Goal: Task Accomplishment & Management: Use online tool/utility

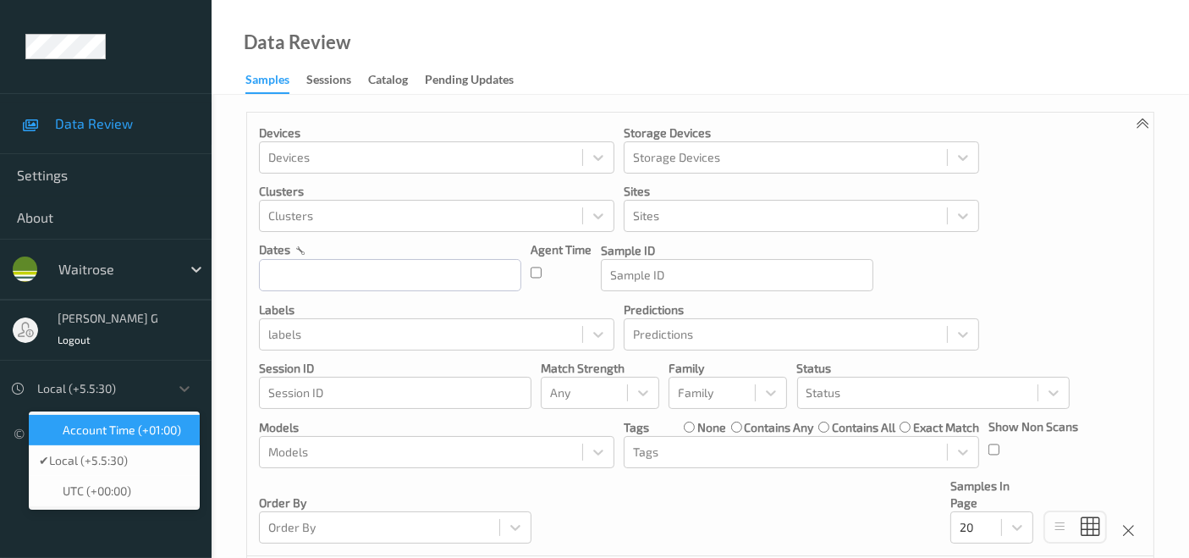
click at [163, 429] on span "Account Time (+01:00)" at bounding box center [122, 429] width 118 height 17
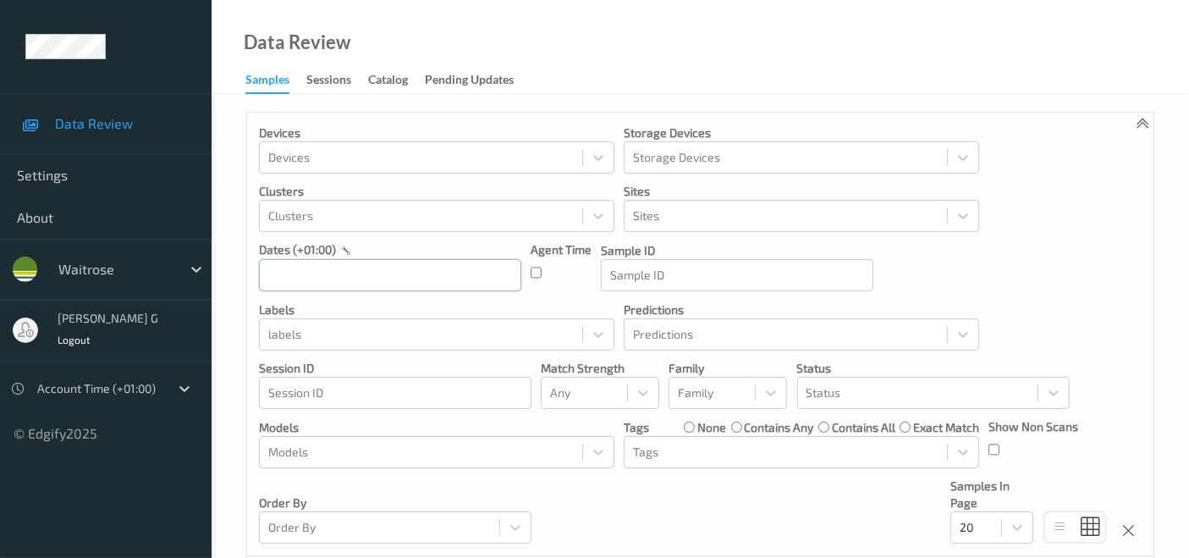
click at [415, 288] on input "text" at bounding box center [390, 275] width 262 height 32
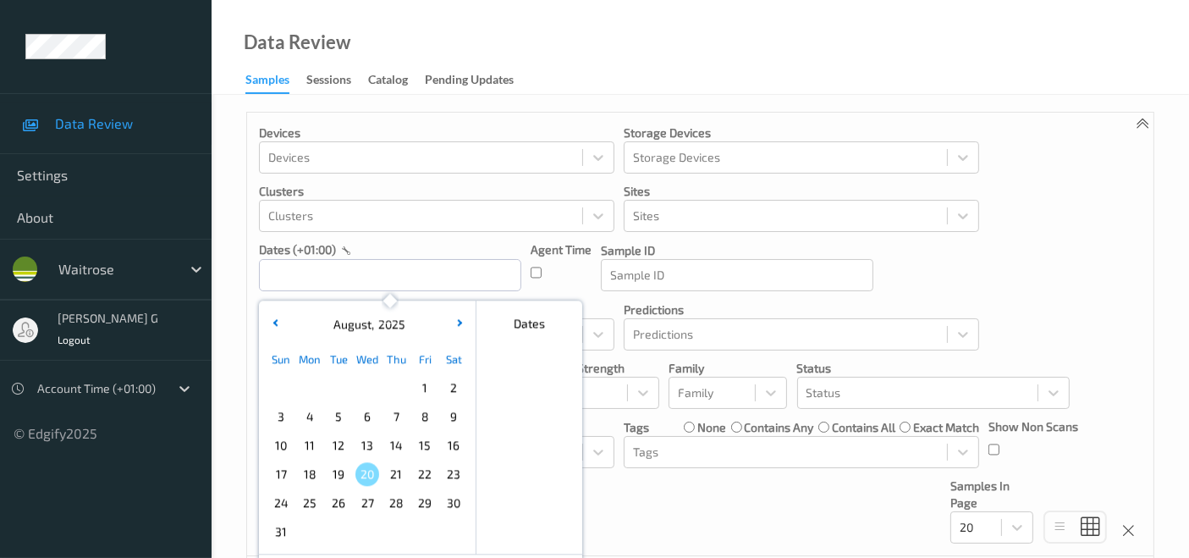
click at [459, 455] on div "16" at bounding box center [453, 445] width 29 height 29
click at [547, 281] on div "Agent Time" at bounding box center [560, 266] width 61 height 50
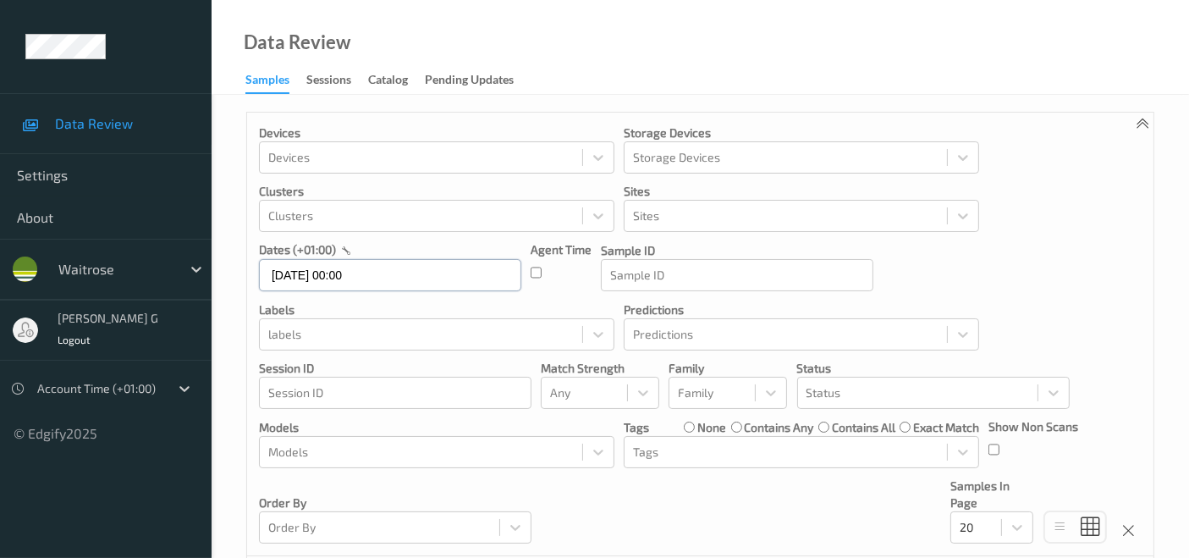
click at [437, 281] on input "16/08/2025 00:00" at bounding box center [390, 275] width 262 height 32
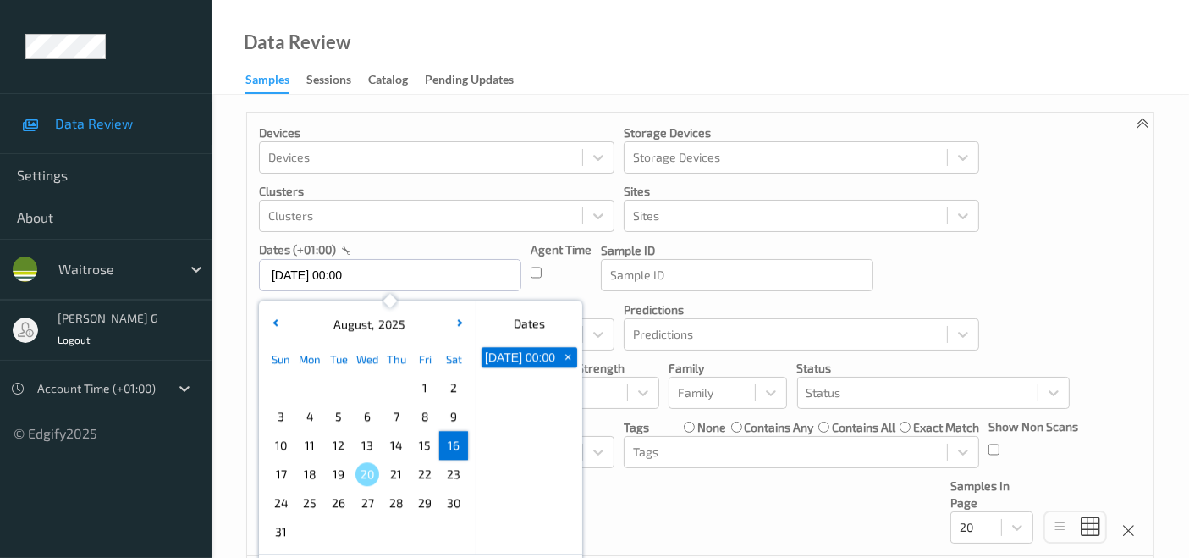
click at [457, 443] on span "16" at bounding box center [454, 445] width 24 height 24
type input "16/08/2025 00:00 -> 16/08/2025 23:59"
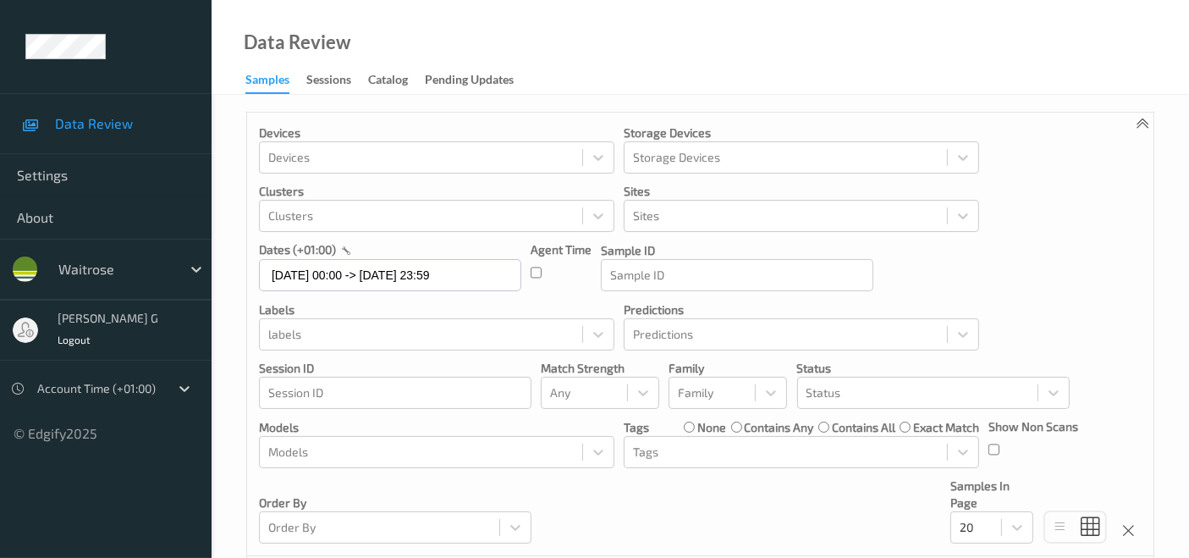
click at [541, 269] on div "Agent Time" at bounding box center [560, 266] width 61 height 50
click at [595, 337] on icon at bounding box center [598, 334] width 17 height 17
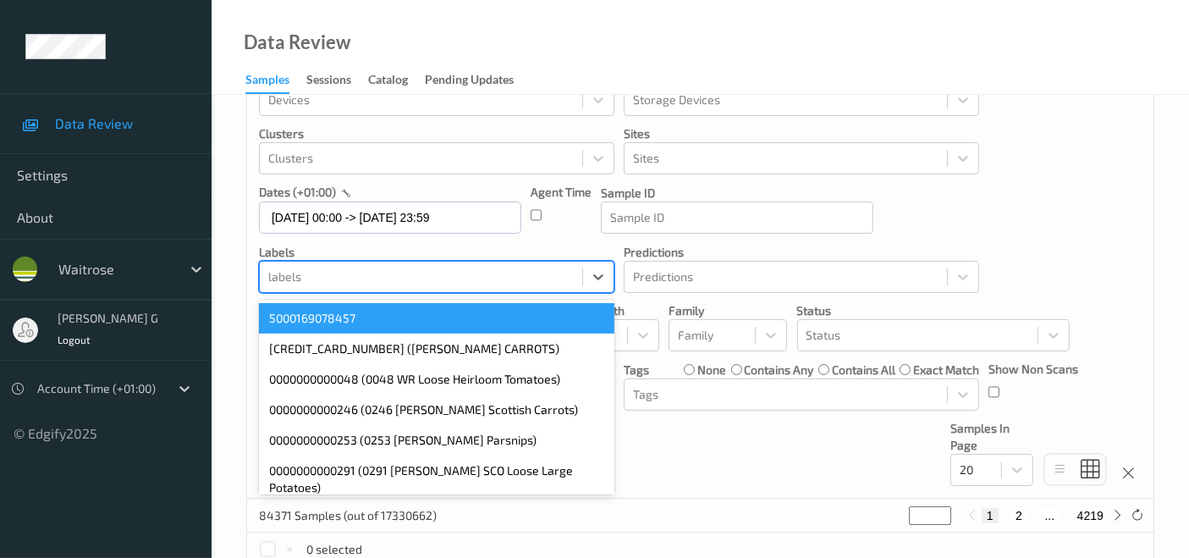
scroll to position [59, 0]
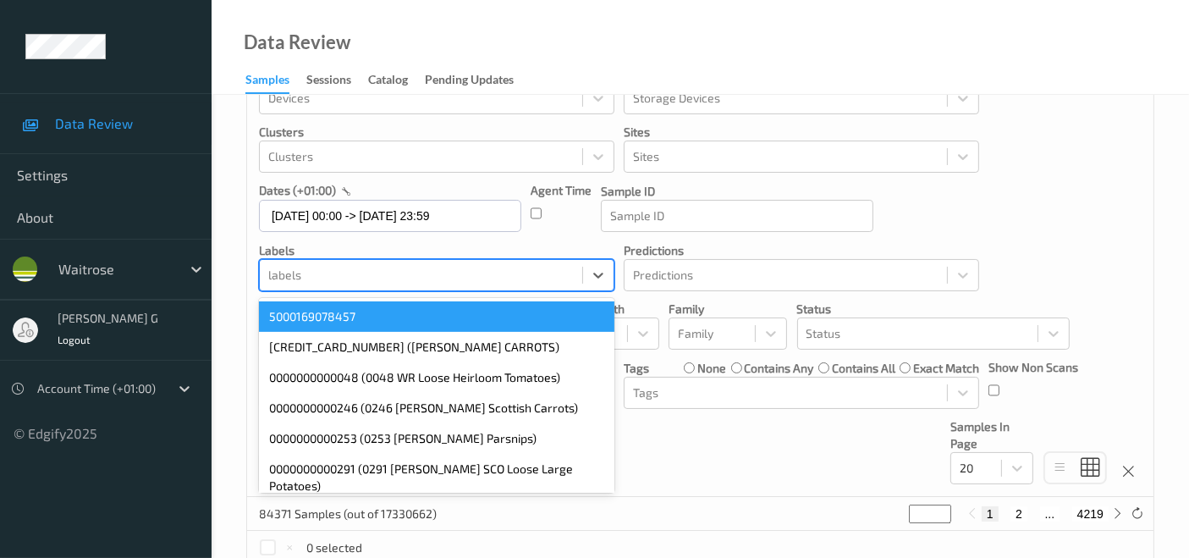
click at [580, 294] on div "Devices Devices Storage Devices Storage Devices Clusters Clusters Sites Sites d…" at bounding box center [700, 274] width 906 height 443
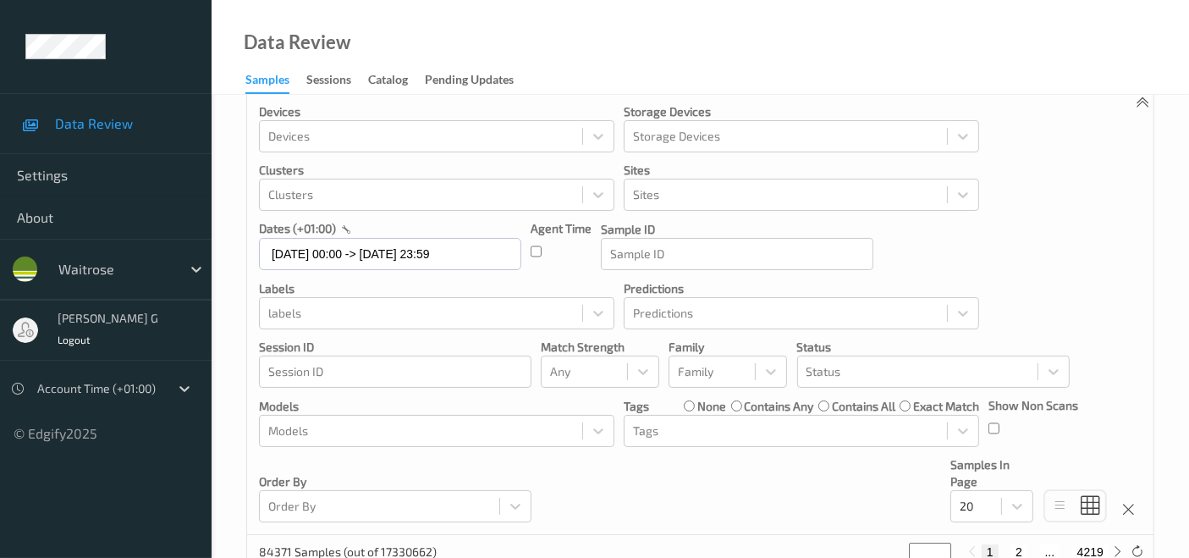
scroll to position [0, 0]
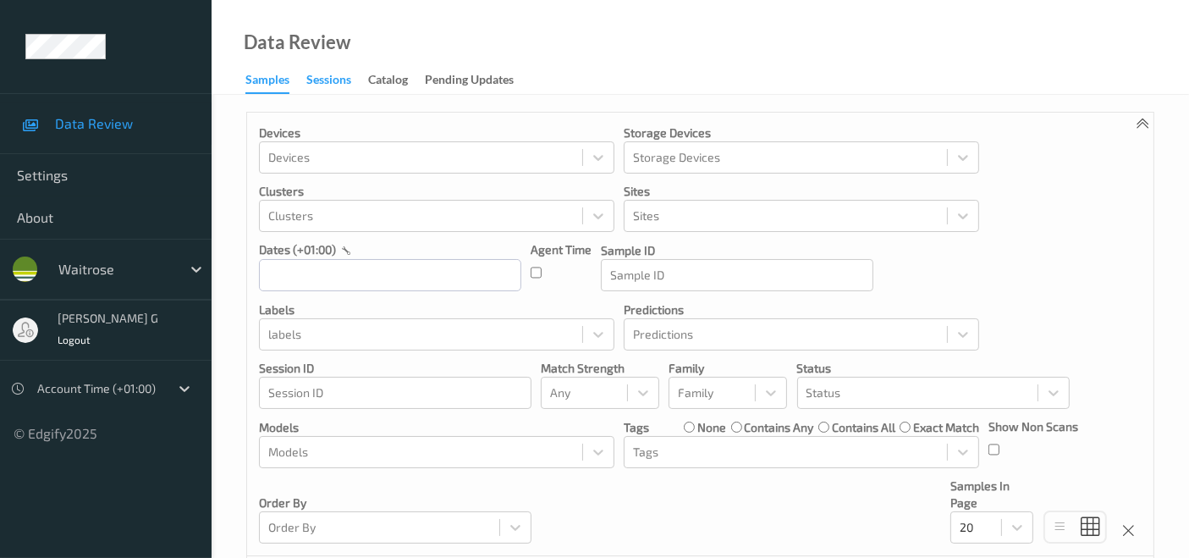
click at [340, 76] on div "Sessions" at bounding box center [328, 81] width 45 height 21
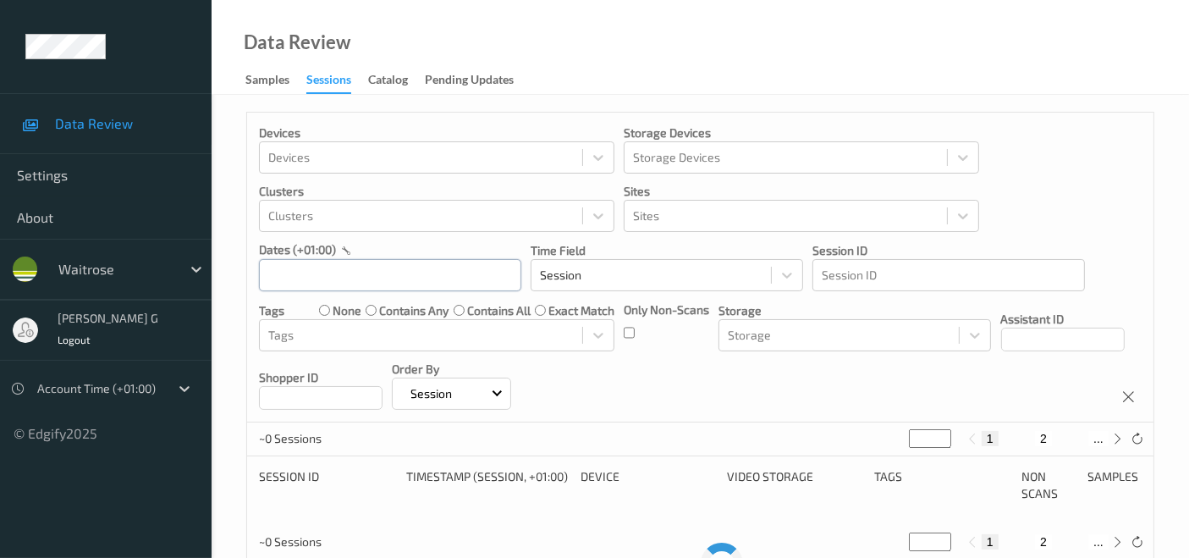
click at [389, 264] on input "text" at bounding box center [390, 275] width 262 height 32
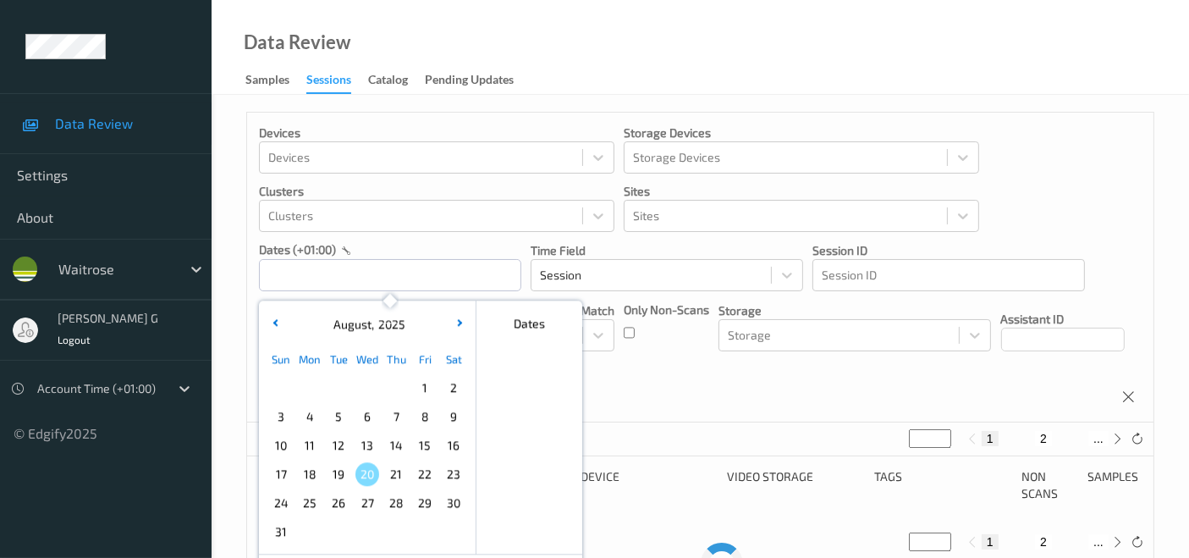
click at [454, 446] on span "16" at bounding box center [454, 445] width 24 height 24
type input "[DATE] 00:00 -> [DATE] 23:59"
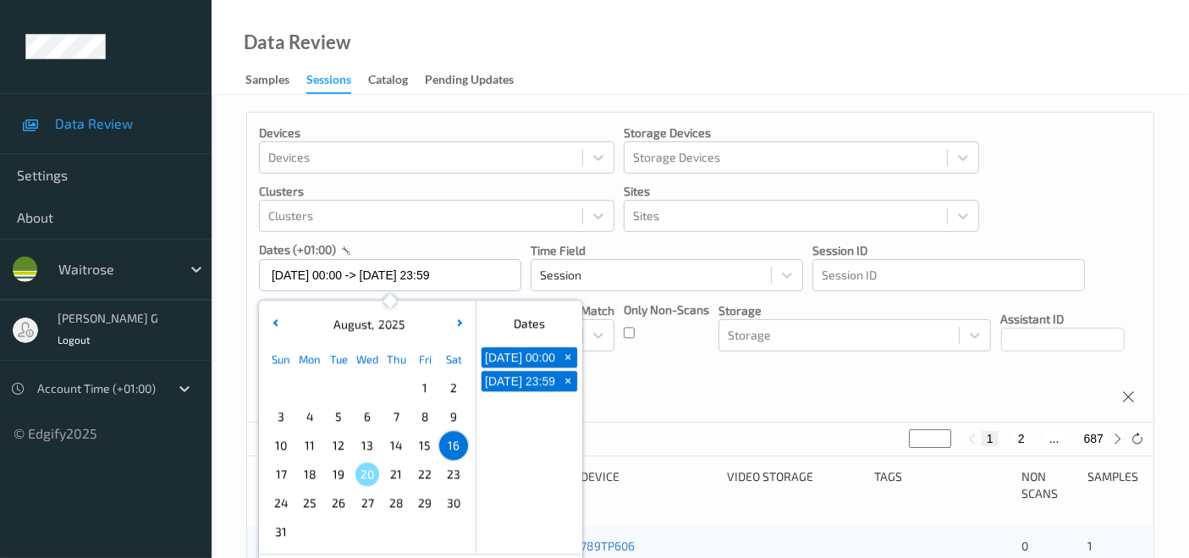
click at [1049, 211] on div "Devices Devices Storage Devices Storage Devices Clusters Clusters Sites Sites d…" at bounding box center [700, 268] width 906 height 310
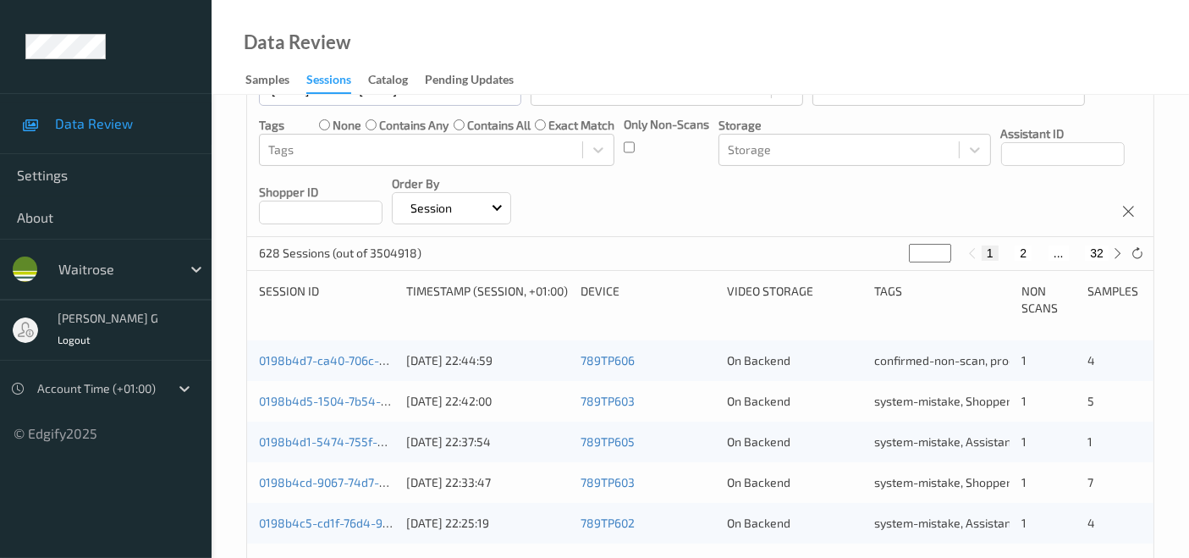
scroll to position [188, 0]
click at [1112, 247] on icon at bounding box center [1118, 250] width 13 height 13
type input "*"
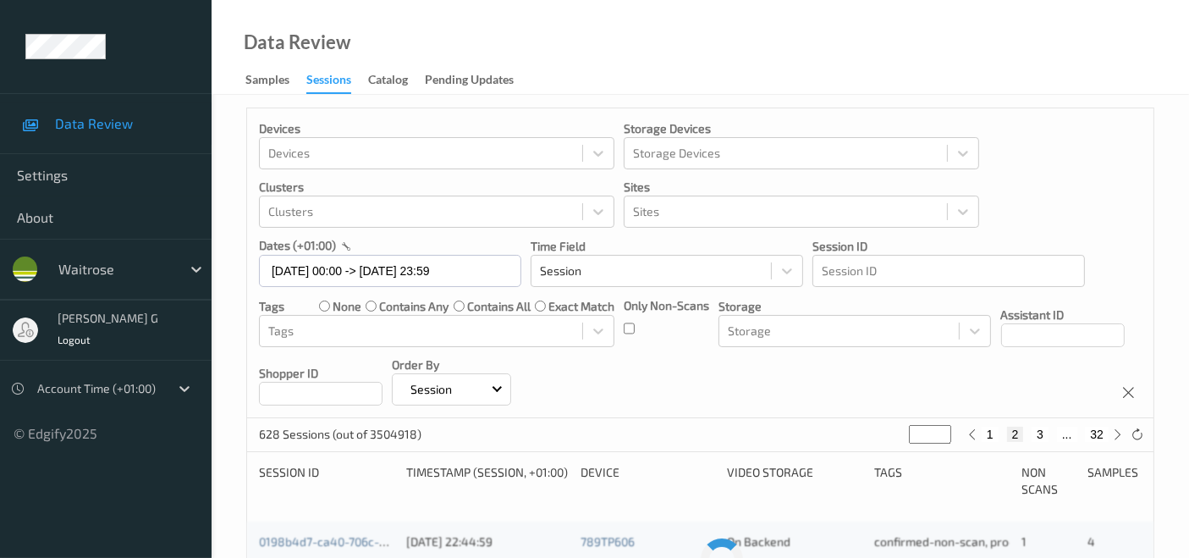
scroll to position [0, 0]
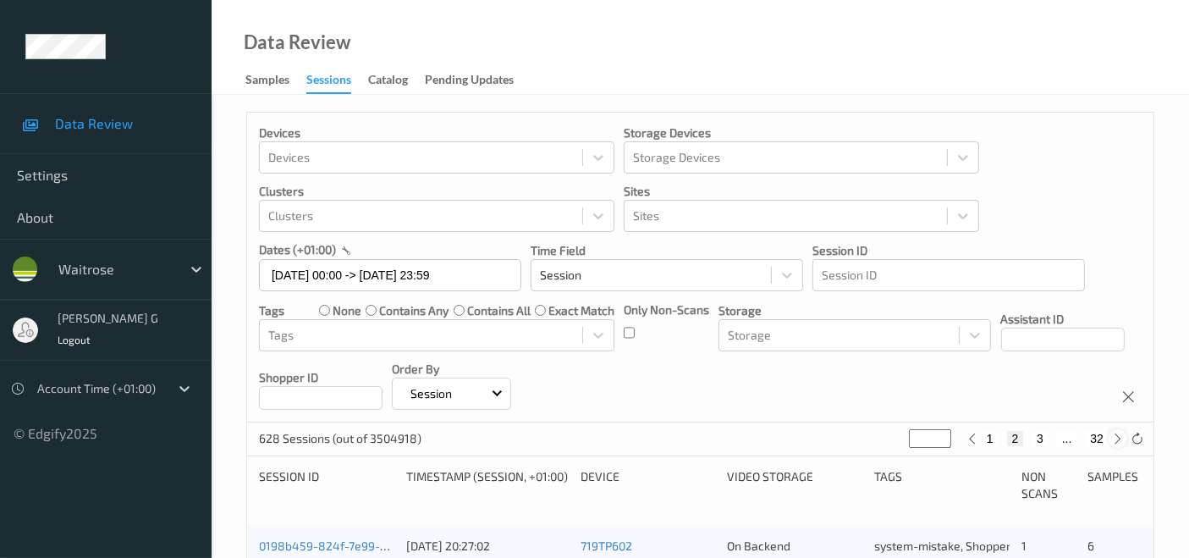
click at [1112, 441] on icon at bounding box center [1118, 438] width 13 height 13
type input "*"
click at [1112, 441] on icon at bounding box center [1118, 438] width 13 height 13
type input "*"
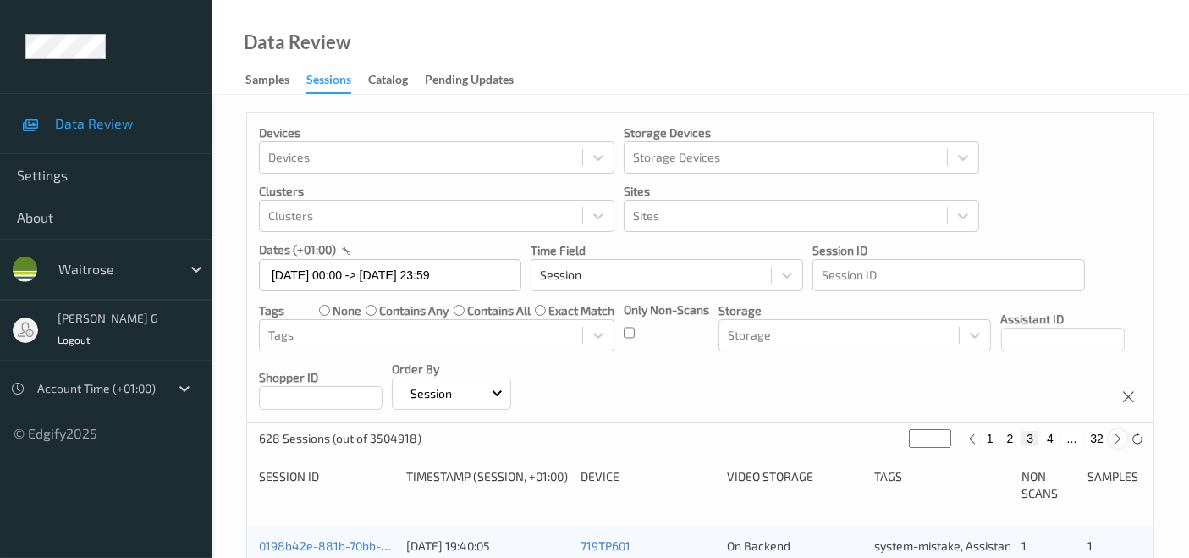
type input "*"
click at [1112, 441] on icon at bounding box center [1118, 438] width 13 height 13
type input "*"
click at [1112, 441] on icon at bounding box center [1118, 438] width 13 height 13
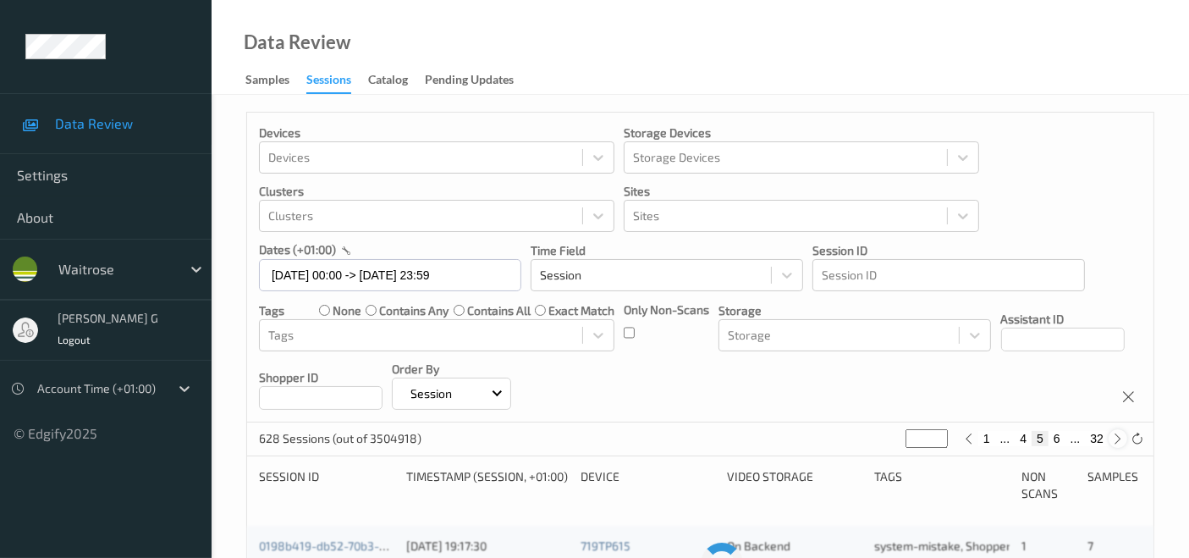
type input "*"
click at [1112, 441] on icon at bounding box center [1118, 438] width 13 height 13
type input "*"
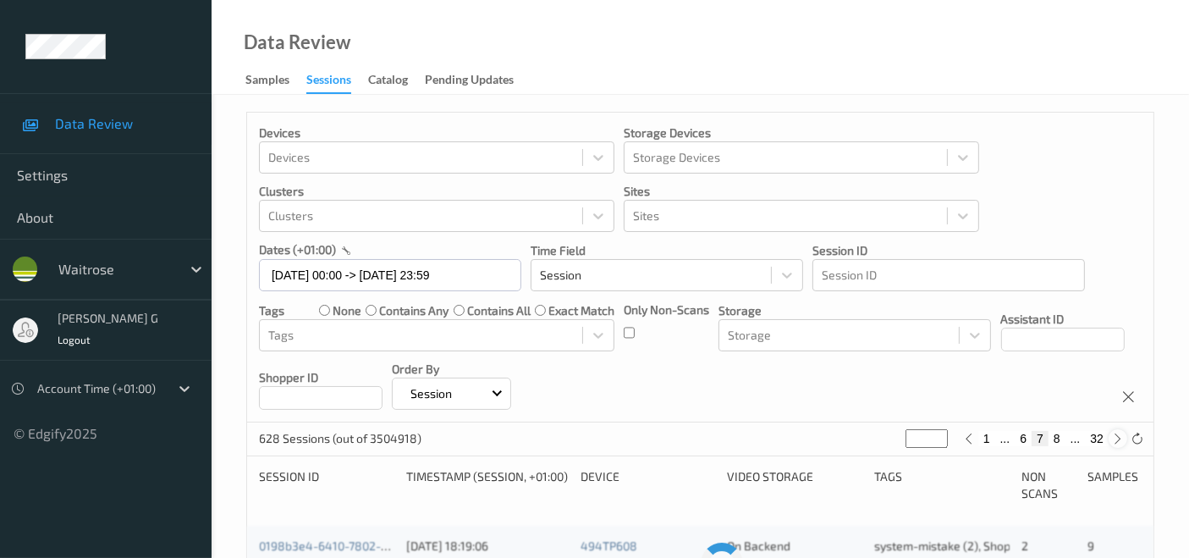
click at [1112, 441] on icon at bounding box center [1118, 438] width 13 height 13
type input "*"
click at [1112, 441] on icon at bounding box center [1118, 438] width 13 height 13
type input "*"
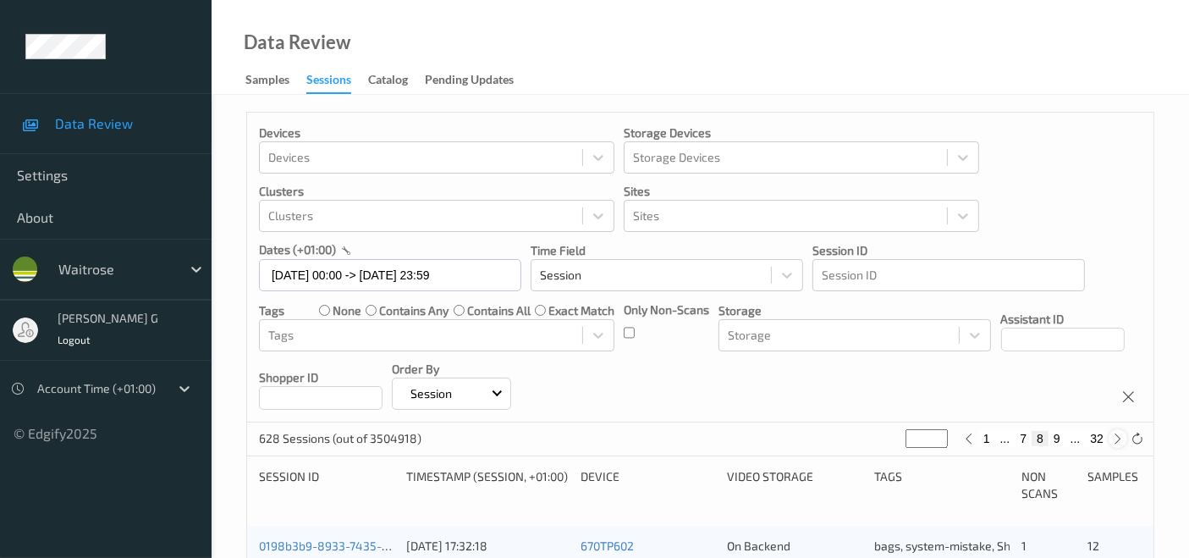
type input "*"
click at [1112, 441] on icon at bounding box center [1118, 438] width 13 height 13
type input "**"
click at [1112, 441] on icon at bounding box center [1118, 438] width 13 height 13
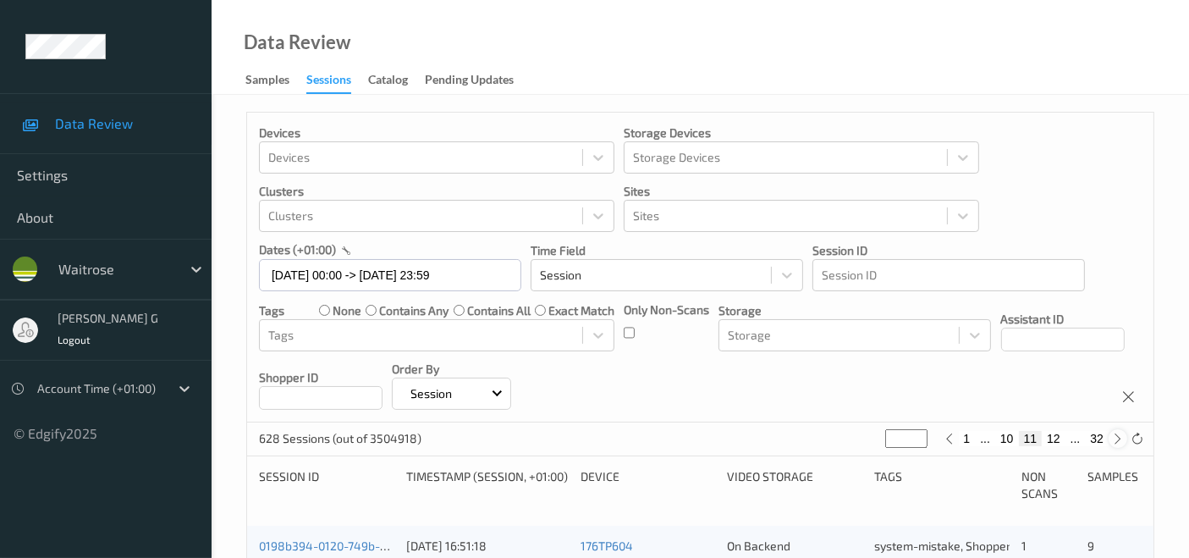
type input "**"
click at [1112, 441] on icon at bounding box center [1118, 438] width 13 height 13
type input "**"
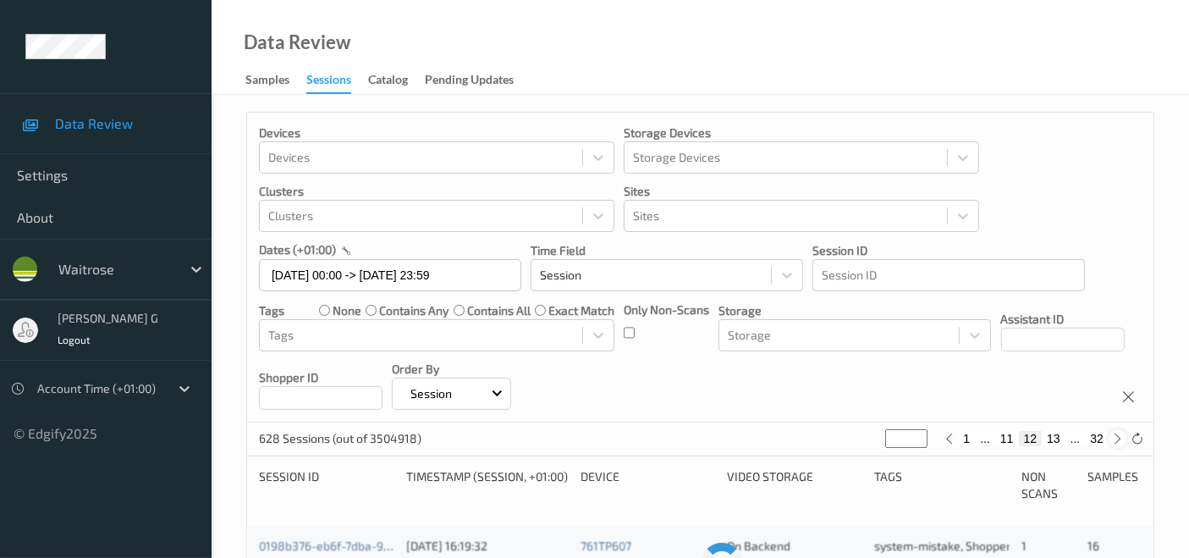
click at [1112, 441] on icon at bounding box center [1118, 438] width 13 height 13
type input "**"
click at [1112, 441] on icon at bounding box center [1118, 438] width 13 height 13
type input "**"
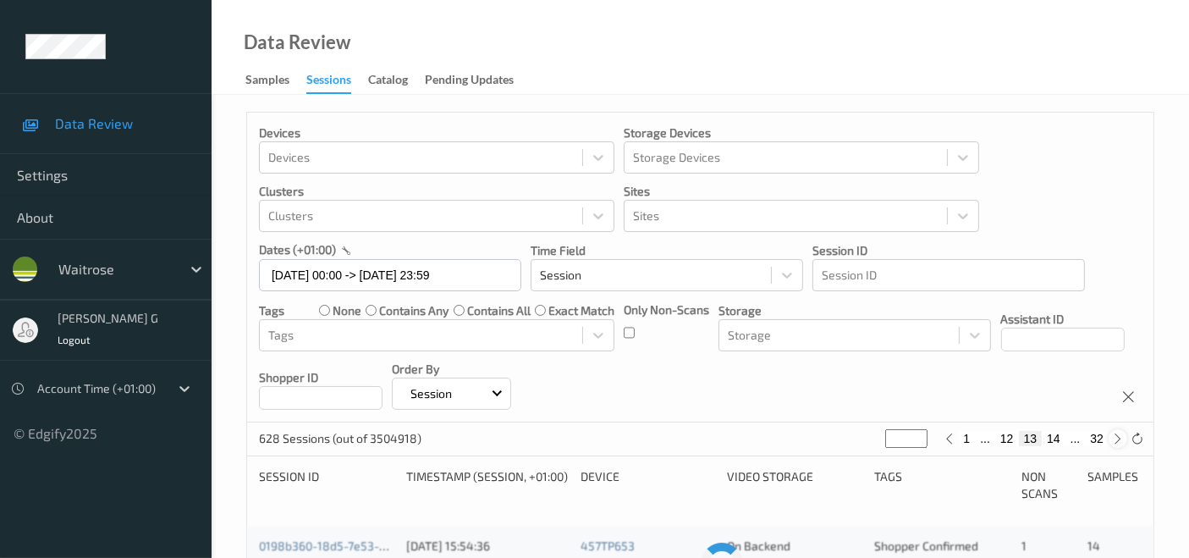
type input "**"
click at [1112, 441] on icon at bounding box center [1118, 438] width 13 height 13
type input "**"
click at [1112, 441] on icon at bounding box center [1118, 438] width 13 height 13
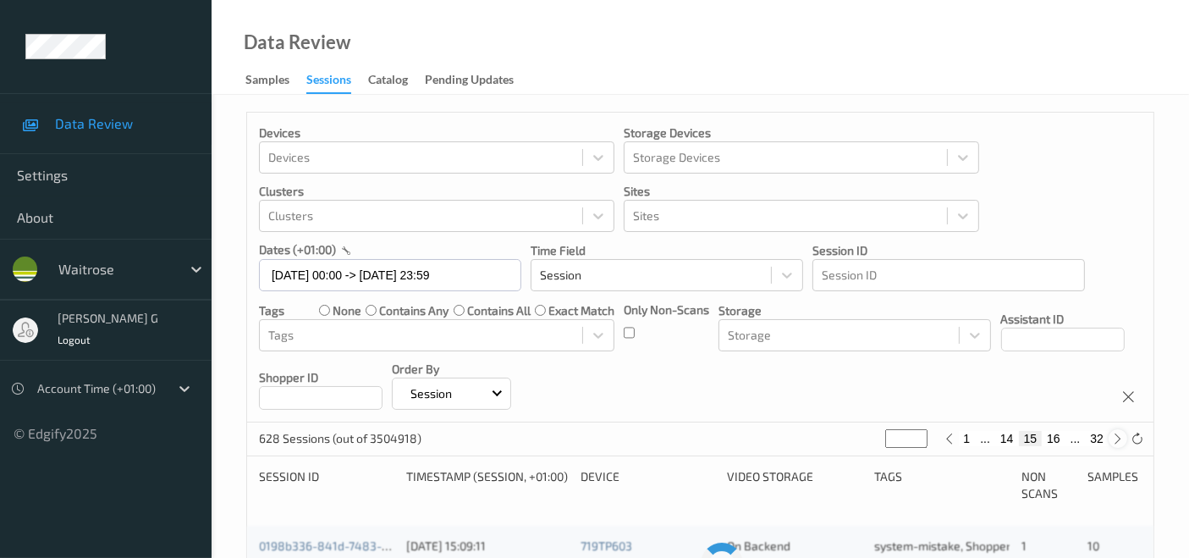
type input "**"
click at [1112, 440] on icon at bounding box center [1118, 438] width 13 height 13
type input "**"
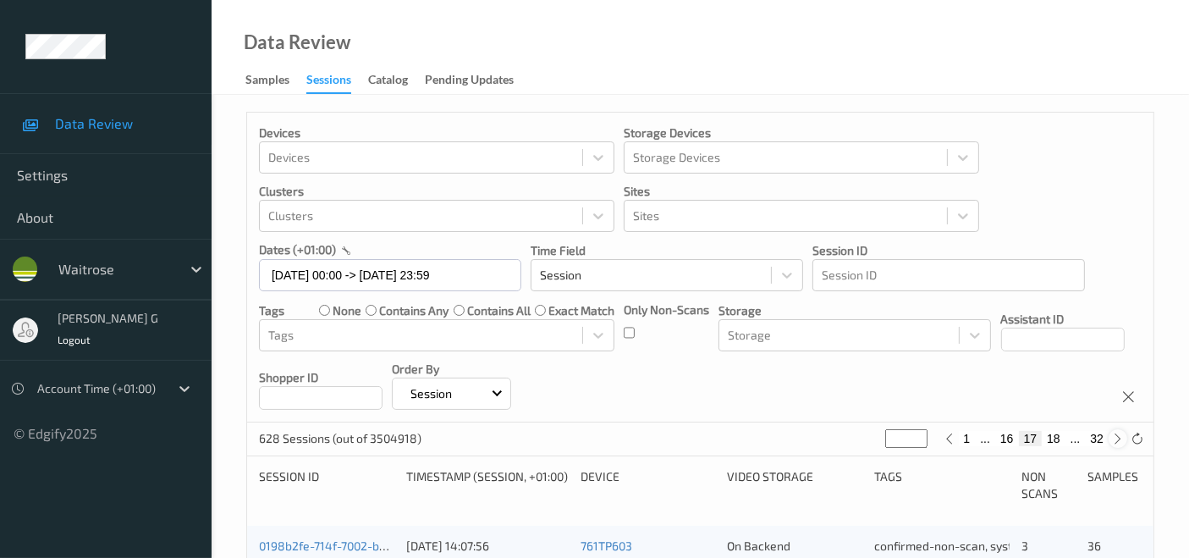
click at [1112, 440] on icon at bounding box center [1118, 438] width 13 height 13
type input "**"
click at [1112, 440] on icon at bounding box center [1118, 438] width 13 height 13
type input "**"
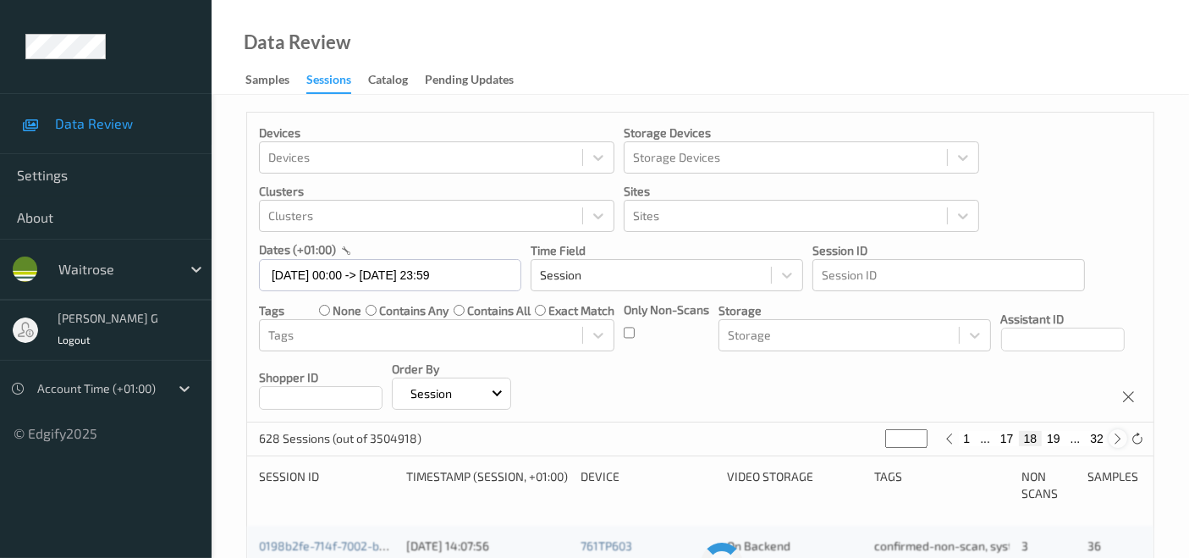
type input "**"
click at [1112, 440] on icon at bounding box center [1118, 438] width 13 height 13
type input "**"
click at [1112, 440] on icon at bounding box center [1118, 438] width 13 height 13
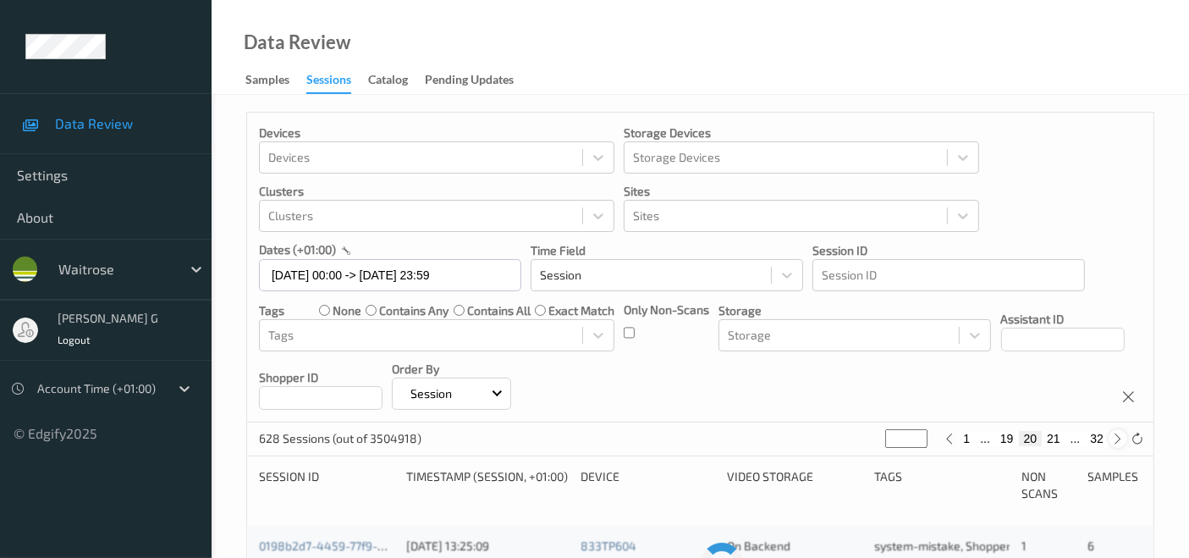
type input "**"
click at [1112, 440] on icon at bounding box center [1118, 438] width 13 height 13
type input "**"
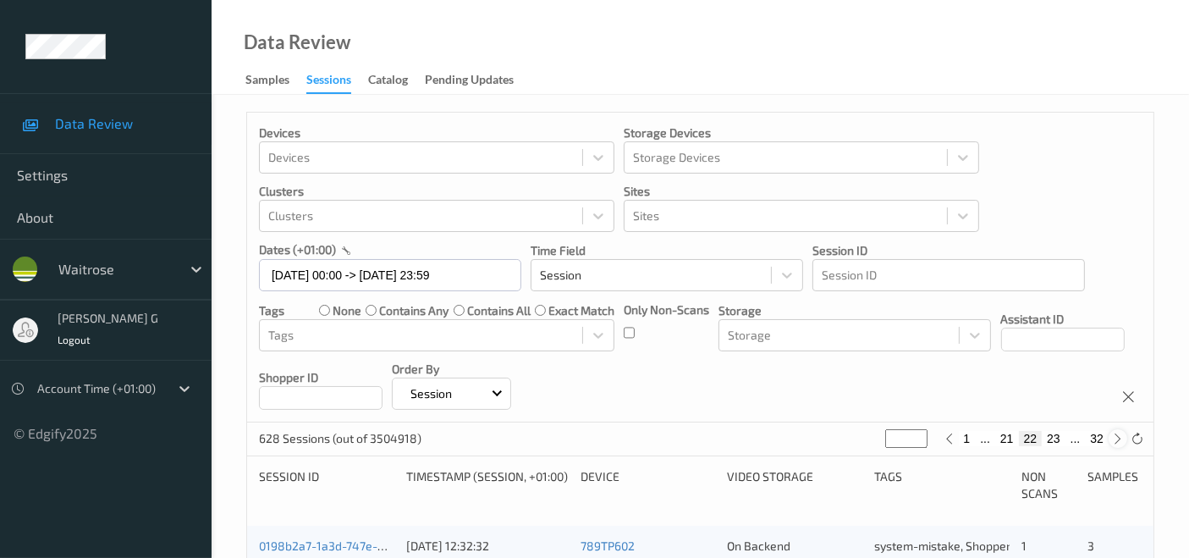
click at [1112, 440] on icon at bounding box center [1118, 438] width 13 height 13
type input "**"
click at [1112, 440] on icon at bounding box center [1118, 438] width 13 height 13
type input "**"
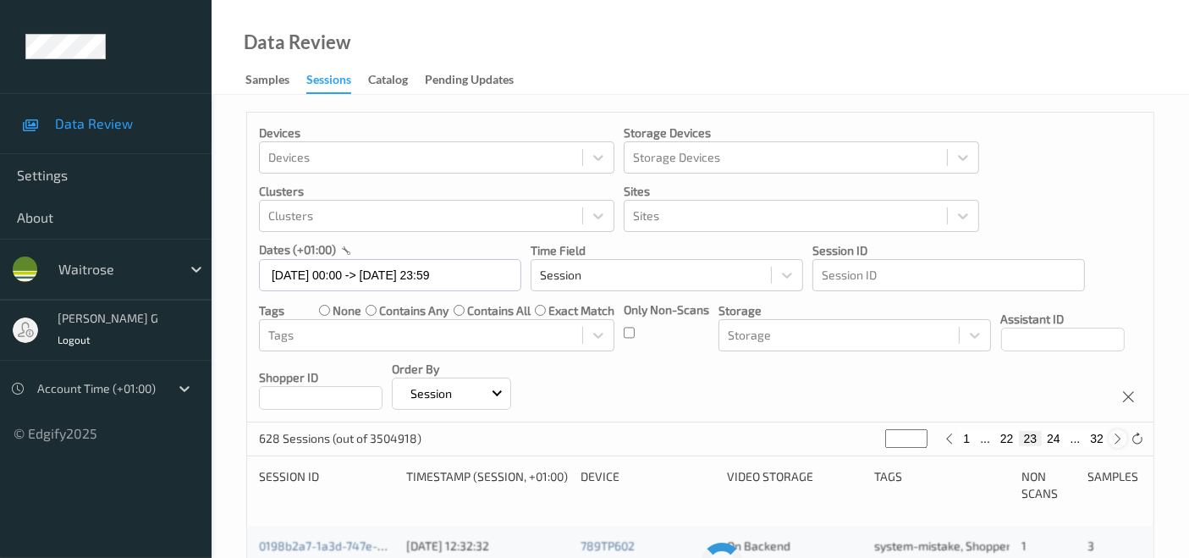
type input "**"
click at [1112, 440] on icon at bounding box center [1118, 438] width 13 height 13
type input "**"
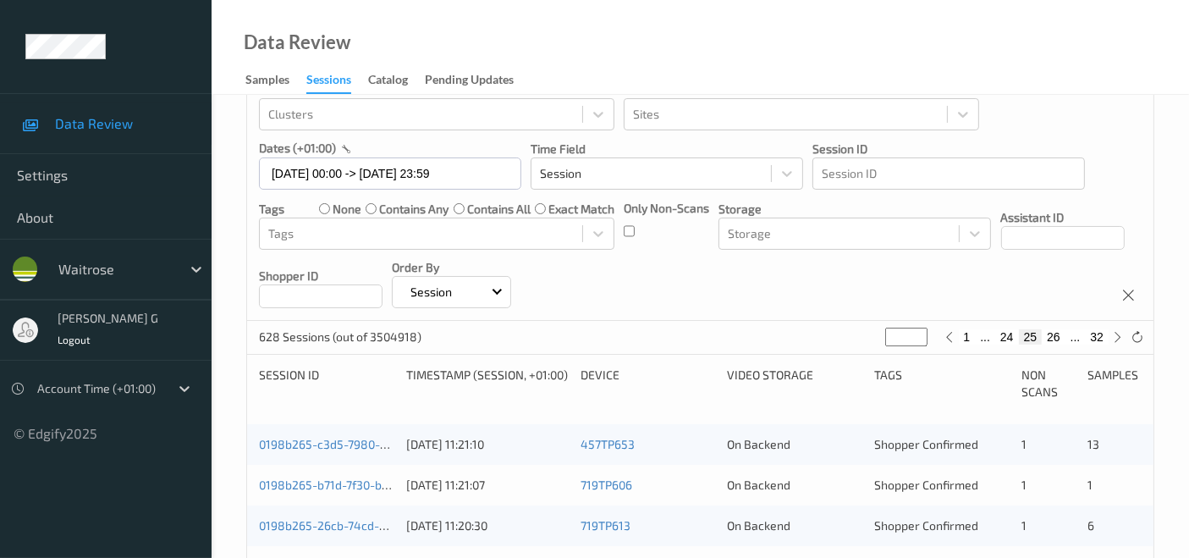
scroll to position [188, 0]
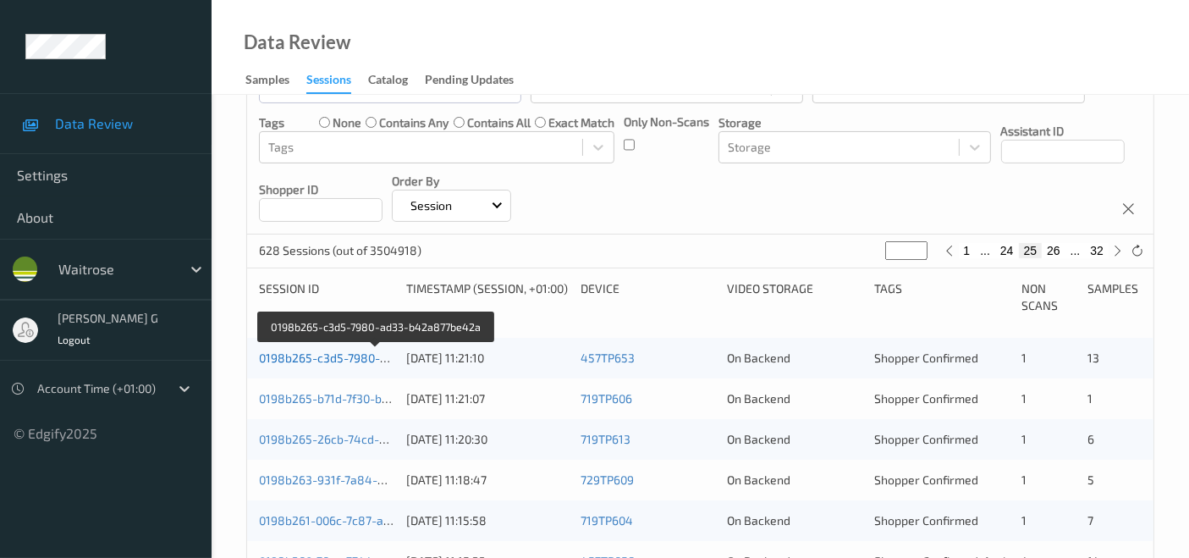
click at [297, 356] on link "0198b265-c3d5-7980-ad33-b42a877be42a" at bounding box center [376, 357] width 235 height 14
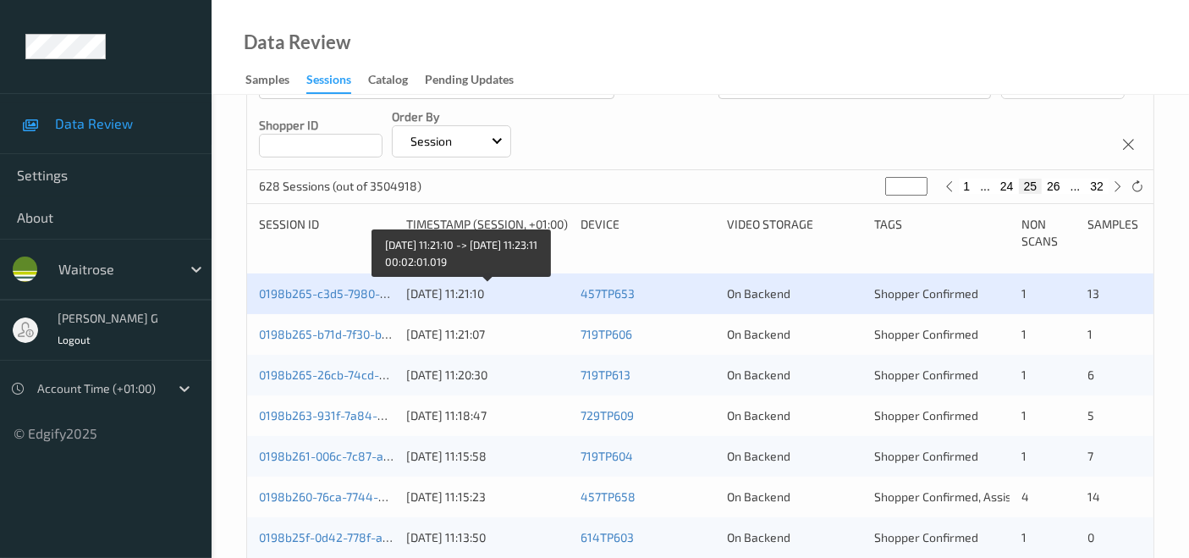
scroll to position [282, 0]
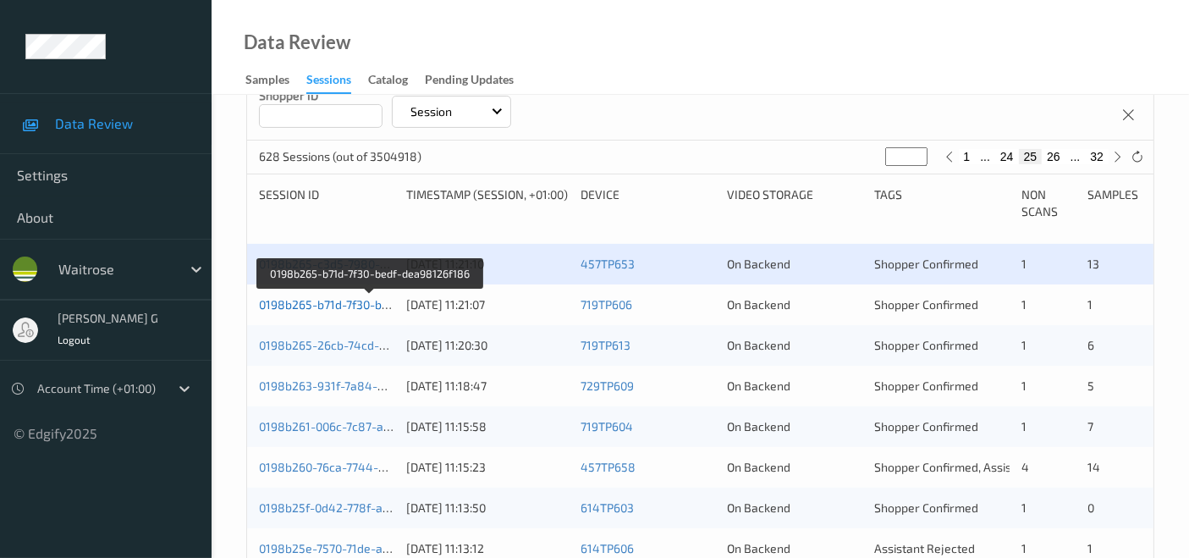
click at [337, 305] on link "0198b265-b71d-7f30-bedf-dea98126f186" at bounding box center [370, 304] width 222 height 14
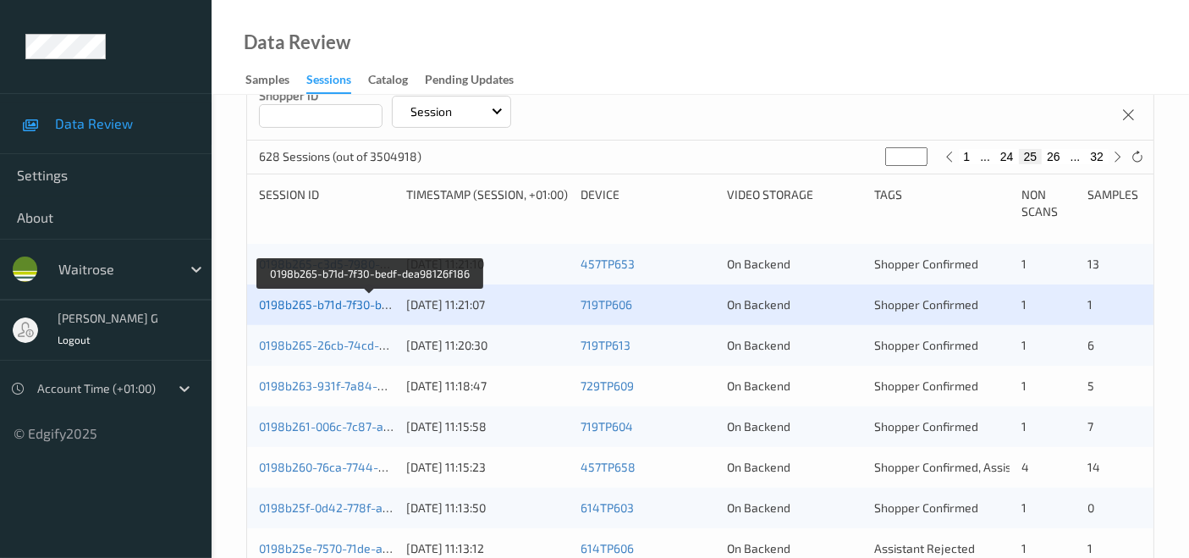
click at [313, 303] on link "0198b265-b71d-7f30-bedf-dea98126f186" at bounding box center [370, 304] width 222 height 14
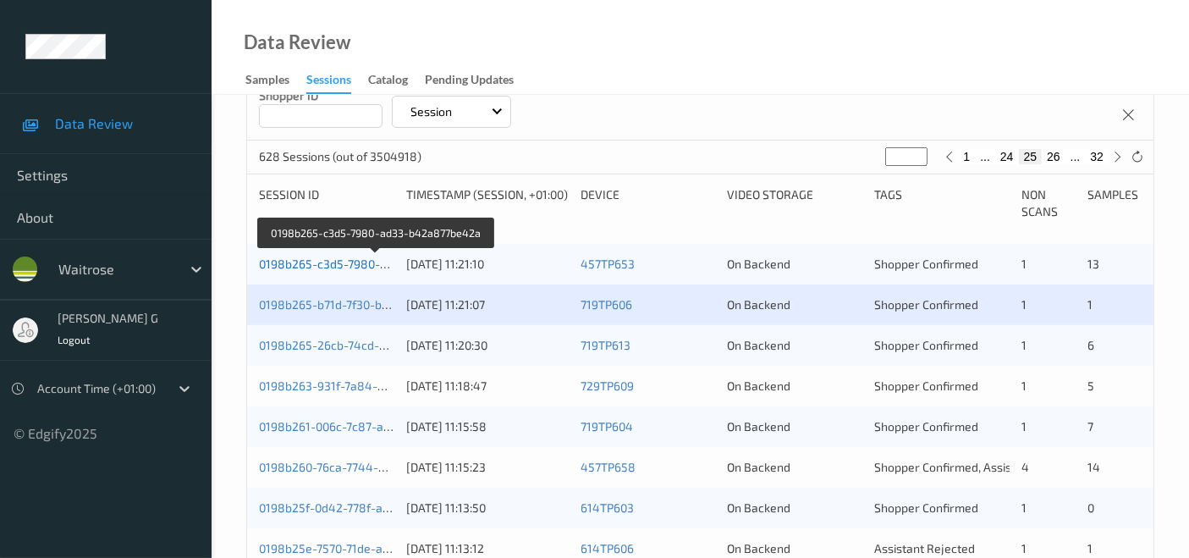
click at [336, 267] on link "0198b265-c3d5-7980-ad33-b42a877be42a" at bounding box center [376, 263] width 235 height 14
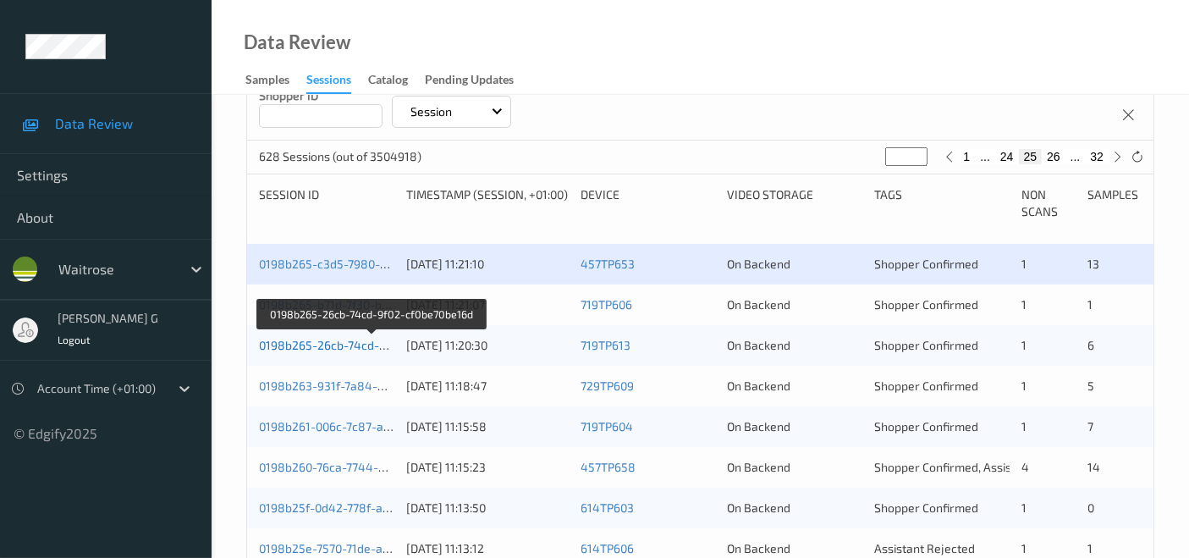
click at [326, 342] on link "0198b265-26cb-74cd-9f02-cf0be70be16d" at bounding box center [371, 345] width 225 height 14
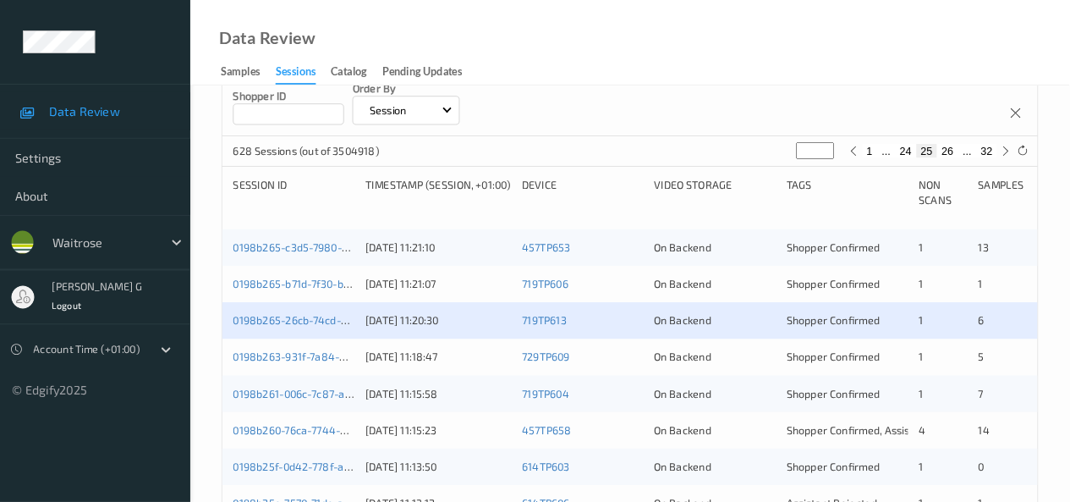
scroll to position [282, 0]
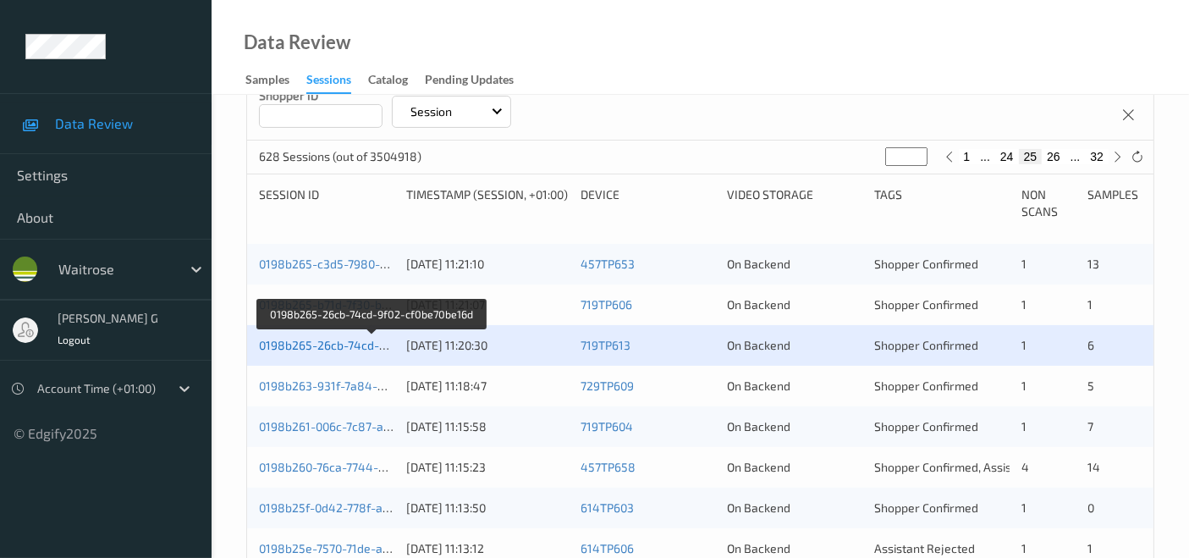
click at [333, 344] on link "0198b265-26cb-74cd-9f02-cf0be70be16d" at bounding box center [371, 345] width 225 height 14
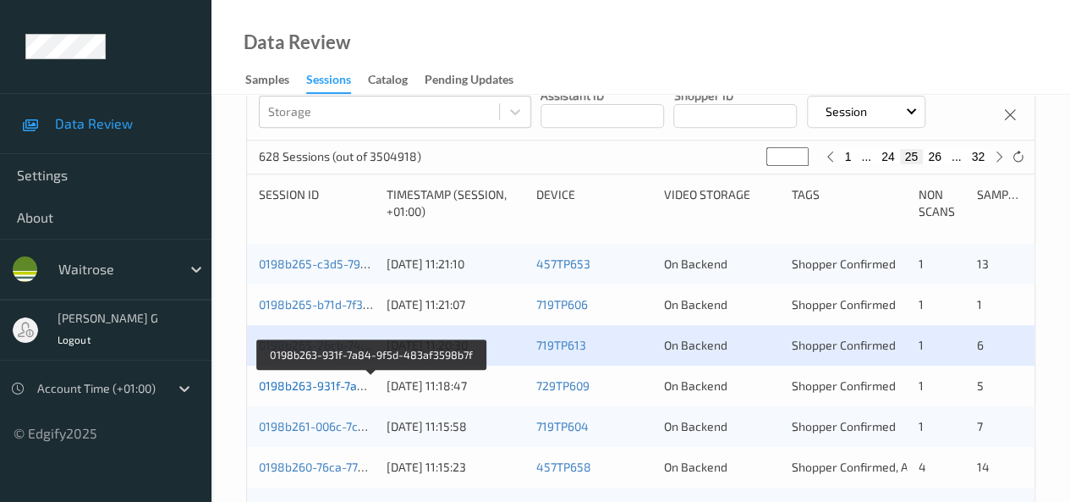
click at [315, 381] on link "0198b263-931f-7a84-9f5d-483af3598b7f" at bounding box center [372, 385] width 226 height 14
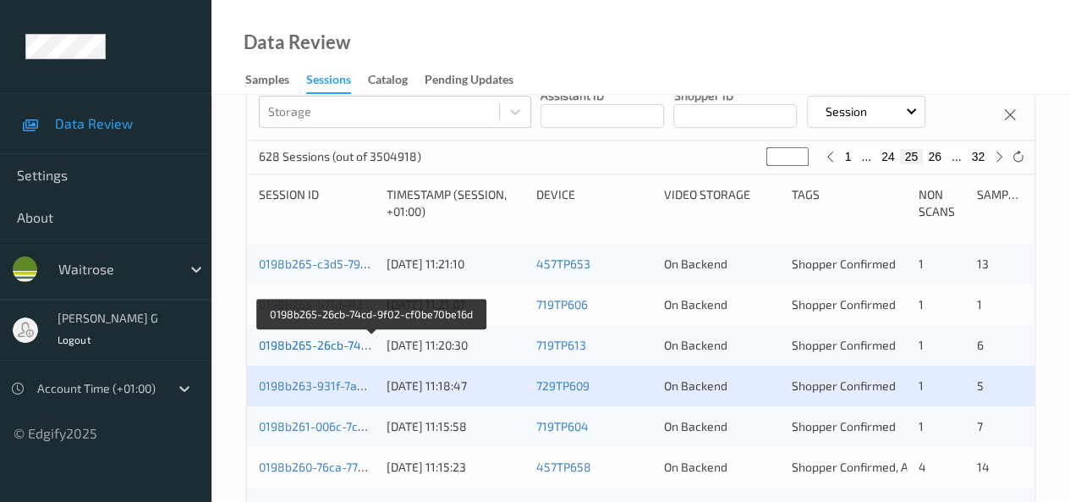
click at [310, 344] on link "0198b265-26cb-74cd-9f02-cf0be70be16d" at bounding box center [371, 345] width 225 height 14
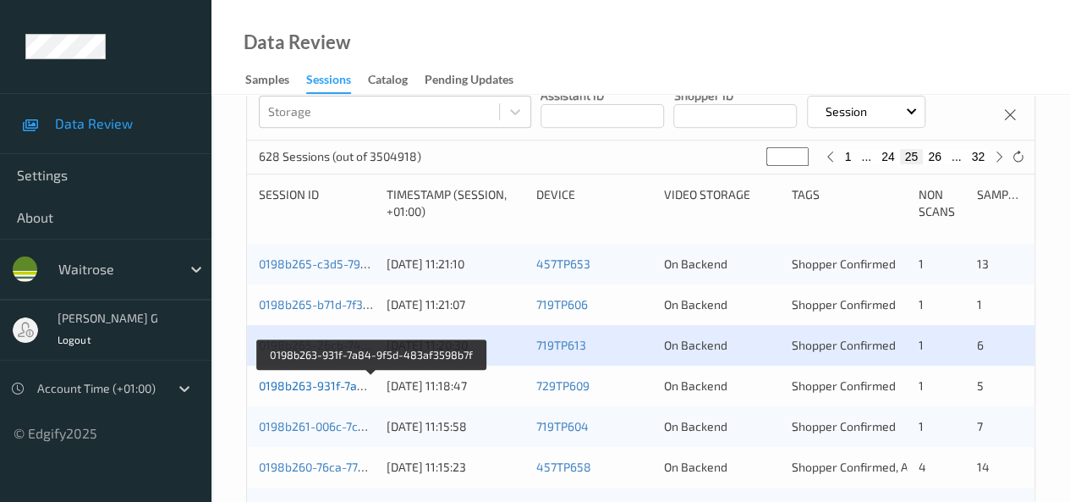
click at [291, 387] on link "0198b263-931f-7a84-9f5d-483af3598b7f" at bounding box center [372, 385] width 226 height 14
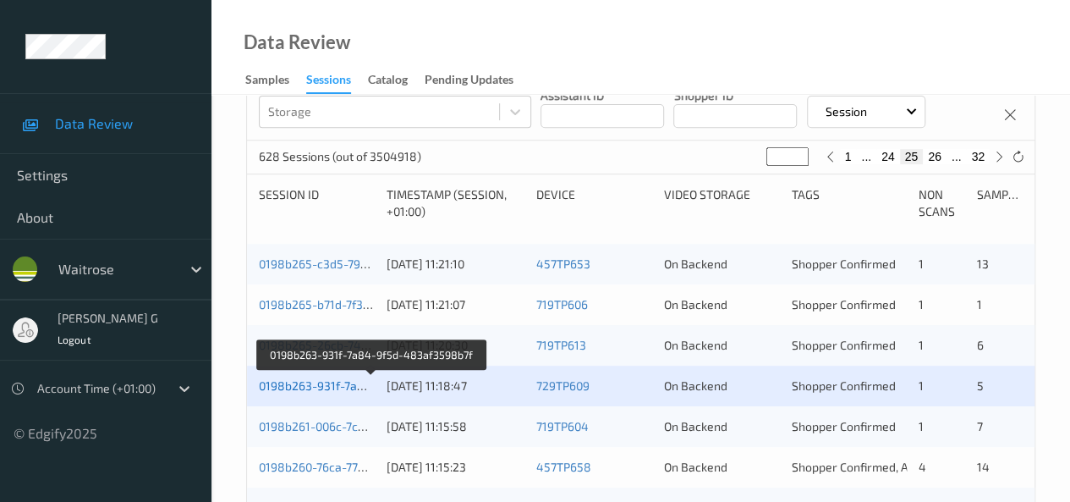
click at [321, 383] on link "0198b263-931f-7a84-9f5d-483af3598b7f" at bounding box center [372, 385] width 226 height 14
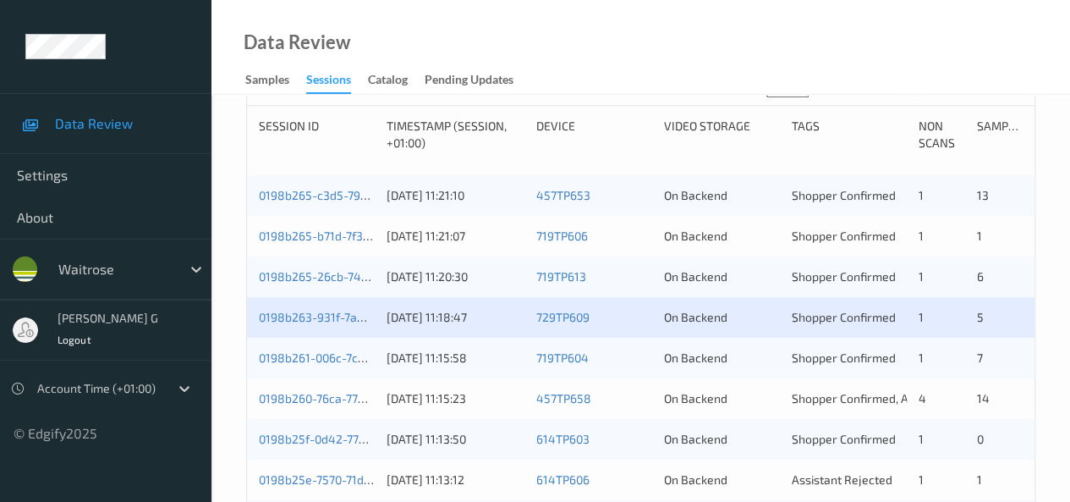
scroll to position [366, 0]
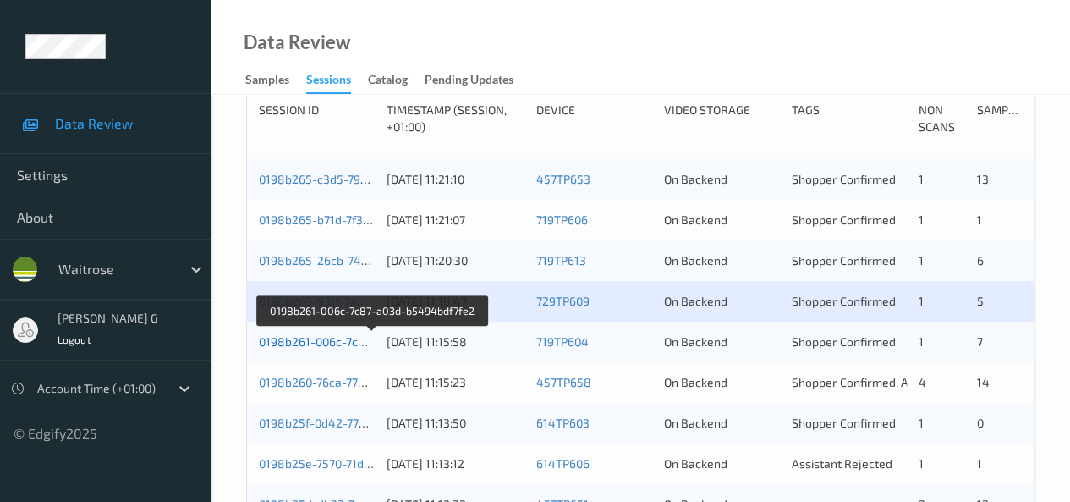
click at [307, 341] on link "0198b261-006c-7c87-a03d-b5494bdf7fe2" at bounding box center [372, 341] width 227 height 14
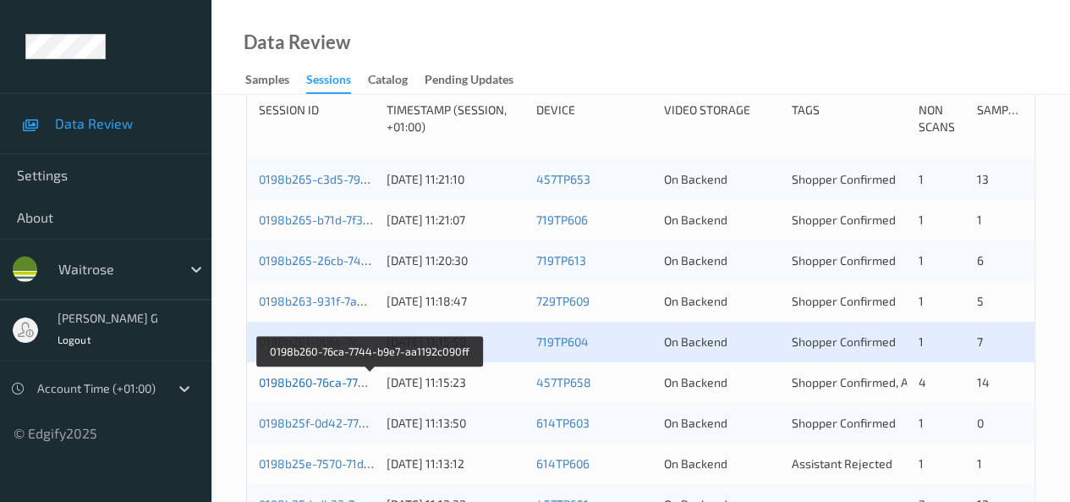
click at [301, 382] on link "0198b260-76ca-7744-b9e7-aa1192c090ff" at bounding box center [370, 382] width 222 height 14
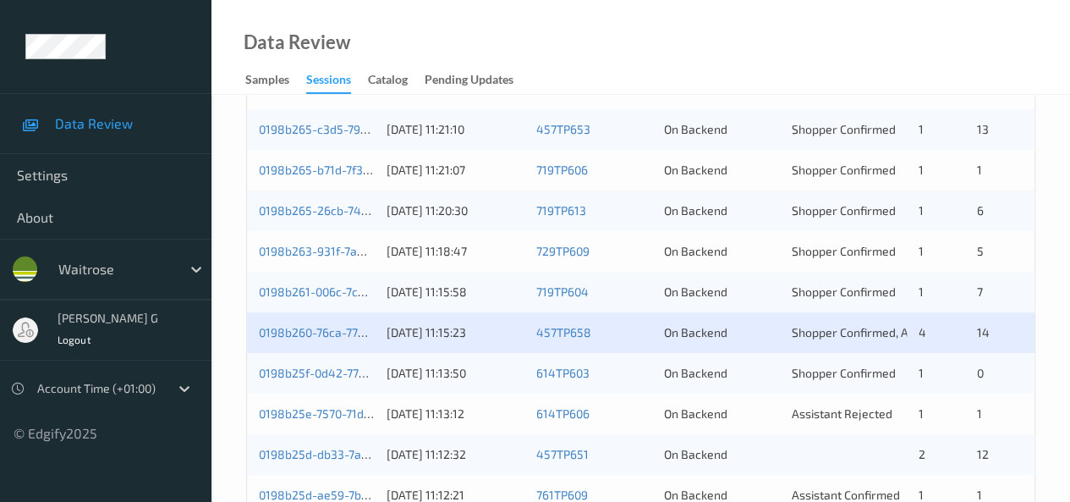
scroll to position [451, 0]
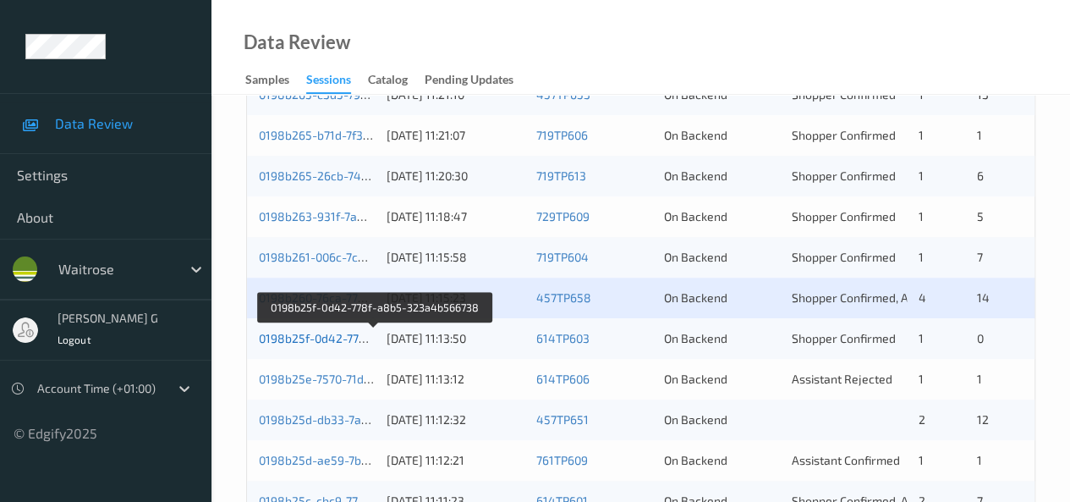
click at [321, 335] on link "0198b25f-0d42-778f-a8b5-323a4b566738" at bounding box center [375, 338] width 232 height 14
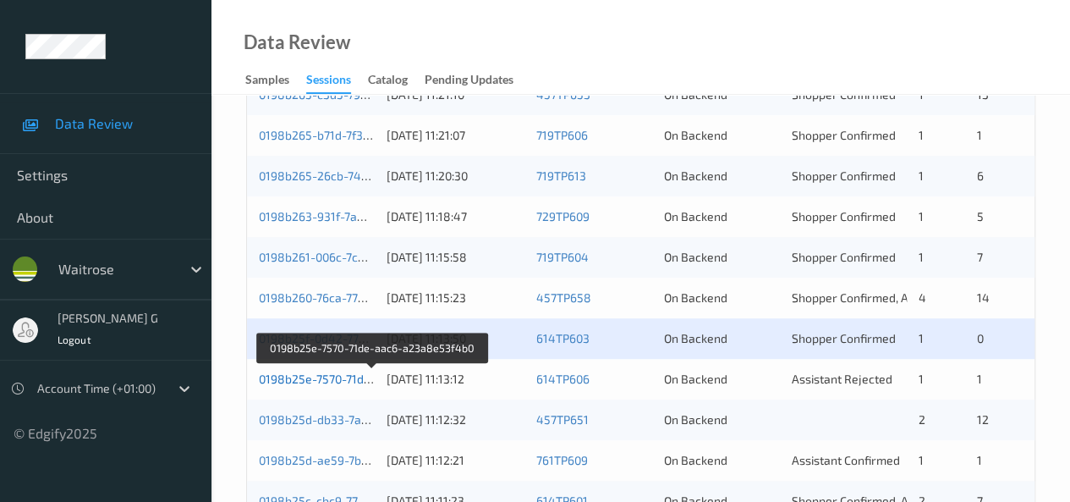
click at [328, 376] on link "0198b25e-7570-71de-aac6-a23a8e53f4b0" at bounding box center [373, 378] width 228 height 14
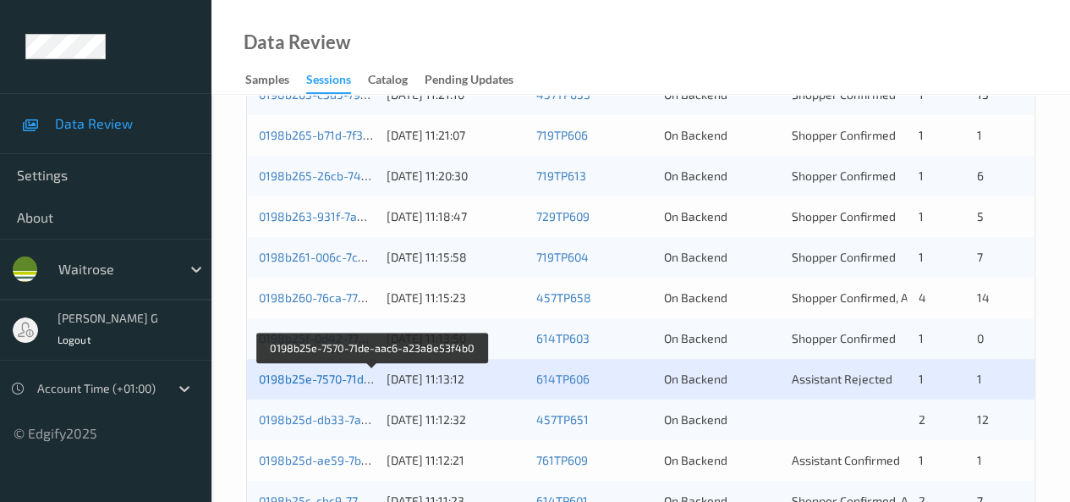
click at [327, 376] on link "0198b25e-7570-71de-aac6-a23a8e53f4b0" at bounding box center [373, 378] width 228 height 14
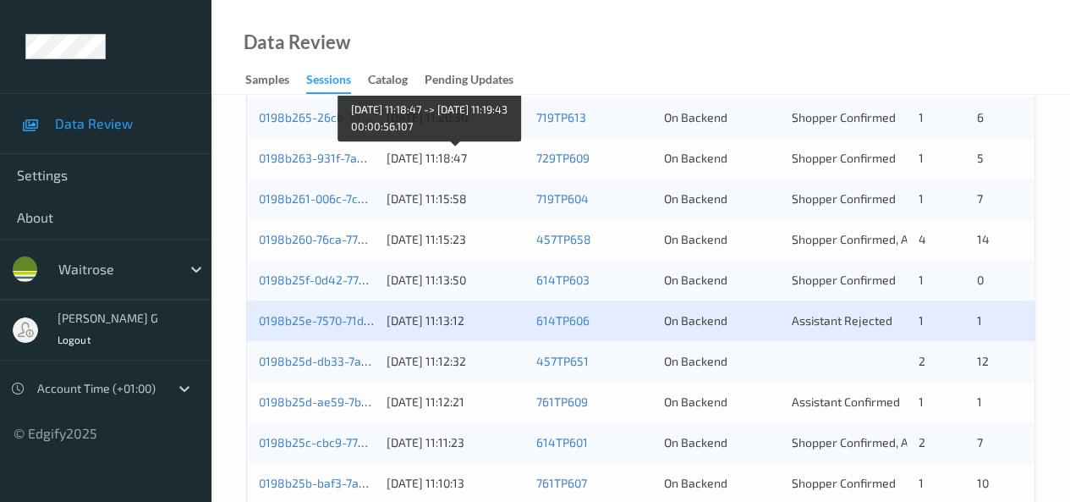
scroll to position [536, 0]
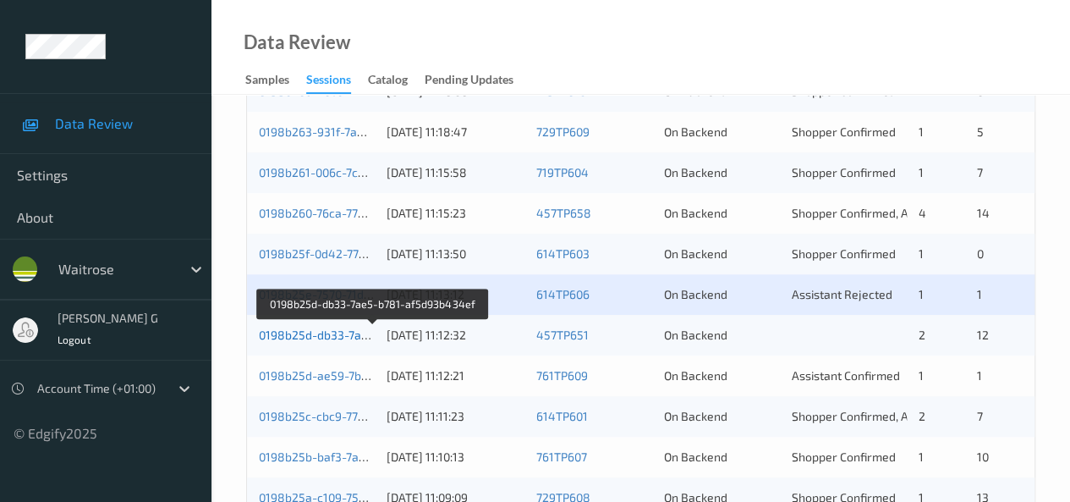
click at [332, 337] on link "0198b25d-db33-7ae5-b781-af5d93b434ef" at bounding box center [373, 334] width 229 height 14
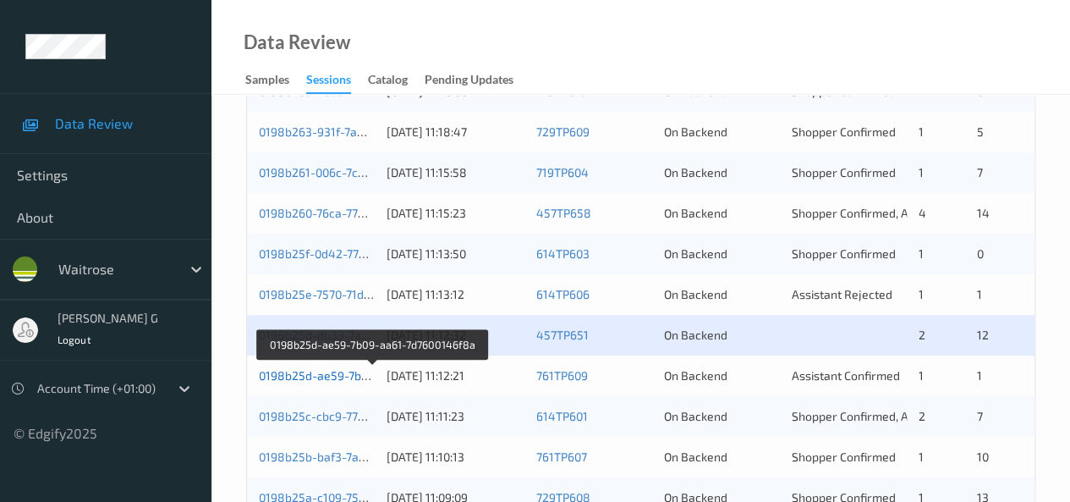
click at [298, 374] on link "0198b25d-ae59-7b09-aa61-7d7600146f8a" at bounding box center [373, 375] width 228 height 14
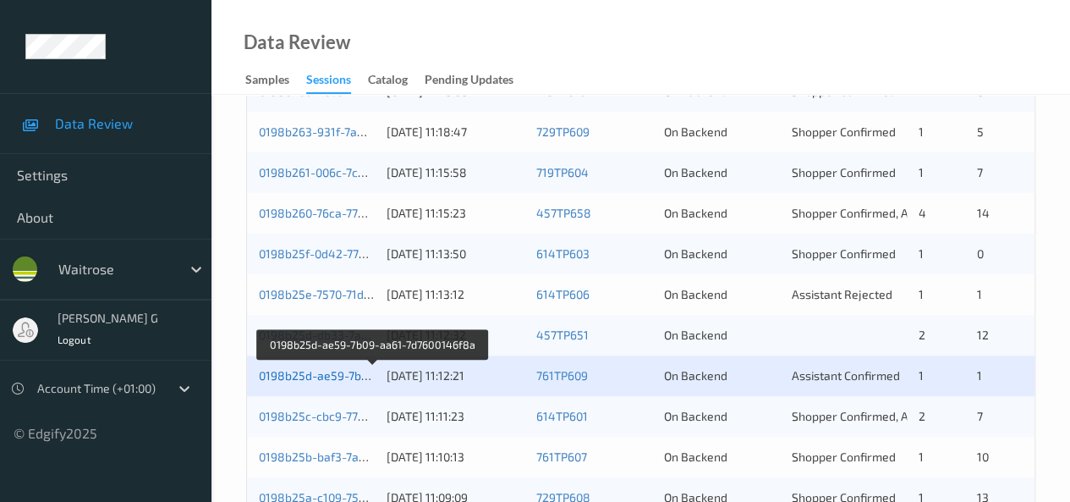
click at [306, 376] on link "0198b25d-ae59-7b09-aa61-7d7600146f8a" at bounding box center [373, 375] width 228 height 14
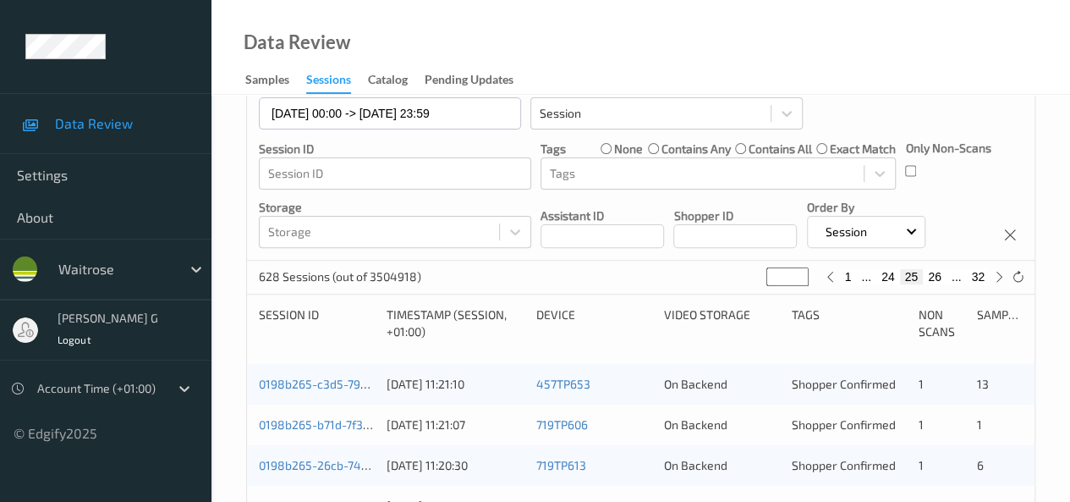
scroll to position [197, 0]
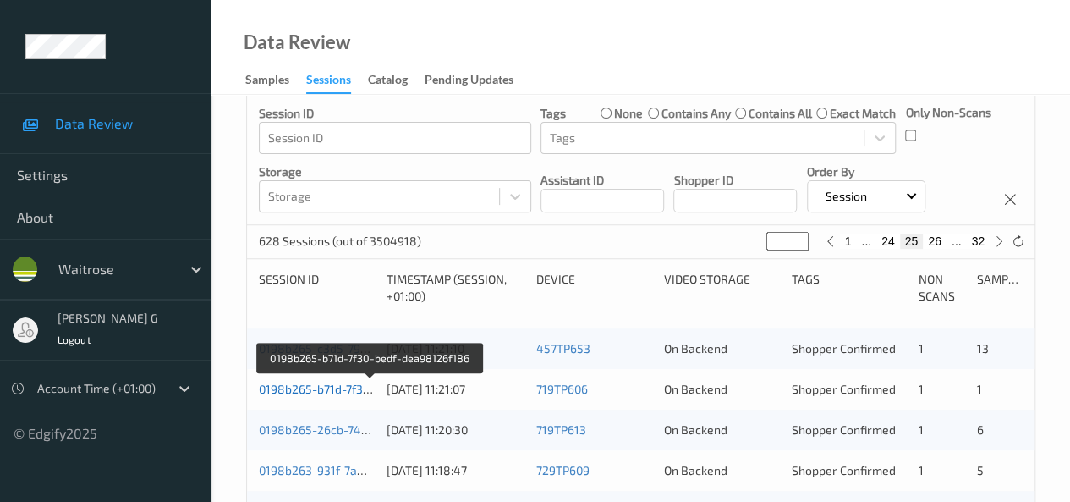
click at [293, 386] on link "0198b265-b71d-7f30-bedf-dea98126f186" at bounding box center [370, 389] width 222 height 14
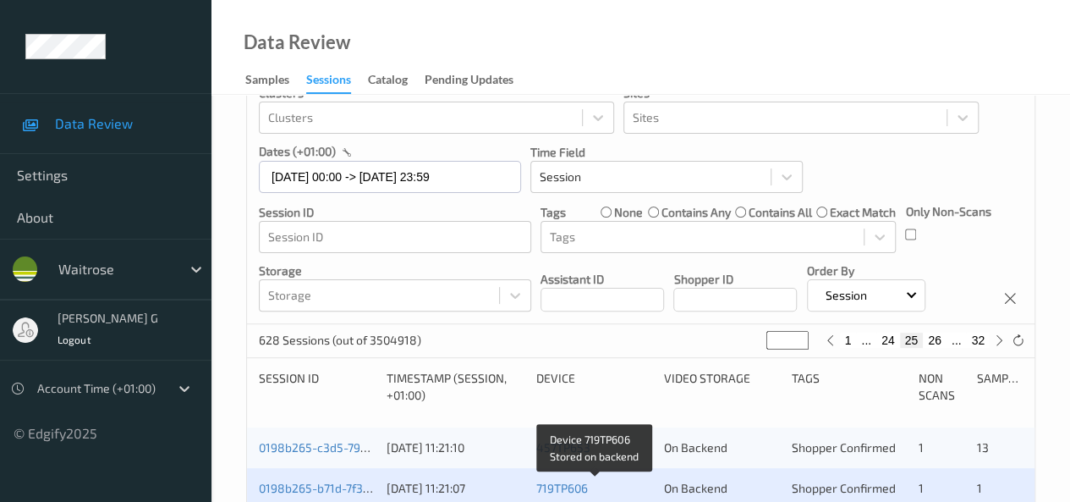
scroll to position [28, 0]
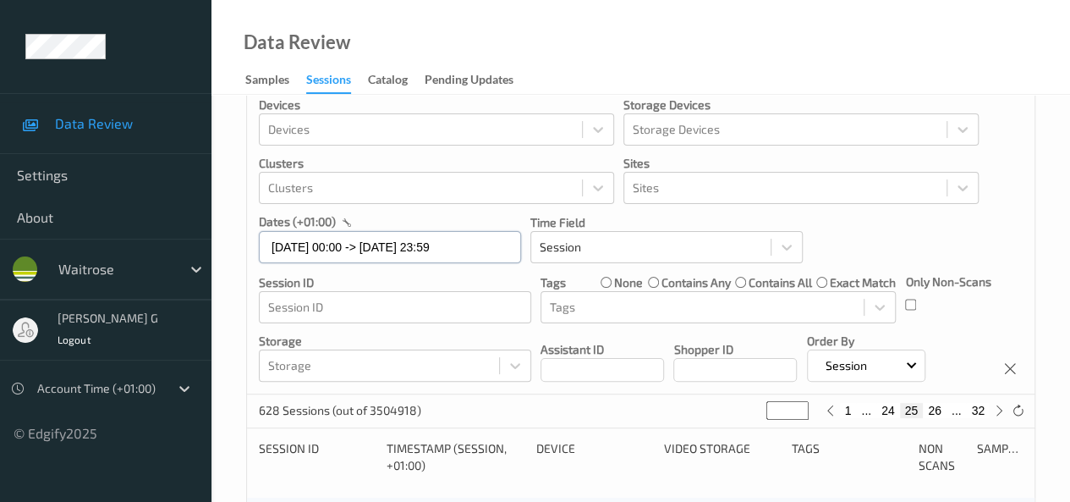
click at [497, 244] on input "16/08/2025 00:00 -> 16/08/2025 23:59" at bounding box center [390, 247] width 262 height 32
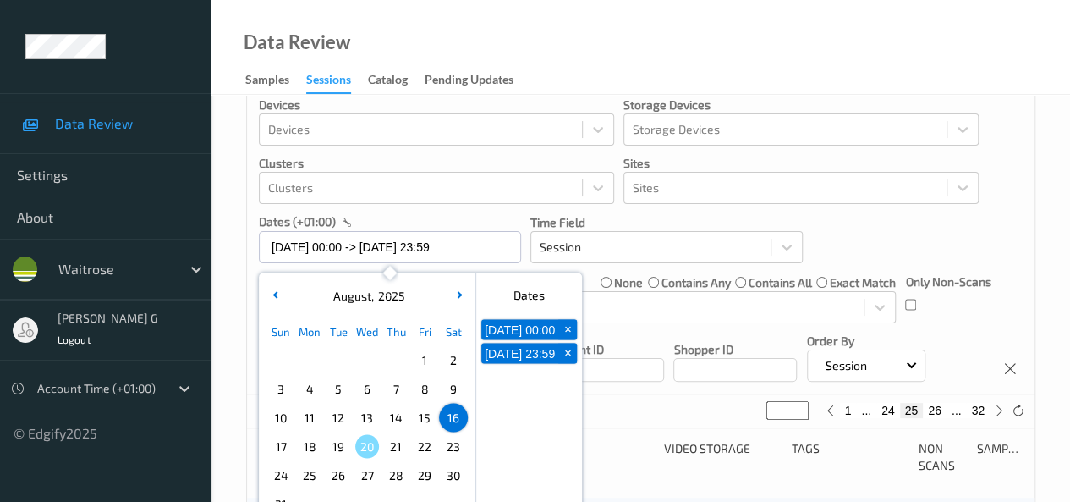
click at [280, 448] on span "17" at bounding box center [281, 446] width 24 height 24
type input "17/08/2025 00:00"
type input "*"
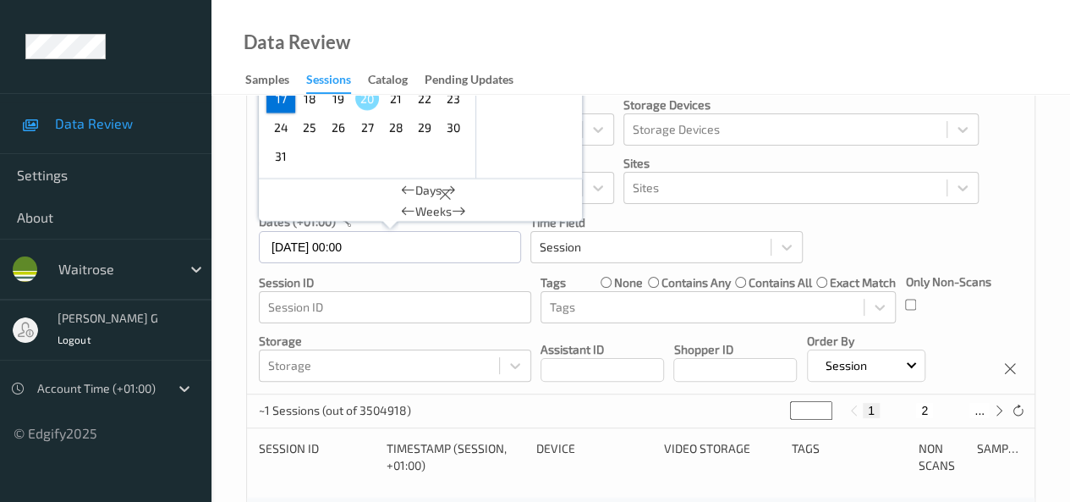
scroll to position [0, 0]
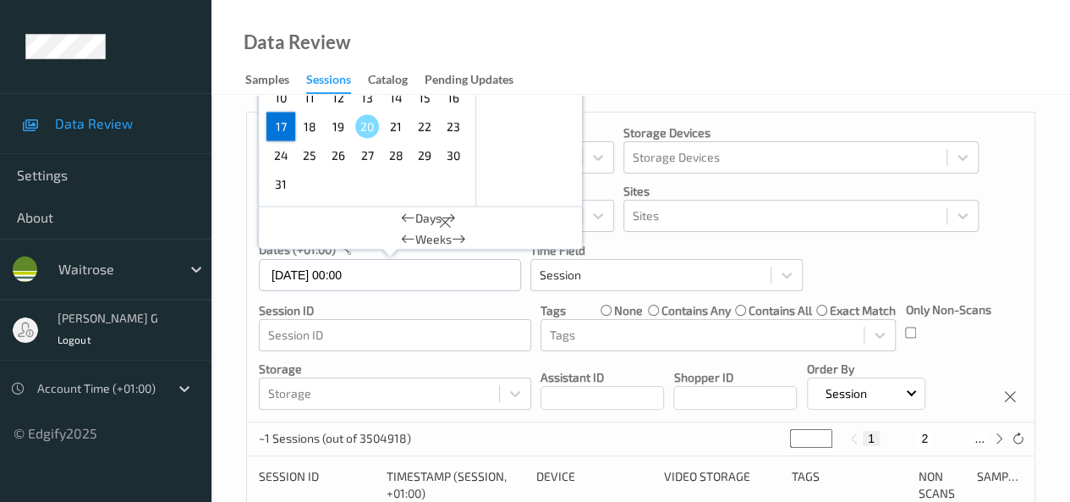
click at [280, 448] on div "~1 Sessions (out of 3504918) * 1 2 ..." at bounding box center [641, 439] width 788 height 34
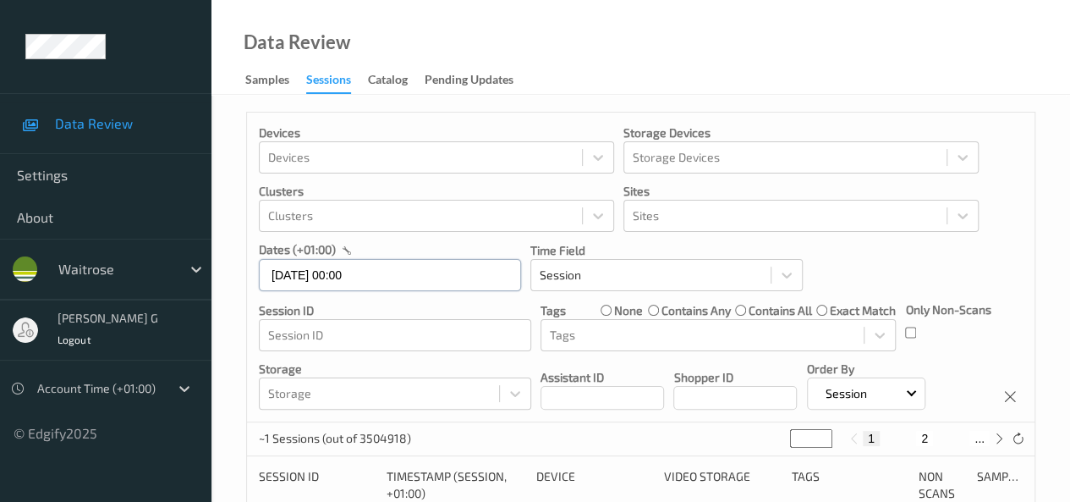
click at [393, 275] on div "17/08/2025 00:00" at bounding box center [390, 274] width 262 height 33
click at [389, 283] on input "17/08/2025 00:00" at bounding box center [390, 275] width 262 height 32
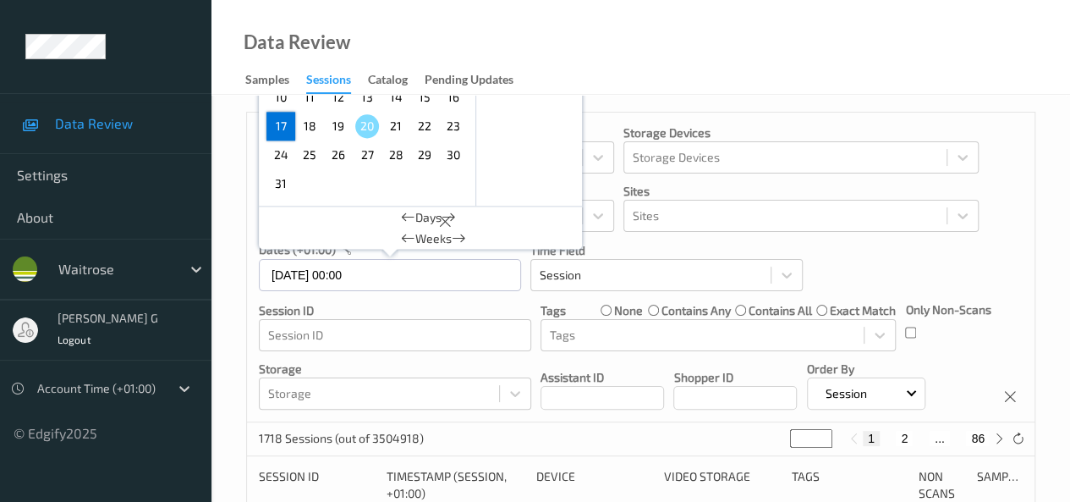
click at [283, 133] on span "17" at bounding box center [281, 126] width 24 height 24
type input "17/08/2025 00:00 -> 17/08/2025 23:59"
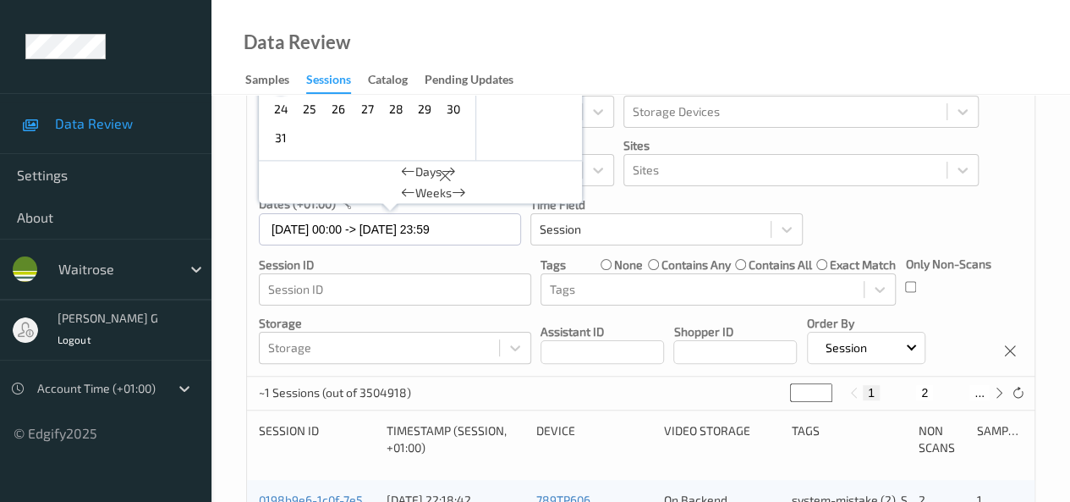
scroll to position [85, 0]
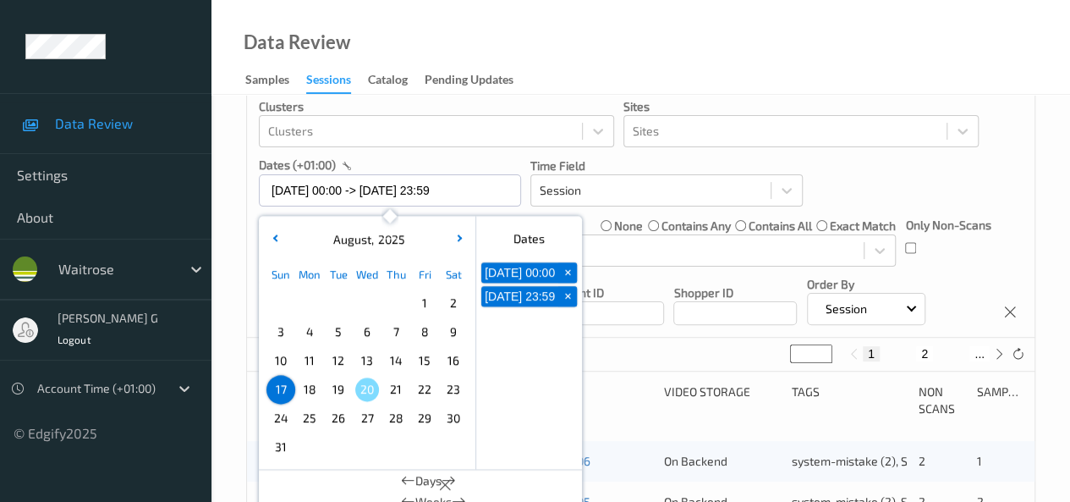
click at [930, 179] on div "Devices Devices Storage Devices Storage Devices Clusters Clusters Sites Sites d…" at bounding box center [641, 183] width 788 height 310
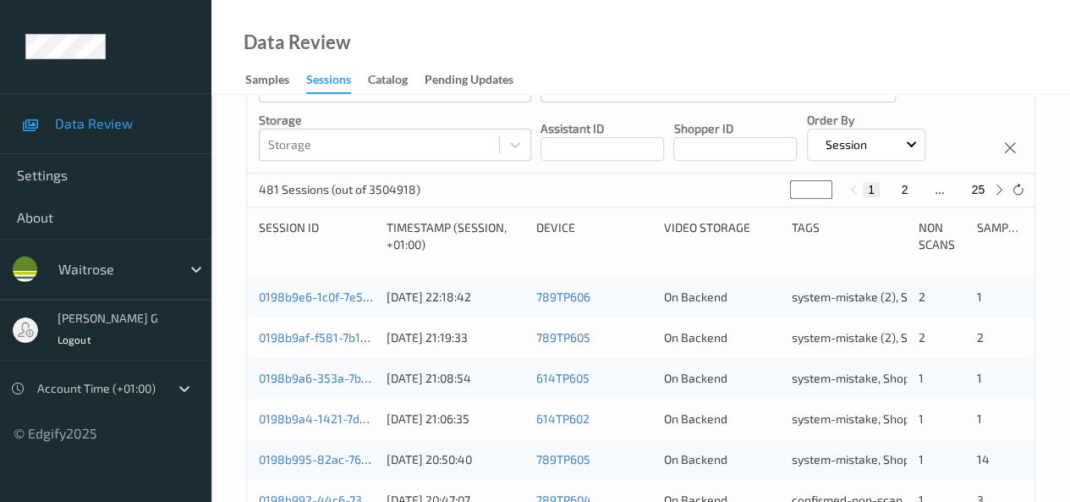
scroll to position [254, 0]
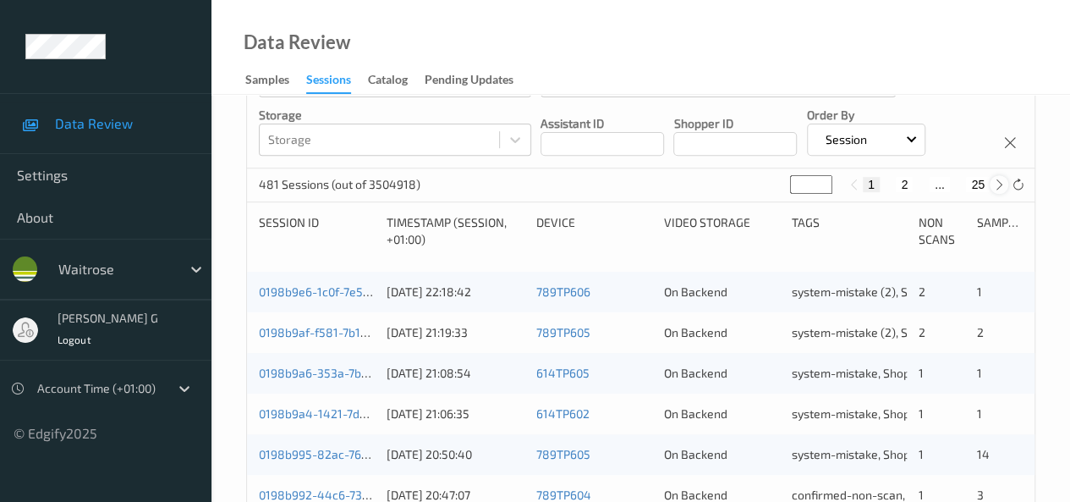
click at [999, 181] on icon at bounding box center [999, 185] width 13 height 13
type input "*"
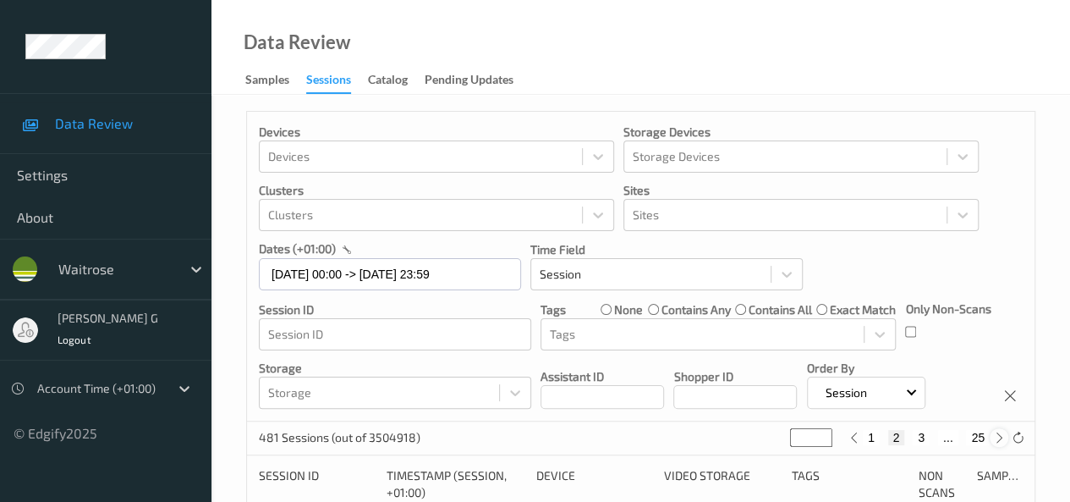
scroll to position [0, 0]
click at [1000, 436] on icon at bounding box center [999, 438] width 13 height 13
type input "*"
click at [1000, 436] on icon at bounding box center [999, 438] width 13 height 13
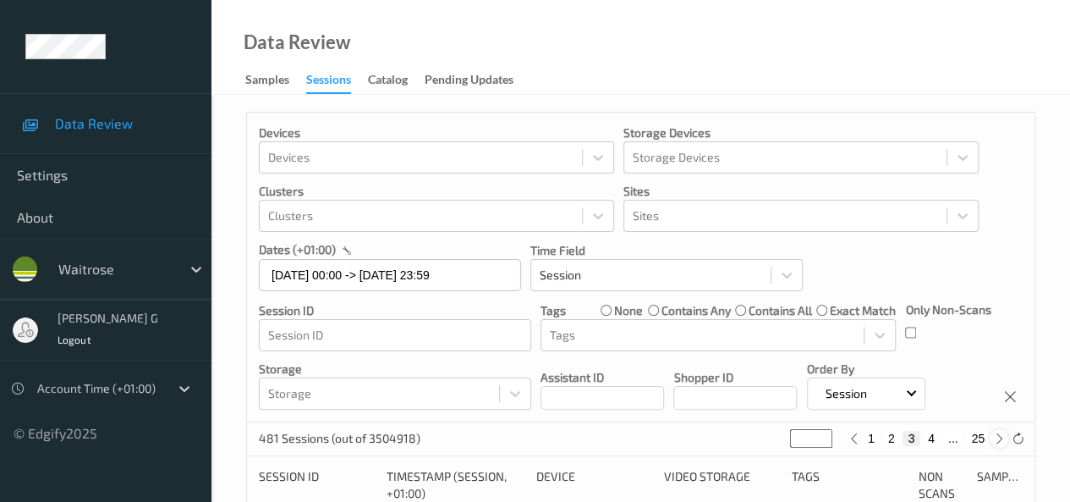
type input "*"
click at [1000, 436] on icon at bounding box center [999, 438] width 13 height 13
type input "*"
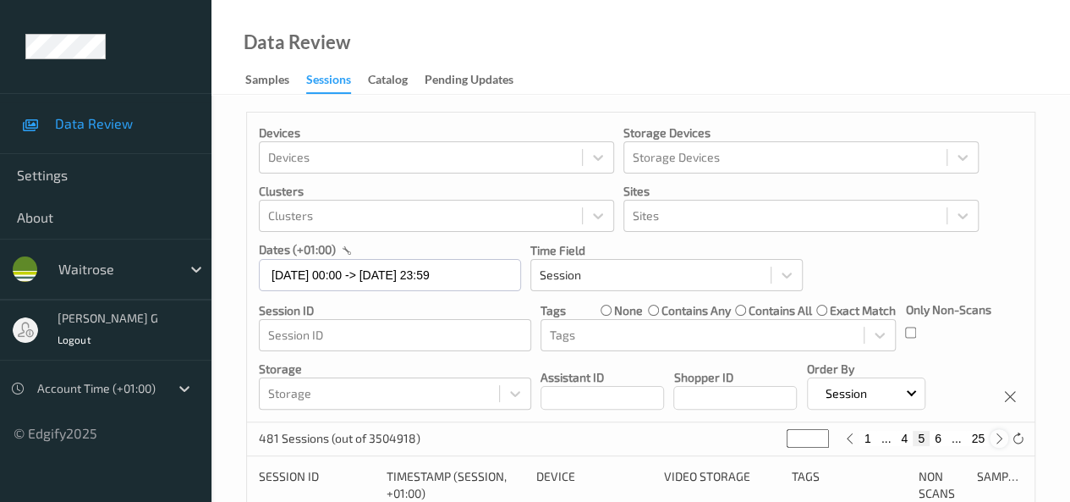
click at [1000, 436] on icon at bounding box center [999, 438] width 13 height 13
type input "*"
click at [1000, 436] on icon at bounding box center [999, 438] width 13 height 13
type input "*"
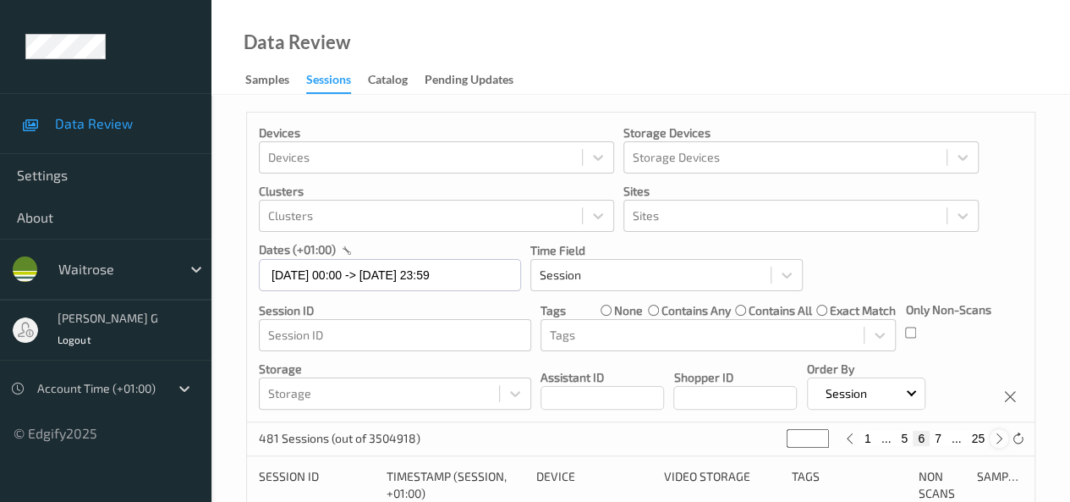
type input "*"
click at [1000, 436] on icon at bounding box center [999, 438] width 13 height 13
type input "*"
click at [1000, 436] on icon at bounding box center [999, 438] width 13 height 13
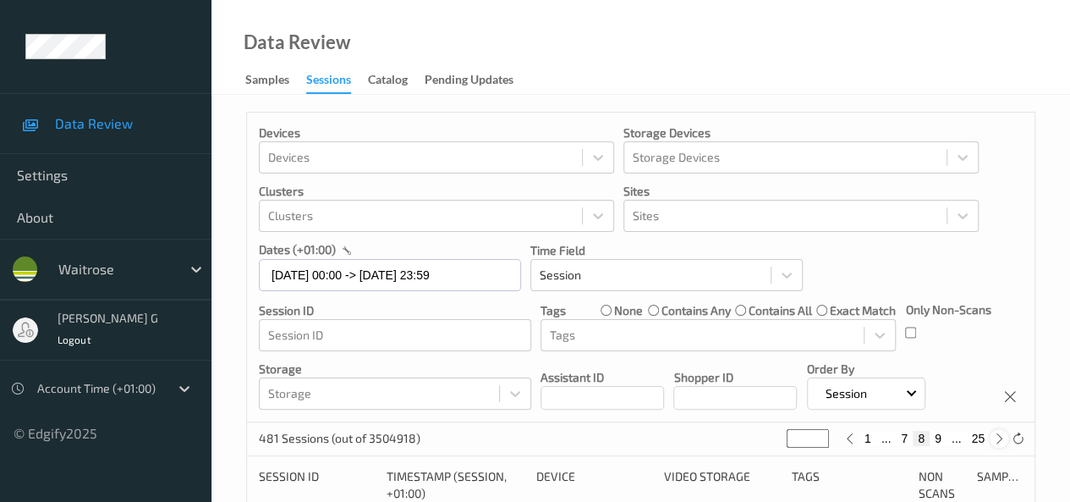
type input "*"
click at [1000, 436] on icon at bounding box center [999, 438] width 13 height 13
type input "**"
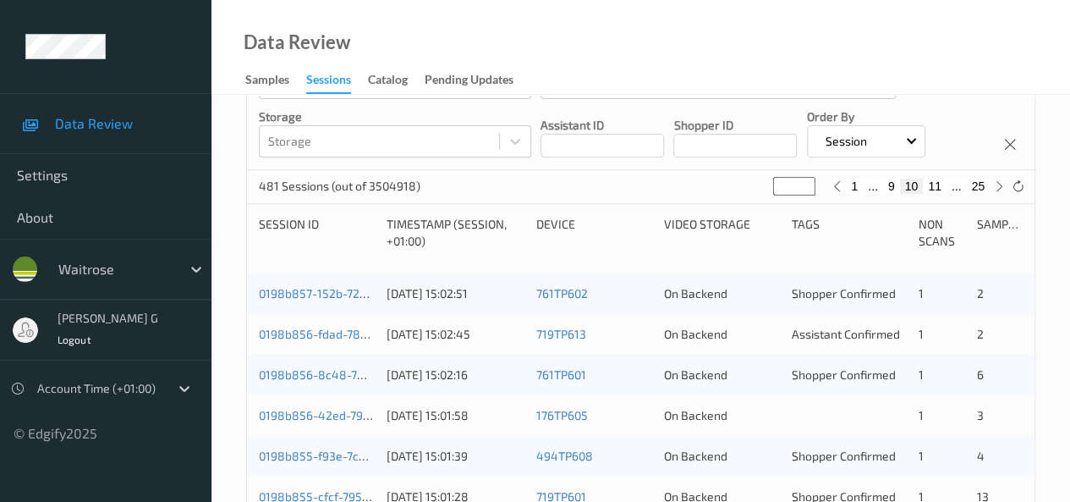
scroll to position [254, 0]
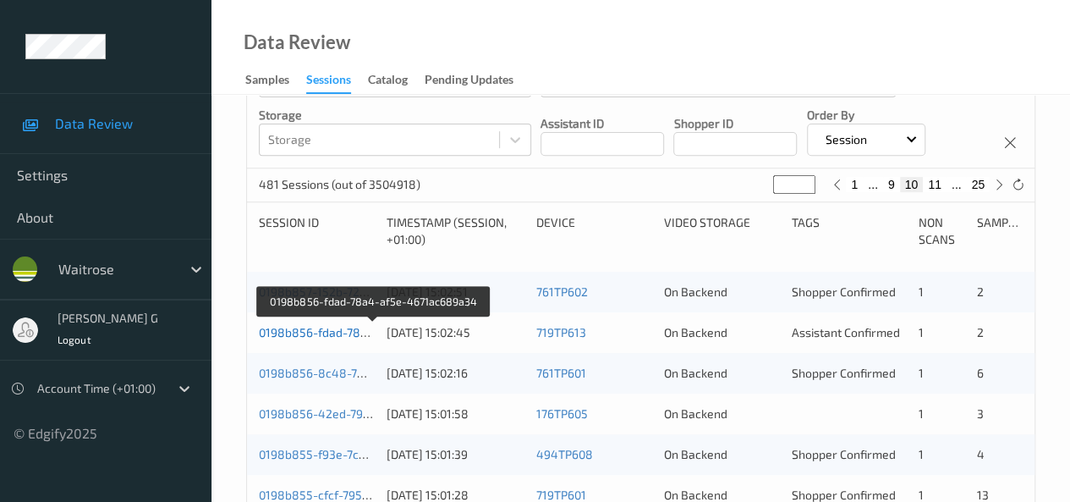
click at [328, 331] on link "0198b856-fdad-78a4-af5e-4671ac689a34" at bounding box center [374, 332] width 231 height 14
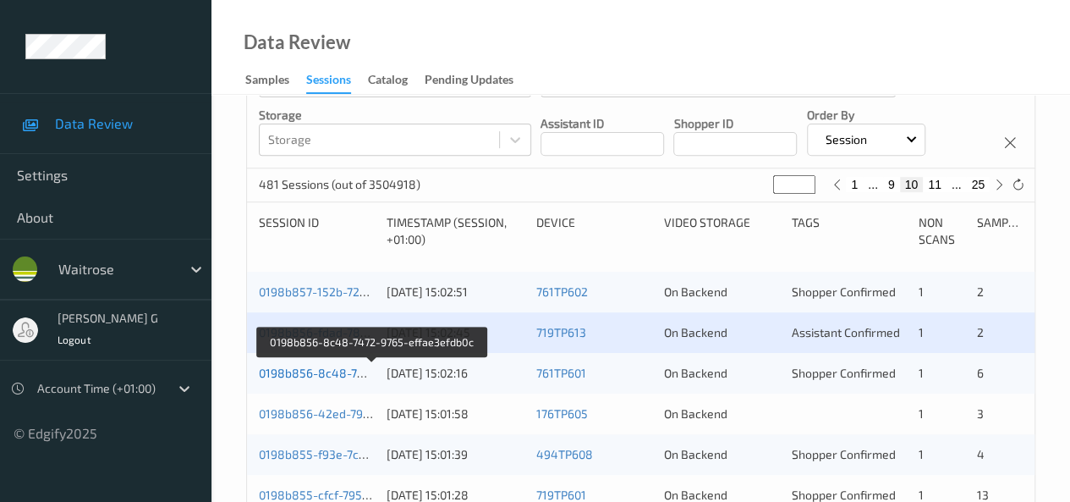
click at [317, 371] on link "0198b856-8c48-7472-9765-effae3efdb0c" at bounding box center [373, 372] width 228 height 14
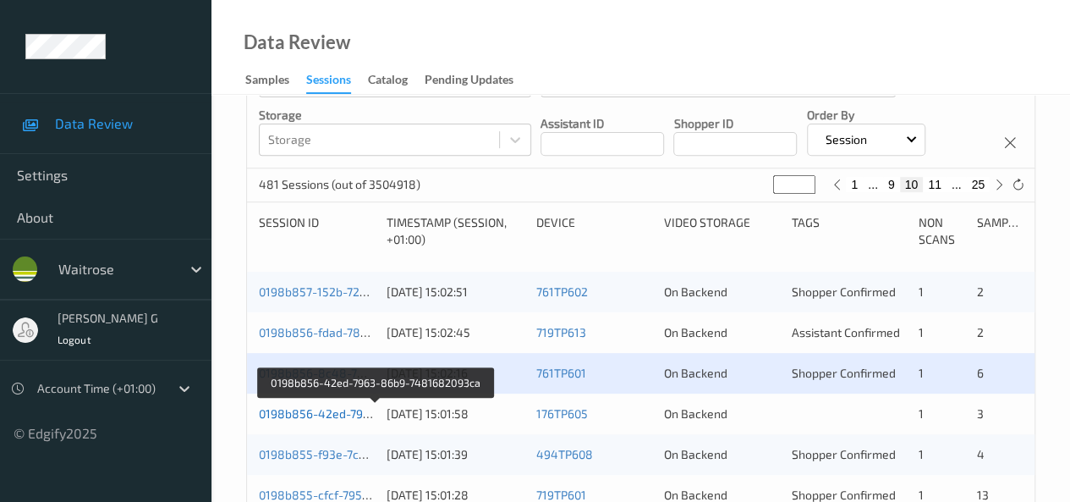
click at [330, 414] on link "0198b856-42ed-7963-86b9-7481682093ca" at bounding box center [376, 413] width 235 height 14
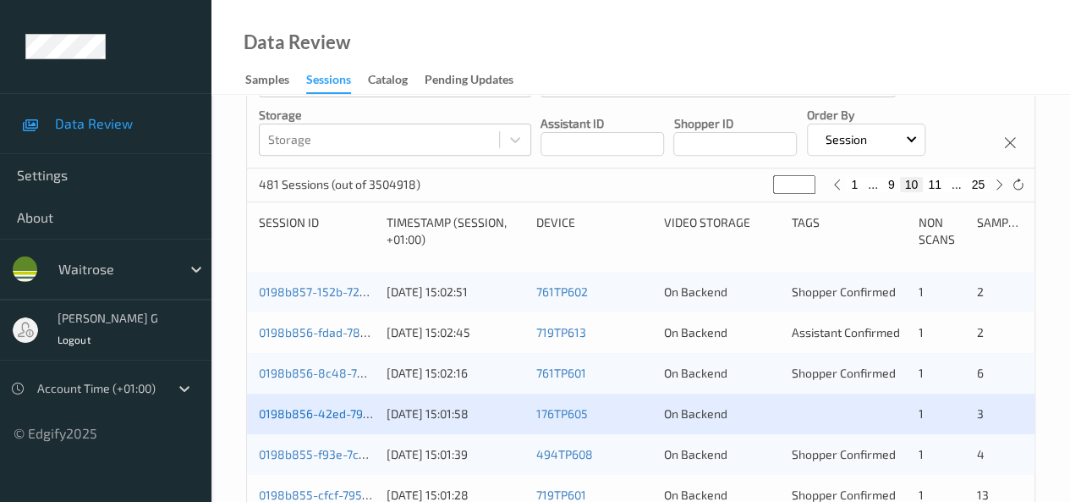
click at [328, 414] on link "0198b856-42ed-7963-86b9-7481682093ca" at bounding box center [376, 413] width 235 height 14
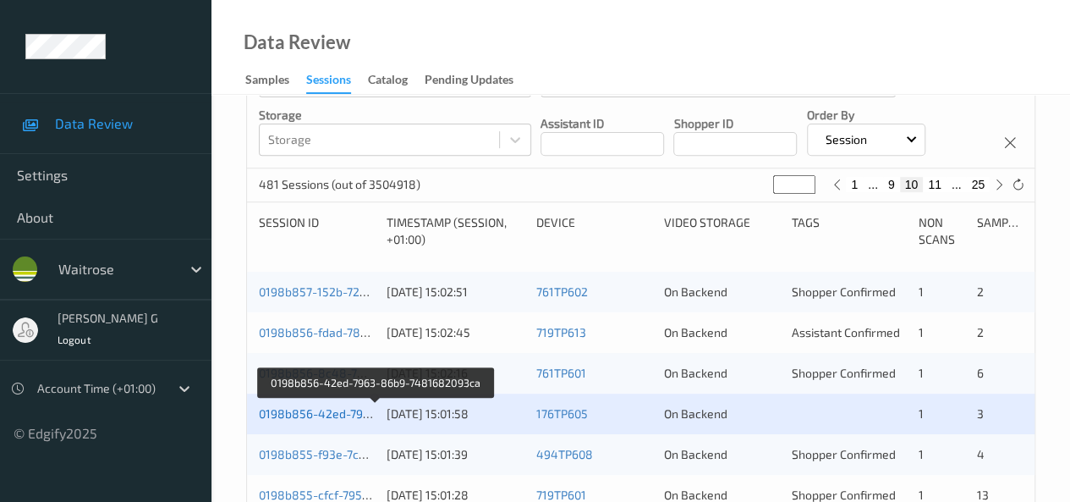
click at [318, 414] on link "0198b856-42ed-7963-86b9-7481682093ca" at bounding box center [376, 413] width 235 height 14
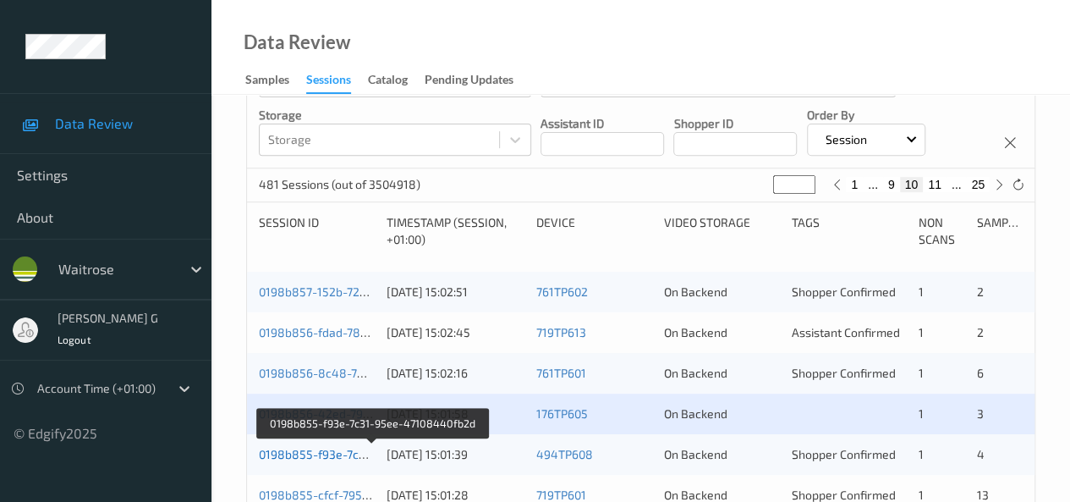
click at [296, 448] on link "0198b855-f93e-7c31-95ee-47108440fb2d" at bounding box center [373, 454] width 228 height 14
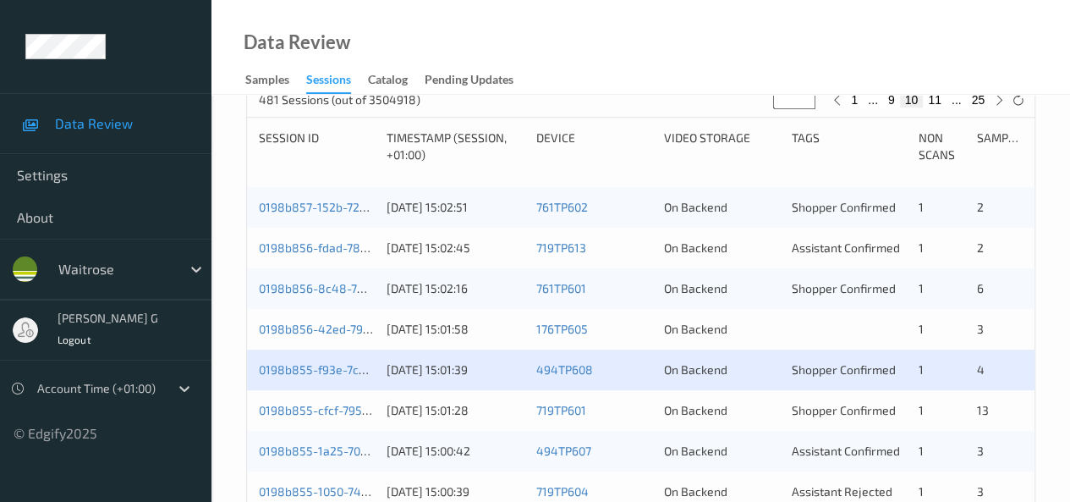
scroll to position [423, 0]
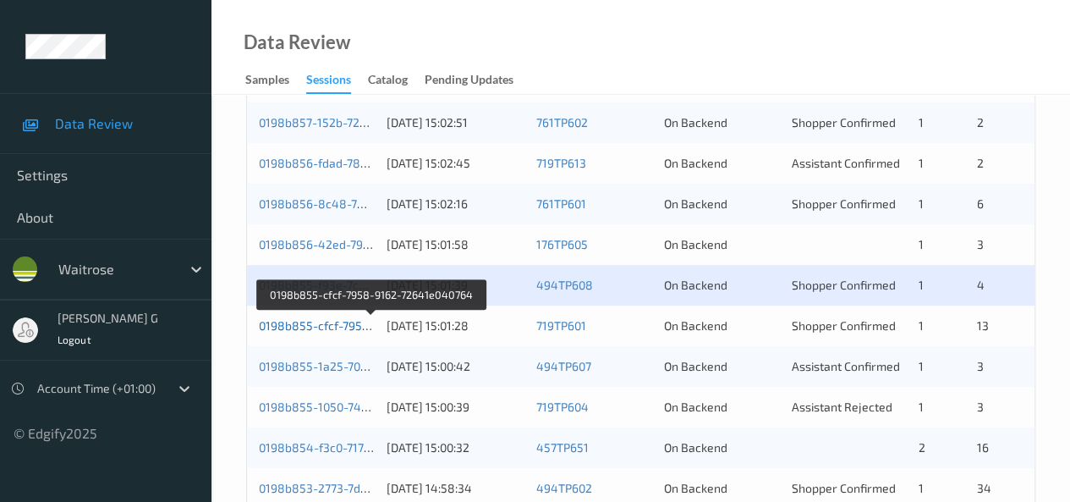
click at [312, 321] on link "0198b855-cfcf-7958-9162-72641e040764" at bounding box center [372, 325] width 226 height 14
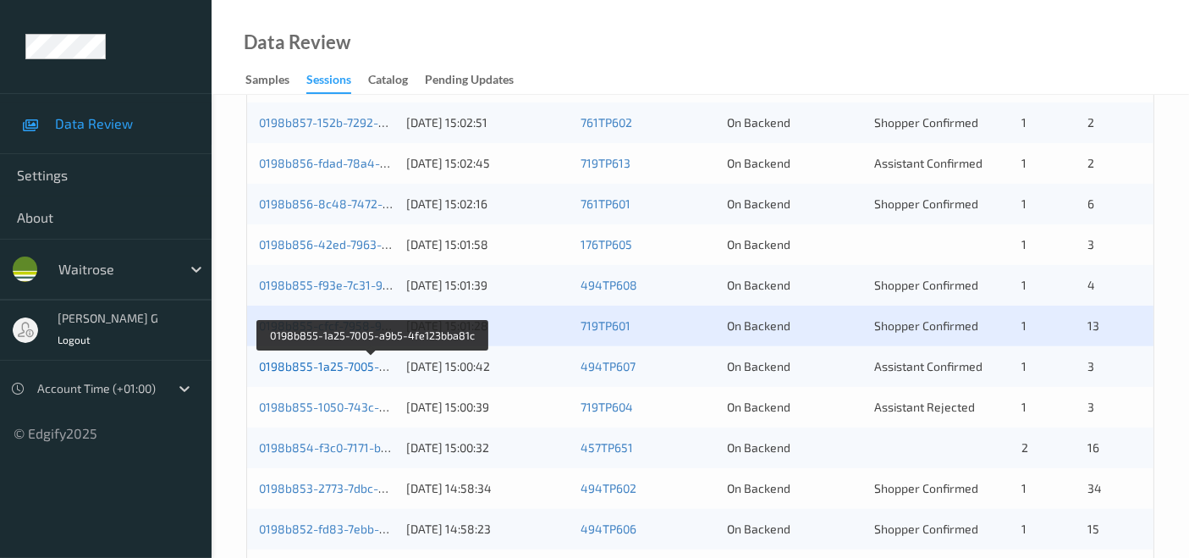
click at [326, 361] on link "0198b855-1a25-7005-a9b5-4fe123bba81c" at bounding box center [373, 366] width 228 height 14
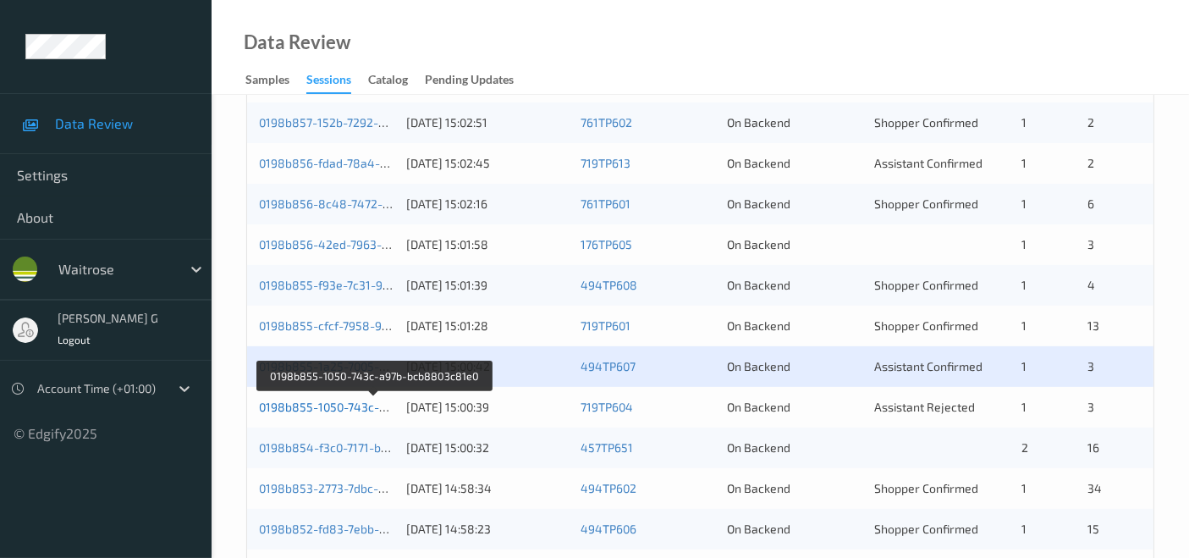
click at [316, 412] on link "0198b855-1050-743c-a97b-bcb8803c81e0" at bounding box center [375, 406] width 232 height 14
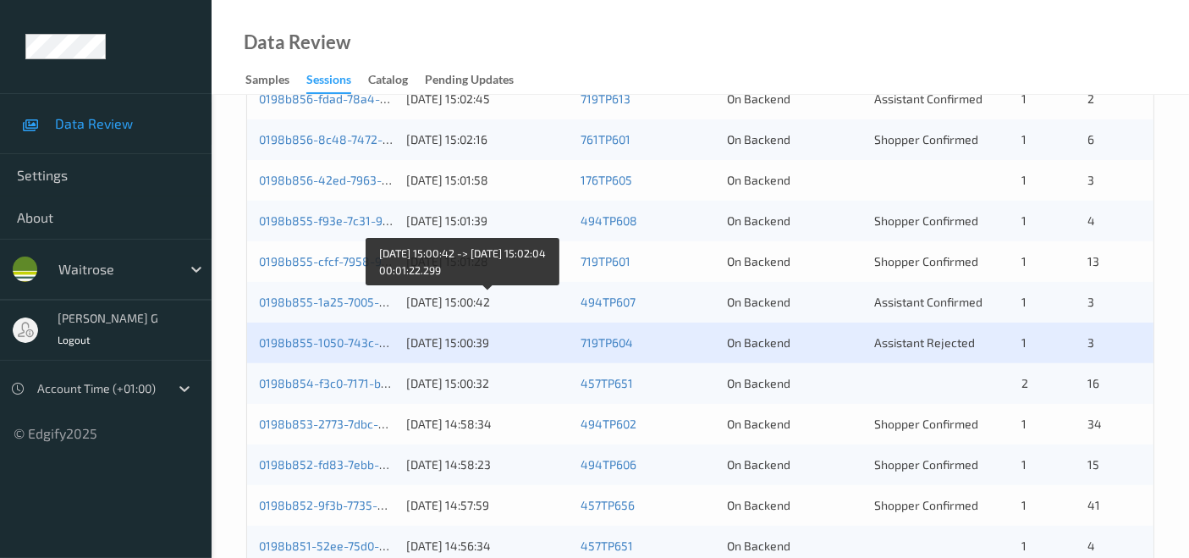
scroll to position [517, 0]
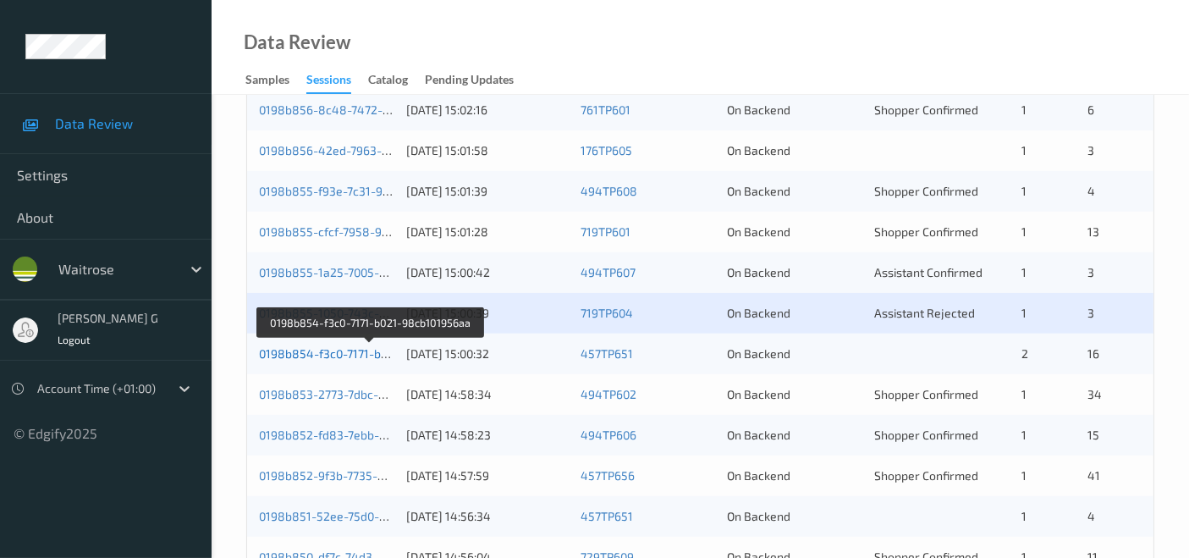
click at [299, 355] on link "0198b854-f3c0-7171-b021-98cb101956aa" at bounding box center [370, 353] width 223 height 14
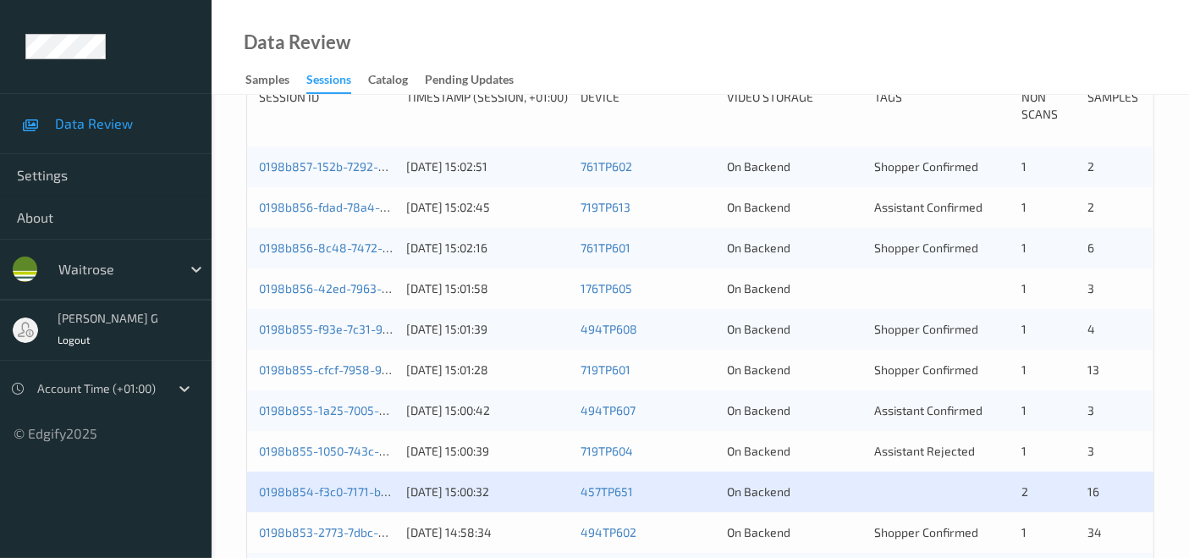
scroll to position [234, 0]
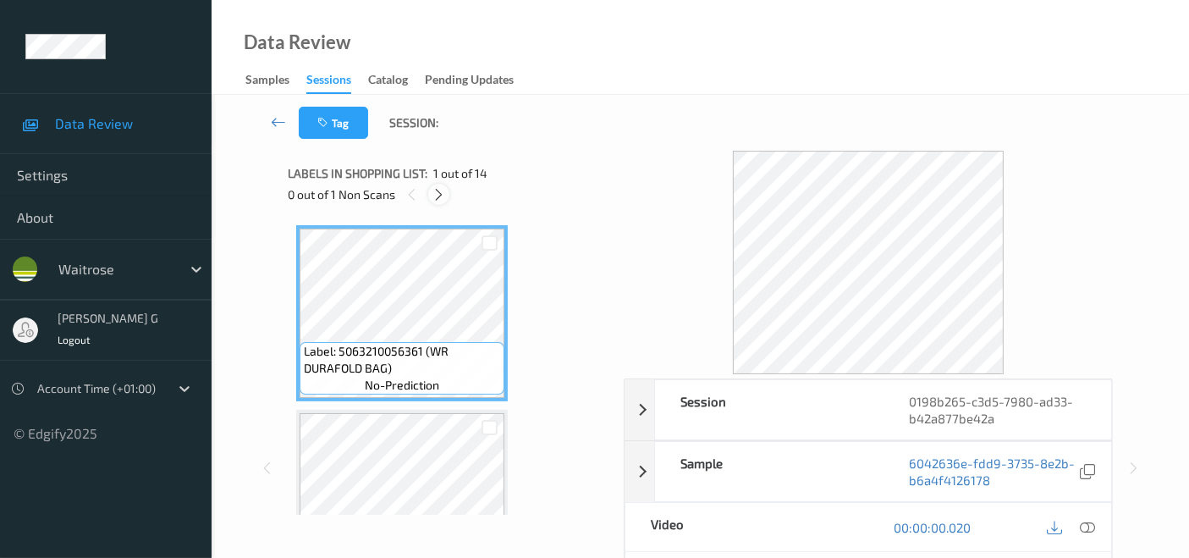
click at [435, 191] on icon at bounding box center [438, 194] width 14 height 15
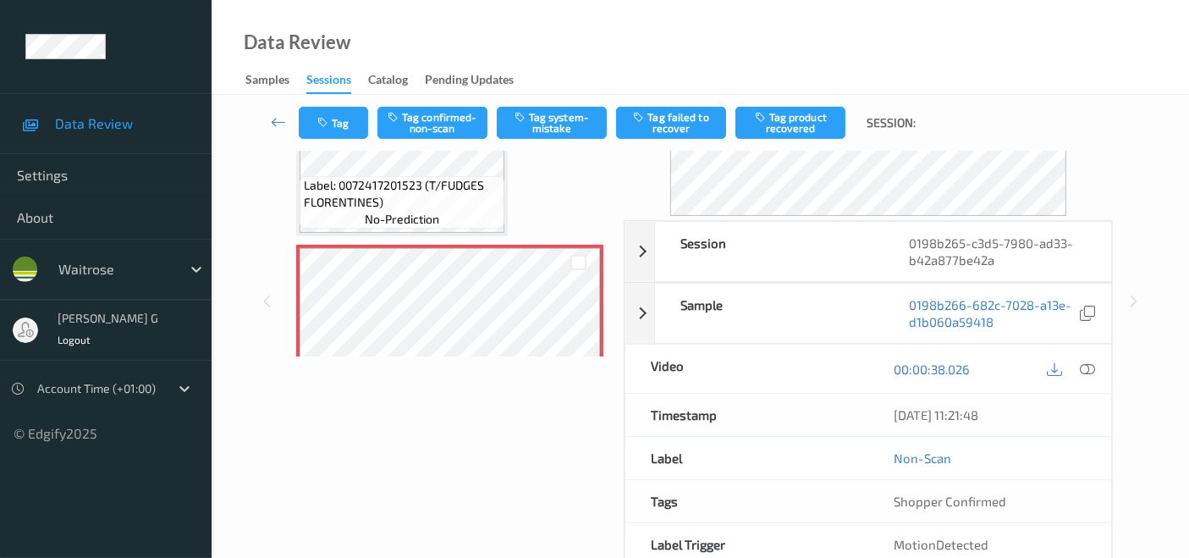
scroll to position [188, 0]
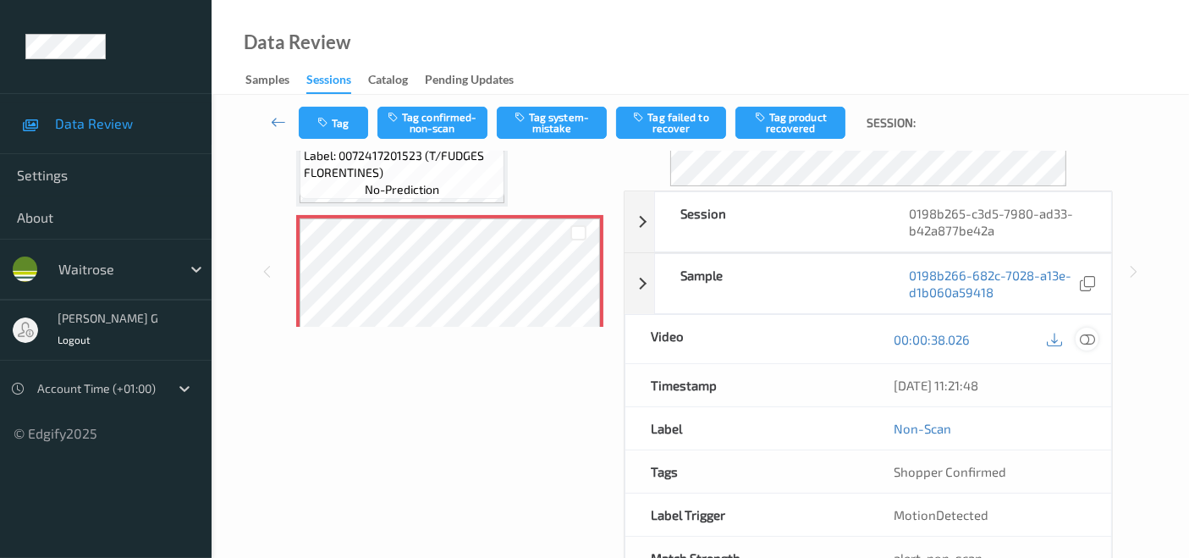
click at [1090, 338] on icon at bounding box center [1086, 339] width 15 height 15
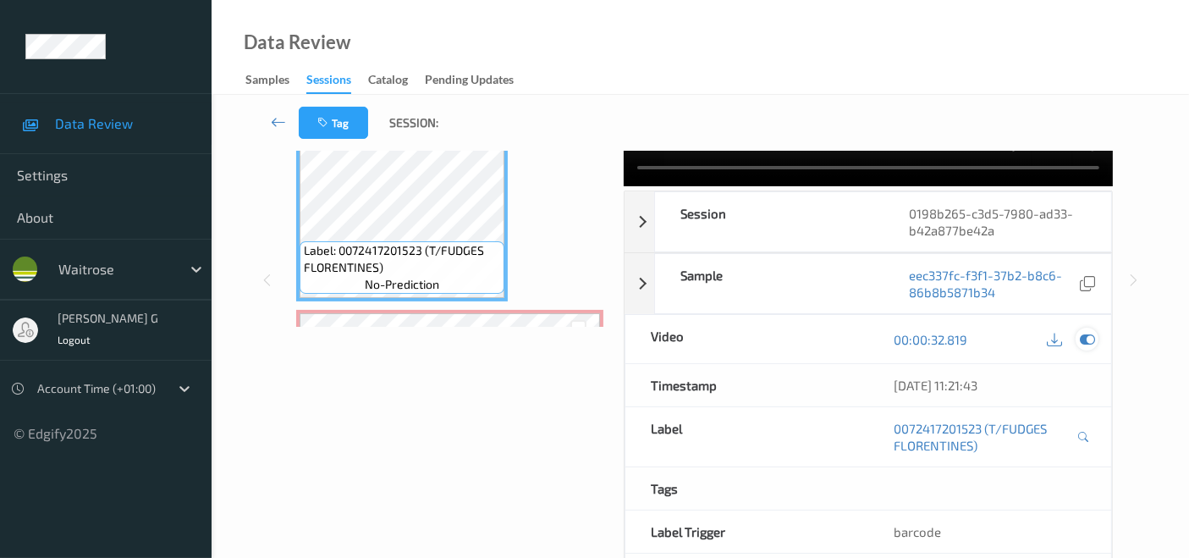
click at [1084, 332] on icon at bounding box center [1086, 339] width 15 height 15
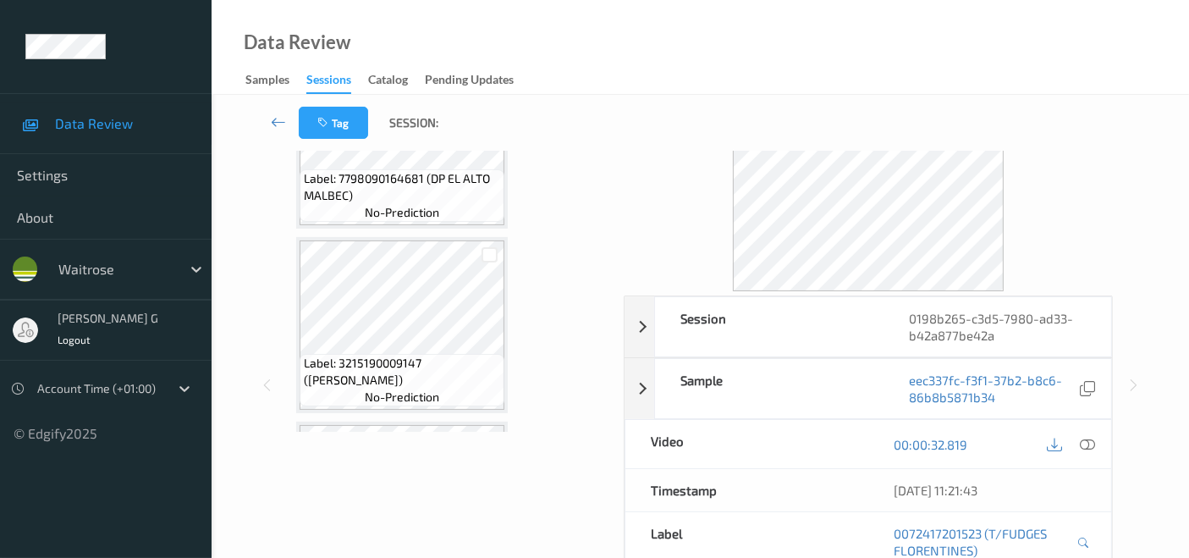
scroll to position [0, 0]
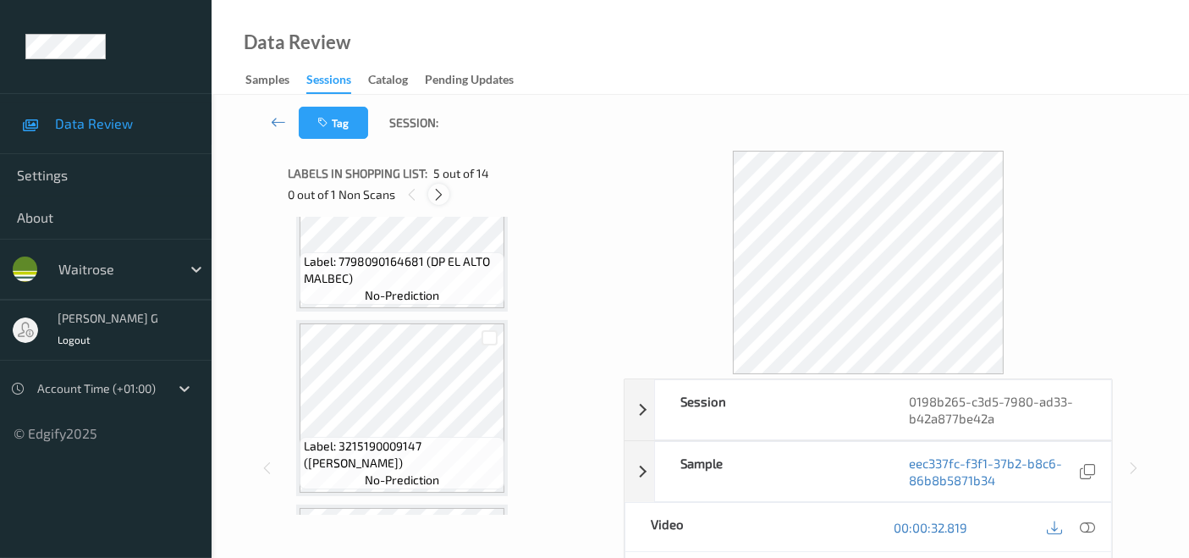
click at [443, 190] on icon at bounding box center [438, 194] width 14 height 15
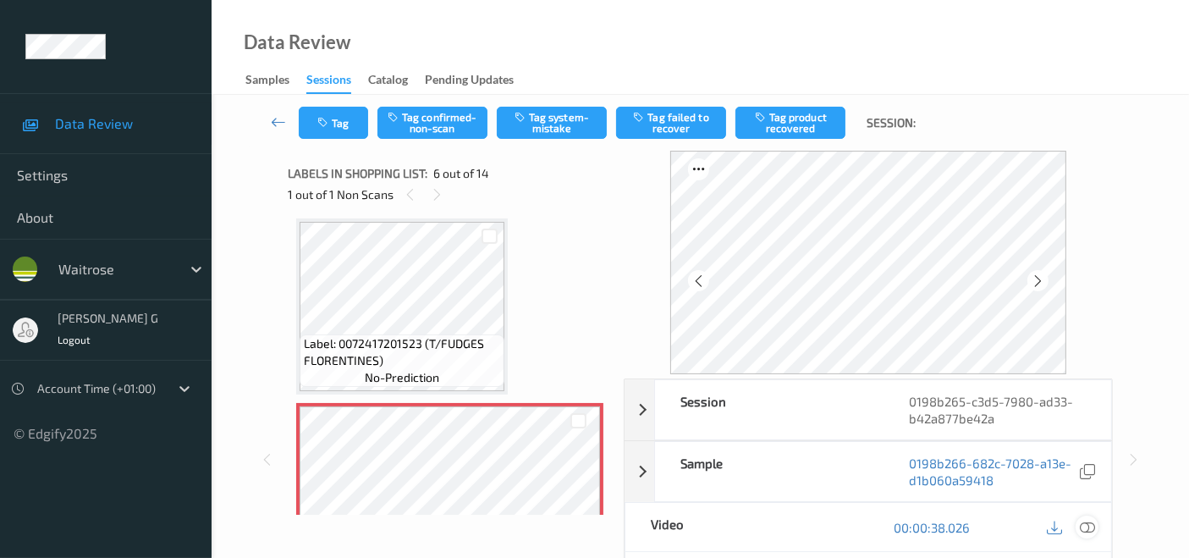
click at [1087, 521] on icon at bounding box center [1086, 526] width 15 height 15
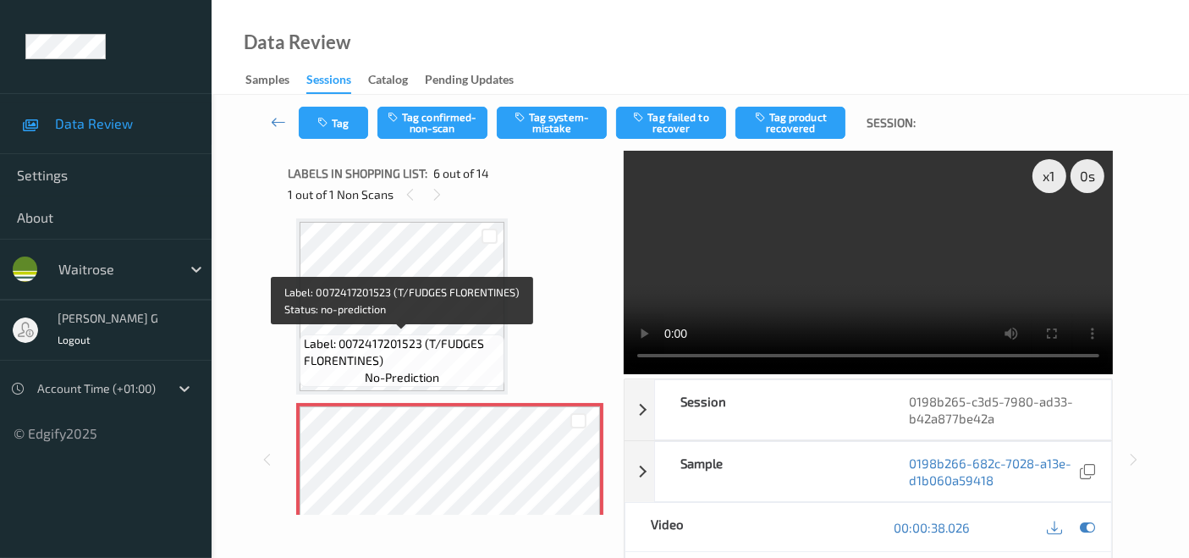
scroll to position [650, 0]
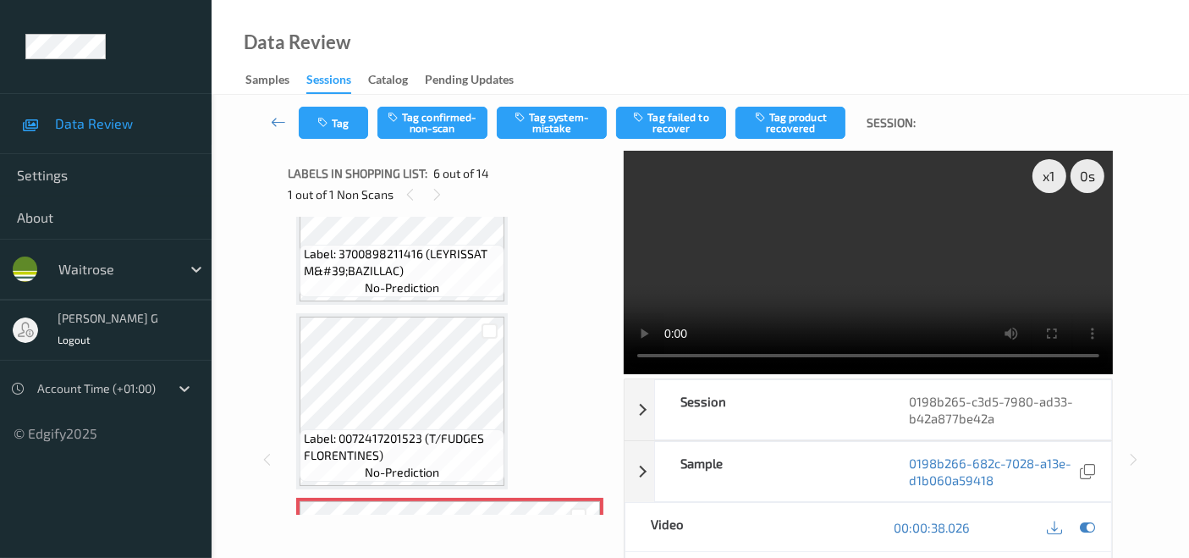
click at [785, 354] on video at bounding box center [867, 262] width 489 height 223
click at [1085, 528] on icon at bounding box center [1086, 526] width 15 height 15
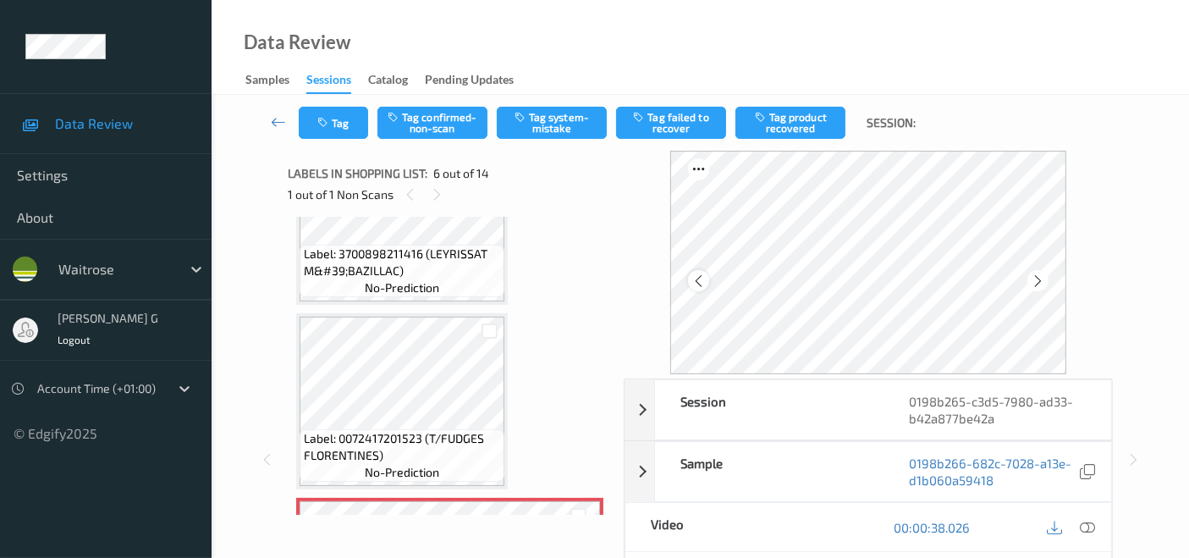
click at [705, 274] on icon at bounding box center [698, 280] width 14 height 15
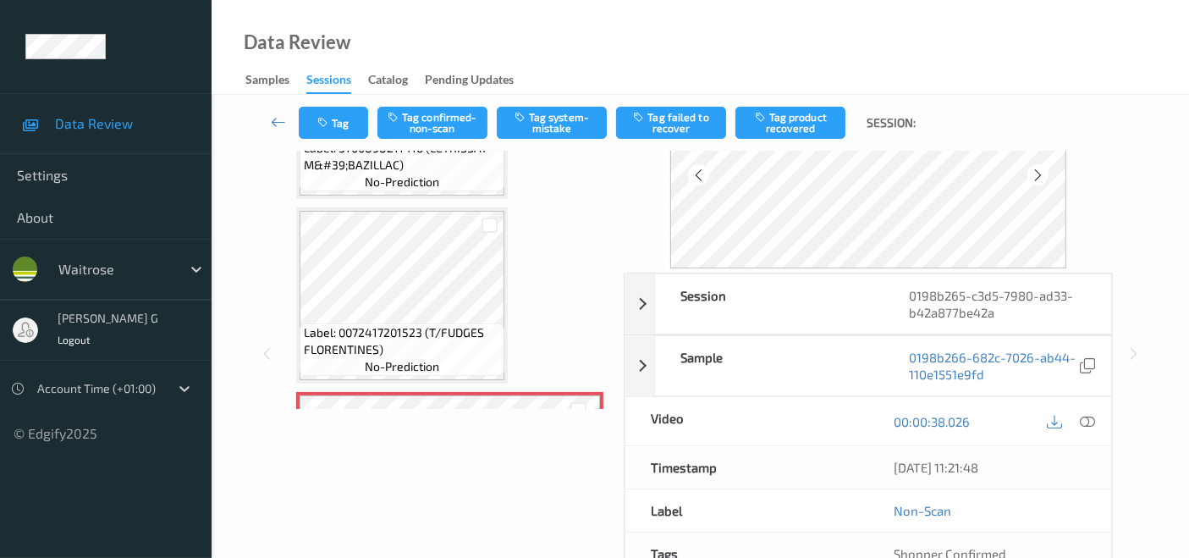
scroll to position [0, 0]
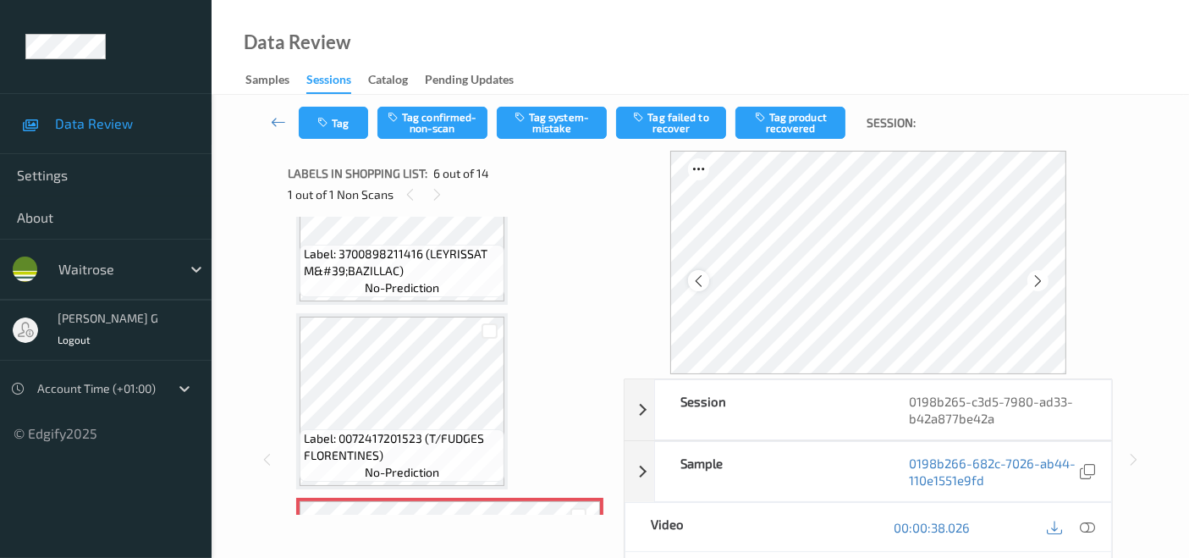
click at [705, 275] on icon at bounding box center [698, 280] width 14 height 15
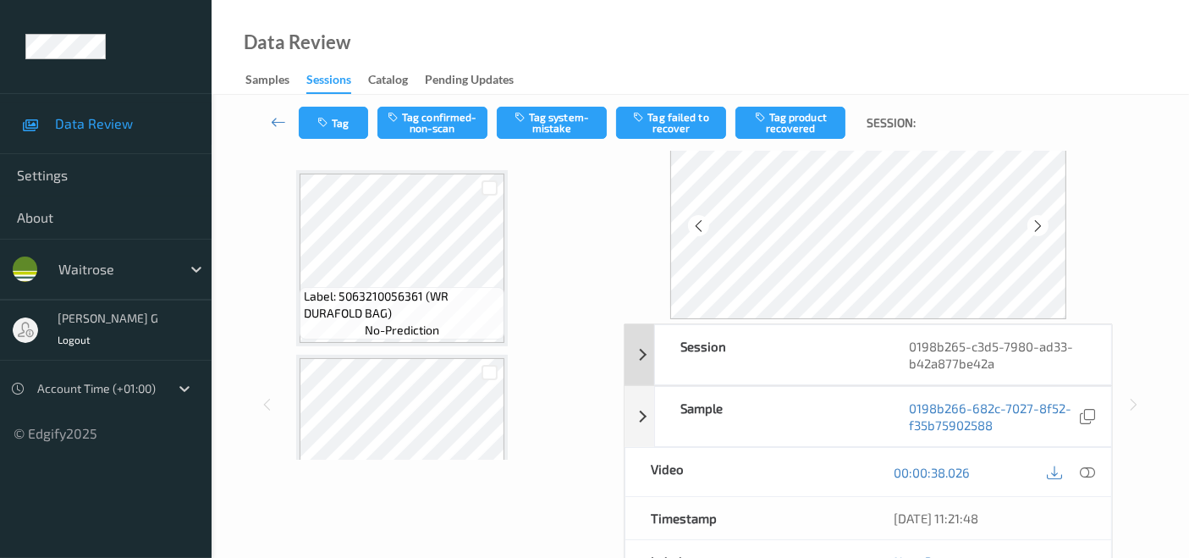
scroll to position [94, 0]
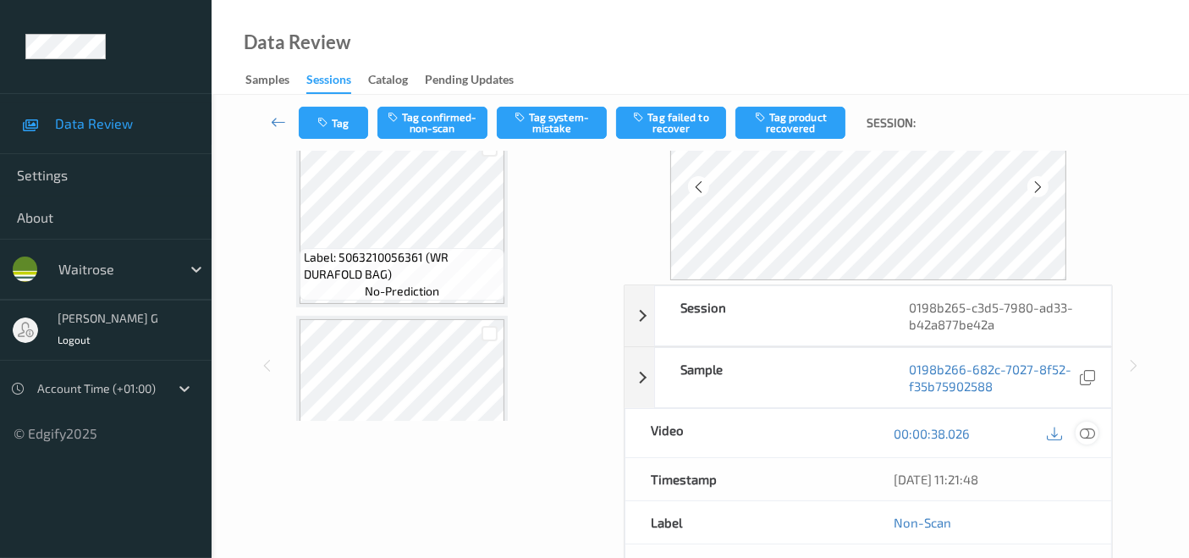
click at [1091, 431] on icon at bounding box center [1086, 433] width 15 height 15
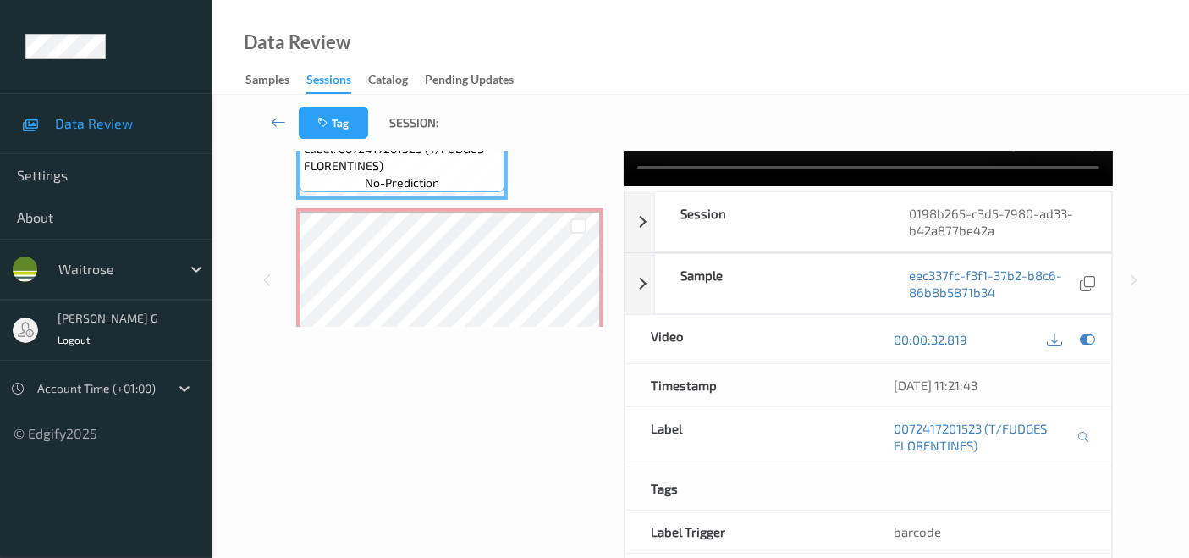
scroll to position [0, 0]
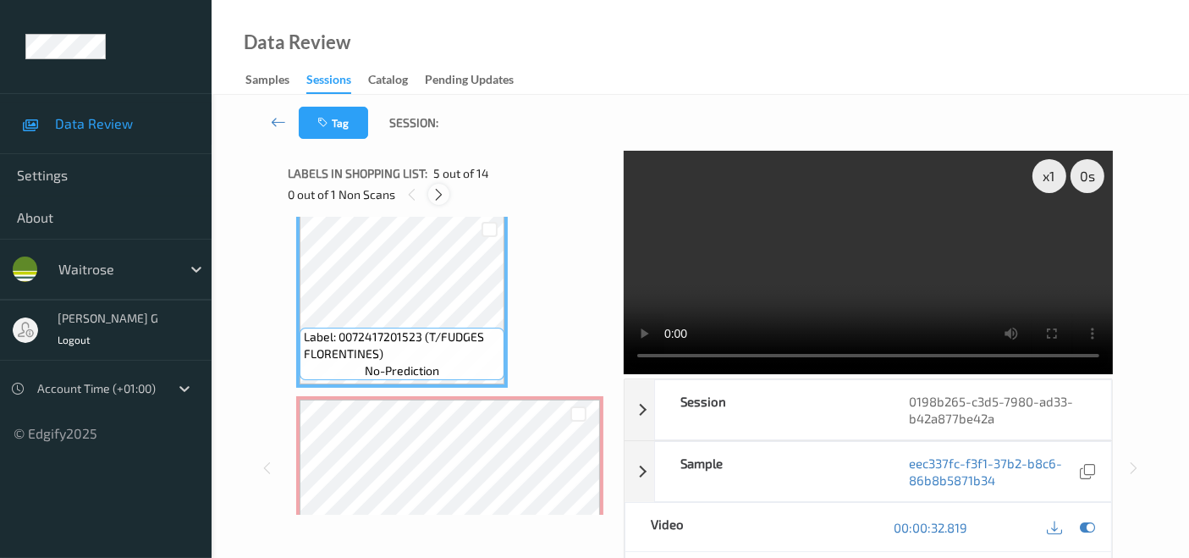
click at [432, 189] on icon at bounding box center [438, 194] width 14 height 15
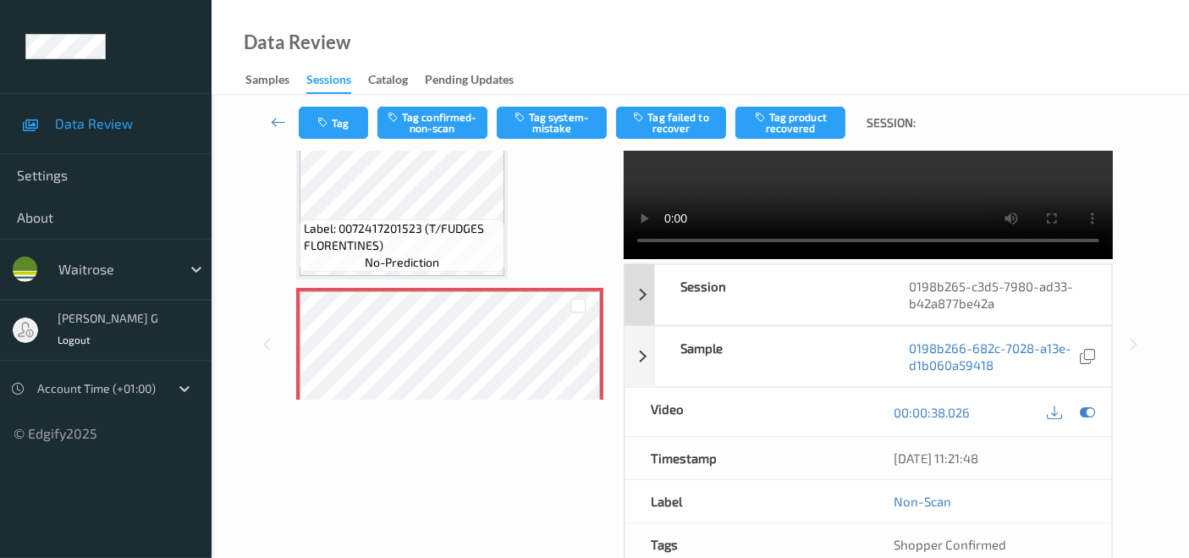
scroll to position [241, 0]
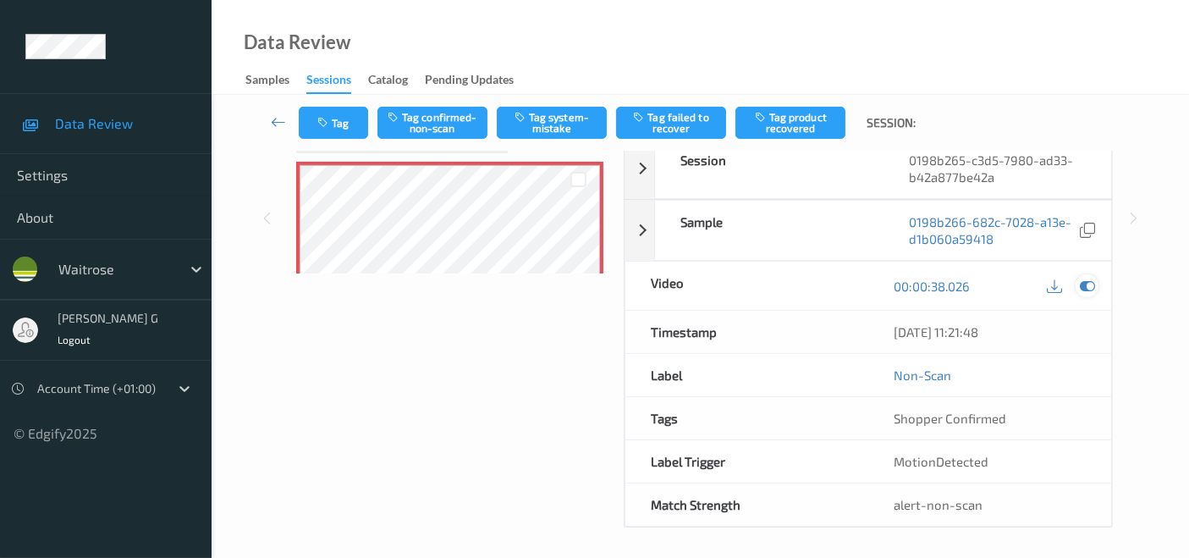
click at [1094, 286] on icon at bounding box center [1086, 285] width 15 height 15
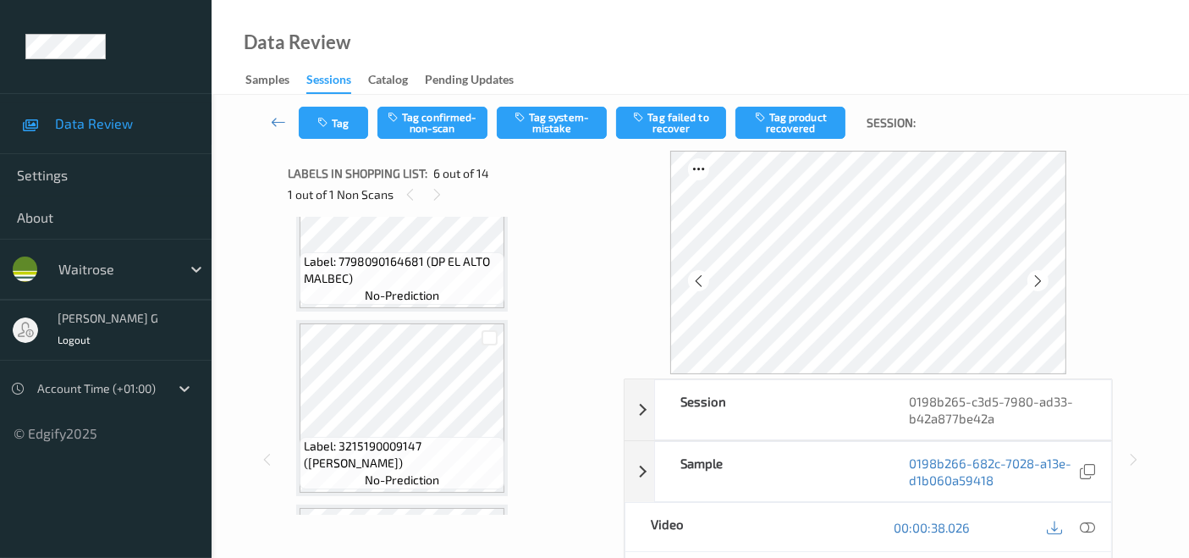
scroll to position [0, 0]
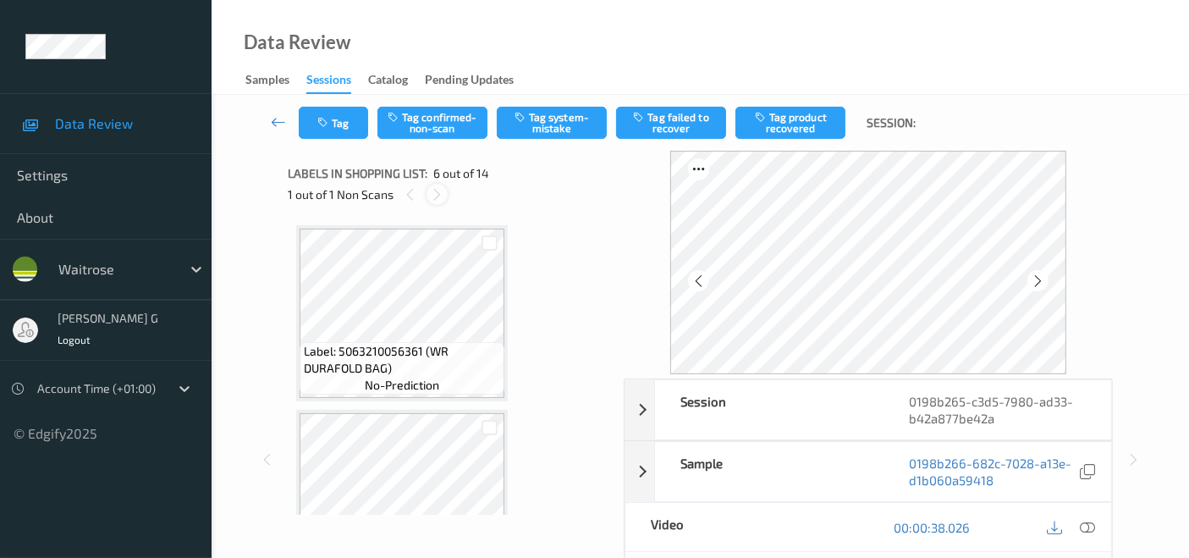
click at [437, 192] on icon at bounding box center [437, 194] width 14 height 15
click at [413, 190] on icon at bounding box center [410, 194] width 14 height 15
click at [441, 193] on icon at bounding box center [437, 194] width 14 height 15
click at [700, 280] on icon at bounding box center [698, 280] width 14 height 15
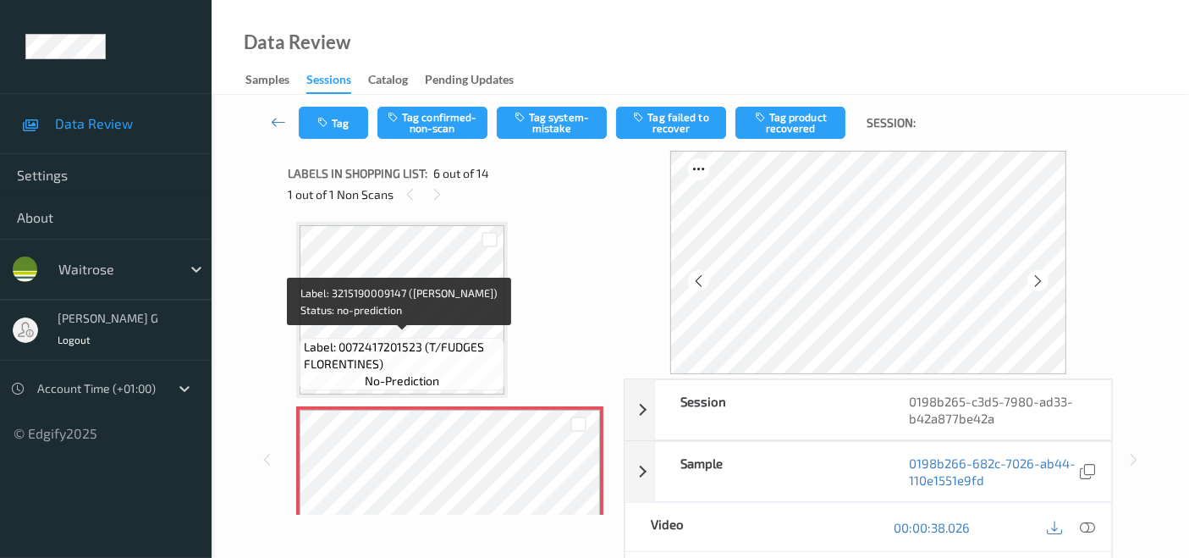
scroll to position [846, 0]
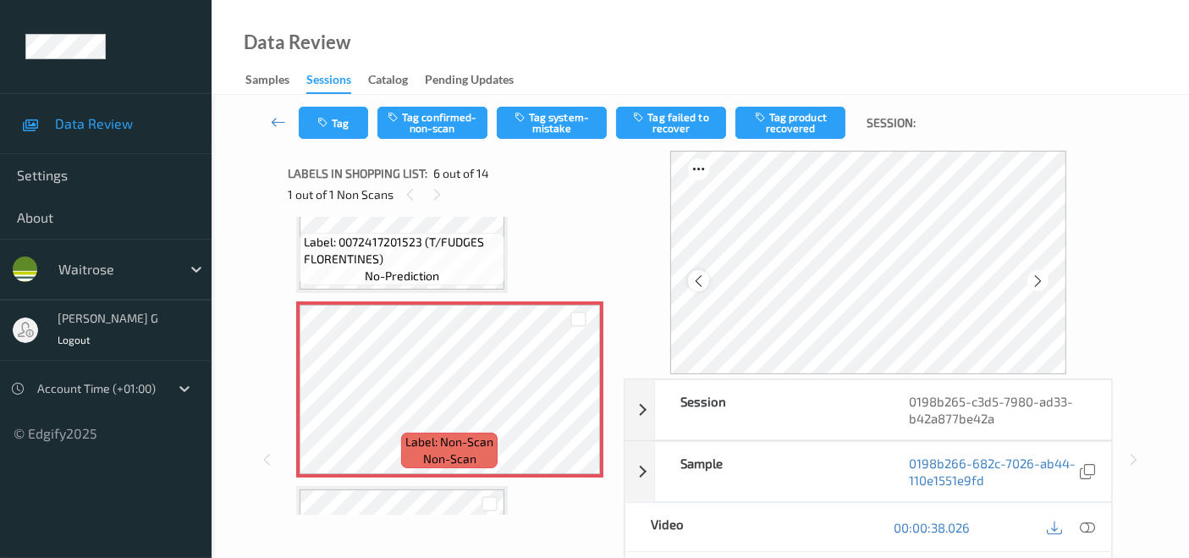
click at [706, 282] on icon at bounding box center [698, 280] width 14 height 15
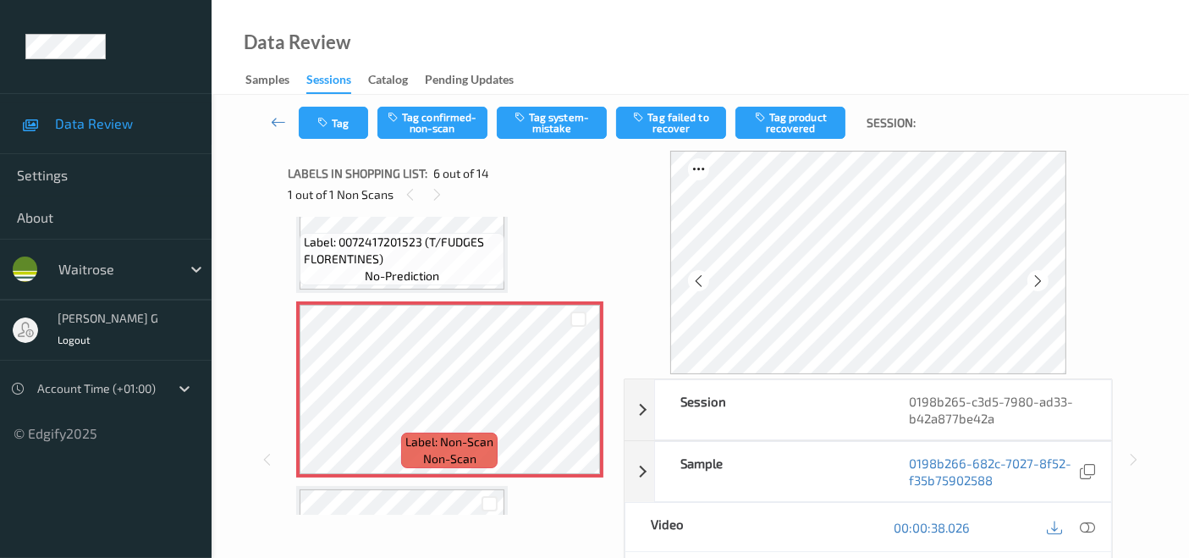
click at [706, 282] on icon at bounding box center [698, 280] width 14 height 15
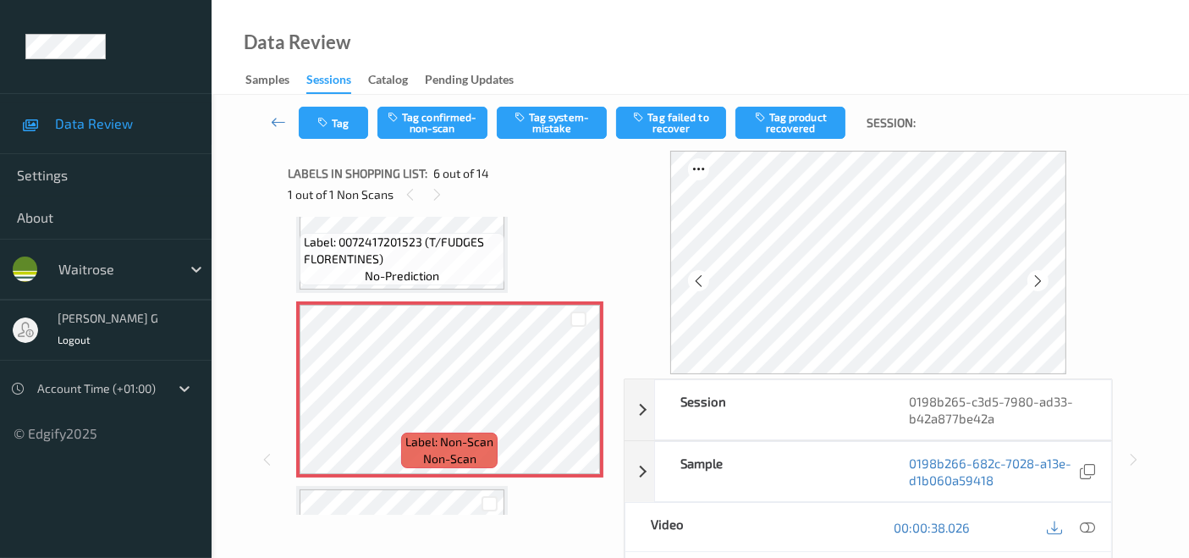
click at [706, 282] on icon at bounding box center [698, 280] width 14 height 15
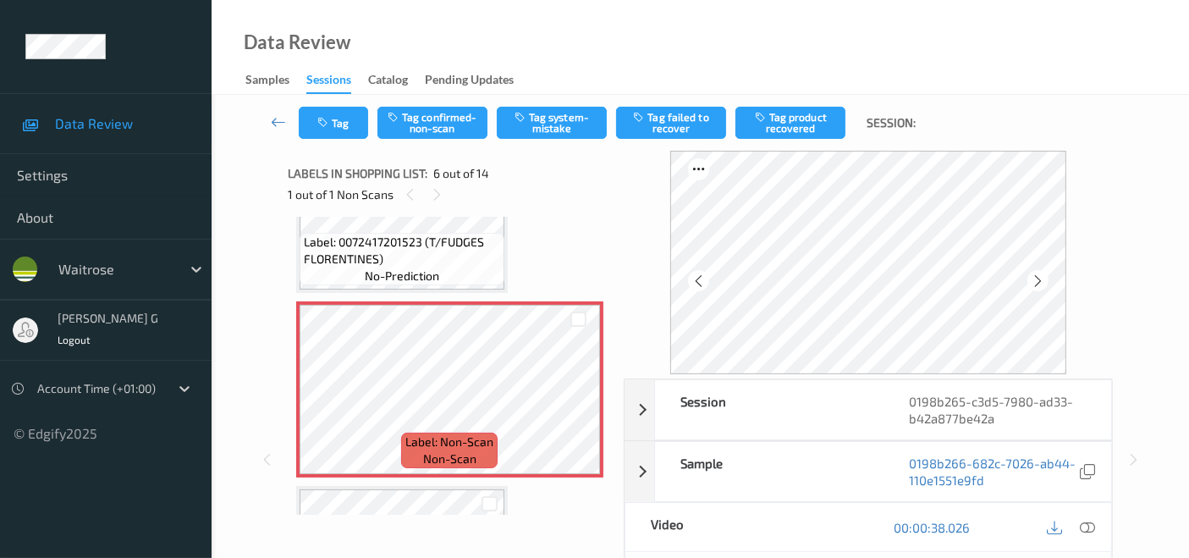
click at [706, 282] on icon at bounding box center [698, 280] width 14 height 15
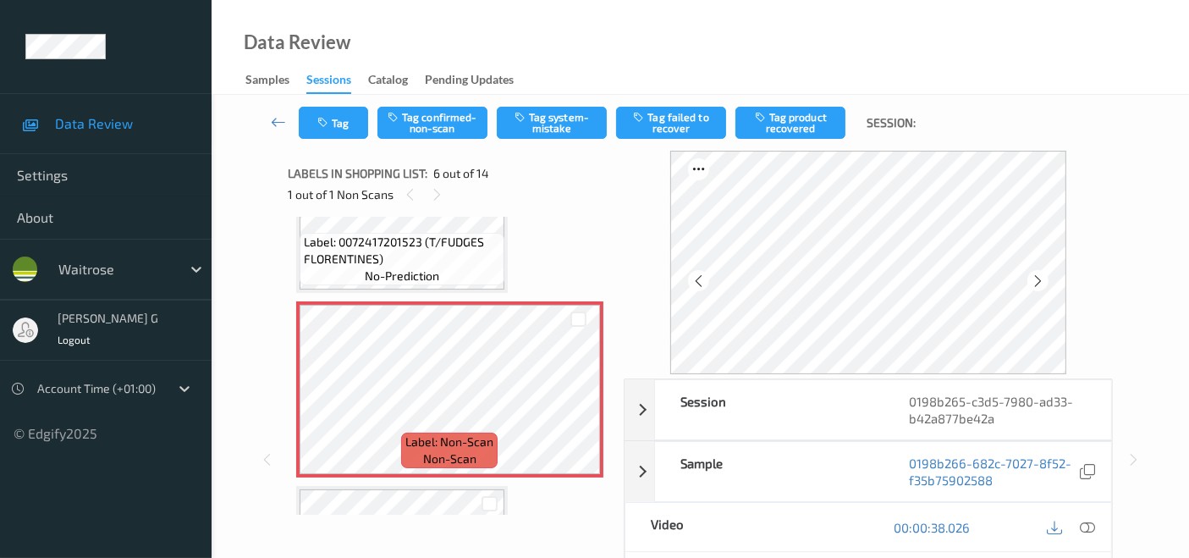
click at [706, 282] on icon at bounding box center [698, 280] width 14 height 15
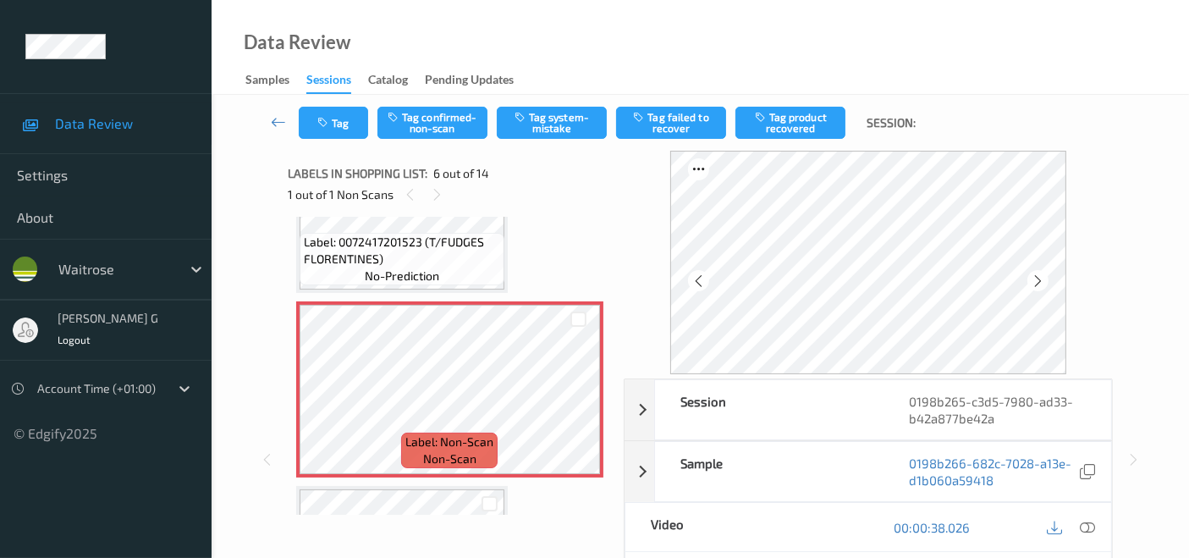
click at [706, 282] on icon at bounding box center [698, 280] width 14 height 15
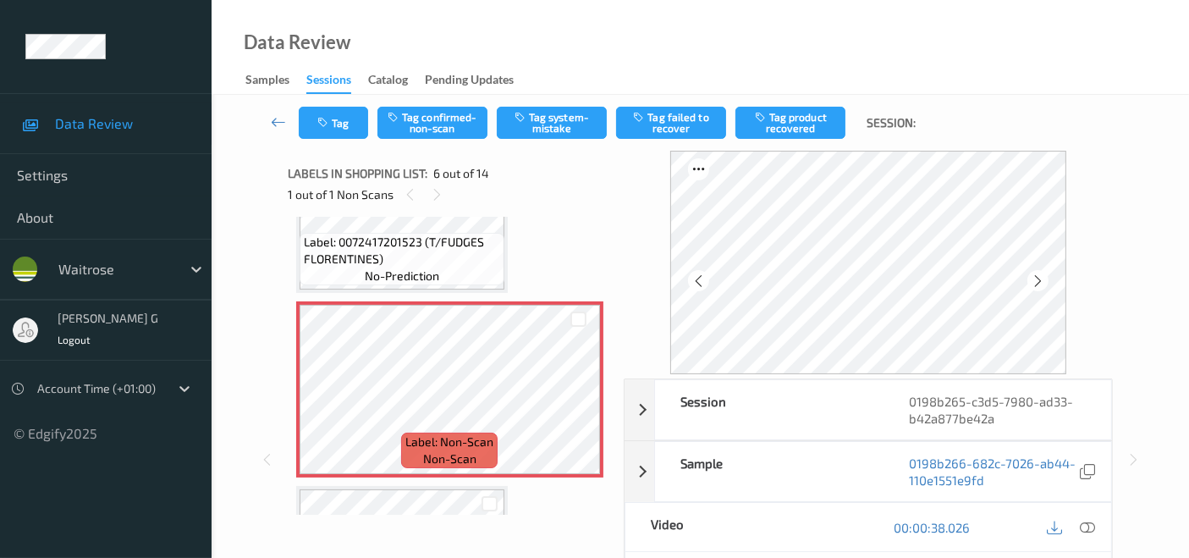
click at [706, 282] on icon at bounding box center [698, 280] width 14 height 15
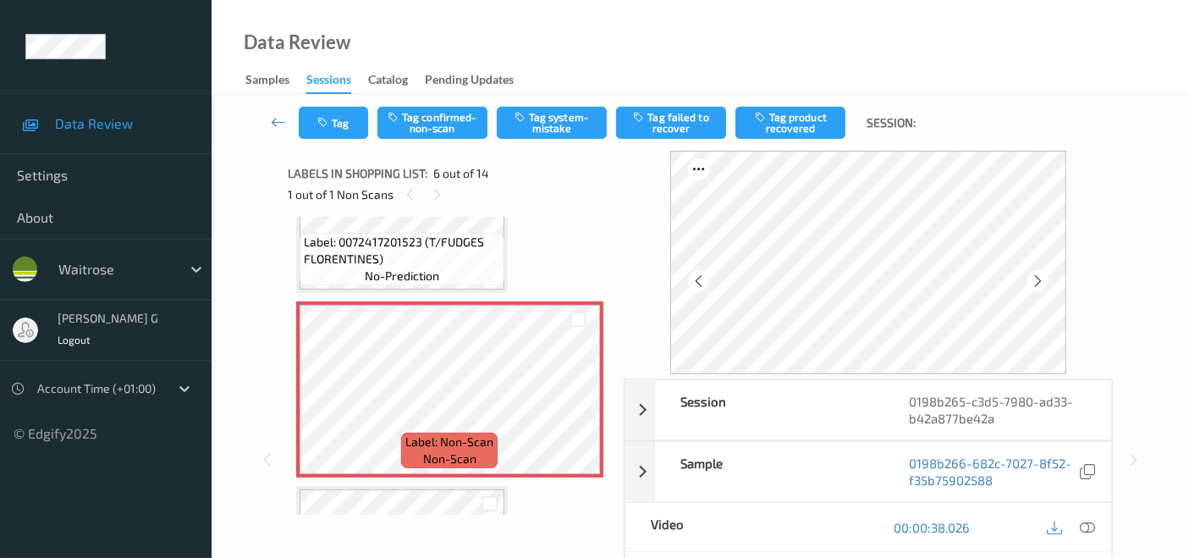
click at [706, 282] on icon at bounding box center [698, 280] width 14 height 15
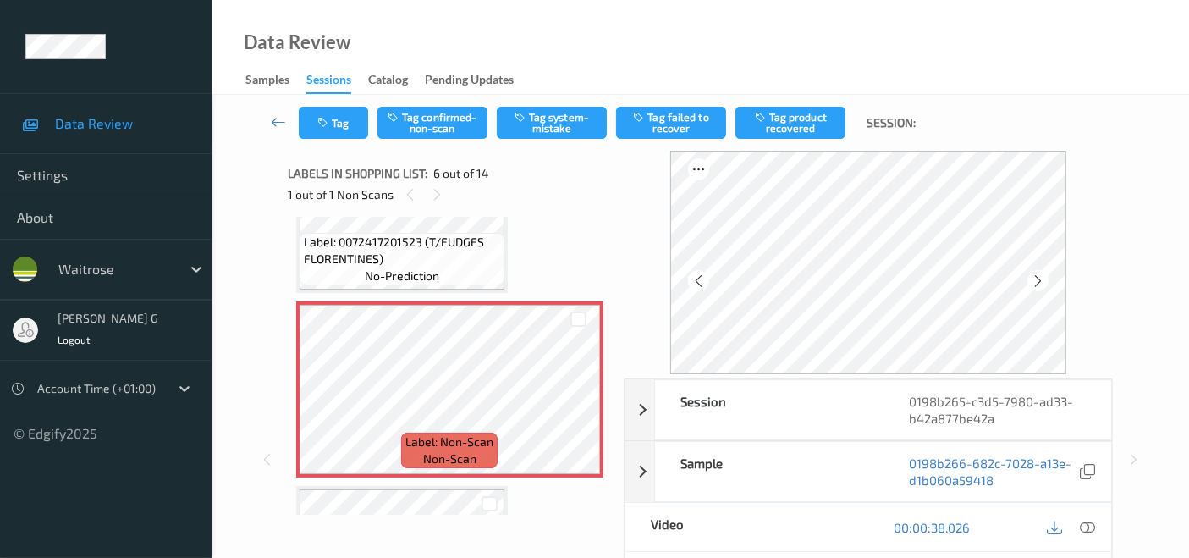
click at [706, 282] on icon at bounding box center [698, 280] width 14 height 15
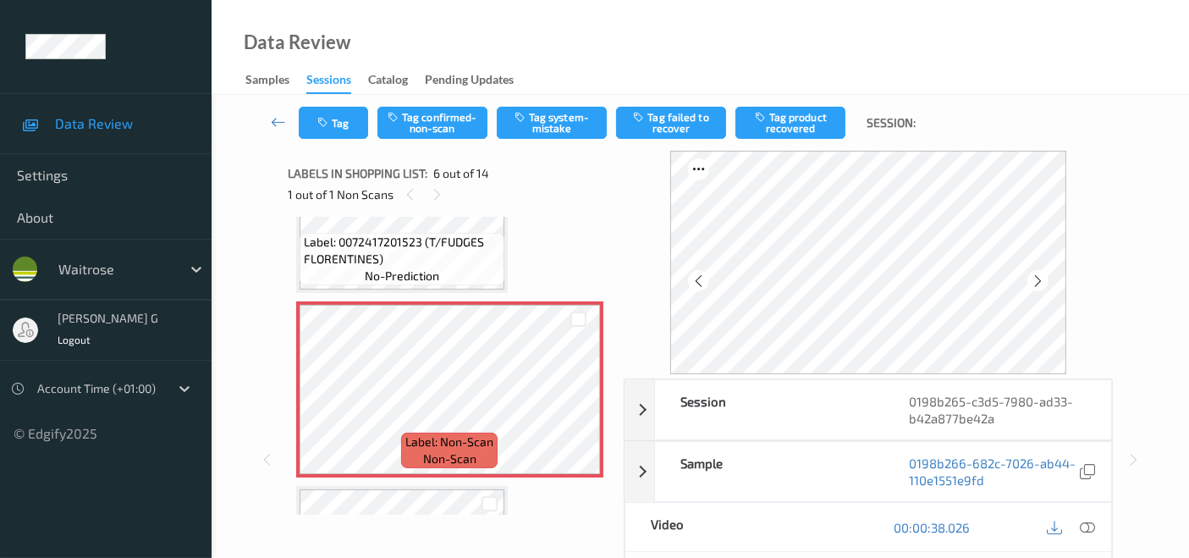
click at [706, 282] on icon at bounding box center [698, 280] width 14 height 15
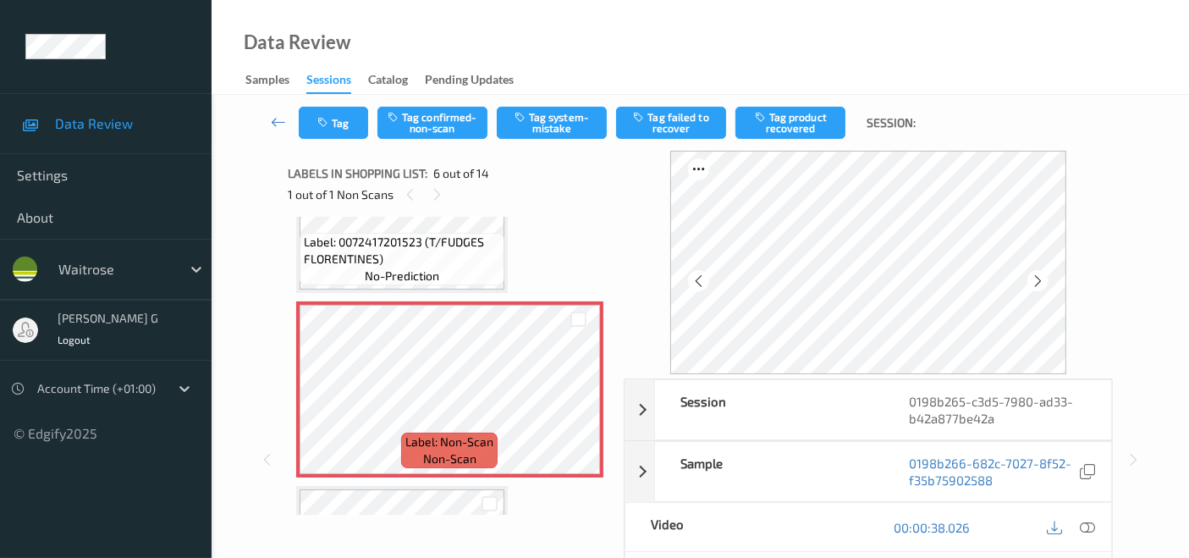
click at [706, 282] on icon at bounding box center [698, 280] width 14 height 15
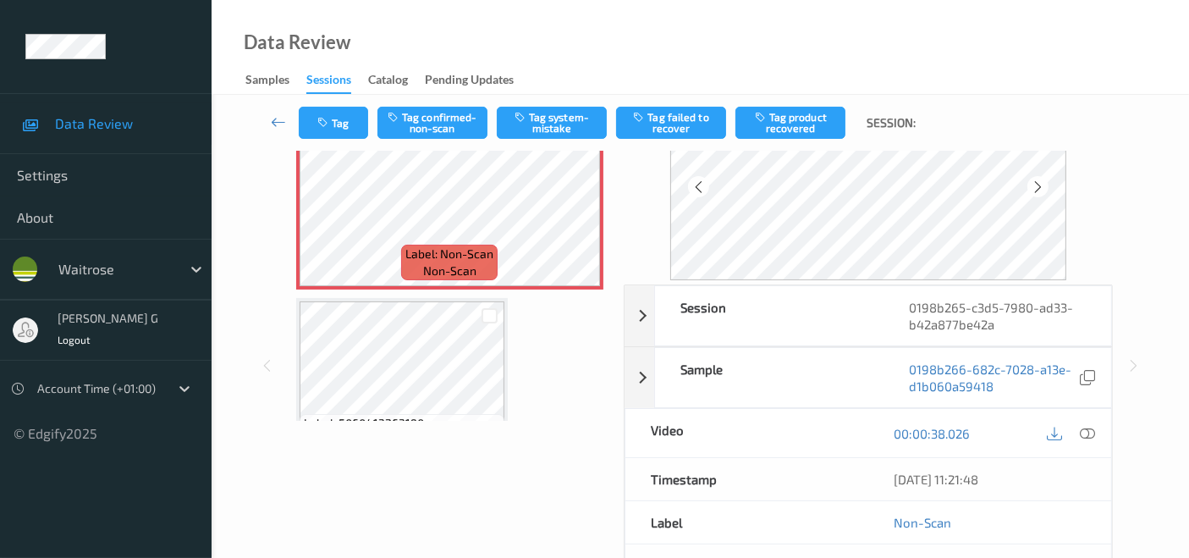
scroll to position [0, 0]
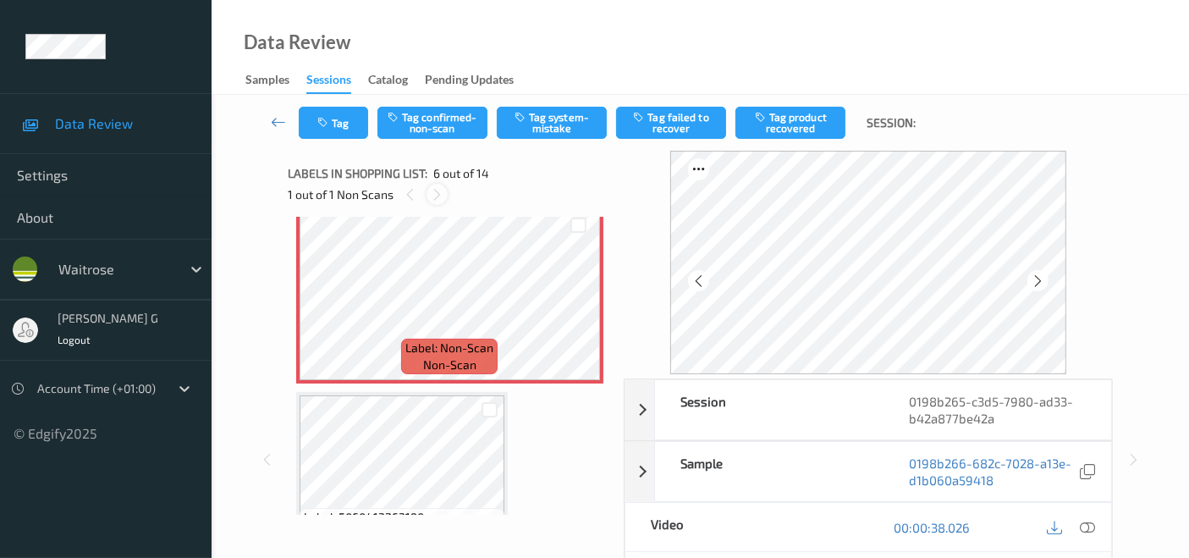
click at [441, 189] on icon at bounding box center [437, 194] width 14 height 15
click at [1087, 525] on icon at bounding box center [1086, 526] width 15 height 15
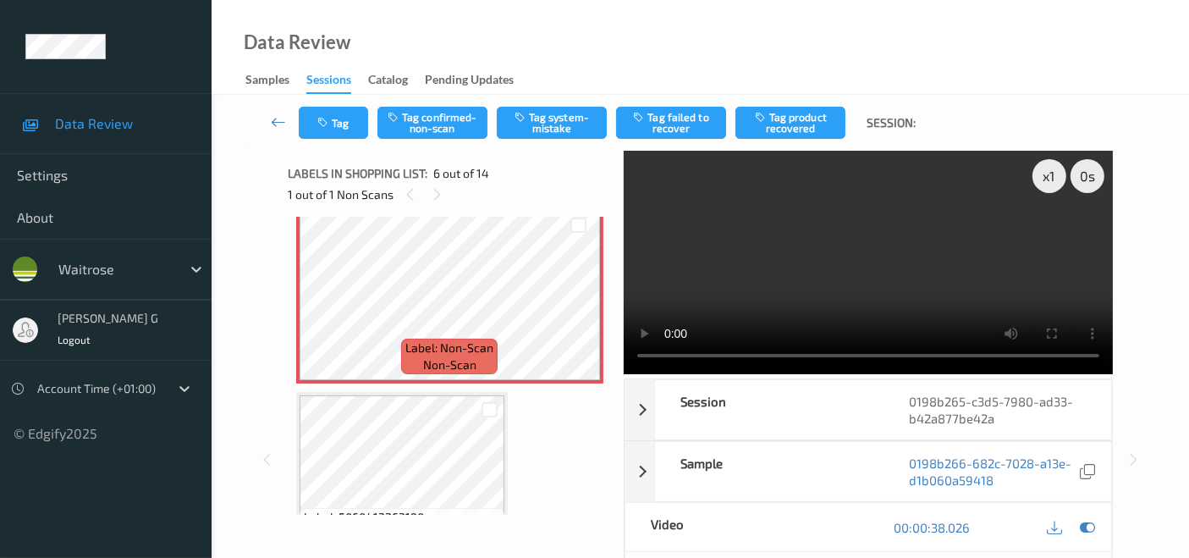
click at [749, 361] on video at bounding box center [867, 262] width 489 height 223
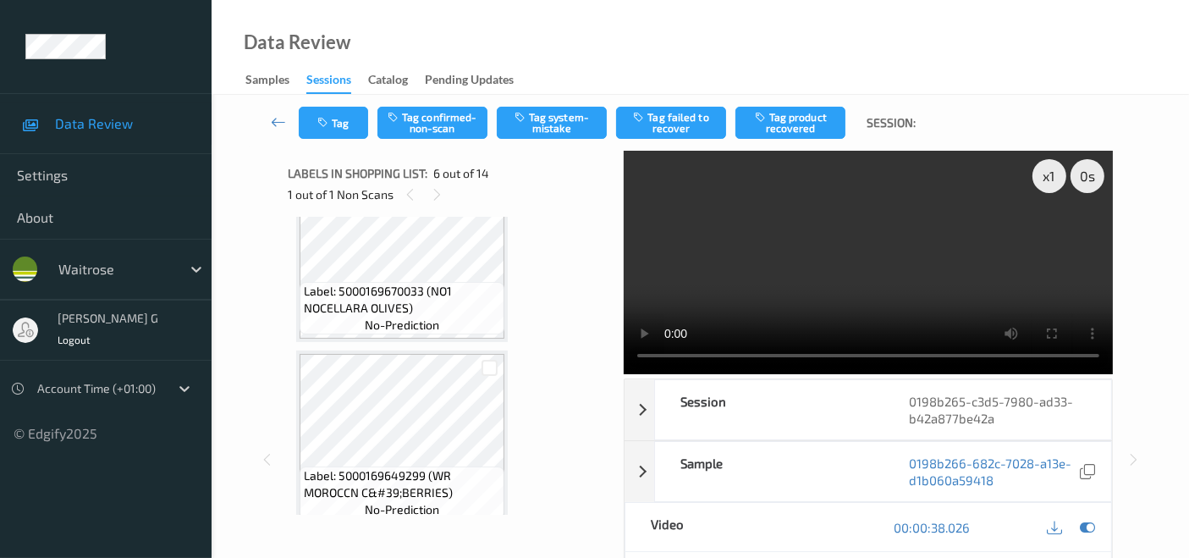
scroll to position [2284, 0]
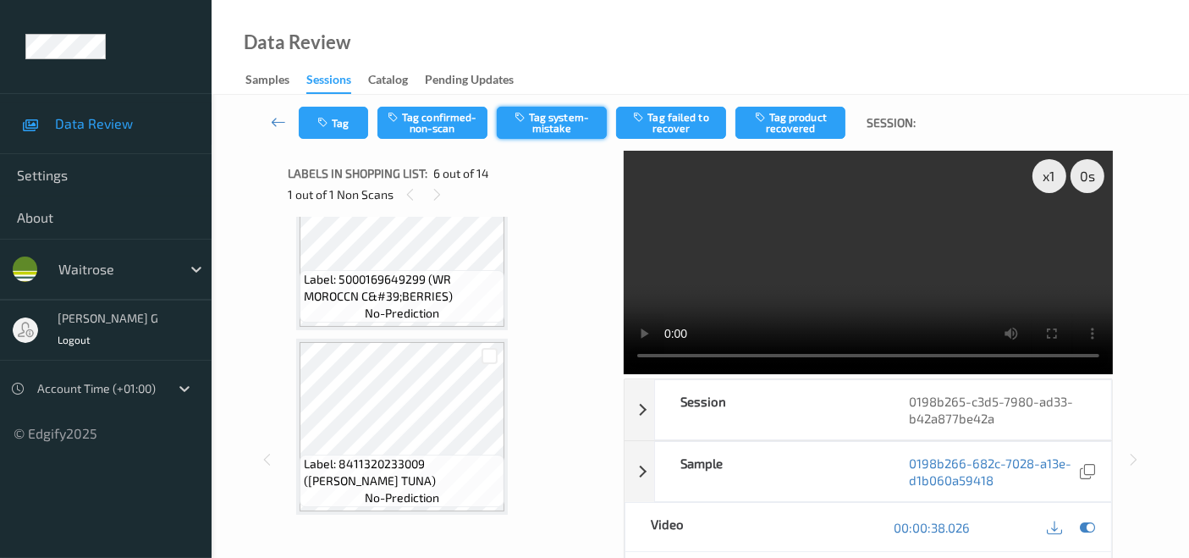
click at [577, 123] on button "Tag system-mistake" at bounding box center [552, 123] width 110 height 32
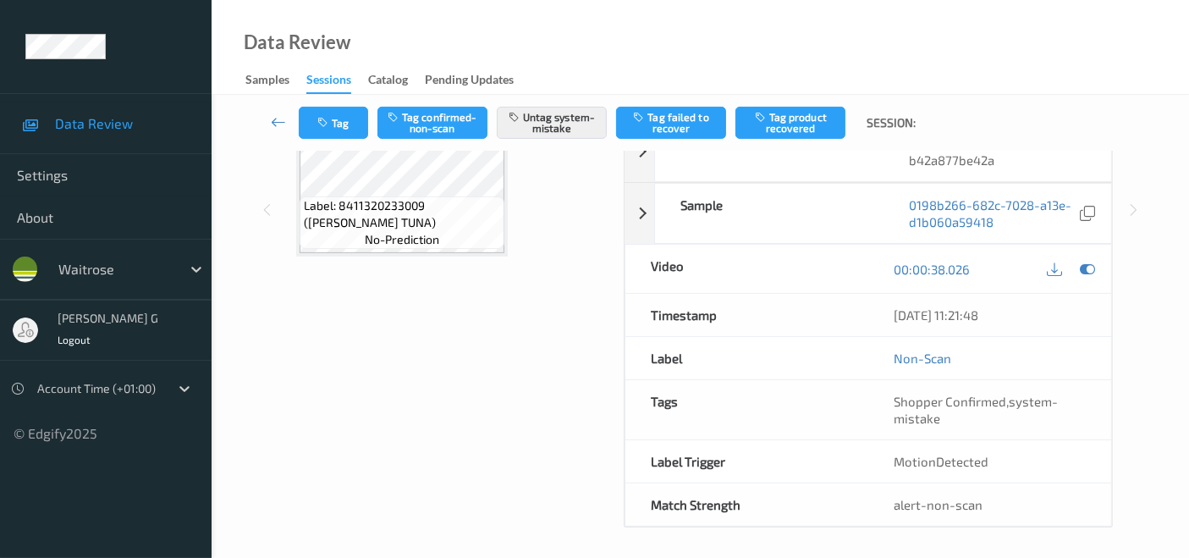
scroll to position [0, 0]
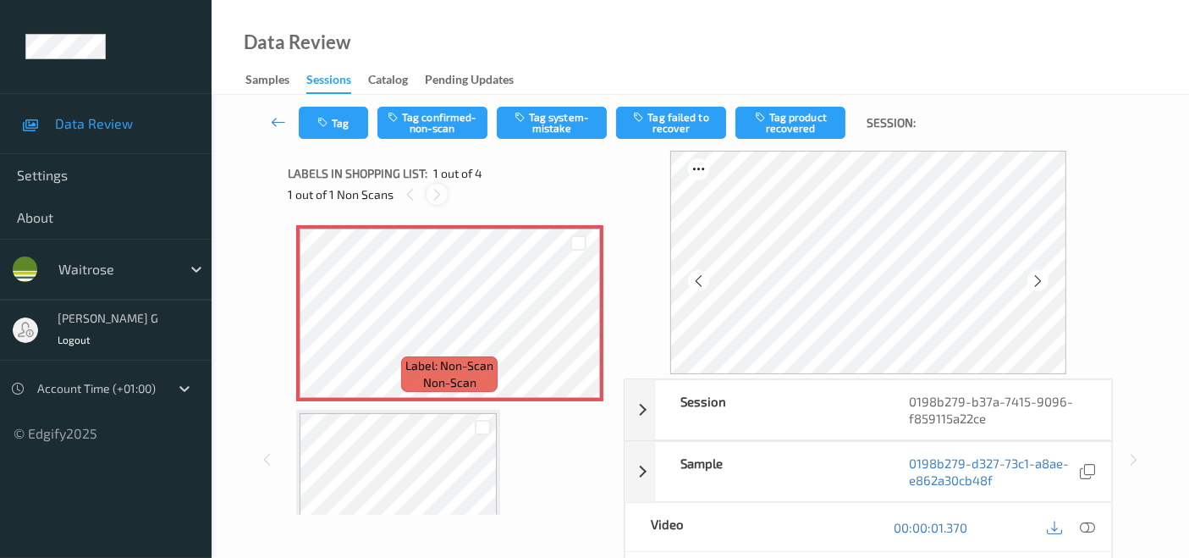
click at [434, 192] on icon at bounding box center [437, 194] width 14 height 15
click at [442, 195] on icon at bounding box center [437, 194] width 14 height 15
click at [1088, 524] on icon at bounding box center [1086, 526] width 15 height 15
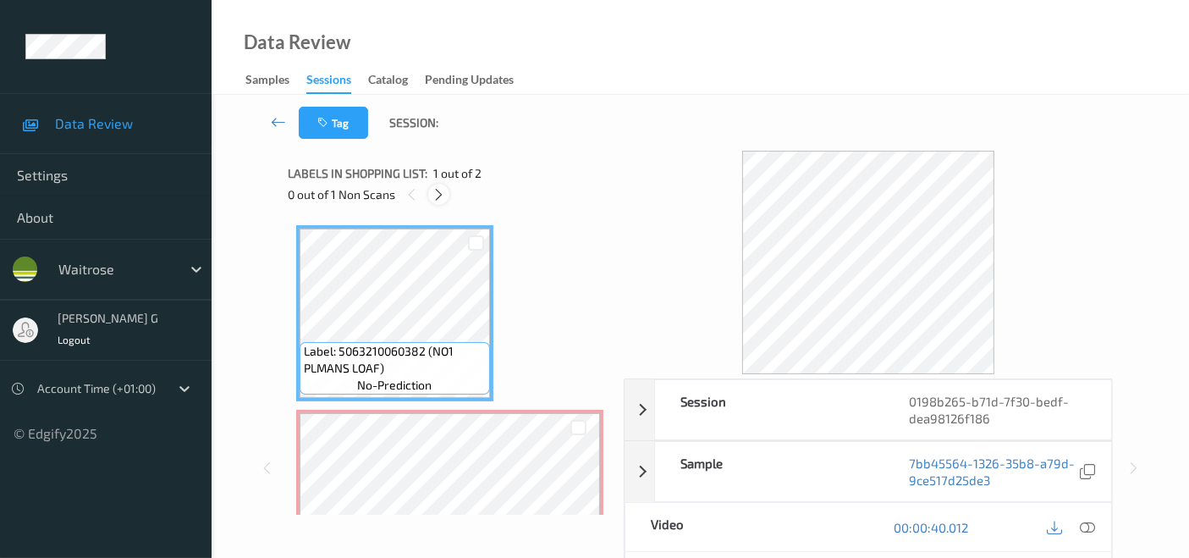
click at [439, 191] on icon at bounding box center [438, 194] width 14 height 15
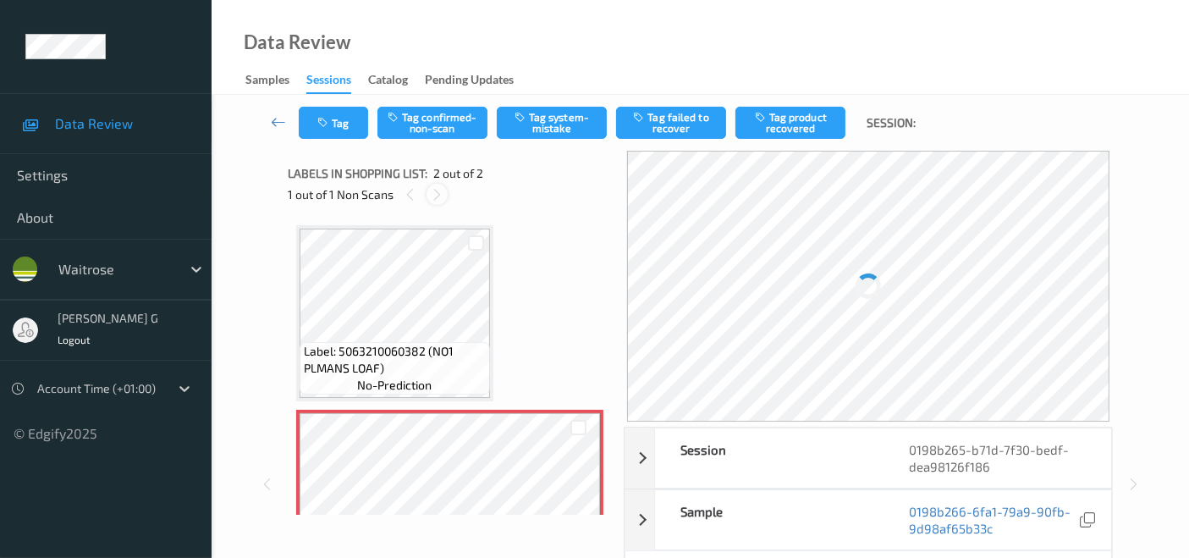
scroll to position [8, 0]
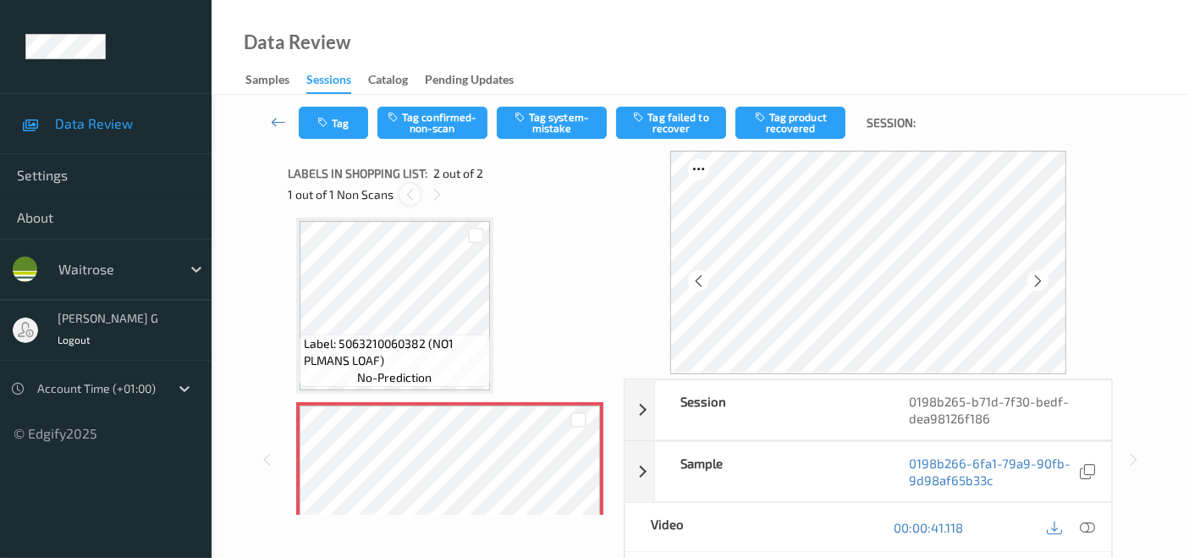
click at [406, 191] on icon at bounding box center [410, 194] width 14 height 15
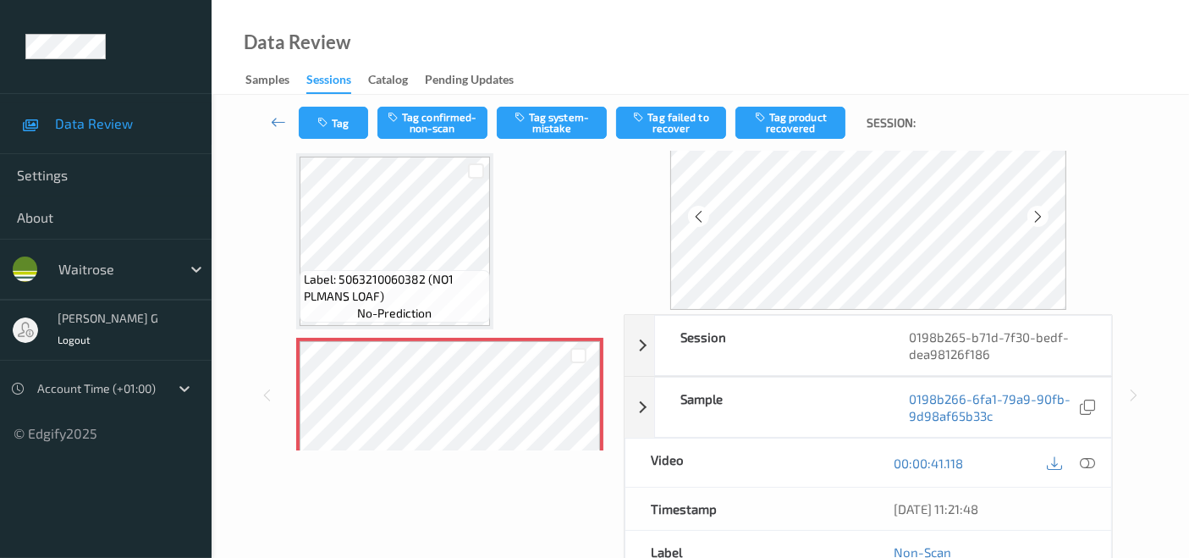
scroll to position [94, 0]
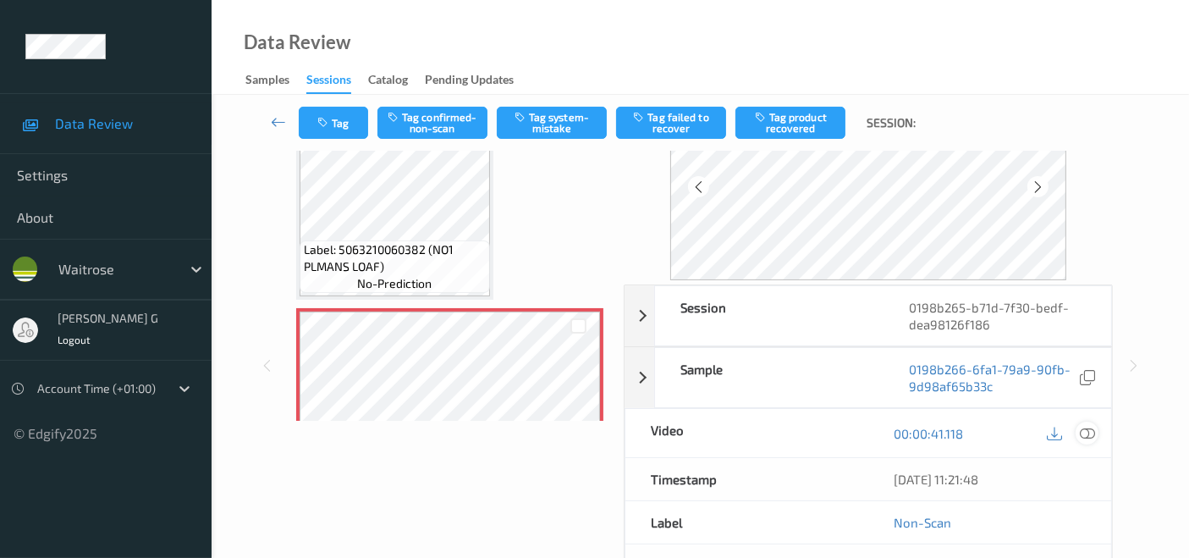
click at [1088, 430] on icon at bounding box center [1086, 433] width 15 height 15
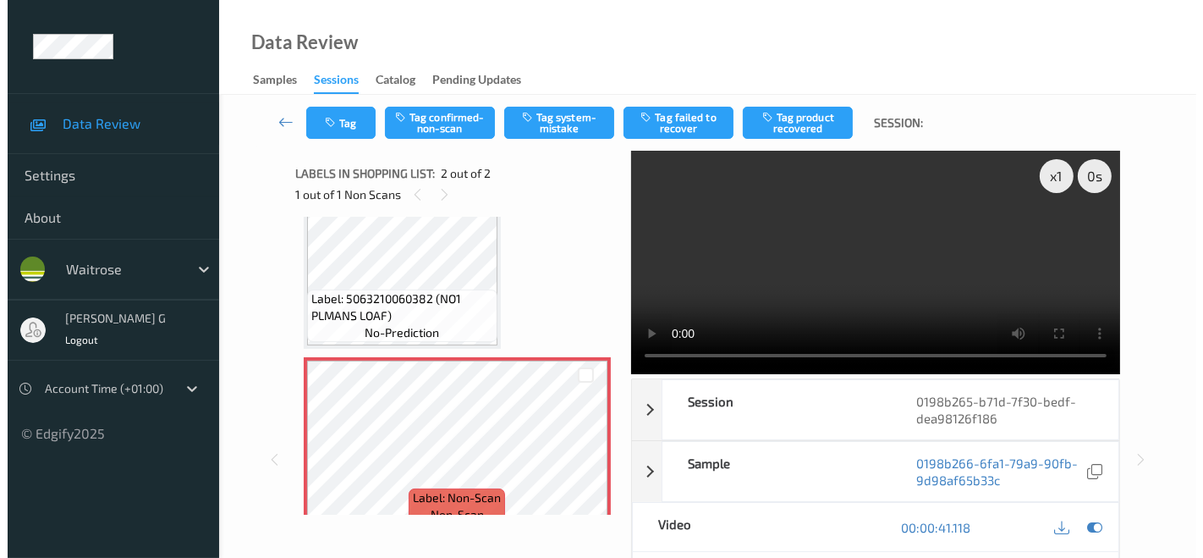
scroll to position [77, 0]
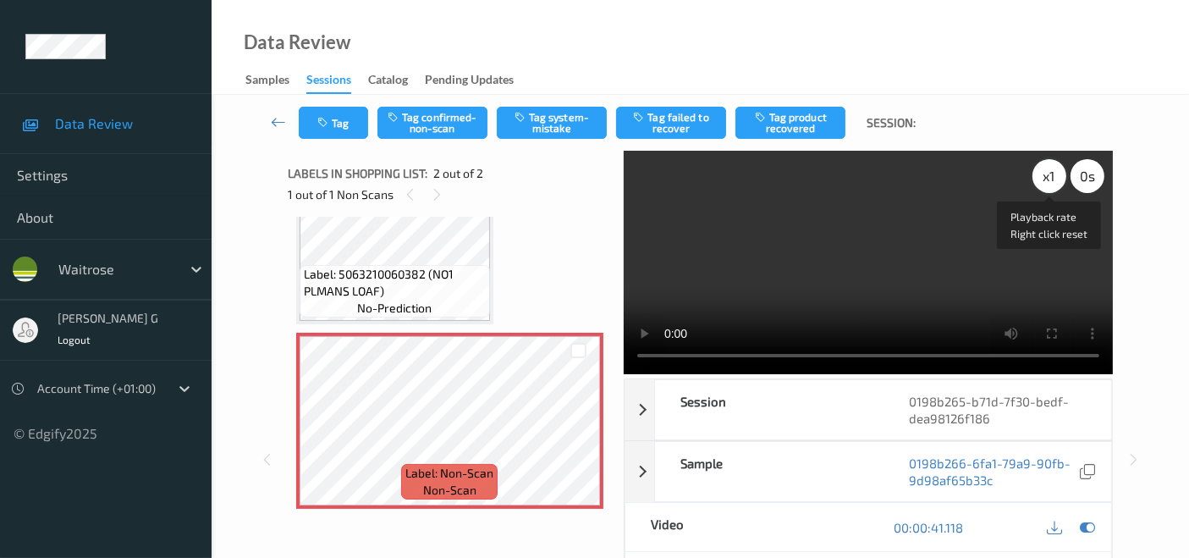
click at [1041, 174] on div "x 1" at bounding box center [1049, 176] width 34 height 34
click at [333, 128] on button "Tag" at bounding box center [333, 123] width 69 height 32
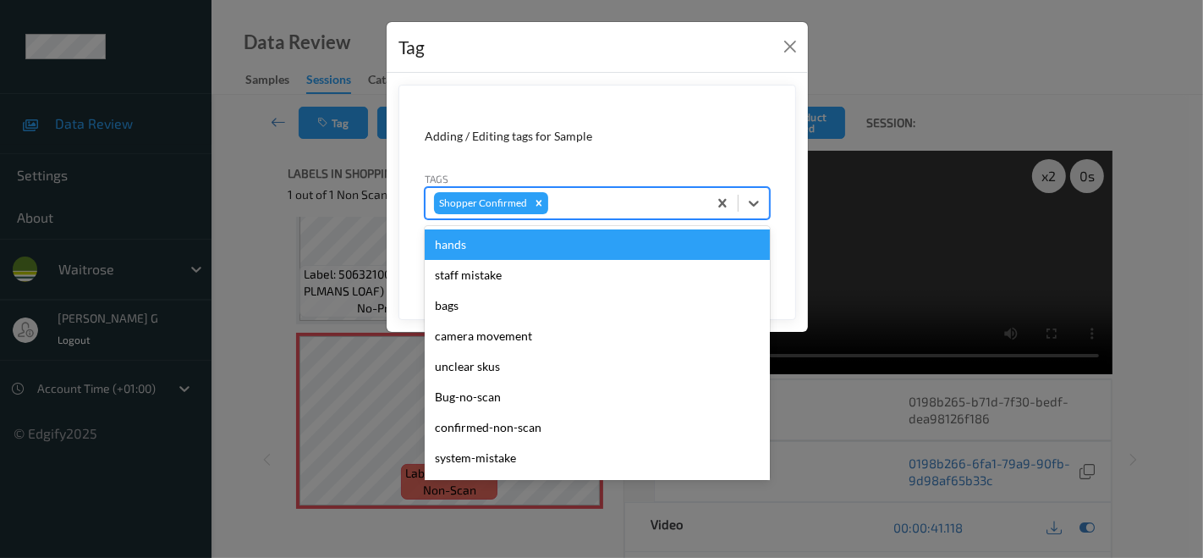
click at [611, 206] on div at bounding box center [625, 203] width 147 height 20
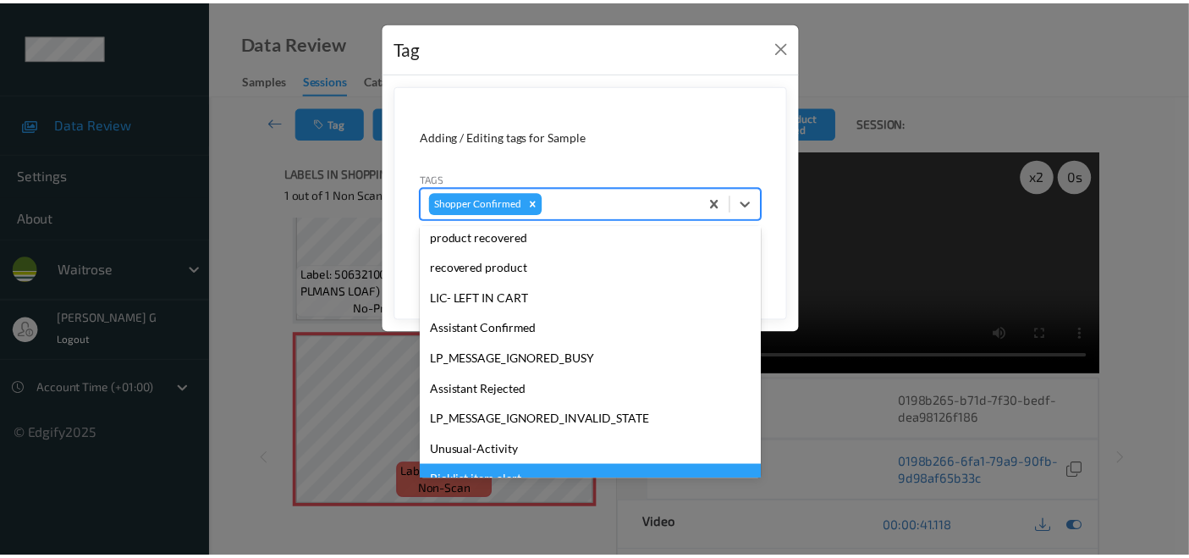
scroll to position [362, 0]
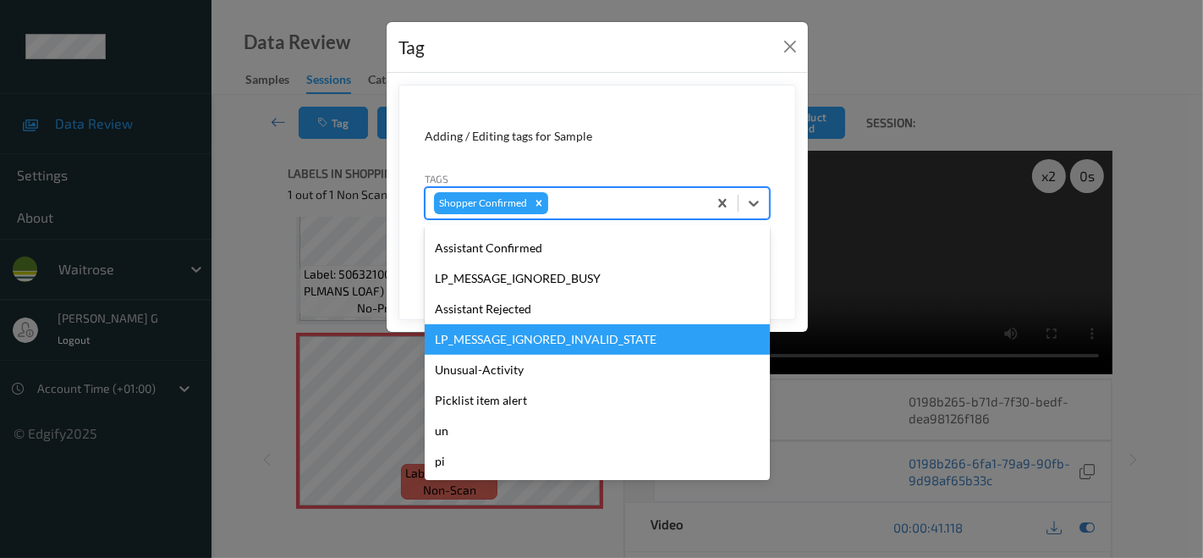
click at [249, 184] on div "Tag Adding / Editing tags for Sample Tags option LP_MESSAGE_IGNORED_INVALID_STA…" at bounding box center [601, 279] width 1203 height 558
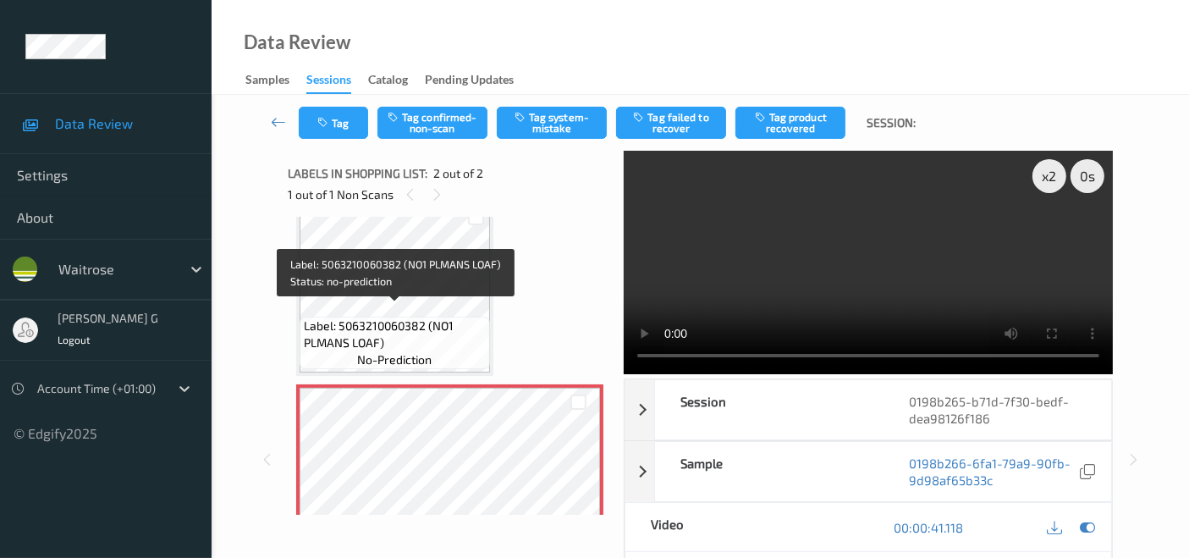
scroll to position [0, 0]
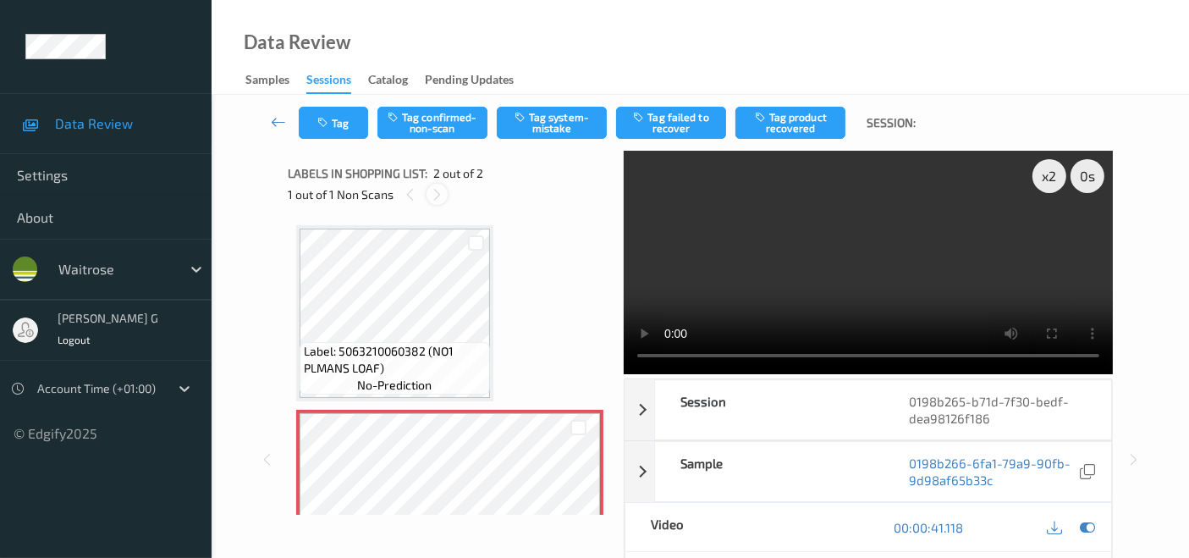
click at [432, 192] on icon at bounding box center [437, 194] width 14 height 15
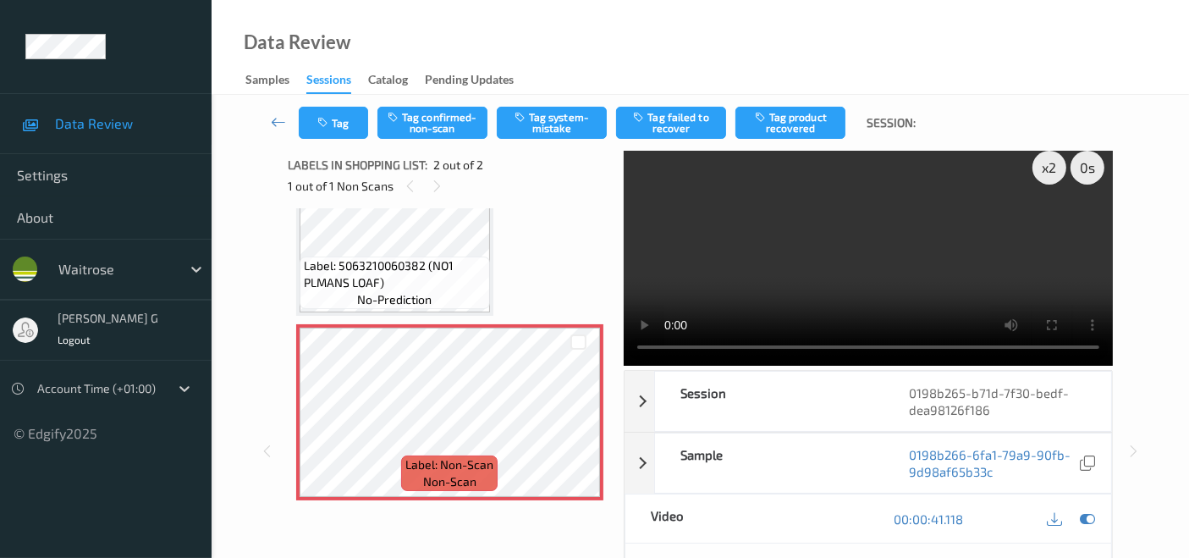
scroll to position [241, 0]
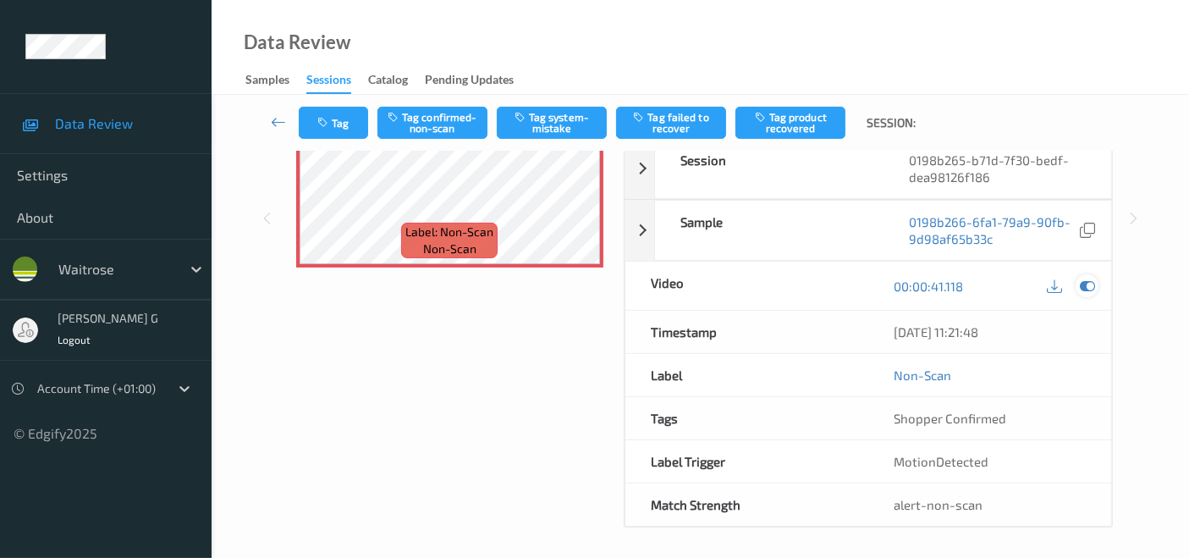
click at [1089, 283] on icon at bounding box center [1086, 285] width 15 height 15
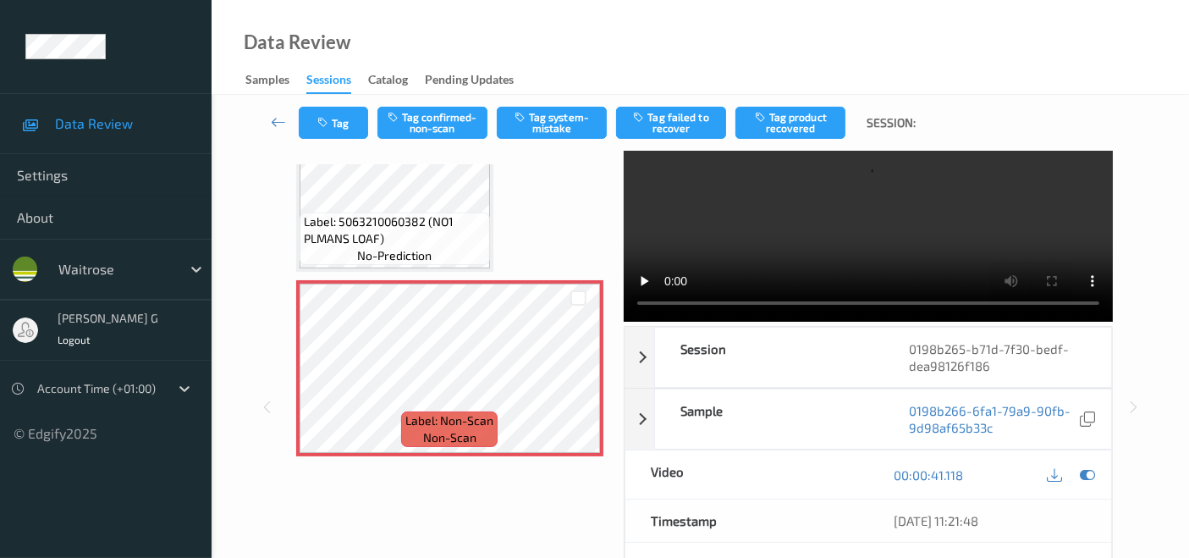
scroll to position [0, 0]
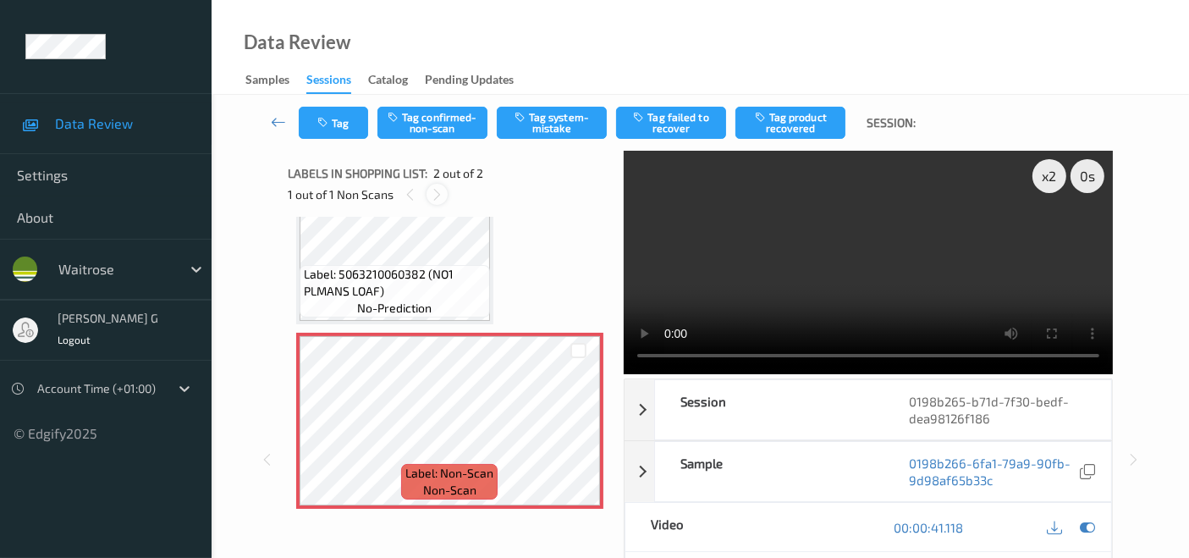
click at [439, 190] on icon at bounding box center [437, 194] width 14 height 15
click at [410, 190] on icon at bounding box center [410, 194] width 14 height 15
click at [438, 193] on icon at bounding box center [437, 194] width 14 height 15
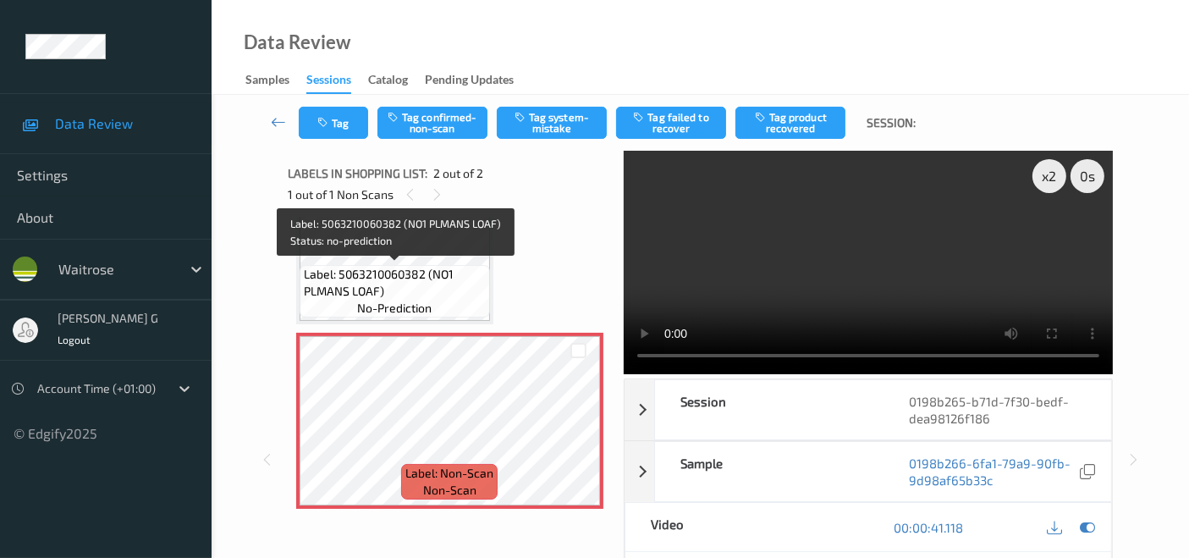
click at [400, 268] on span "Label: 5063210060382 (NO1 PLMANS LOAF)" at bounding box center [395, 283] width 182 height 34
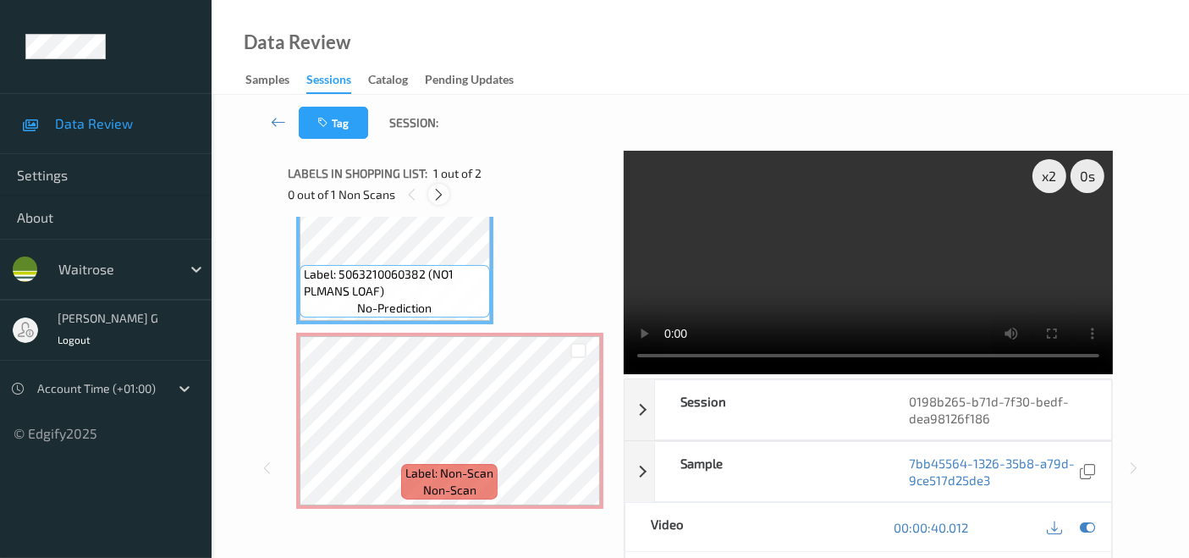
click at [444, 193] on icon at bounding box center [438, 194] width 14 height 15
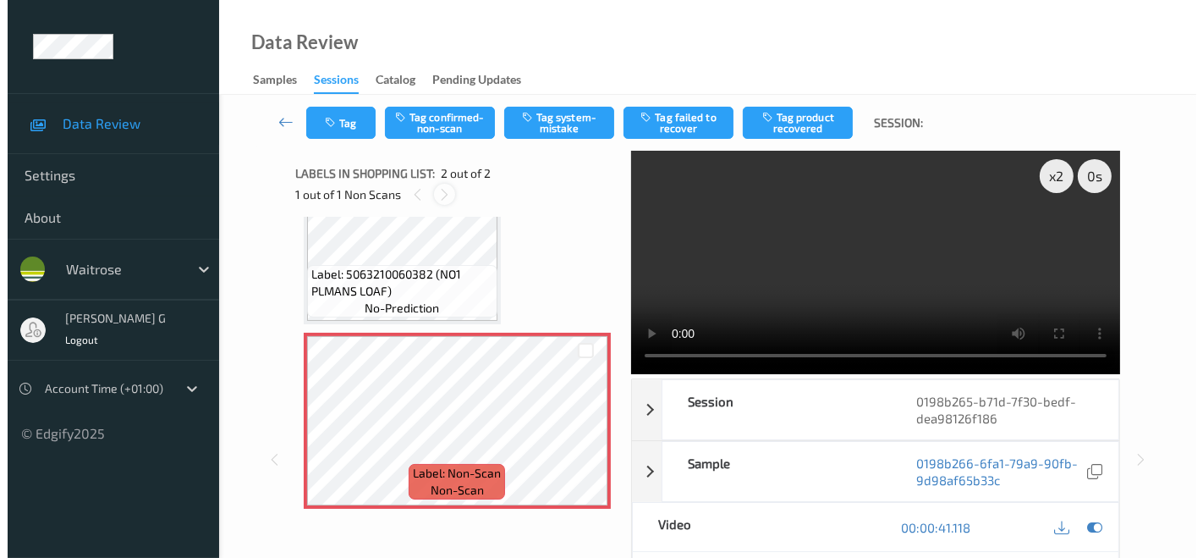
scroll to position [8, 0]
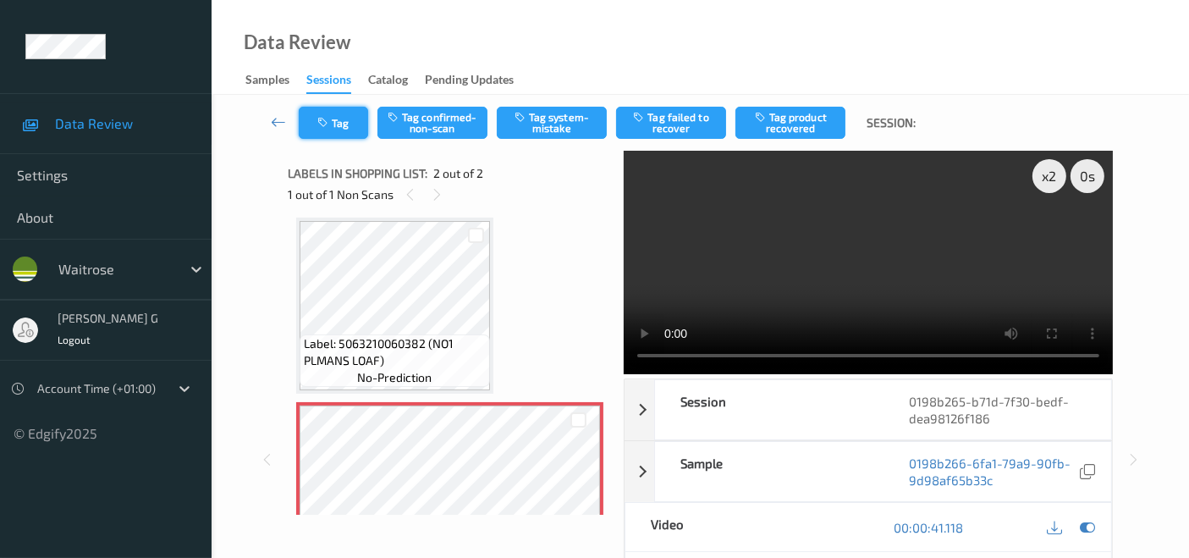
click at [326, 126] on icon "button" at bounding box center [324, 123] width 14 height 12
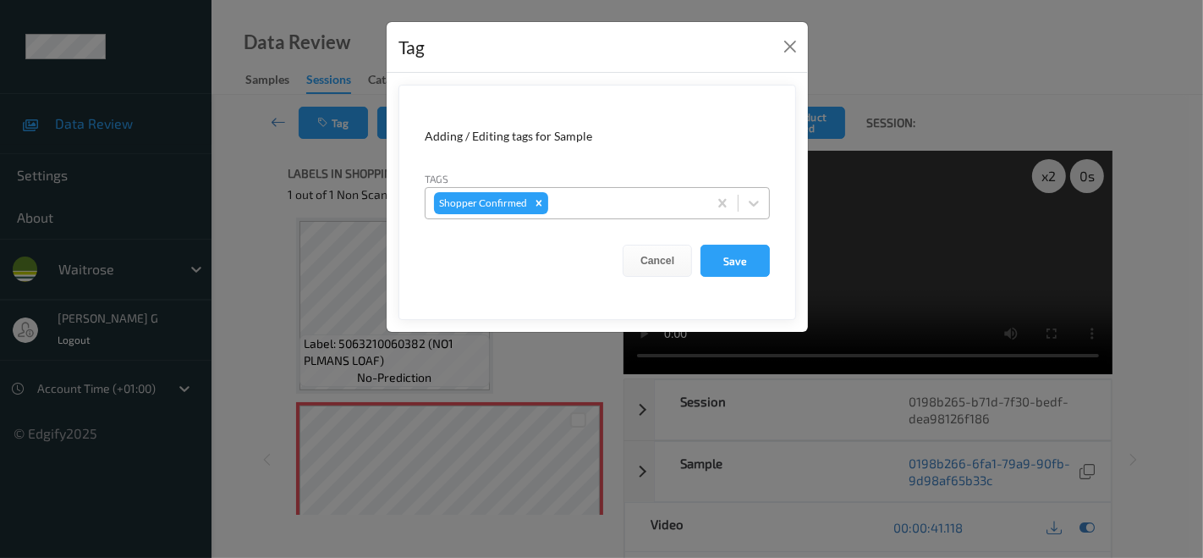
click at [598, 211] on div at bounding box center [625, 203] width 147 height 20
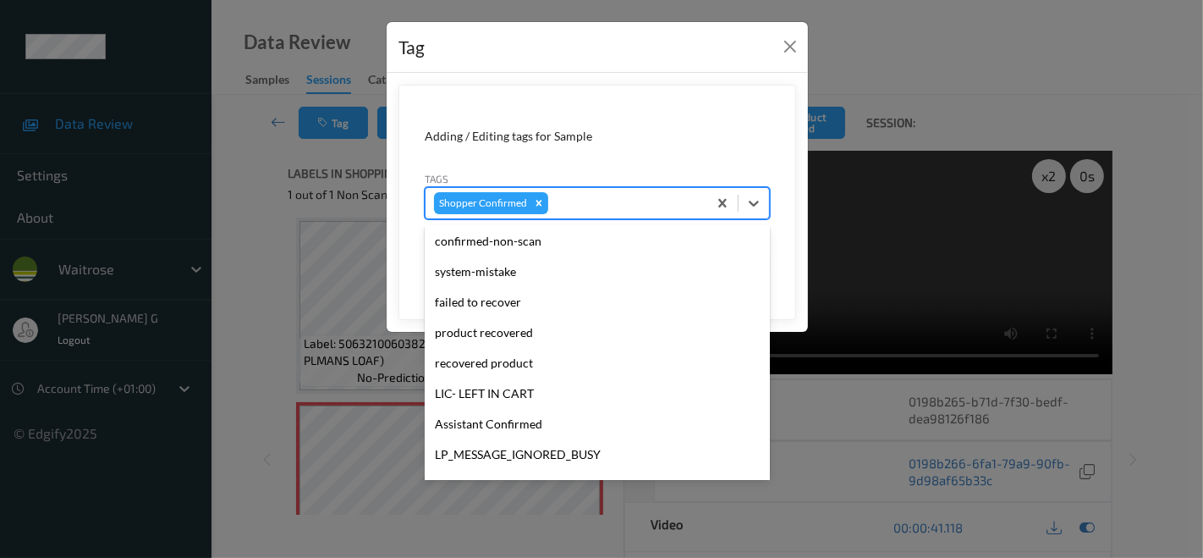
scroll to position [188, 0]
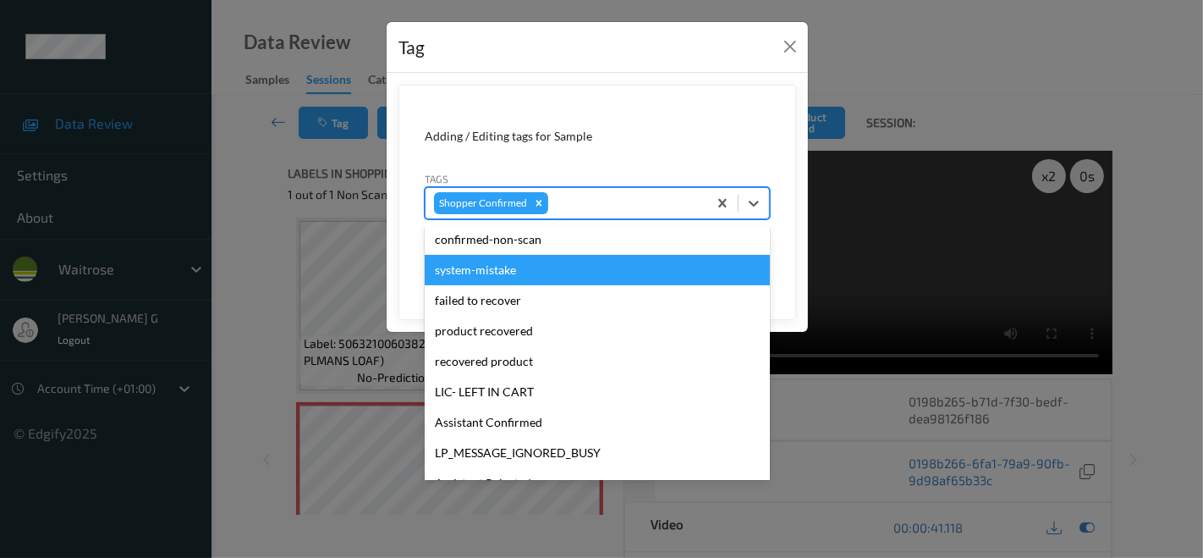
click at [522, 274] on div "system-mistake" at bounding box center [597, 270] width 345 height 30
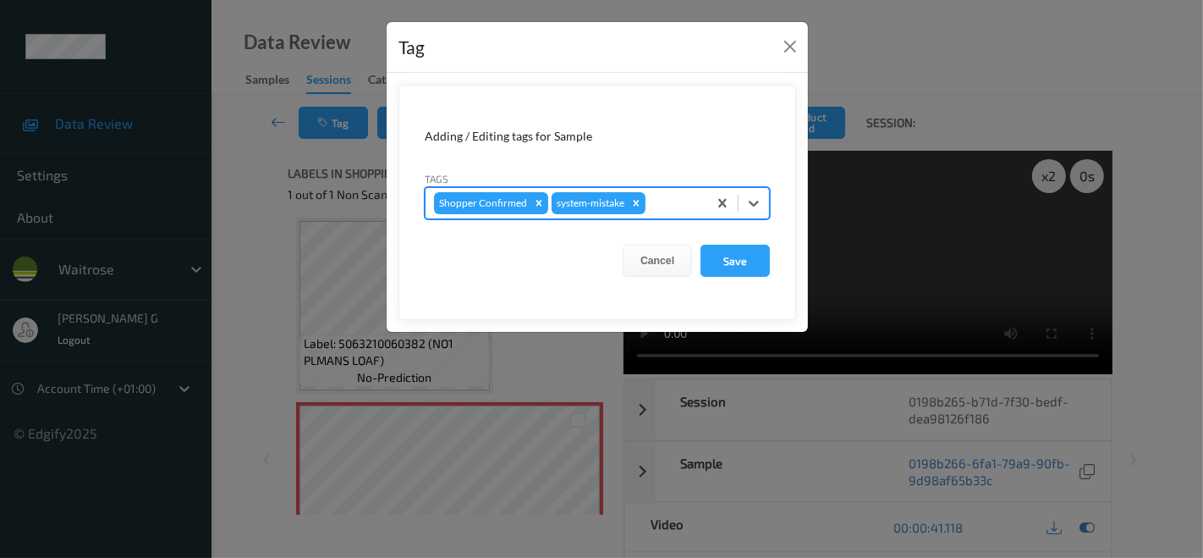
click at [681, 207] on div at bounding box center [674, 203] width 50 height 20
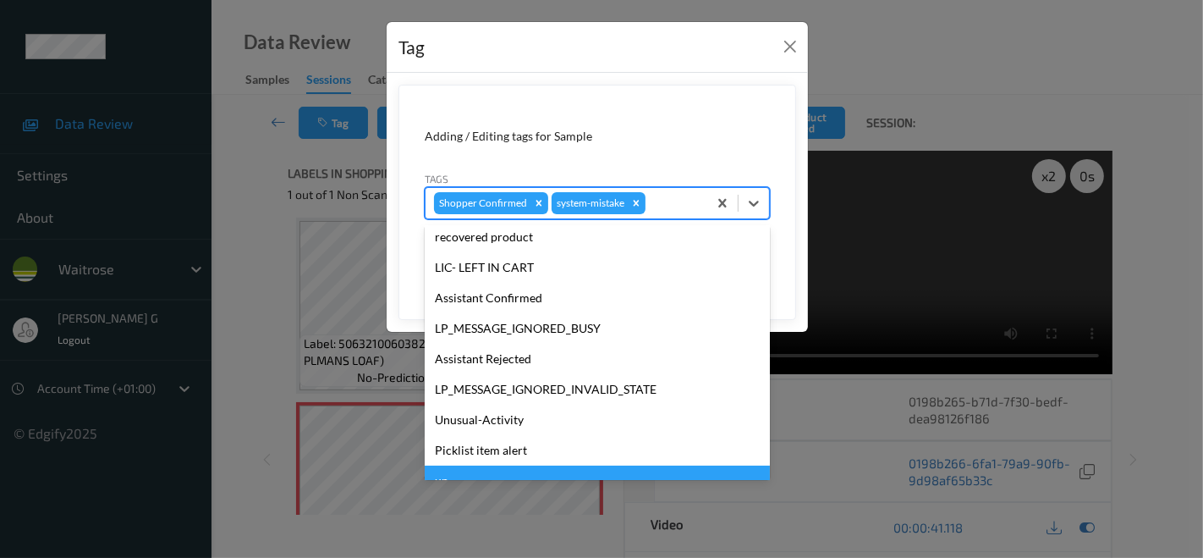
scroll to position [331, 0]
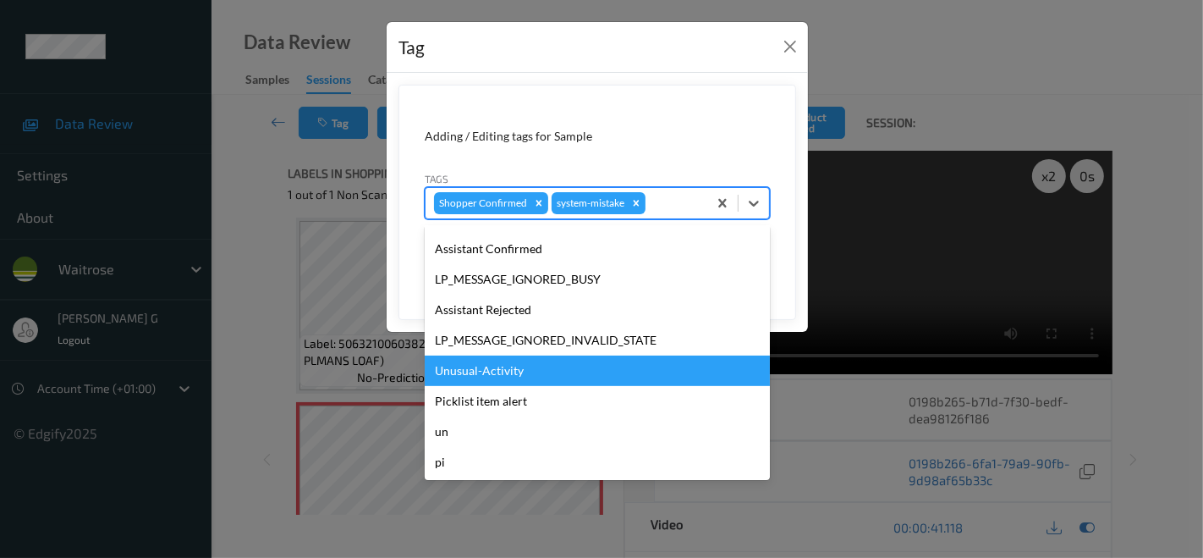
click at [491, 370] on div "Unusual-Activity" at bounding box center [597, 370] width 345 height 30
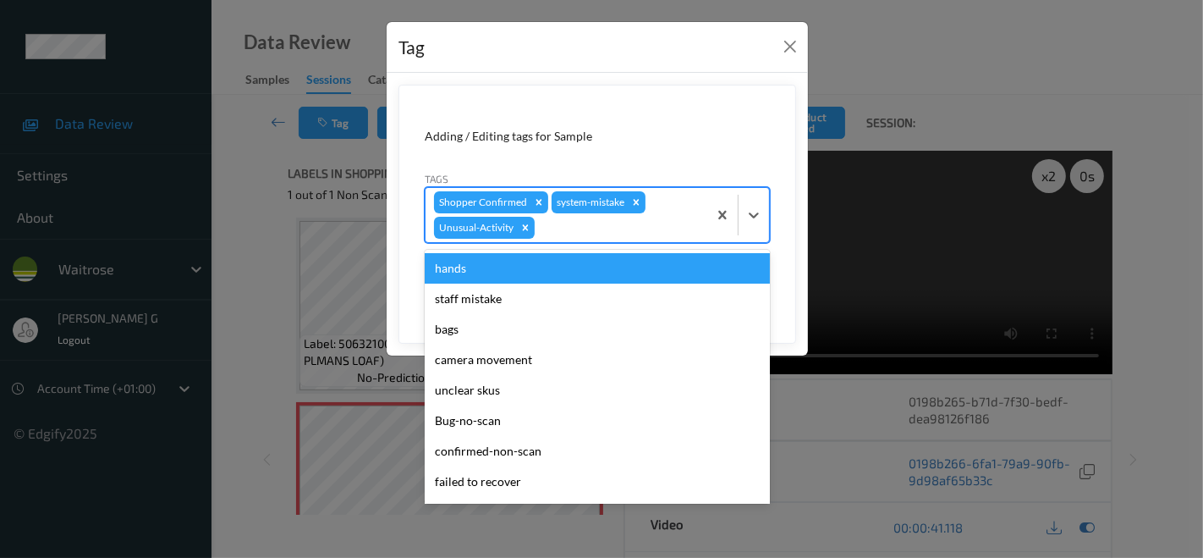
click at [604, 229] on div at bounding box center [618, 227] width 161 height 20
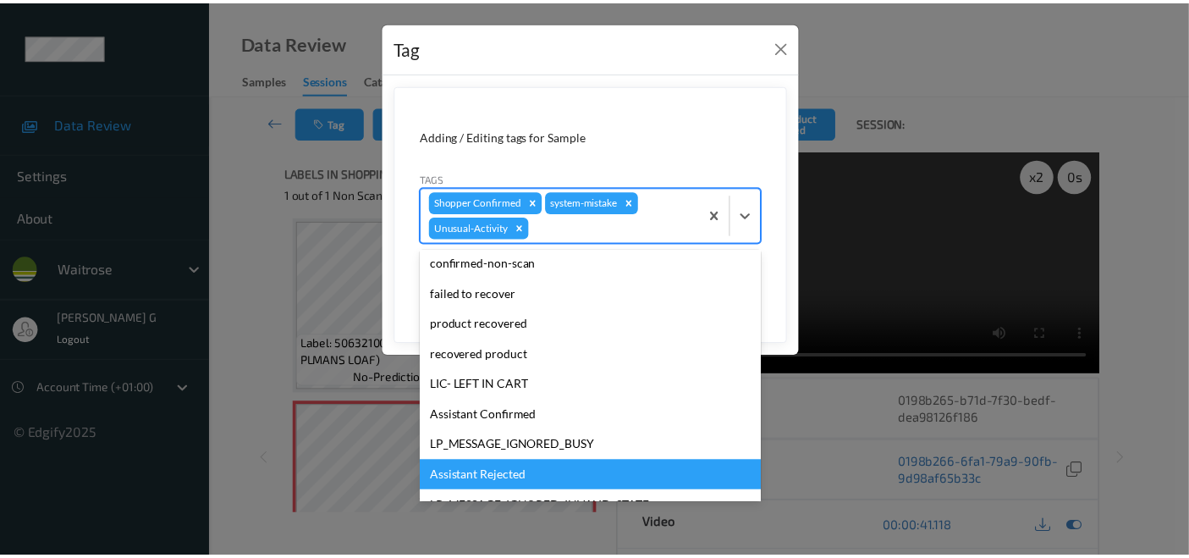
scroll to position [300, 0]
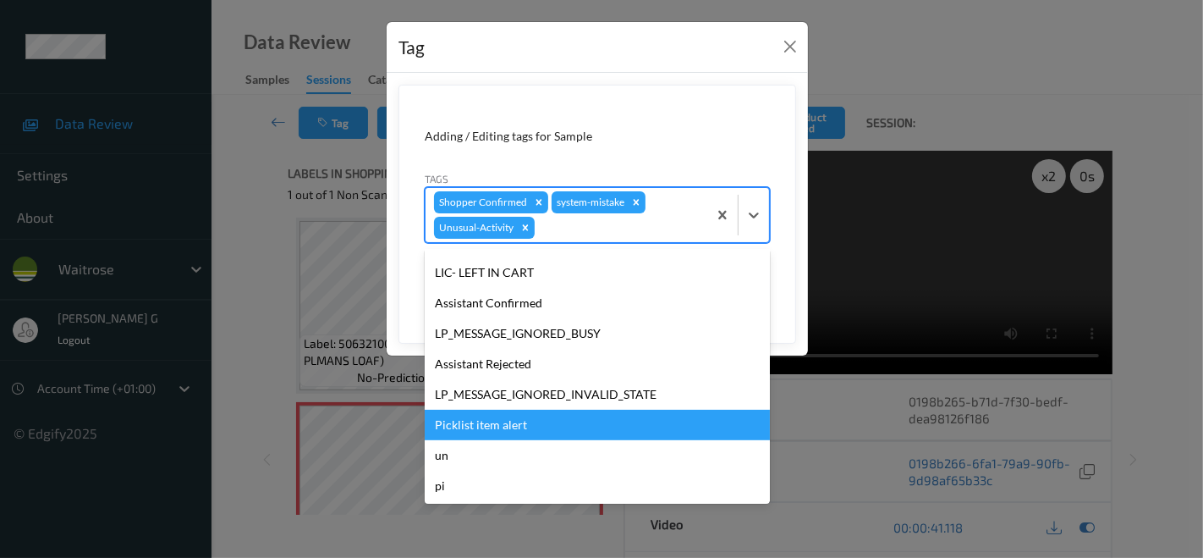
click at [509, 426] on div "Picklist item alert" at bounding box center [597, 424] width 345 height 30
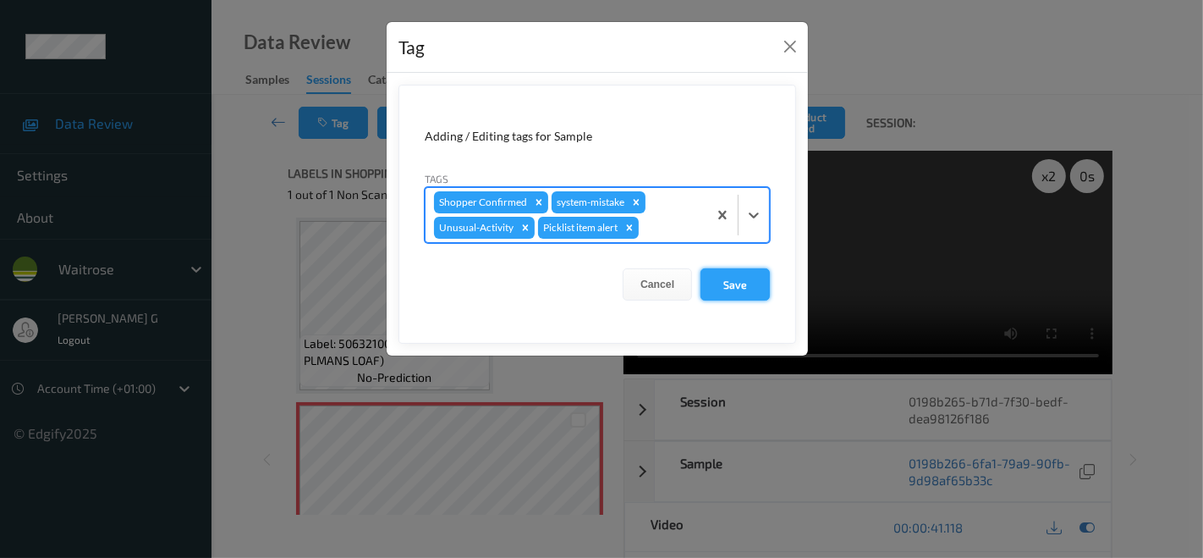
click at [741, 276] on button "Save" at bounding box center [734, 284] width 69 height 32
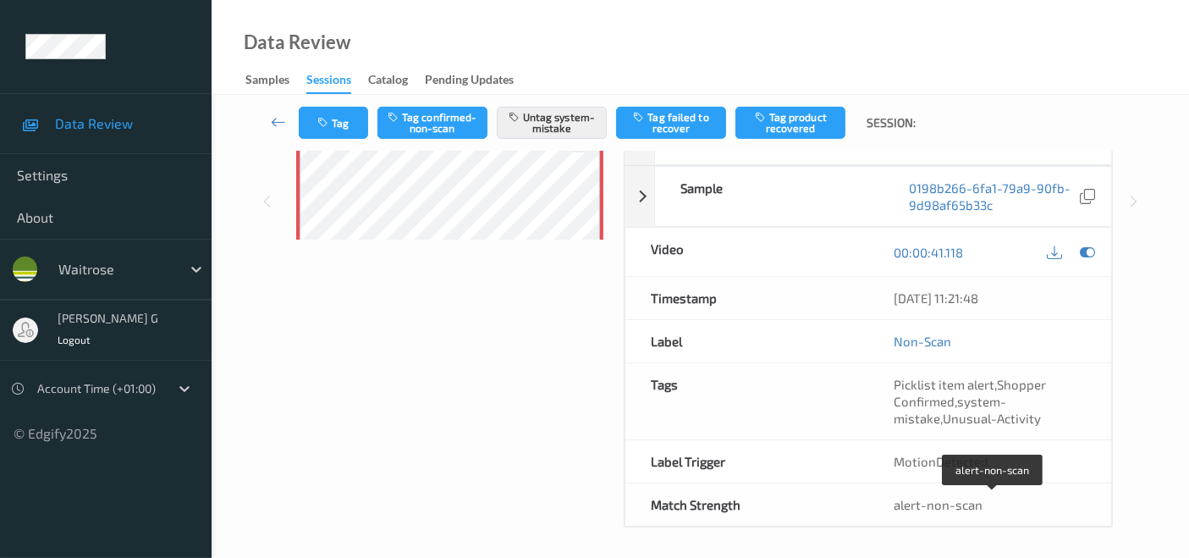
scroll to position [0, 0]
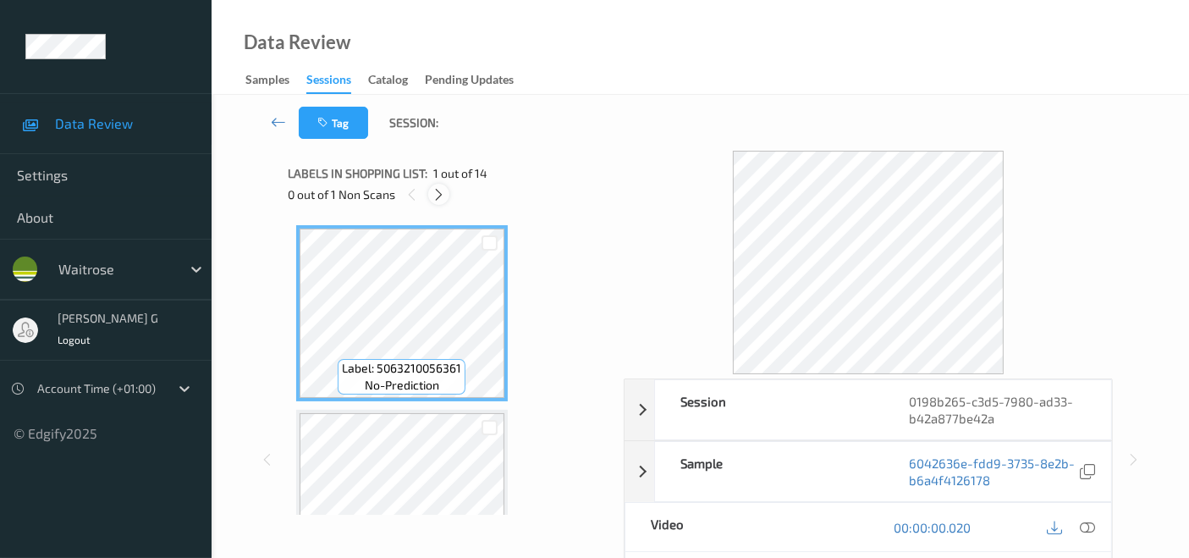
click at [440, 190] on icon at bounding box center [438, 194] width 14 height 15
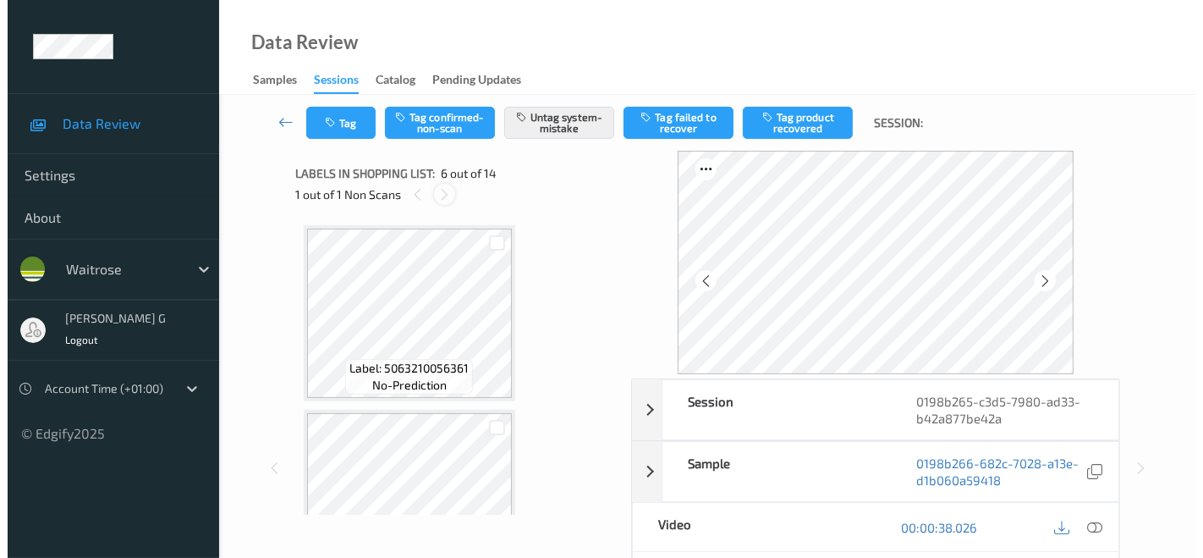
scroll to position [744, 0]
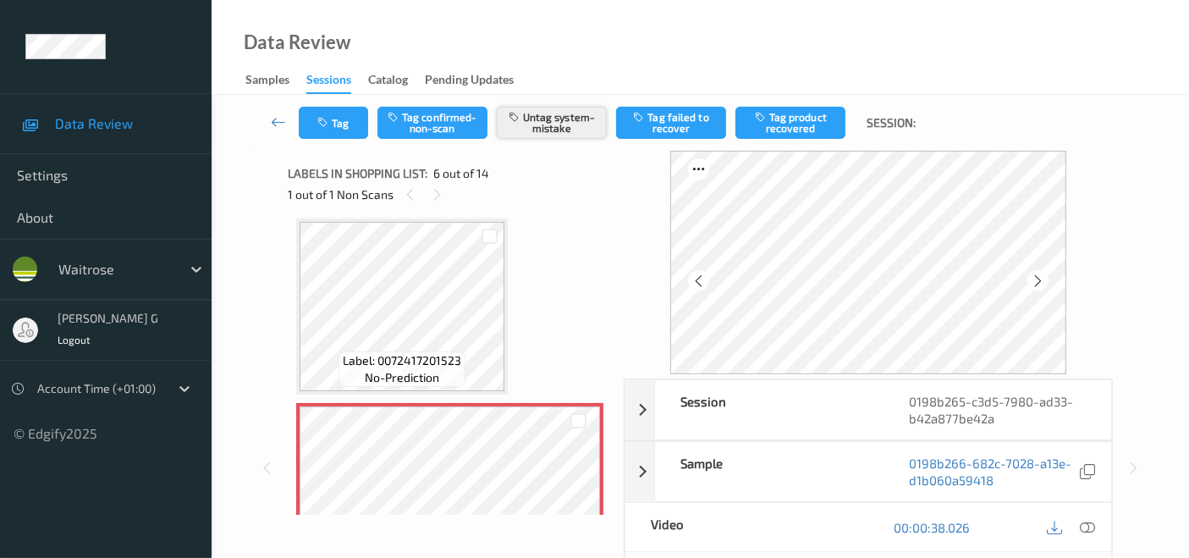
click at [529, 110] on button "Untag system-mistake" at bounding box center [552, 123] width 110 height 32
click at [326, 124] on icon "button" at bounding box center [324, 123] width 14 height 12
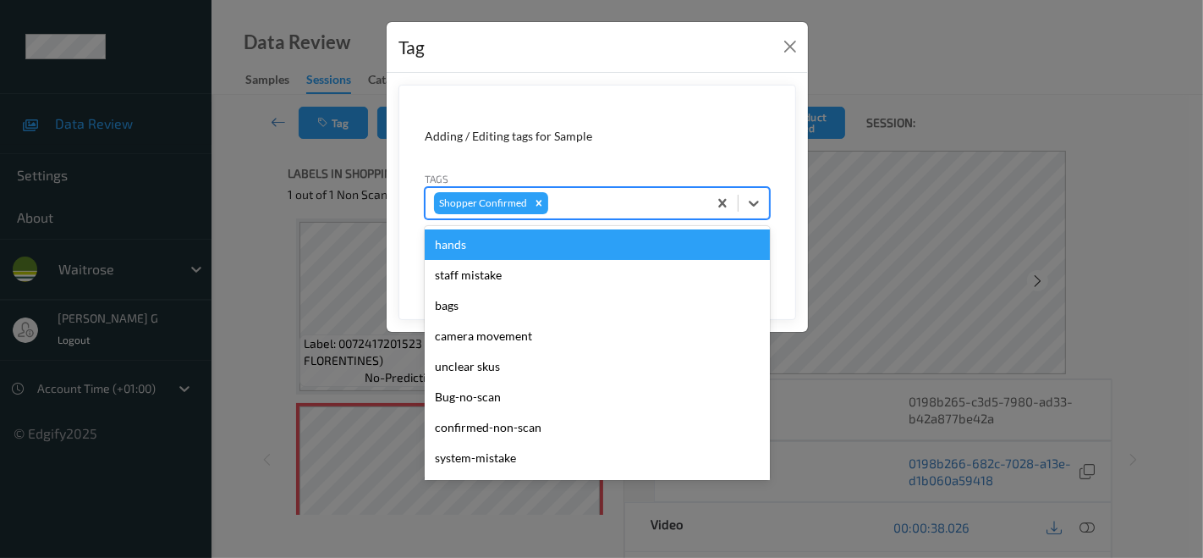
click at [623, 209] on div at bounding box center [625, 203] width 147 height 20
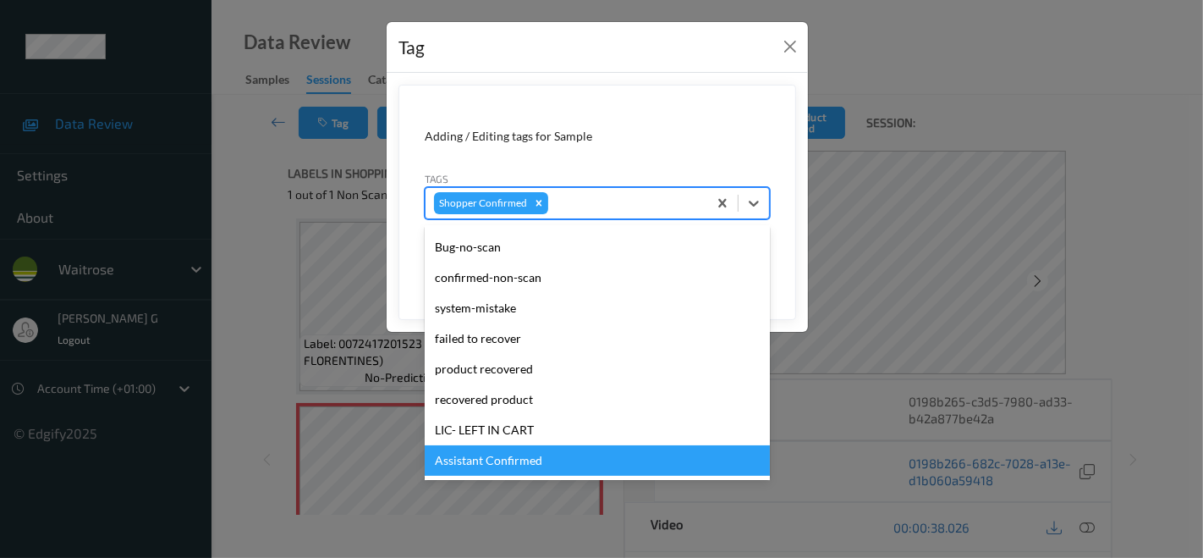
scroll to position [282, 0]
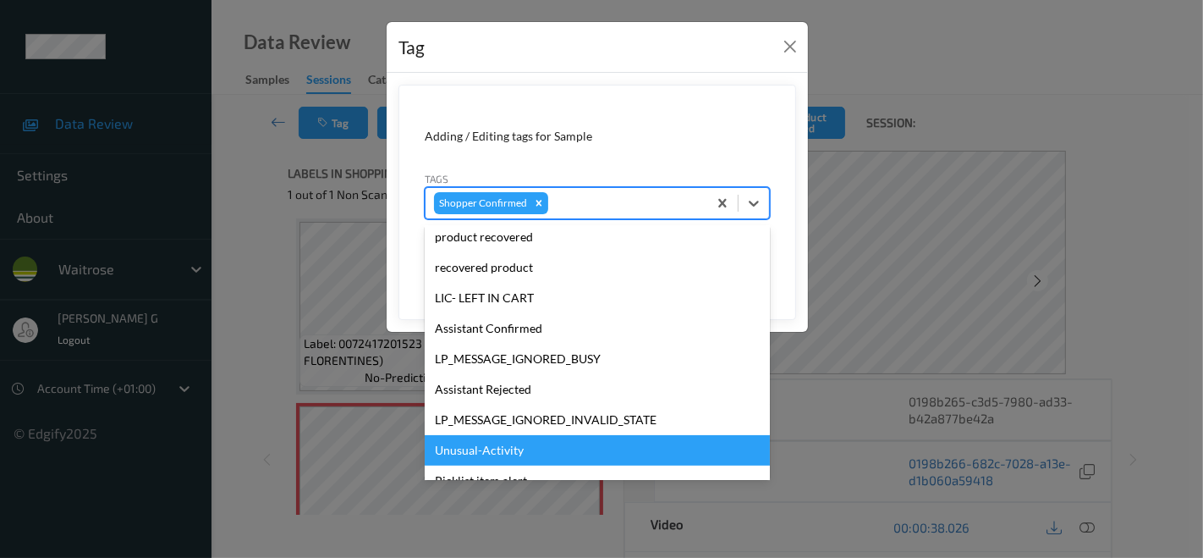
click at [536, 453] on div "Unusual-Activity" at bounding box center [597, 450] width 345 height 30
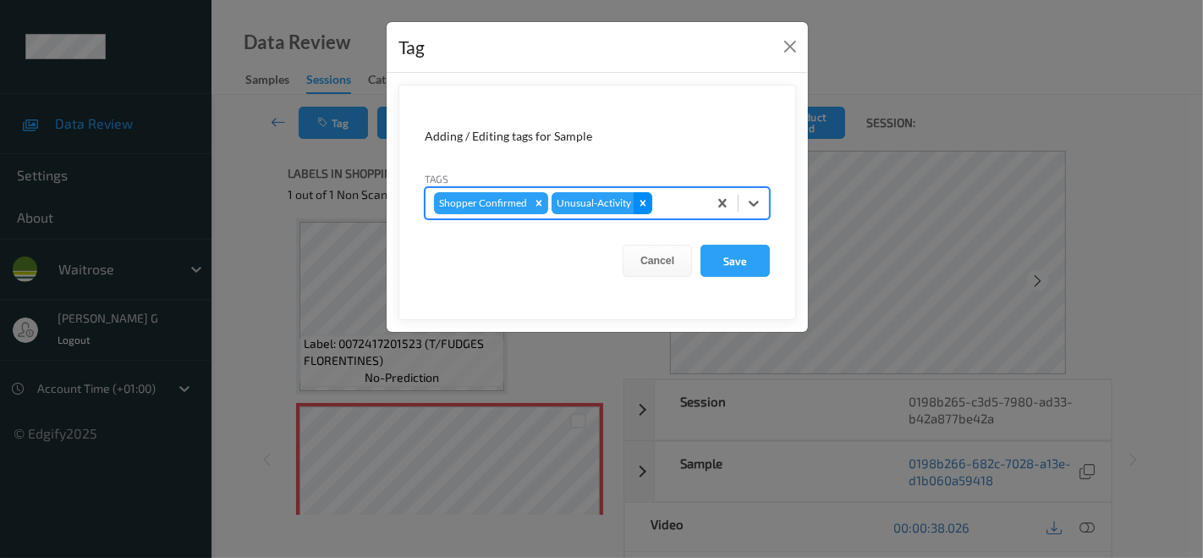
click at [641, 204] on icon "Remove Unusual-Activity" at bounding box center [643, 203] width 6 height 6
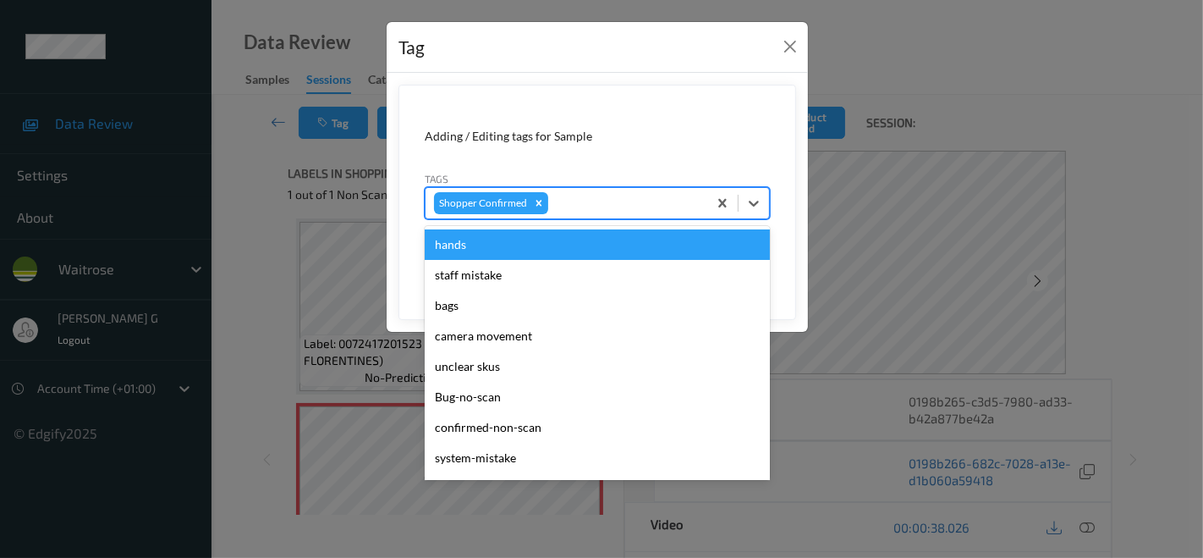
click at [640, 203] on div at bounding box center [625, 203] width 147 height 20
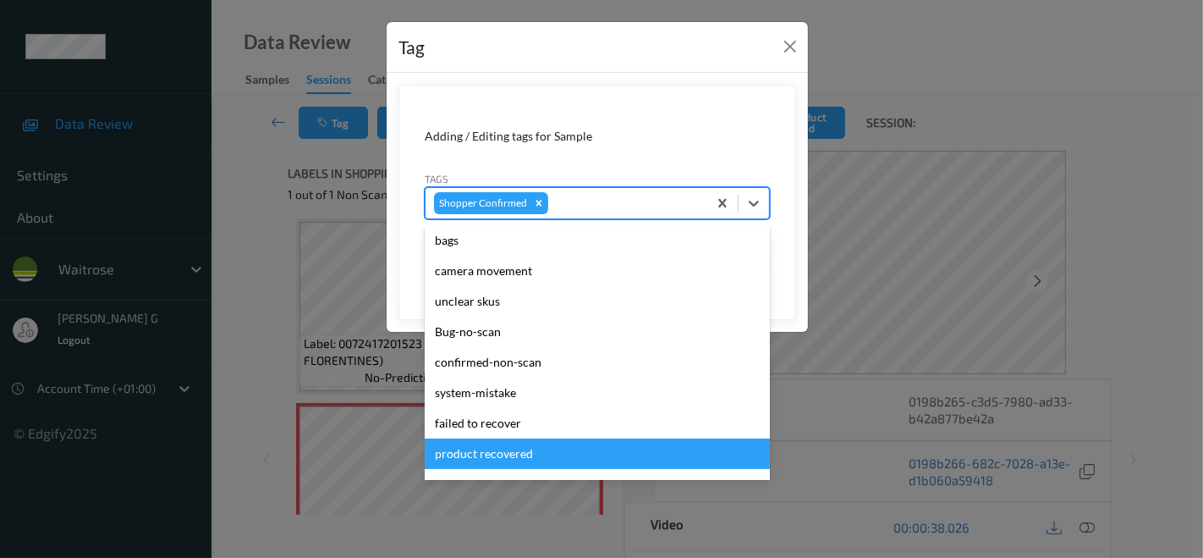
scroll to position [94, 0]
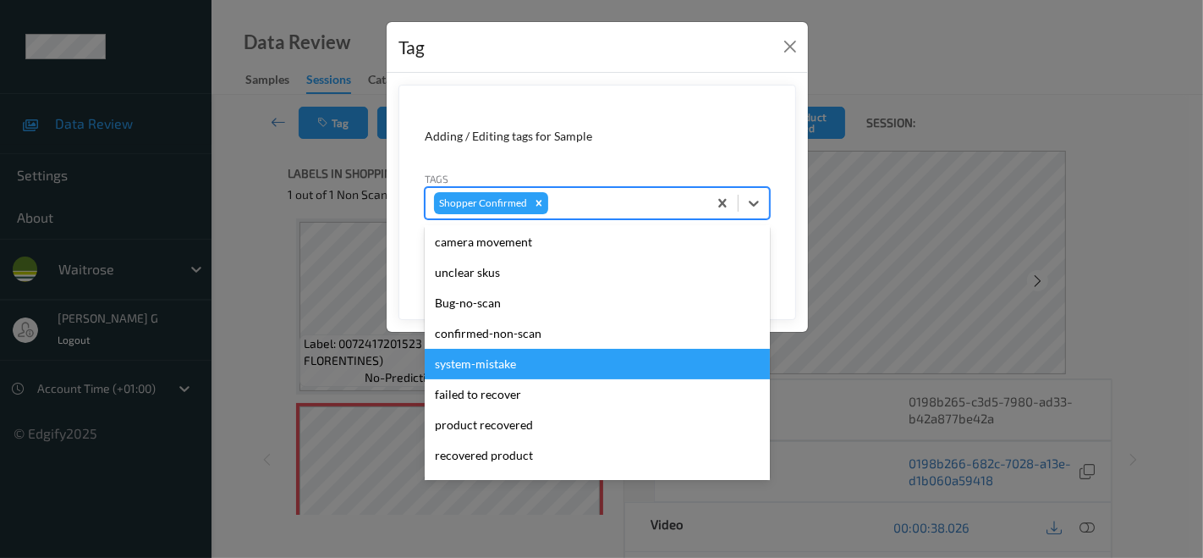
click at [505, 365] on div "system-mistake" at bounding box center [597, 364] width 345 height 30
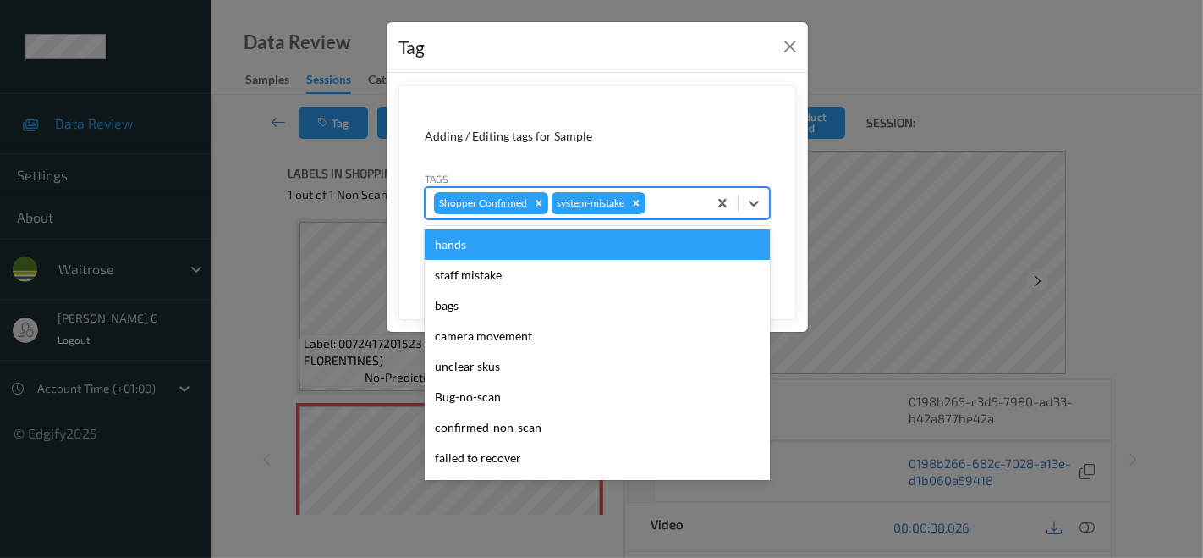
click at [674, 203] on div at bounding box center [674, 203] width 50 height 20
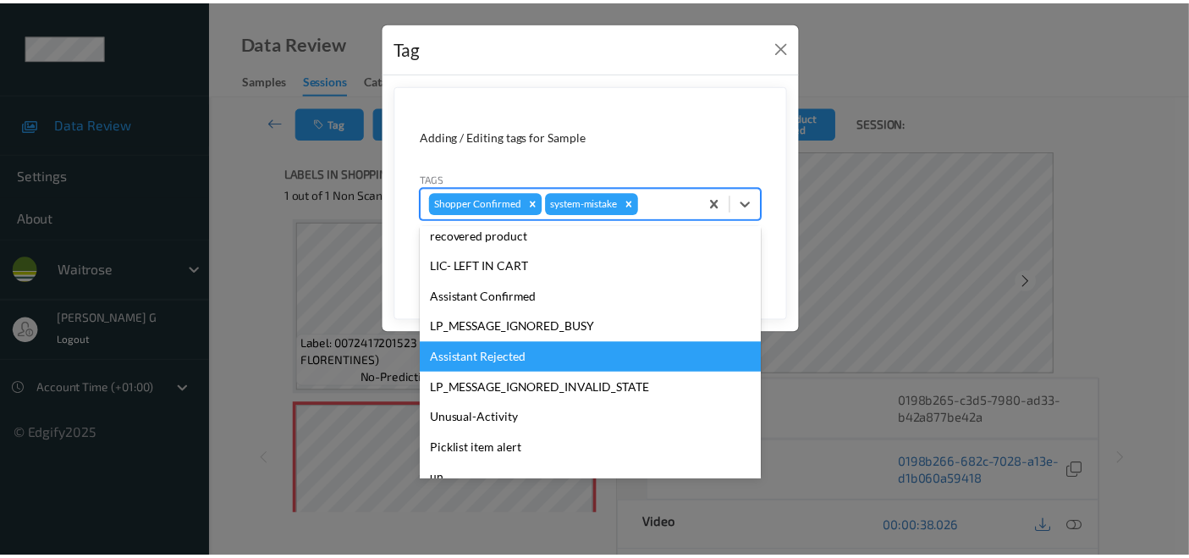
scroll to position [331, 0]
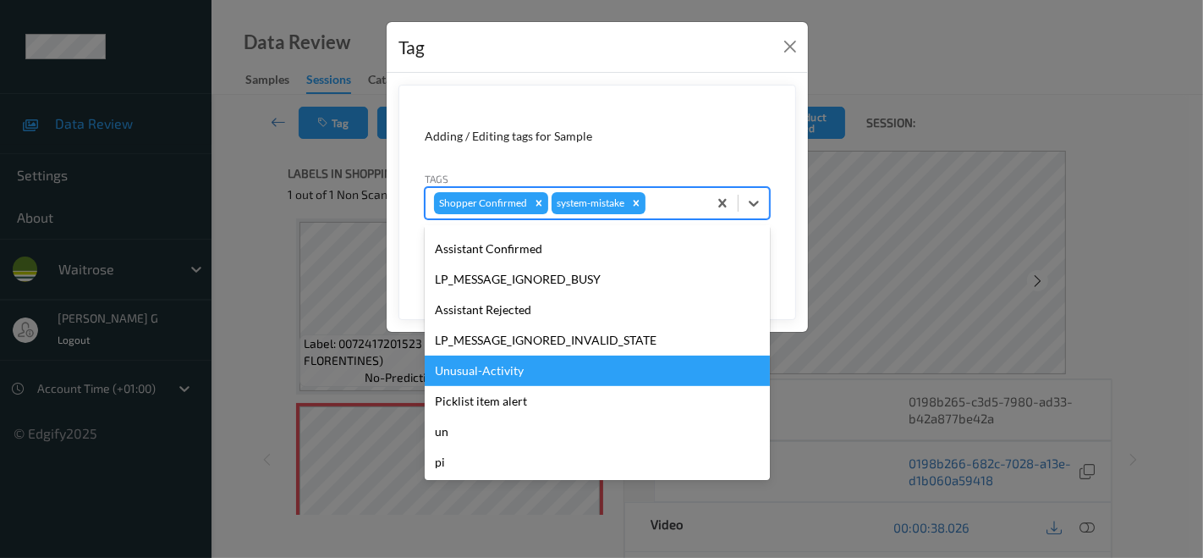
click at [514, 373] on div "Unusual-Activity" at bounding box center [597, 370] width 345 height 30
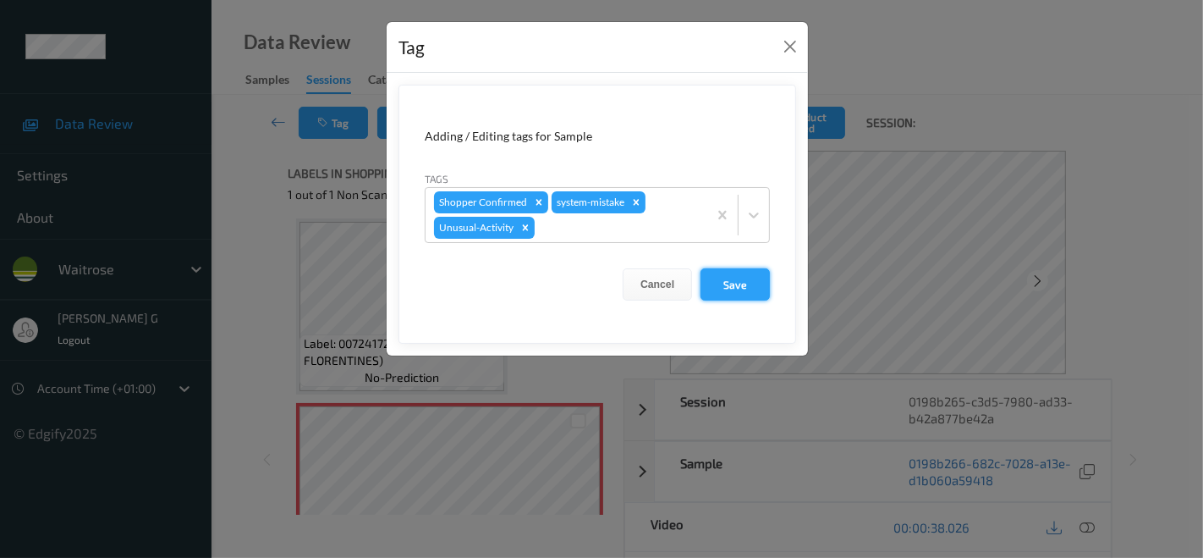
click at [751, 285] on button "Save" at bounding box center [734, 284] width 69 height 32
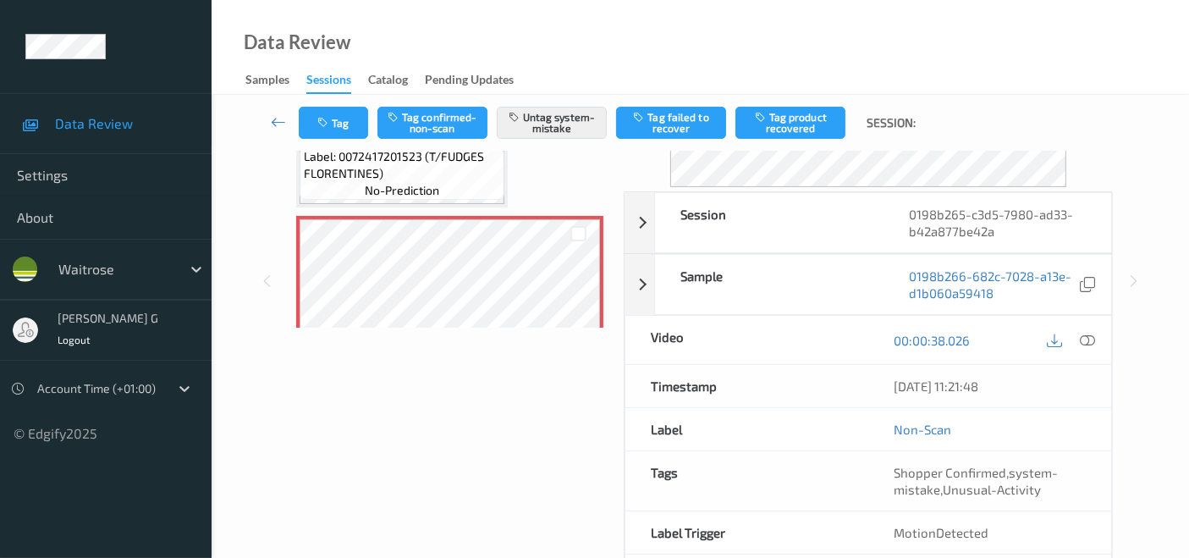
scroll to position [188, 0]
click at [1084, 338] on icon at bounding box center [1086, 339] width 15 height 15
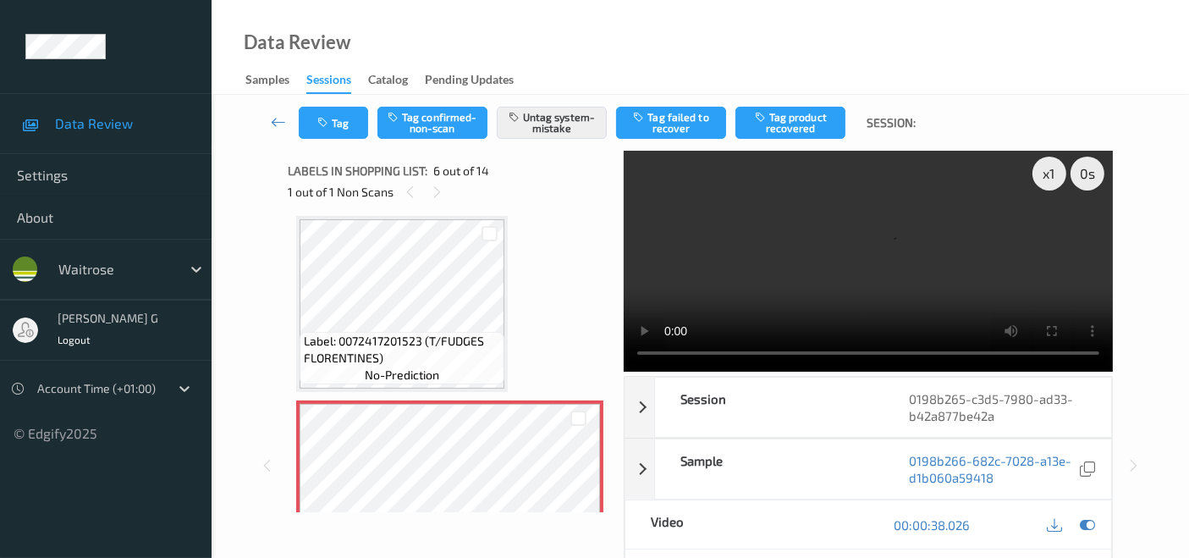
scroll to position [0, 0]
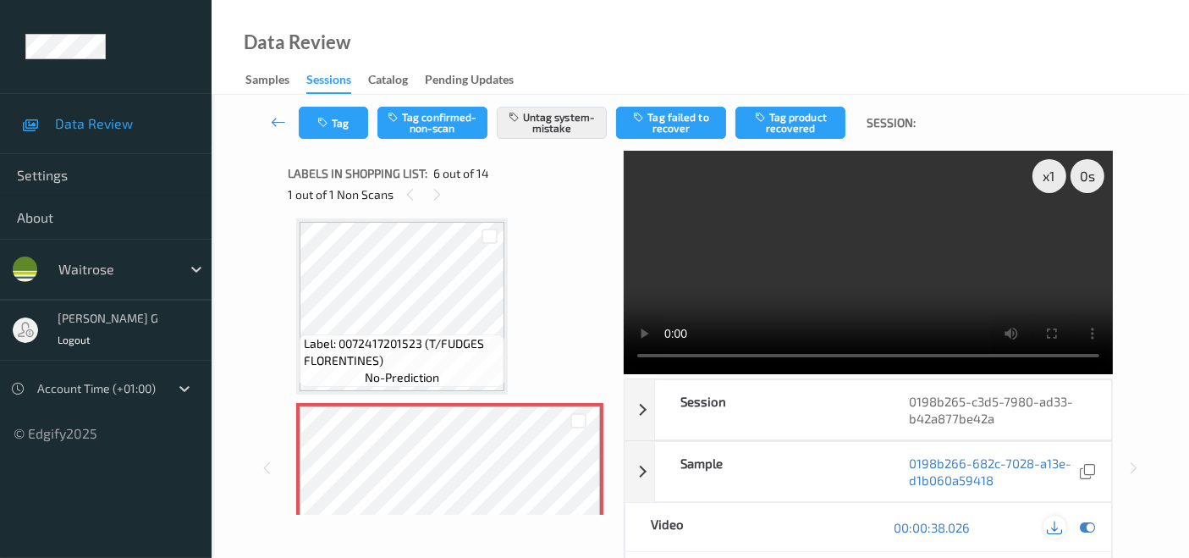
click at [1052, 527] on icon at bounding box center [1054, 526] width 15 height 15
click at [556, 129] on button "Untag system-mistake" at bounding box center [552, 123] width 110 height 32
click at [235, 190] on div "Tag Tag confirmed-non-scan Tag system-mistake Tag failed to recover Tag product…" at bounding box center [699, 457] width 977 height 725
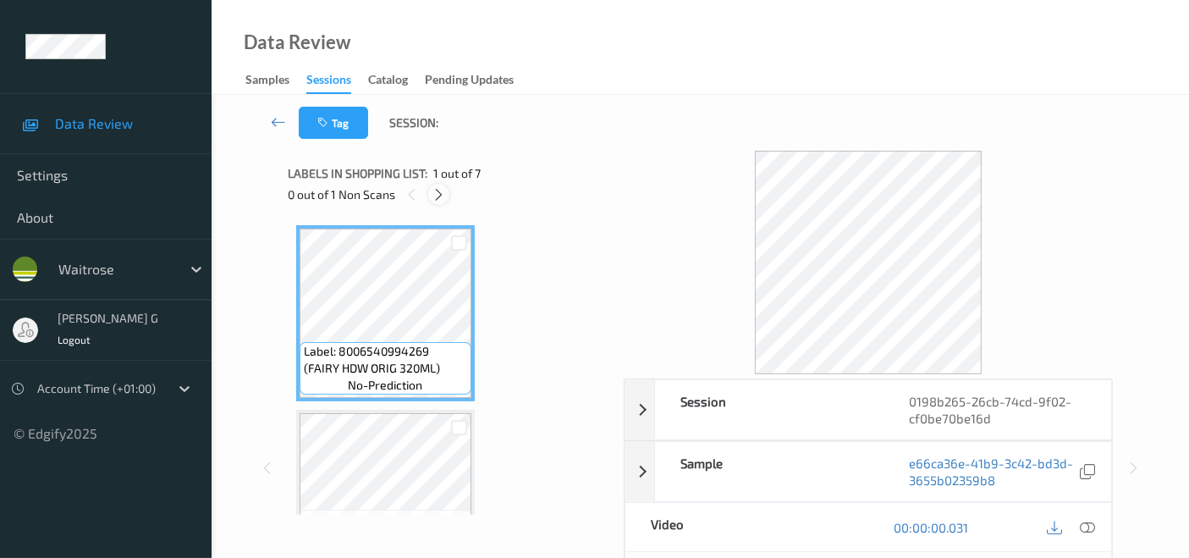
click at [441, 196] on icon at bounding box center [438, 194] width 14 height 15
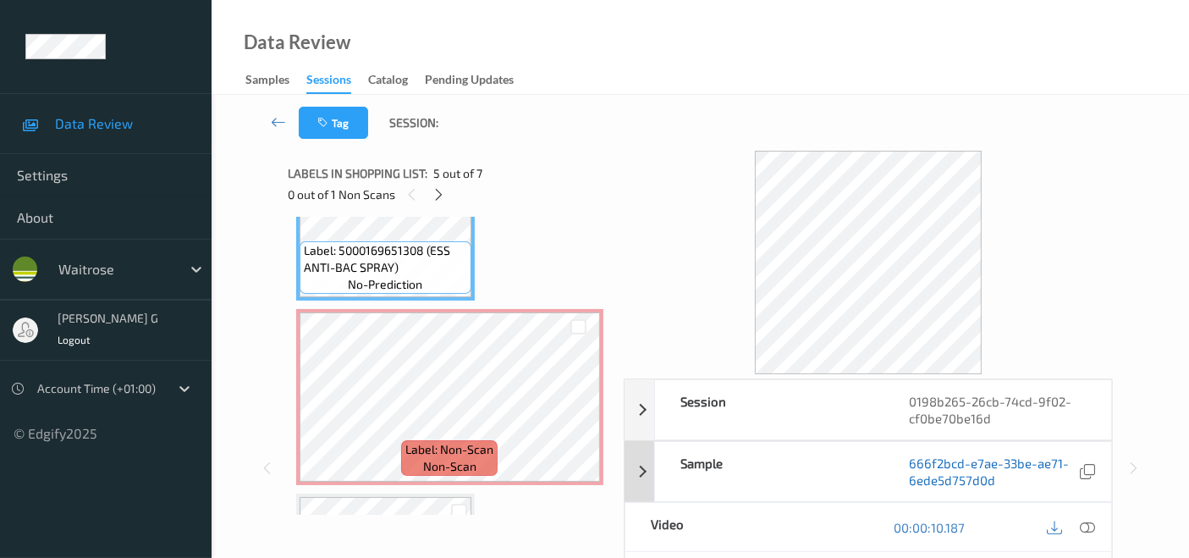
scroll to position [94, 0]
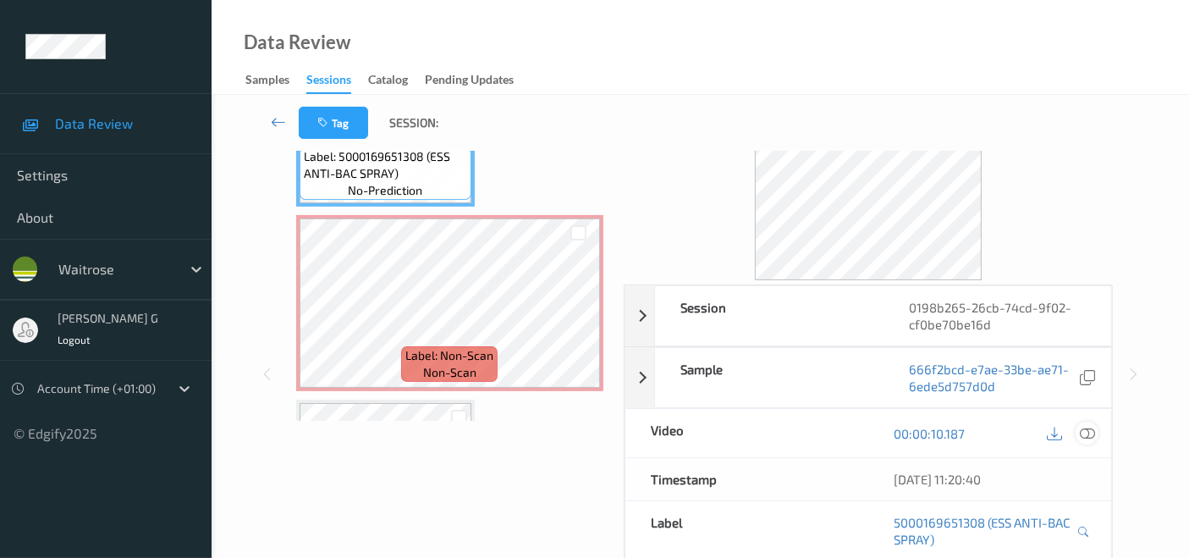
click at [1085, 433] on icon at bounding box center [1086, 433] width 15 height 15
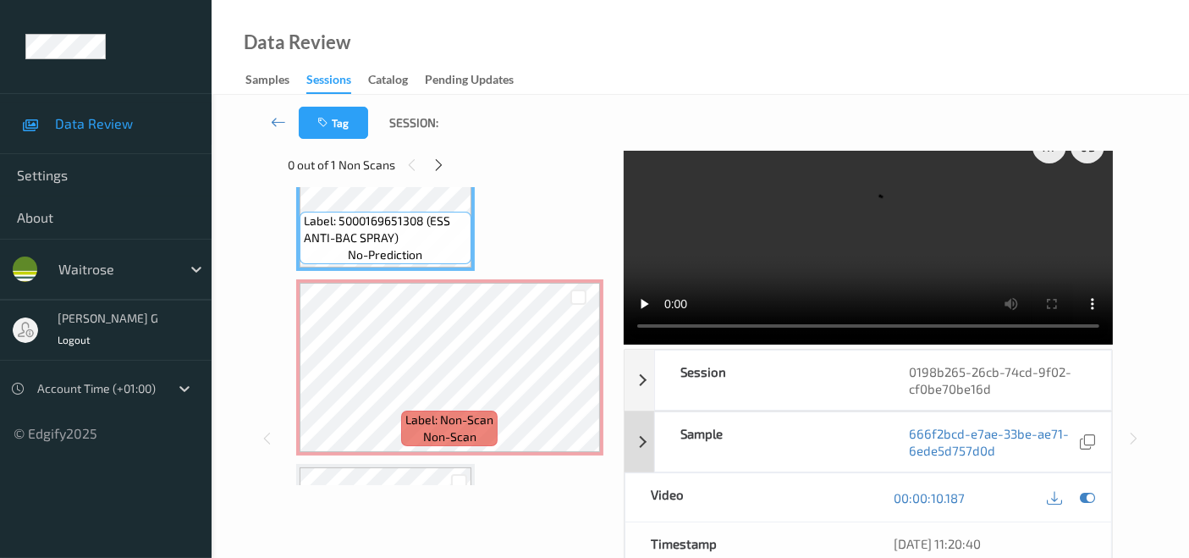
scroll to position [0, 0]
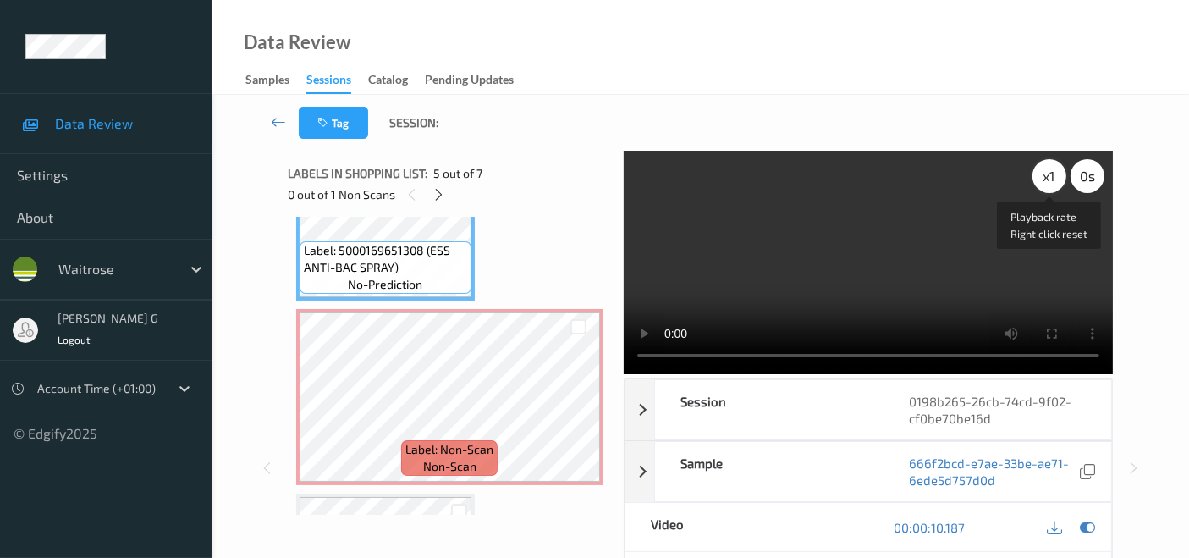
click at [1046, 182] on div "x 1" at bounding box center [1049, 176] width 34 height 34
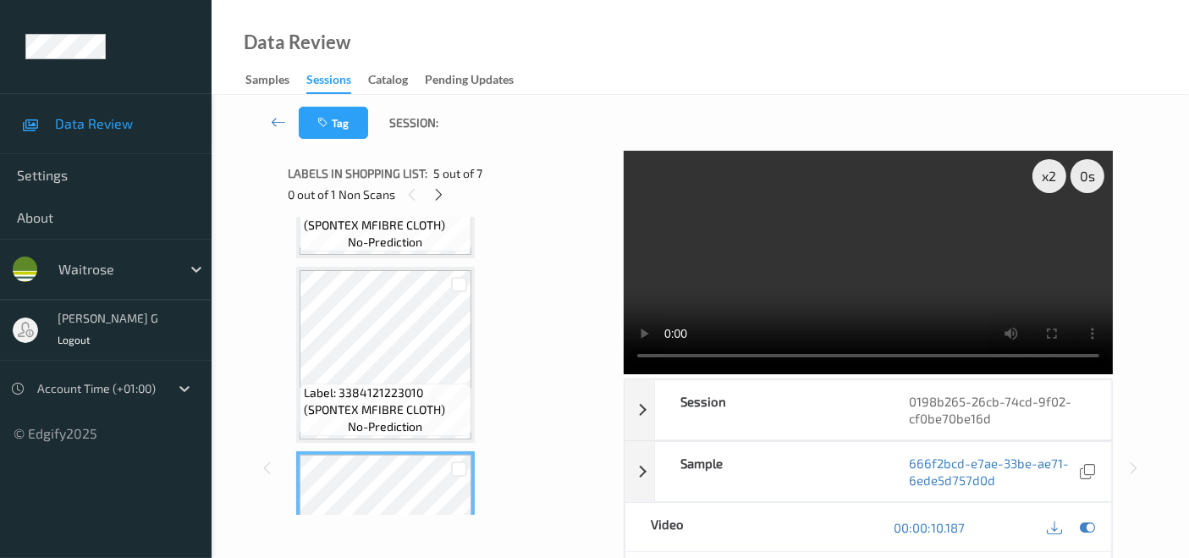
scroll to position [462, 0]
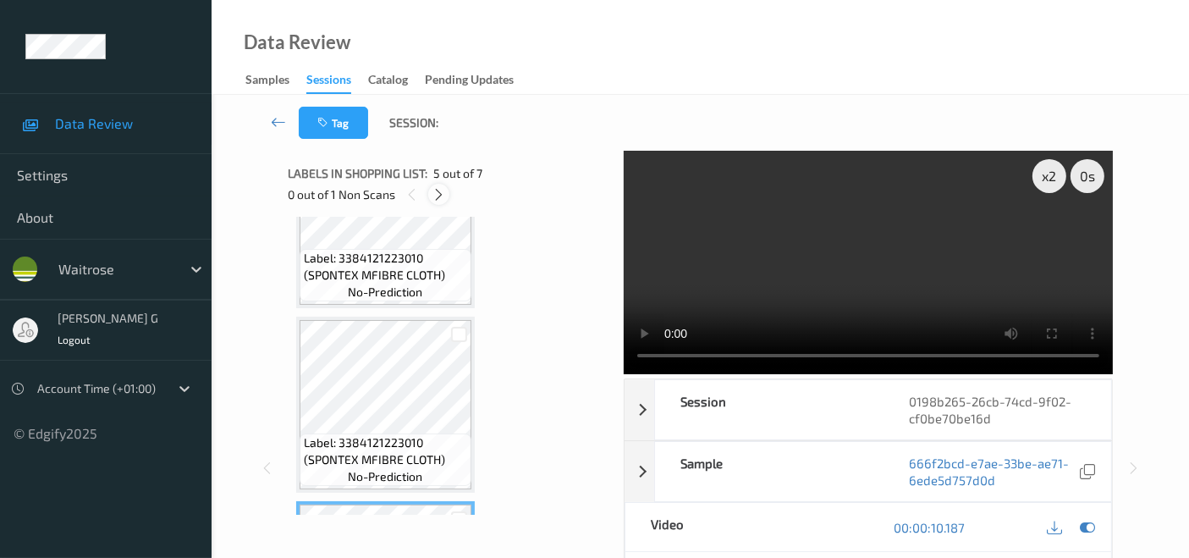
click at [440, 193] on icon at bounding box center [438, 194] width 14 height 15
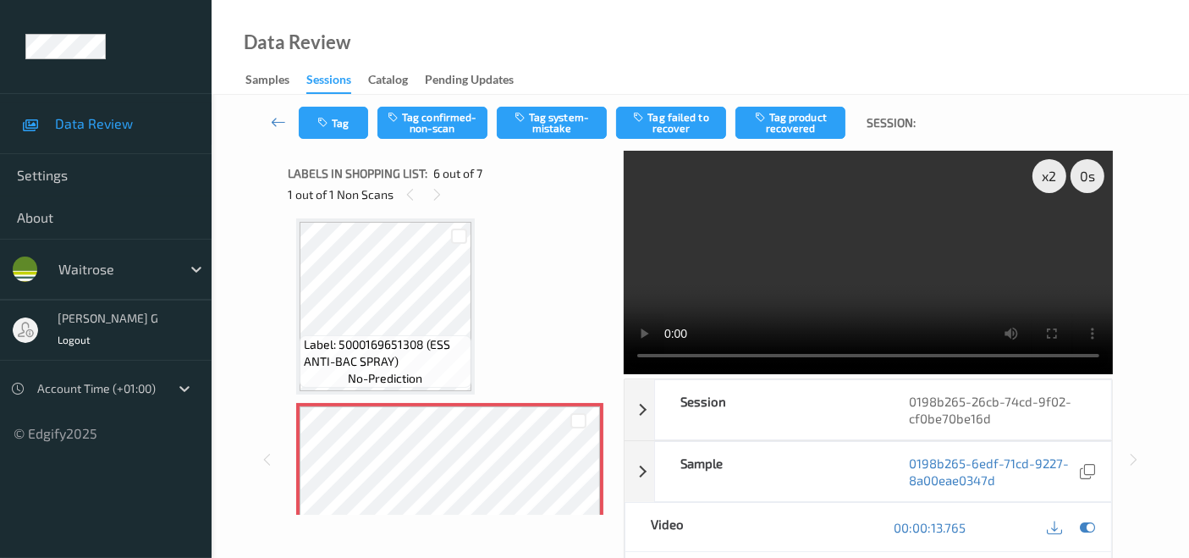
scroll to position [838, 0]
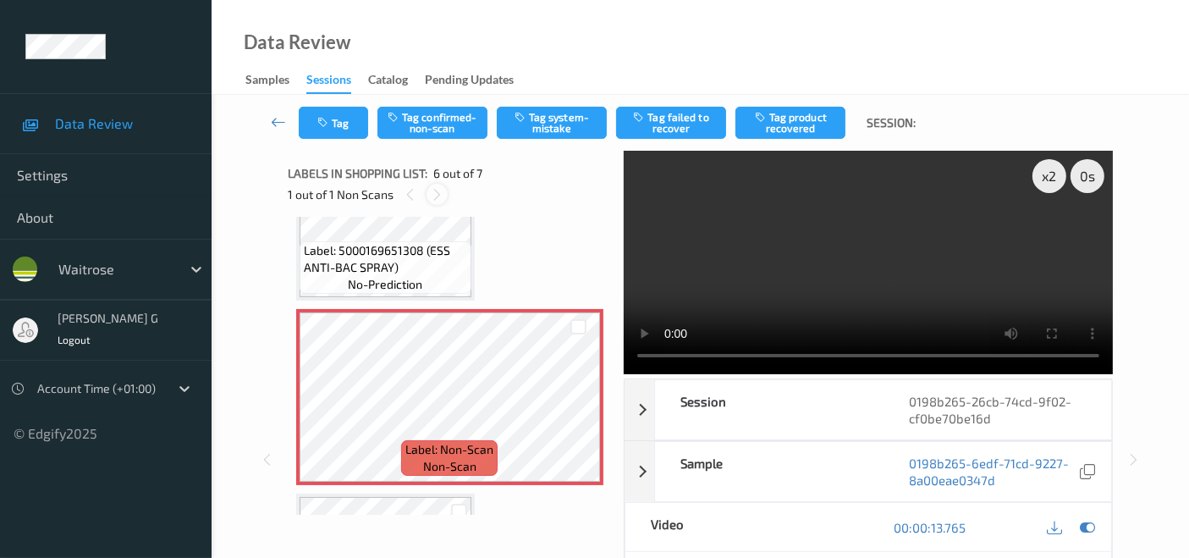
click at [435, 191] on icon at bounding box center [437, 194] width 14 height 15
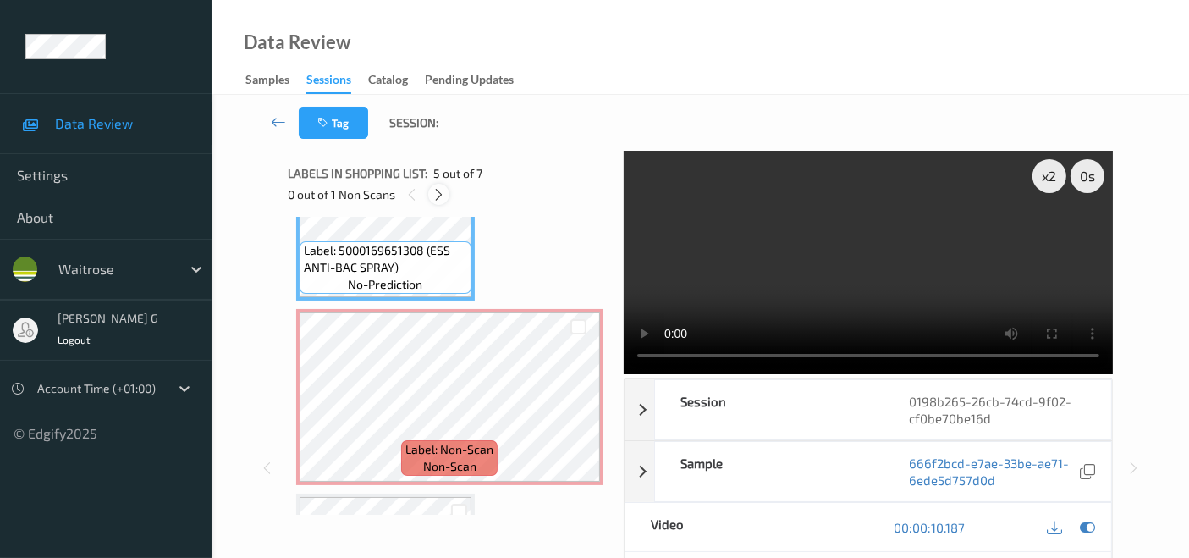
click at [437, 193] on icon at bounding box center [438, 194] width 14 height 15
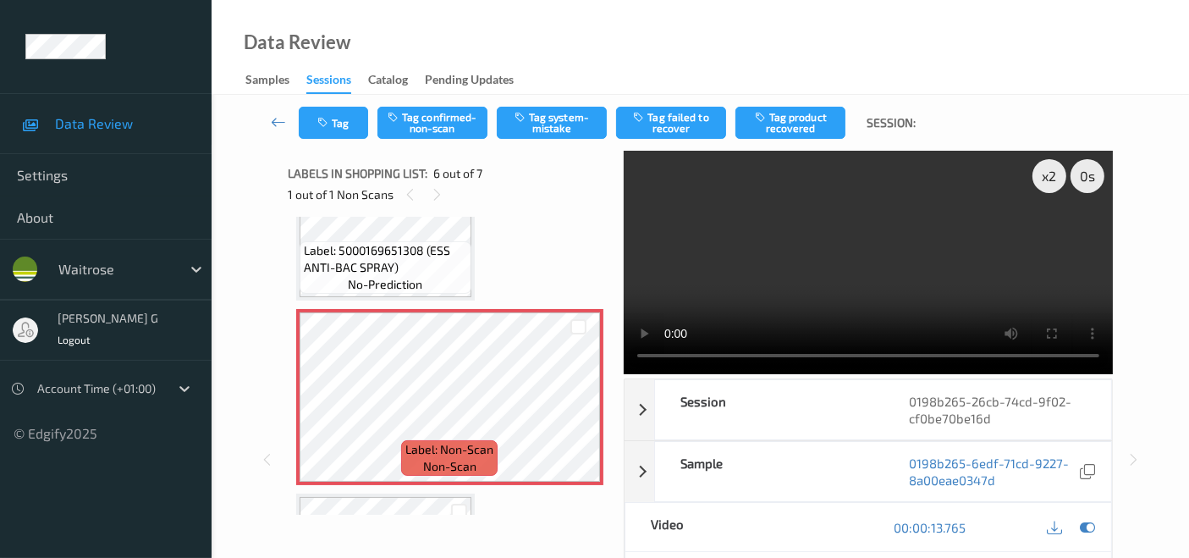
drag, startPoint x: 960, startPoint y: 247, endPoint x: 1161, endPoint y: 225, distance: 201.7
click at [1161, 225] on div "Tag Tag confirmed-non-scan Tag system-mistake Tag failed to recover Tag product…" at bounding box center [699, 449] width 977 height 708
click at [1091, 522] on icon at bounding box center [1086, 526] width 15 height 15
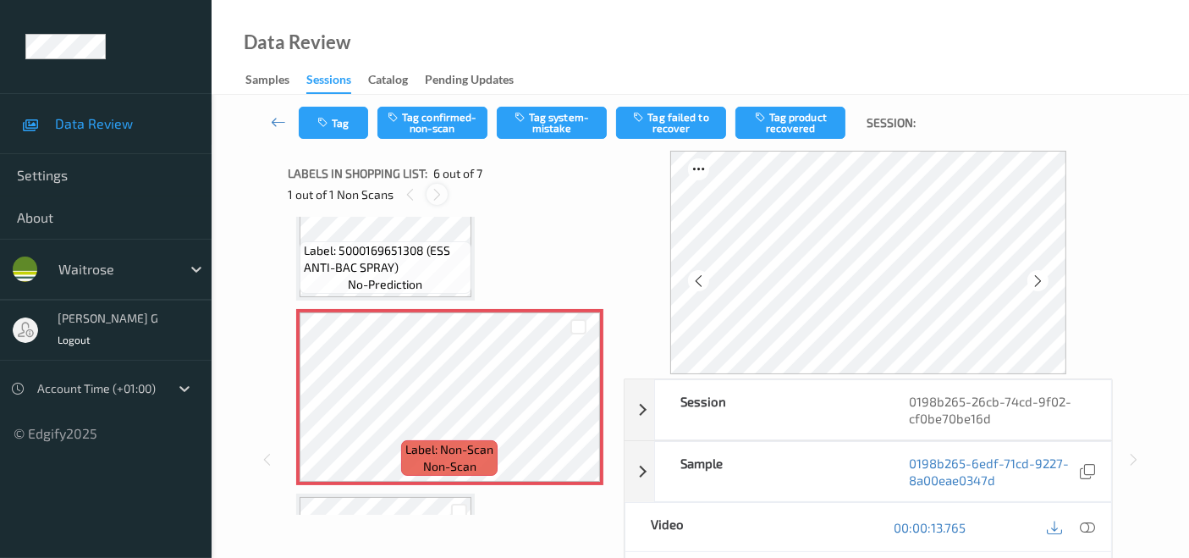
click at [442, 192] on icon at bounding box center [437, 194] width 14 height 15
click at [1085, 529] on icon at bounding box center [1086, 526] width 15 height 15
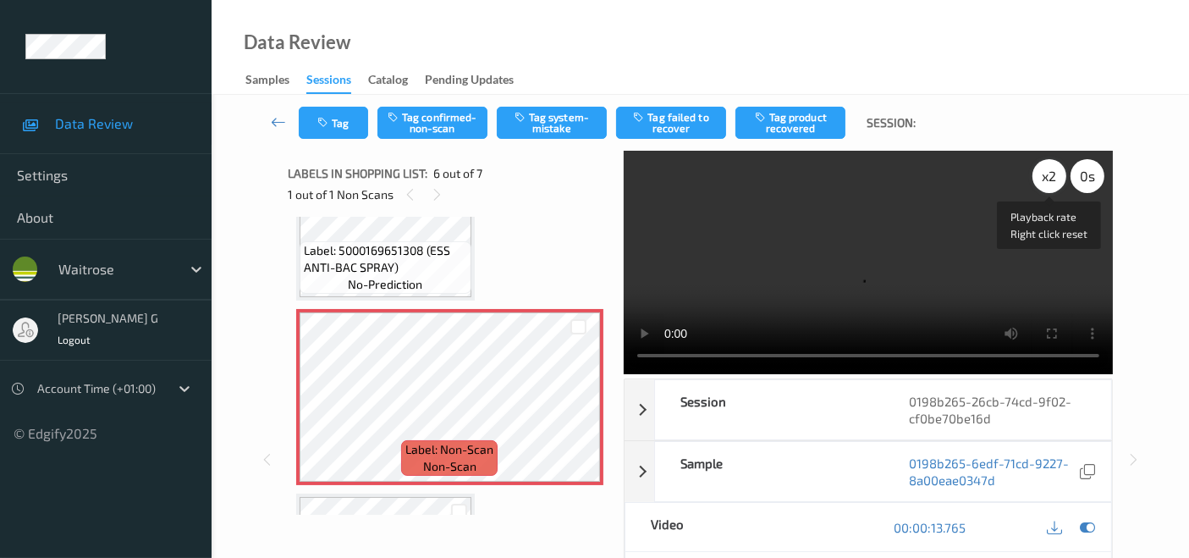
click at [1050, 181] on div "x 2" at bounding box center [1049, 176] width 34 height 34
click at [1050, 181] on div "x 4" at bounding box center [1049, 176] width 34 height 34
click at [1050, 181] on div "x 8" at bounding box center [1049, 176] width 34 height 34
click at [745, 365] on video at bounding box center [867, 262] width 489 height 223
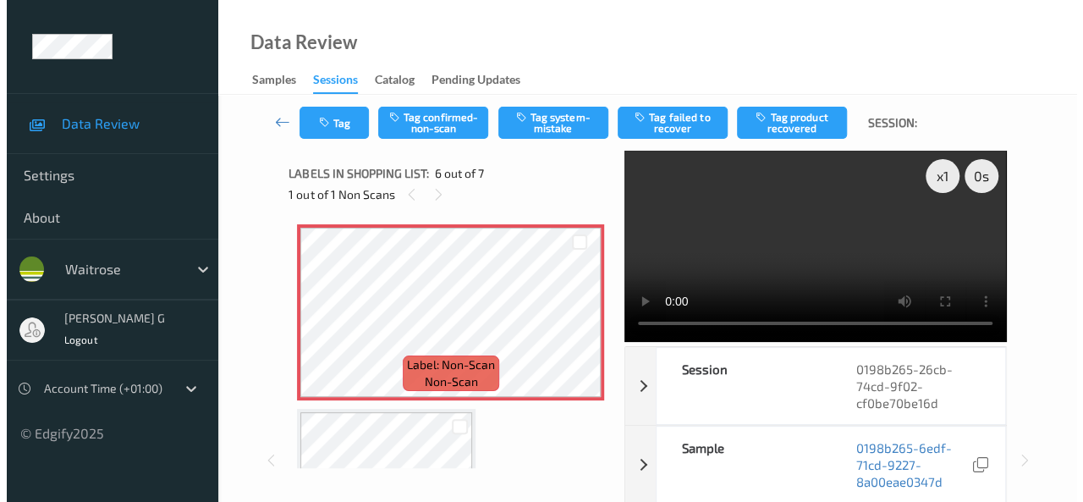
scroll to position [931, 0]
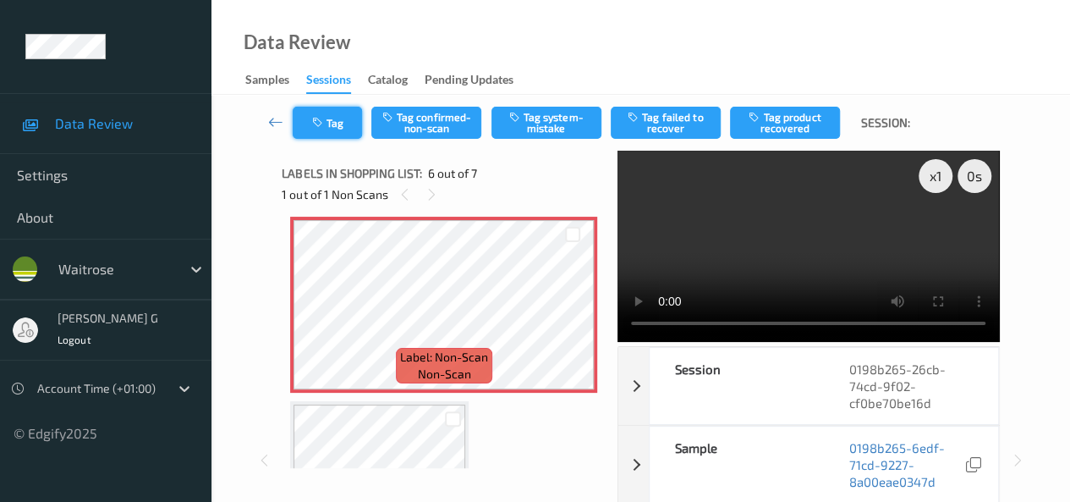
click at [327, 121] on button "Tag" at bounding box center [327, 123] width 69 height 32
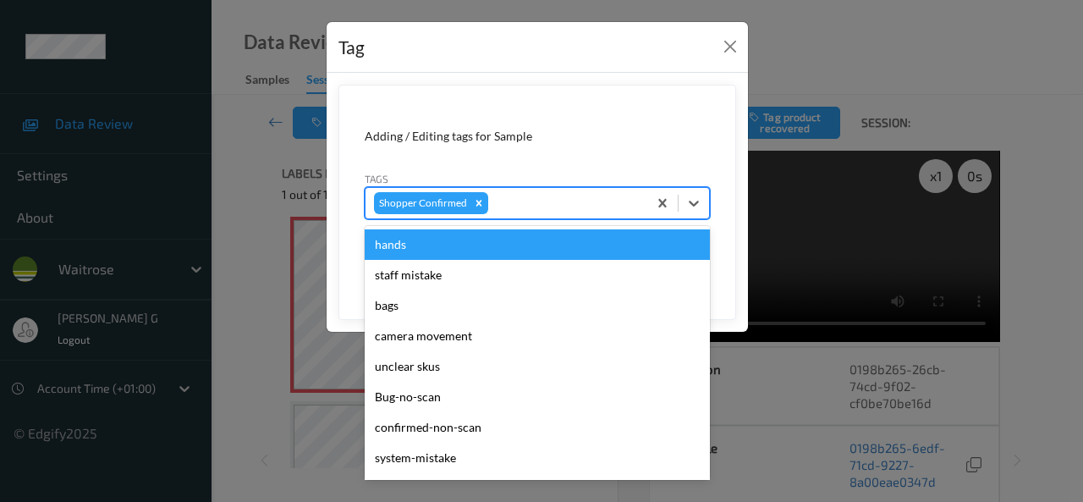
click at [530, 205] on div at bounding box center [565, 203] width 147 height 20
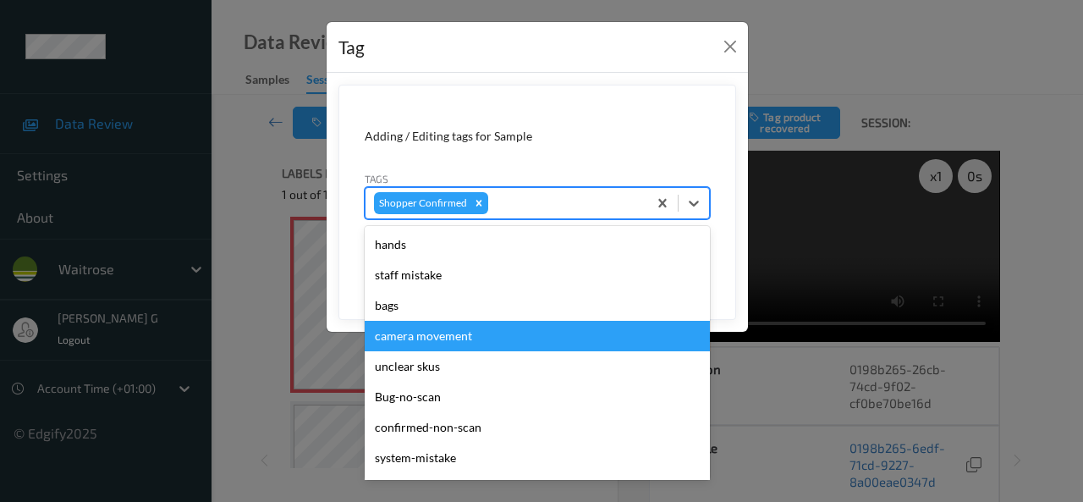
scroll to position [169, 0]
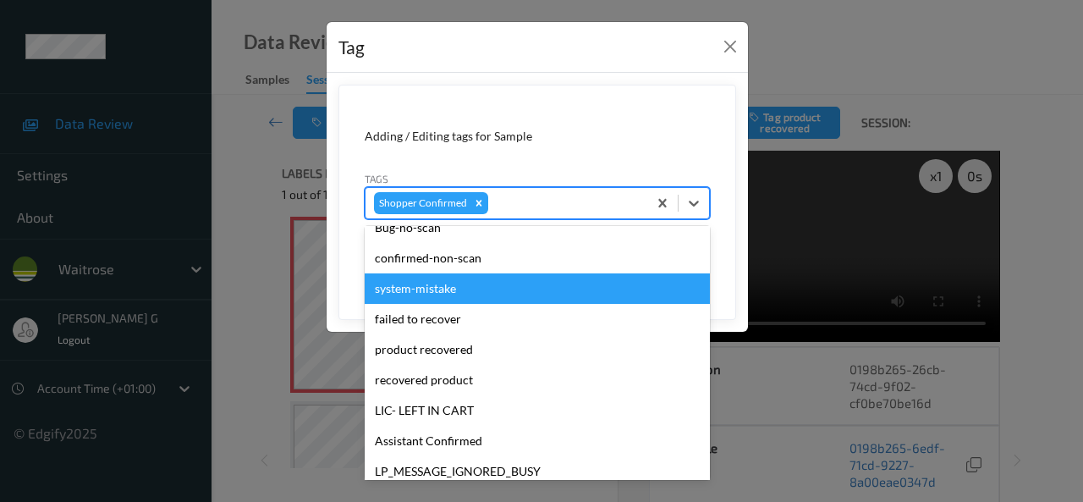
click at [418, 295] on div "system-mistake" at bounding box center [537, 288] width 345 height 30
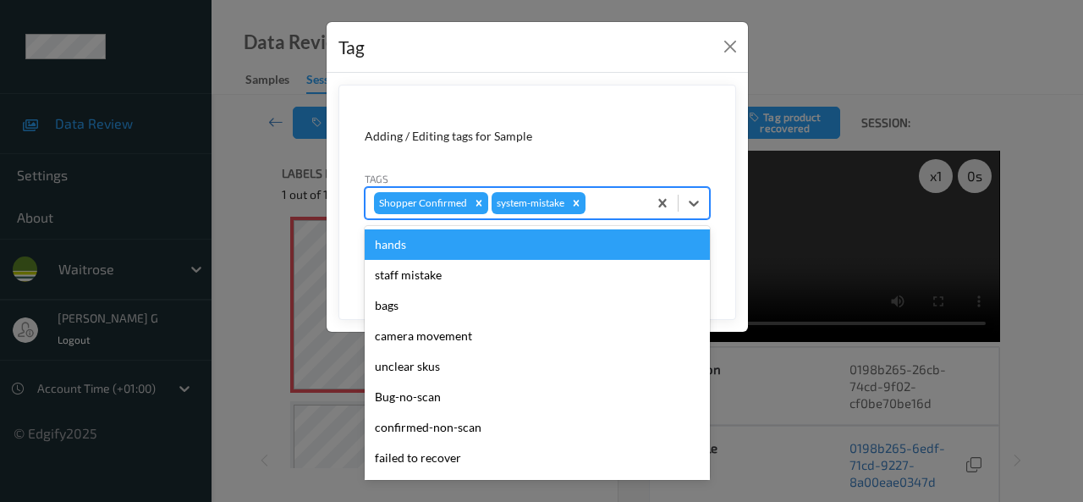
click at [624, 206] on div at bounding box center [614, 203] width 50 height 20
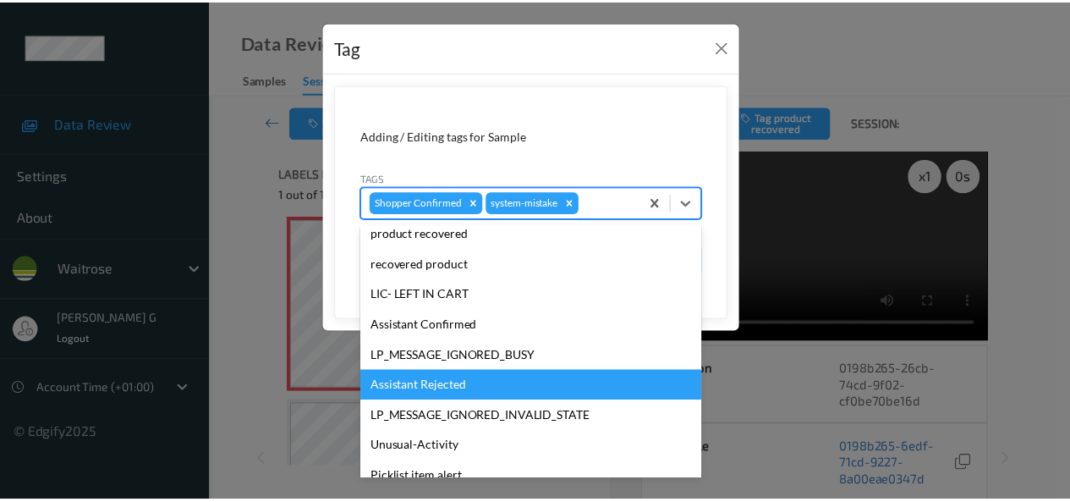
scroll to position [332, 0]
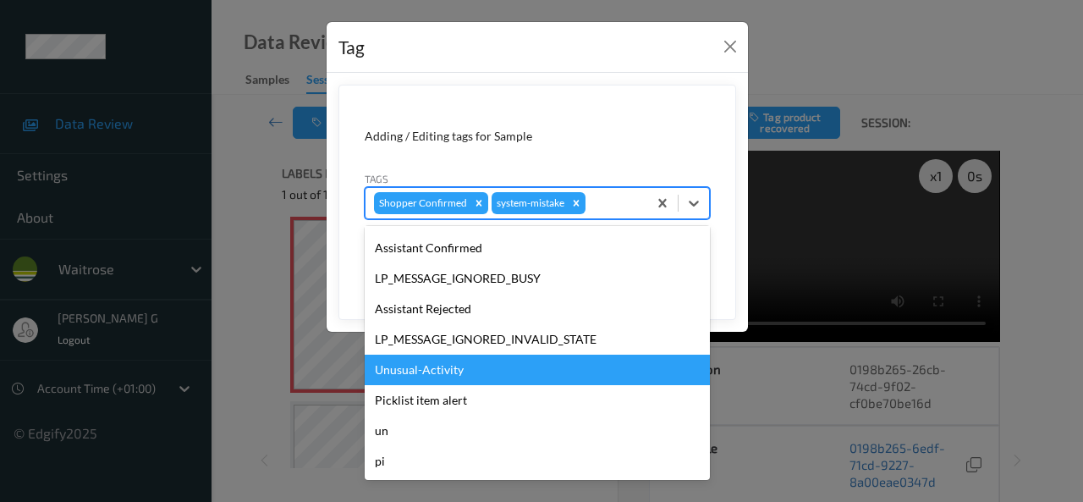
click at [440, 367] on div "Unusual-Activity" at bounding box center [537, 369] width 345 height 30
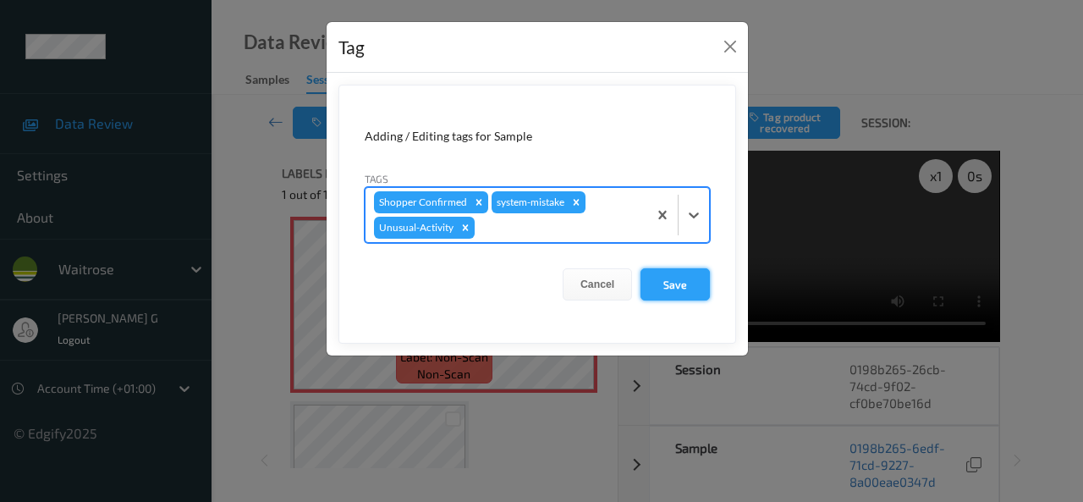
click at [667, 283] on button "Save" at bounding box center [674, 284] width 69 height 32
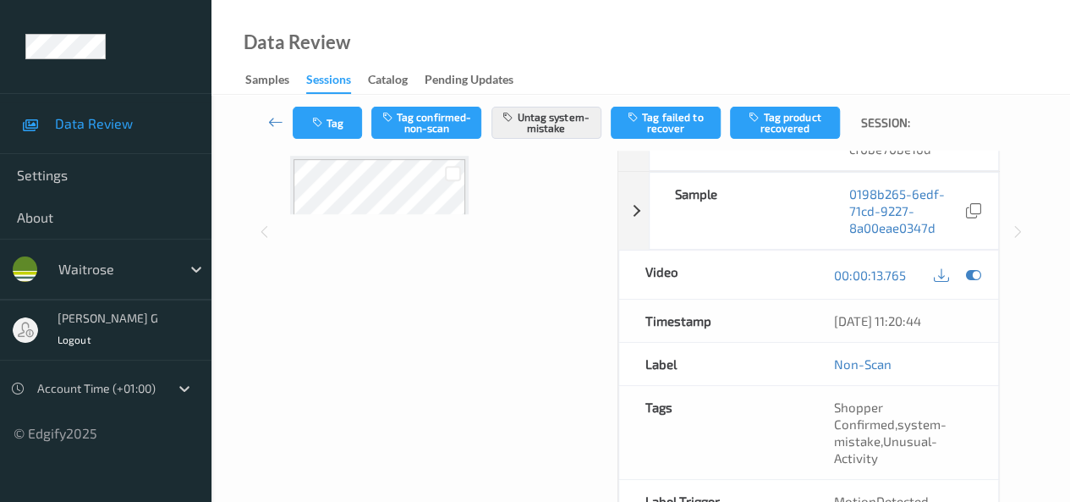
scroll to position [0, 0]
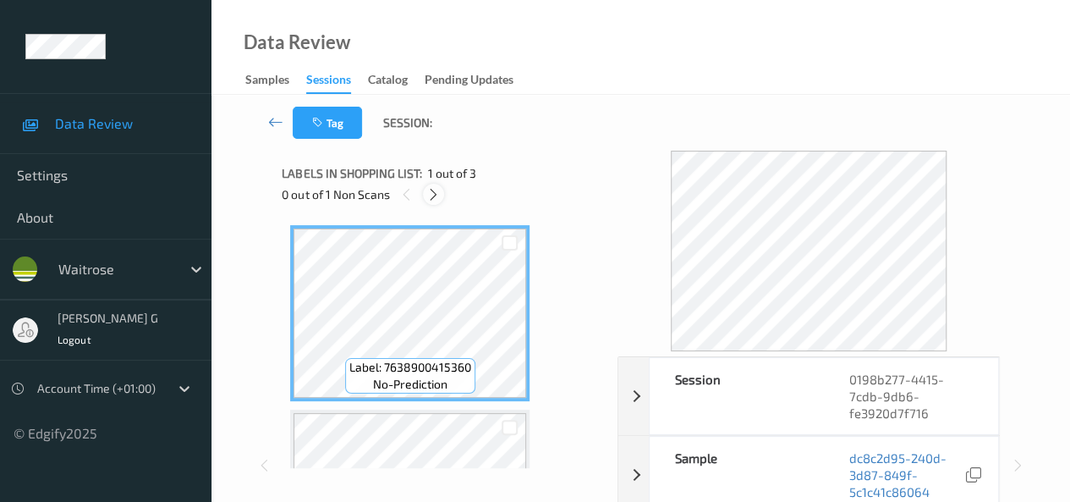
click at [439, 190] on icon at bounding box center [433, 194] width 14 height 15
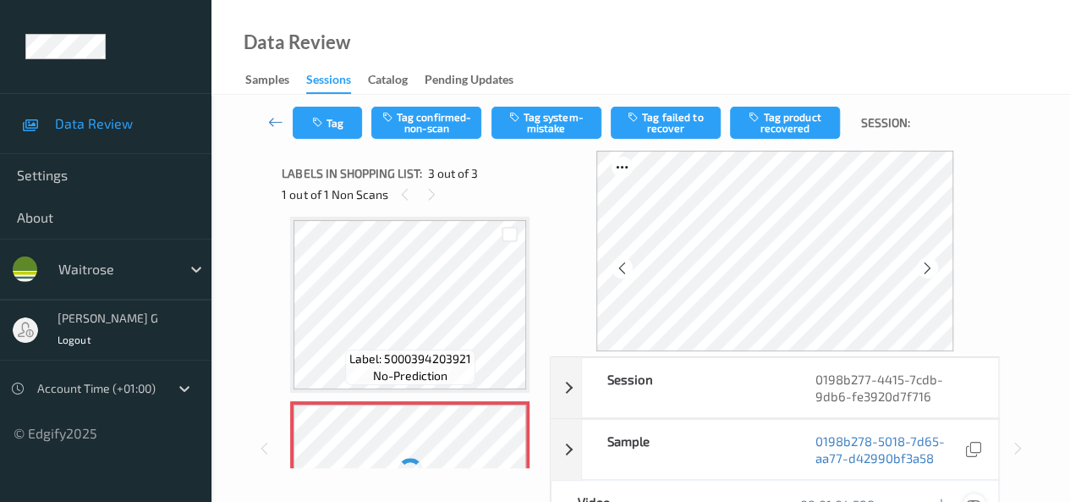
click at [975, 499] on icon at bounding box center [973, 504] width 15 height 15
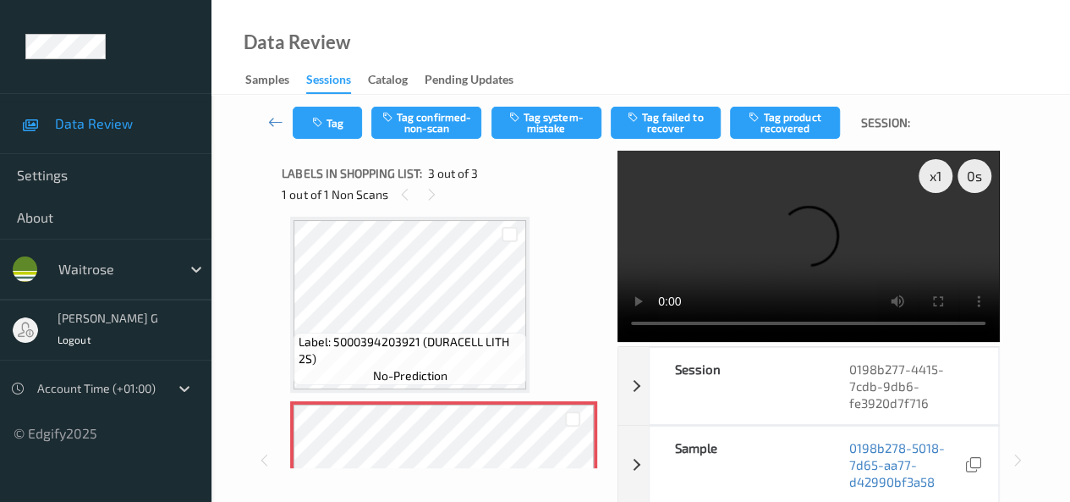
click at [704, 338] on video at bounding box center [809, 246] width 382 height 191
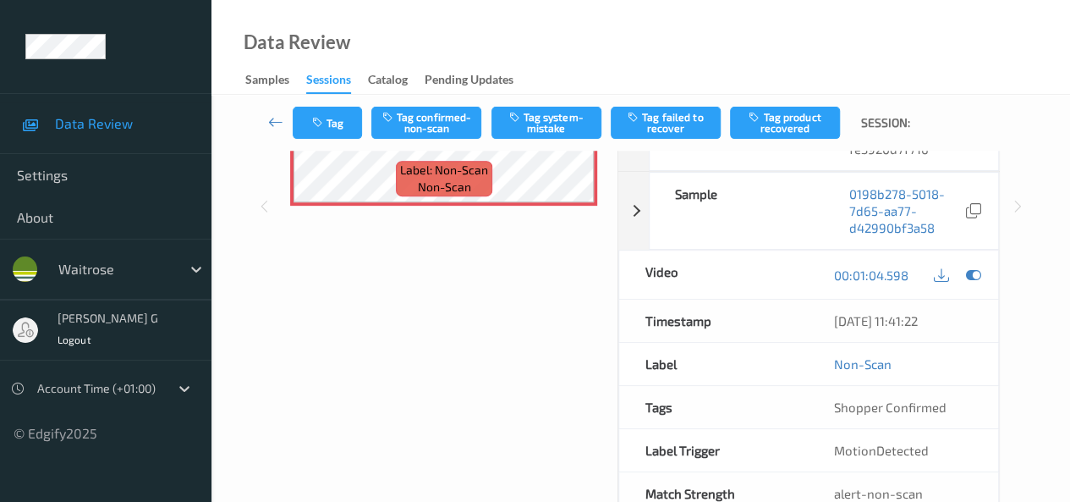
scroll to position [0, 0]
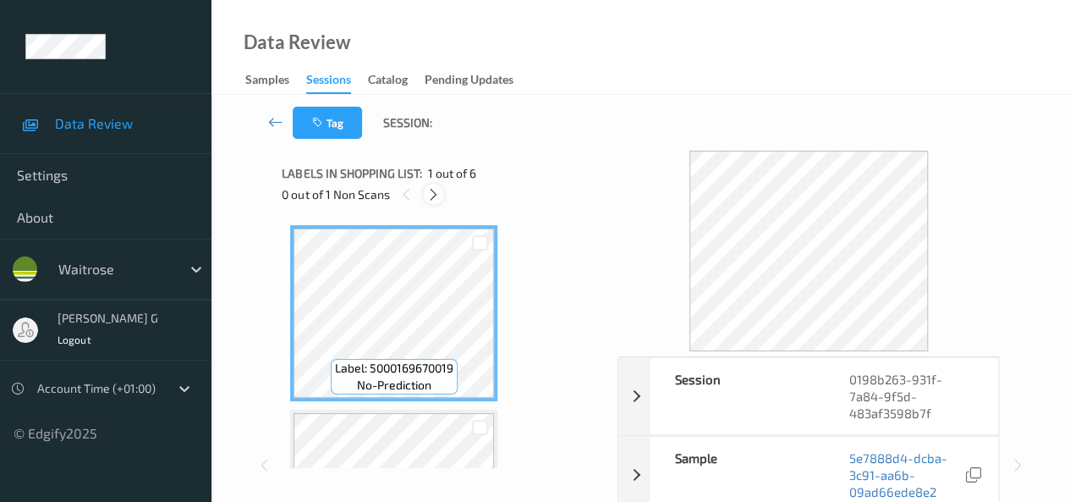
click at [435, 193] on icon at bounding box center [433, 194] width 14 height 15
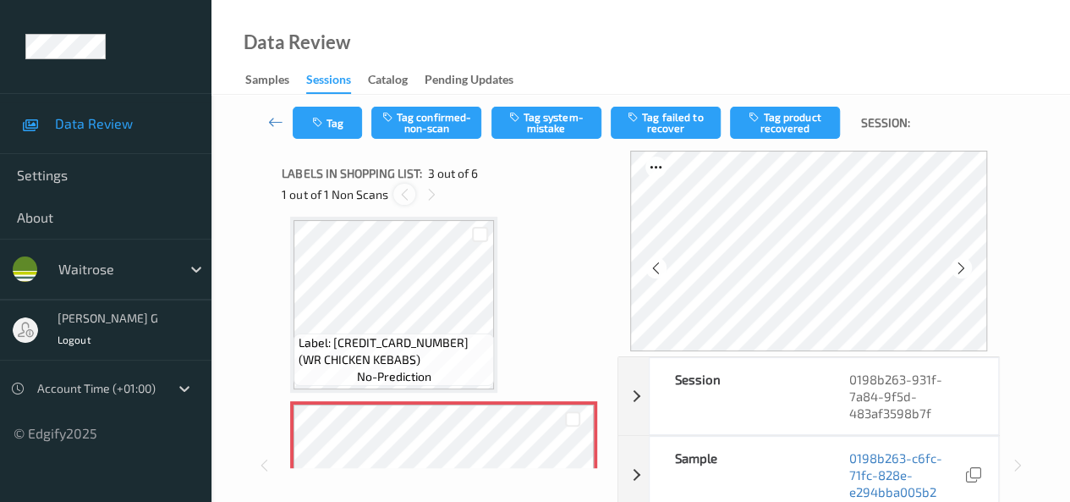
click at [398, 194] on icon at bounding box center [405, 194] width 14 height 15
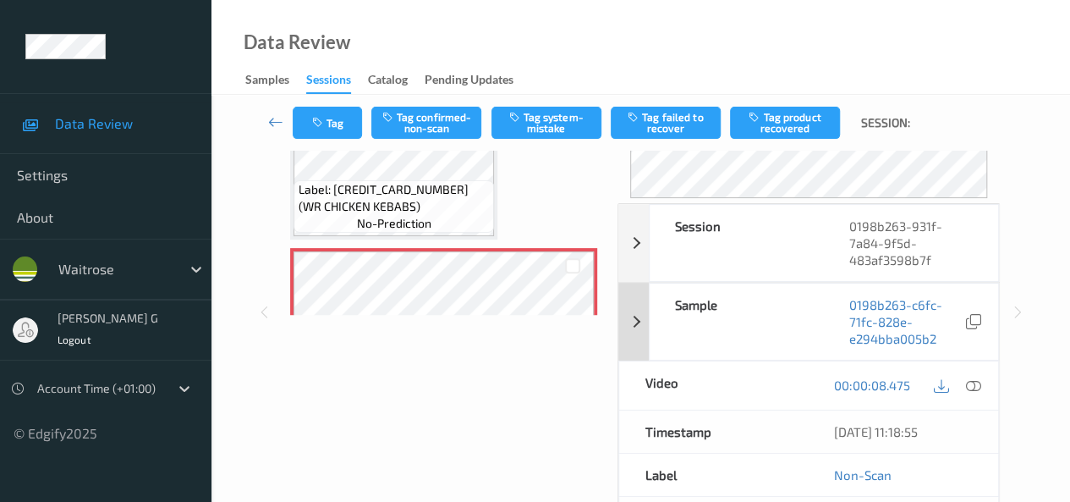
scroll to position [169, 0]
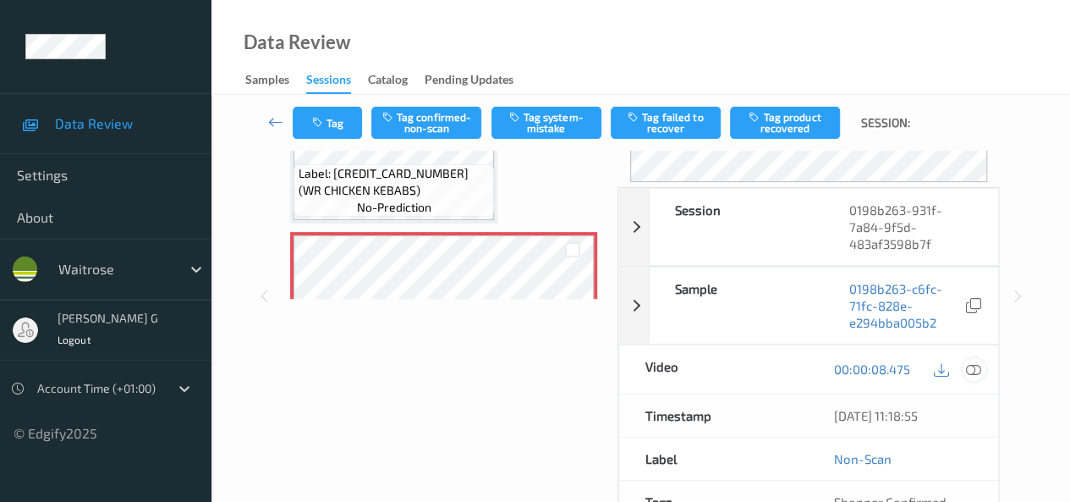
click at [975, 365] on icon at bounding box center [973, 368] width 15 height 15
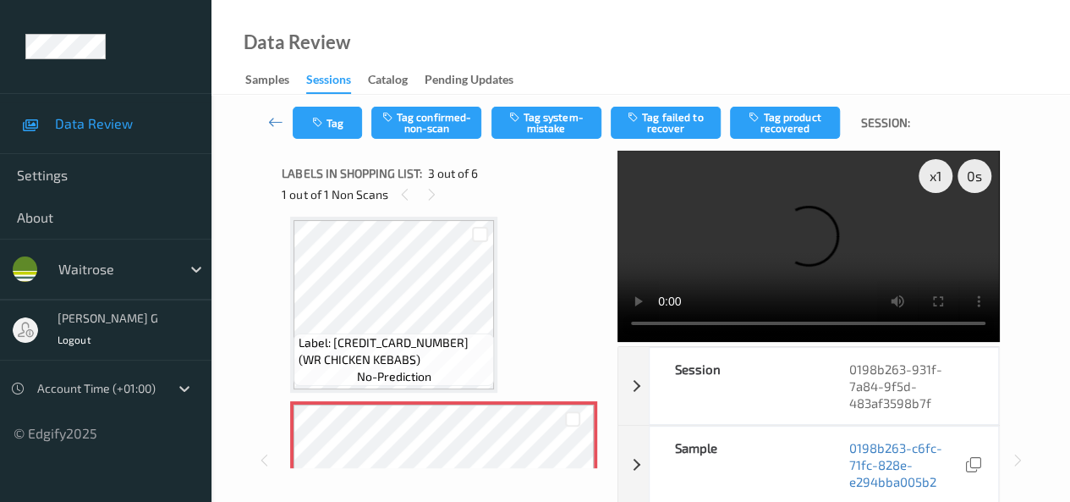
scroll to position [277, 0]
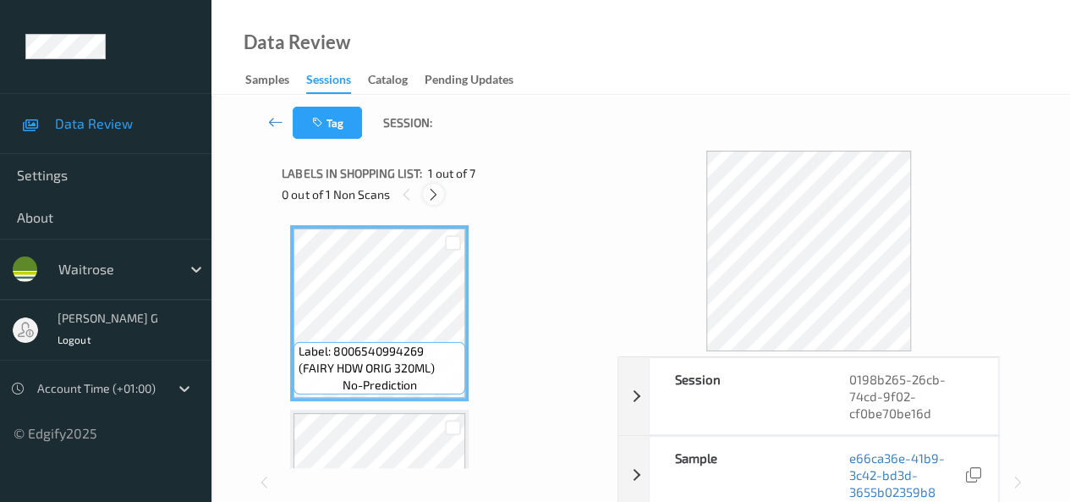
click at [431, 193] on icon at bounding box center [433, 194] width 14 height 15
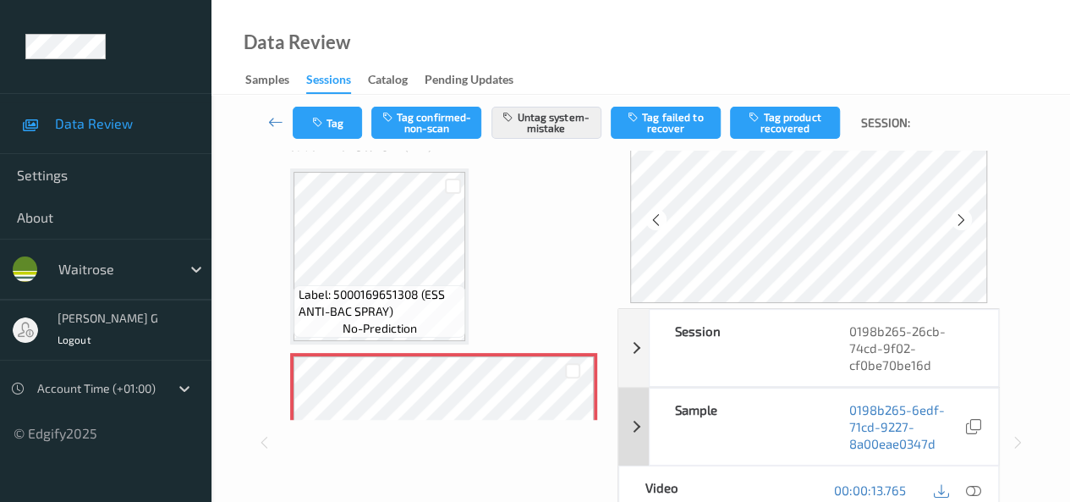
scroll to position [85, 0]
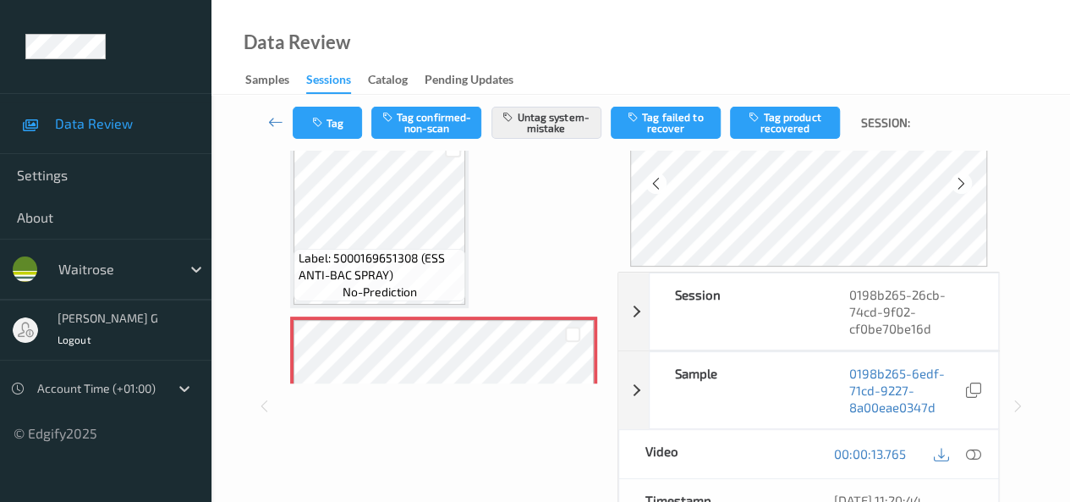
click at [976, 450] on icon at bounding box center [973, 453] width 15 height 15
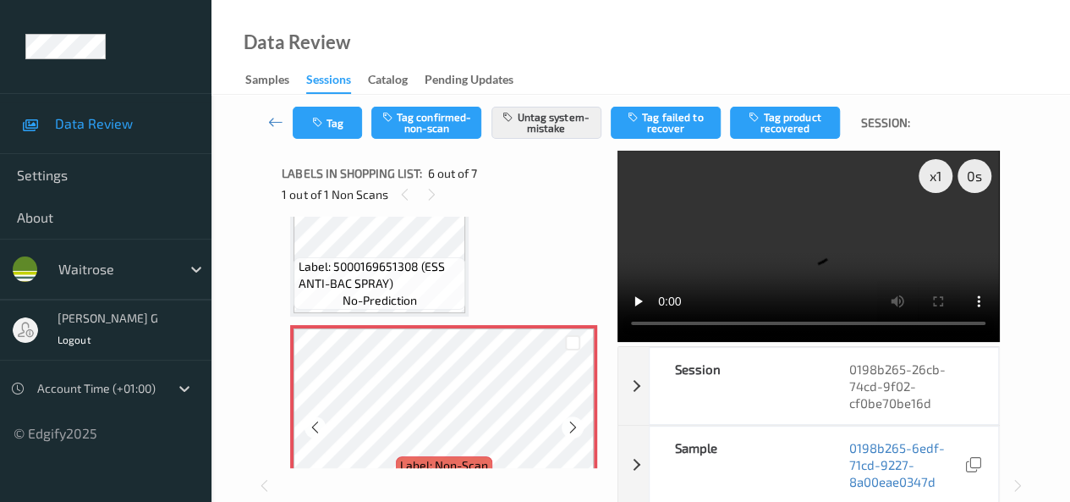
scroll to position [915, 0]
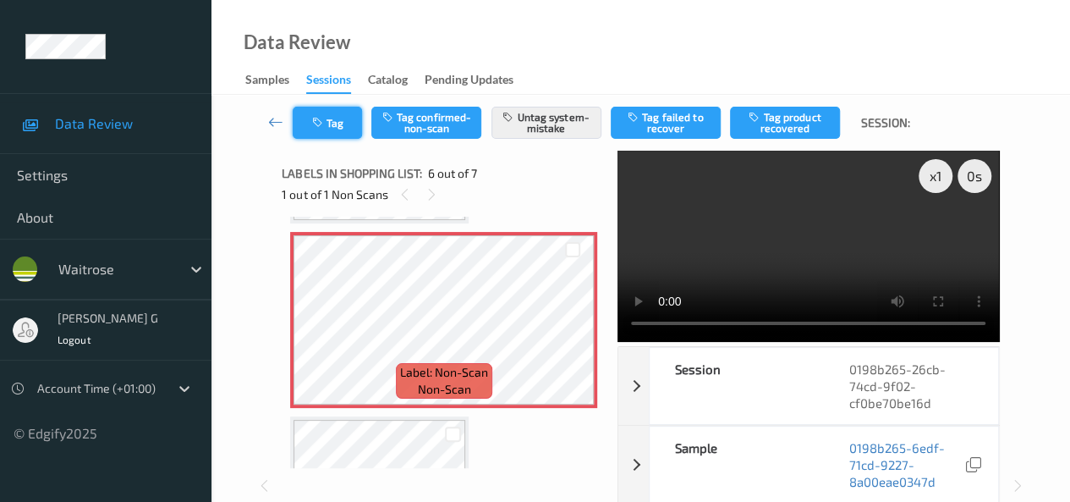
click at [325, 132] on button "Tag" at bounding box center [327, 123] width 69 height 32
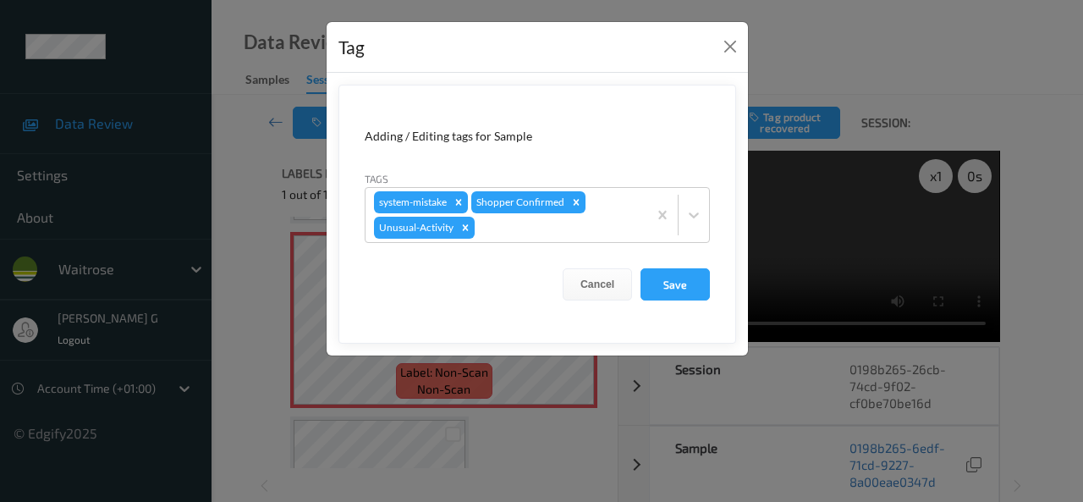
click at [235, 194] on div "Tag Adding / Editing tags for Sample Tags system-mistake Shopper Confirmed Unus…" at bounding box center [541, 251] width 1083 height 502
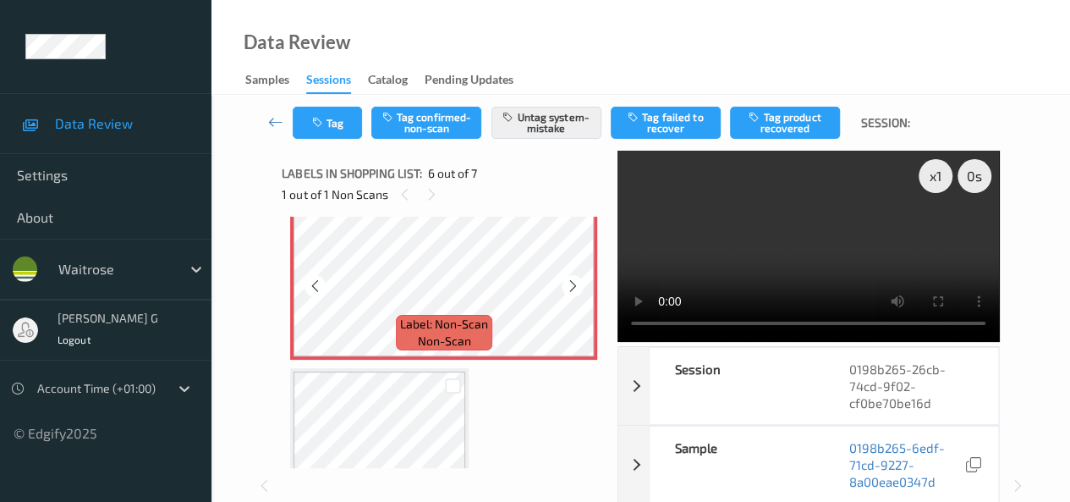
scroll to position [1048, 0]
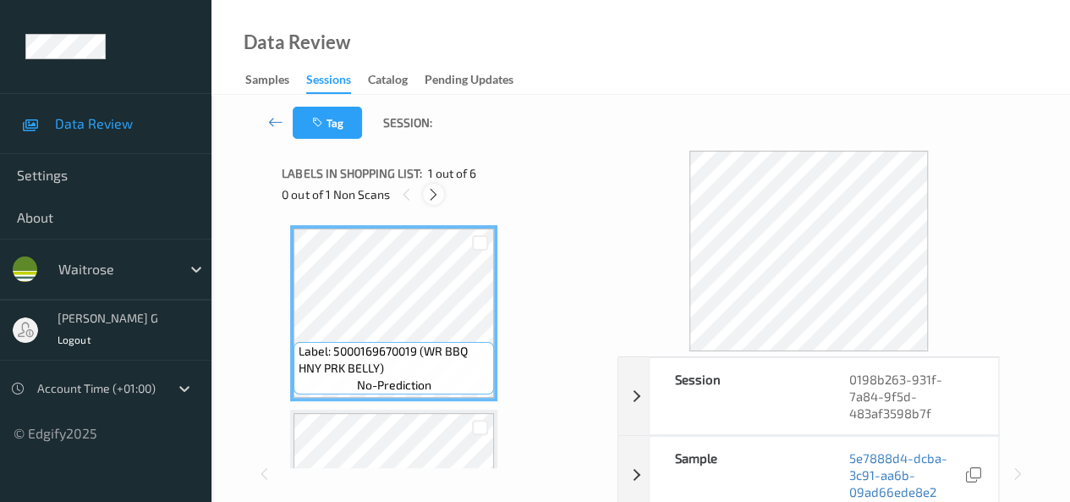
click at [436, 194] on icon at bounding box center [433, 194] width 14 height 15
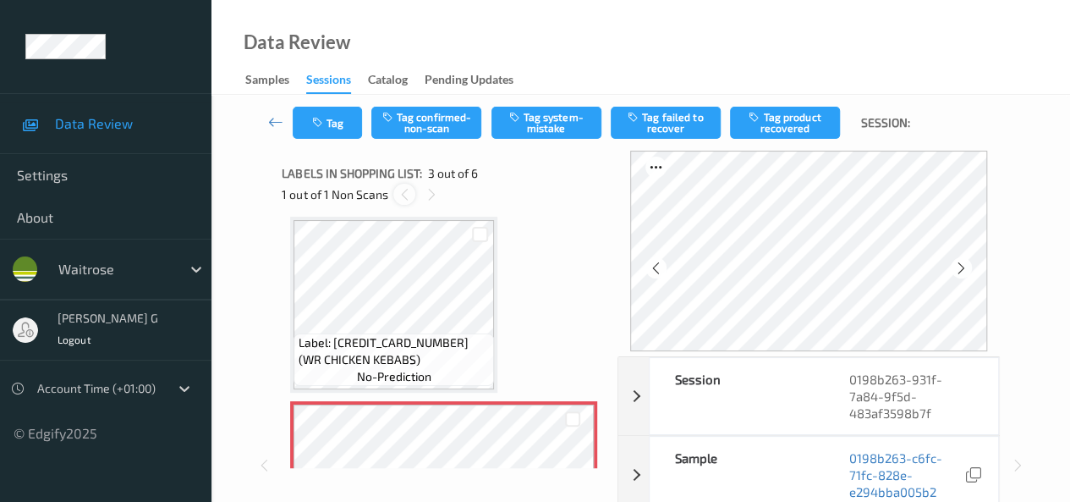
click at [401, 189] on icon at bounding box center [405, 194] width 14 height 15
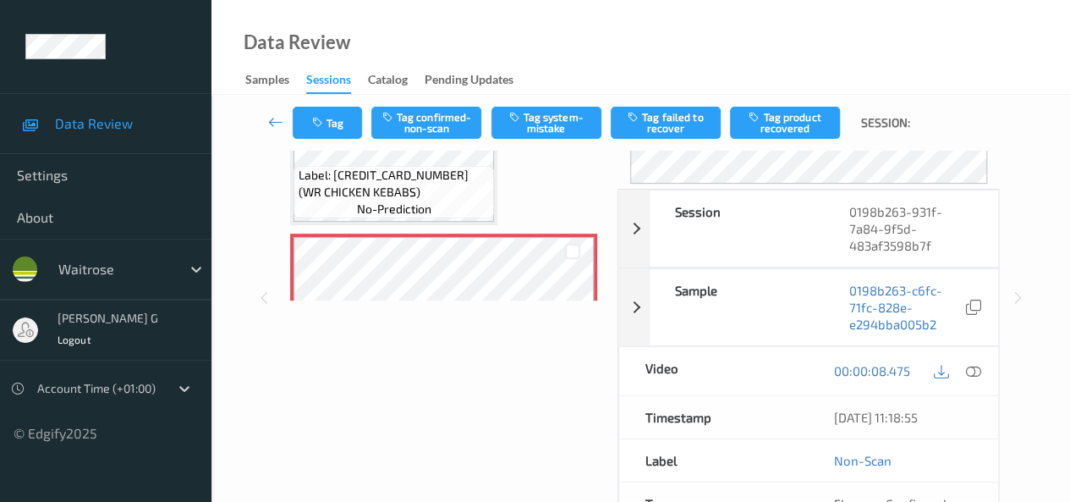
scroll to position [169, 0]
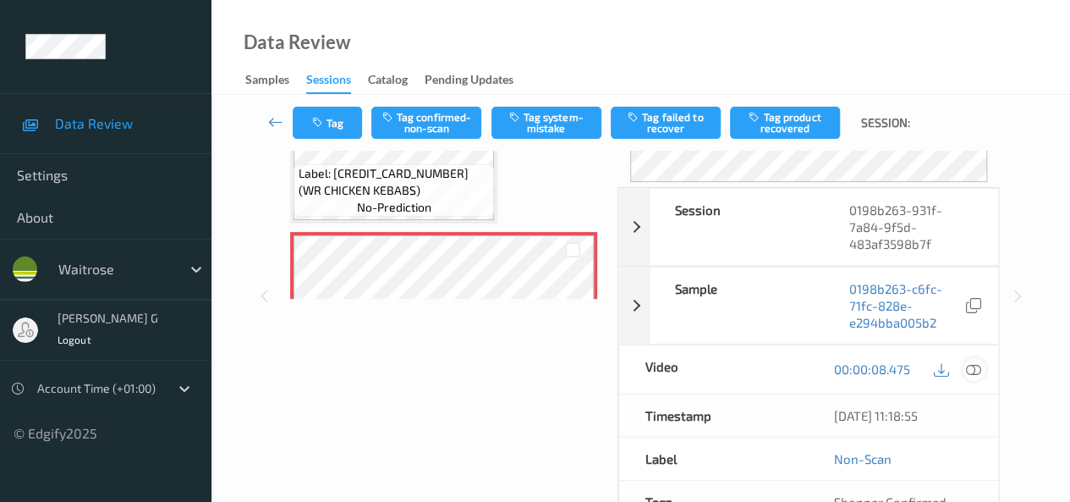
click at [978, 366] on icon at bounding box center [973, 368] width 15 height 15
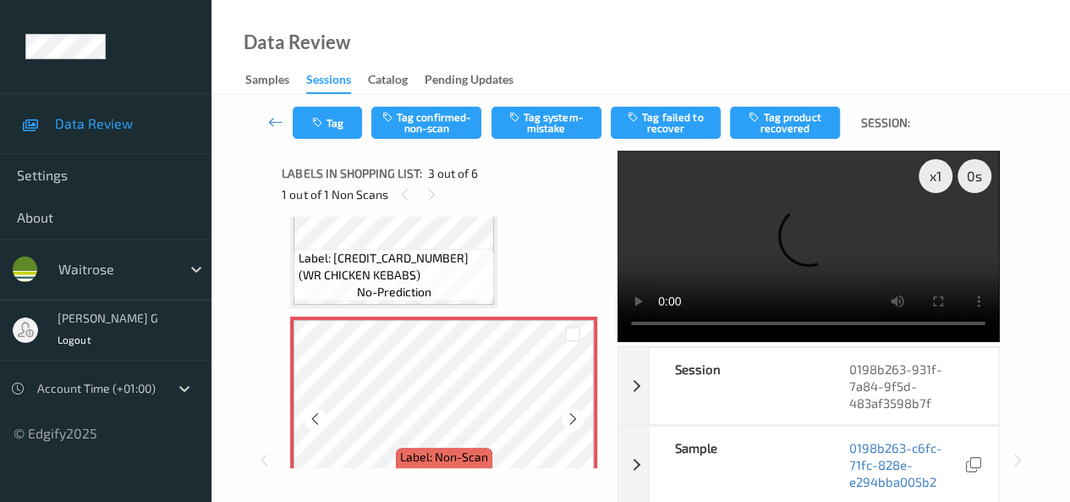
scroll to position [362, 0]
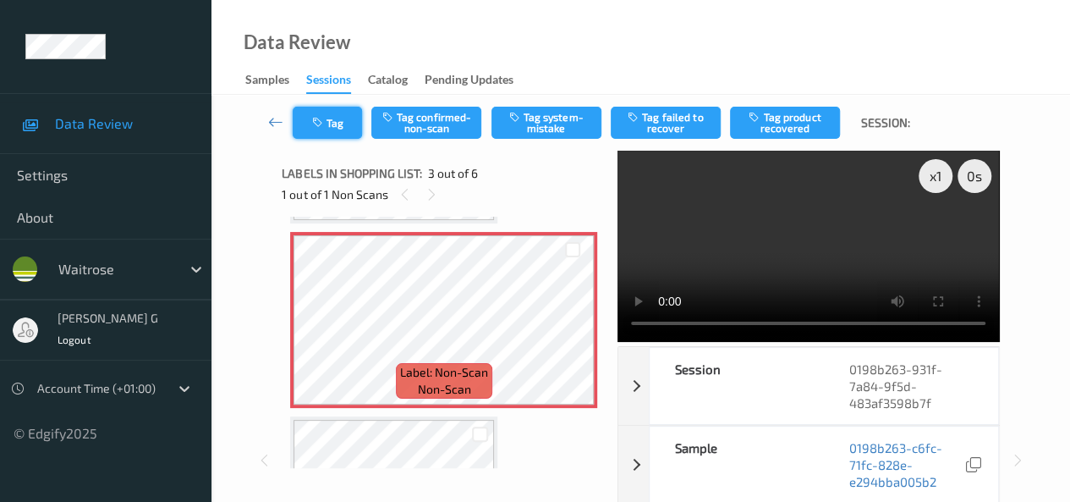
click at [321, 123] on icon "button" at bounding box center [318, 123] width 14 height 12
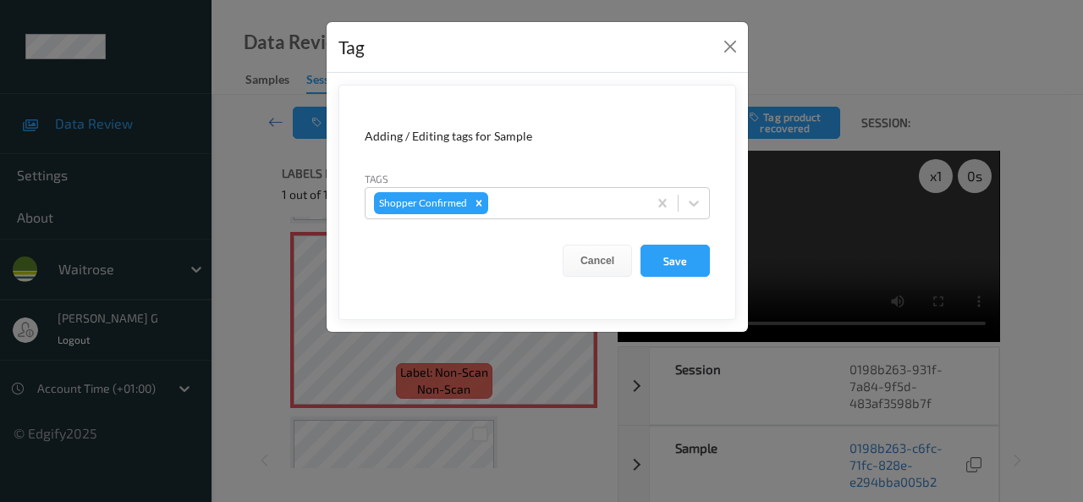
click at [263, 202] on div "Tag Adding / Editing tags for Sample Tags Shopper Confirmed Cancel Save" at bounding box center [541, 251] width 1083 height 502
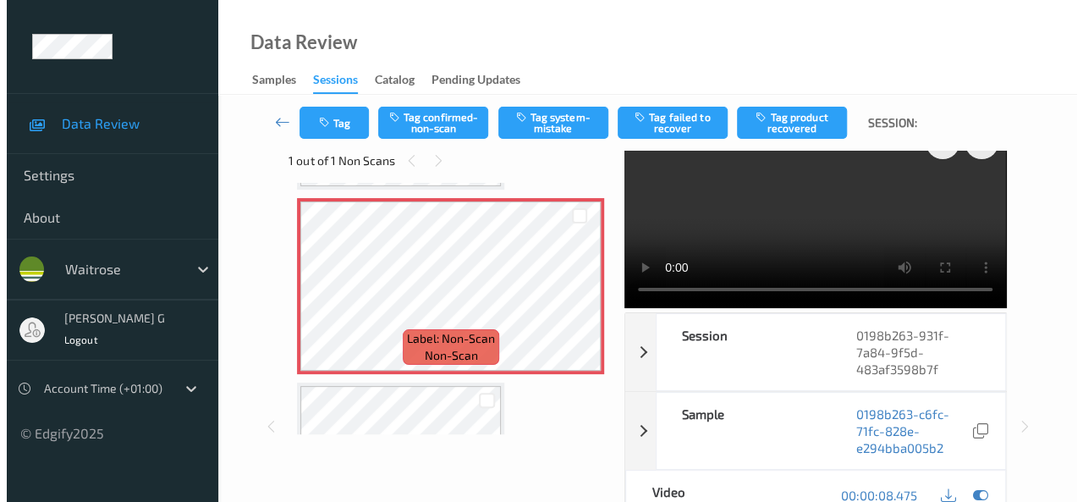
scroll to position [0, 0]
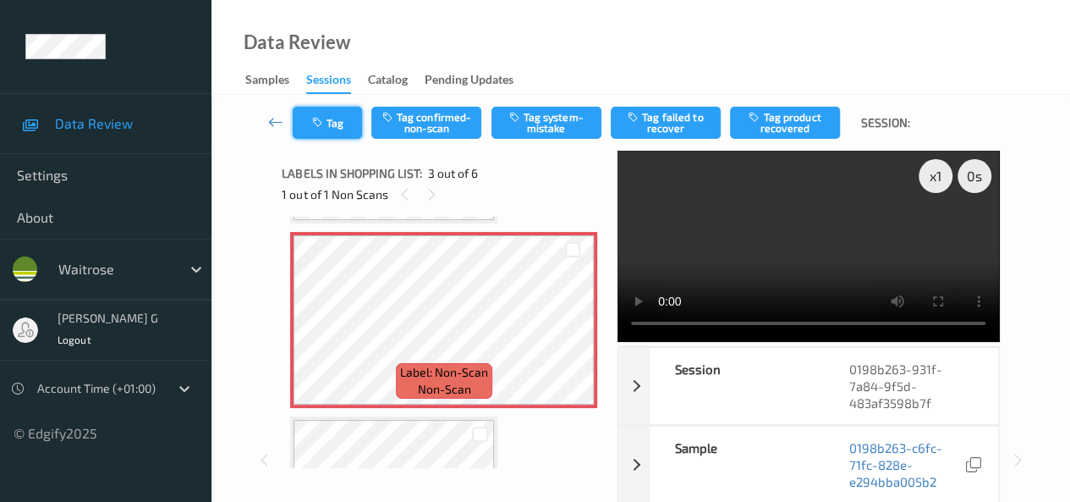
click at [345, 126] on button "Tag" at bounding box center [327, 123] width 69 height 32
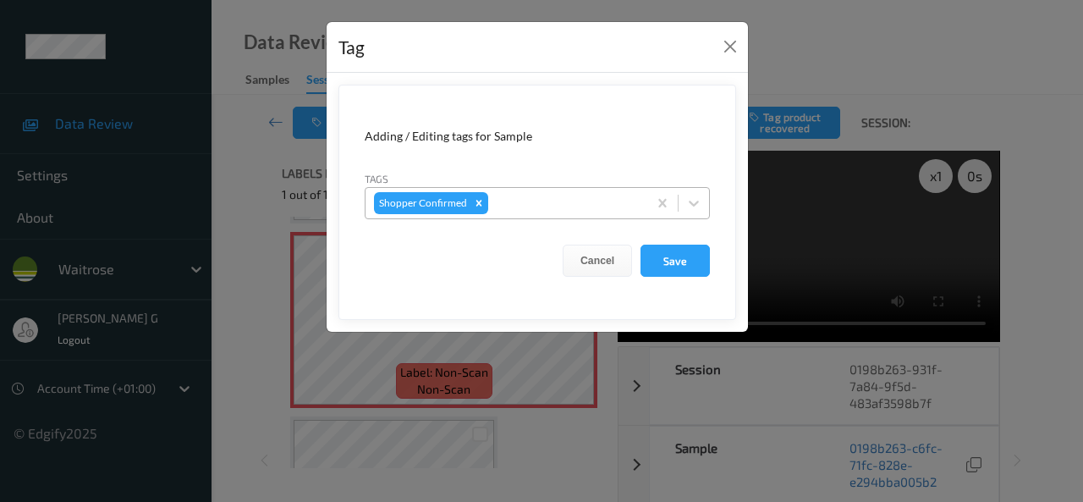
click at [519, 199] on div at bounding box center [565, 203] width 147 height 20
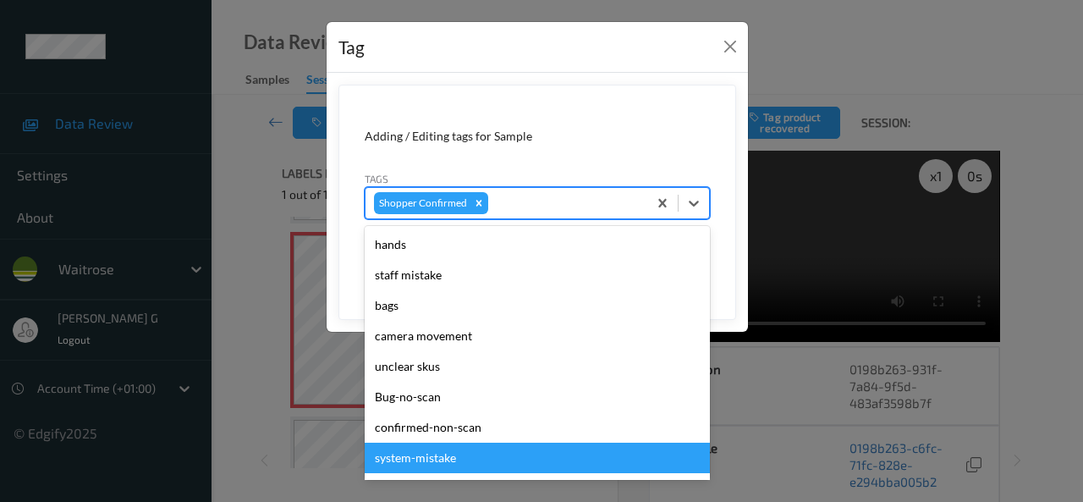
click at [420, 457] on div "system-mistake" at bounding box center [537, 457] width 345 height 30
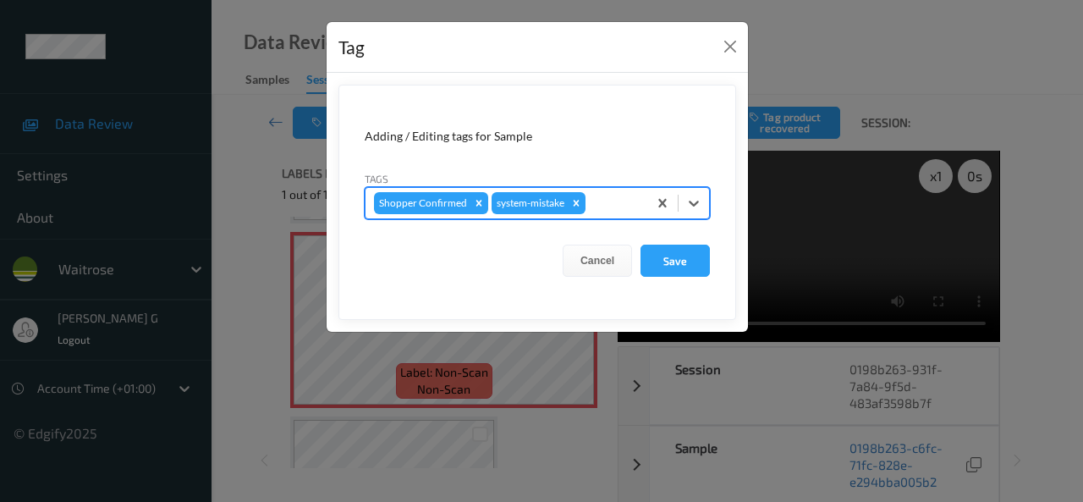
click at [611, 206] on div at bounding box center [614, 203] width 50 height 20
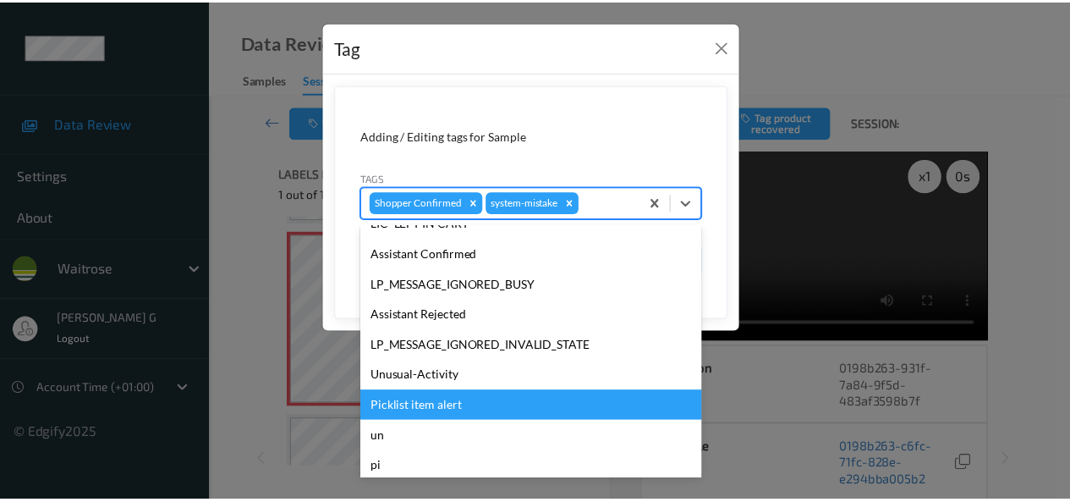
scroll to position [332, 0]
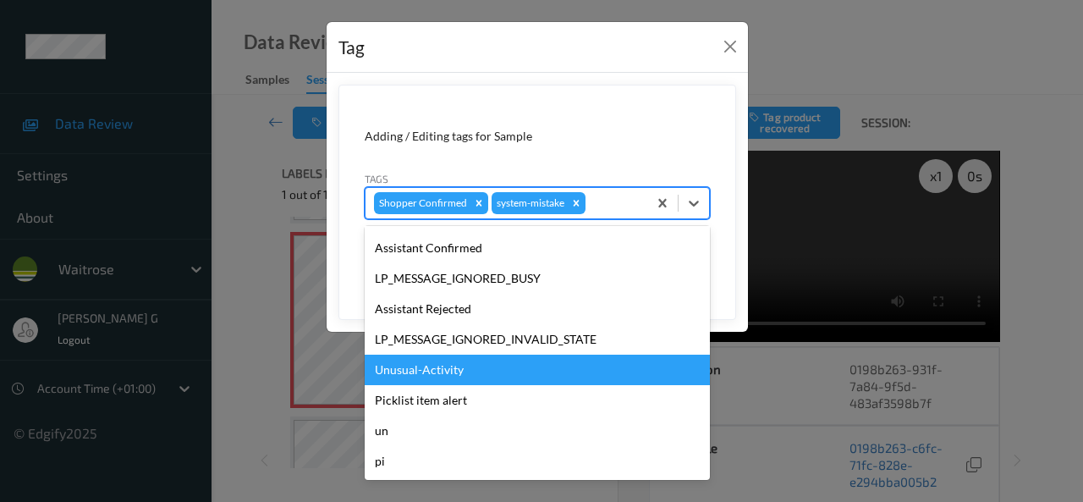
click at [423, 368] on div "Unusual-Activity" at bounding box center [537, 369] width 345 height 30
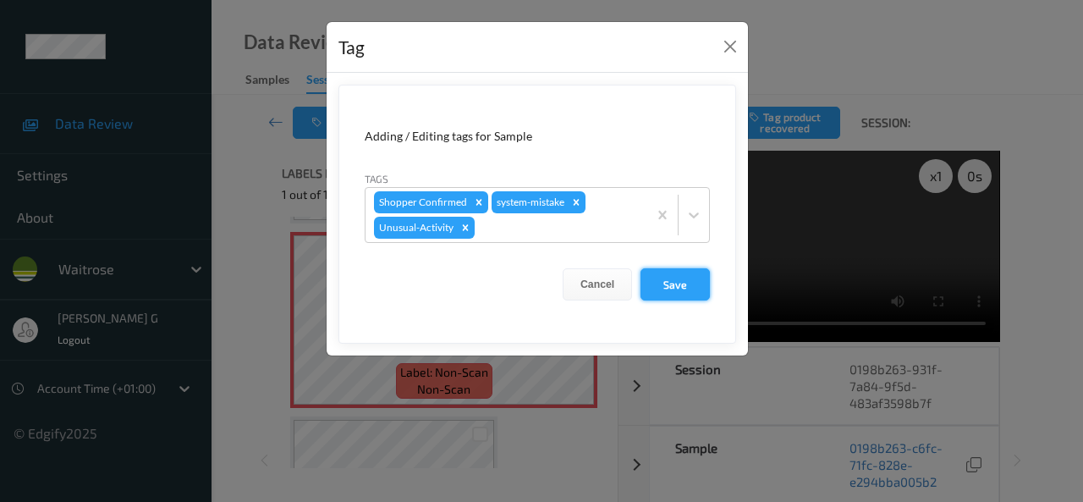
click at [680, 282] on button "Save" at bounding box center [674, 284] width 69 height 32
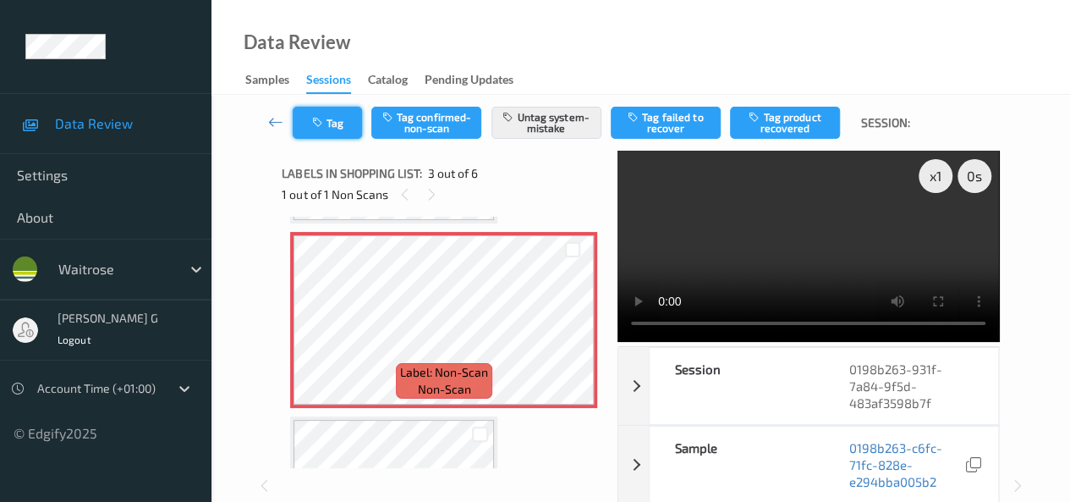
click at [327, 126] on button "Tag" at bounding box center [327, 123] width 69 height 32
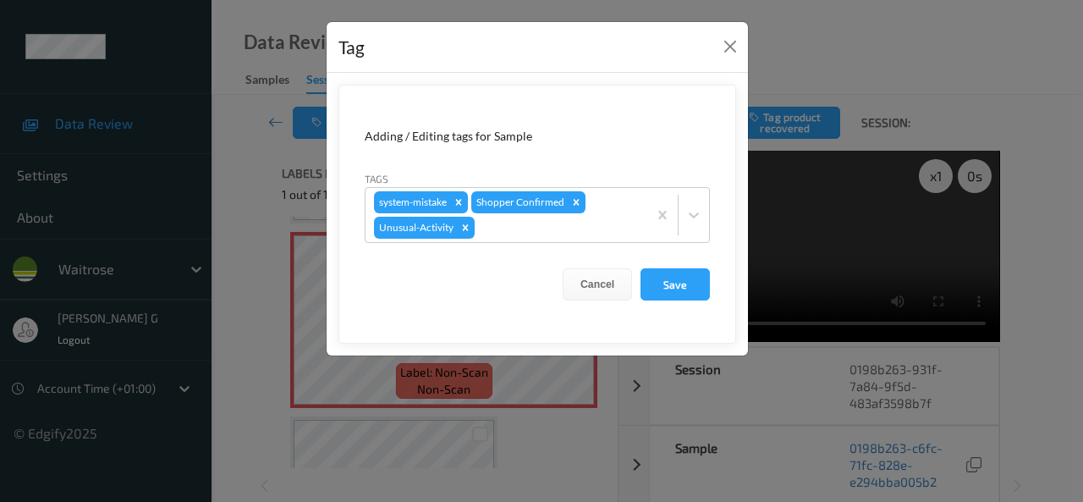
click at [245, 184] on div "Tag Adding / Editing tags for Sample Tags system-mistake Shopper Confirmed Unus…" at bounding box center [541, 251] width 1083 height 502
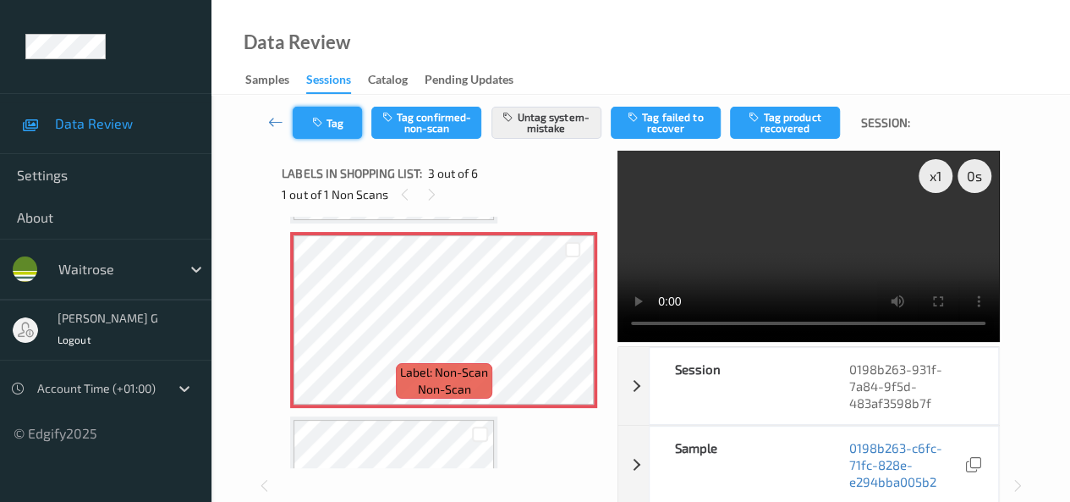
click at [338, 126] on button "Tag" at bounding box center [327, 123] width 69 height 32
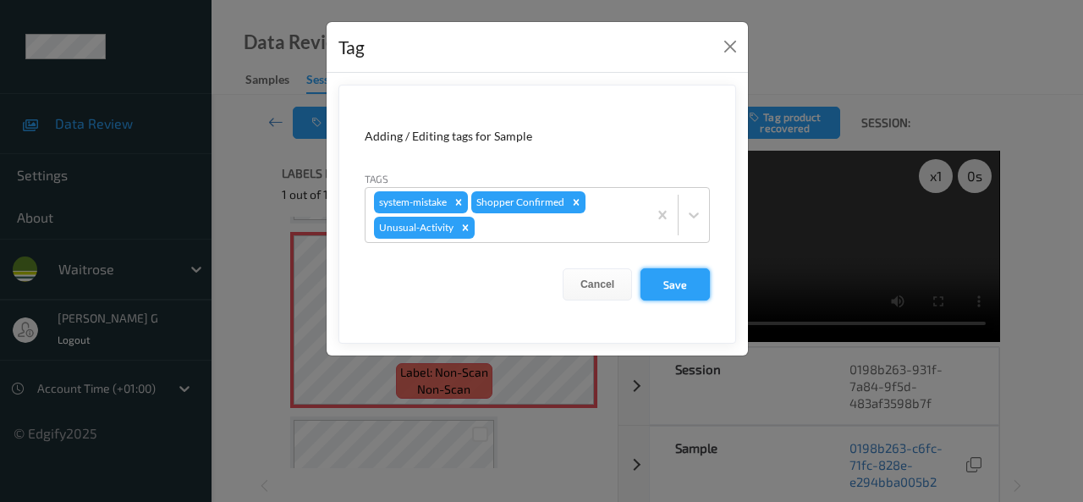
click at [673, 279] on button "Save" at bounding box center [674, 284] width 69 height 32
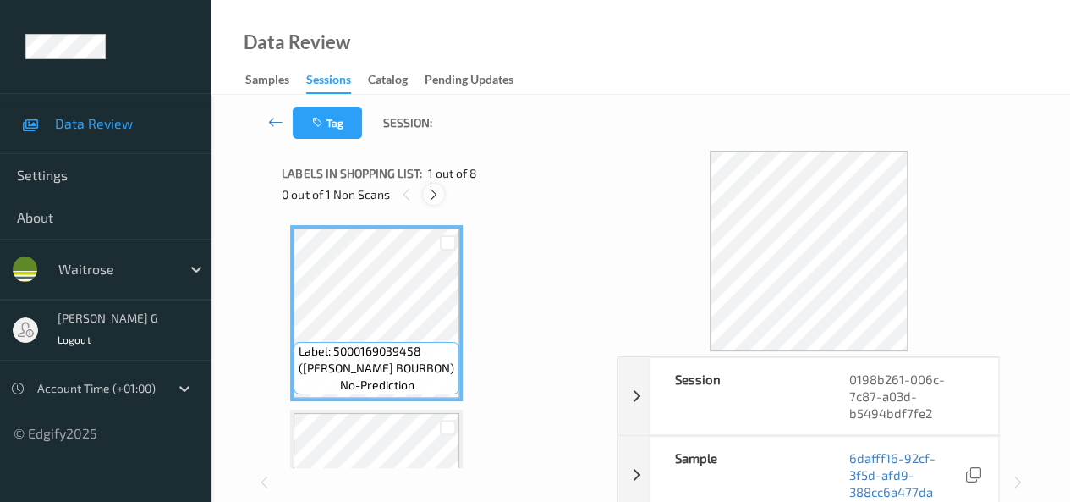
click at [437, 194] on icon at bounding box center [433, 194] width 14 height 15
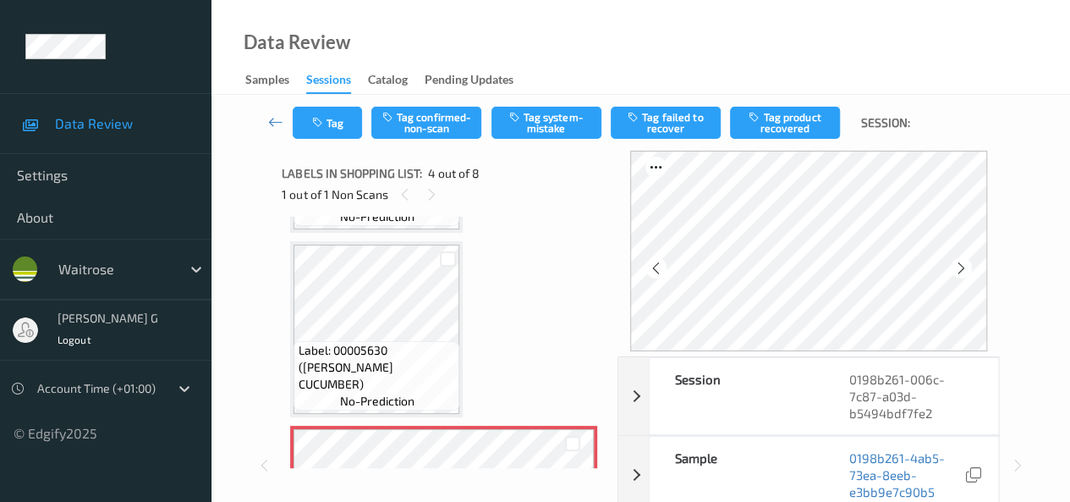
scroll to position [377, 0]
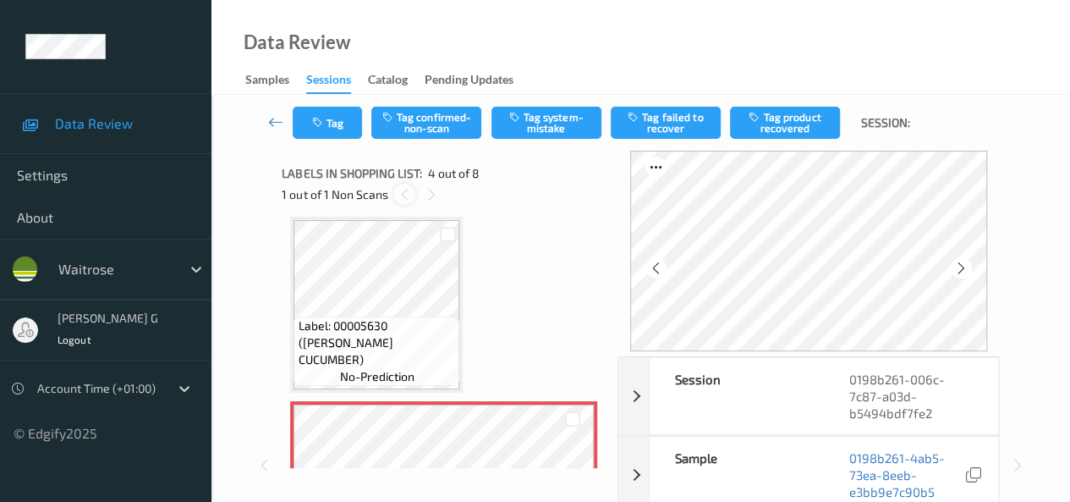
click at [401, 195] on icon at bounding box center [405, 194] width 14 height 15
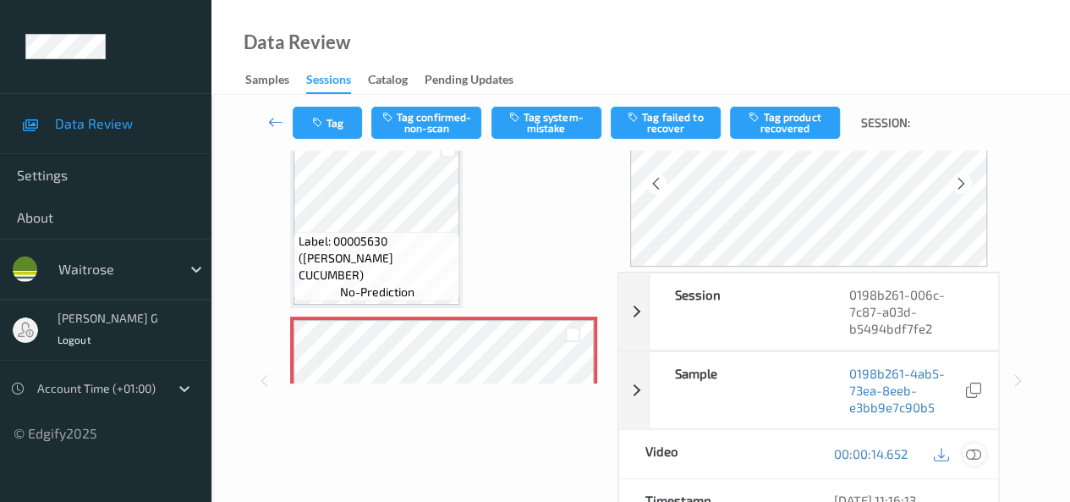
click at [978, 455] on icon at bounding box center [973, 453] width 15 height 15
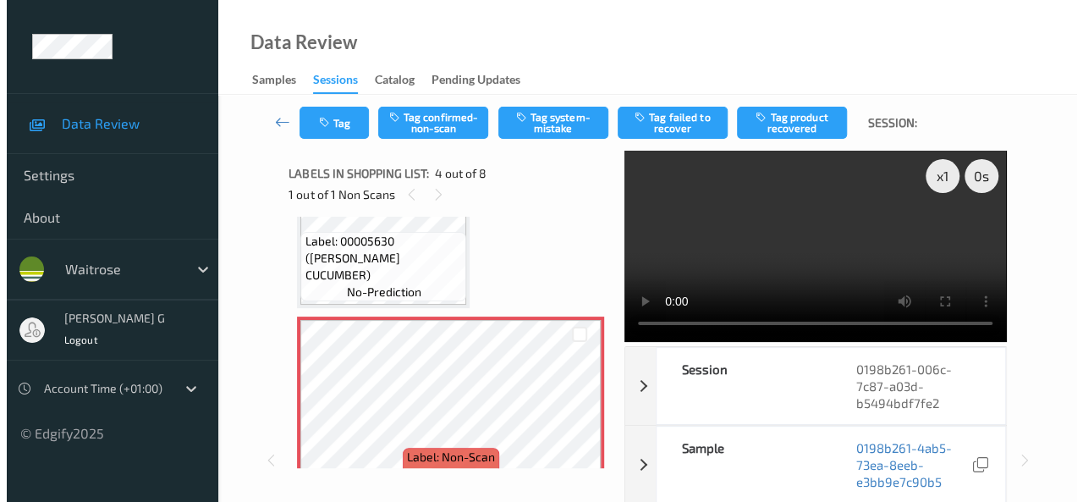
scroll to position [462, 0]
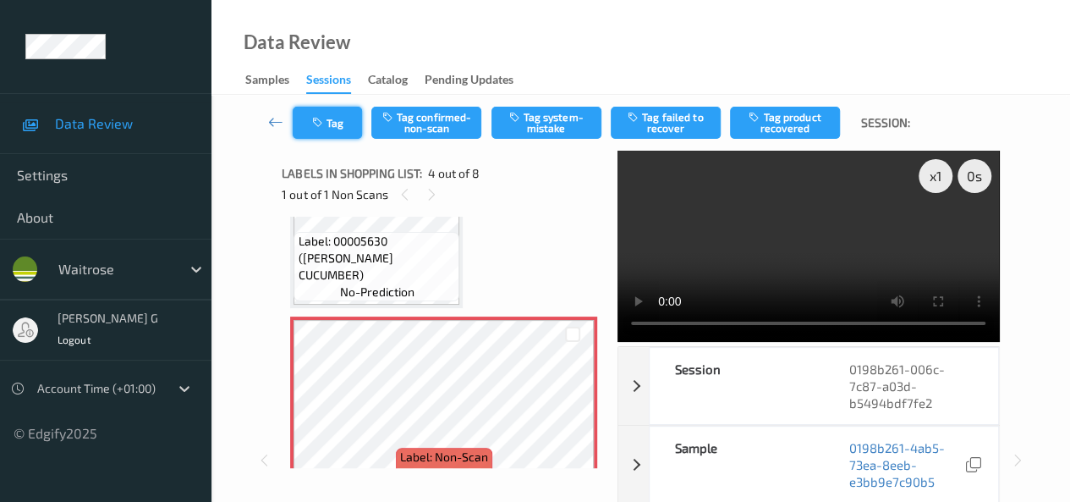
click at [349, 119] on button "Tag" at bounding box center [327, 123] width 69 height 32
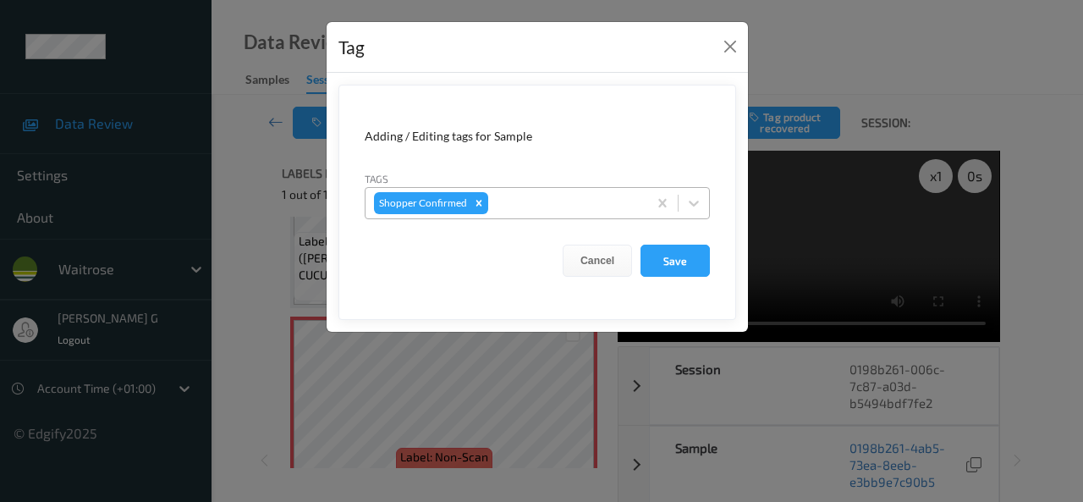
click at [526, 201] on div at bounding box center [565, 203] width 147 height 20
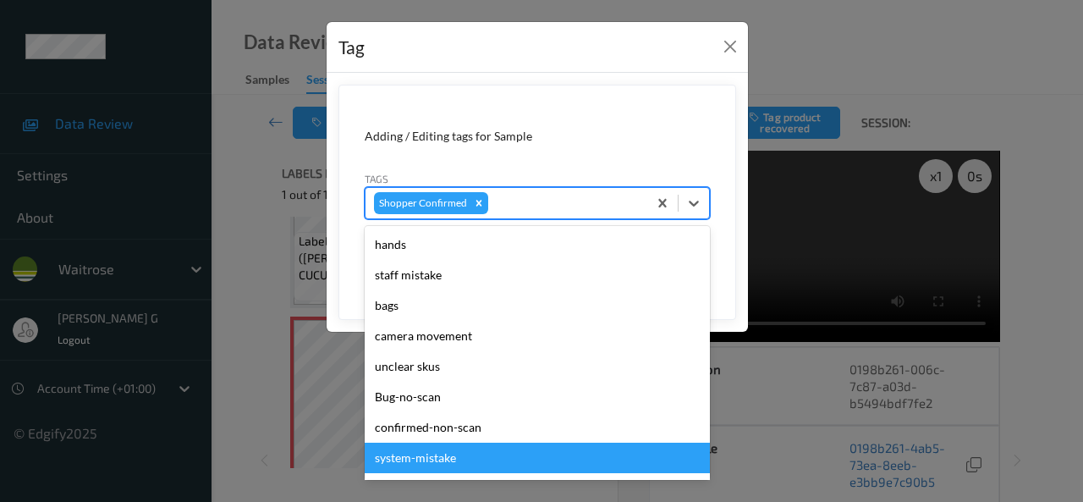
click at [413, 459] on div "system-mistake" at bounding box center [537, 457] width 345 height 30
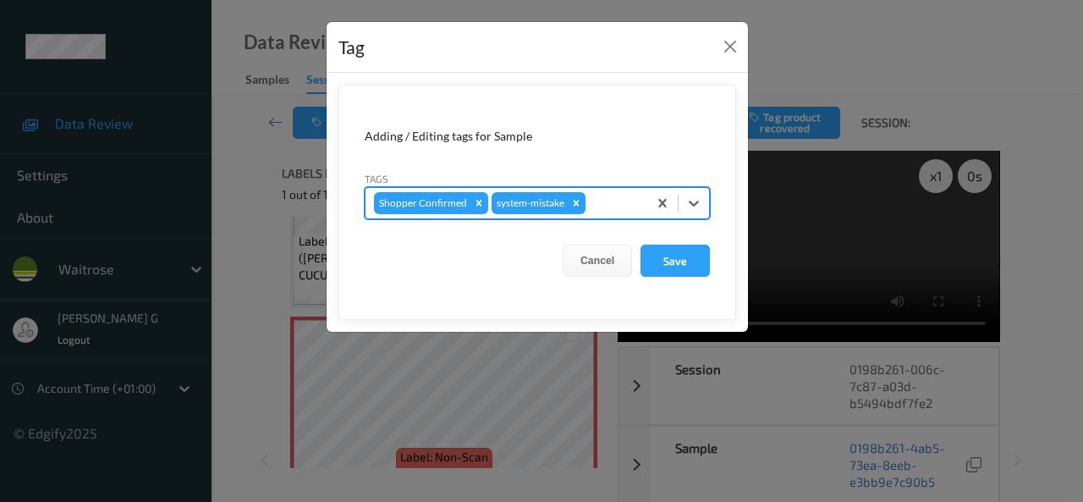
click at [597, 201] on div at bounding box center [614, 203] width 50 height 20
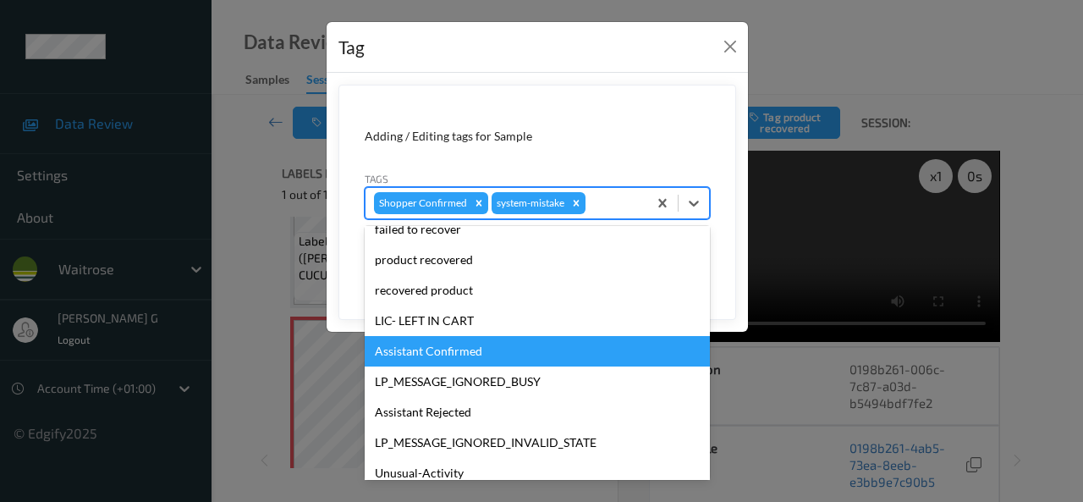
scroll to position [254, 0]
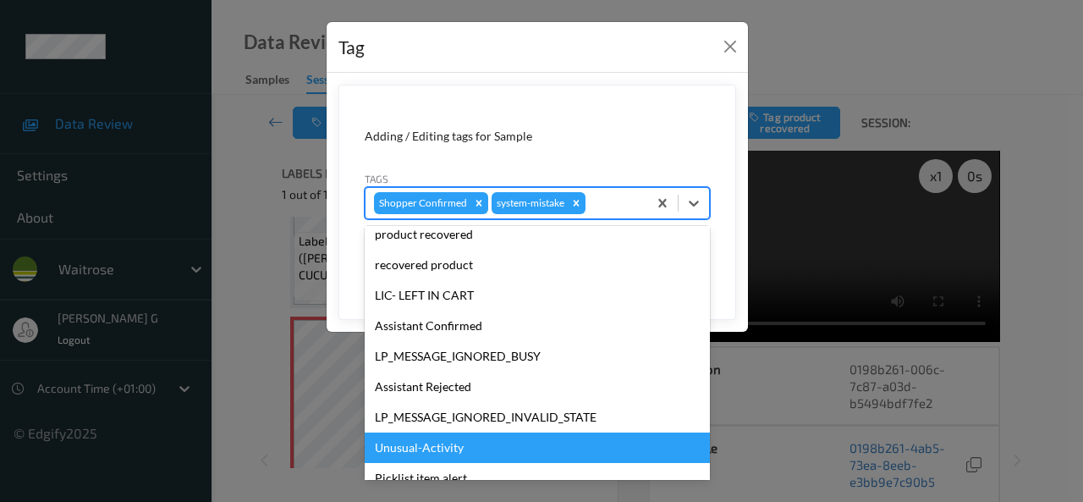
click at [407, 452] on div "Unusual-Activity" at bounding box center [537, 447] width 345 height 30
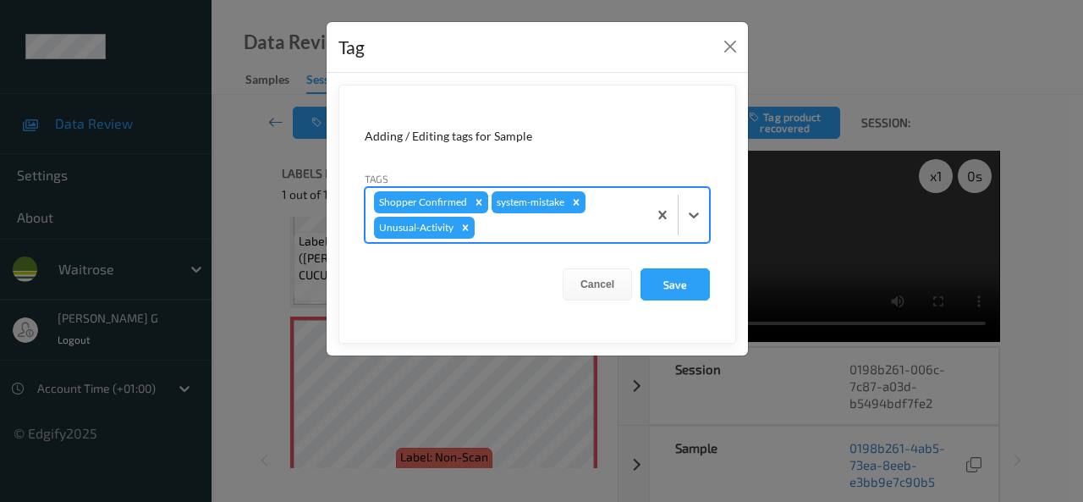
click at [514, 230] on div at bounding box center [558, 227] width 161 height 20
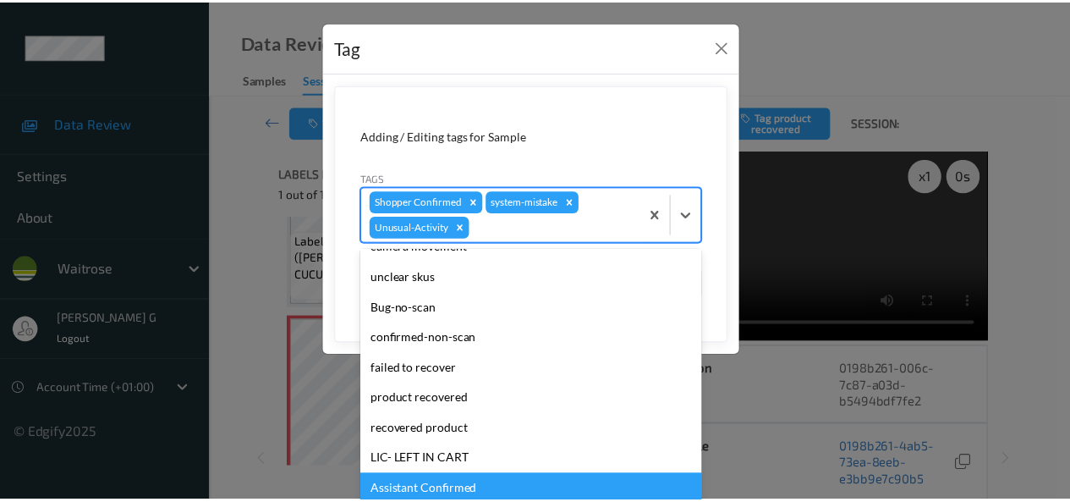
scroll to position [301, 0]
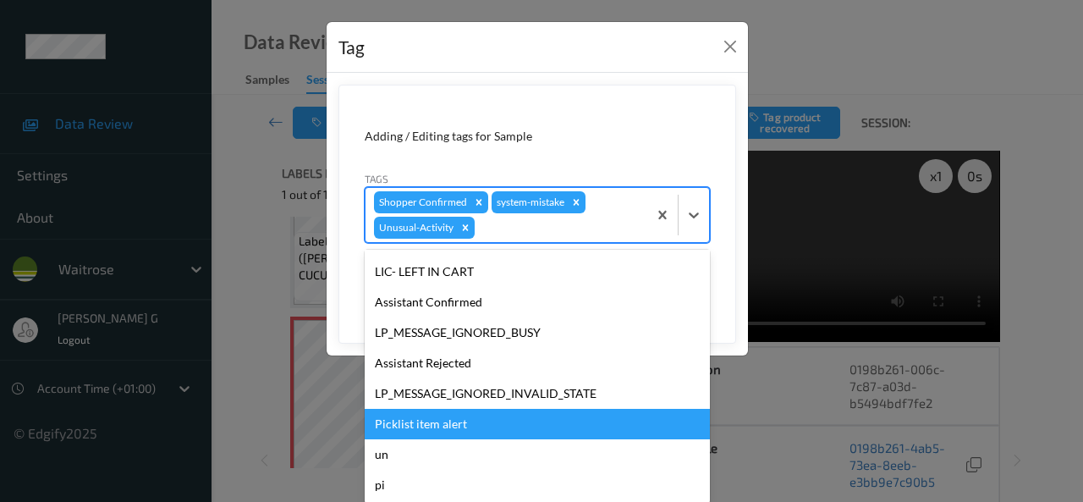
click at [449, 429] on div "Picklist item alert" at bounding box center [537, 424] width 345 height 30
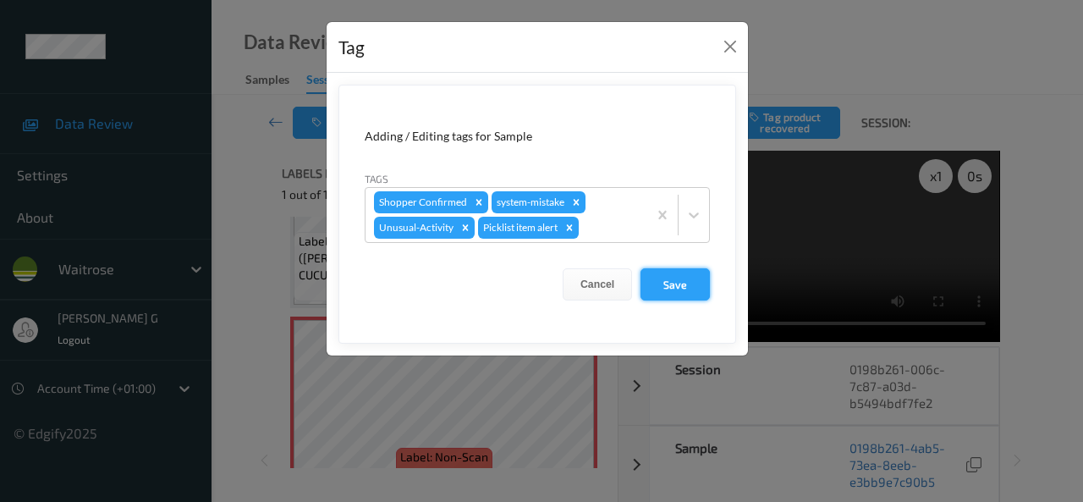
click at [669, 279] on button "Save" at bounding box center [674, 284] width 69 height 32
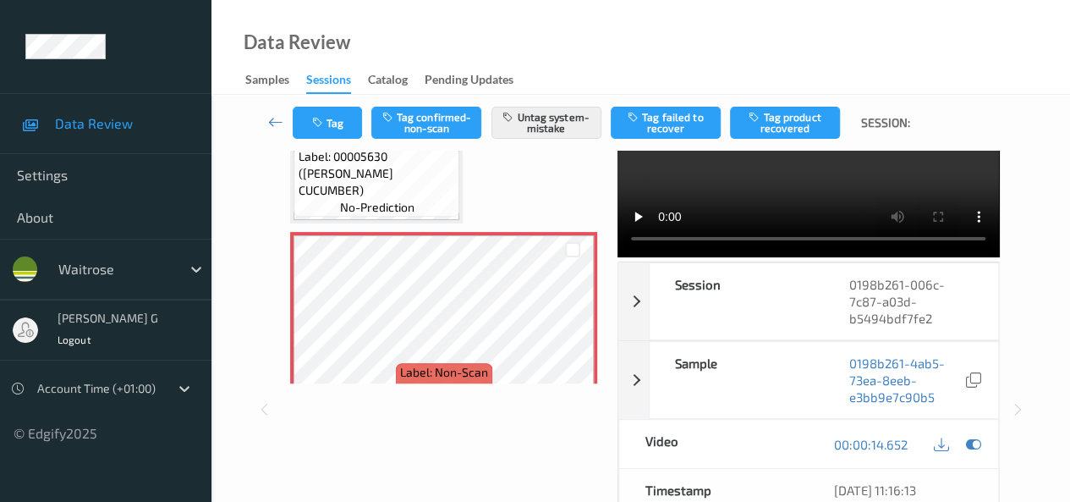
scroll to position [0, 0]
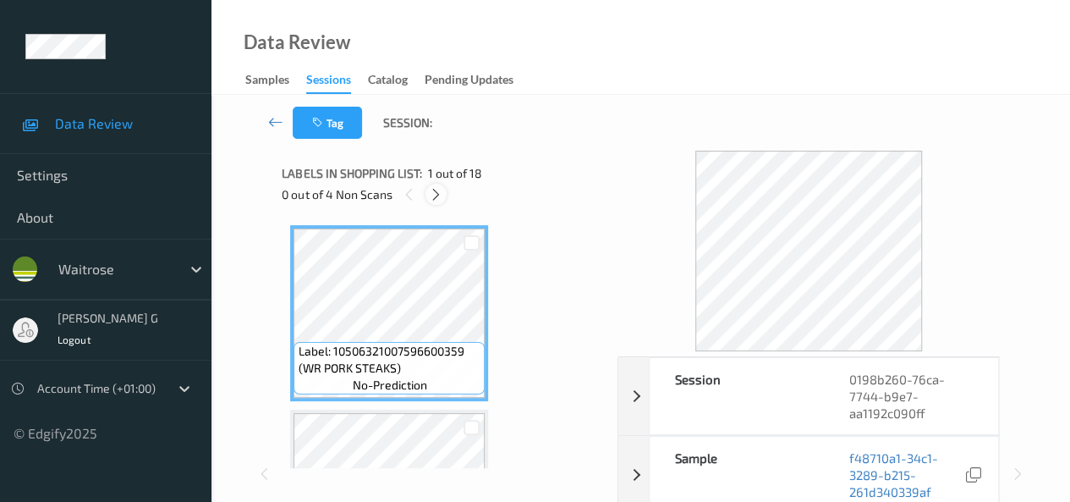
click at [435, 190] on icon at bounding box center [436, 194] width 14 height 15
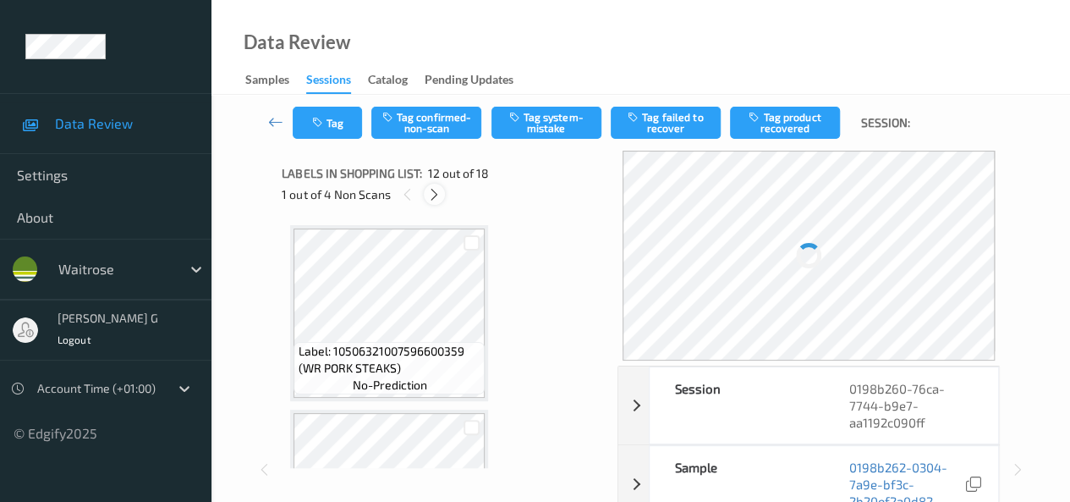
scroll to position [1853, 0]
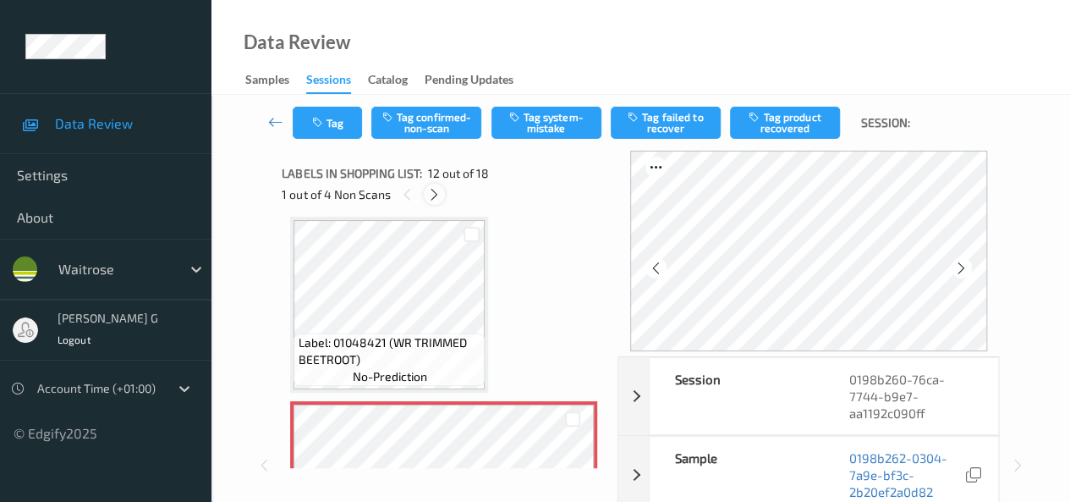
click at [435, 190] on icon at bounding box center [434, 194] width 14 height 15
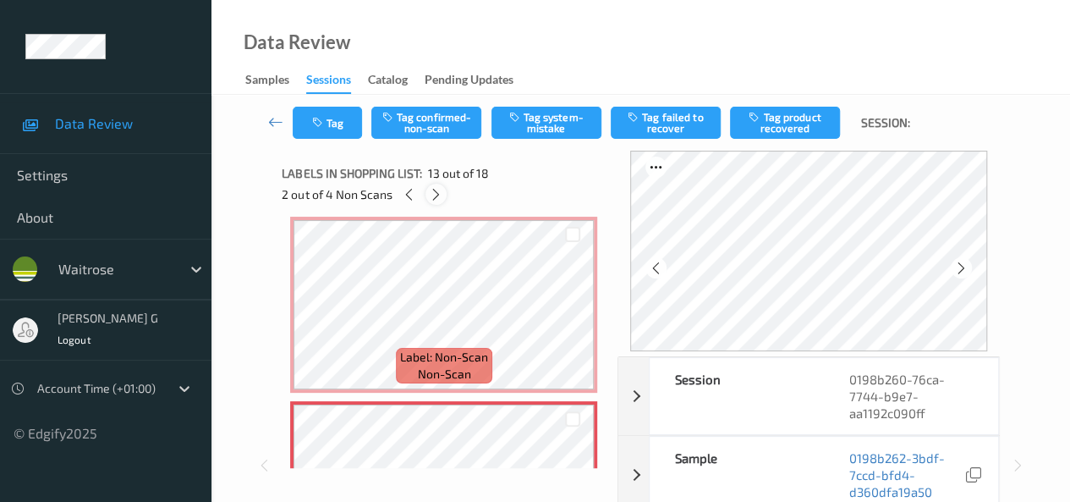
click at [435, 190] on icon at bounding box center [436, 194] width 14 height 15
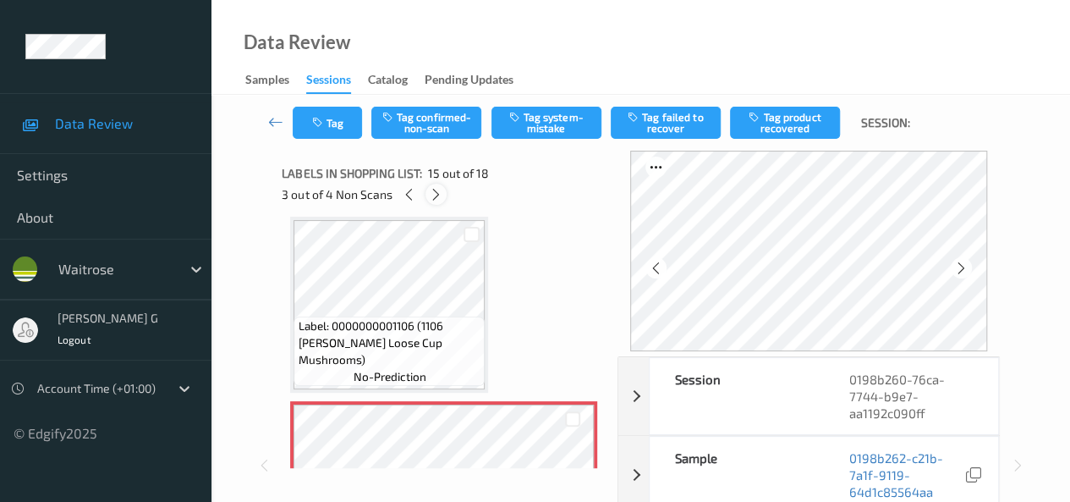
click at [435, 190] on icon at bounding box center [436, 194] width 14 height 15
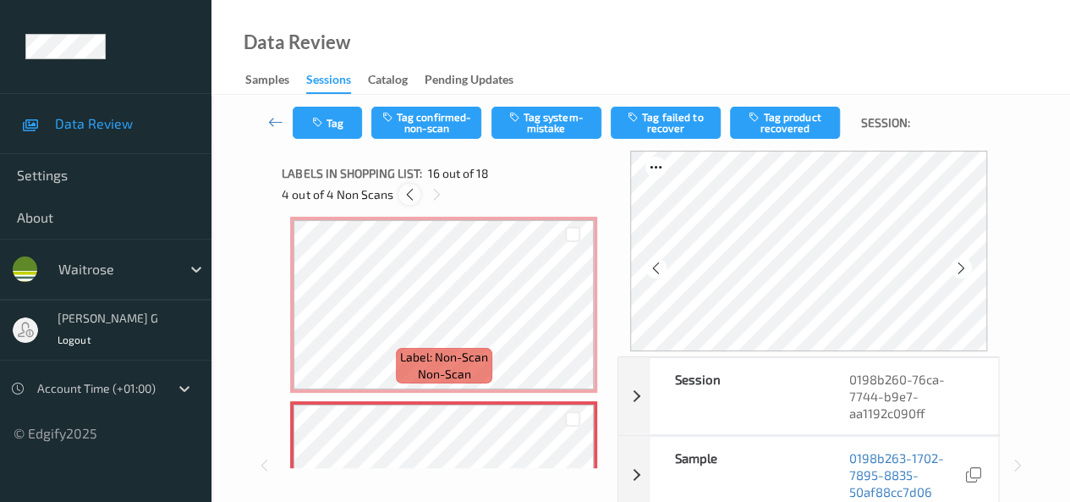
click at [409, 194] on icon at bounding box center [410, 194] width 14 height 15
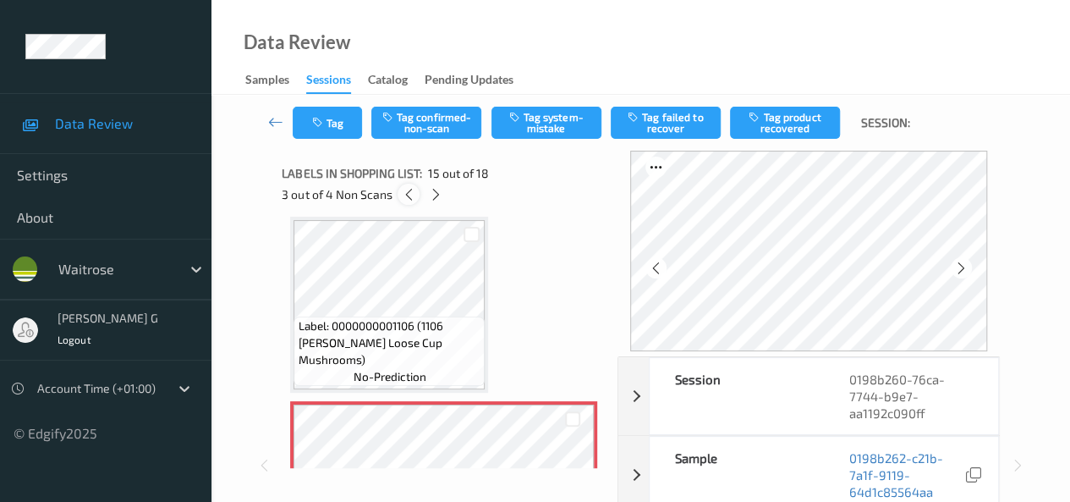
click at [409, 194] on icon at bounding box center [409, 194] width 14 height 15
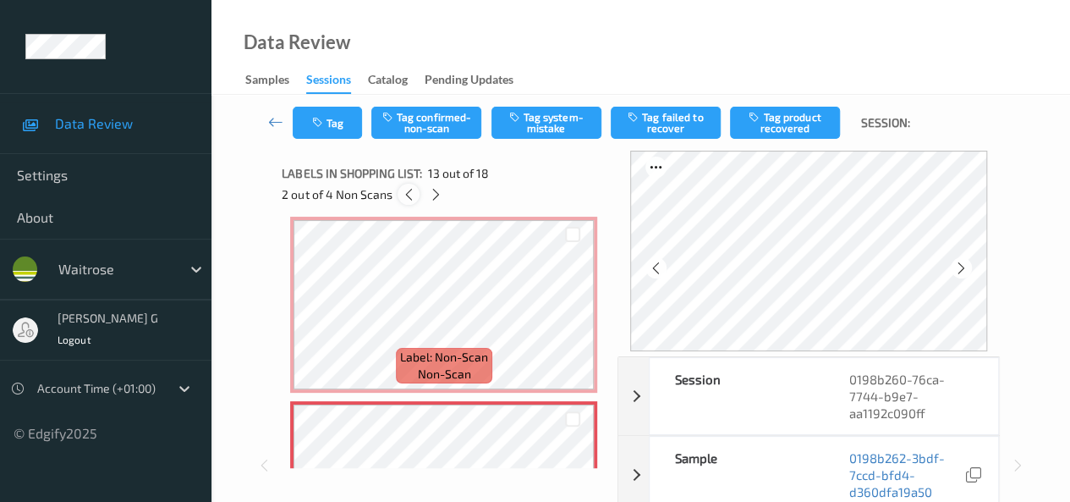
click at [409, 194] on icon at bounding box center [409, 194] width 14 height 15
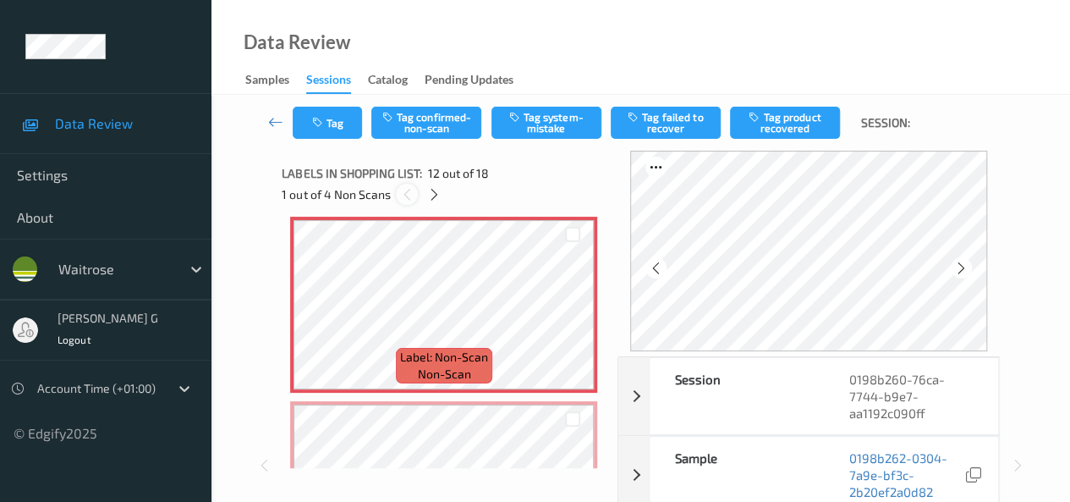
scroll to position [1853, 0]
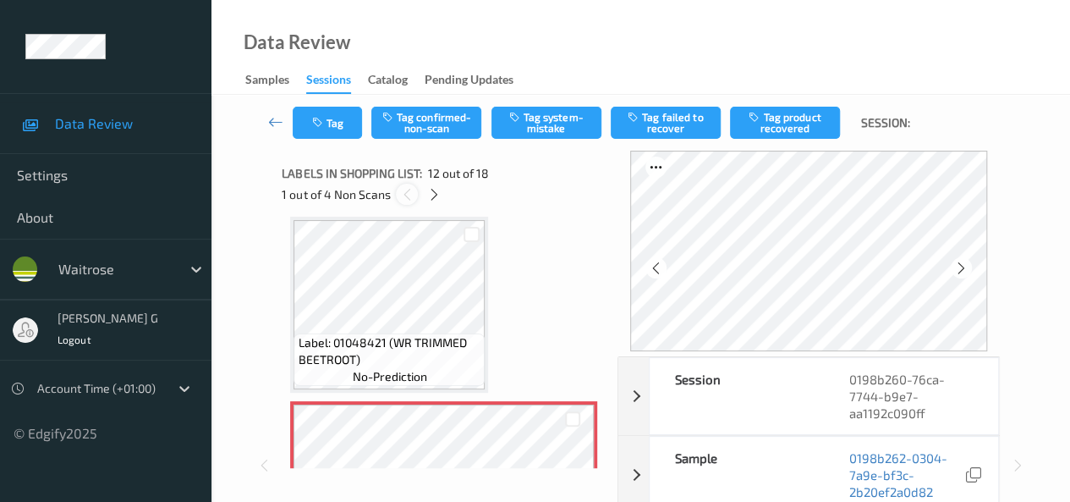
click at [409, 194] on icon at bounding box center [407, 194] width 14 height 15
click at [433, 192] on icon at bounding box center [434, 194] width 14 height 15
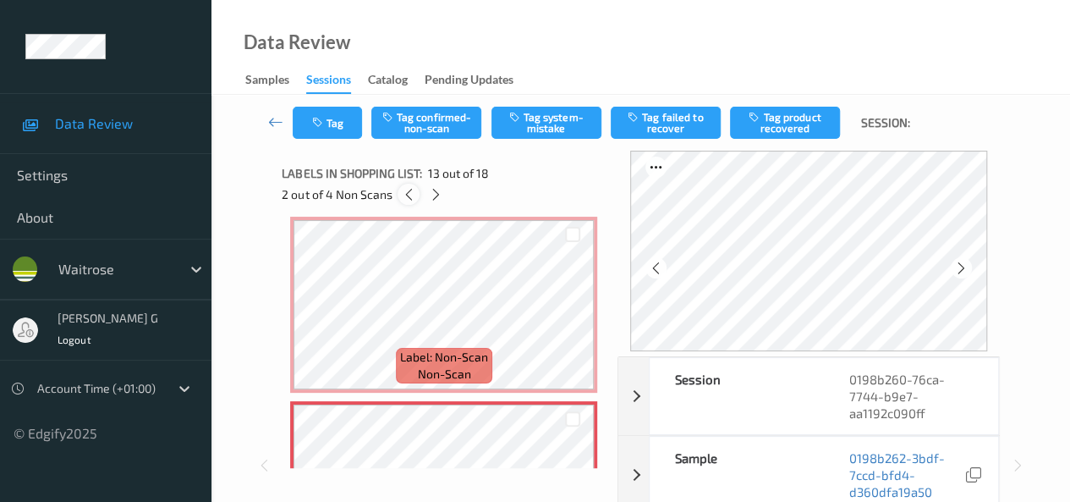
click at [413, 189] on icon at bounding box center [409, 194] width 14 height 15
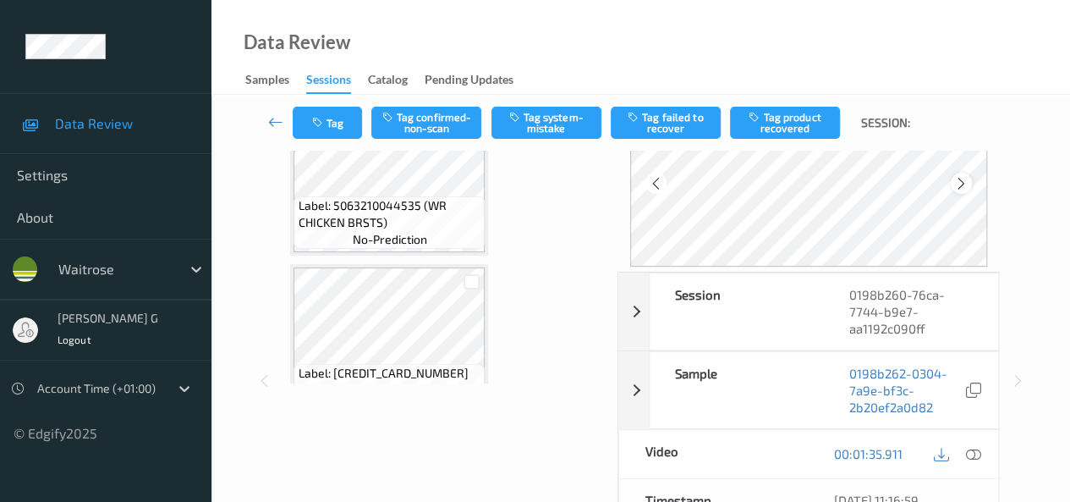
scroll to position [0, 0]
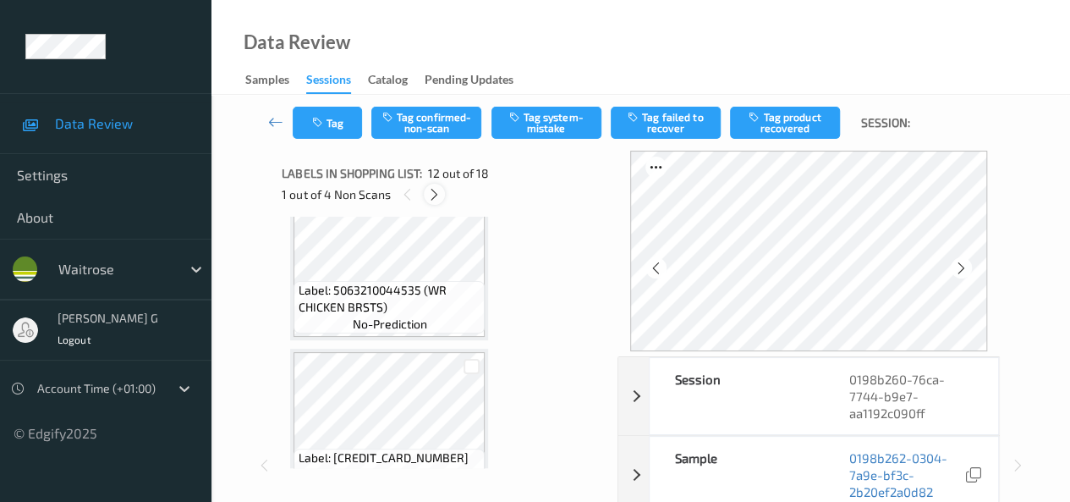
click at [437, 194] on icon at bounding box center [434, 194] width 14 height 15
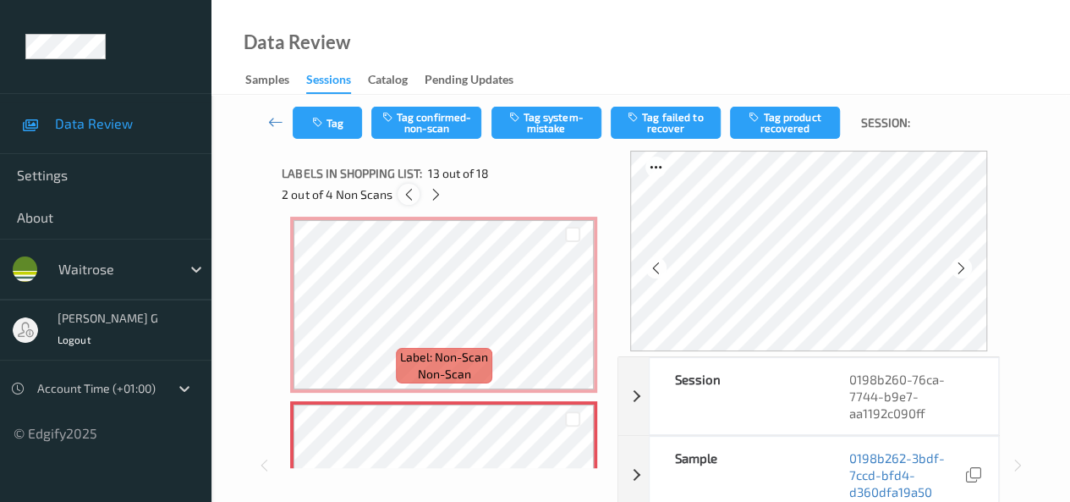
click at [404, 190] on icon at bounding box center [409, 194] width 14 height 15
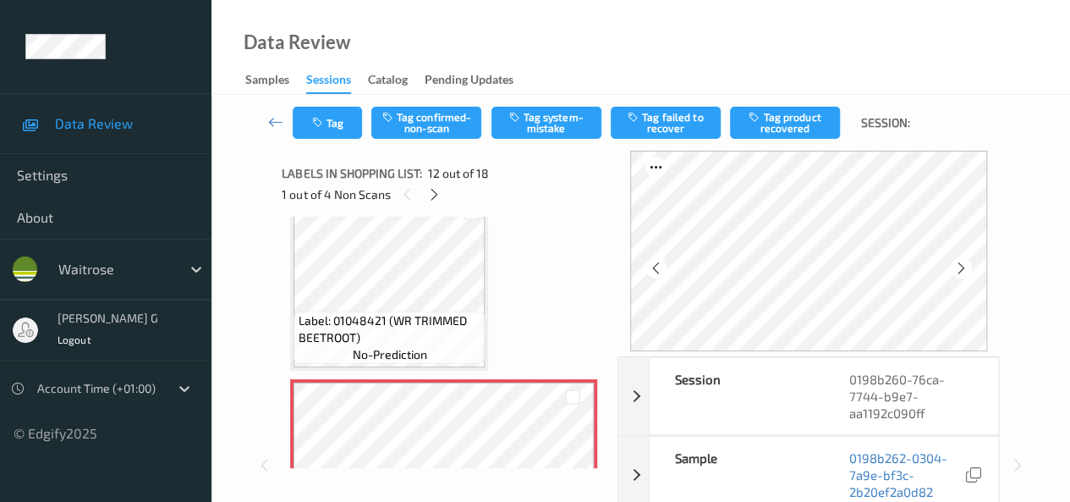
scroll to position [1937, 0]
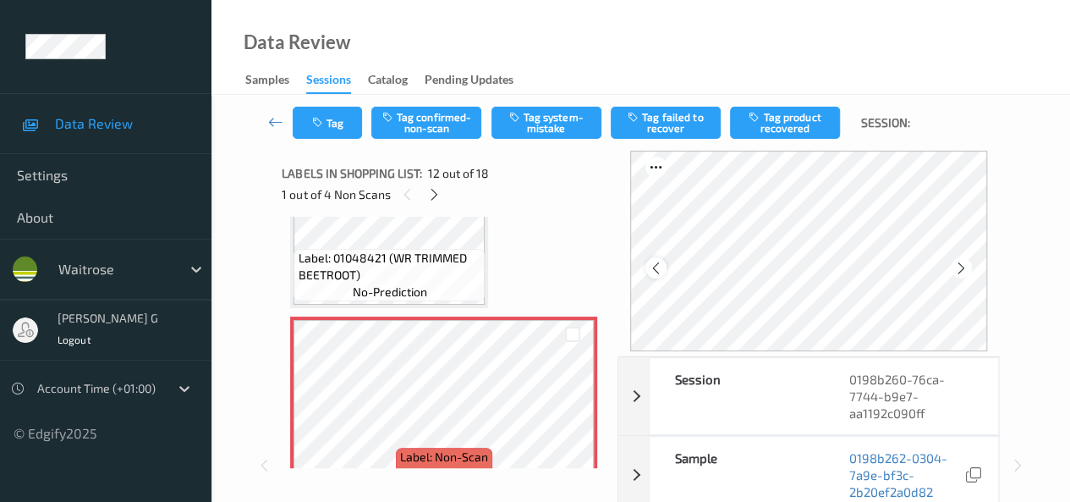
click at [658, 265] on icon at bounding box center [656, 267] width 14 height 15
click at [964, 269] on icon at bounding box center [961, 267] width 14 height 15
click at [431, 194] on icon at bounding box center [434, 194] width 14 height 15
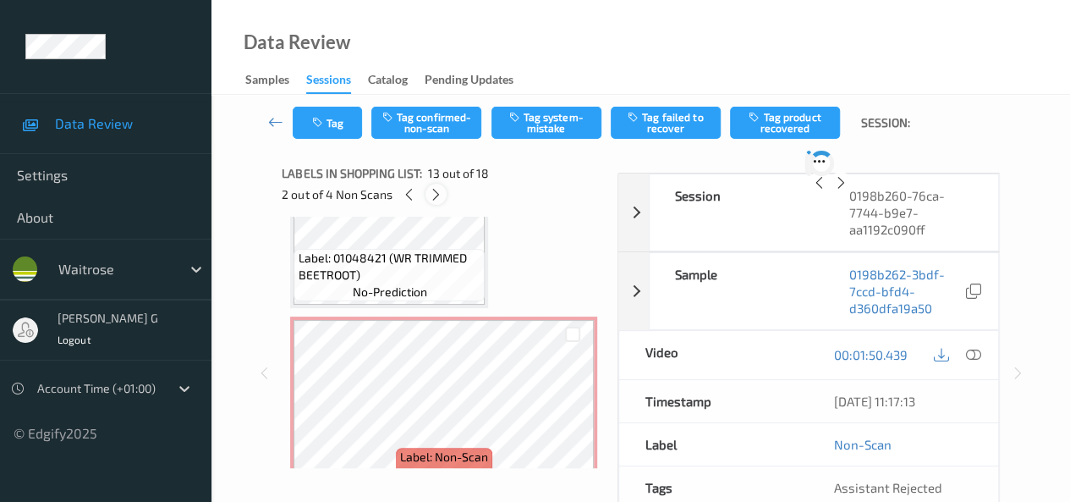
scroll to position [2037, 0]
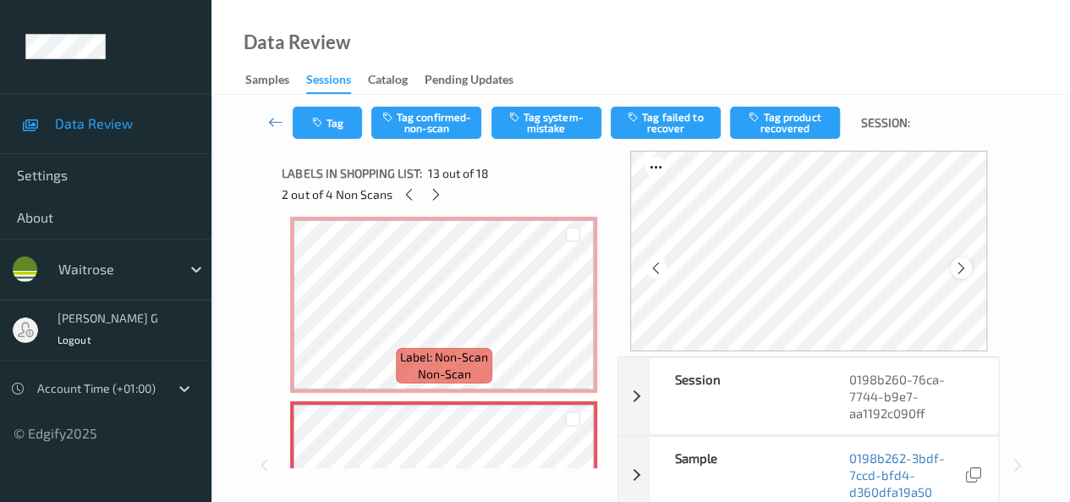
click at [968, 269] on icon at bounding box center [961, 267] width 14 height 15
click at [443, 200] on div at bounding box center [436, 194] width 21 height 21
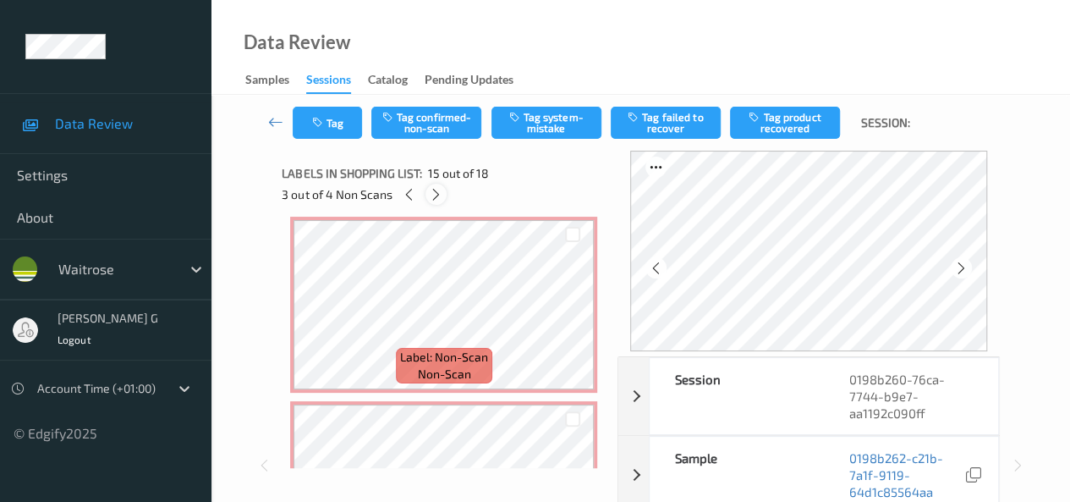
scroll to position [2406, 0]
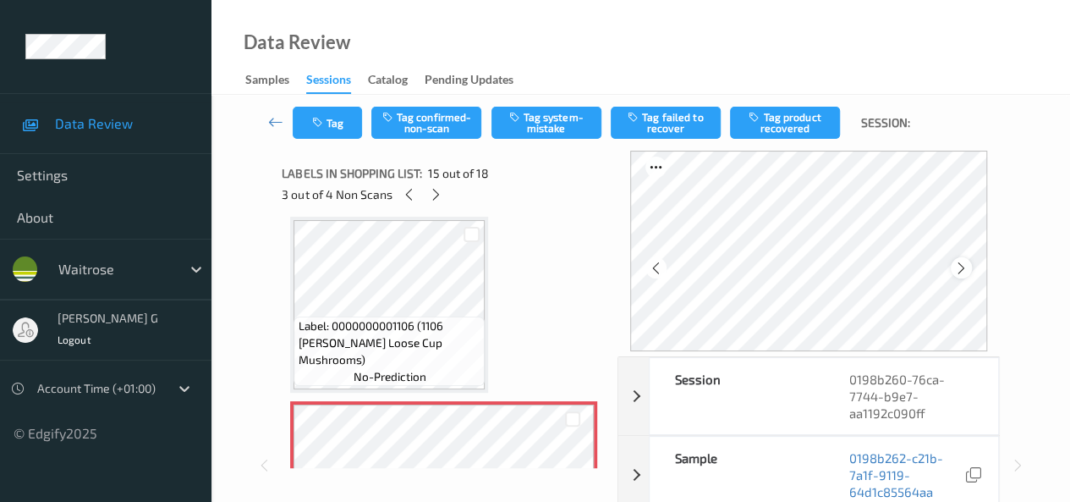
click at [964, 268] on icon at bounding box center [961, 267] width 14 height 15
click at [660, 271] on icon at bounding box center [656, 267] width 14 height 15
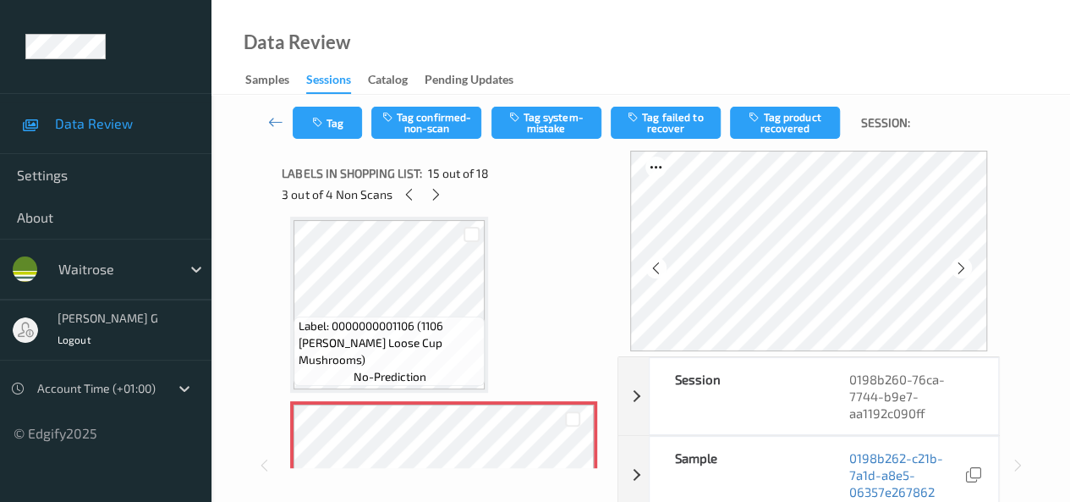
click at [660, 271] on icon at bounding box center [656, 267] width 14 height 15
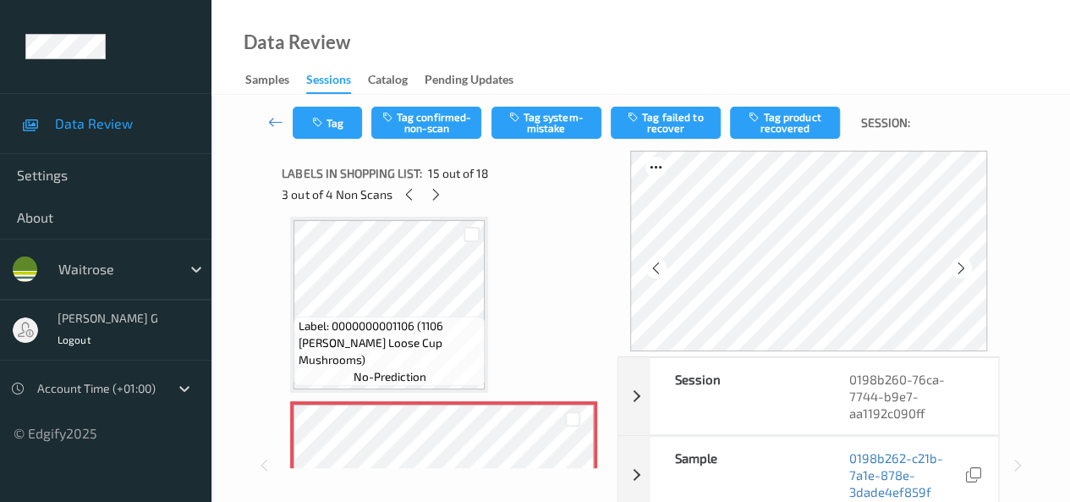
click at [660, 271] on icon at bounding box center [656, 267] width 14 height 15
click at [967, 261] on icon at bounding box center [961, 267] width 14 height 15
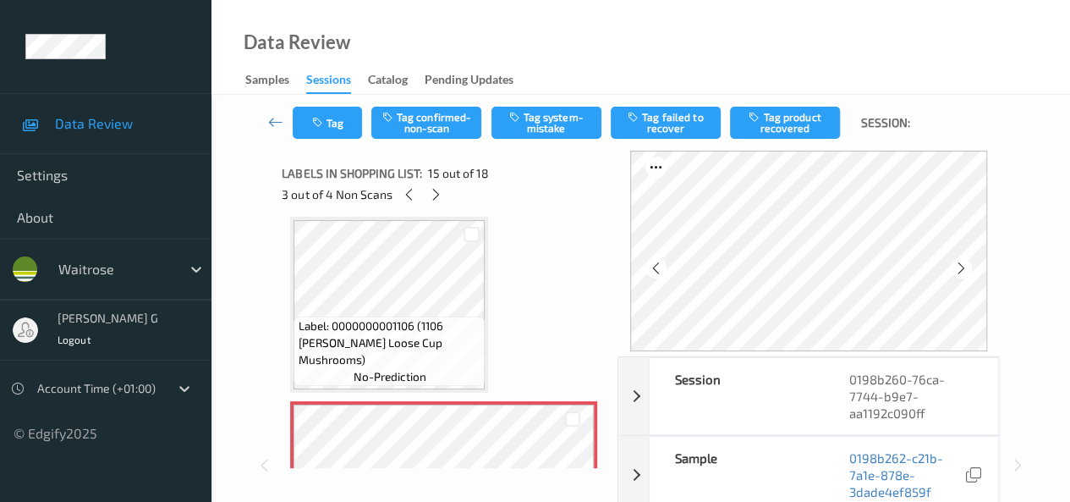
click at [967, 261] on icon at bounding box center [961, 267] width 14 height 15
click at [657, 266] on icon at bounding box center [656, 267] width 14 height 15
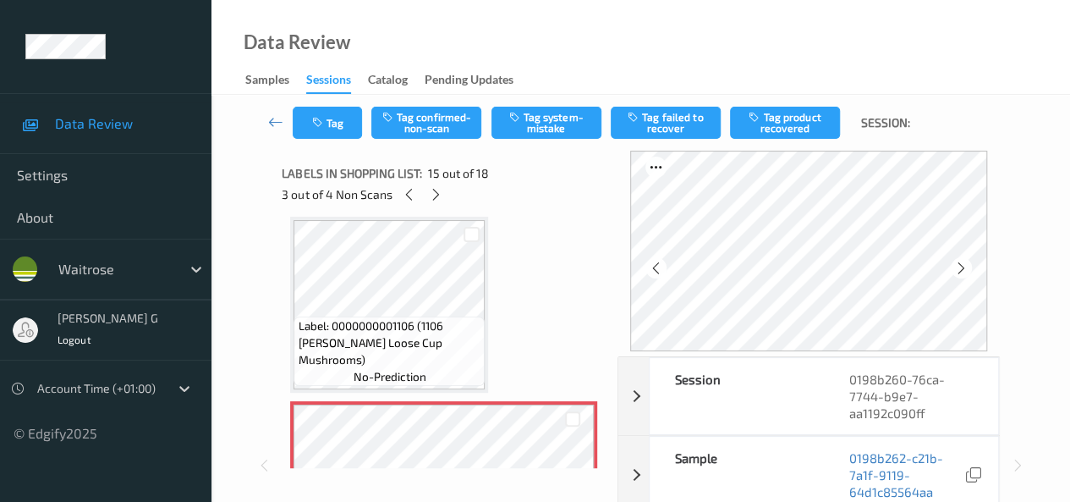
click at [657, 266] on icon at bounding box center [656, 267] width 14 height 15
click at [967, 267] on icon at bounding box center [961, 267] width 14 height 15
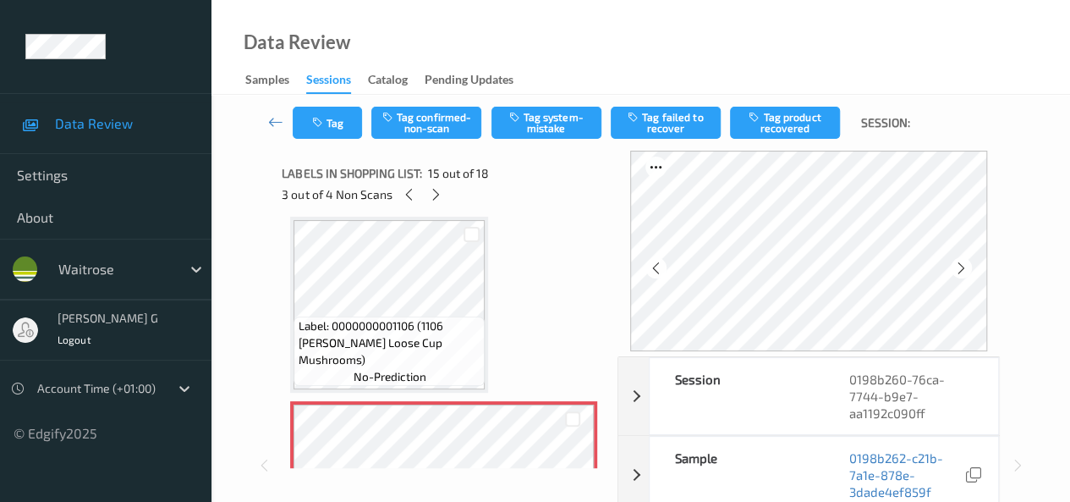
click at [967, 267] on icon at bounding box center [961, 267] width 14 height 15
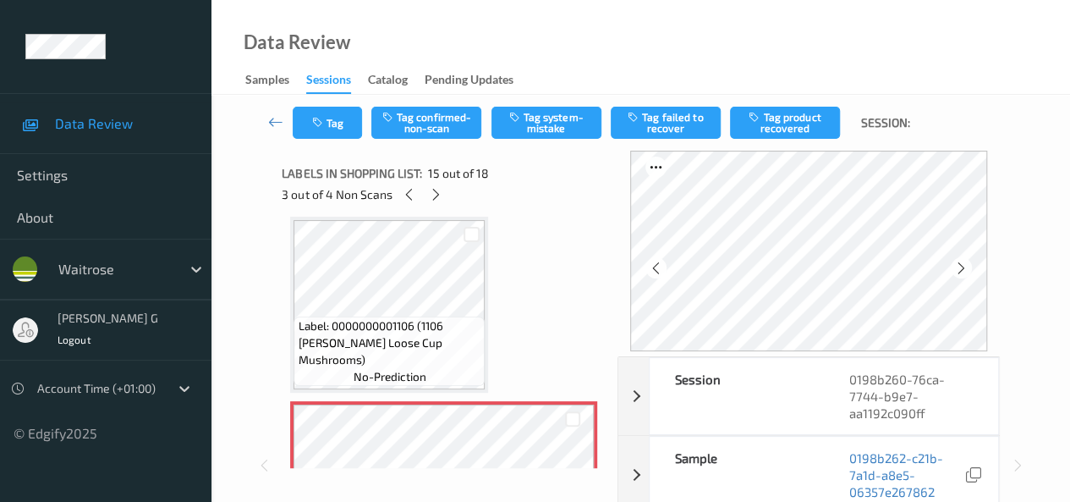
click at [967, 267] on icon at bounding box center [961, 267] width 14 height 15
click at [410, 192] on icon at bounding box center [409, 194] width 14 height 15
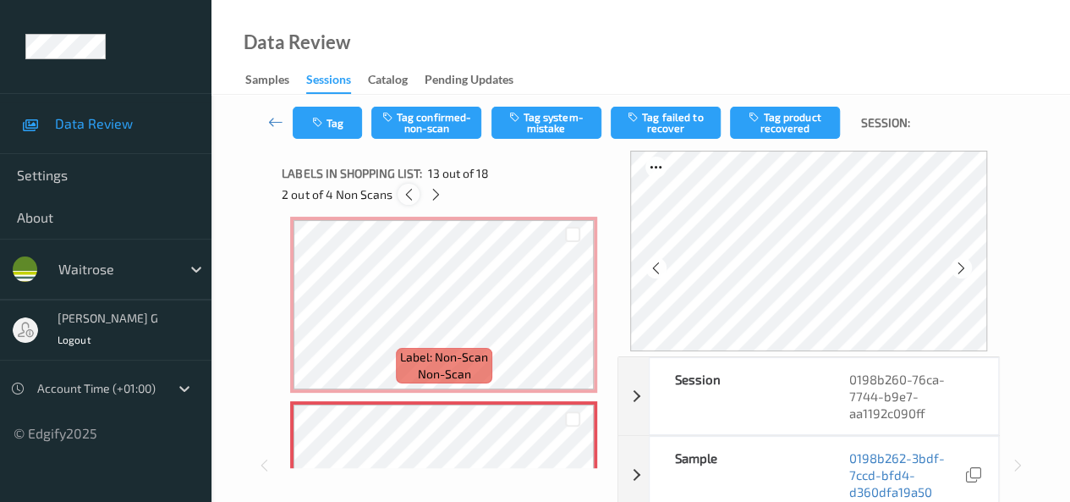
click at [410, 192] on icon at bounding box center [409, 194] width 14 height 15
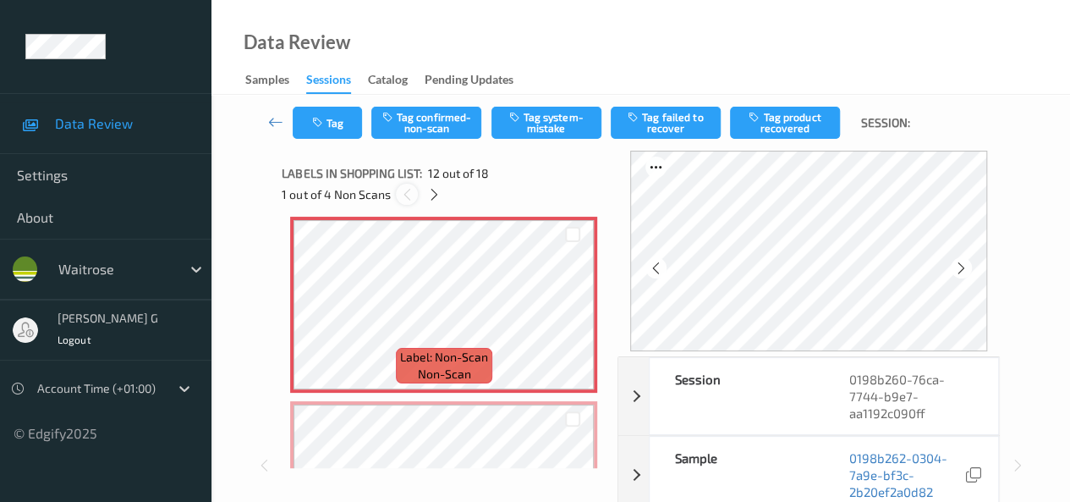
scroll to position [1853, 0]
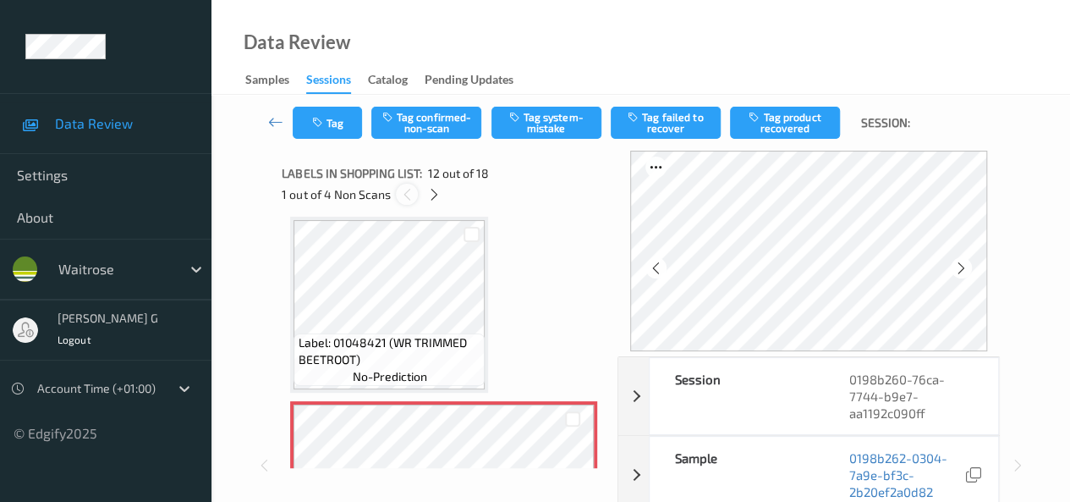
click at [410, 192] on icon at bounding box center [407, 194] width 14 height 15
click at [964, 270] on icon at bounding box center [961, 267] width 14 height 15
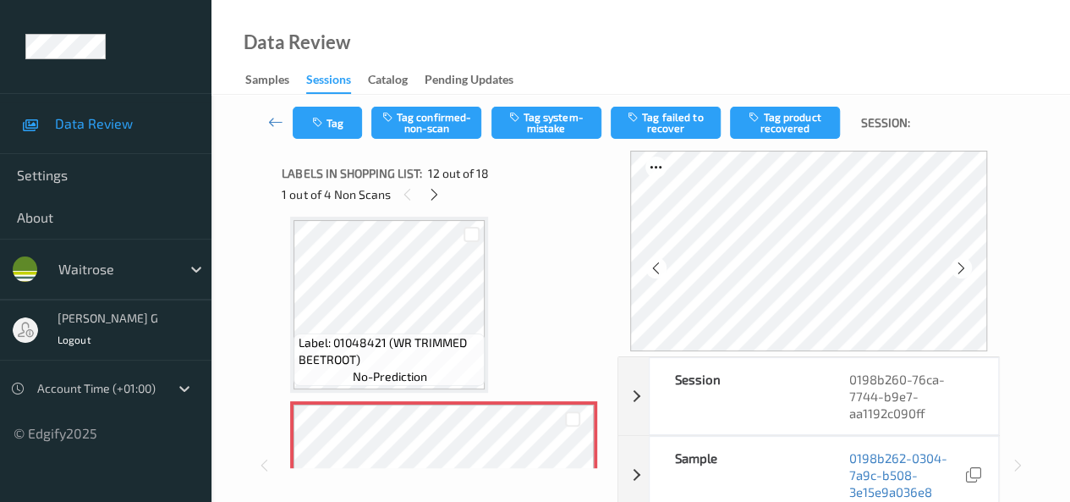
click at [964, 270] on icon at bounding box center [961, 267] width 14 height 15
click at [436, 194] on icon at bounding box center [434, 194] width 14 height 15
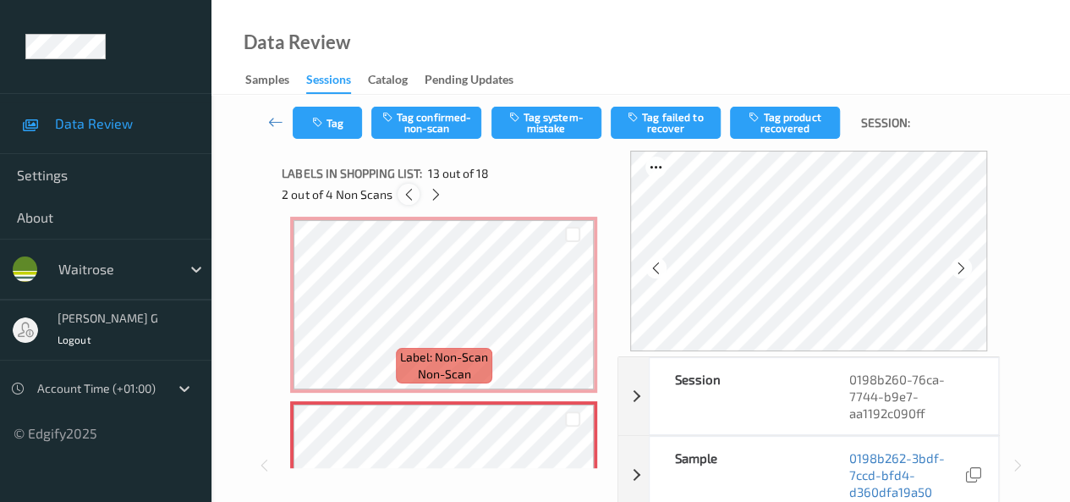
click at [406, 191] on icon at bounding box center [409, 194] width 14 height 15
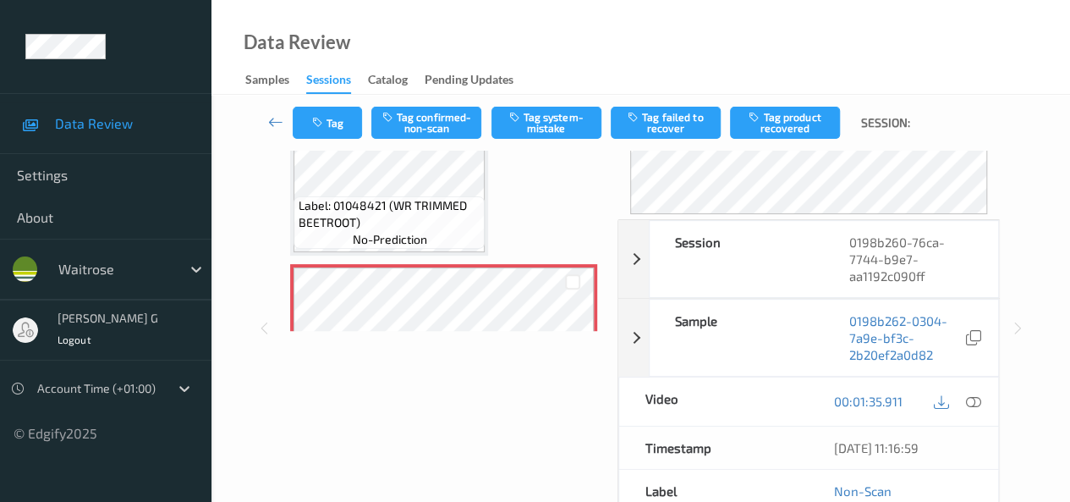
scroll to position [254, 0]
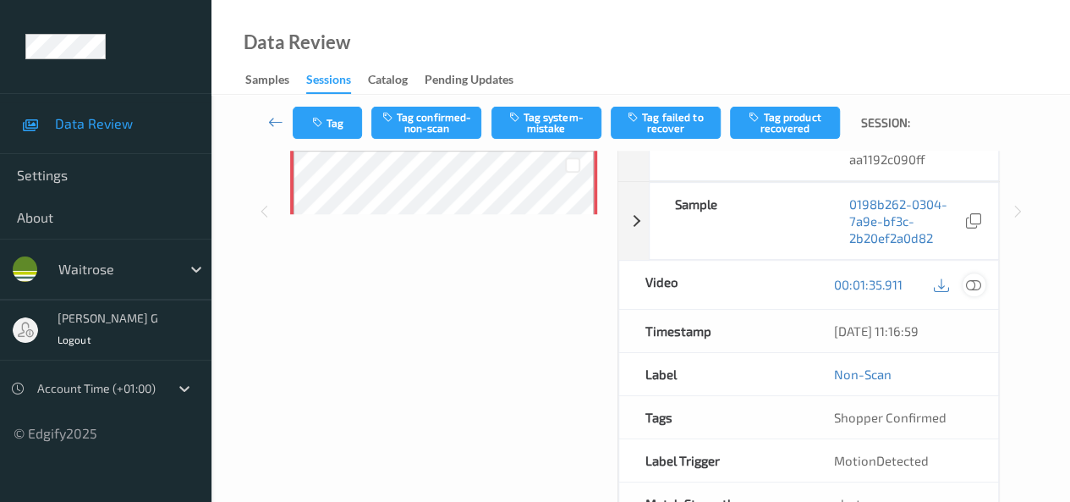
click at [975, 284] on icon at bounding box center [973, 284] width 15 height 15
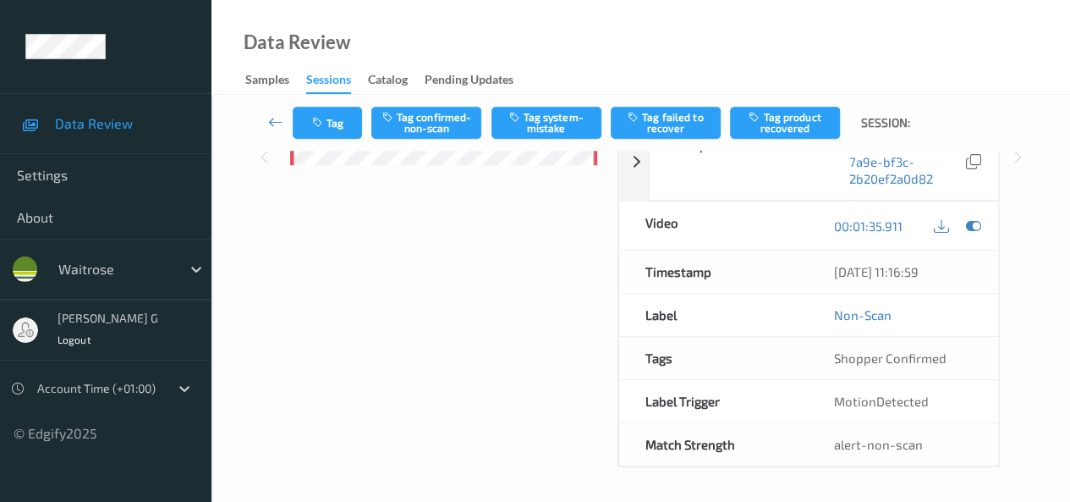
scroll to position [308, 0]
click at [974, 228] on icon at bounding box center [973, 225] width 15 height 15
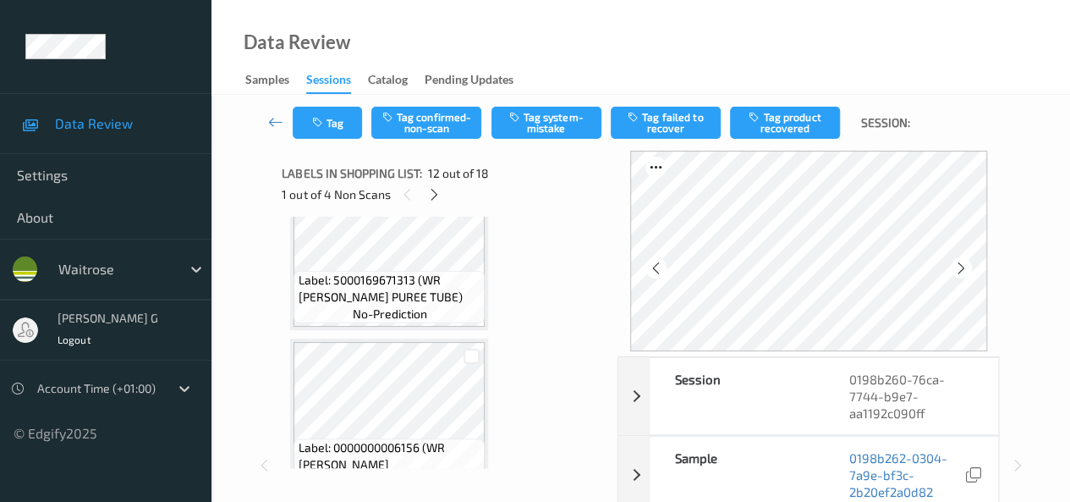
scroll to position [1261, 0]
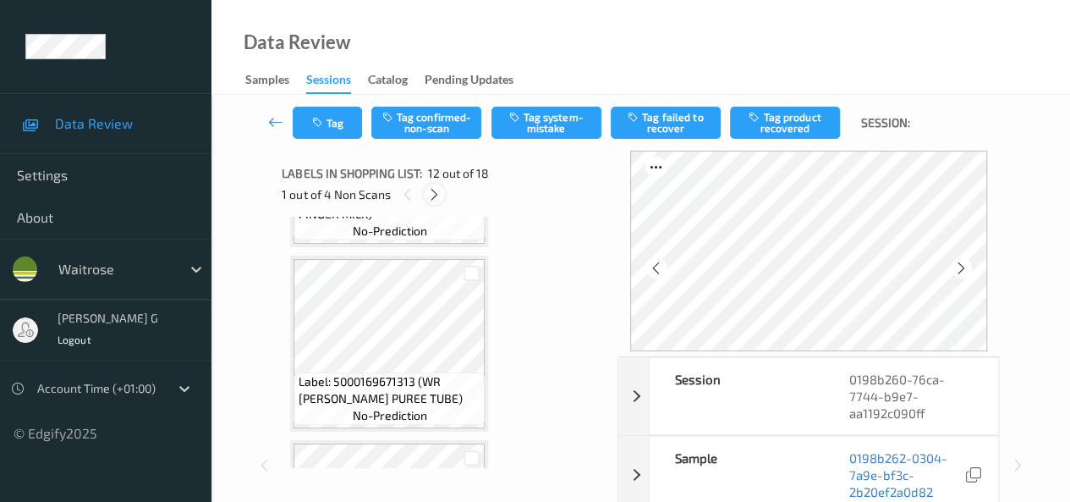
click at [437, 193] on icon at bounding box center [434, 194] width 14 height 15
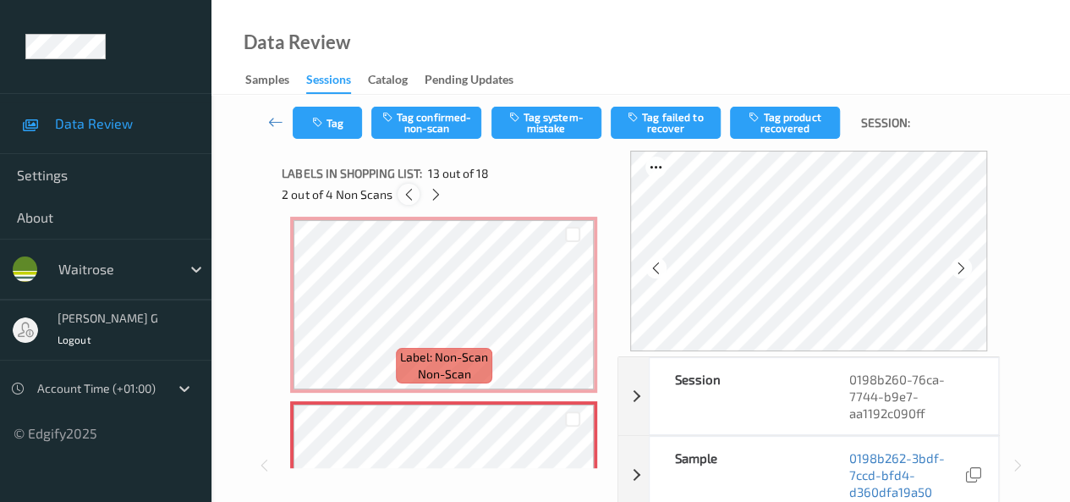
click at [415, 194] on icon at bounding box center [409, 194] width 14 height 15
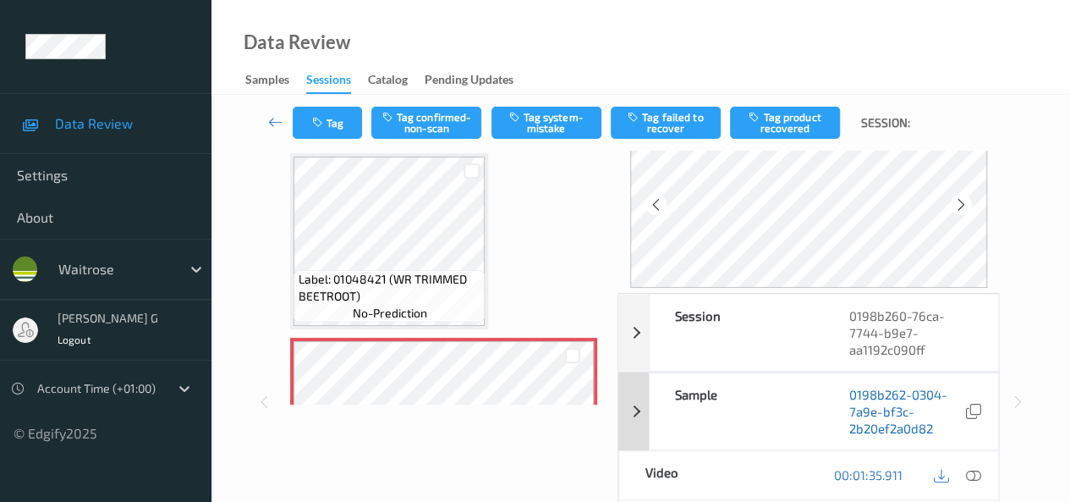
scroll to position [85, 0]
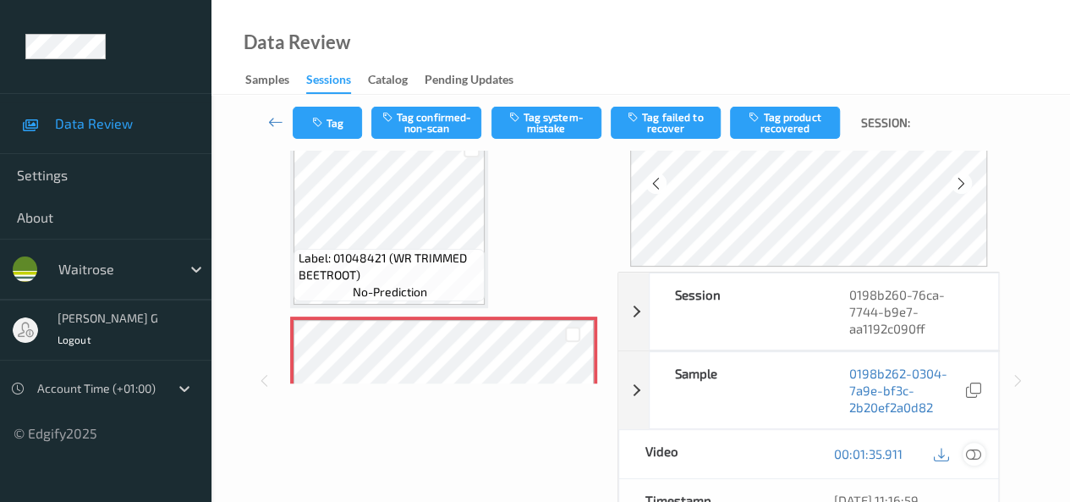
click at [975, 450] on icon at bounding box center [973, 453] width 15 height 15
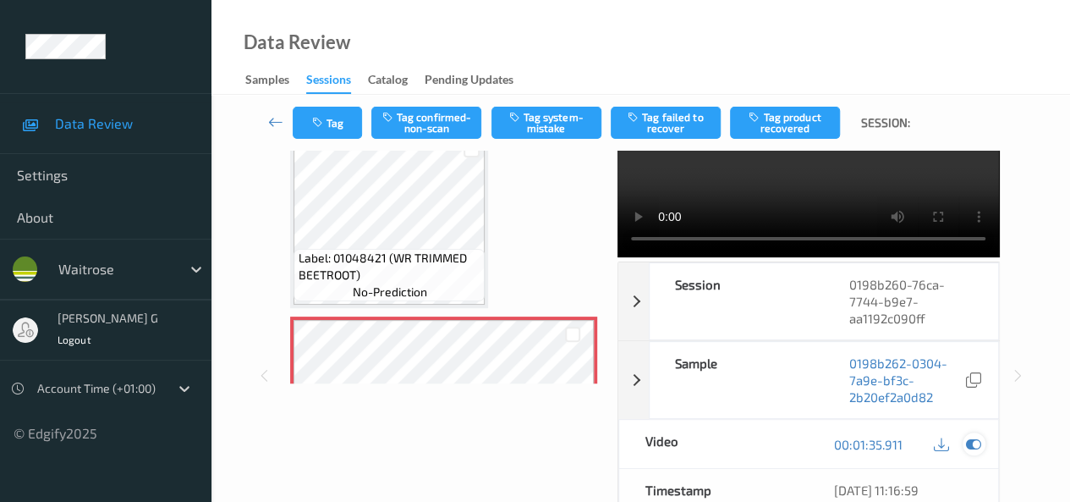
click at [975, 452] on icon at bounding box center [973, 444] width 15 height 15
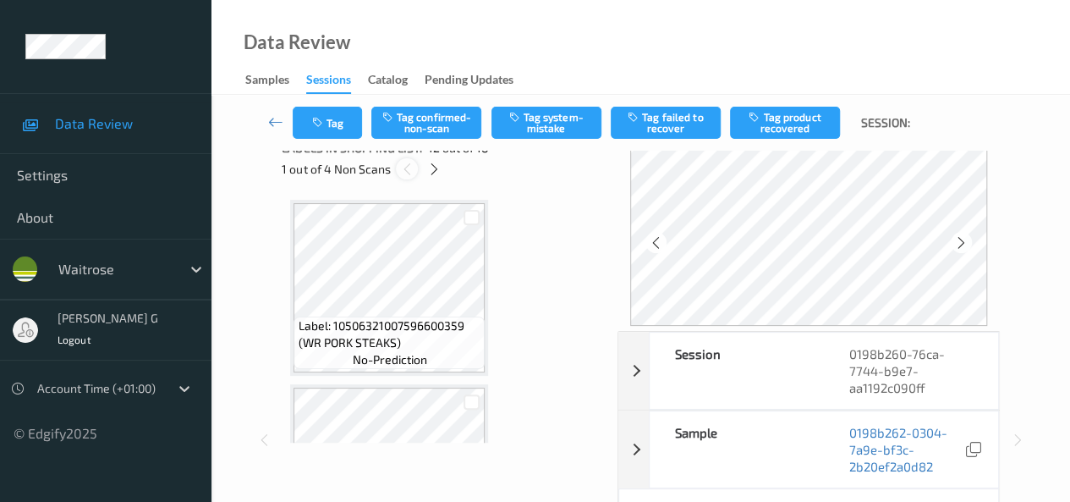
scroll to position [0, 0]
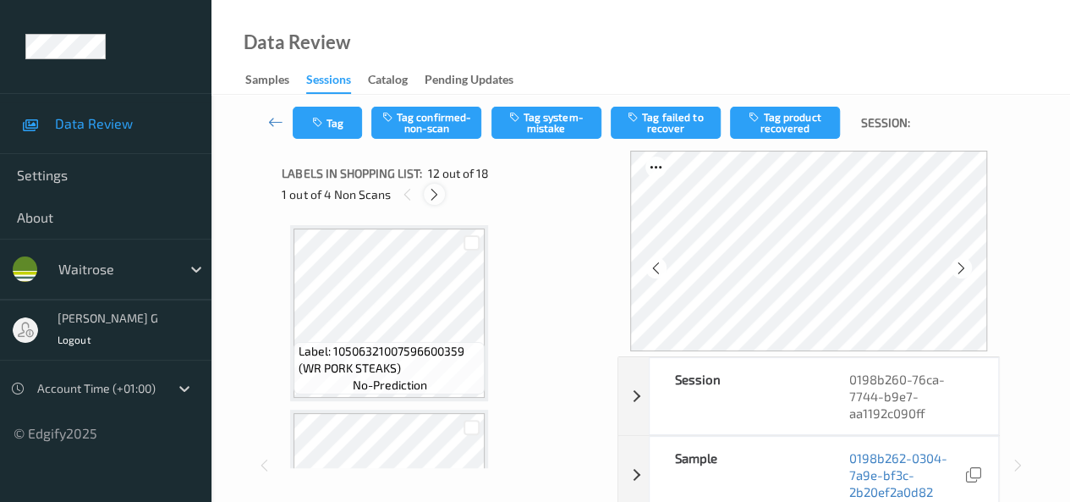
click at [435, 197] on icon at bounding box center [434, 194] width 14 height 15
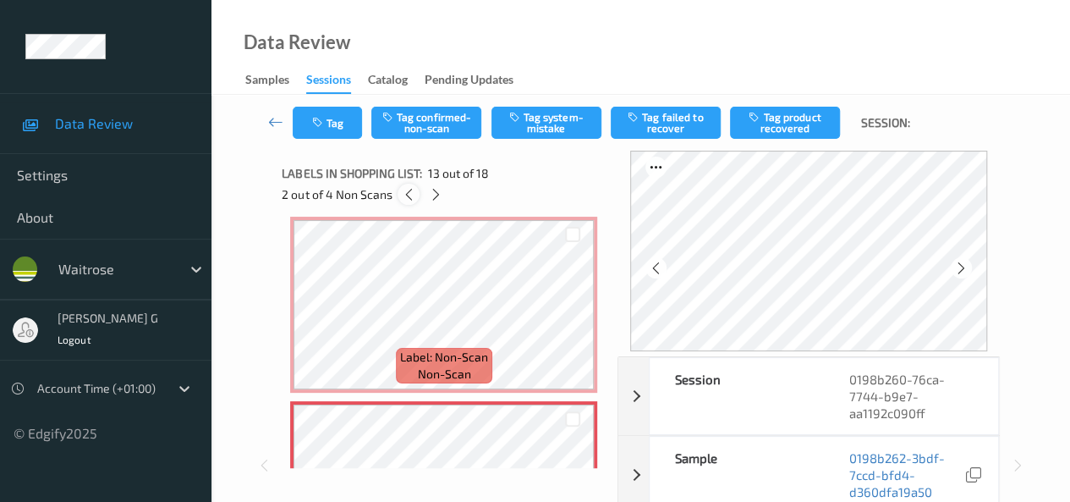
click at [413, 192] on icon at bounding box center [409, 194] width 14 height 15
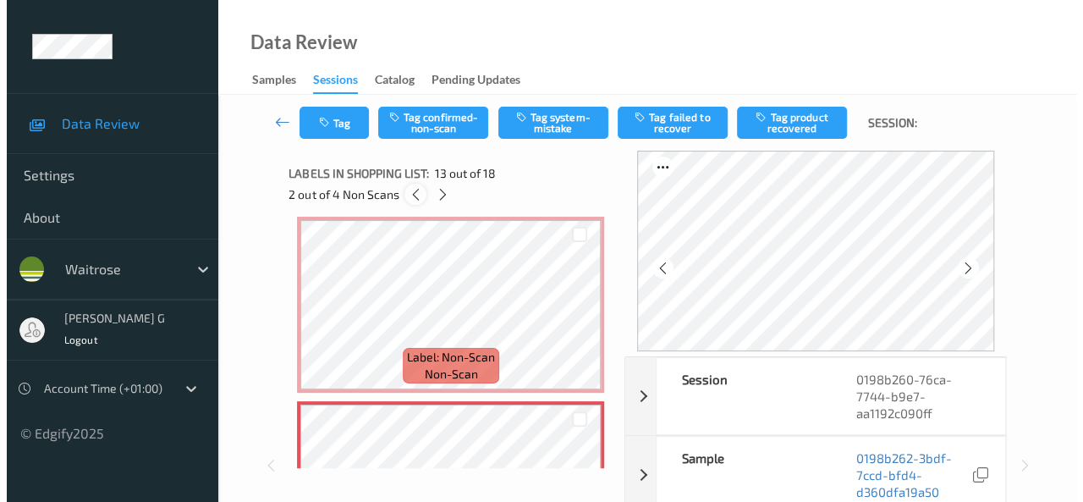
scroll to position [1853, 0]
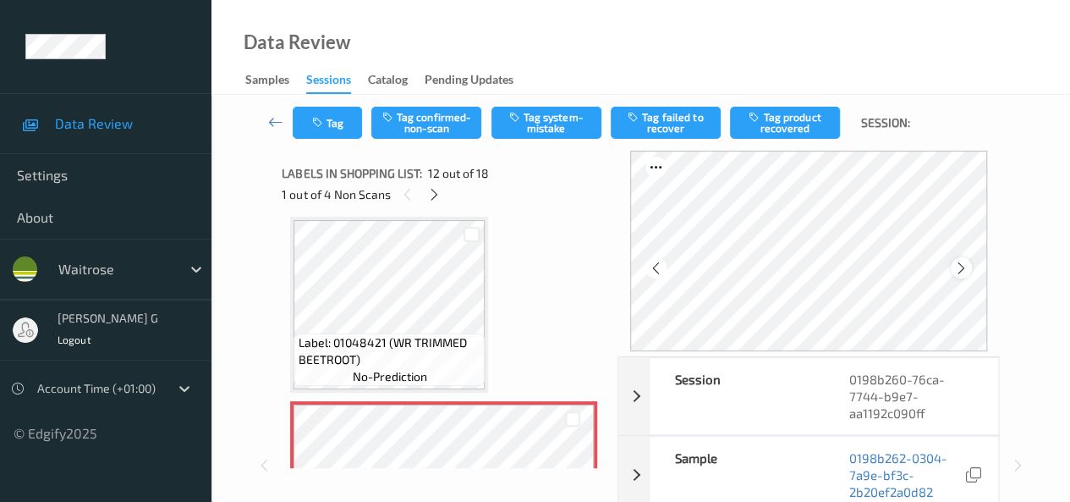
click at [969, 267] on icon at bounding box center [961, 267] width 14 height 15
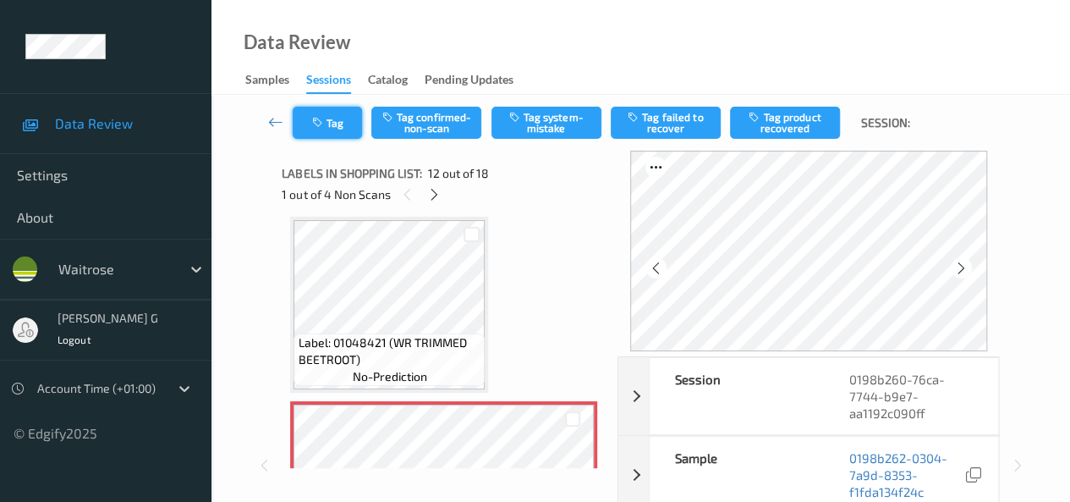
click at [325, 121] on icon "button" at bounding box center [318, 123] width 14 height 12
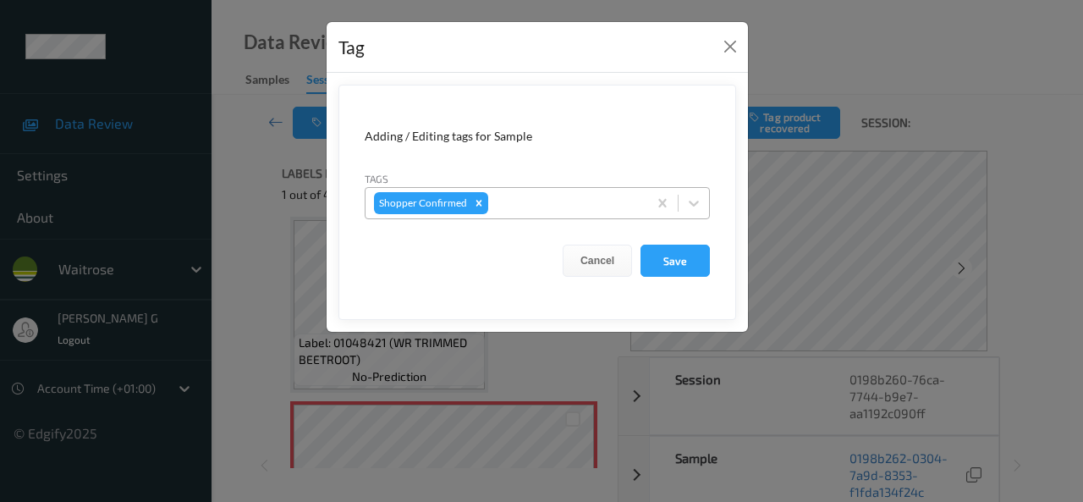
click at [550, 211] on div at bounding box center [565, 203] width 147 height 20
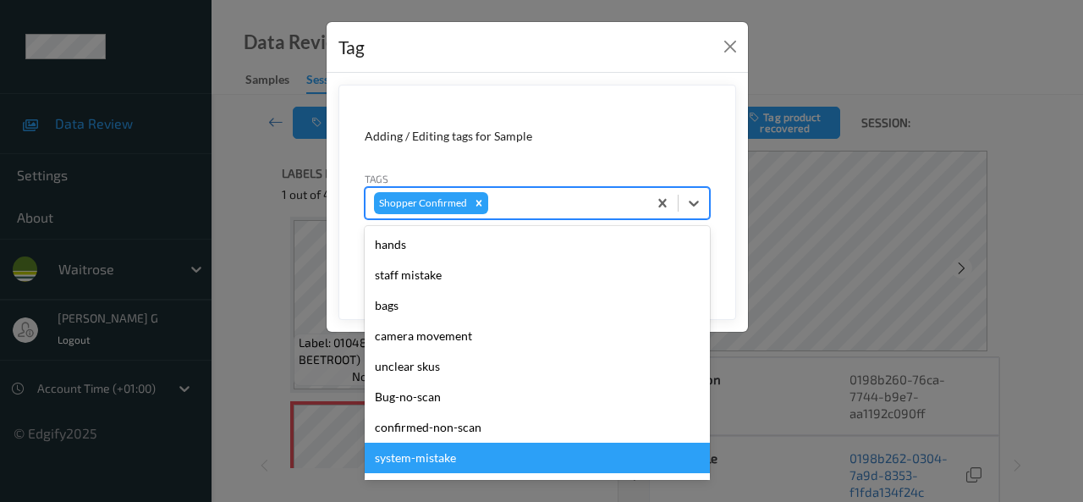
click at [407, 459] on div "system-mistake" at bounding box center [537, 457] width 345 height 30
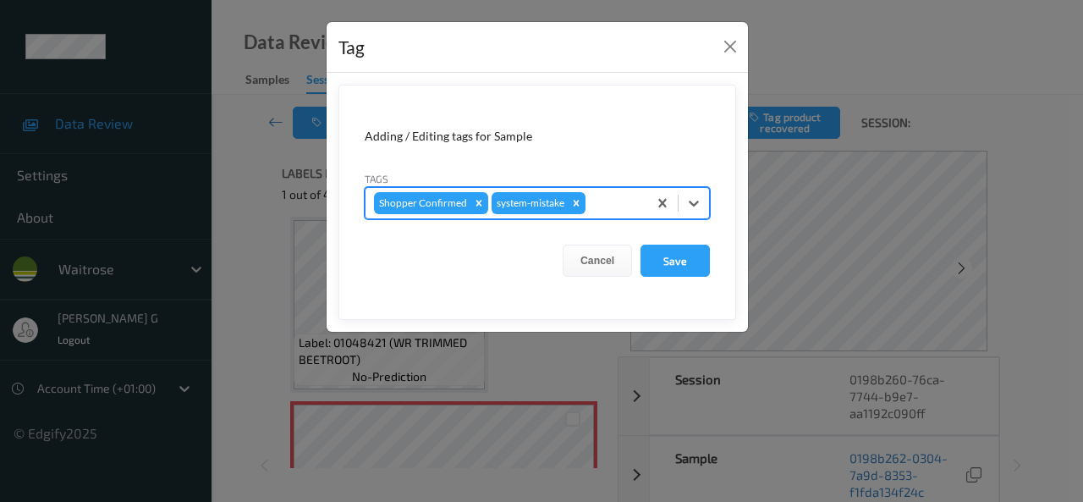
click at [612, 206] on div at bounding box center [614, 203] width 50 height 20
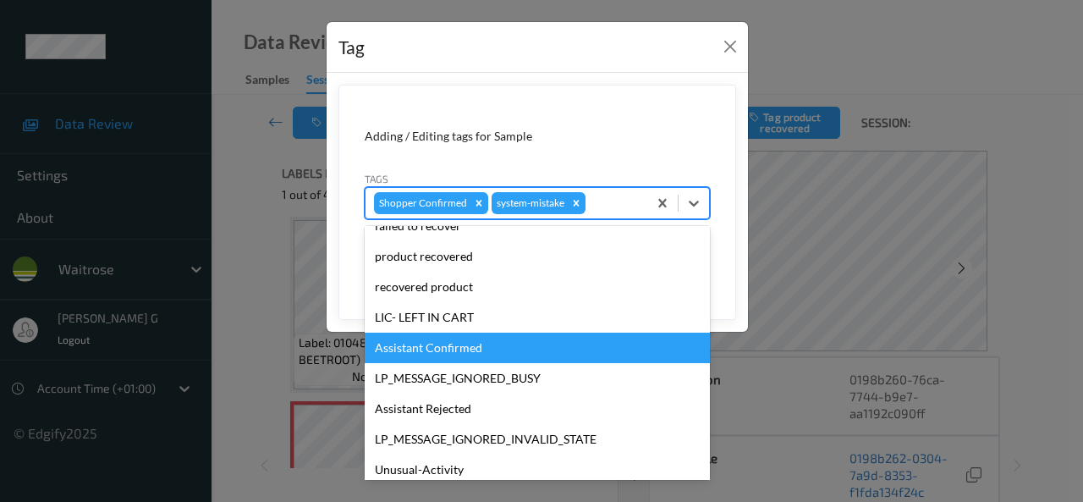
scroll to position [332, 0]
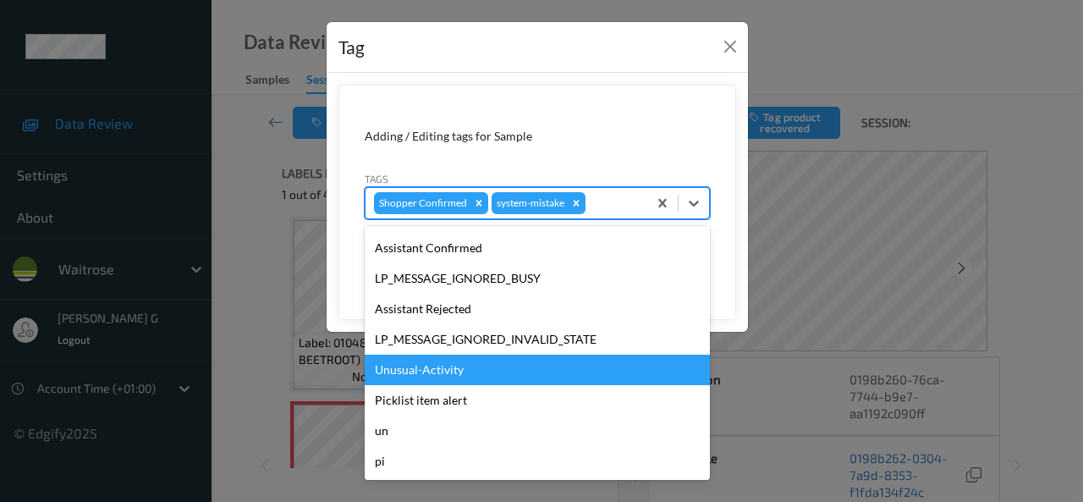
click at [426, 370] on div "Unusual-Activity" at bounding box center [537, 369] width 345 height 30
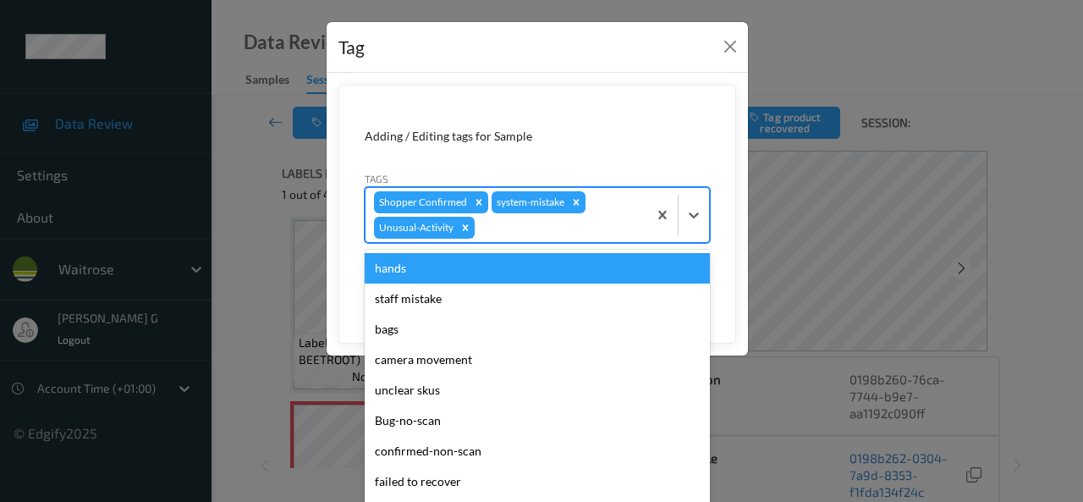
click at [547, 222] on div at bounding box center [558, 227] width 161 height 20
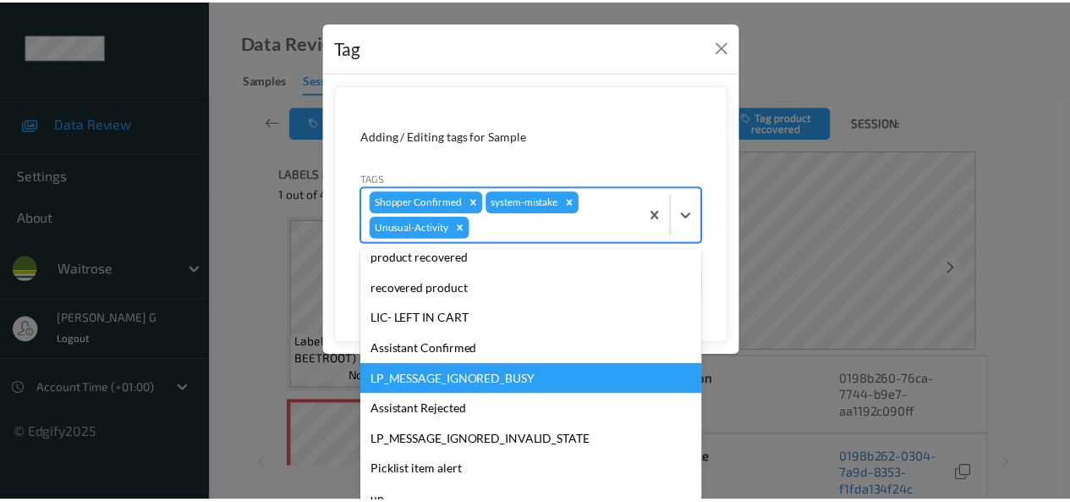
scroll to position [301, 0]
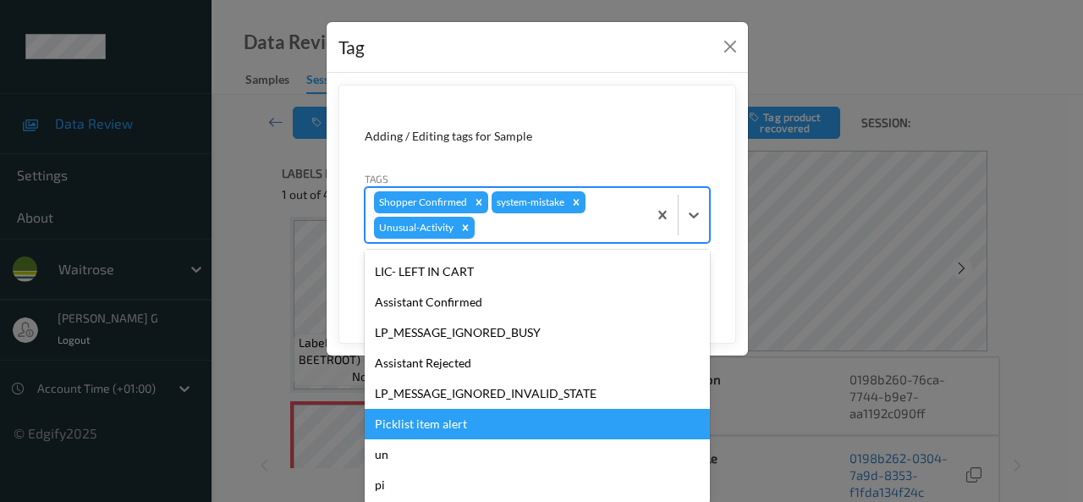
click at [418, 418] on div "Picklist item alert" at bounding box center [537, 424] width 345 height 30
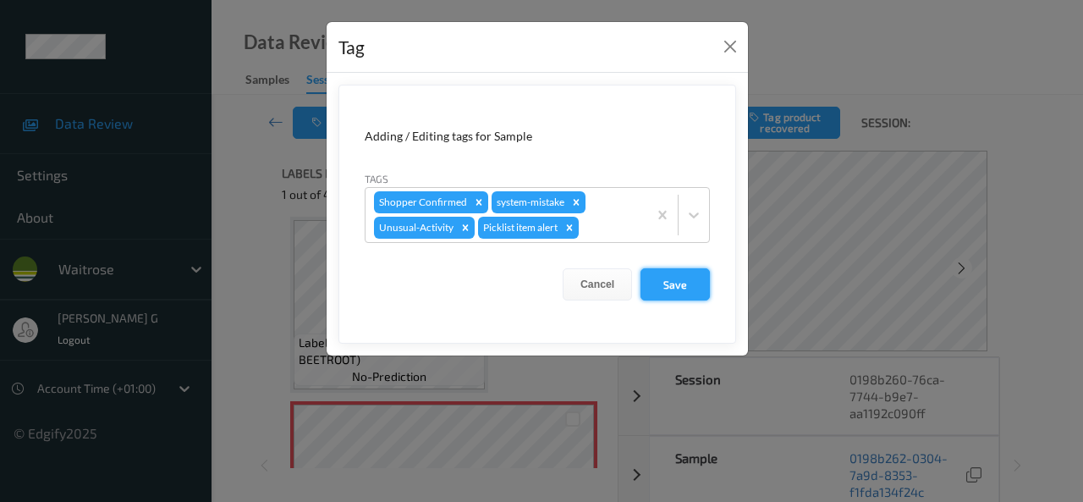
click at [678, 283] on button "Save" at bounding box center [674, 284] width 69 height 32
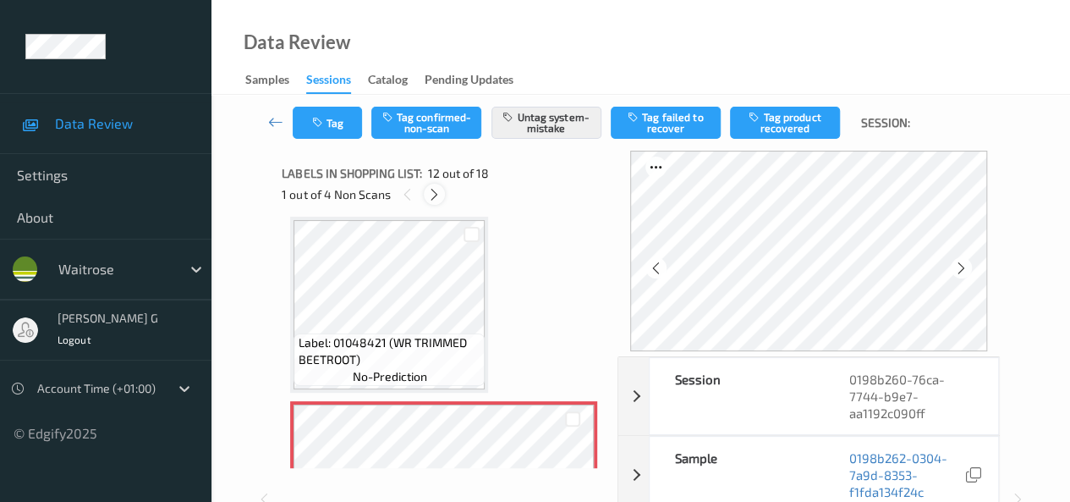
click at [437, 196] on icon at bounding box center [434, 194] width 14 height 15
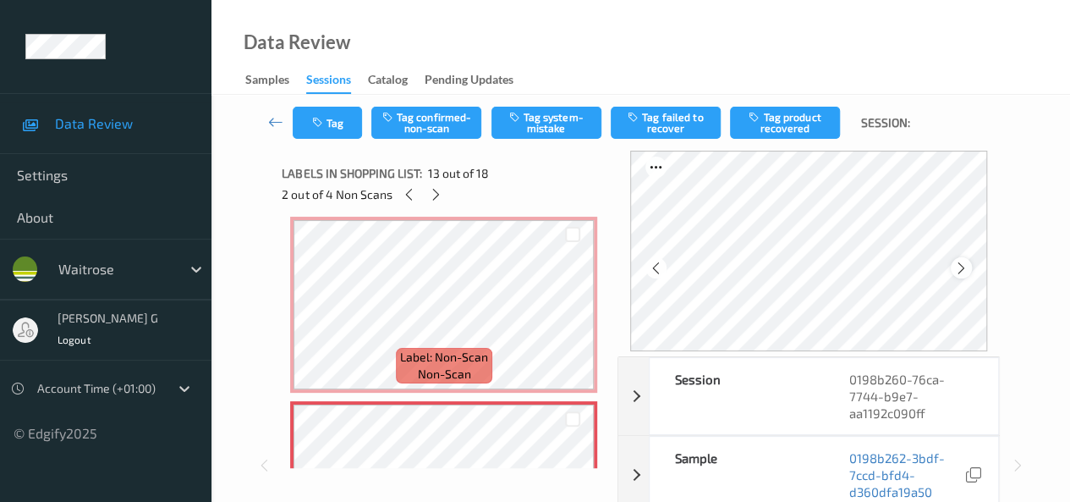
click at [969, 271] on icon at bounding box center [961, 267] width 14 height 15
click at [663, 261] on icon at bounding box center [656, 267] width 14 height 15
click at [658, 263] on icon at bounding box center [656, 267] width 14 height 15
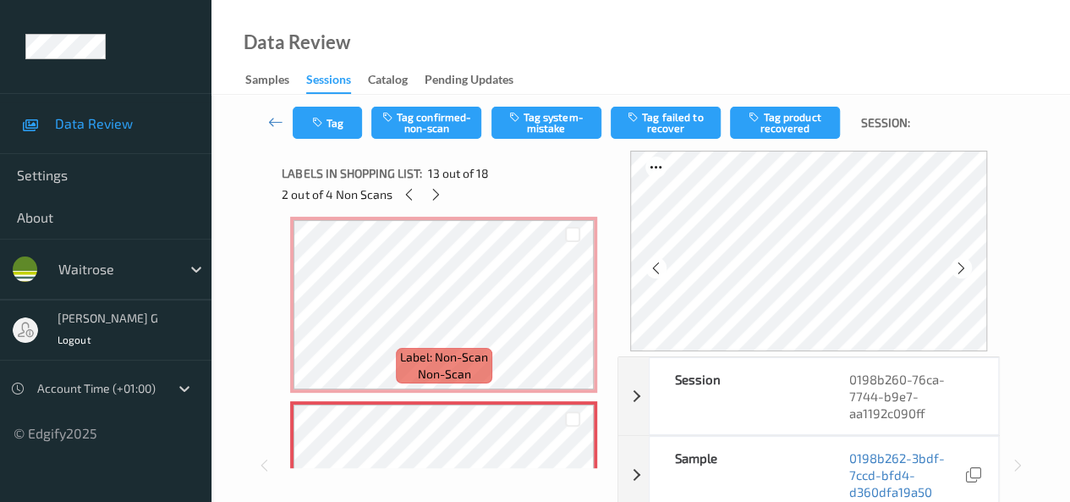
click at [658, 263] on icon at bounding box center [656, 267] width 14 height 15
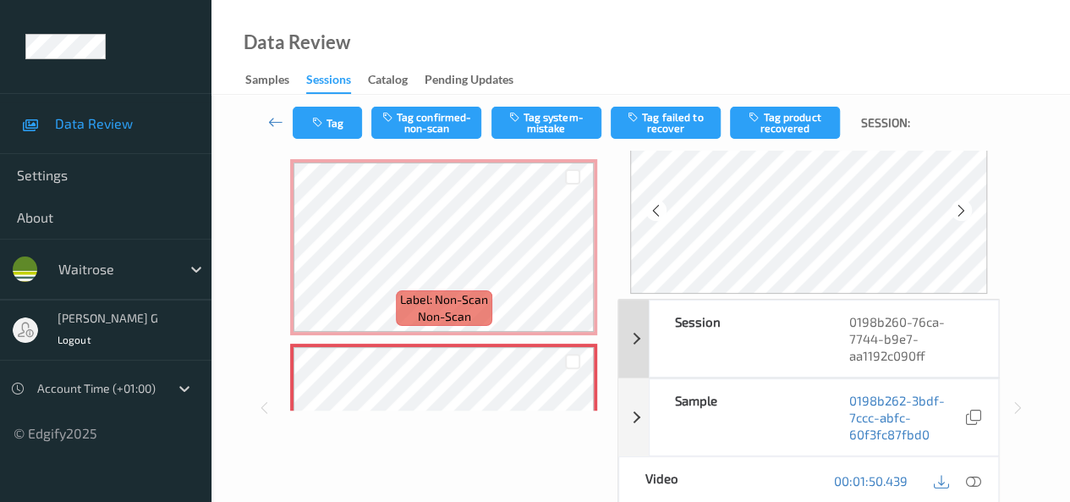
scroll to position [85, 0]
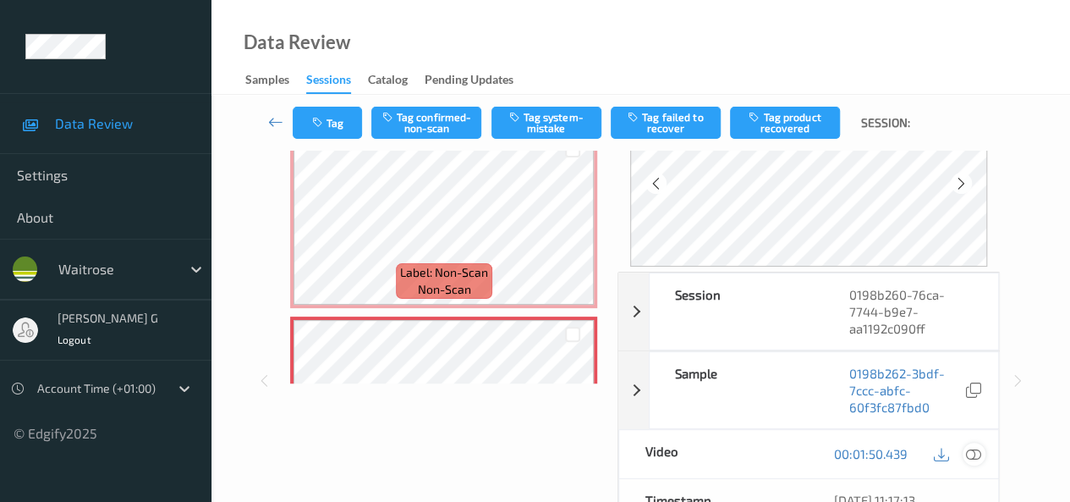
click at [978, 453] on icon at bounding box center [973, 453] width 15 height 15
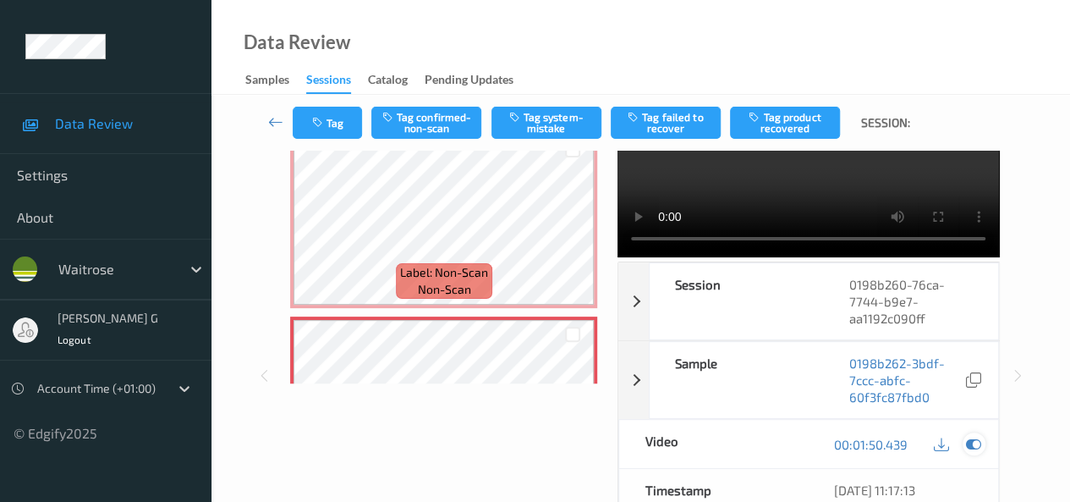
click at [980, 449] on icon at bounding box center [973, 444] width 15 height 15
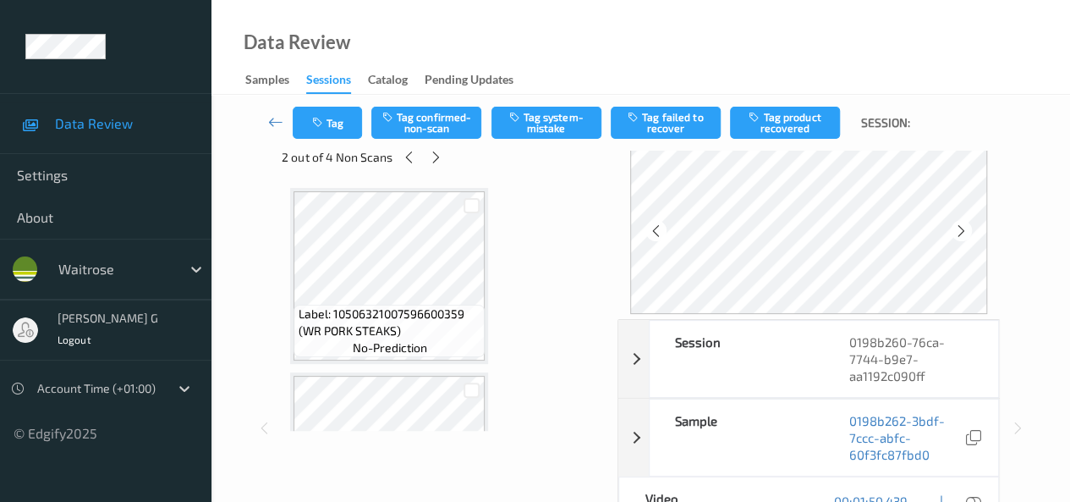
scroll to position [0, 0]
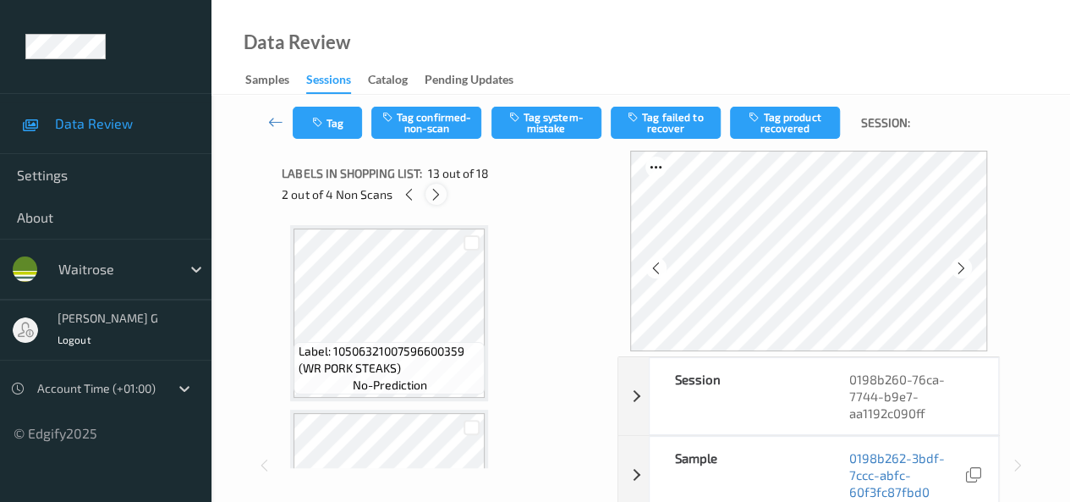
click at [433, 194] on icon at bounding box center [436, 194] width 14 height 15
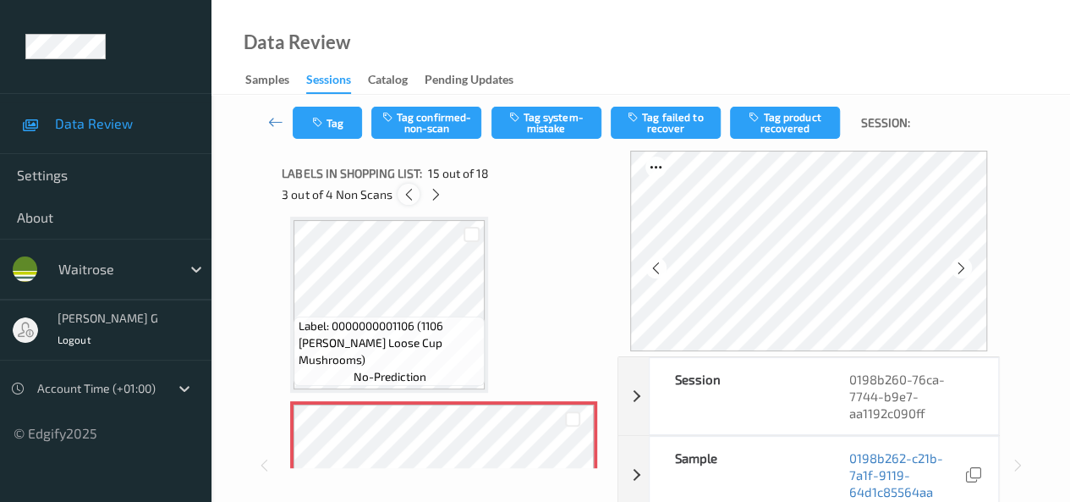
click at [406, 192] on icon at bounding box center [409, 194] width 14 height 15
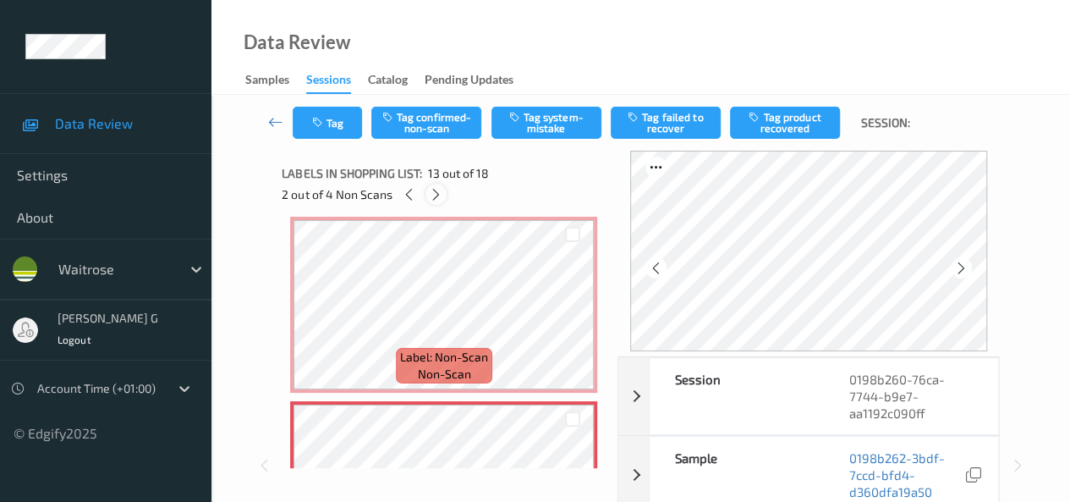
click at [435, 194] on icon at bounding box center [436, 194] width 14 height 15
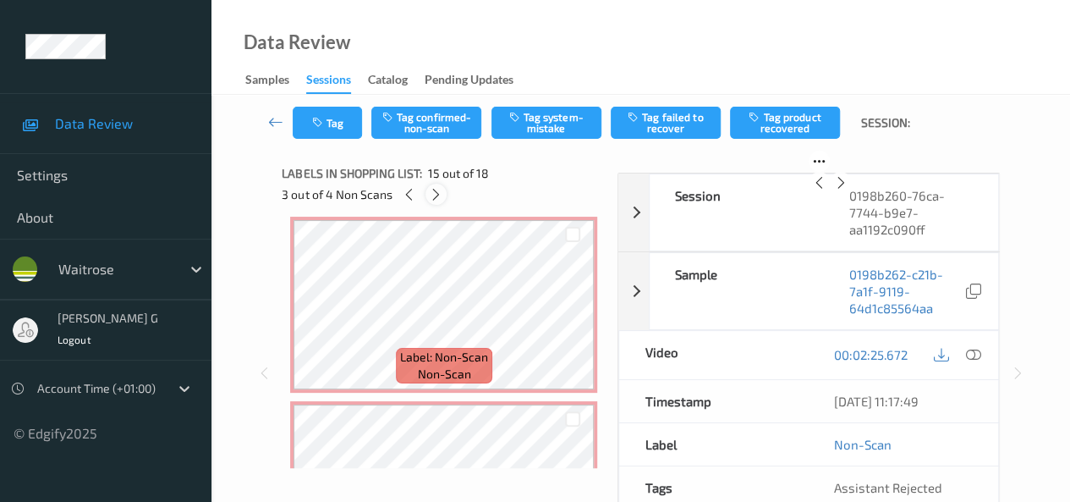
scroll to position [2406, 0]
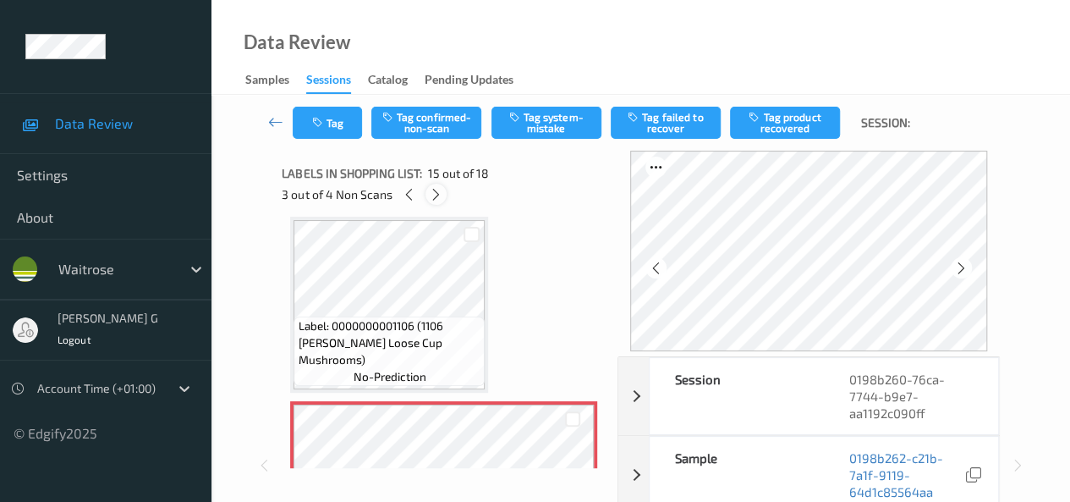
click at [435, 194] on icon at bounding box center [436, 194] width 14 height 15
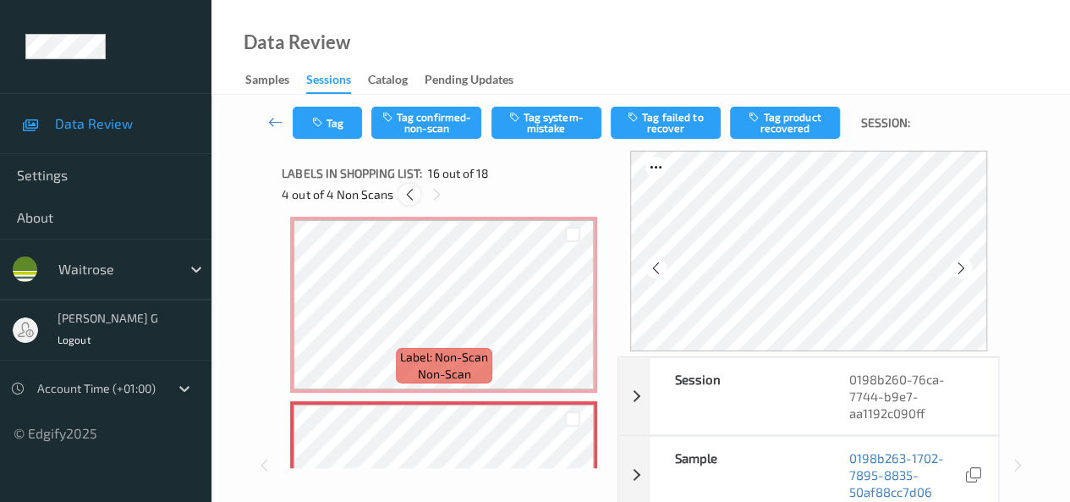
click at [409, 194] on icon at bounding box center [410, 194] width 14 height 15
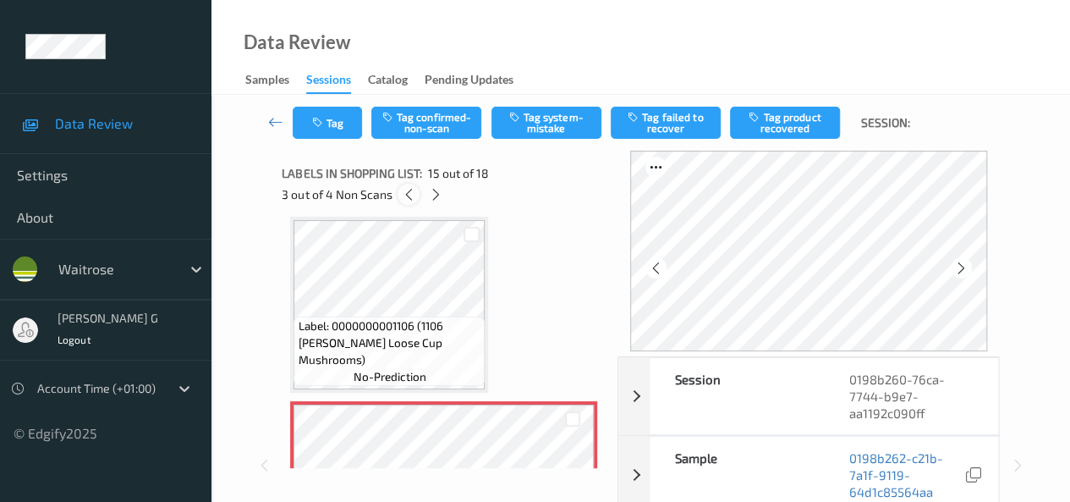
click at [409, 194] on icon at bounding box center [409, 194] width 14 height 15
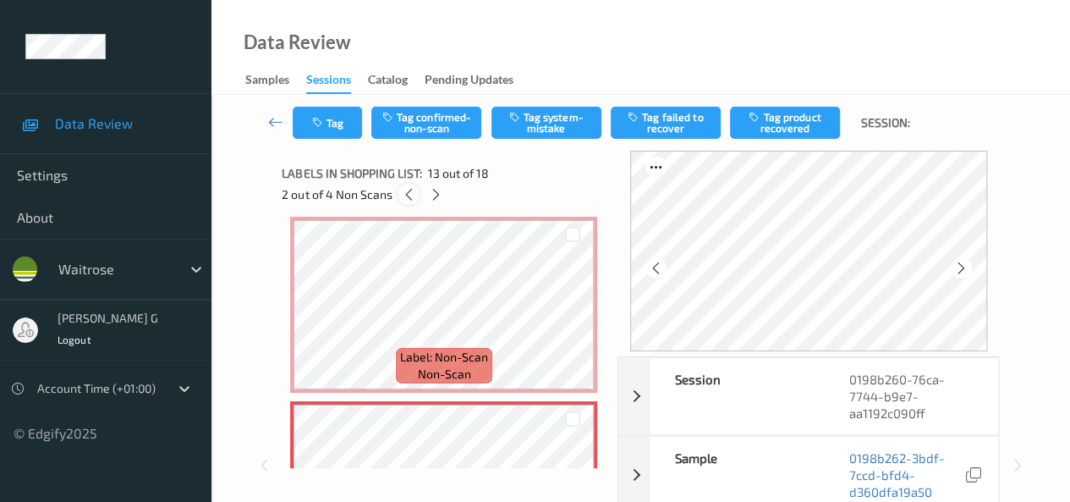
click at [409, 194] on icon at bounding box center [409, 194] width 14 height 15
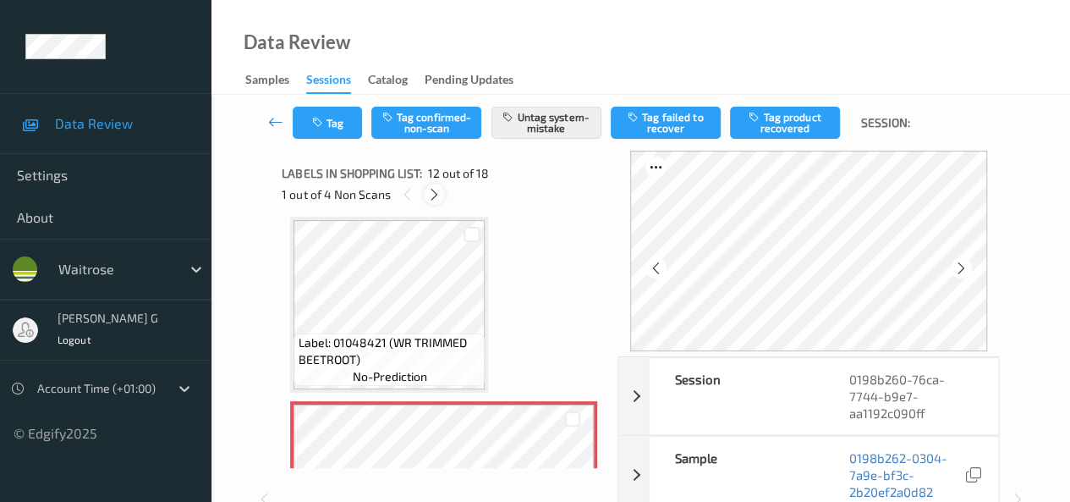
click at [437, 194] on icon at bounding box center [434, 194] width 14 height 15
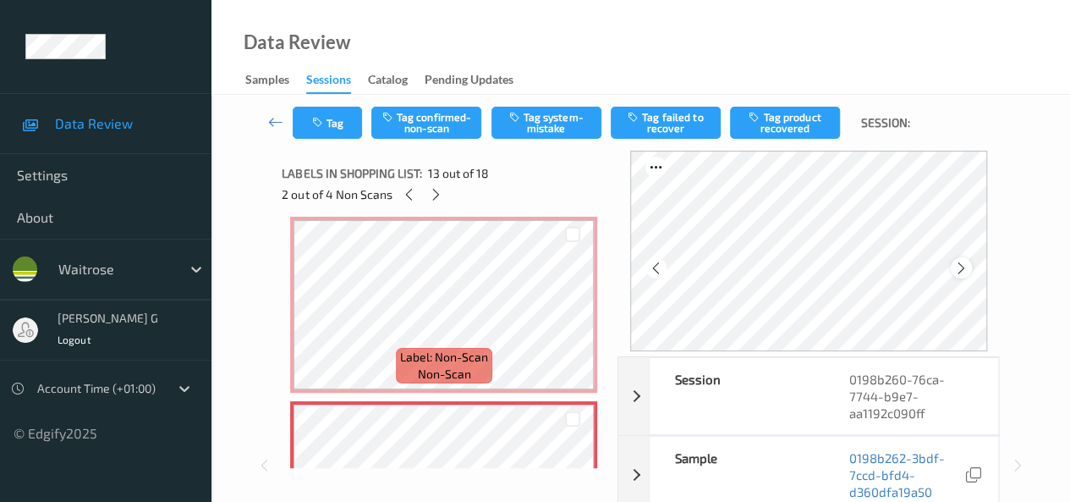
click at [969, 268] on icon at bounding box center [961, 267] width 14 height 15
click at [409, 199] on icon at bounding box center [409, 194] width 14 height 15
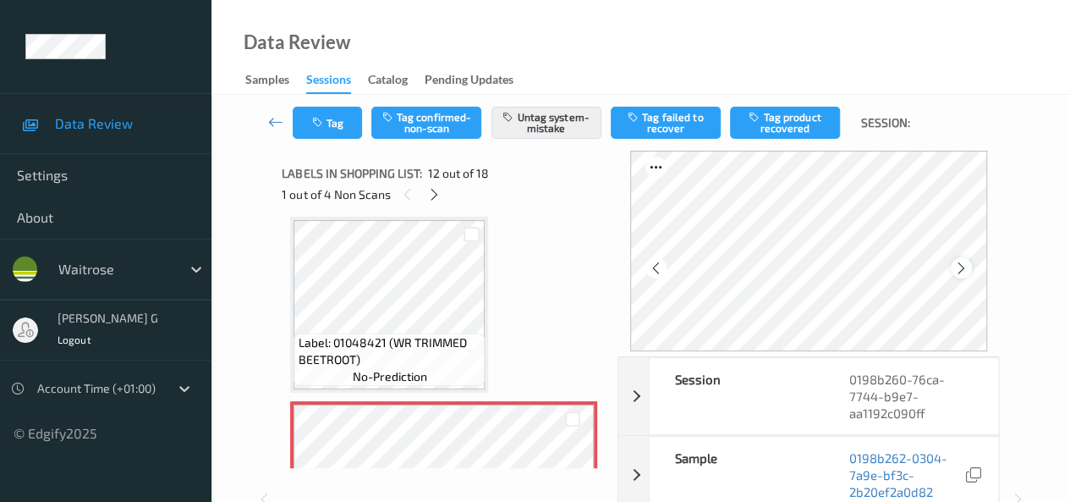
click at [964, 265] on icon at bounding box center [961, 267] width 14 height 15
click at [965, 265] on icon at bounding box center [961, 267] width 14 height 15
click at [965, 264] on icon at bounding box center [961, 267] width 14 height 15
click at [437, 190] on icon at bounding box center [434, 194] width 14 height 15
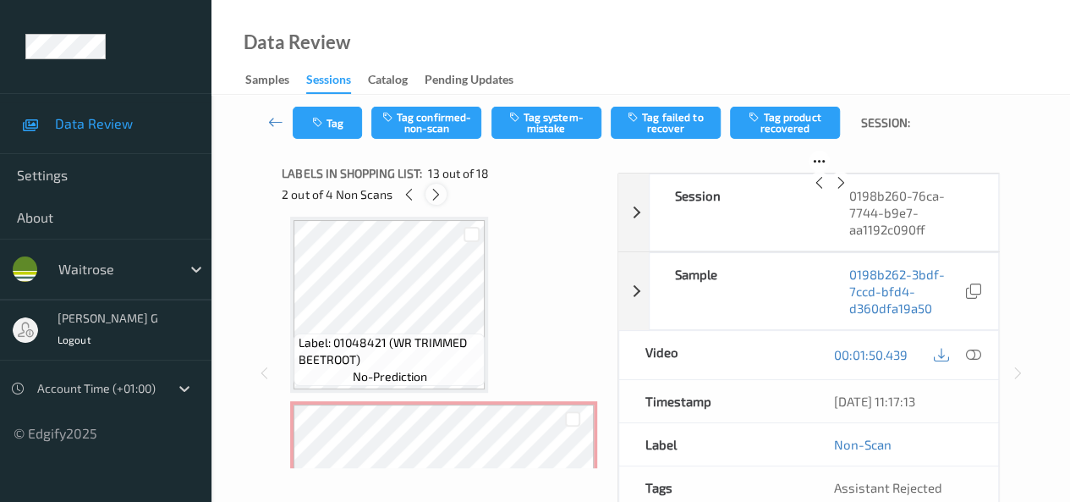
scroll to position [2037, 0]
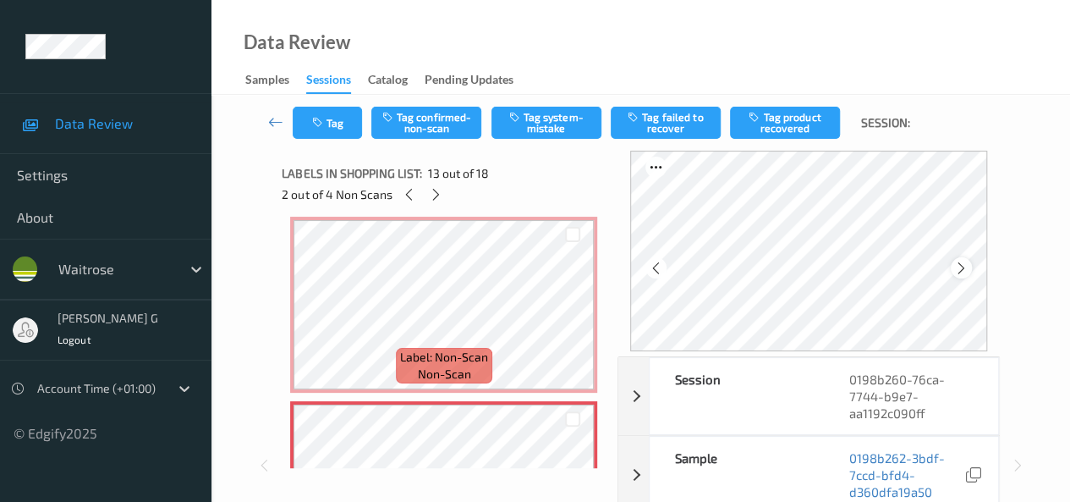
click at [962, 267] on icon at bounding box center [961, 267] width 14 height 15
click at [660, 267] on icon at bounding box center [656, 267] width 14 height 15
click at [967, 272] on icon at bounding box center [961, 267] width 14 height 15
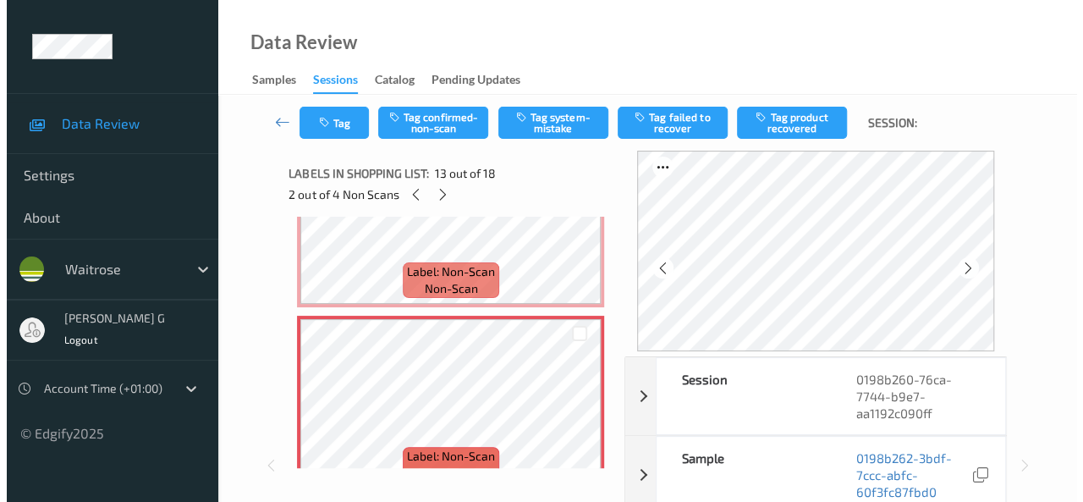
scroll to position [2206, 0]
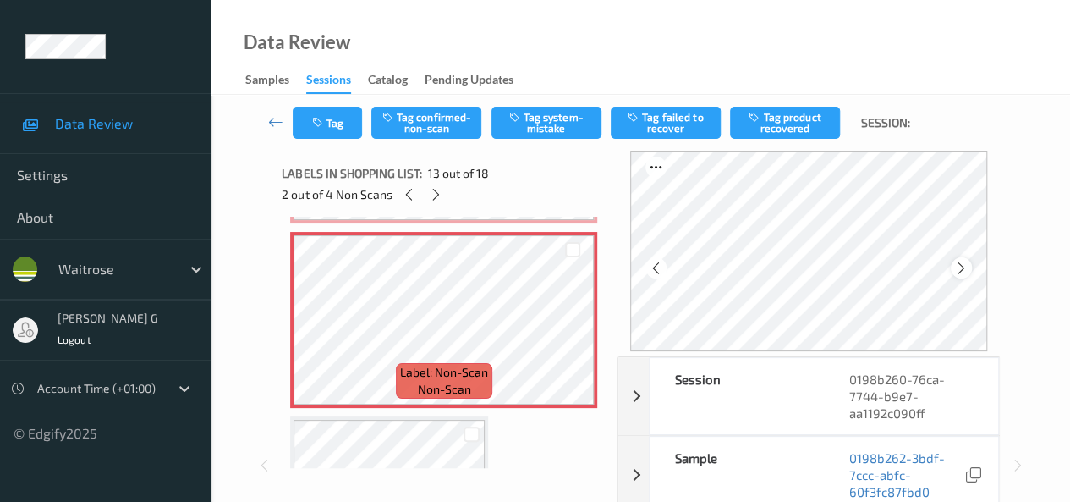
click at [972, 270] on div at bounding box center [961, 267] width 21 height 21
click at [325, 113] on button "Tag" at bounding box center [327, 123] width 69 height 32
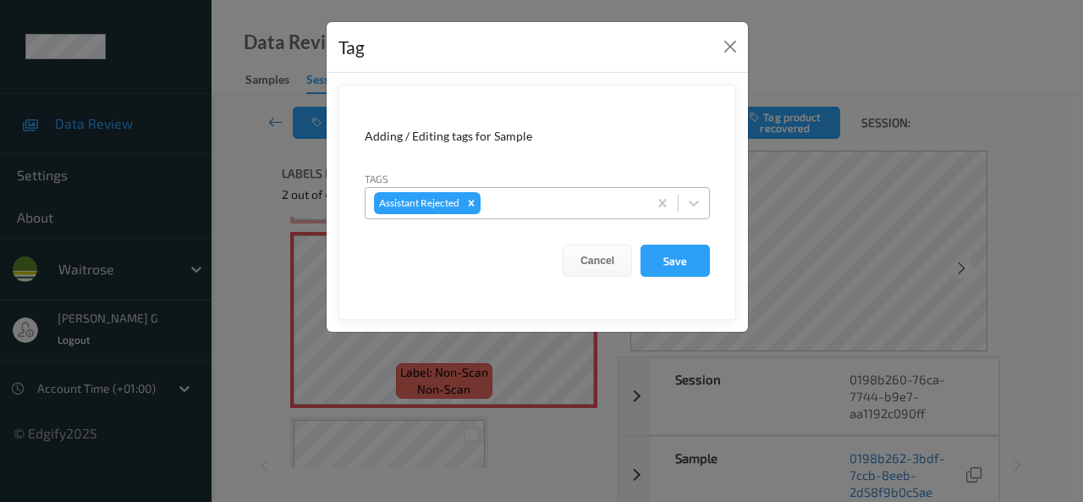
click at [552, 211] on div at bounding box center [561, 203] width 155 height 20
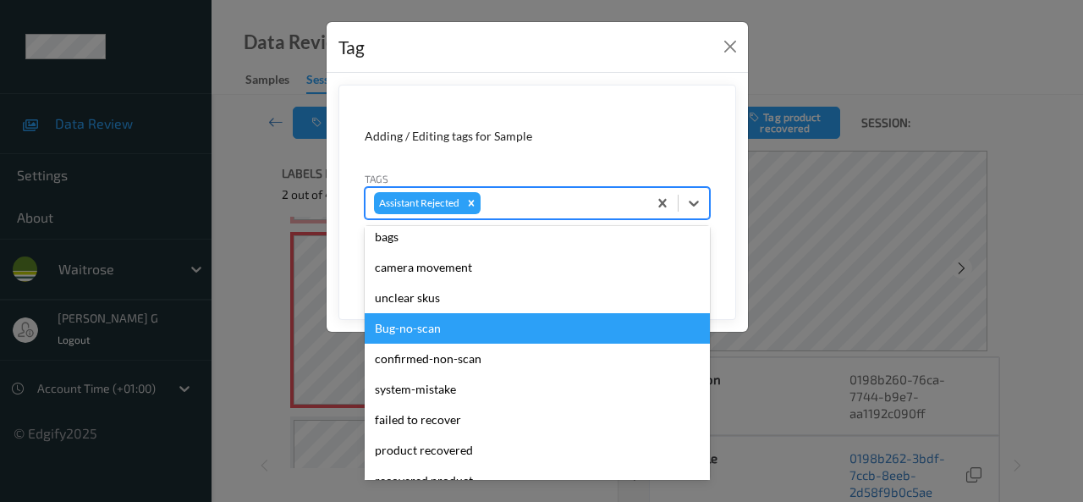
scroll to position [85, 0]
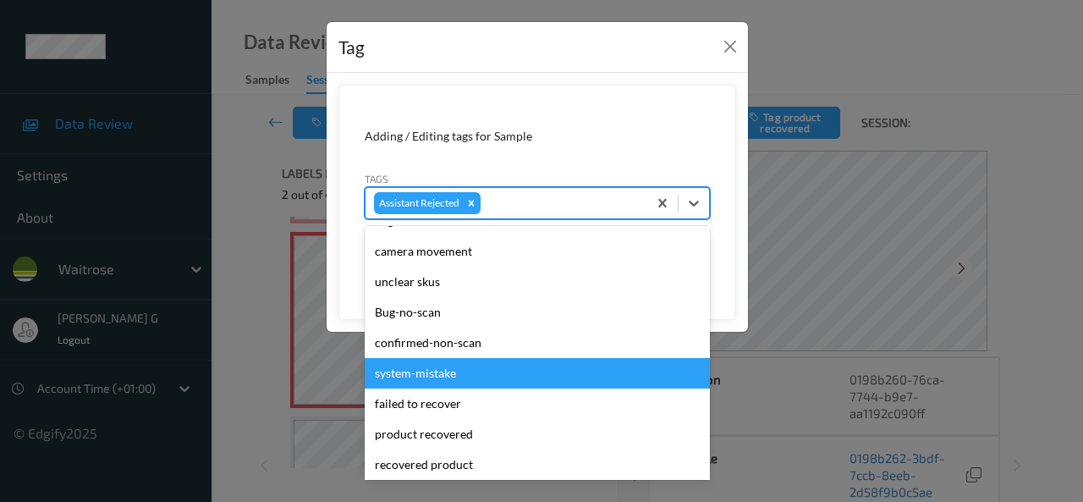
click at [435, 370] on div "system-mistake" at bounding box center [537, 373] width 345 height 30
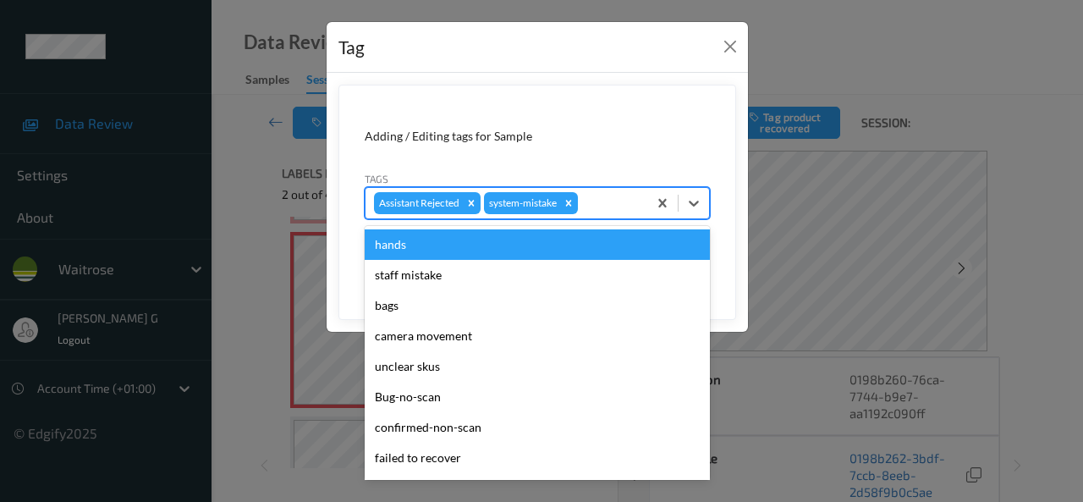
click at [613, 194] on div at bounding box center [610, 203] width 58 height 20
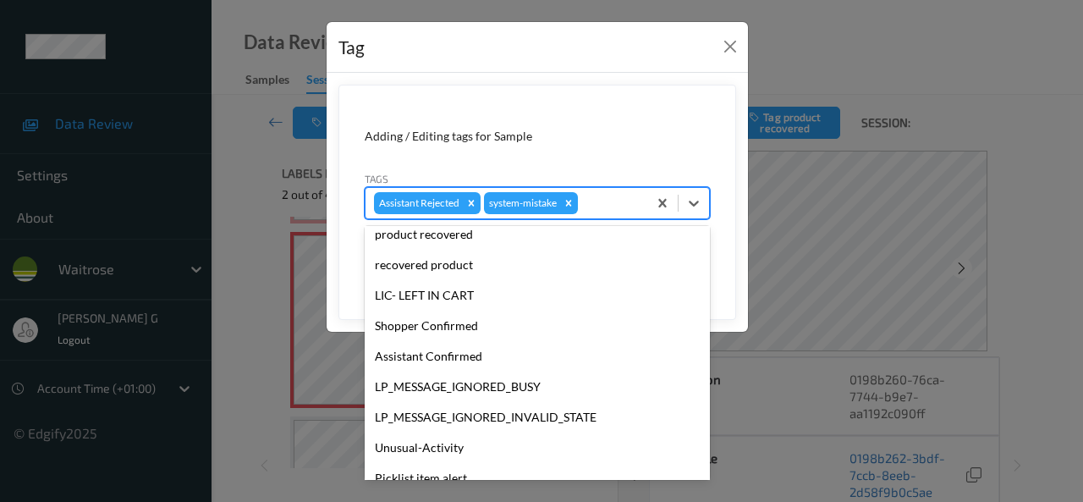
scroll to position [332, 0]
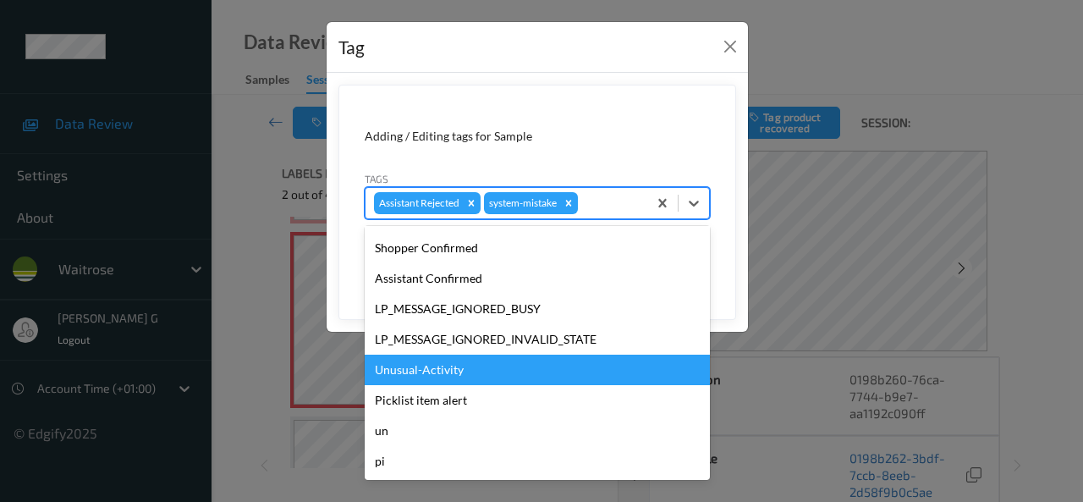
click at [420, 367] on div "Unusual-Activity" at bounding box center [537, 369] width 345 height 30
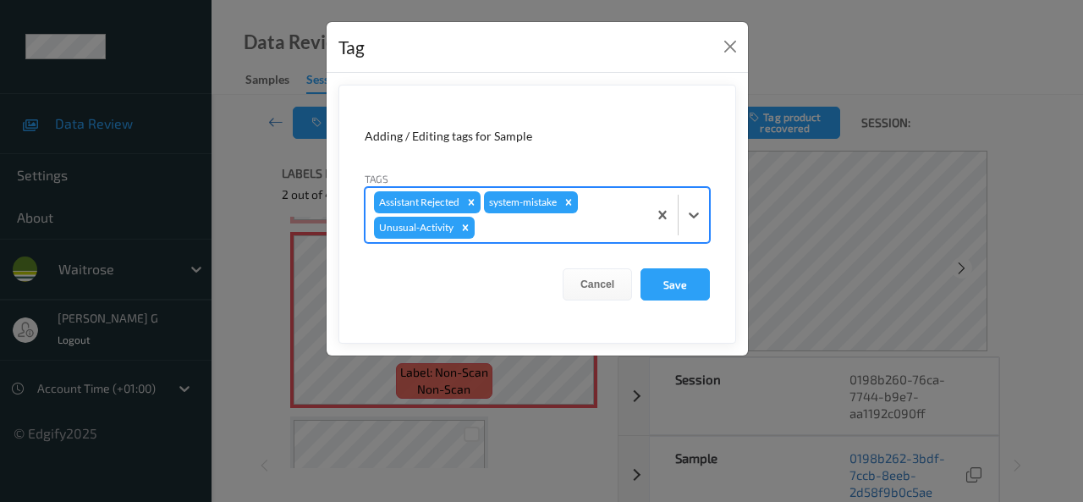
click at [519, 233] on div at bounding box center [558, 227] width 161 height 20
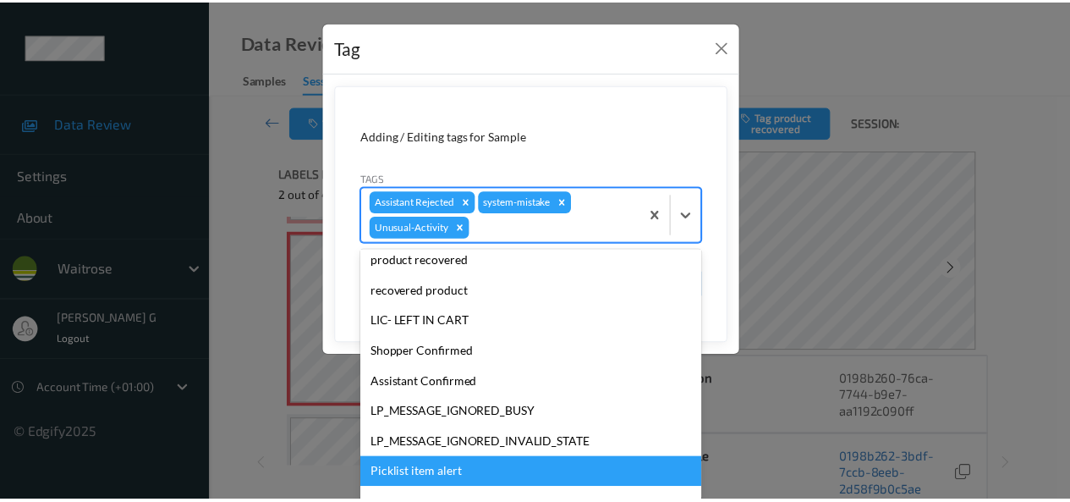
scroll to position [301, 0]
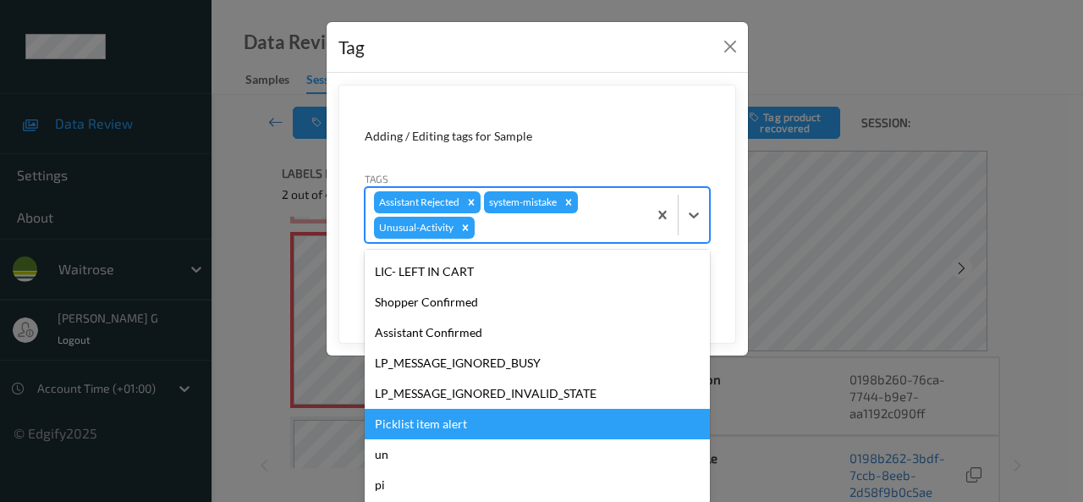
click at [416, 418] on div "Picklist item alert" at bounding box center [537, 424] width 345 height 30
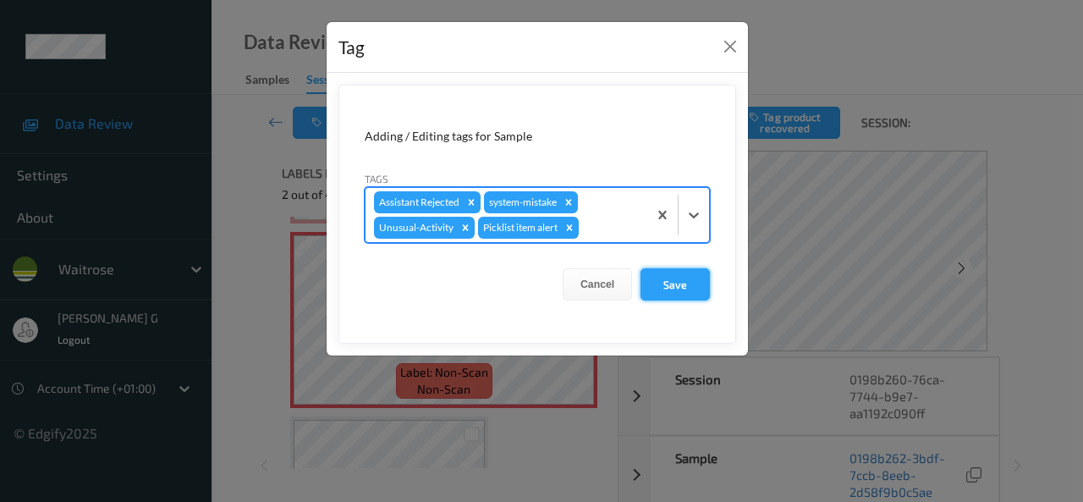
click at [672, 277] on button "Save" at bounding box center [674, 284] width 69 height 32
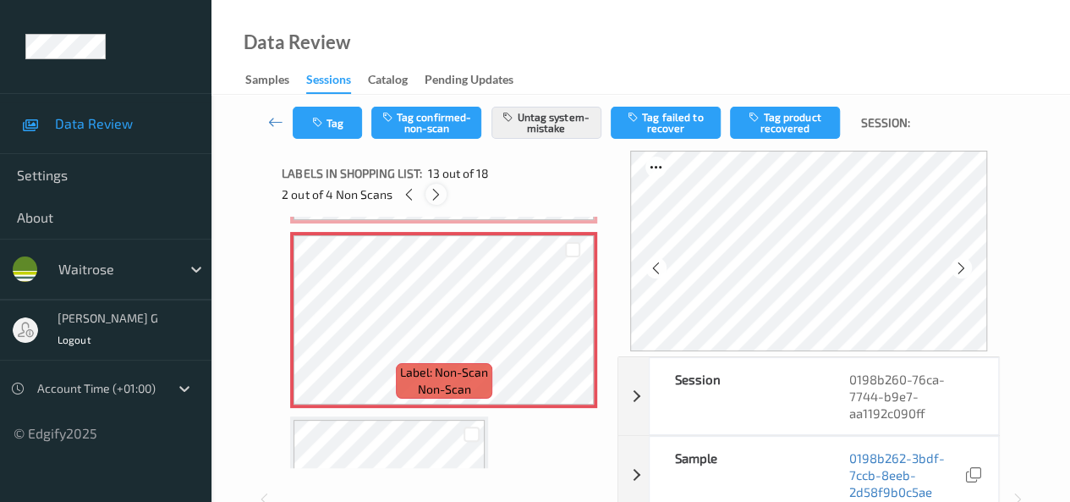
click at [435, 188] on icon at bounding box center [436, 194] width 14 height 15
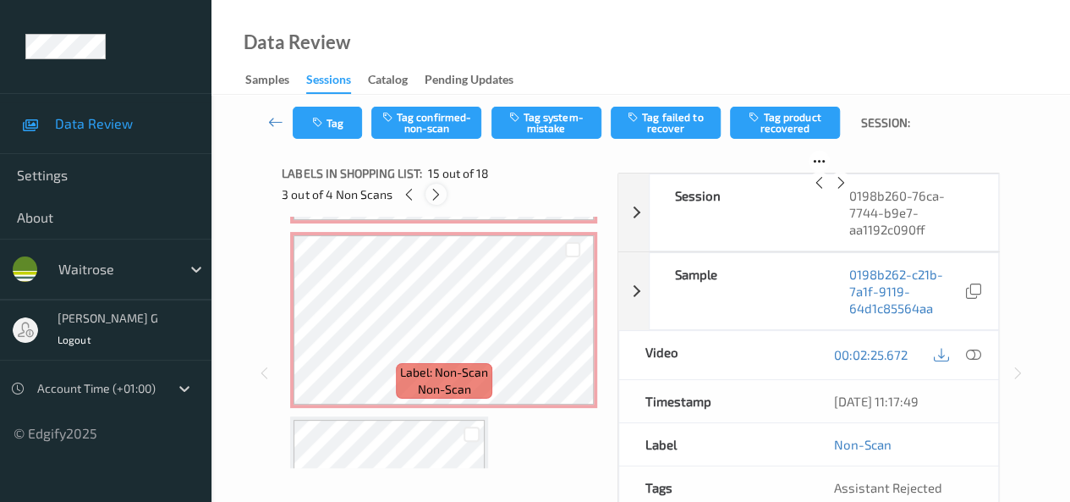
scroll to position [2406, 0]
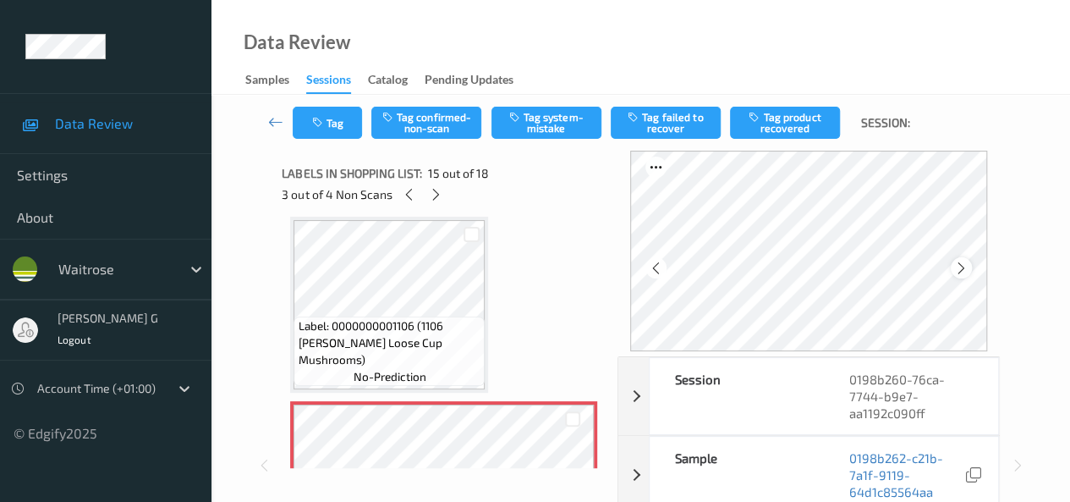
click at [965, 271] on icon at bounding box center [961, 267] width 14 height 15
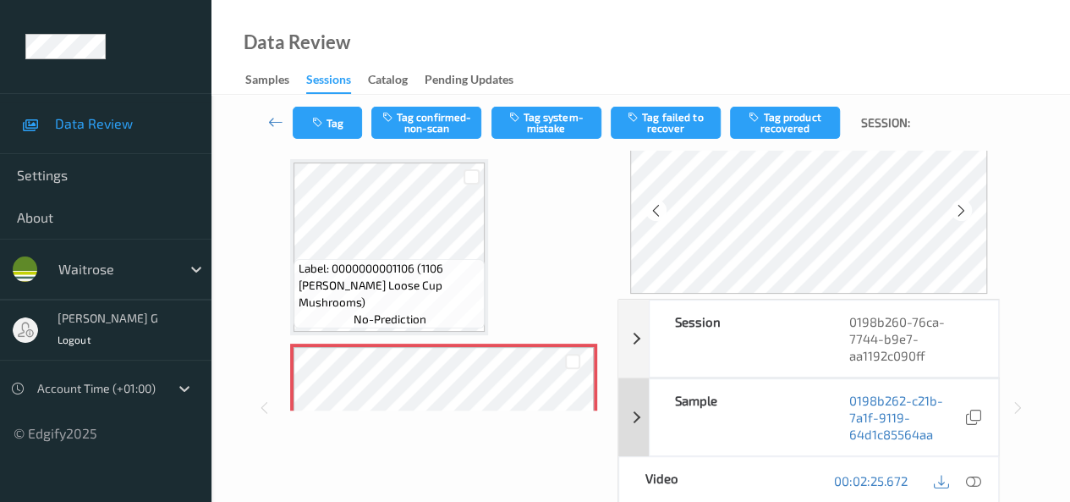
scroll to position [85, 0]
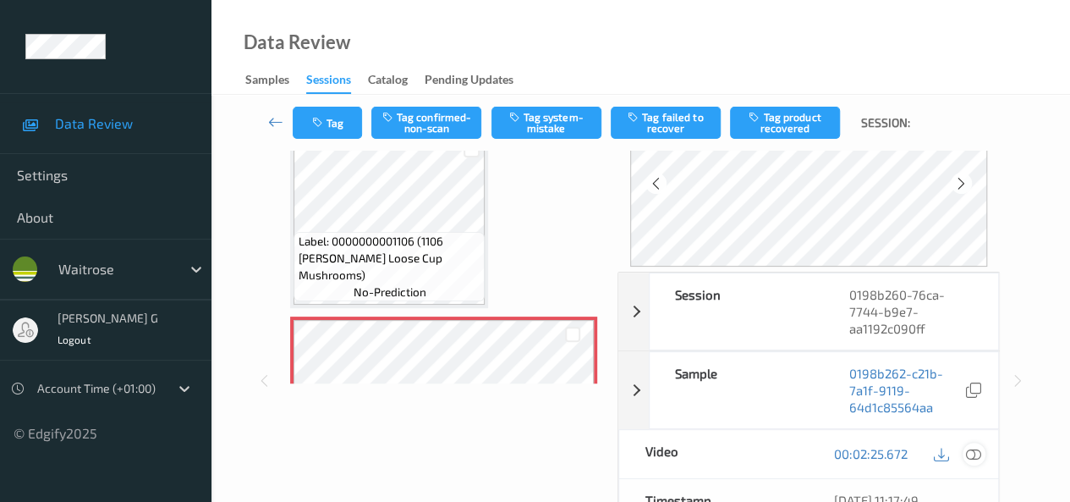
click at [977, 449] on icon at bounding box center [973, 453] width 15 height 15
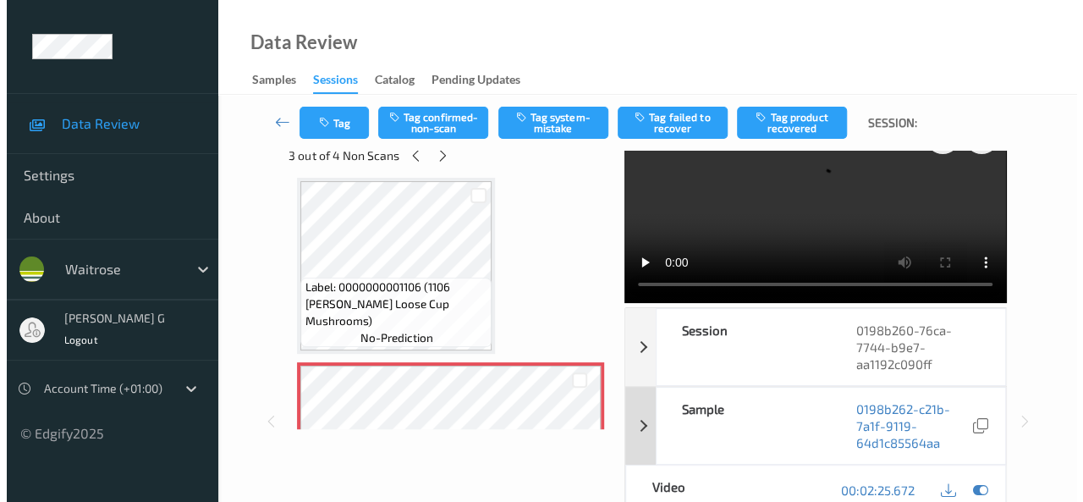
scroll to position [0, 0]
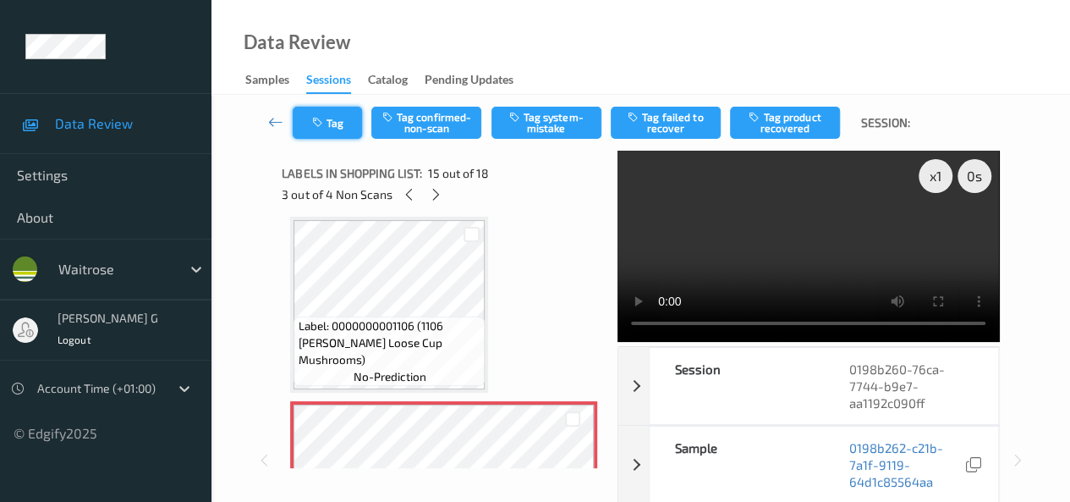
click at [319, 129] on button "Tag" at bounding box center [327, 123] width 69 height 32
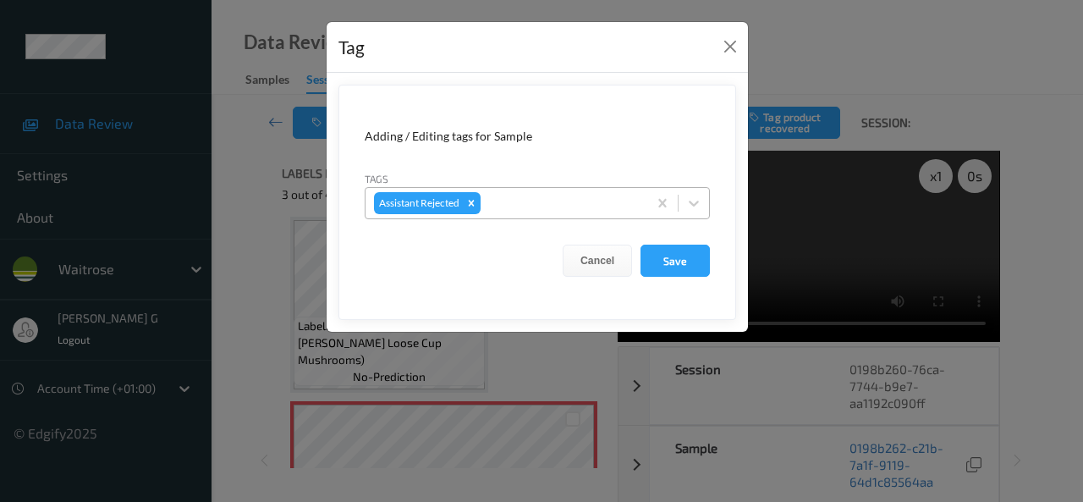
click at [541, 209] on div at bounding box center [561, 203] width 155 height 20
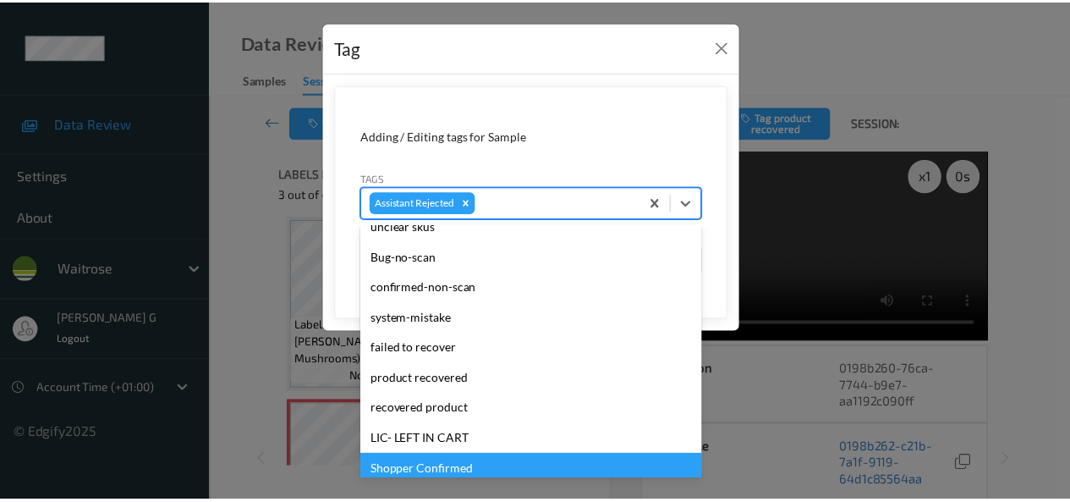
scroll to position [193, 0]
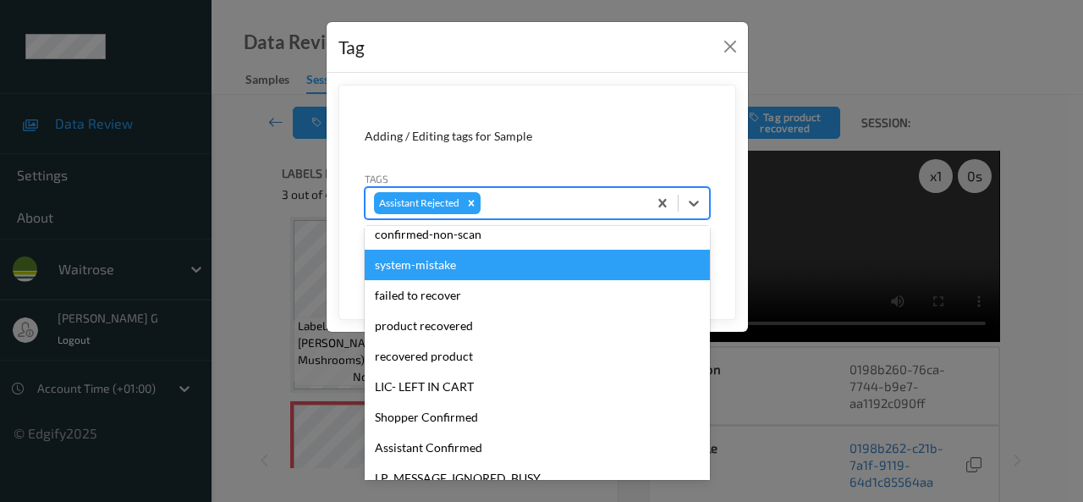
click at [421, 269] on div "system-mistake" at bounding box center [537, 265] width 345 height 30
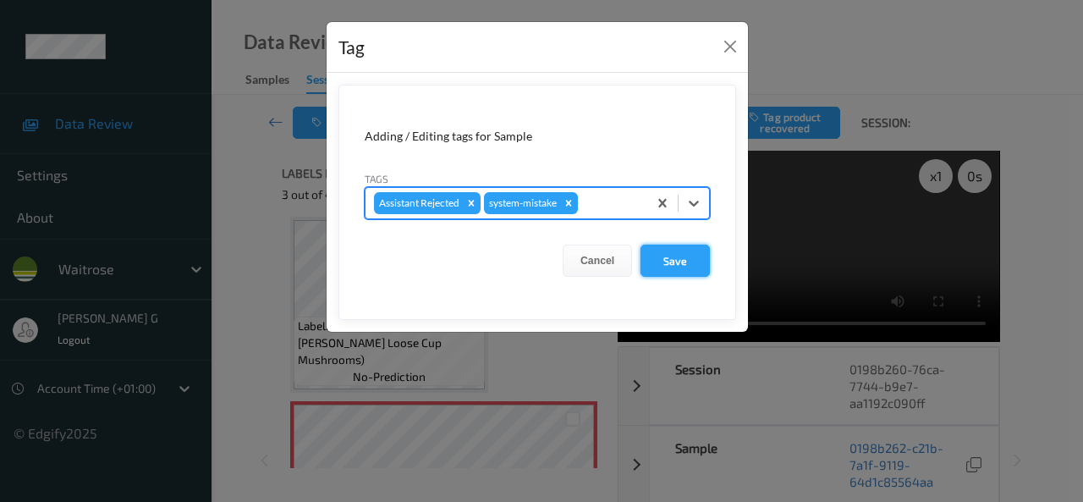
click at [684, 256] on button "Save" at bounding box center [674, 260] width 69 height 32
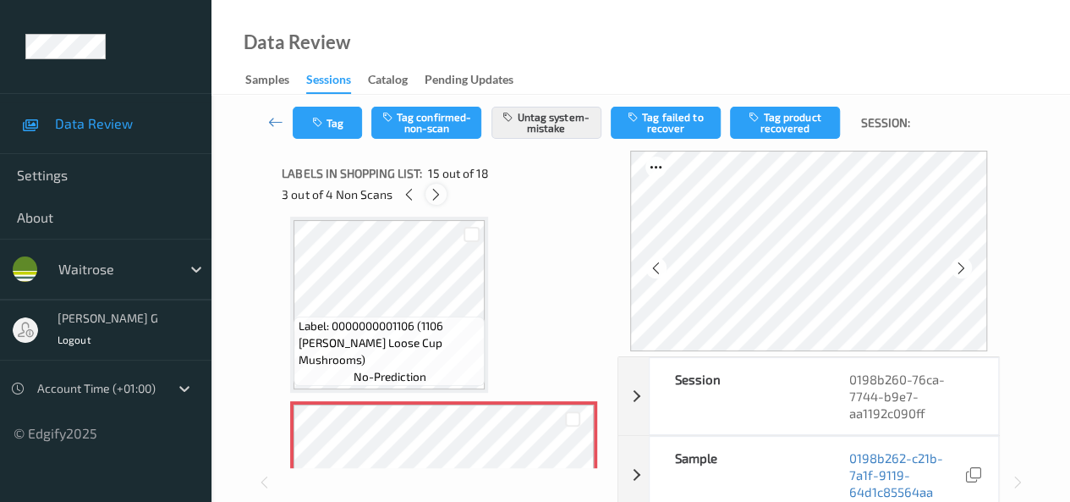
click at [433, 190] on icon at bounding box center [436, 194] width 14 height 15
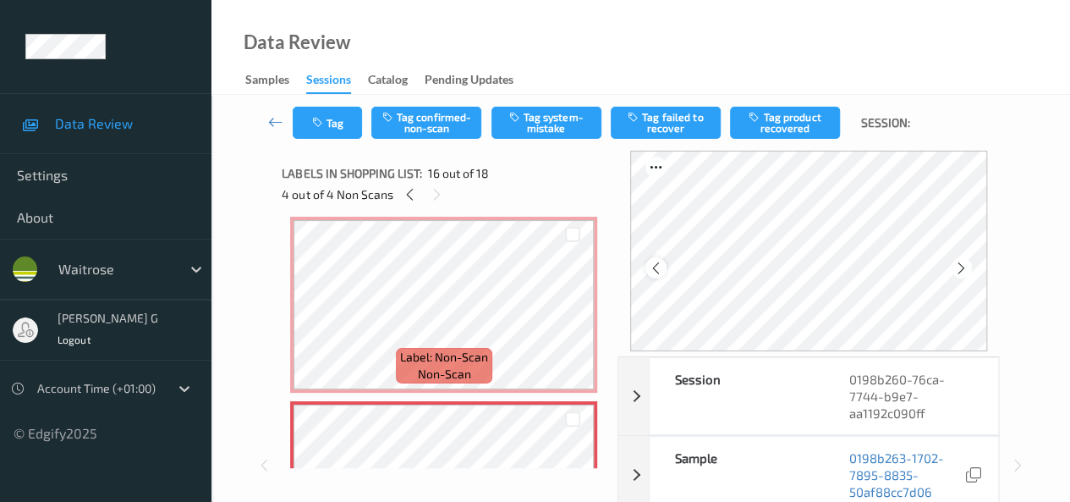
click at [663, 266] on icon at bounding box center [656, 267] width 14 height 15
click at [969, 267] on icon at bounding box center [961, 267] width 14 height 15
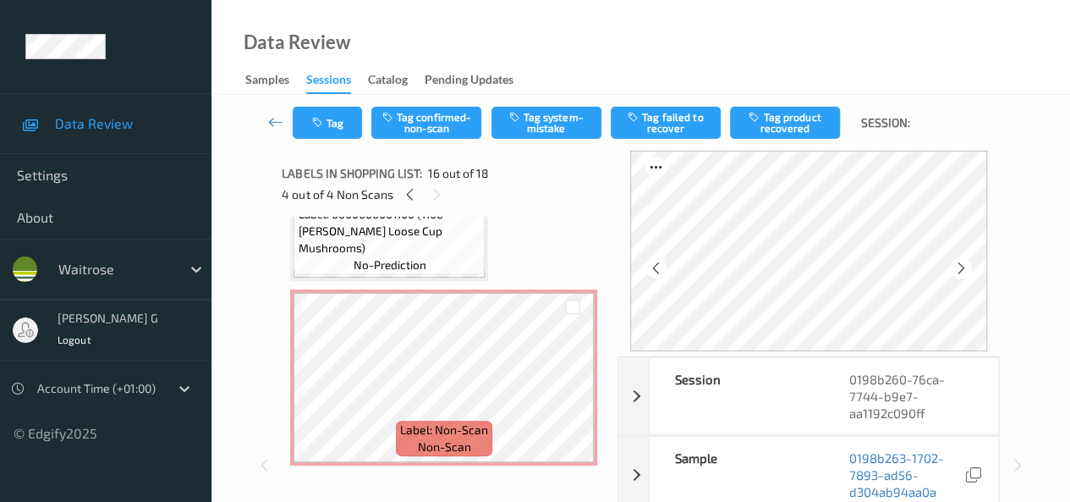
scroll to position [2284, 0]
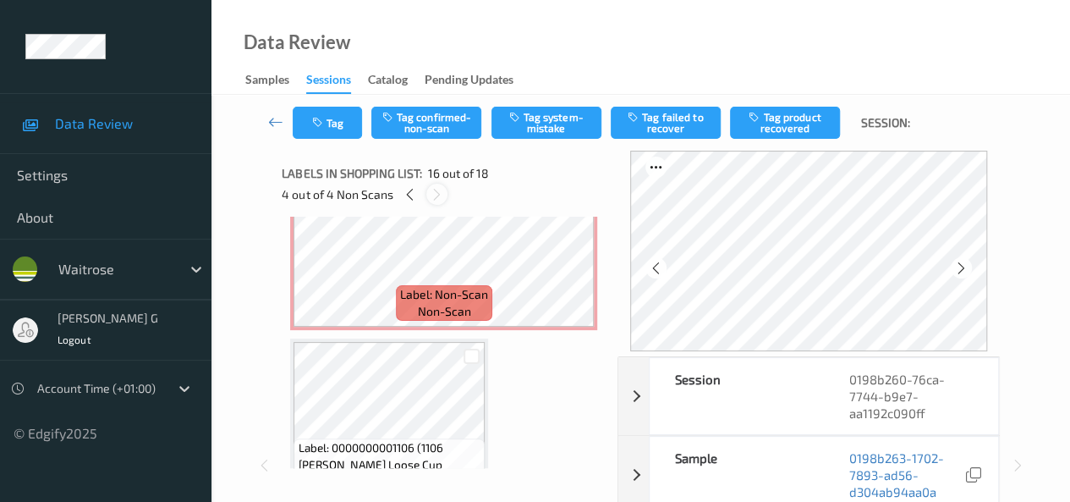
click at [430, 195] on icon at bounding box center [437, 194] width 14 height 15
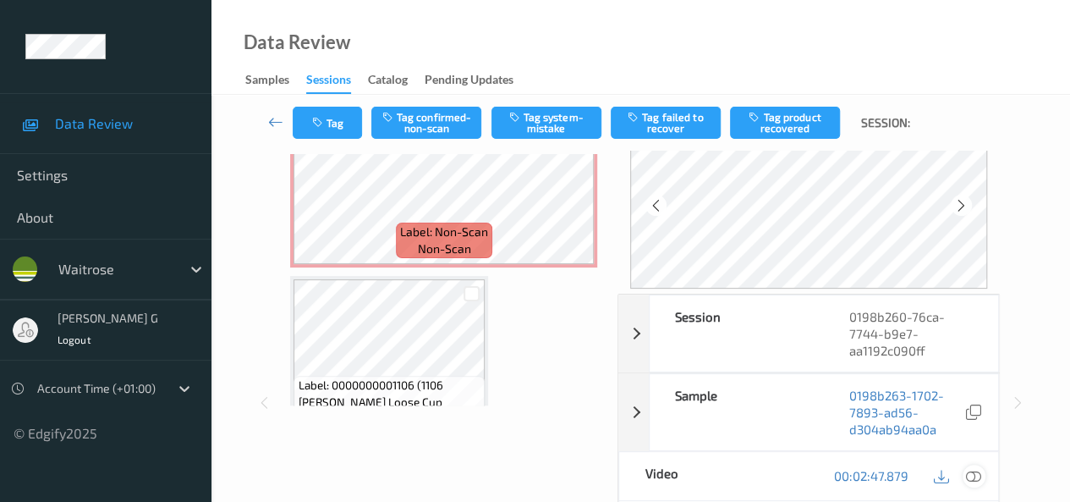
scroll to position [85, 0]
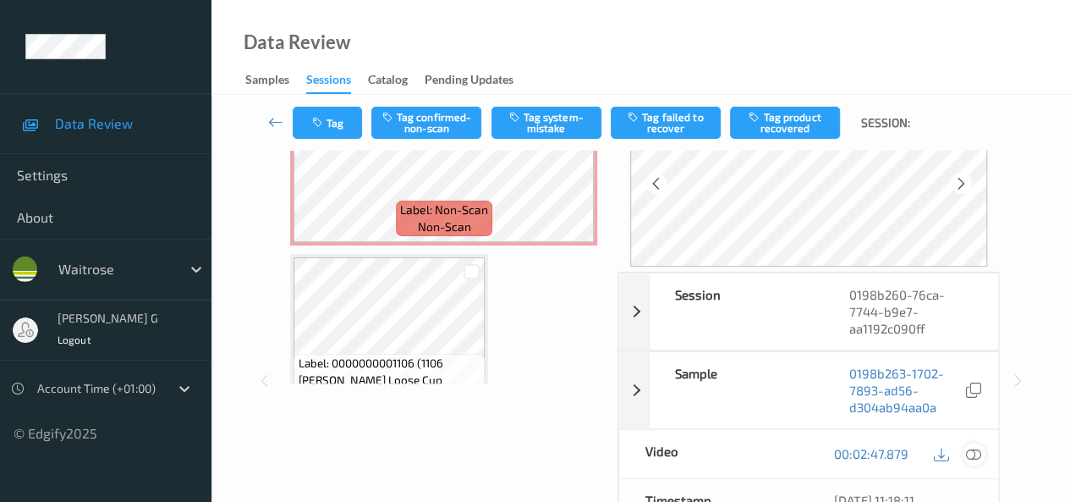
click at [978, 458] on icon at bounding box center [973, 453] width 15 height 15
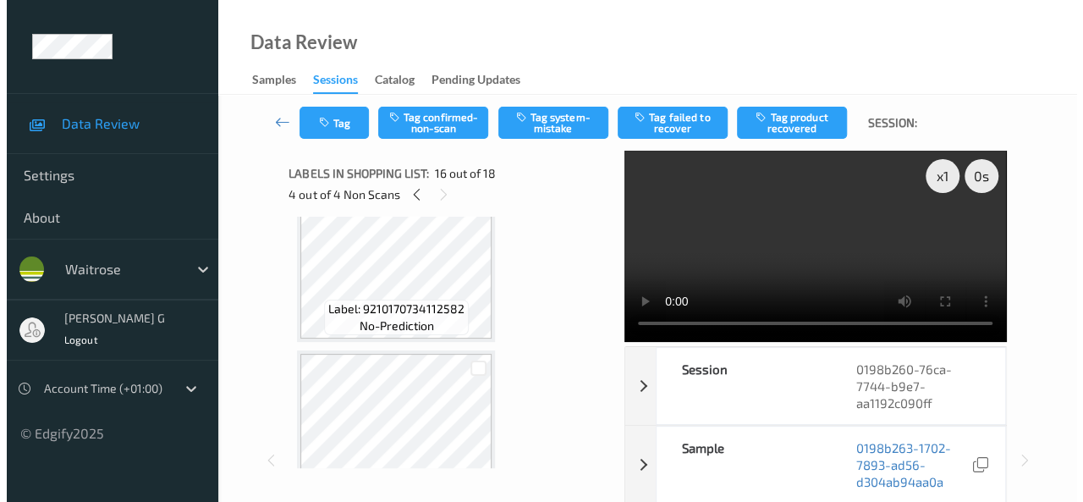
scroll to position [3046, 0]
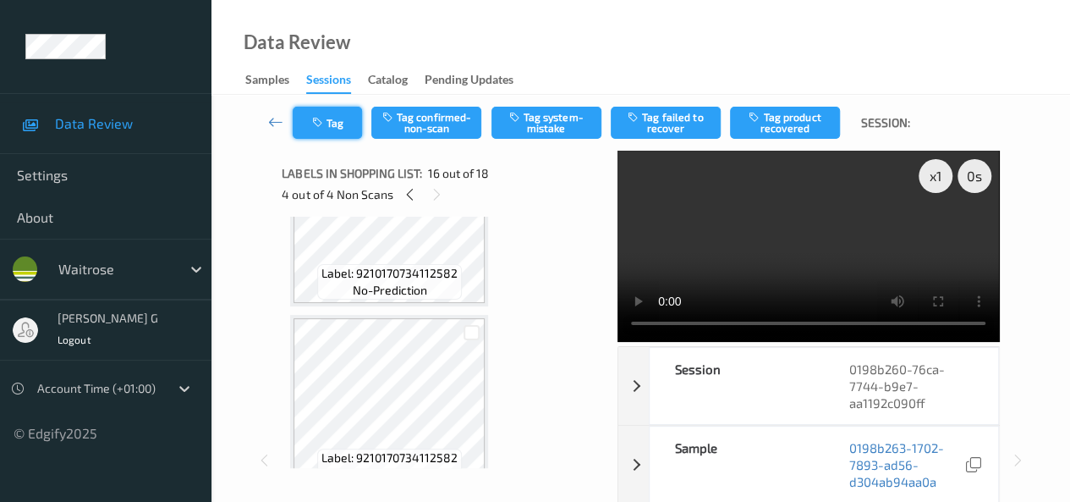
click at [328, 118] on button "Tag" at bounding box center [327, 123] width 69 height 32
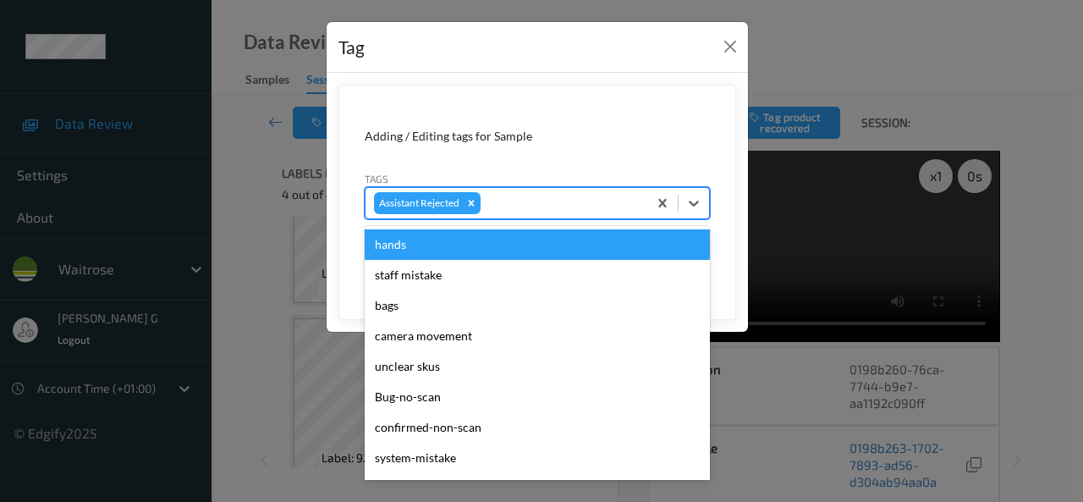
click at [542, 206] on div at bounding box center [561, 203] width 155 height 20
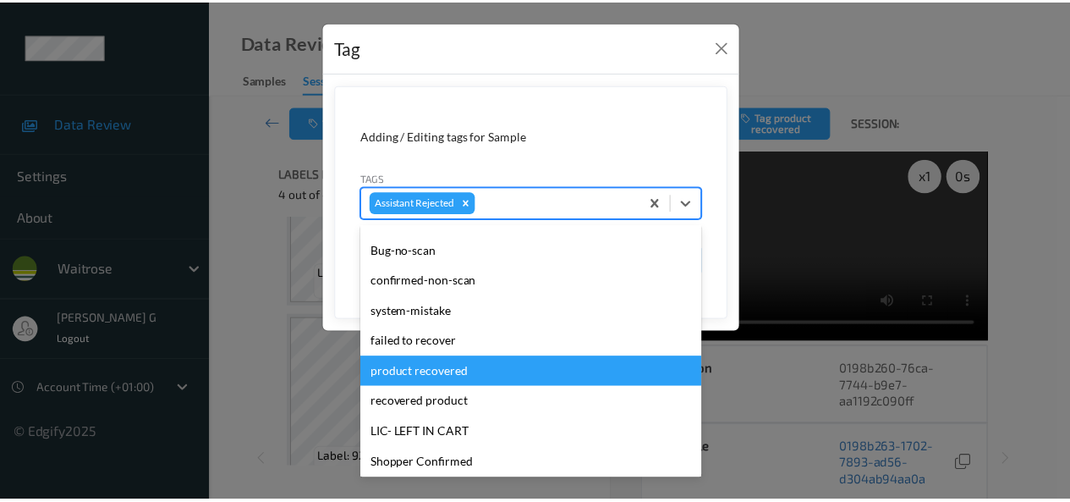
scroll to position [85, 0]
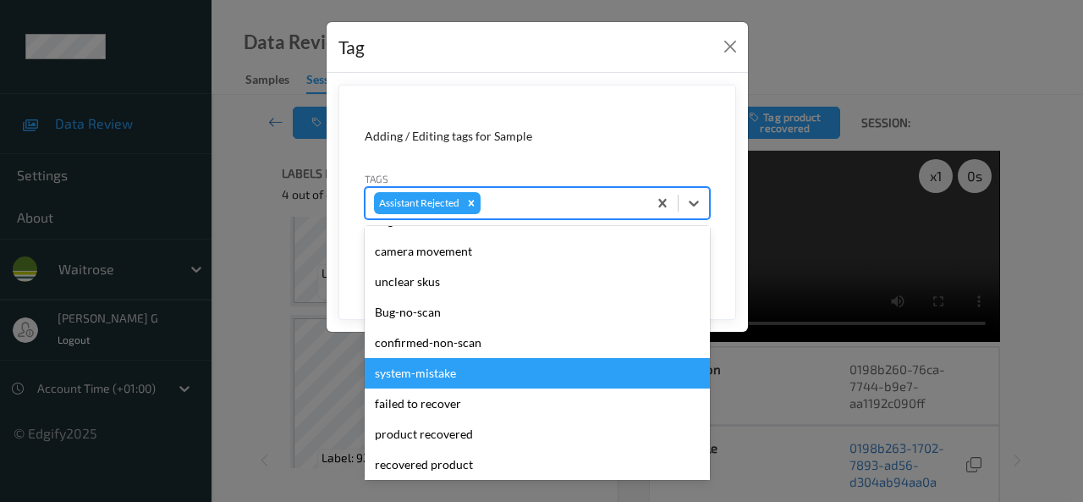
click at [415, 370] on div "system-mistake" at bounding box center [537, 373] width 345 height 30
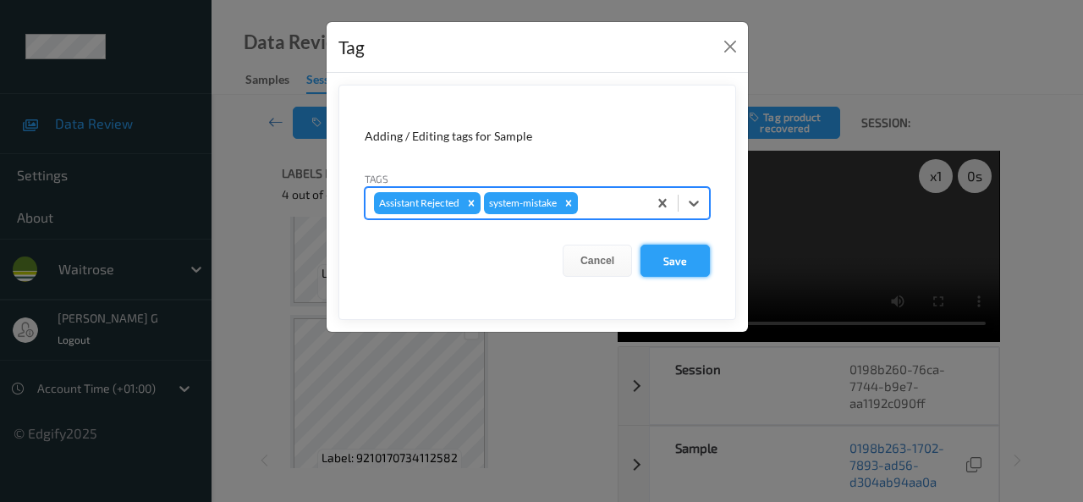
click at [685, 256] on button "Save" at bounding box center [674, 260] width 69 height 32
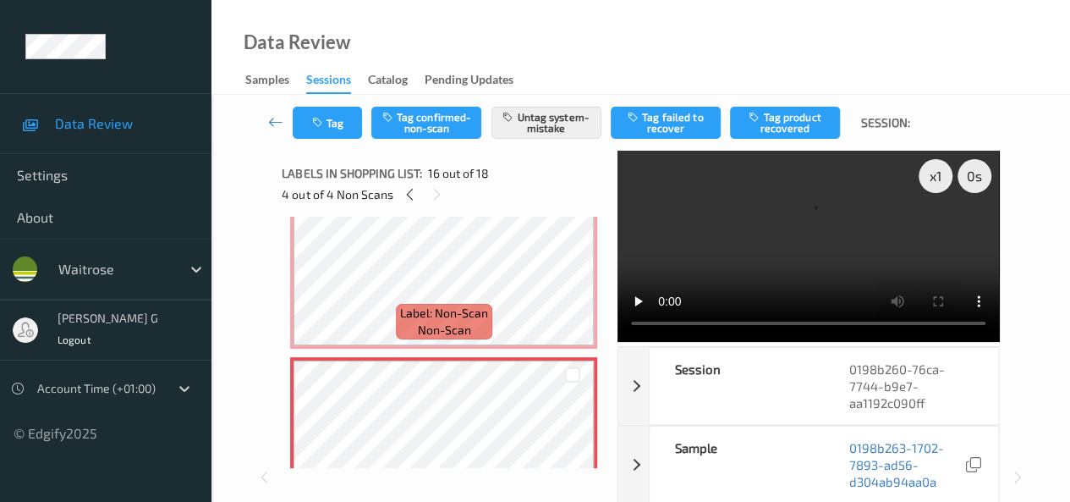
scroll to position [2623, 0]
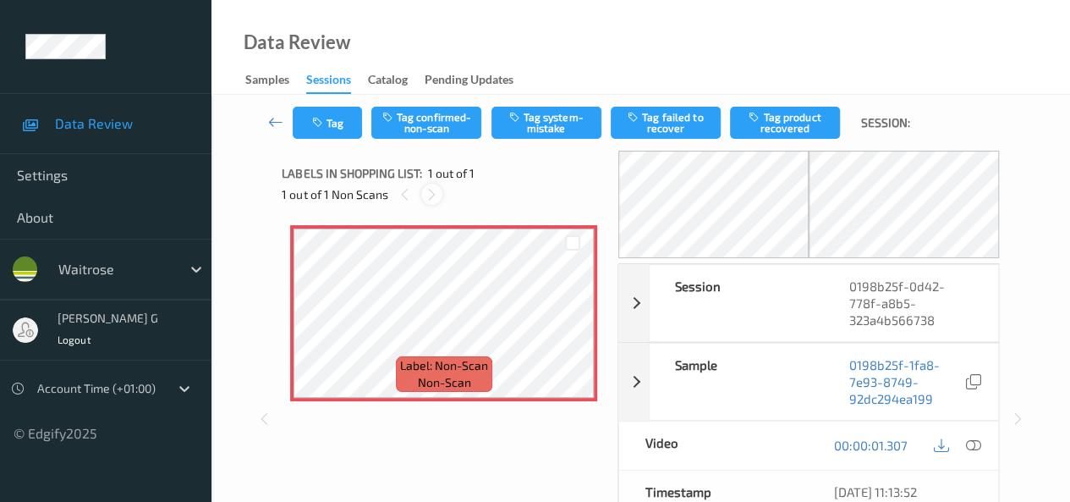
click at [437, 194] on icon at bounding box center [432, 194] width 14 height 15
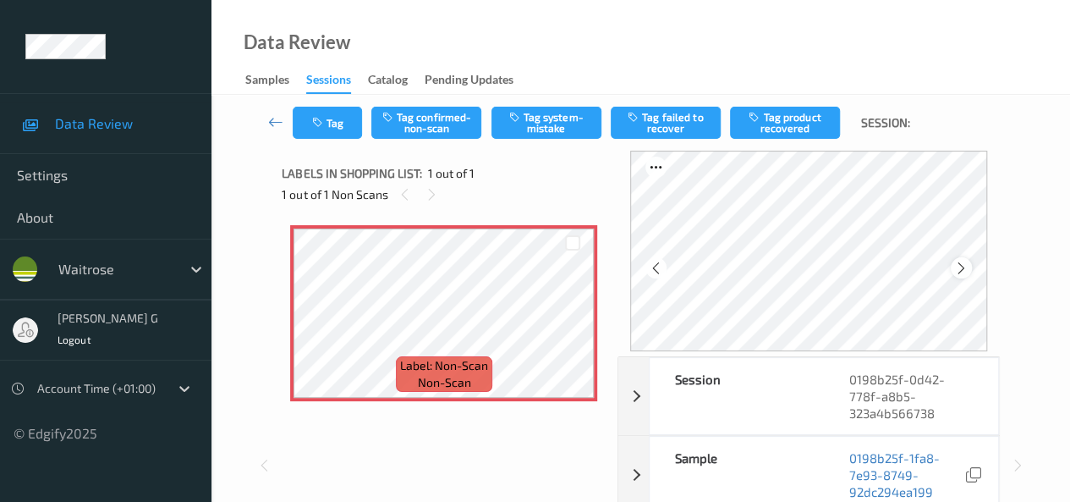
click at [964, 269] on icon at bounding box center [961, 267] width 14 height 15
click at [658, 267] on icon at bounding box center [656, 267] width 14 height 15
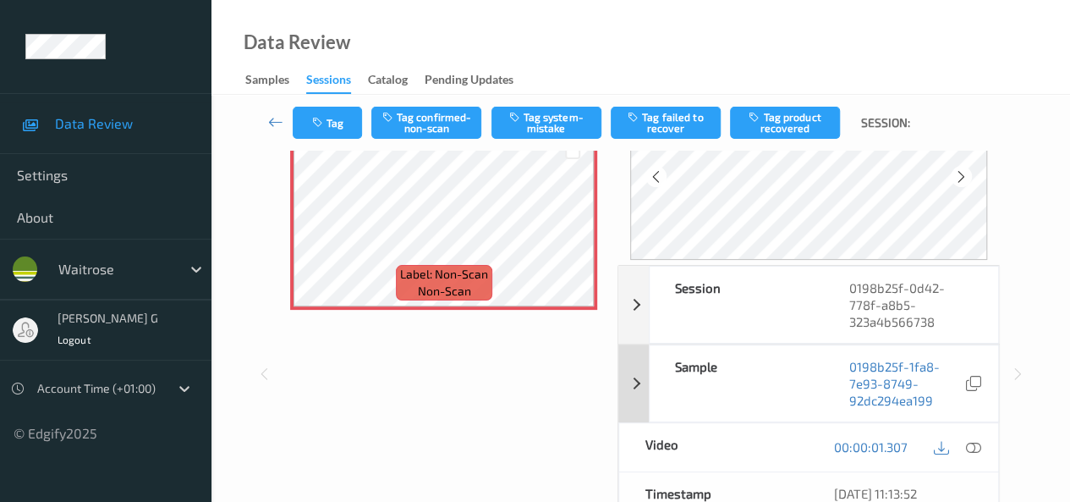
scroll to position [254, 0]
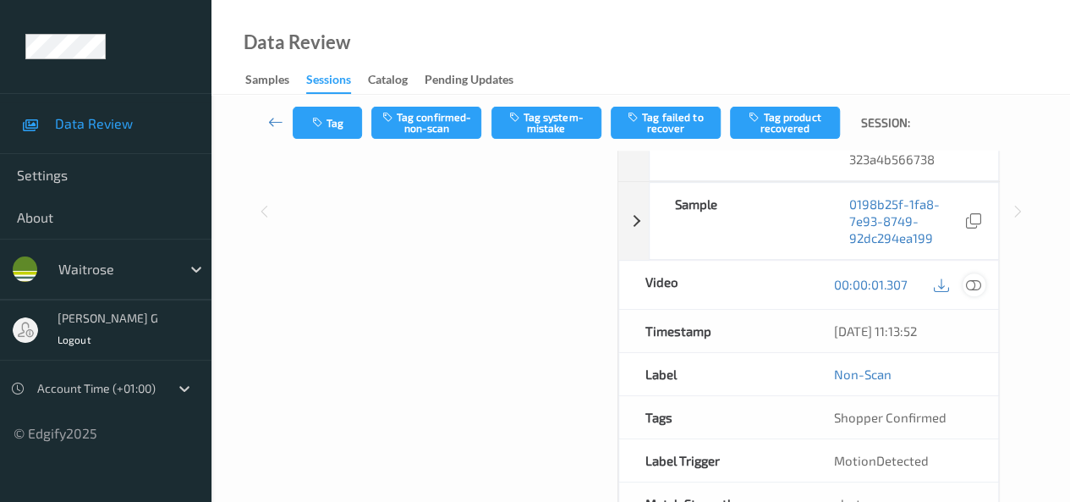
click at [975, 282] on icon at bounding box center [973, 284] width 15 height 15
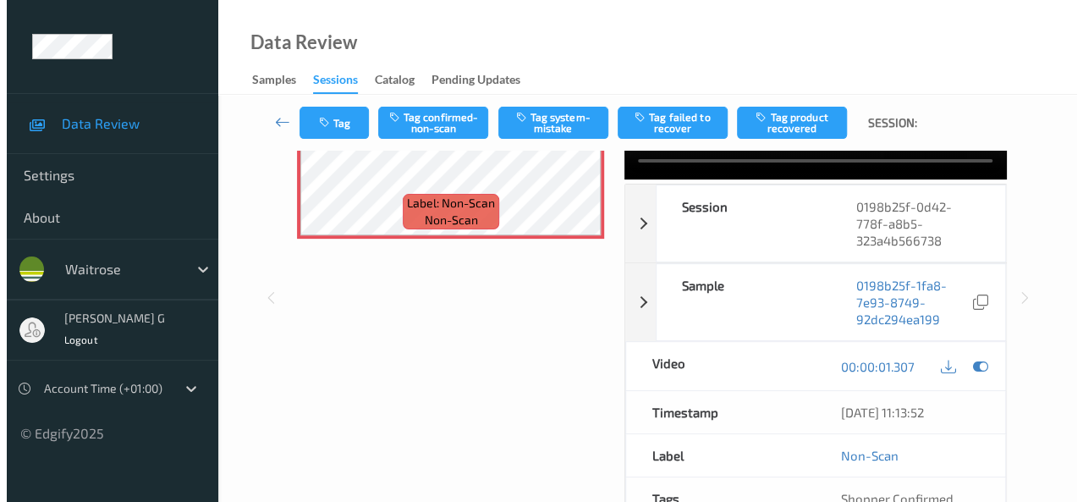
scroll to position [0, 0]
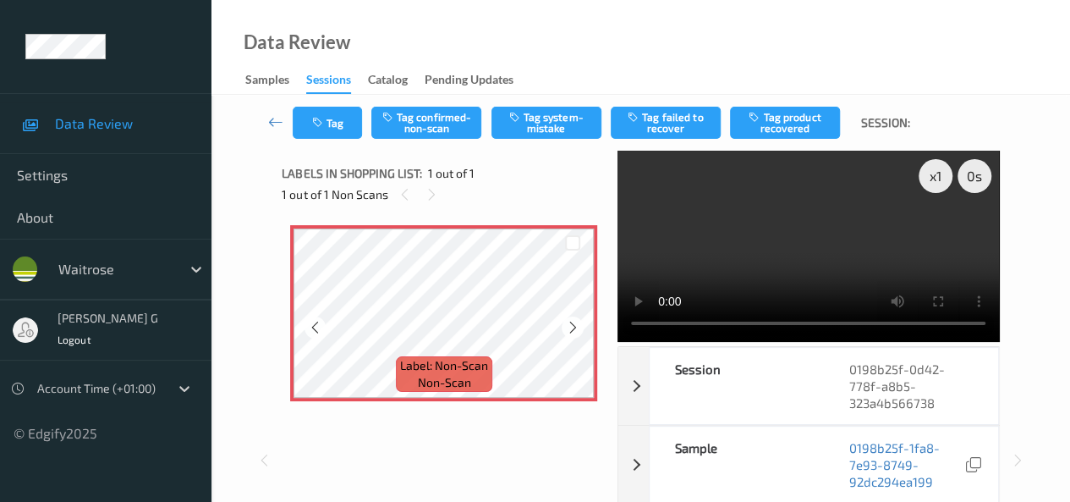
click at [574, 340] on div "x 1 0 s Session 0198b25f-0d42-778f-a8b5-323a4b566738 Session ID 0198b25f-0d42-7…" at bounding box center [640, 460] width 717 height 619
click at [333, 124] on button "Tag" at bounding box center [327, 123] width 69 height 32
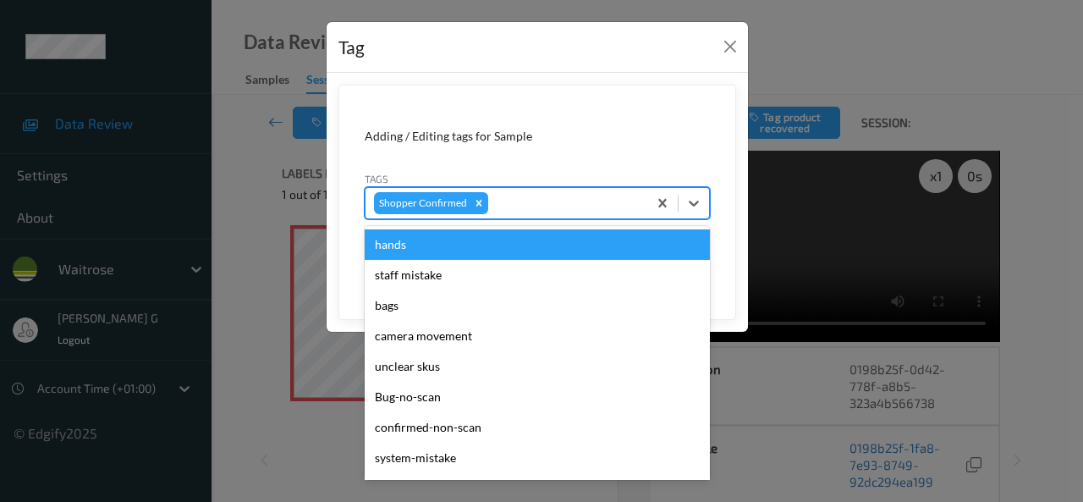
click at [562, 201] on div at bounding box center [565, 203] width 147 height 20
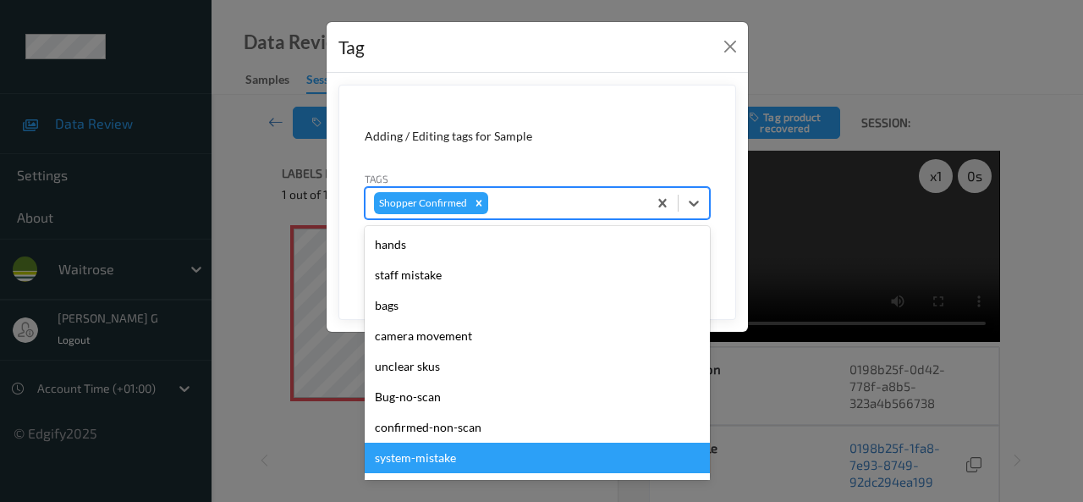
click at [418, 462] on div "system-mistake" at bounding box center [537, 457] width 345 height 30
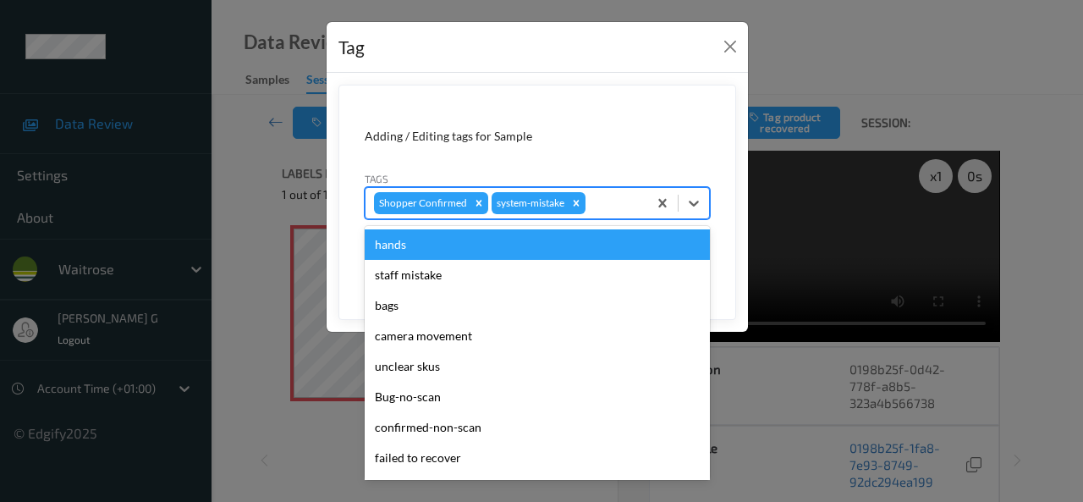
click at [602, 204] on div at bounding box center [614, 203] width 50 height 20
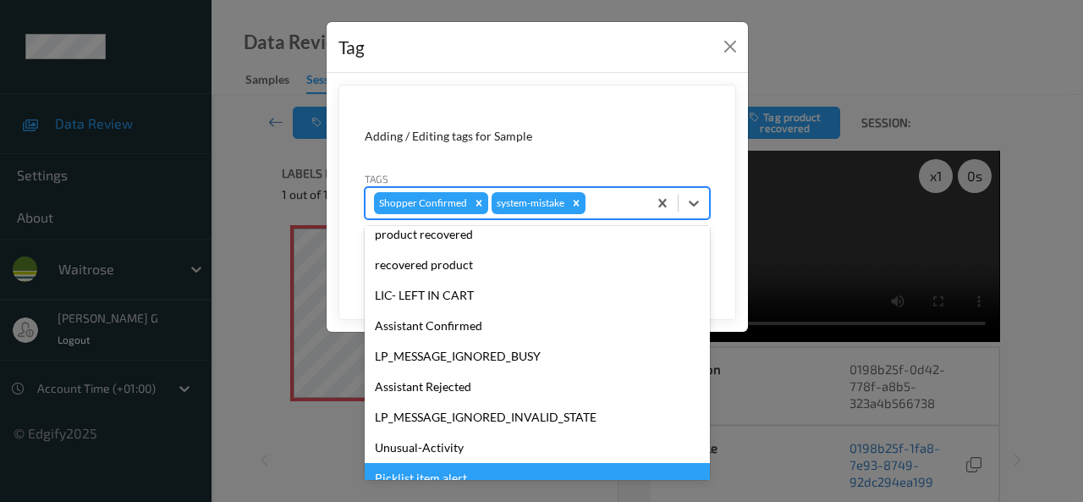
scroll to position [332, 0]
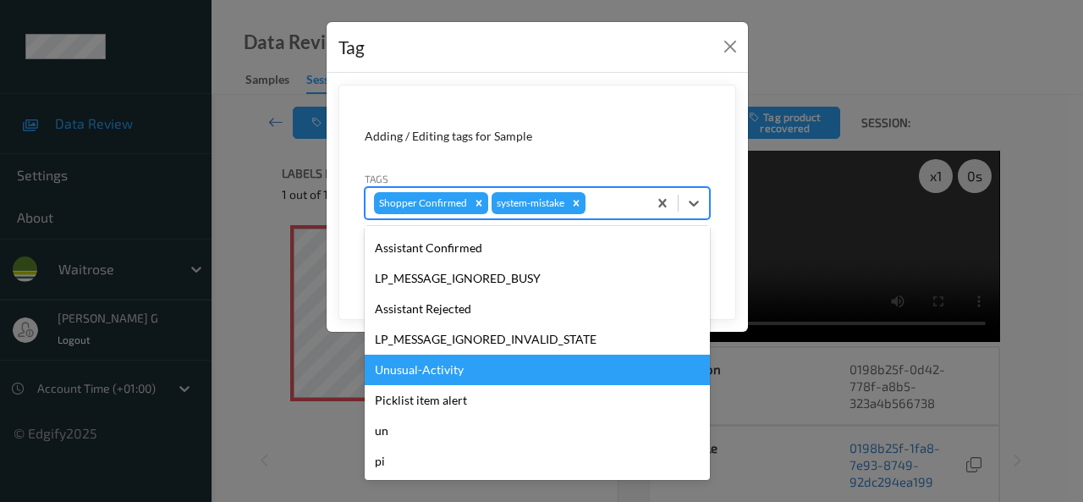
click at [409, 371] on div "Unusual-Activity" at bounding box center [537, 369] width 345 height 30
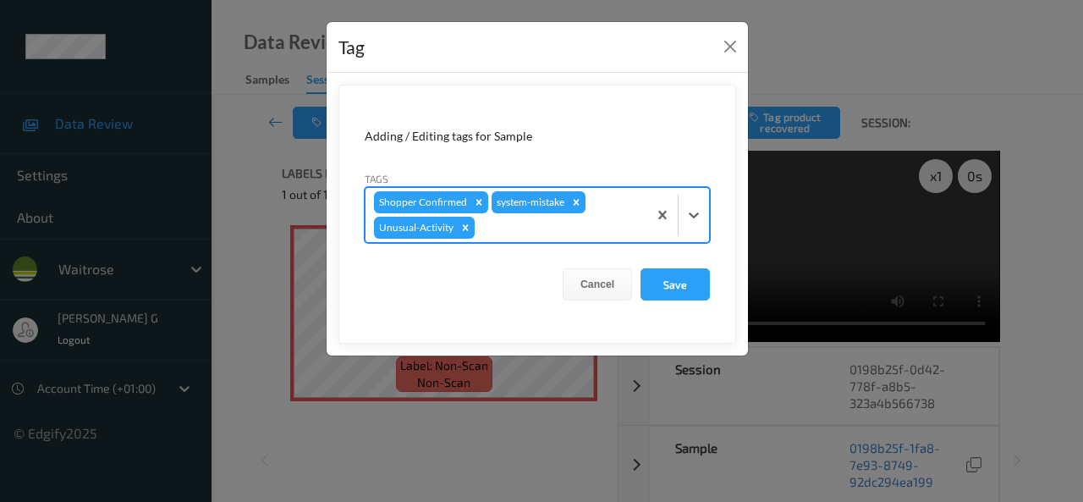
click at [606, 233] on div at bounding box center [558, 227] width 161 height 20
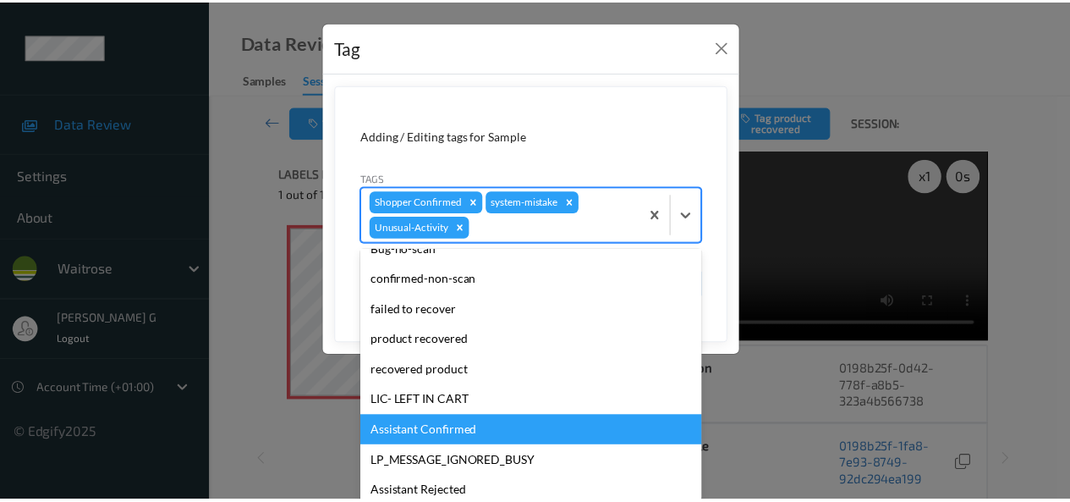
scroll to position [301, 0]
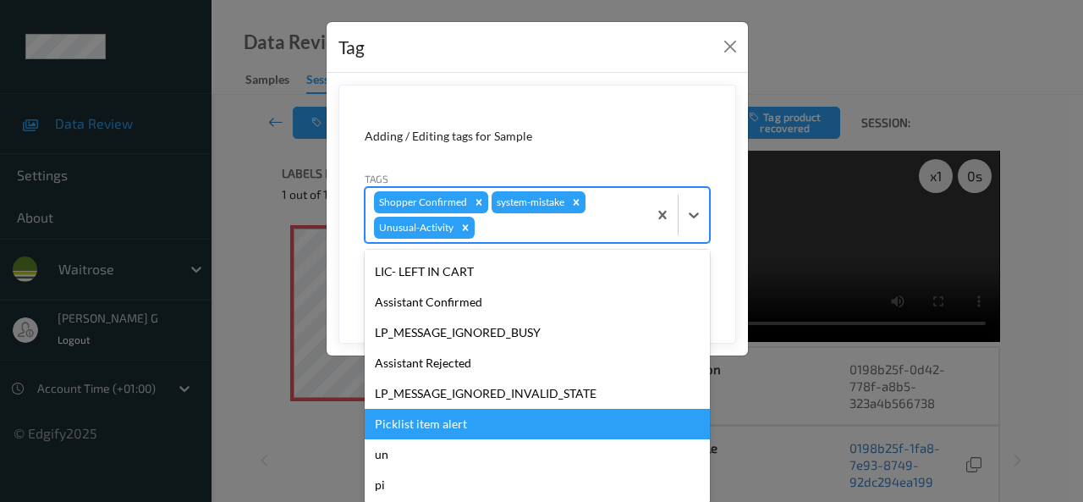
click at [413, 430] on div "Picklist item alert" at bounding box center [537, 424] width 345 height 30
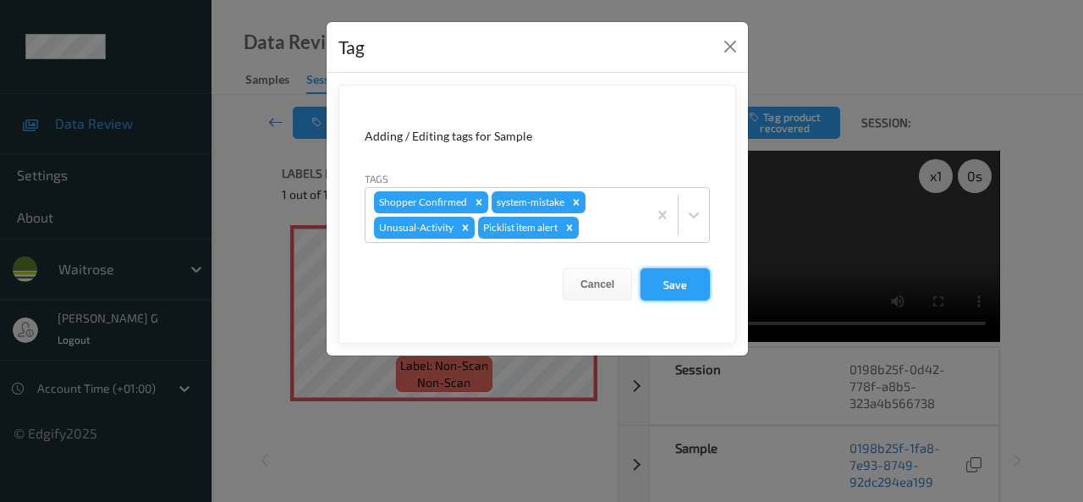
click at [667, 283] on button "Save" at bounding box center [674, 284] width 69 height 32
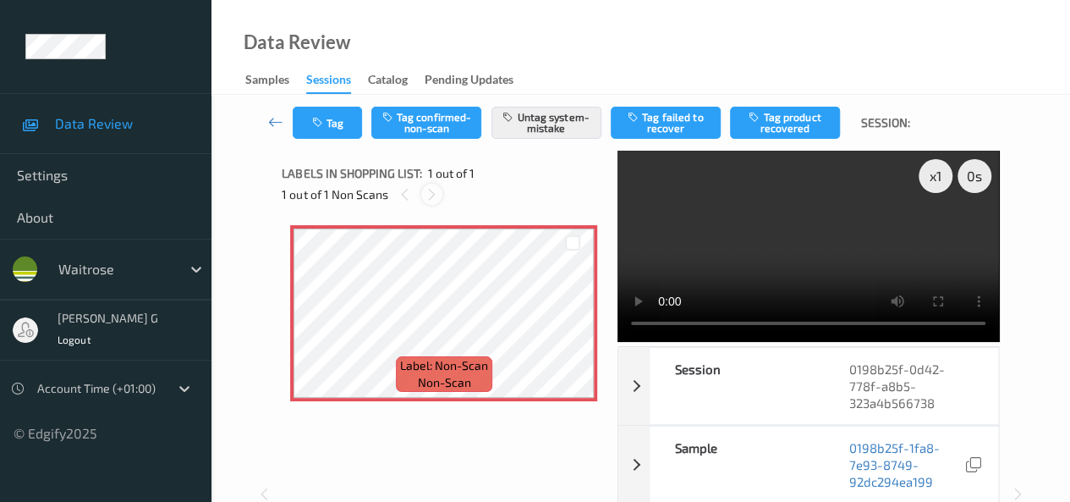
click at [436, 189] on icon at bounding box center [432, 194] width 14 height 15
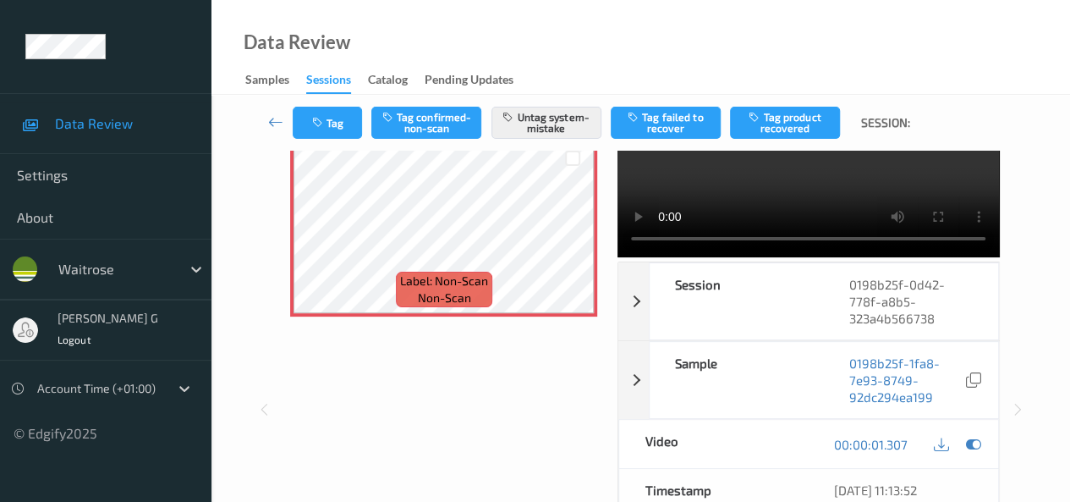
scroll to position [0, 0]
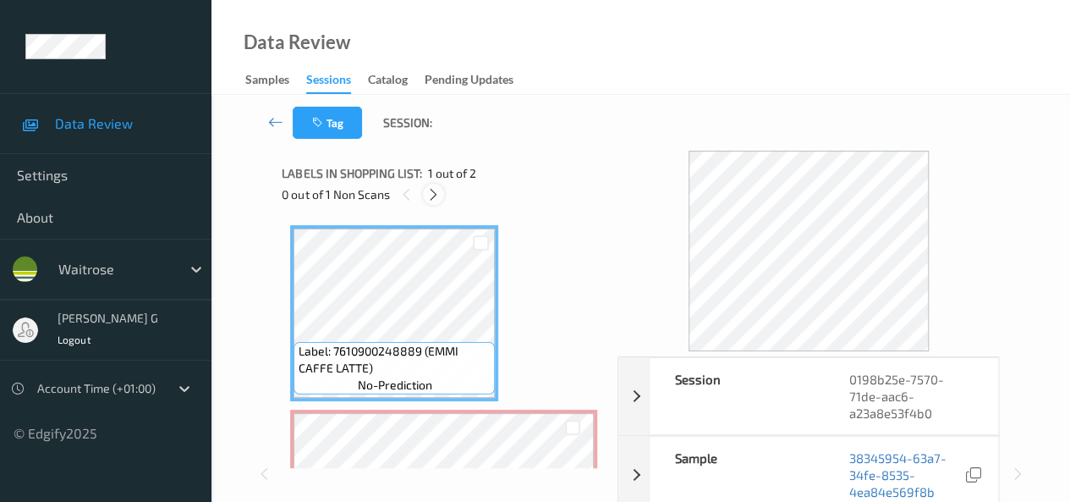
click at [428, 195] on icon at bounding box center [433, 194] width 14 height 15
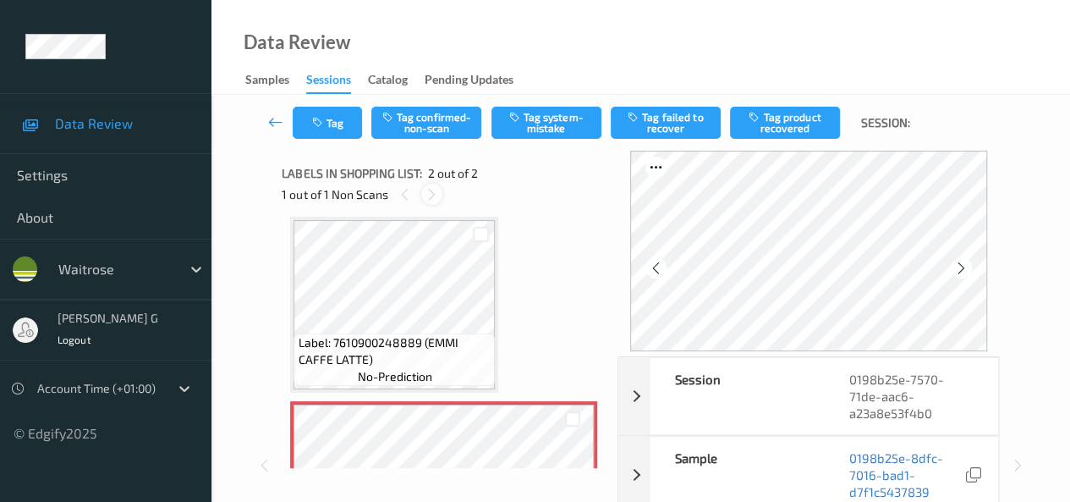
click at [432, 197] on icon at bounding box center [432, 194] width 14 height 15
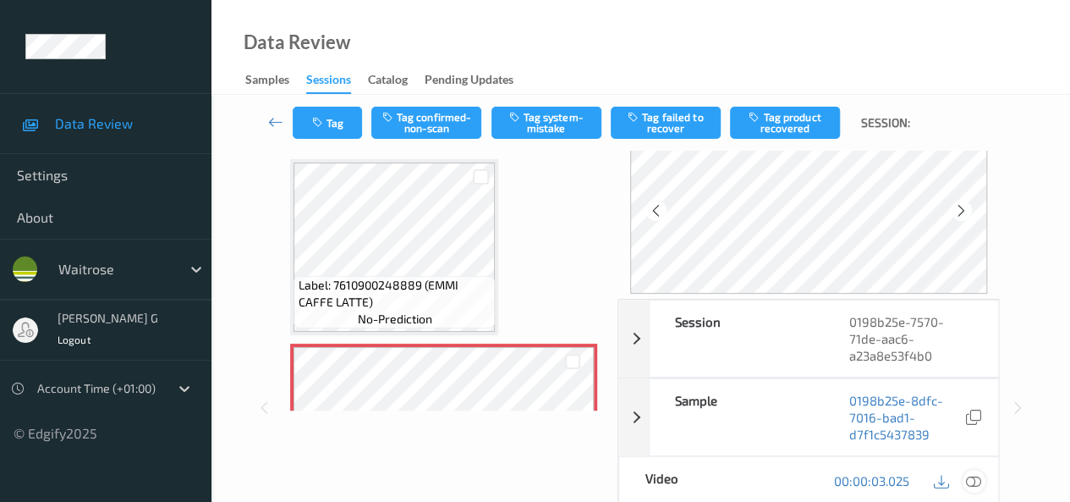
scroll to position [85, 0]
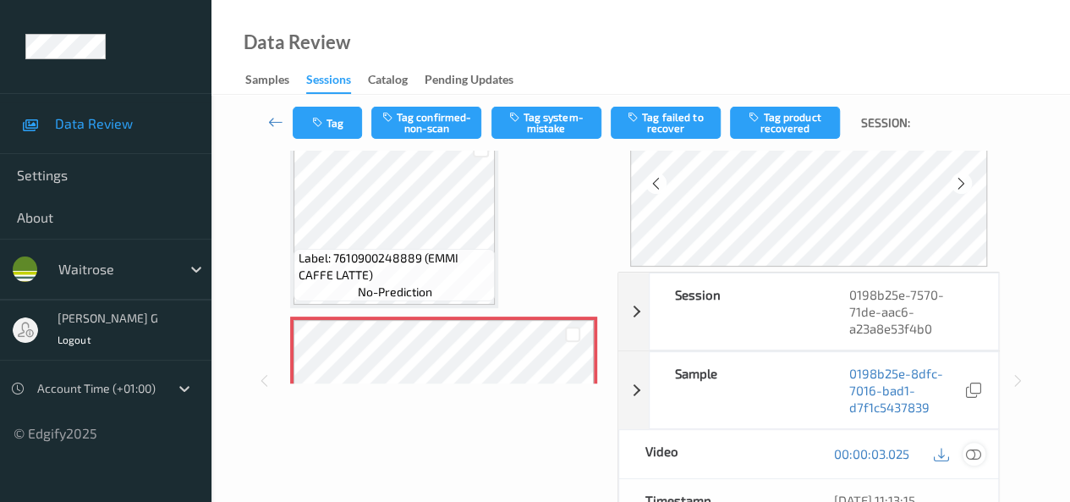
click at [977, 448] on icon at bounding box center [973, 453] width 15 height 15
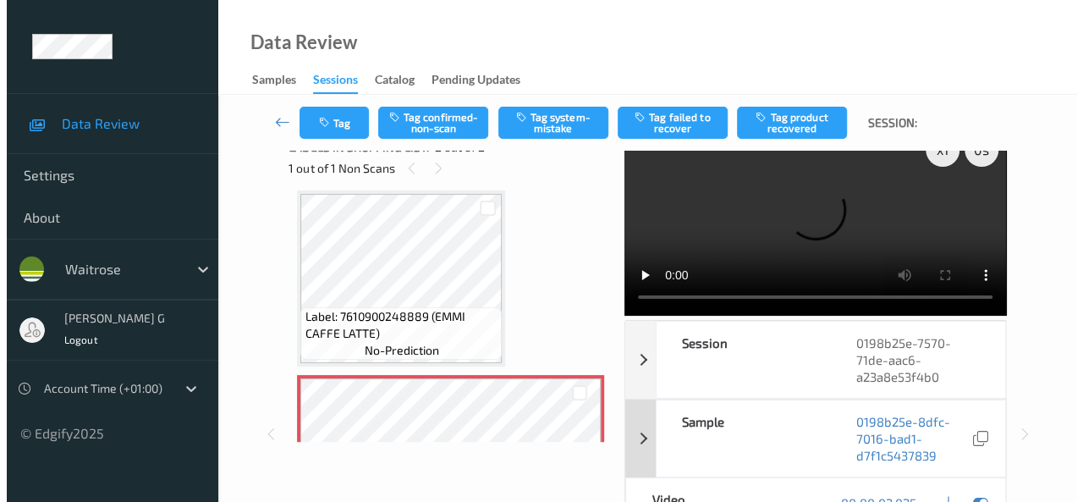
scroll to position [0, 0]
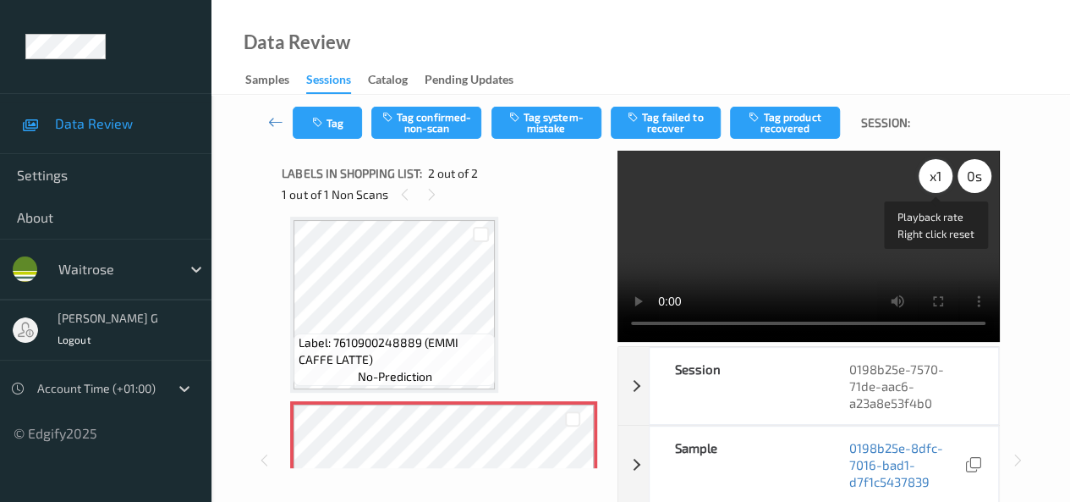
click at [936, 177] on div "x 1" at bounding box center [936, 176] width 34 height 34
click at [337, 119] on button "Tag" at bounding box center [327, 123] width 69 height 32
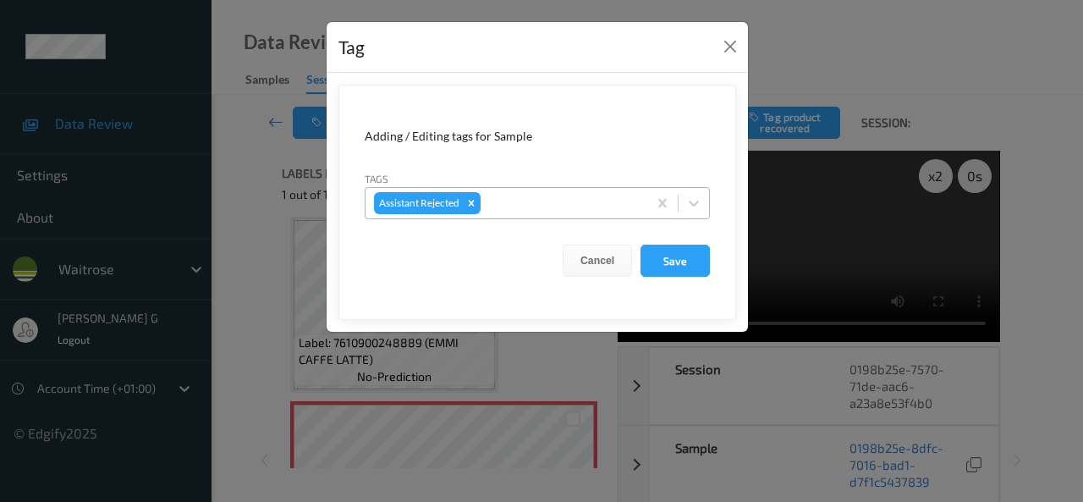
click at [516, 207] on div at bounding box center [561, 203] width 155 height 20
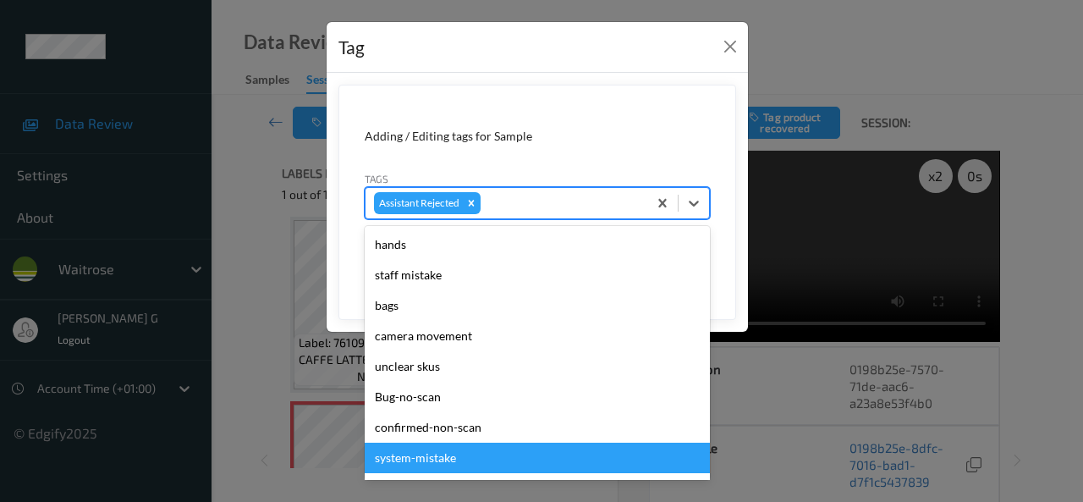
click at [406, 463] on div "system-mistake" at bounding box center [537, 457] width 345 height 30
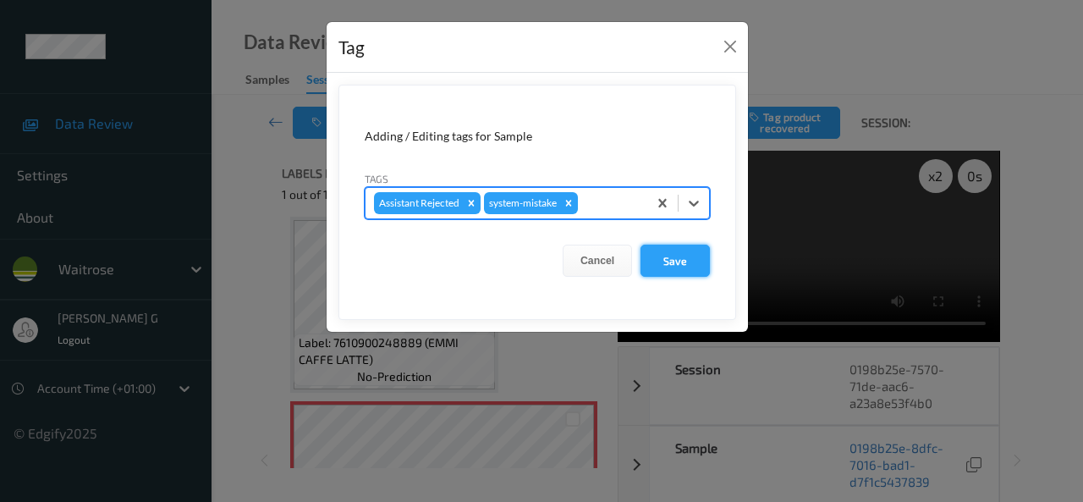
click at [677, 256] on button "Save" at bounding box center [674, 260] width 69 height 32
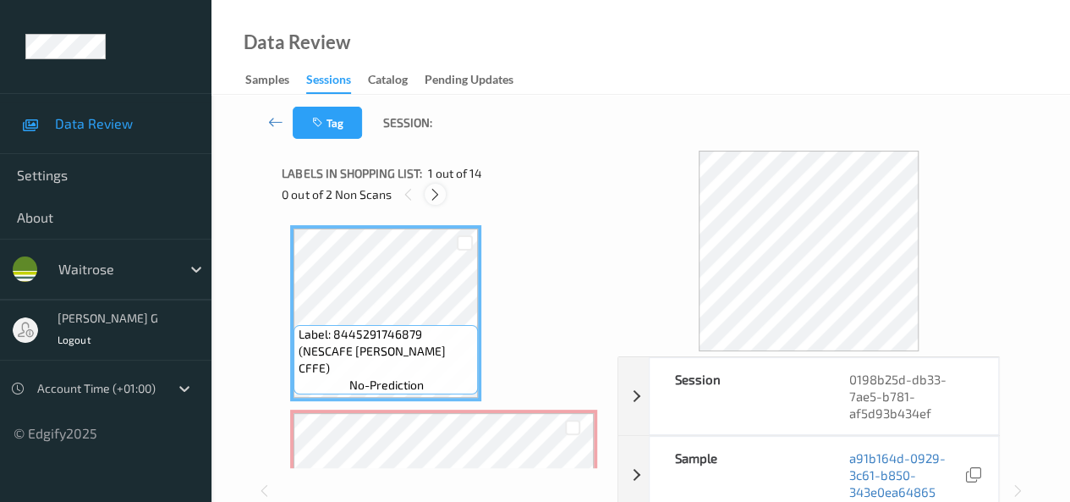
click at [442, 191] on icon at bounding box center [435, 194] width 14 height 15
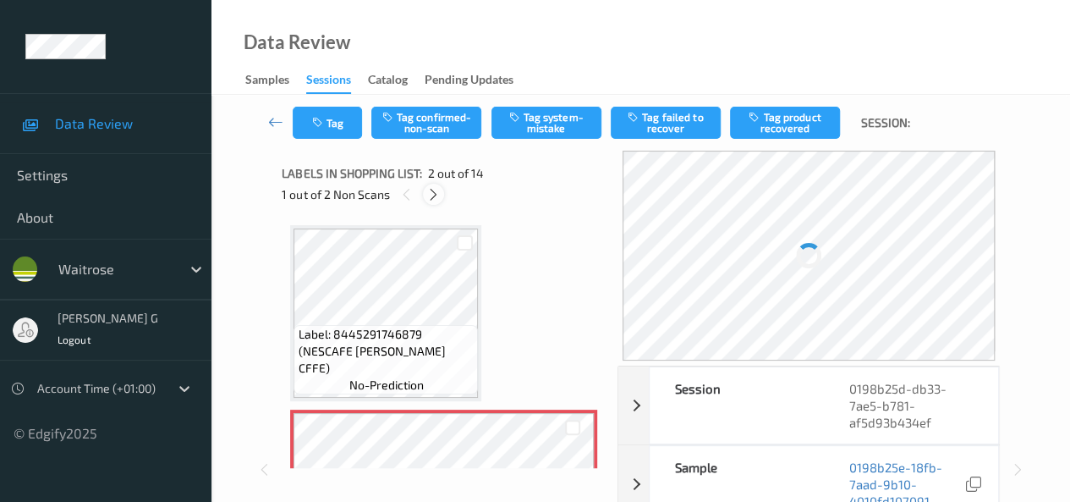
scroll to position [8, 0]
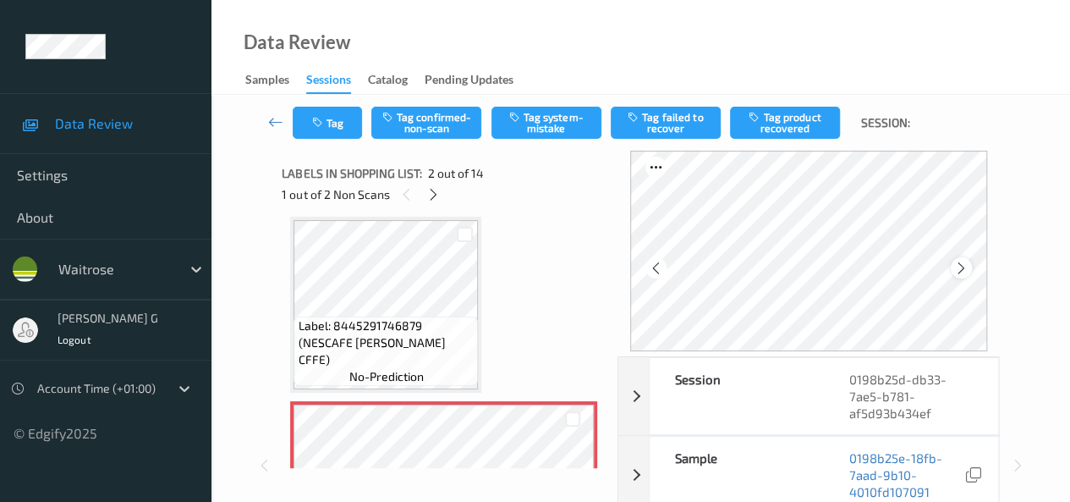
click at [959, 265] on icon at bounding box center [961, 267] width 14 height 15
click at [667, 266] on div at bounding box center [655, 267] width 21 height 21
click at [435, 195] on icon at bounding box center [433, 194] width 14 height 15
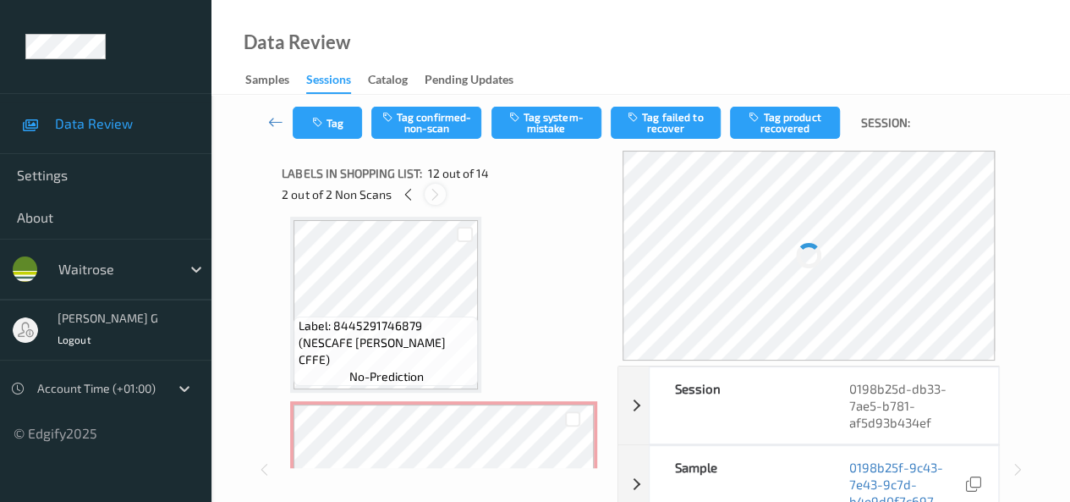
scroll to position [1853, 0]
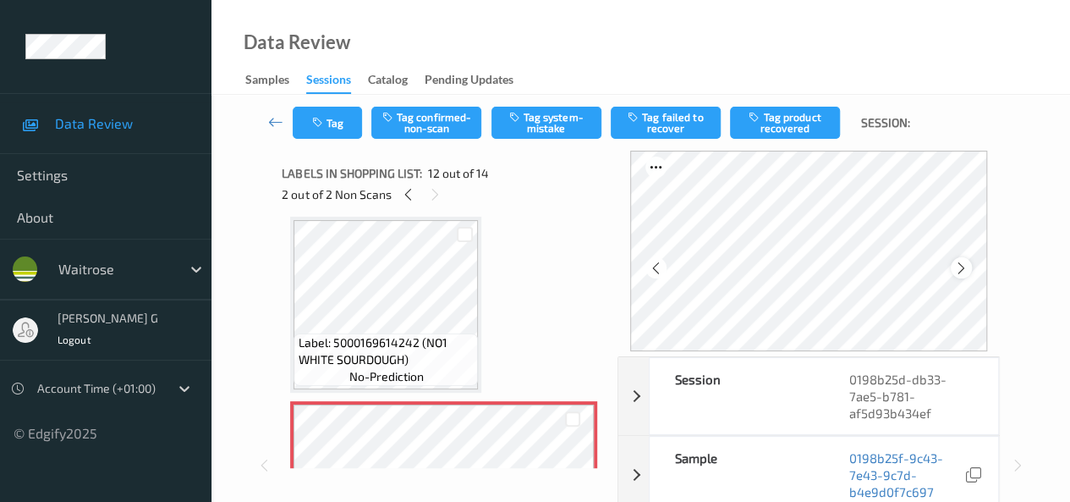
click at [959, 268] on icon at bounding box center [961, 267] width 14 height 15
click at [961, 265] on icon at bounding box center [961, 267] width 14 height 15
click at [412, 196] on icon at bounding box center [408, 194] width 14 height 15
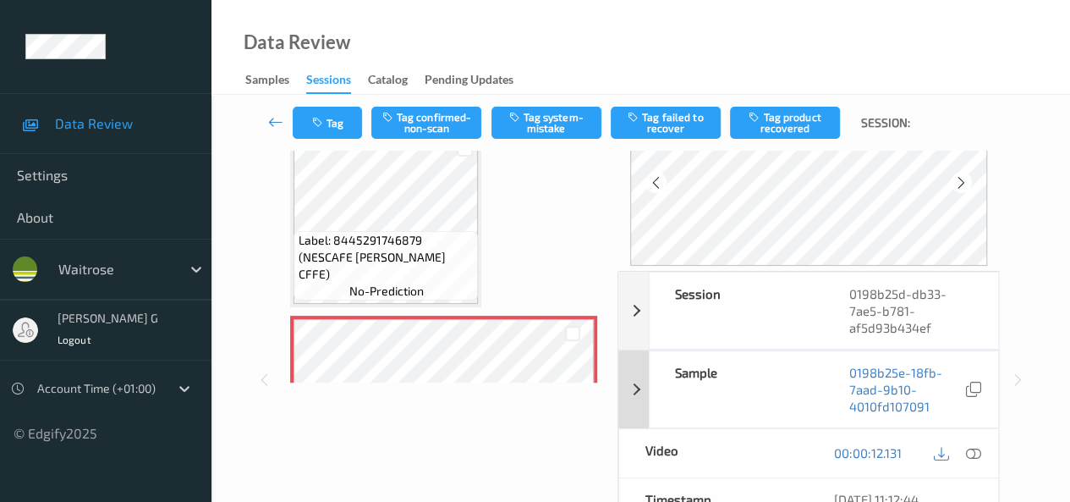
scroll to position [169, 0]
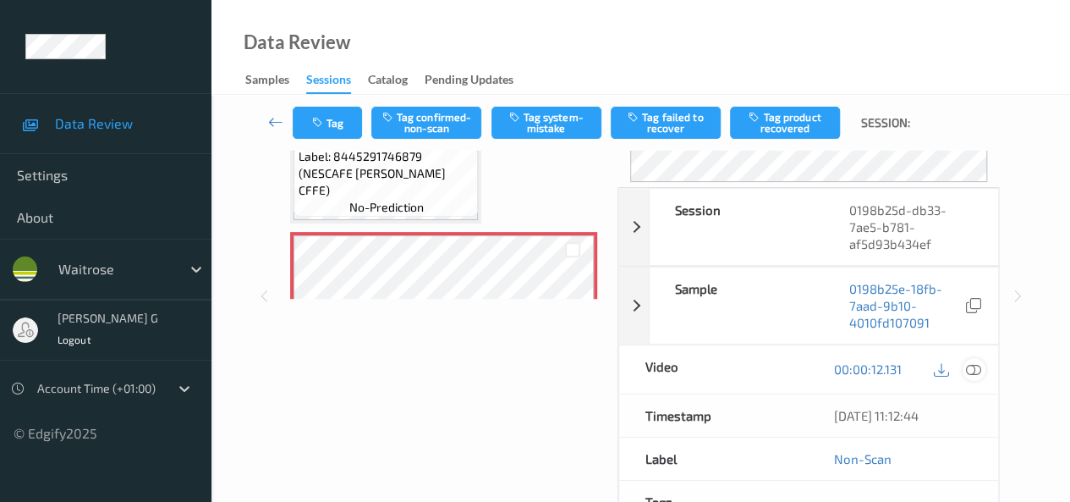
click at [978, 366] on icon at bounding box center [973, 368] width 15 height 15
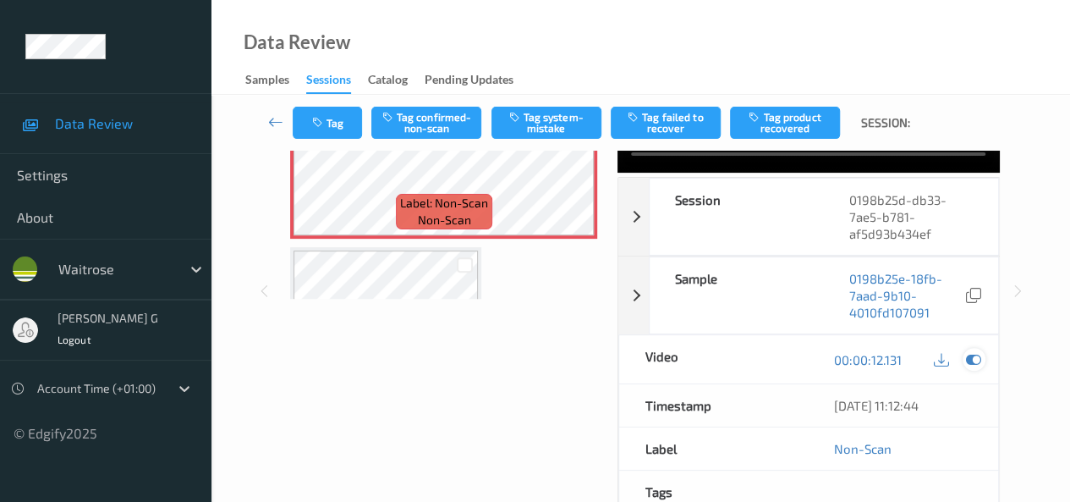
click at [975, 367] on icon at bounding box center [973, 359] width 15 height 15
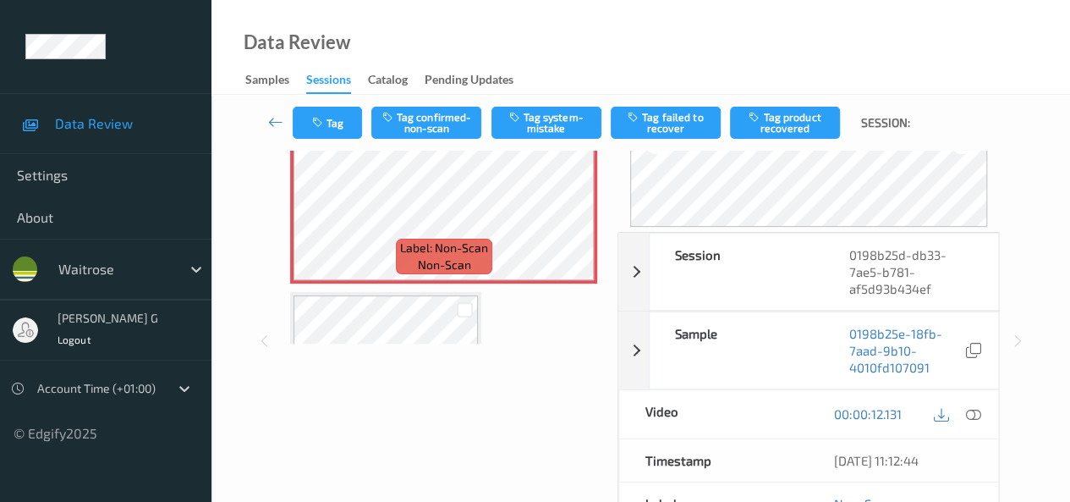
scroll to position [0, 0]
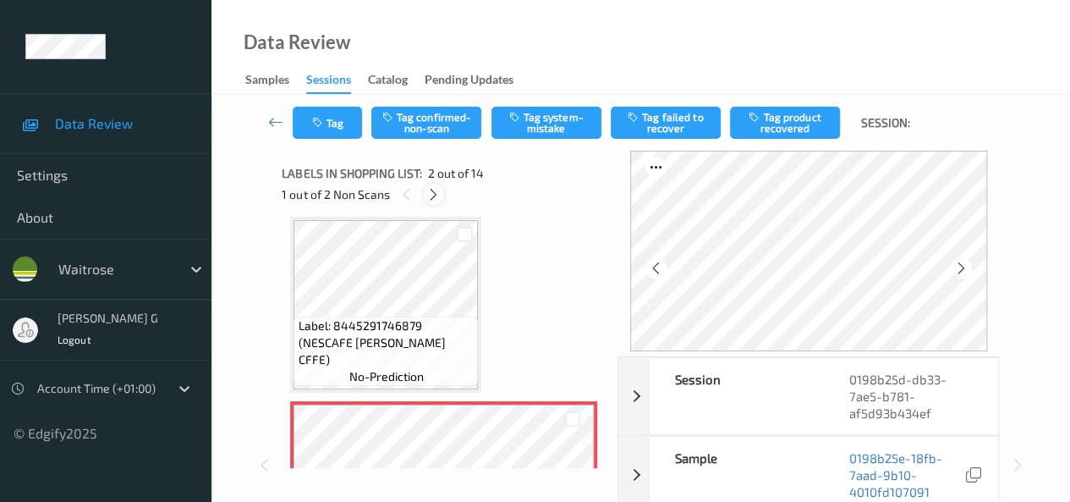
click at [425, 198] on div at bounding box center [433, 194] width 21 height 21
click at [409, 195] on icon at bounding box center [408, 194] width 14 height 15
click at [966, 268] on icon at bounding box center [961, 267] width 14 height 15
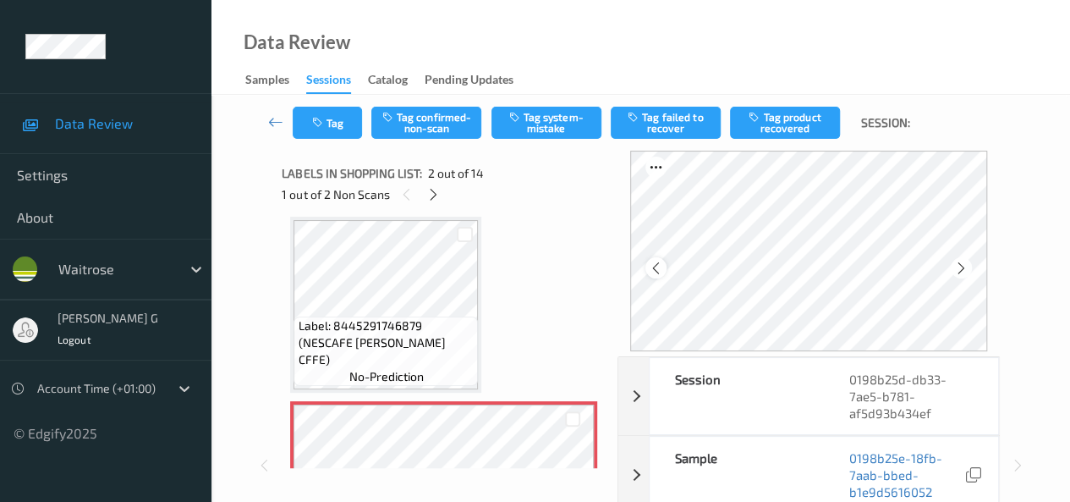
click at [660, 268] on icon at bounding box center [656, 267] width 14 height 15
click at [963, 264] on icon at bounding box center [961, 267] width 14 height 15
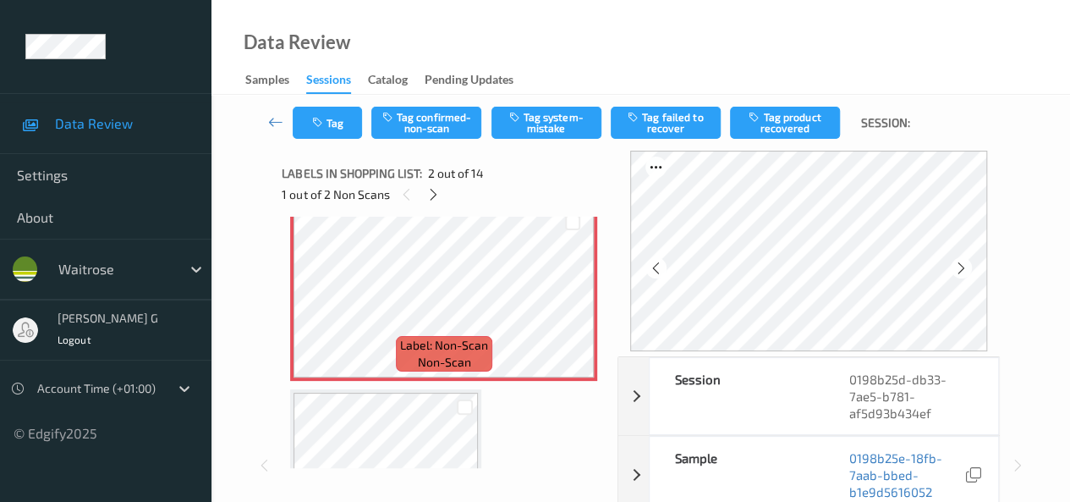
scroll to position [0, 0]
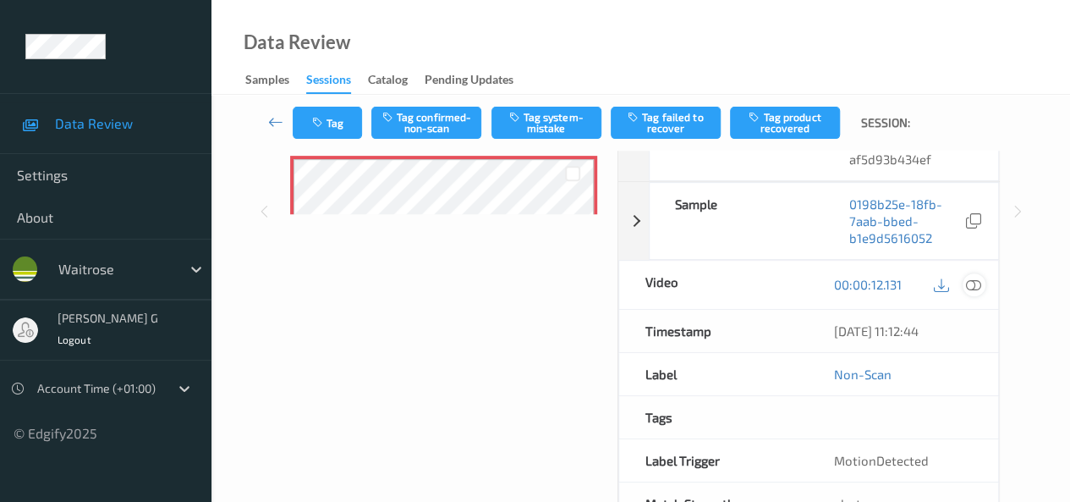
click at [973, 284] on icon at bounding box center [973, 284] width 15 height 15
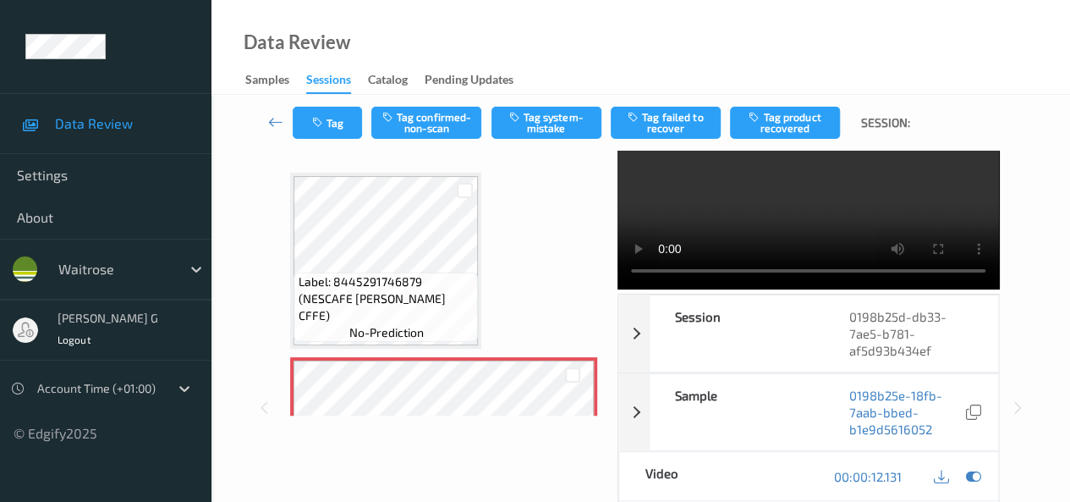
scroll to position [169, 0]
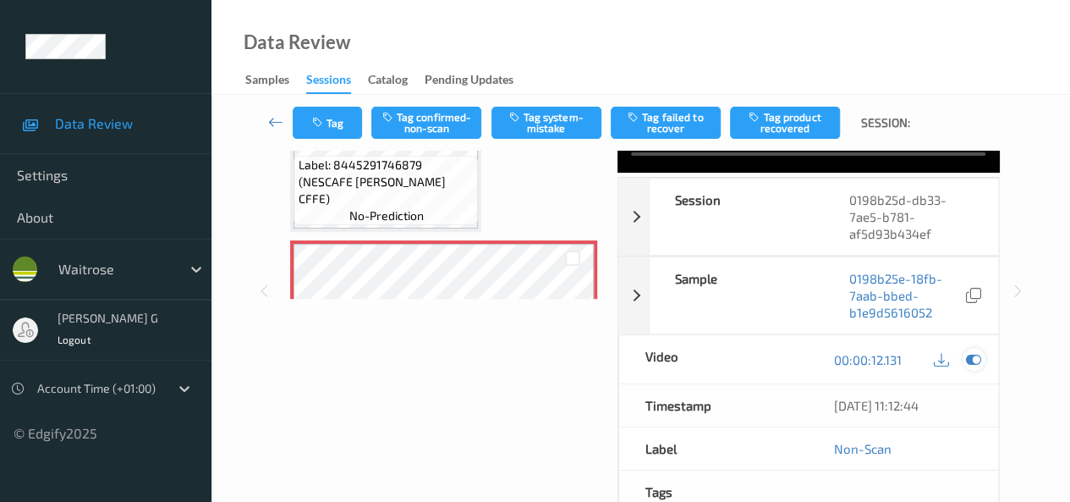
click at [971, 367] on icon at bounding box center [973, 359] width 15 height 15
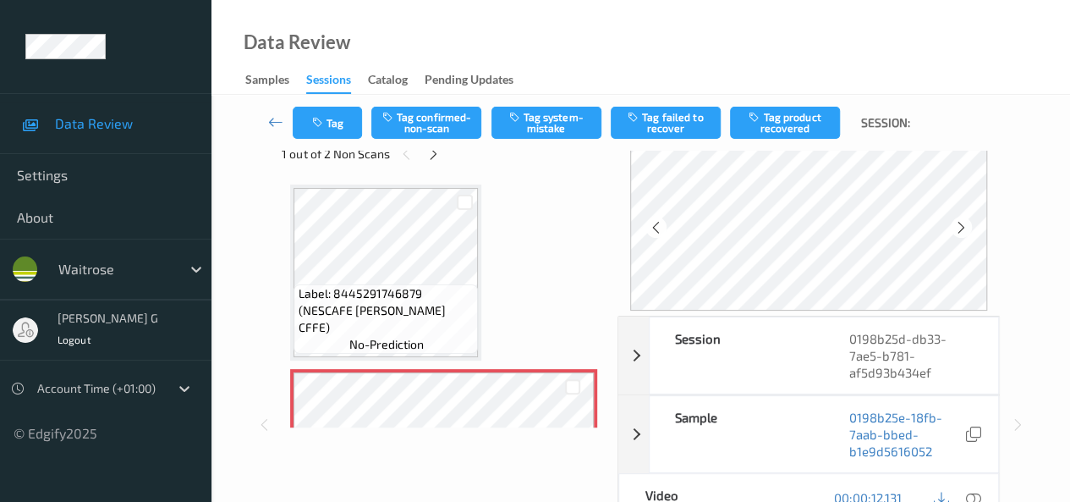
scroll to position [0, 0]
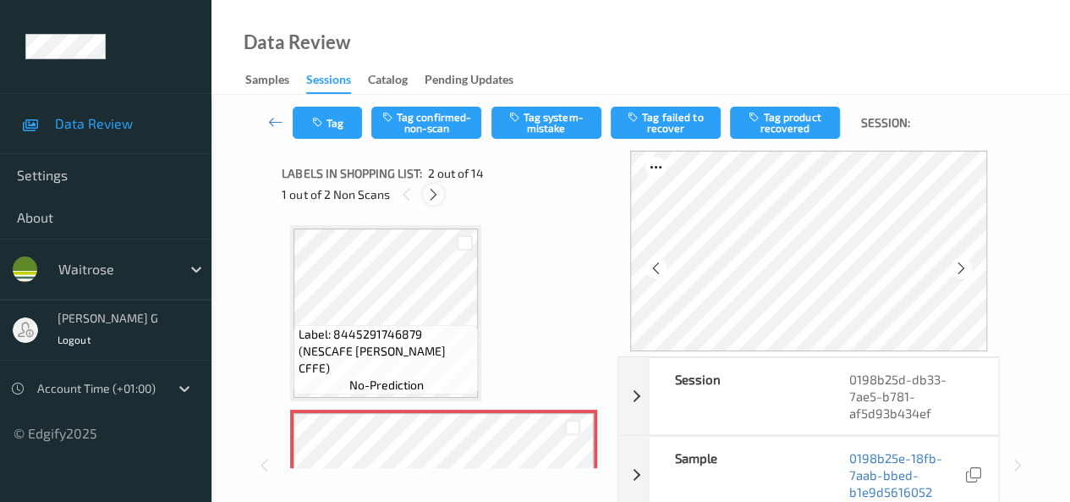
click at [437, 199] on icon at bounding box center [433, 194] width 14 height 15
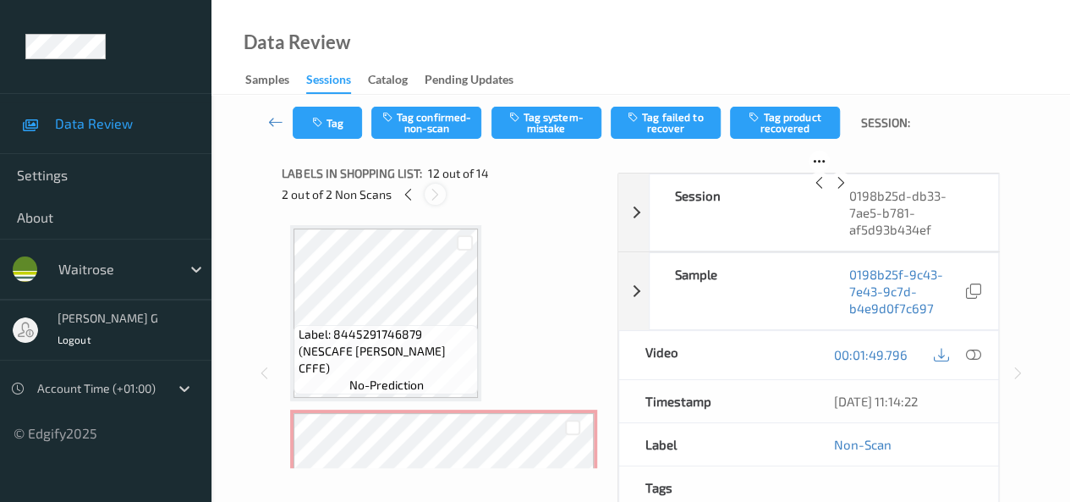
scroll to position [1853, 0]
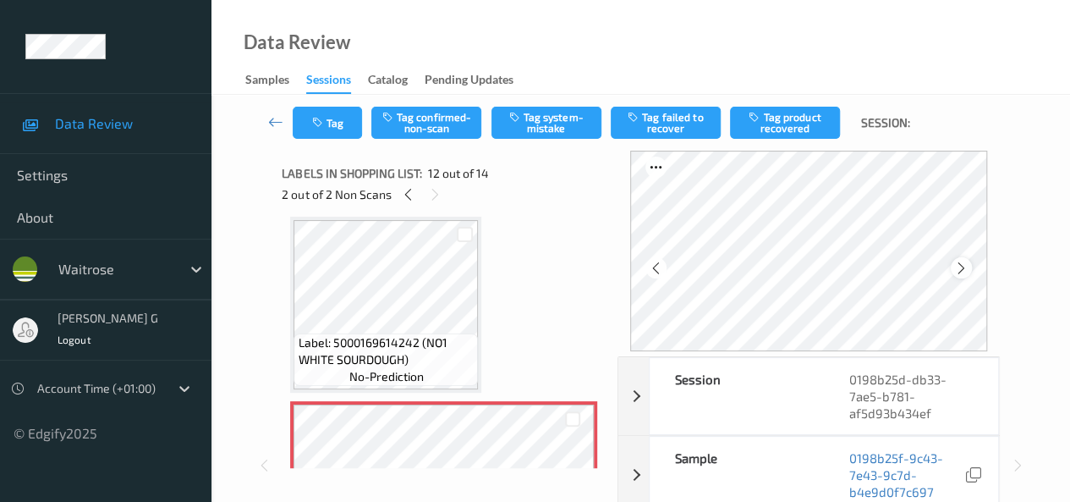
click at [963, 265] on icon at bounding box center [961, 267] width 14 height 15
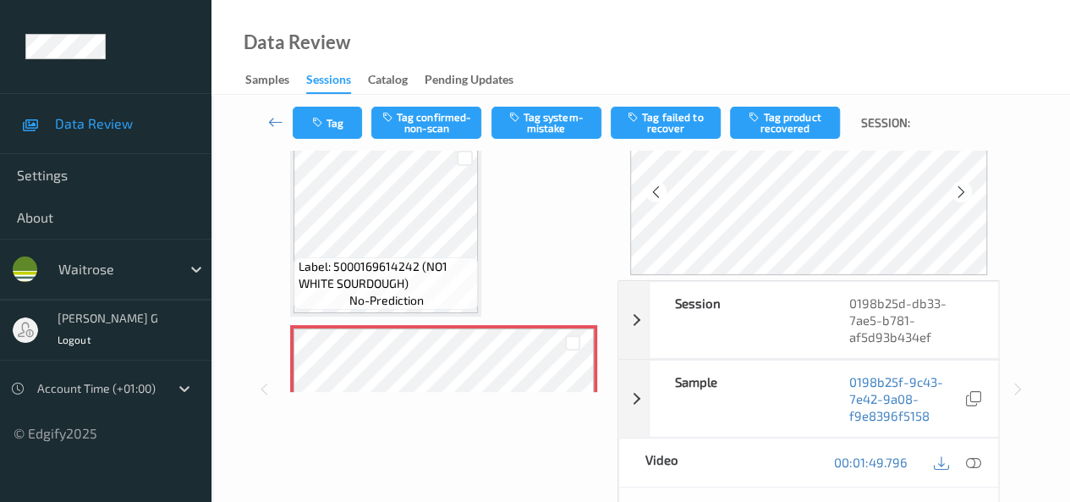
scroll to position [169, 0]
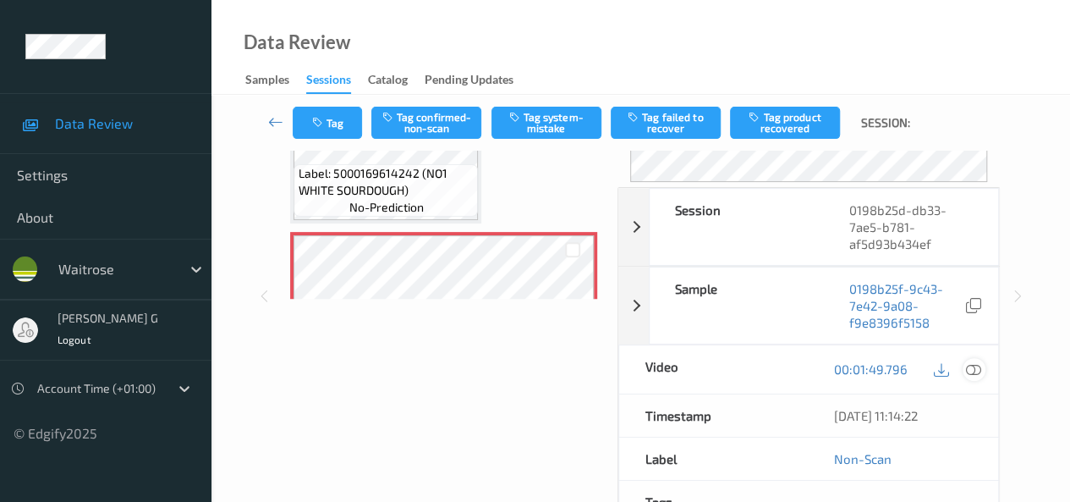
click at [977, 358] on div at bounding box center [974, 369] width 23 height 23
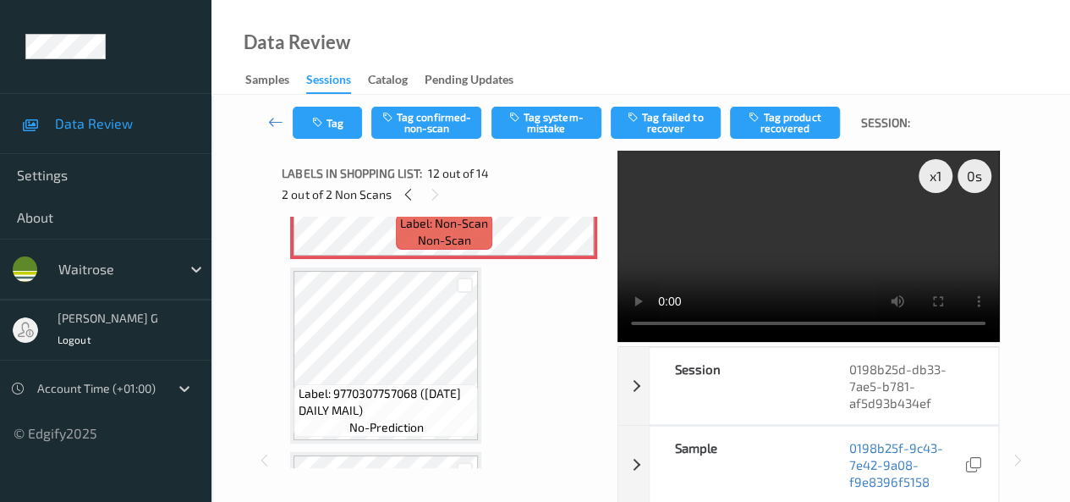
scroll to position [2339, 0]
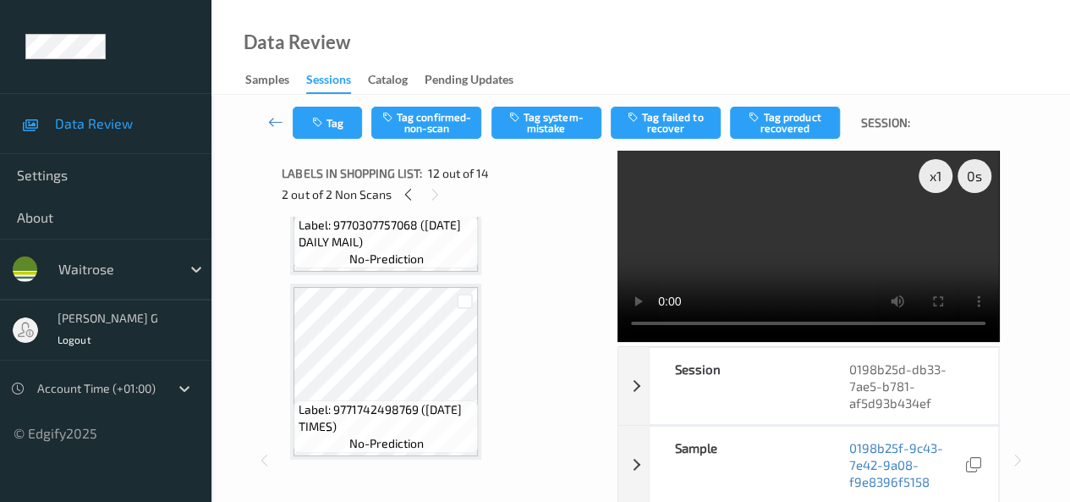
click at [1035, 294] on div "Tag Tag confirmed-non-scan Tag system-mistake Tag failed to recover Tag product…" at bounding box center [640, 450] width 859 height 710
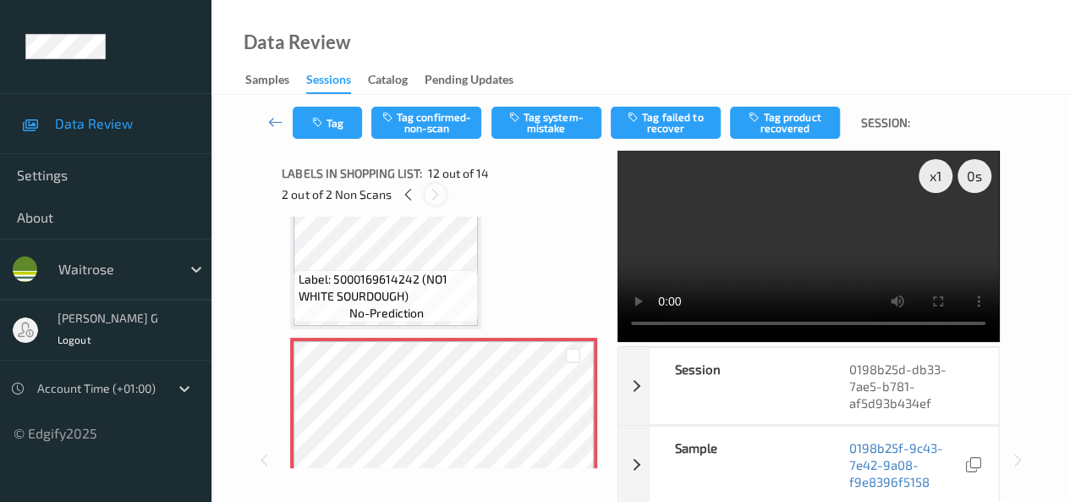
click at [433, 197] on icon at bounding box center [435, 194] width 14 height 15
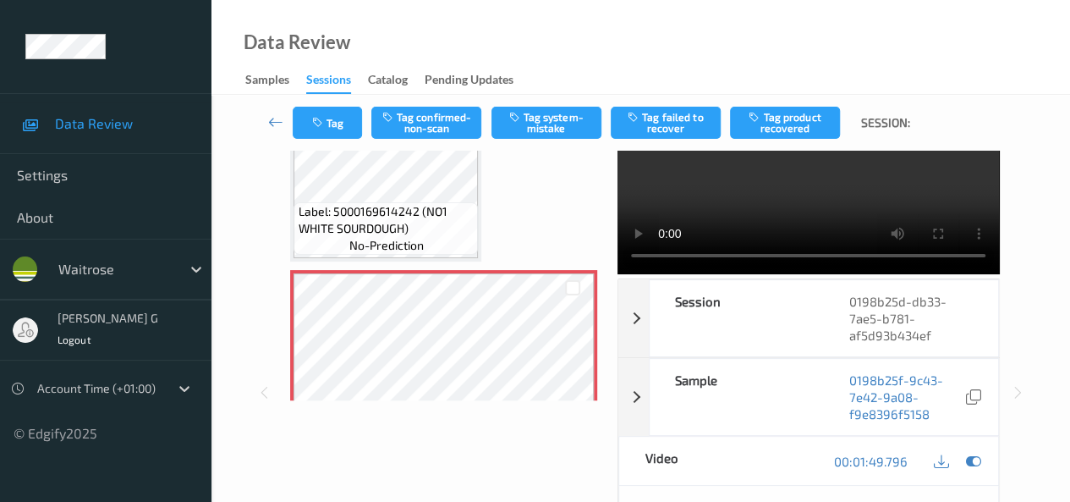
scroll to position [169, 0]
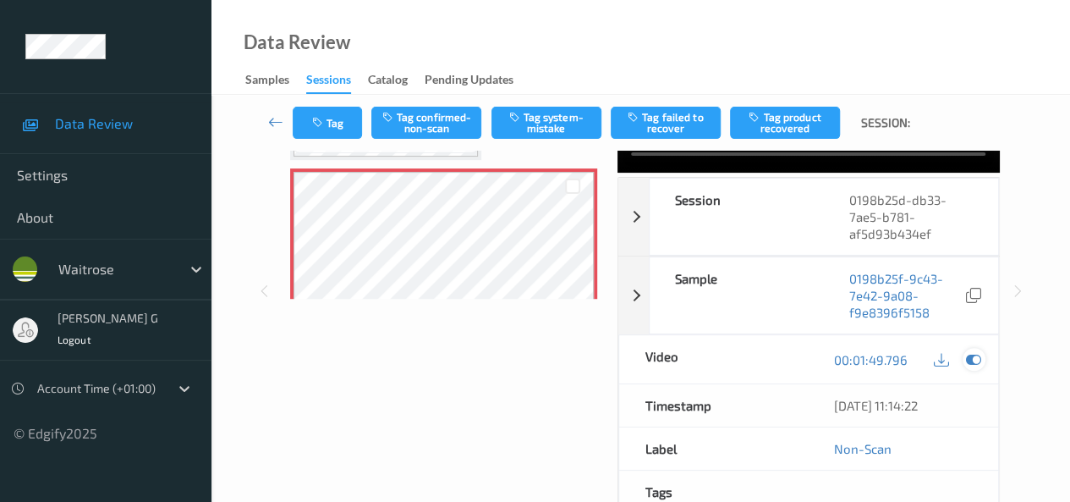
click at [975, 365] on icon at bounding box center [973, 359] width 15 height 15
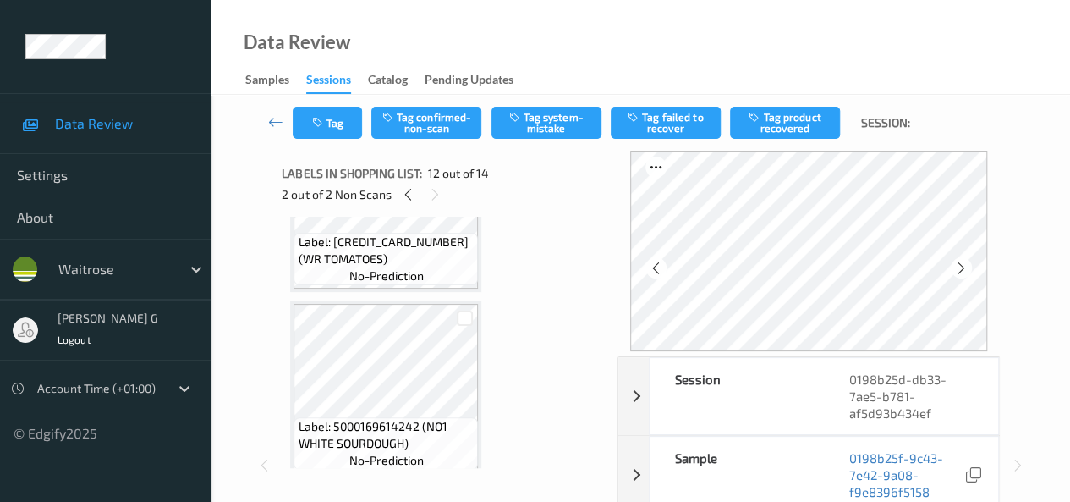
scroll to position [1662, 0]
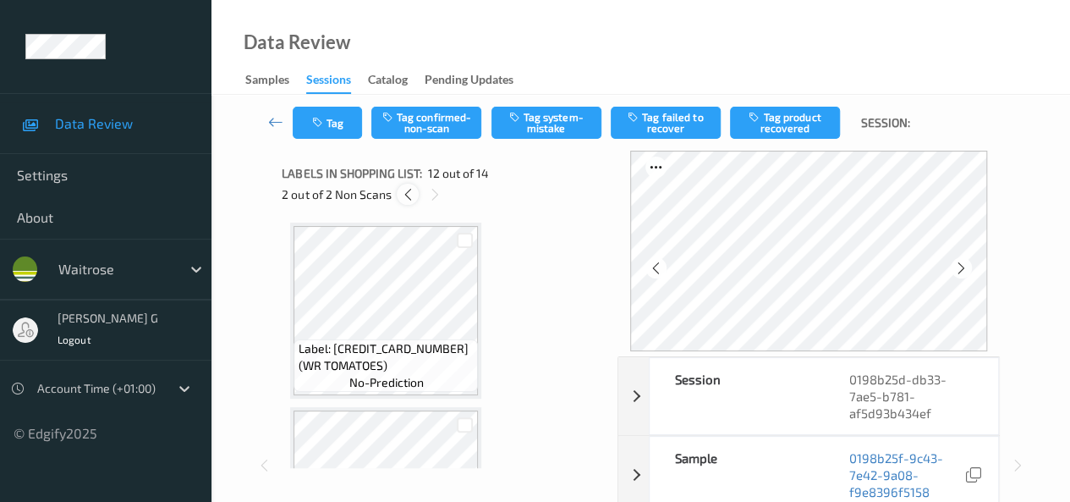
click at [411, 194] on icon at bounding box center [408, 194] width 14 height 15
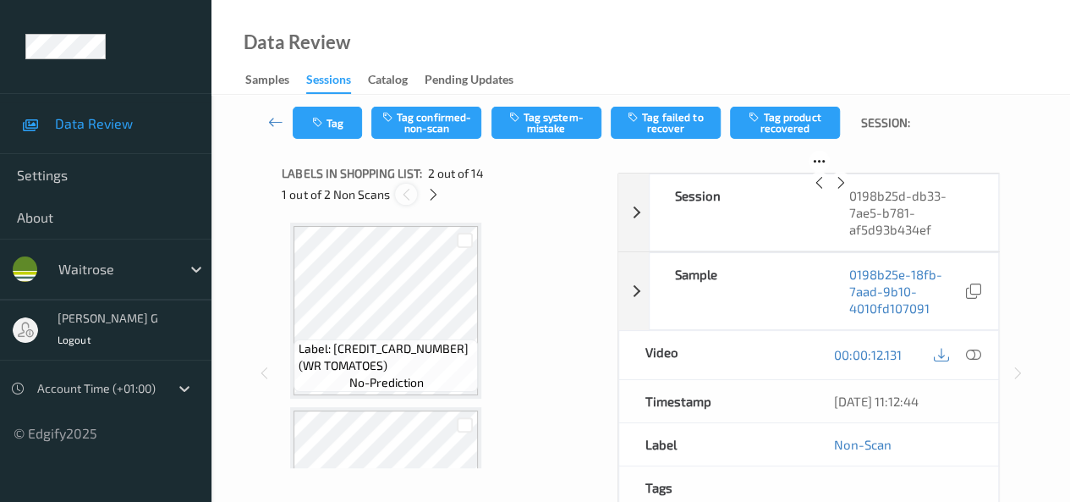
scroll to position [8, 0]
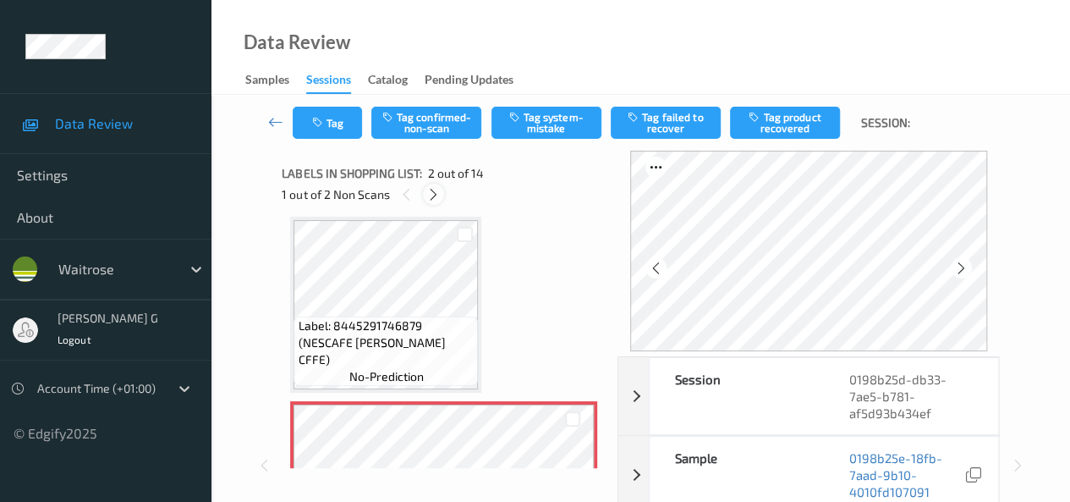
click at [431, 196] on icon at bounding box center [433, 194] width 14 height 15
click at [410, 198] on icon at bounding box center [408, 194] width 14 height 15
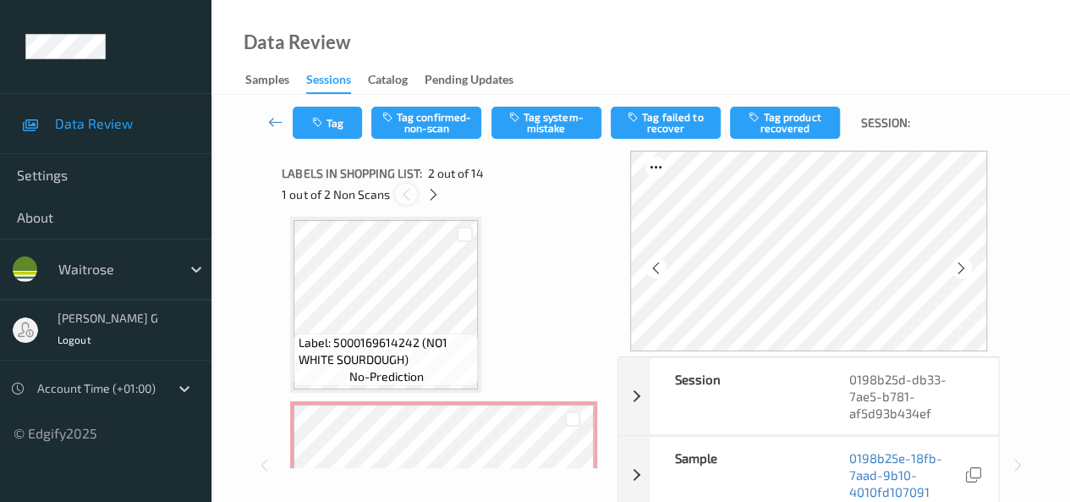
scroll to position [8, 0]
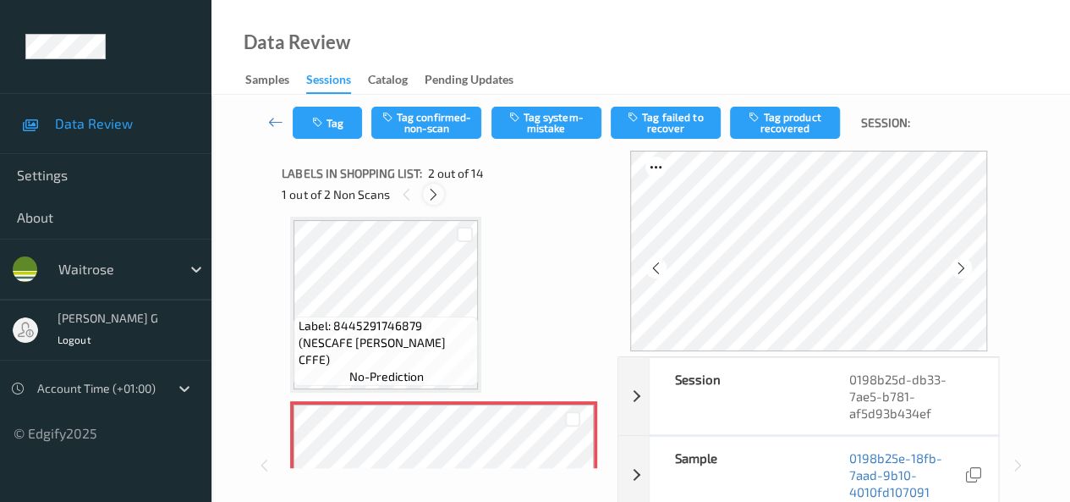
click at [434, 194] on icon at bounding box center [433, 194] width 14 height 15
click at [963, 269] on icon at bounding box center [961, 267] width 14 height 15
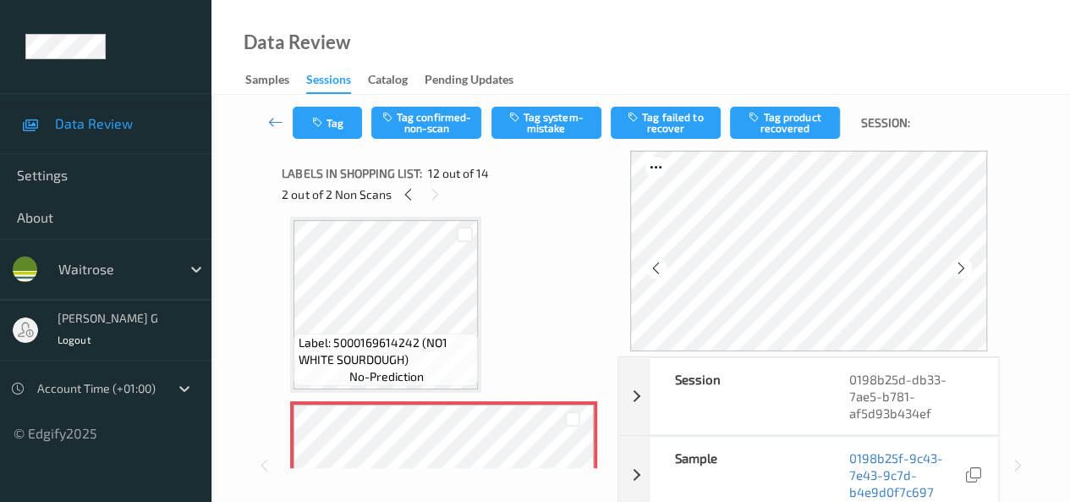
click at [963, 269] on icon at bounding box center [961, 267] width 14 height 15
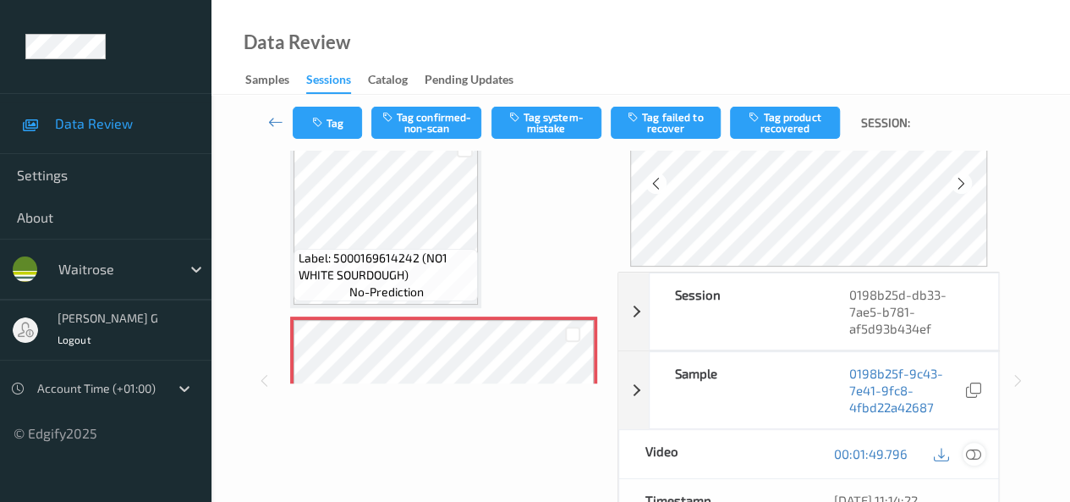
click at [977, 456] on icon at bounding box center [973, 453] width 15 height 15
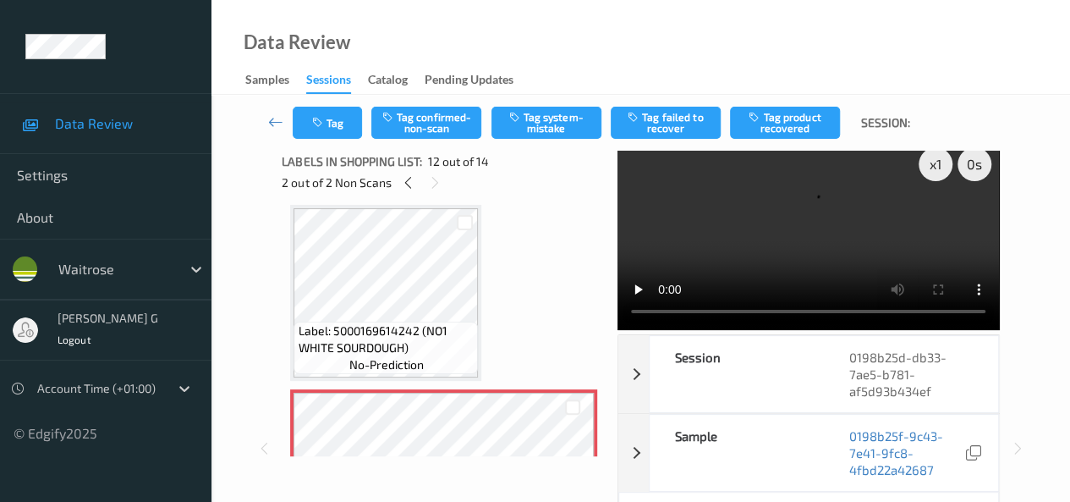
scroll to position [0, 0]
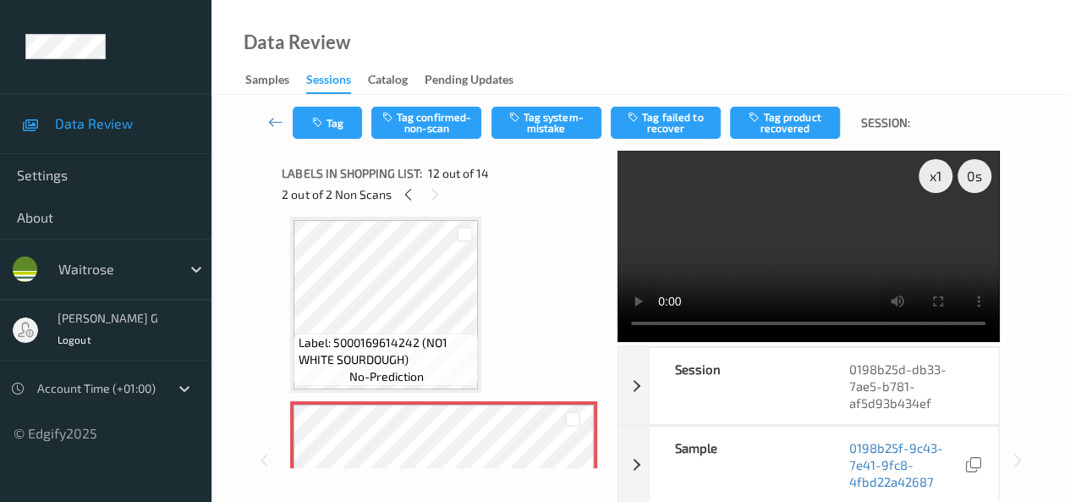
click at [841, 338] on video at bounding box center [809, 246] width 382 height 191
click at [1030, 299] on div "x 1 0 s Session 0198b25d-db33-7ae5-b781-af5d93b434ef Session ID 0198b25d-db33-7…" at bounding box center [640, 460] width 789 height 619
click at [325, 128] on icon "button" at bounding box center [318, 123] width 14 height 12
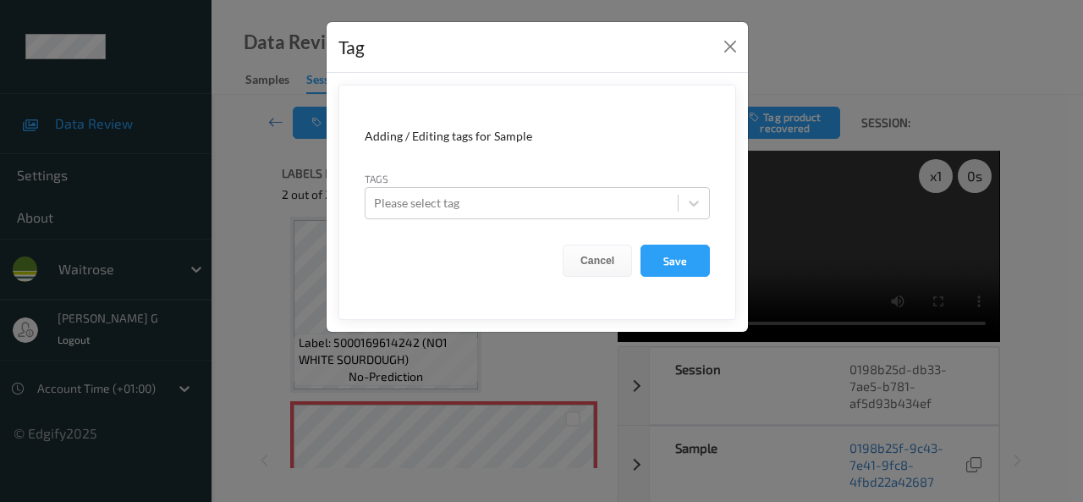
click at [233, 197] on div "Tag Adding / Editing tags for Sample Tags Please select tag Cancel Save" at bounding box center [541, 251] width 1083 height 502
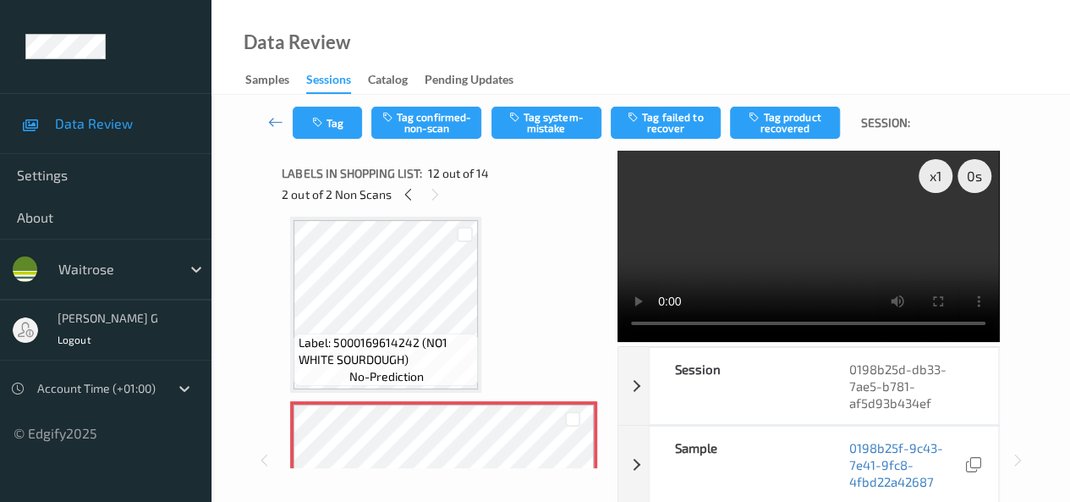
scroll to position [85, 0]
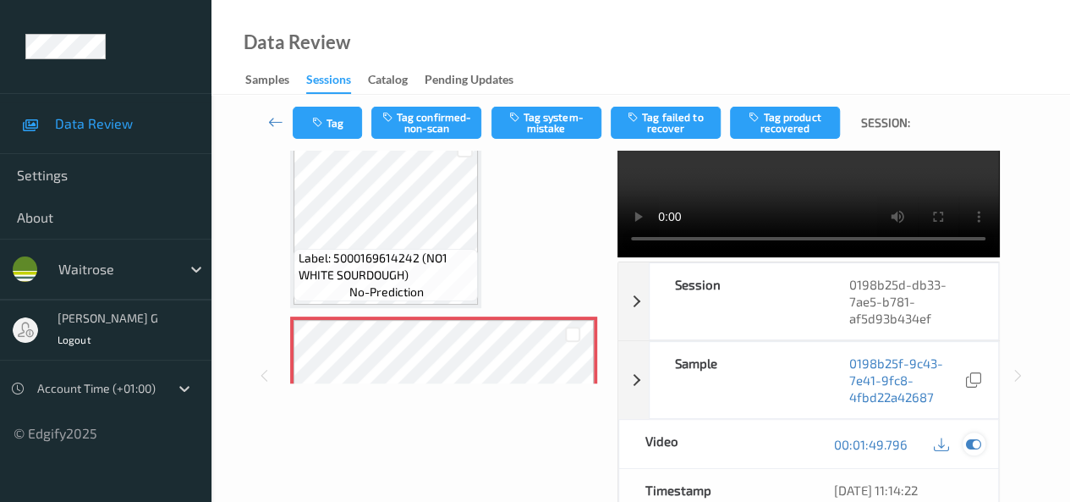
click at [975, 452] on icon at bounding box center [973, 444] width 15 height 15
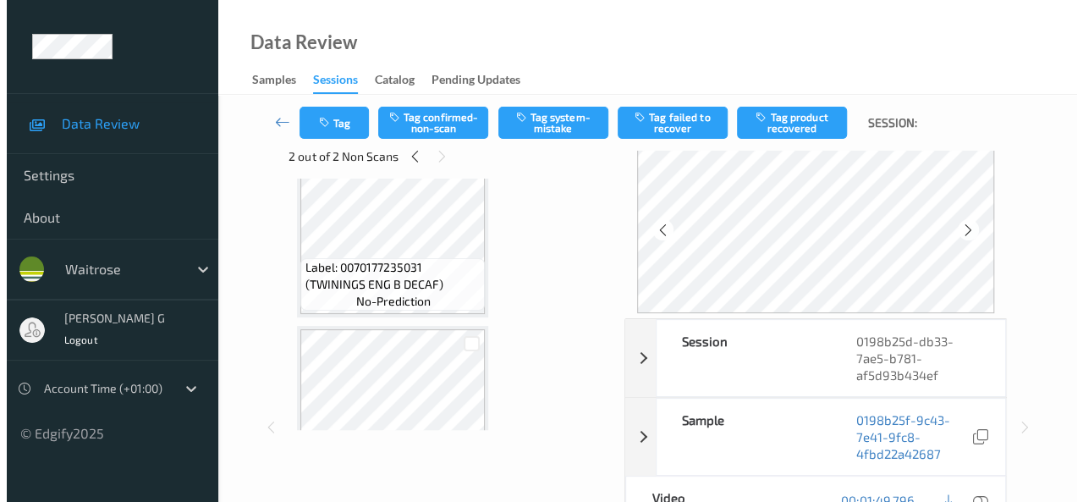
scroll to position [0, 0]
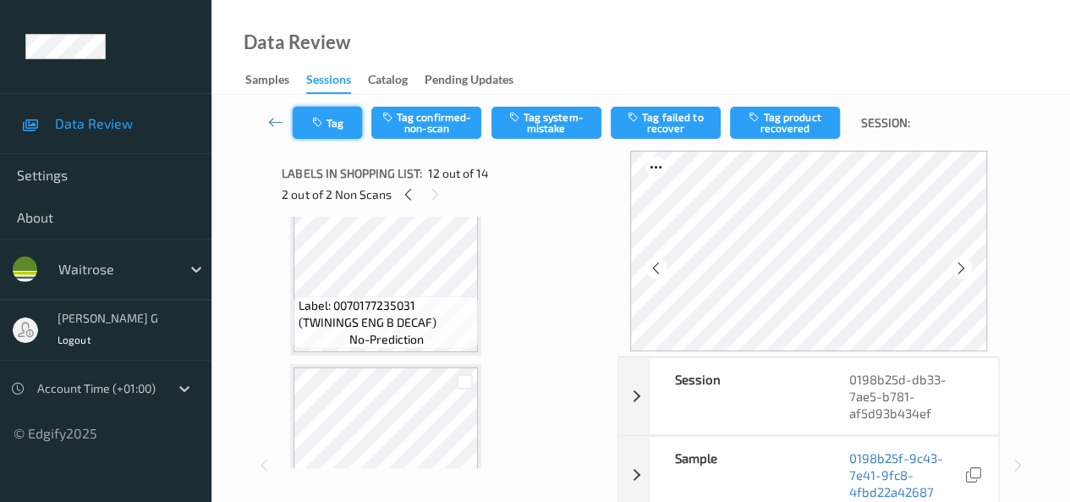
click at [317, 117] on icon "button" at bounding box center [318, 123] width 14 height 12
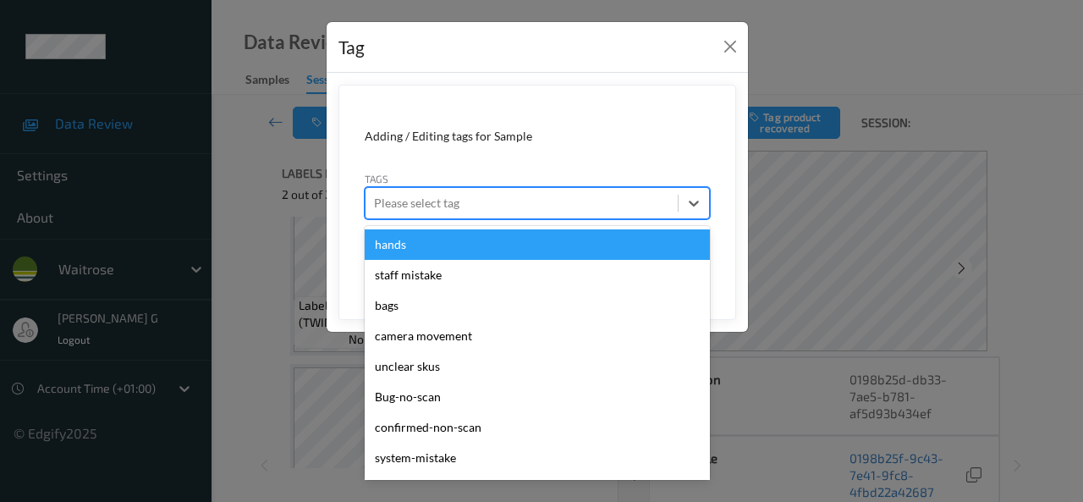
click at [465, 204] on div at bounding box center [521, 203] width 295 height 20
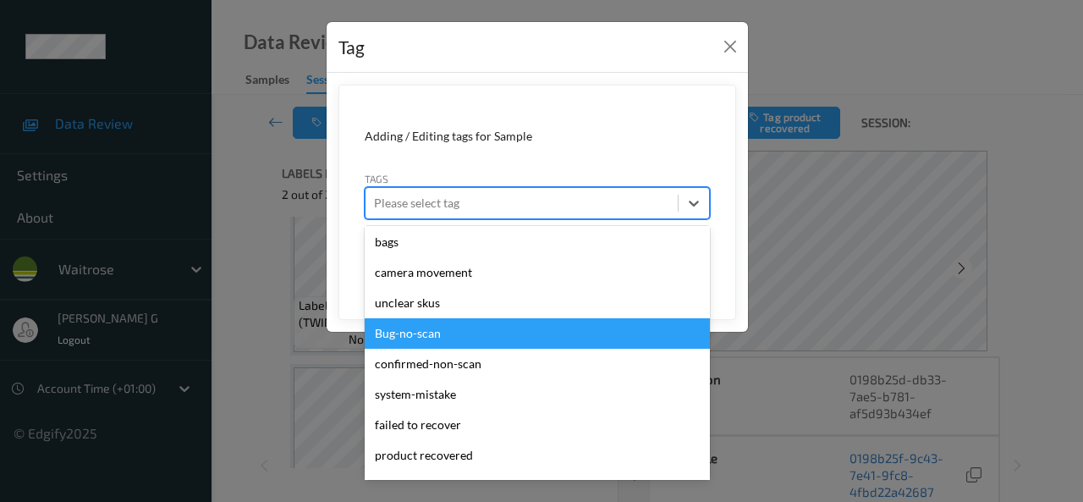
scroll to position [85, 0]
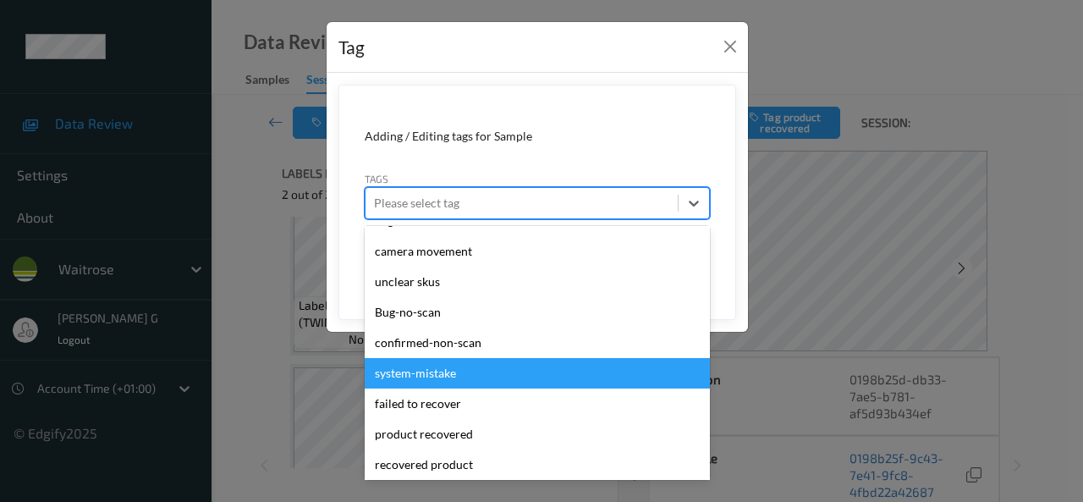
click at [408, 373] on div "system-mistake" at bounding box center [537, 373] width 345 height 30
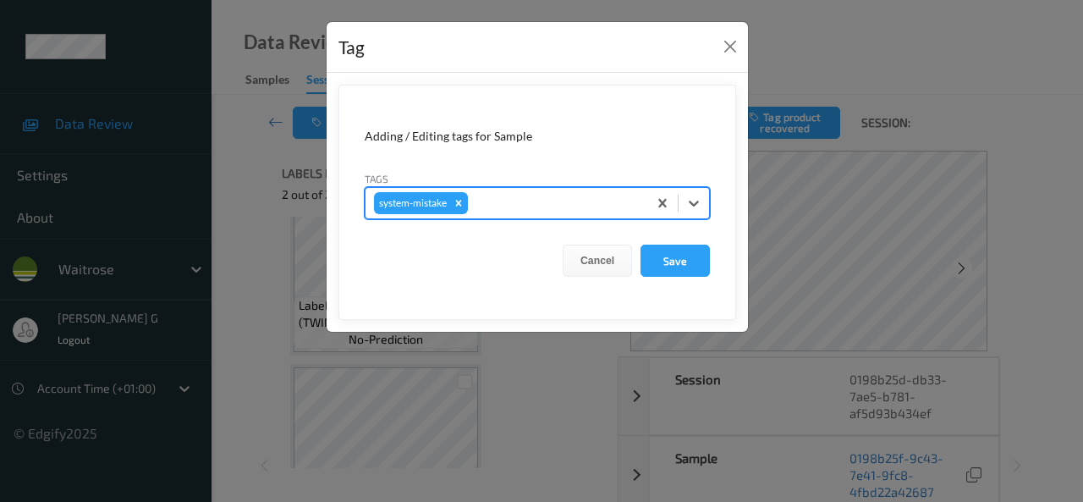
click at [484, 217] on div "system-mistake" at bounding box center [537, 203] width 345 height 32
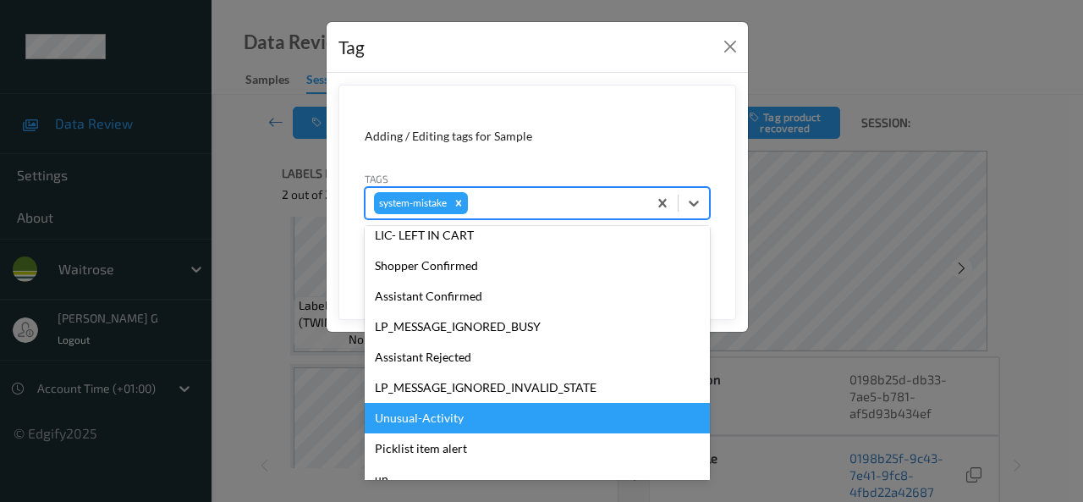
scroll to position [338, 0]
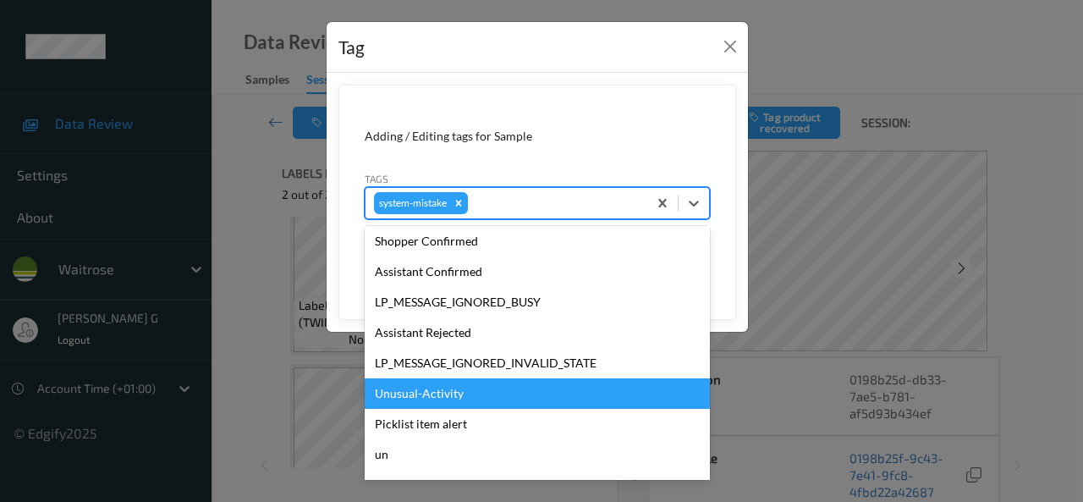
click at [435, 398] on div "Unusual-Activity" at bounding box center [537, 393] width 345 height 30
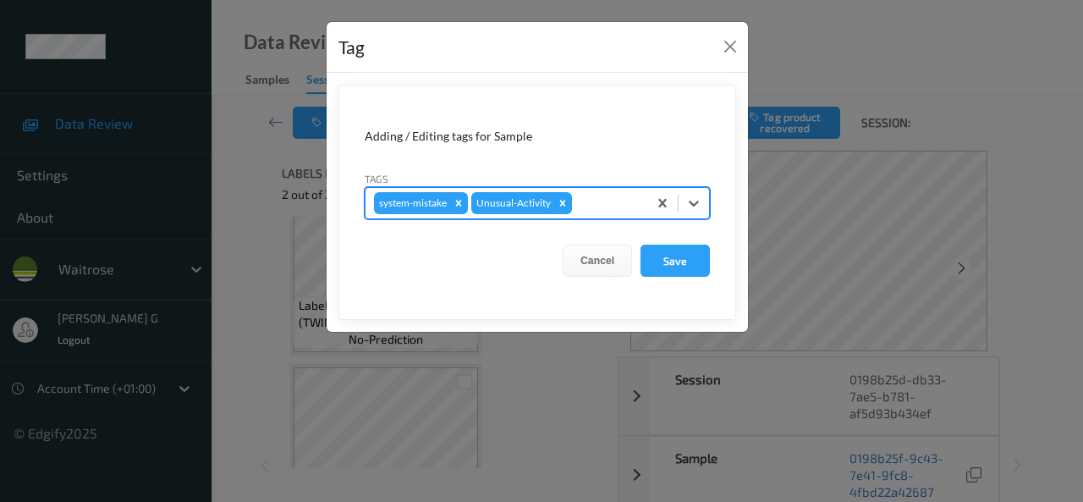
click at [596, 207] on div at bounding box center [606, 203] width 63 height 20
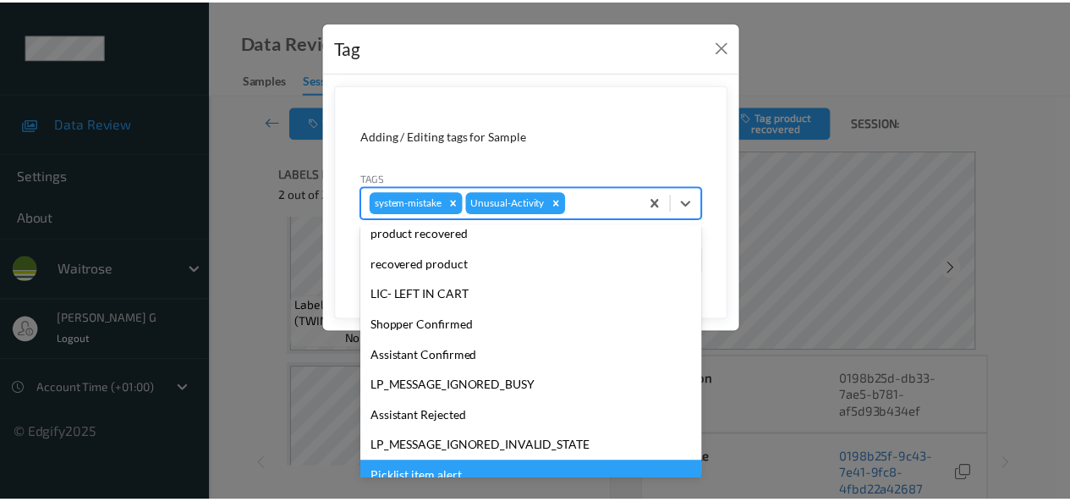
scroll to position [332, 0]
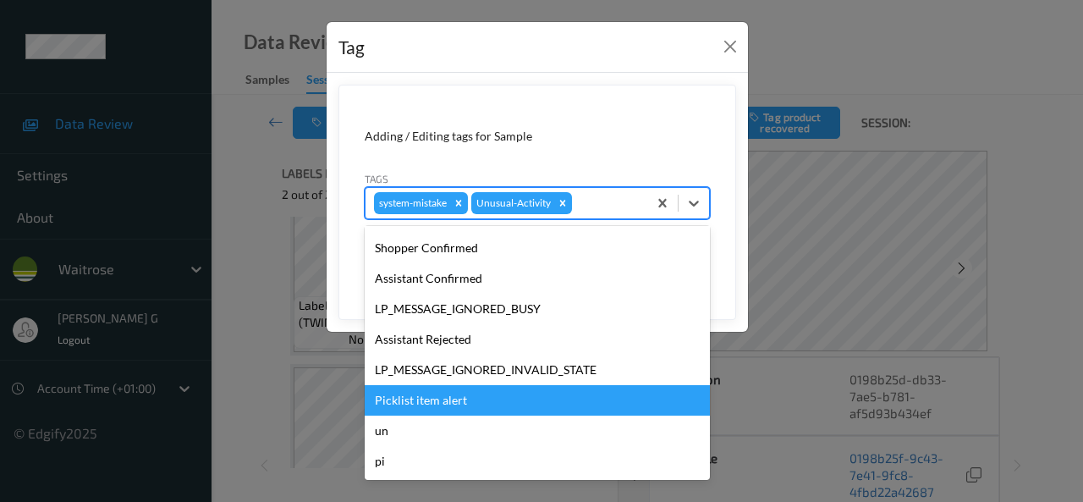
click at [452, 397] on div "Picklist item alert" at bounding box center [537, 400] width 345 height 30
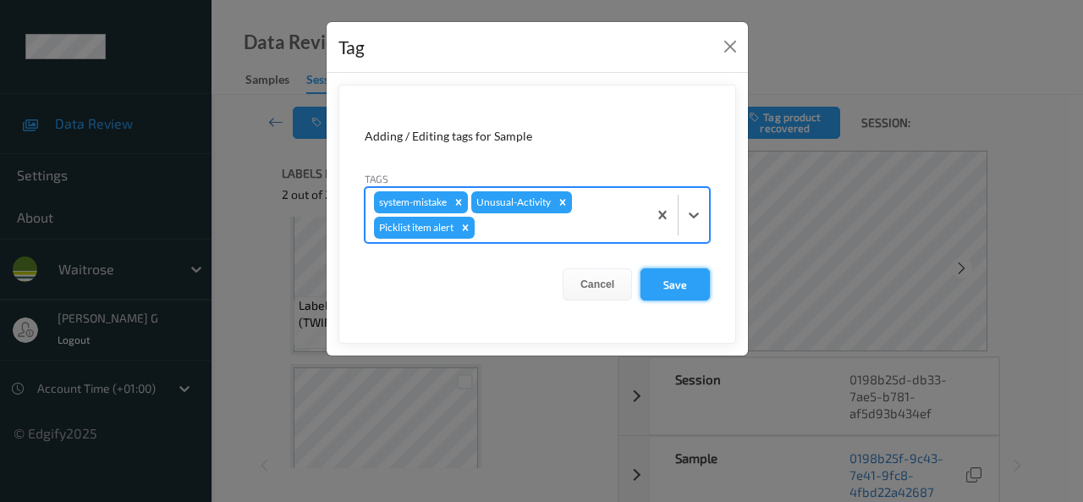
click at [660, 273] on button "Save" at bounding box center [674, 284] width 69 height 32
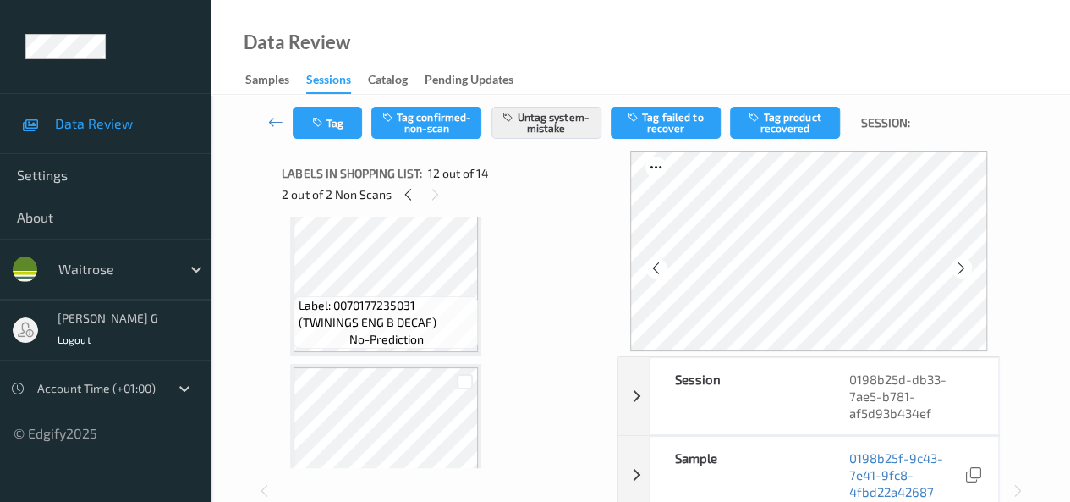
click at [969, 269] on icon at bounding box center [961, 267] width 14 height 15
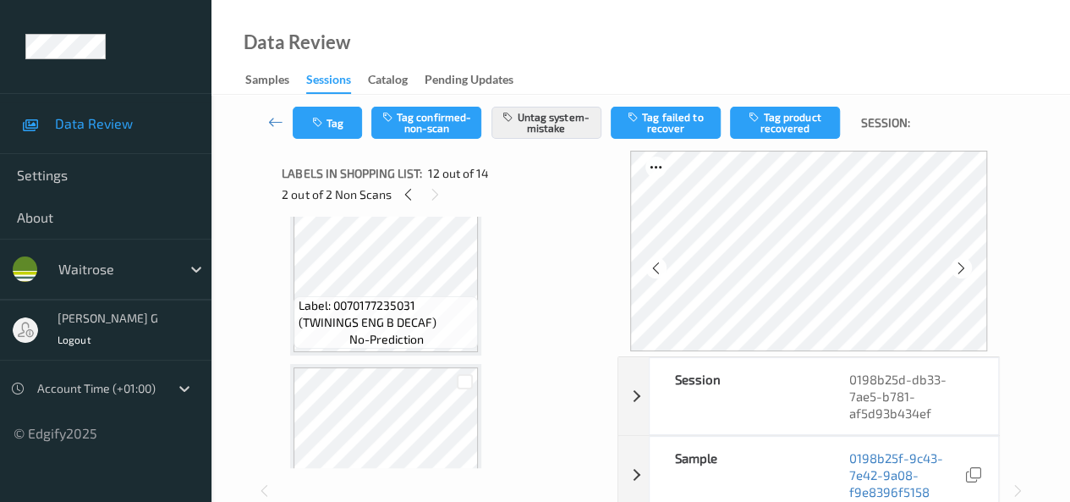
click at [969, 269] on icon at bounding box center [961, 267] width 14 height 15
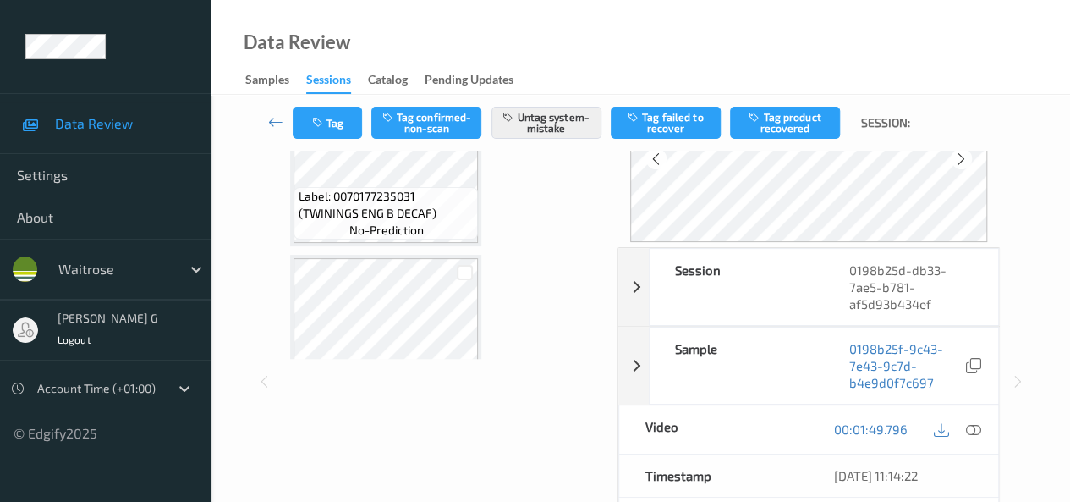
scroll to position [169, 0]
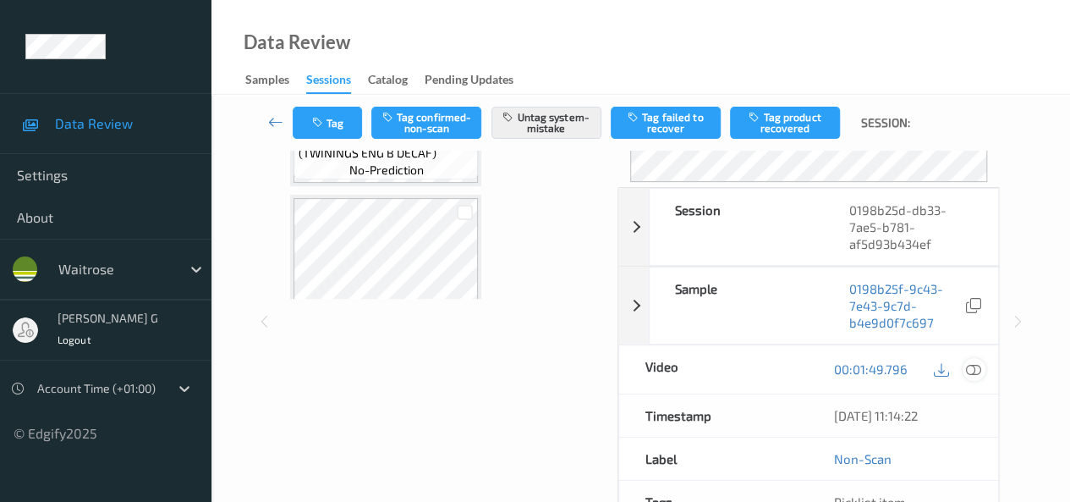
click at [974, 369] on icon at bounding box center [973, 368] width 15 height 15
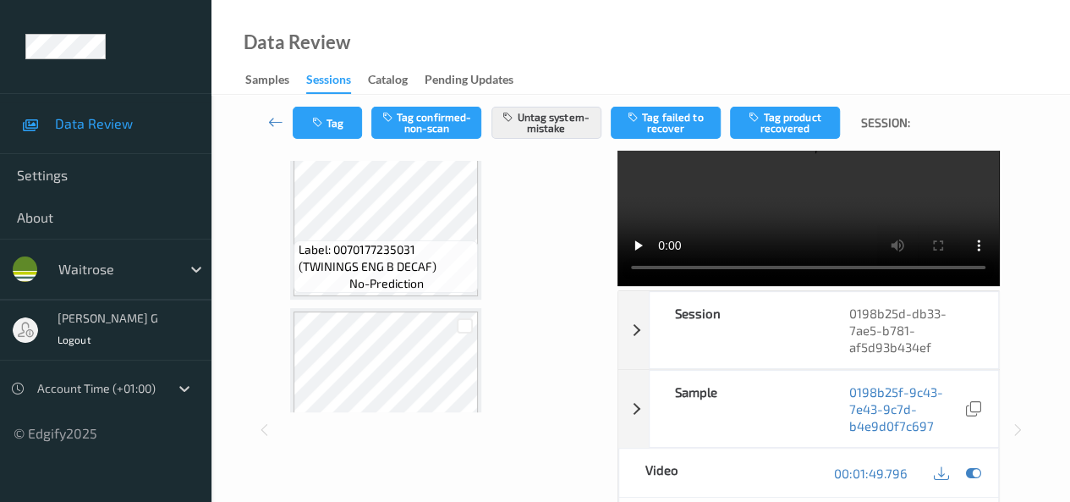
scroll to position [0, 0]
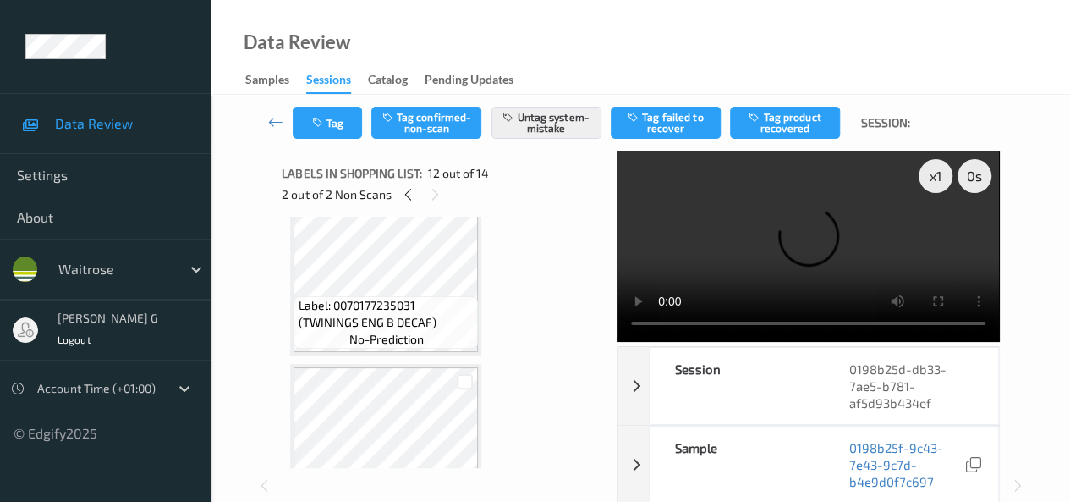
click at [839, 336] on video at bounding box center [809, 246] width 382 height 191
click at [332, 129] on button "Tag" at bounding box center [327, 123] width 69 height 32
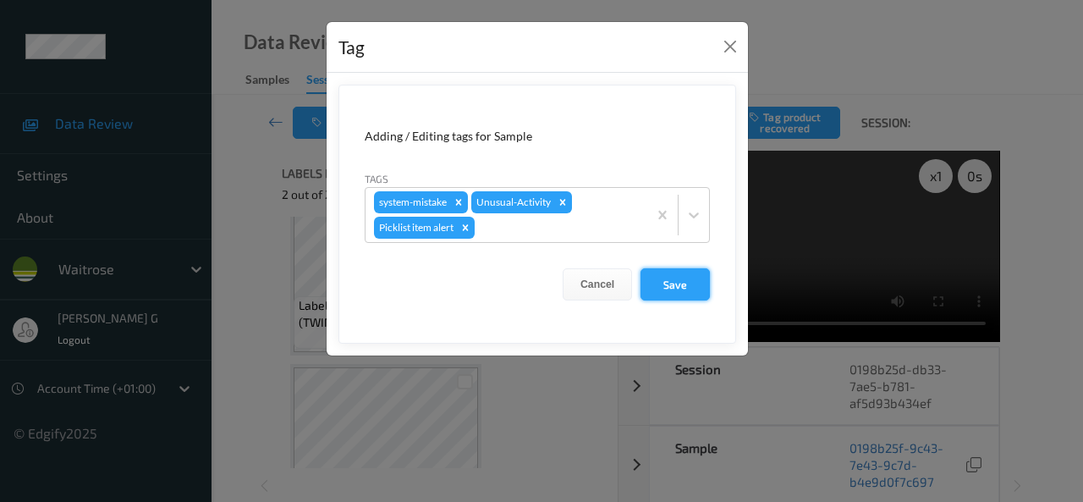
click at [678, 284] on button "Save" at bounding box center [674, 284] width 69 height 32
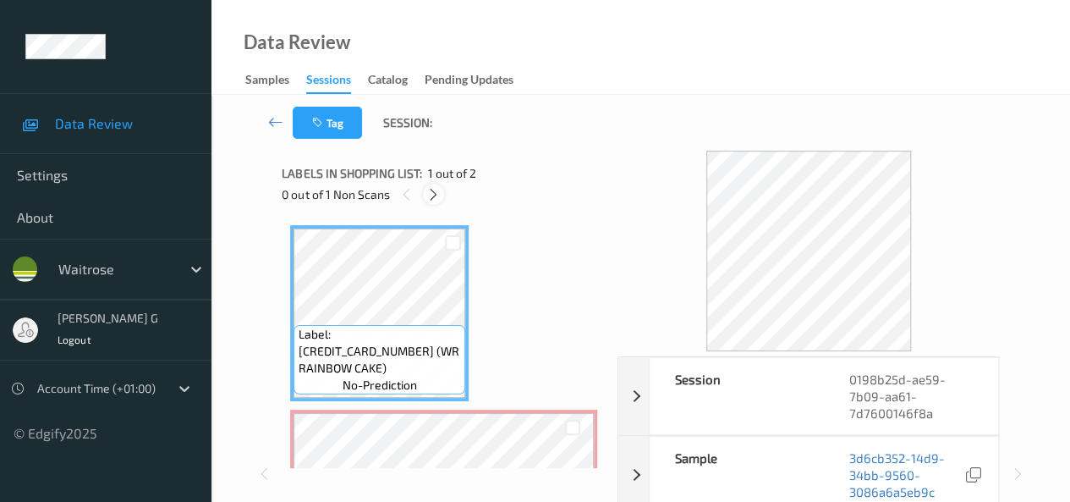
click at [435, 195] on icon at bounding box center [433, 194] width 14 height 15
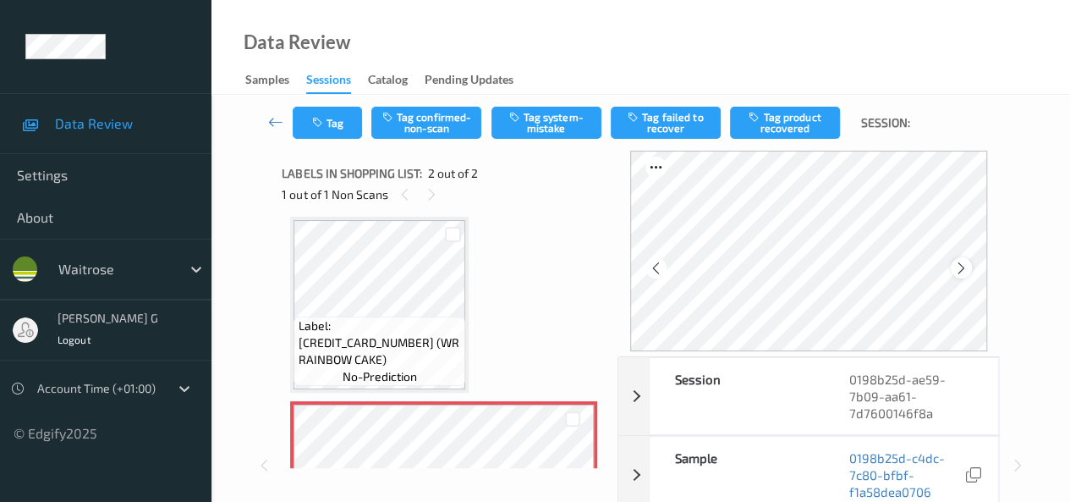
click at [959, 270] on icon at bounding box center [961, 267] width 14 height 15
click at [408, 194] on icon at bounding box center [405, 194] width 14 height 15
click at [656, 272] on icon at bounding box center [656, 267] width 14 height 15
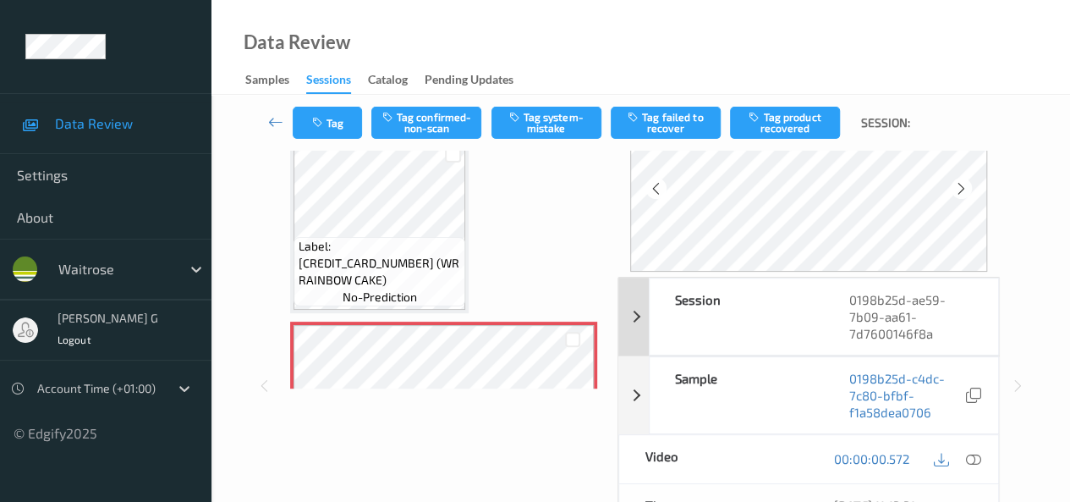
scroll to position [254, 0]
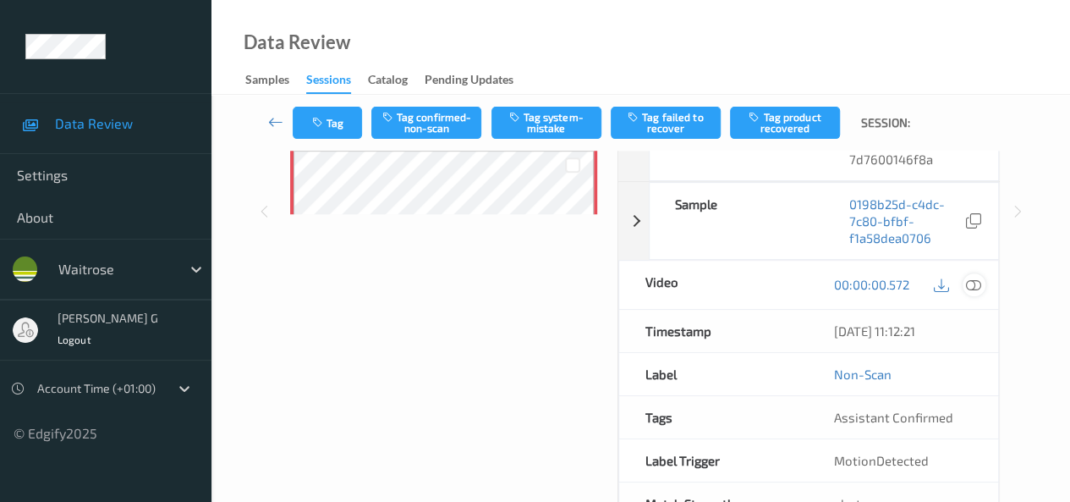
click at [975, 283] on icon at bounding box center [973, 284] width 15 height 15
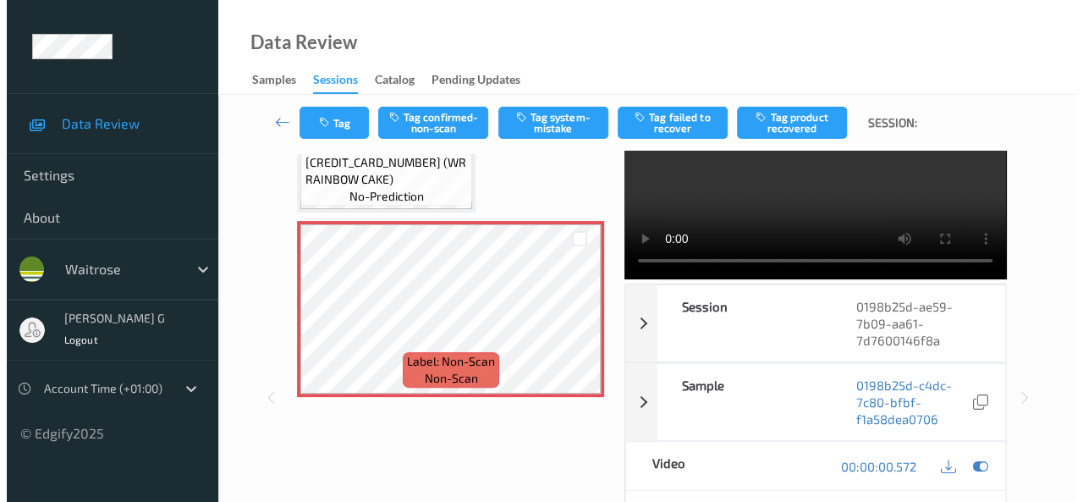
scroll to position [0, 0]
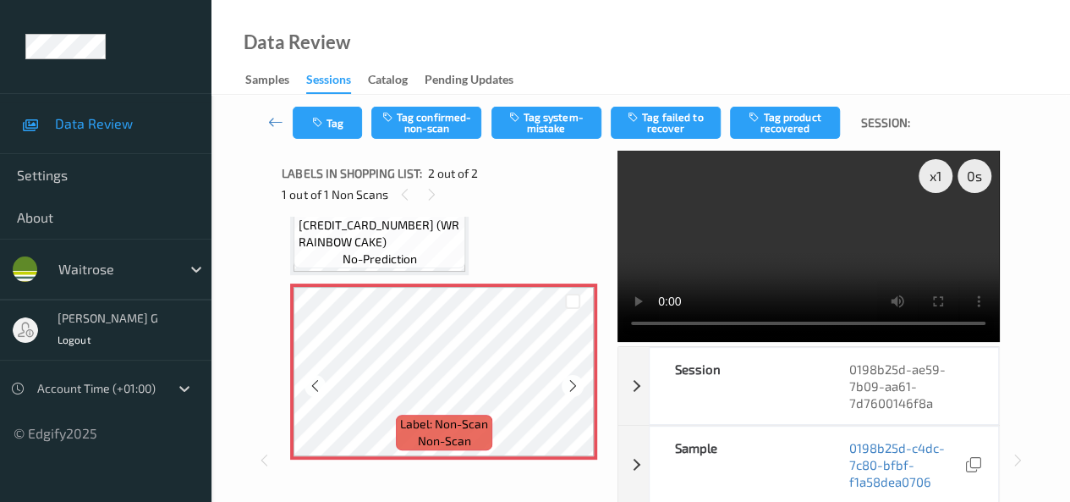
click at [591, 316] on div "x 1 0 s Session 0198b25d-ae59-7b09-aa61-7d7600146f8a Session ID 0198b25d-ae59-7…" at bounding box center [640, 460] width 717 height 619
click at [430, 195] on icon at bounding box center [432, 194] width 14 height 15
click at [403, 201] on icon at bounding box center [405, 194] width 14 height 15
click at [332, 131] on button "Tag" at bounding box center [327, 123] width 69 height 32
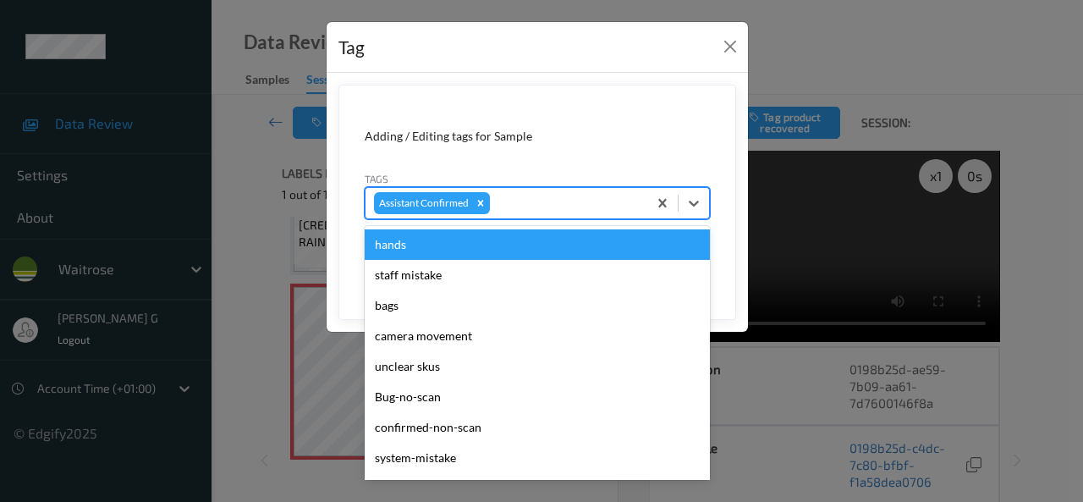
click at [531, 205] on div at bounding box center [566, 203] width 146 height 20
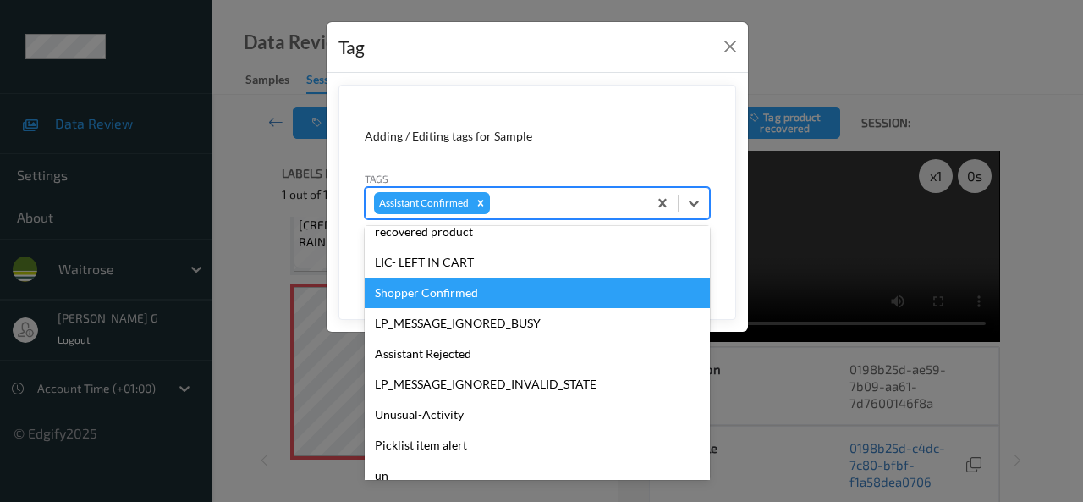
scroll to position [338, 0]
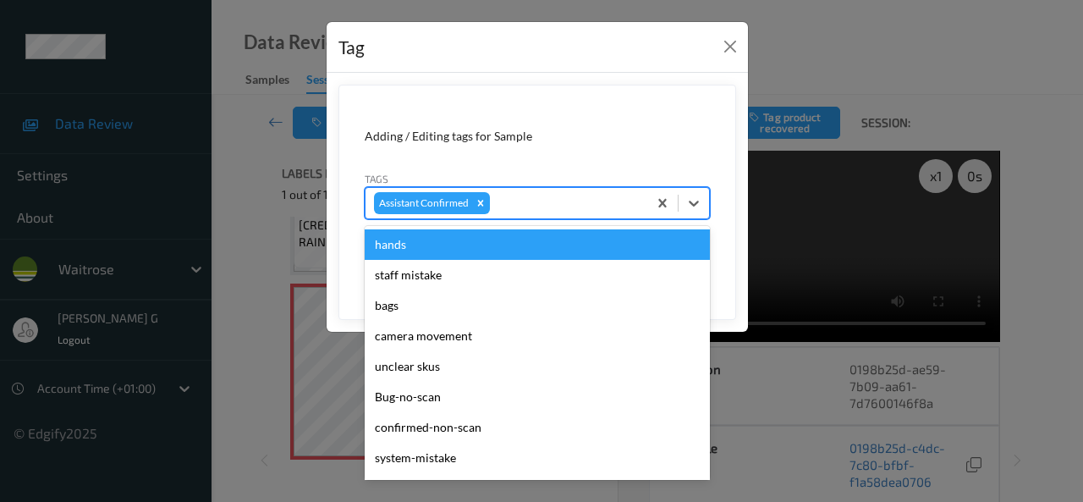
click at [531, 195] on div at bounding box center [566, 203] width 146 height 20
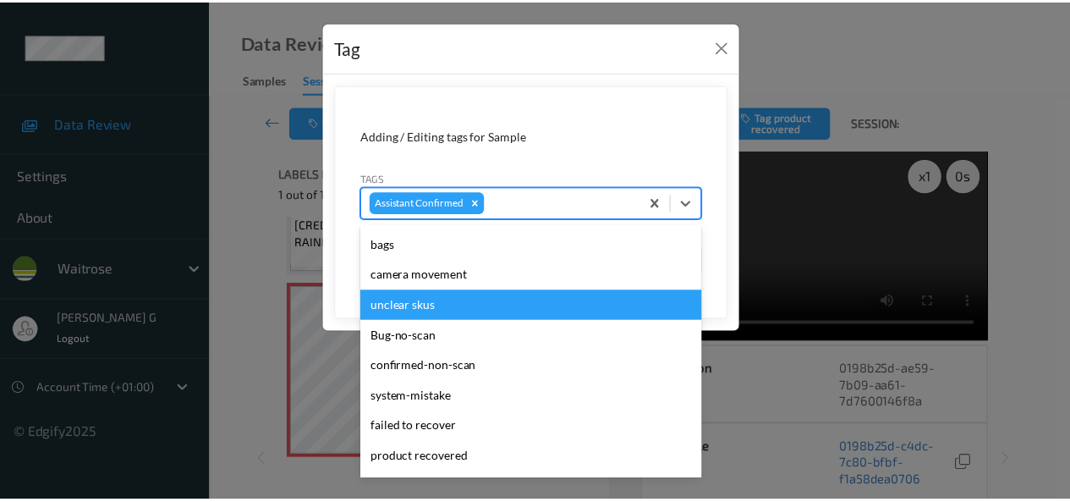
scroll to position [85, 0]
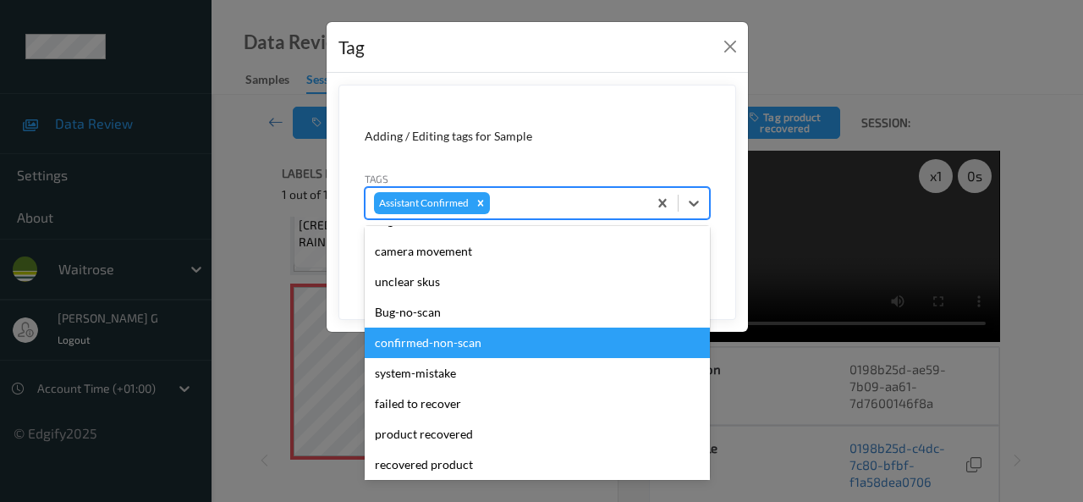
click at [454, 347] on div "confirmed-non-scan" at bounding box center [537, 342] width 345 height 30
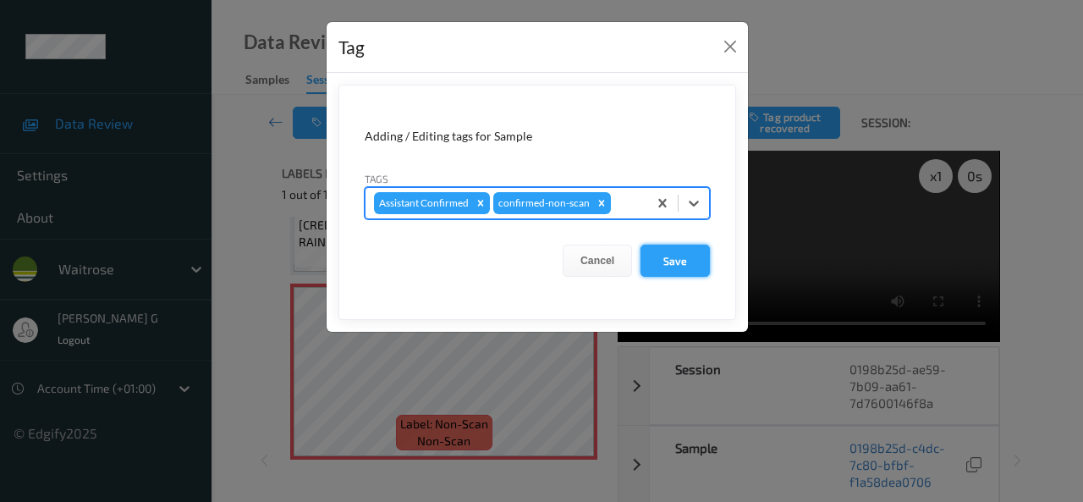
click at [678, 255] on button "Save" at bounding box center [674, 260] width 69 height 32
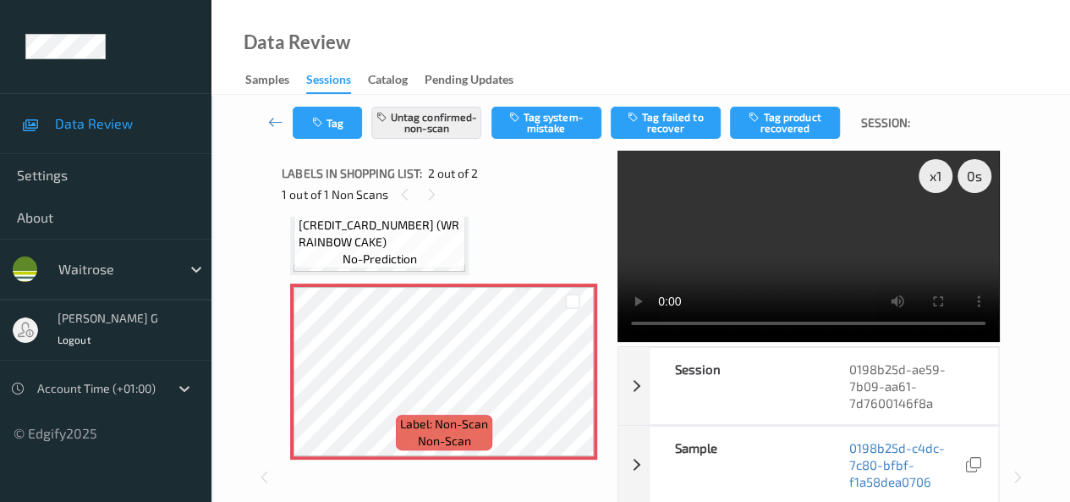
click at [246, 174] on div "x 1 0 s Session 0198b25d-ae59-7b09-aa61-7d7600146f8a Session ID 0198b25d-ae59-7…" at bounding box center [640, 477] width 789 height 653
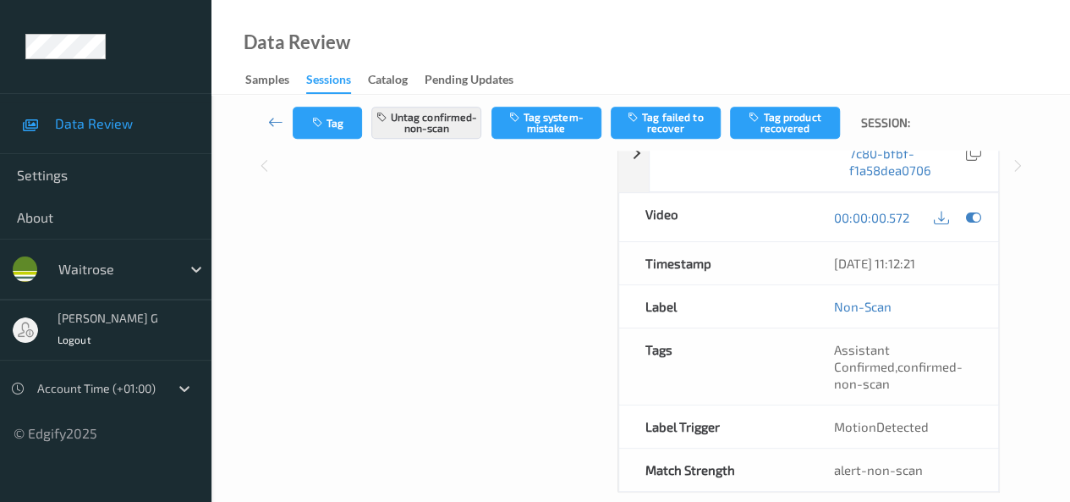
scroll to position [338, 0]
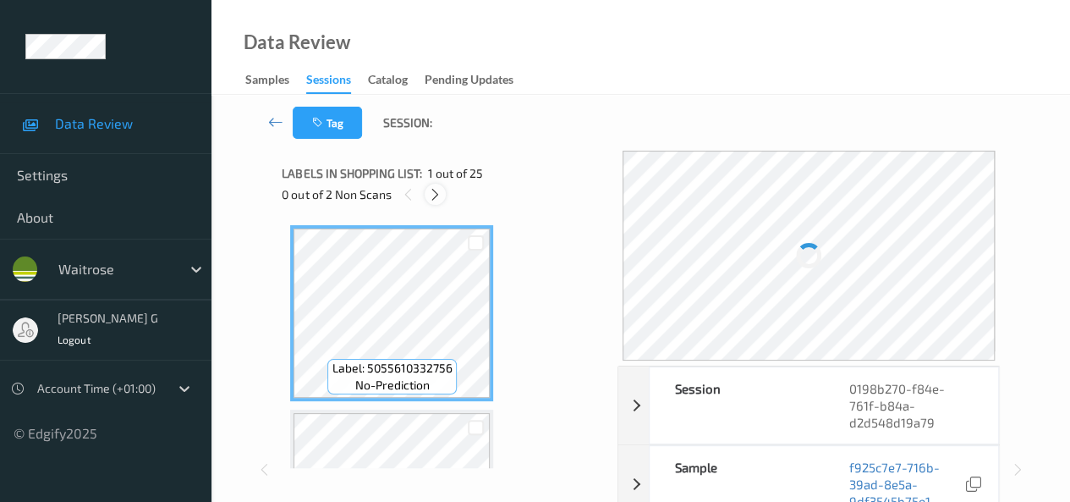
click at [437, 195] on icon at bounding box center [435, 194] width 14 height 15
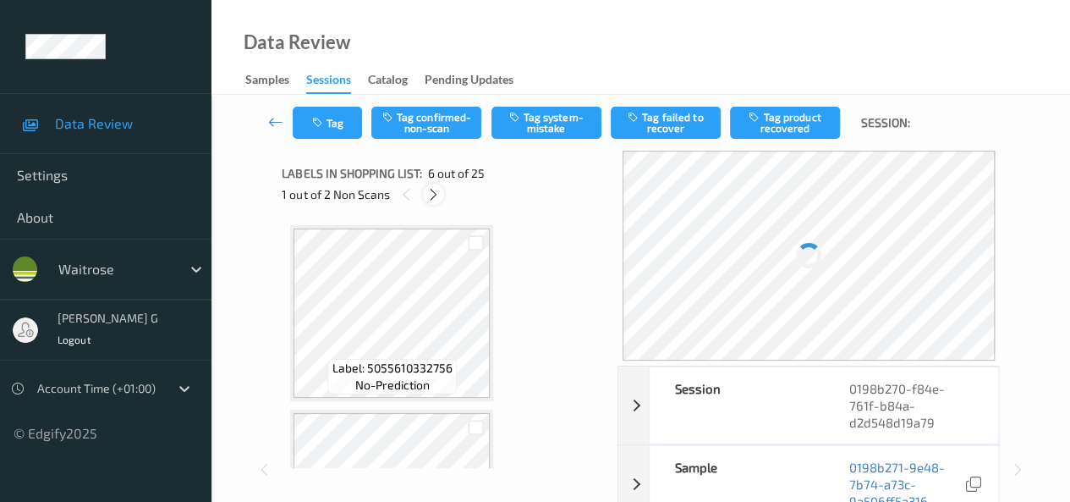
scroll to position [746, 0]
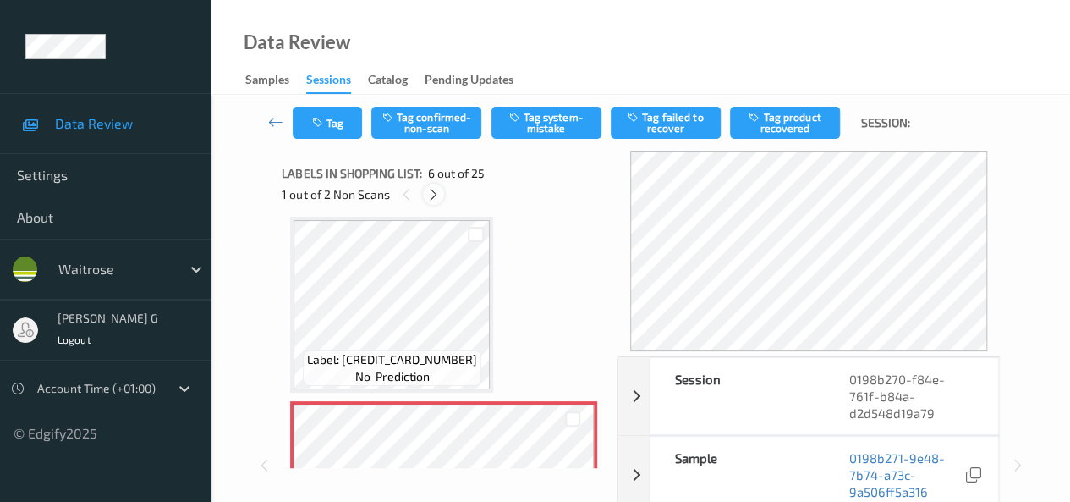
click at [432, 199] on icon at bounding box center [433, 194] width 14 height 15
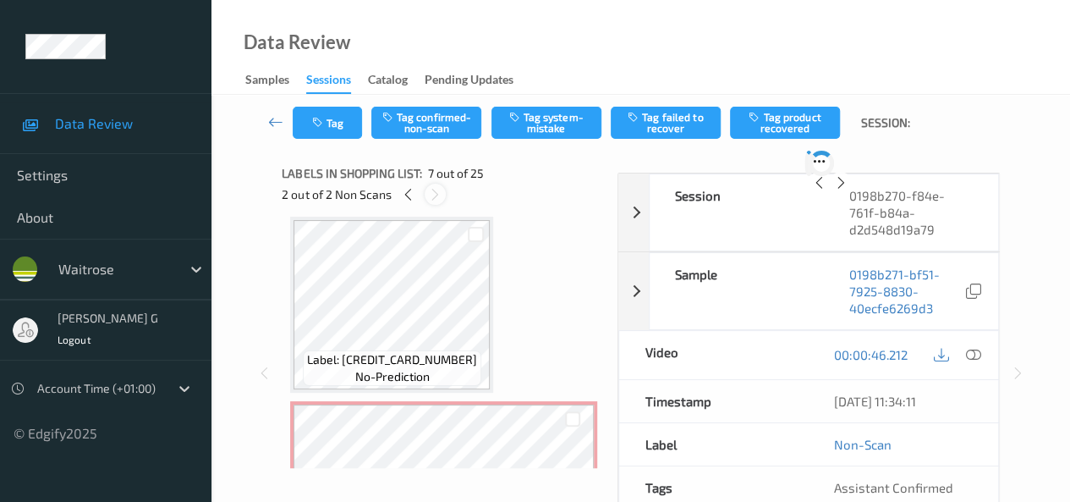
scroll to position [931, 0]
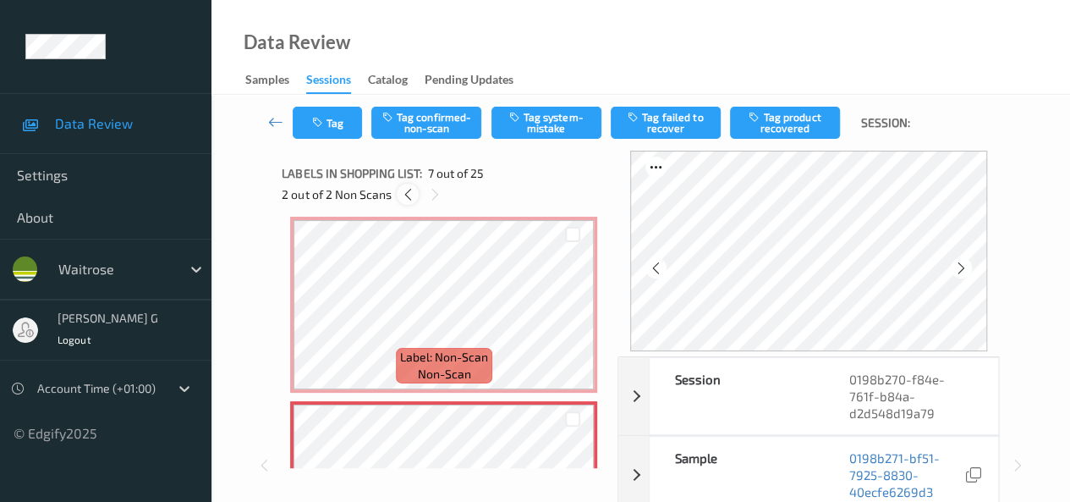
click at [408, 200] on icon at bounding box center [408, 194] width 14 height 15
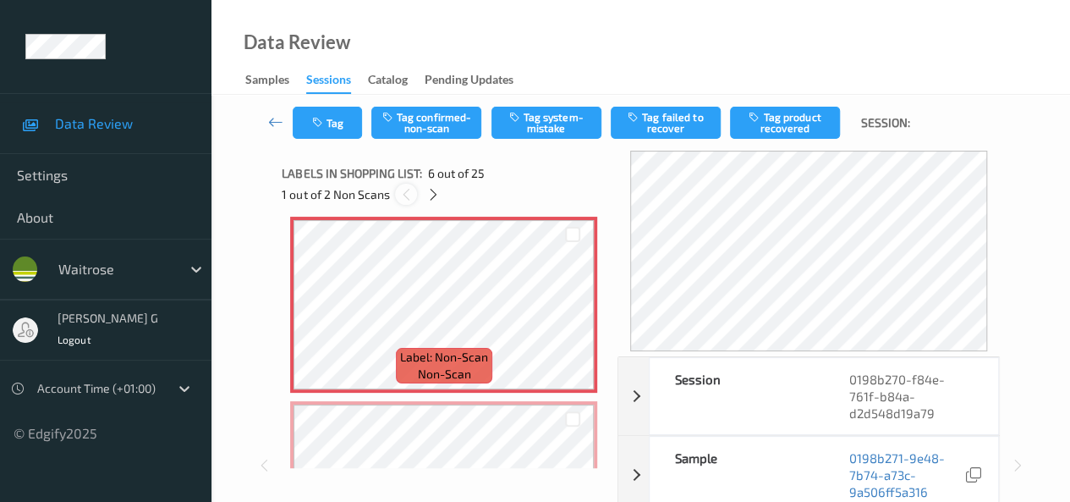
scroll to position [746, 0]
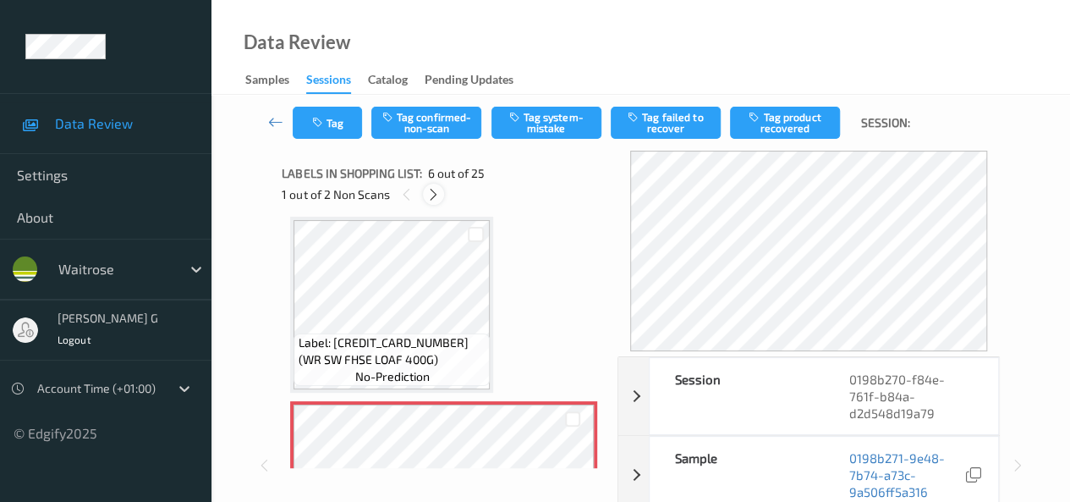
click at [437, 195] on icon at bounding box center [433, 194] width 14 height 15
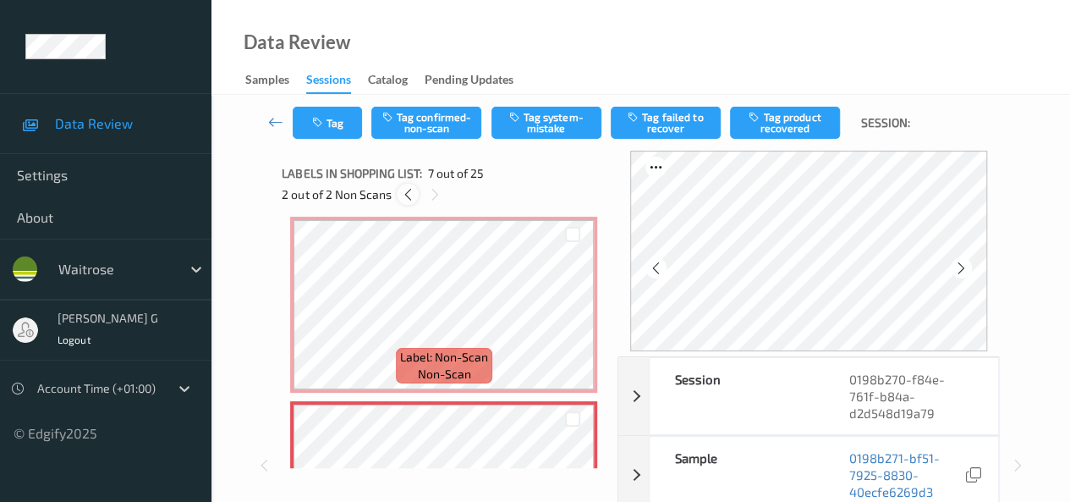
click at [408, 194] on icon at bounding box center [408, 194] width 14 height 15
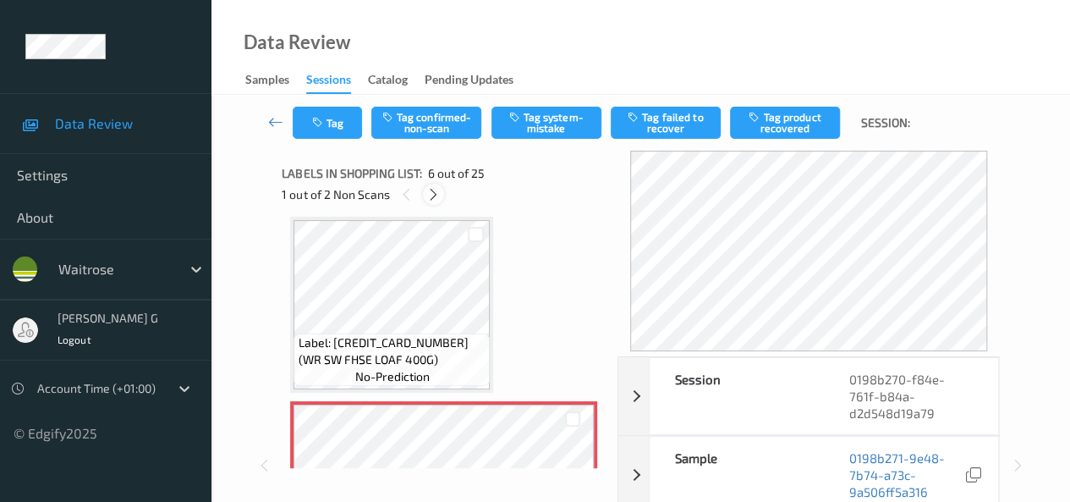
click at [437, 195] on icon at bounding box center [433, 194] width 14 height 15
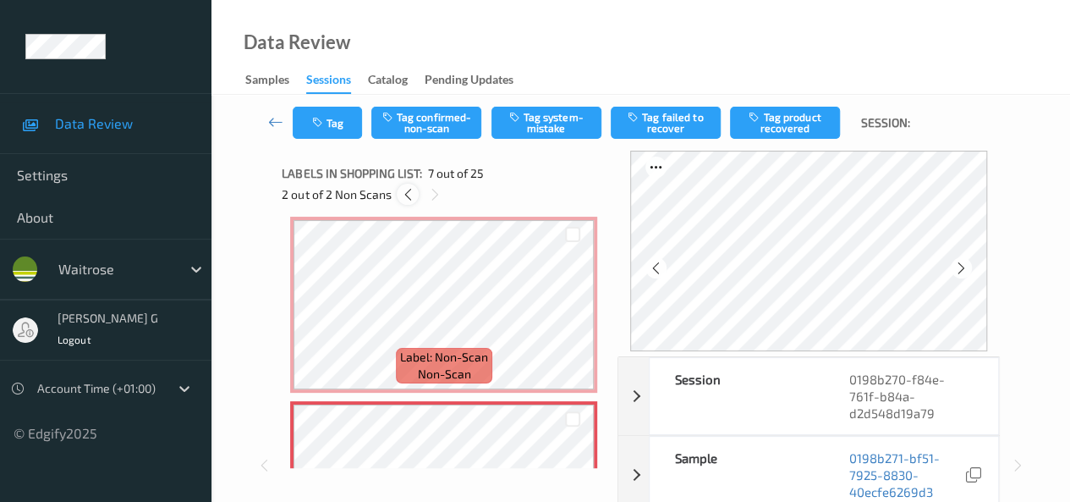
click at [415, 192] on div at bounding box center [407, 194] width 21 height 21
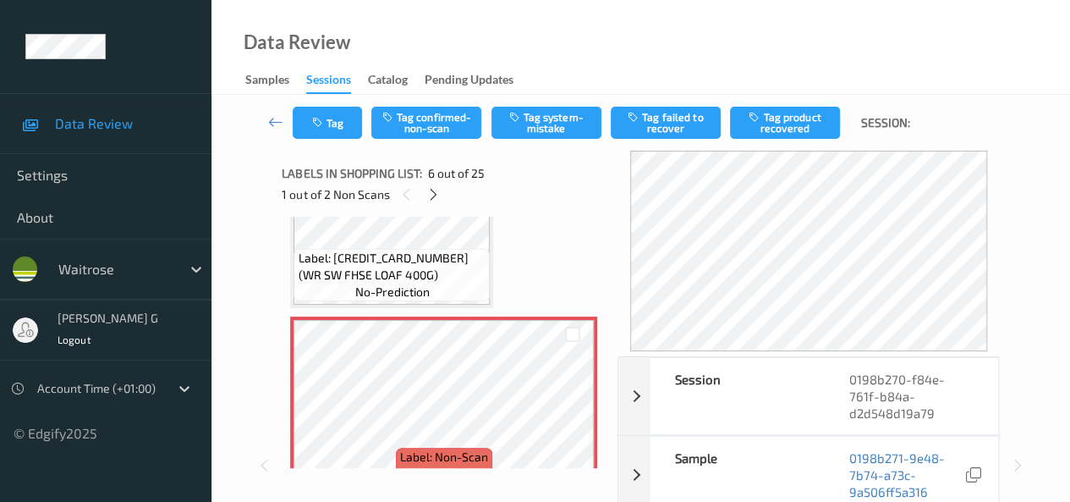
scroll to position [746, 0]
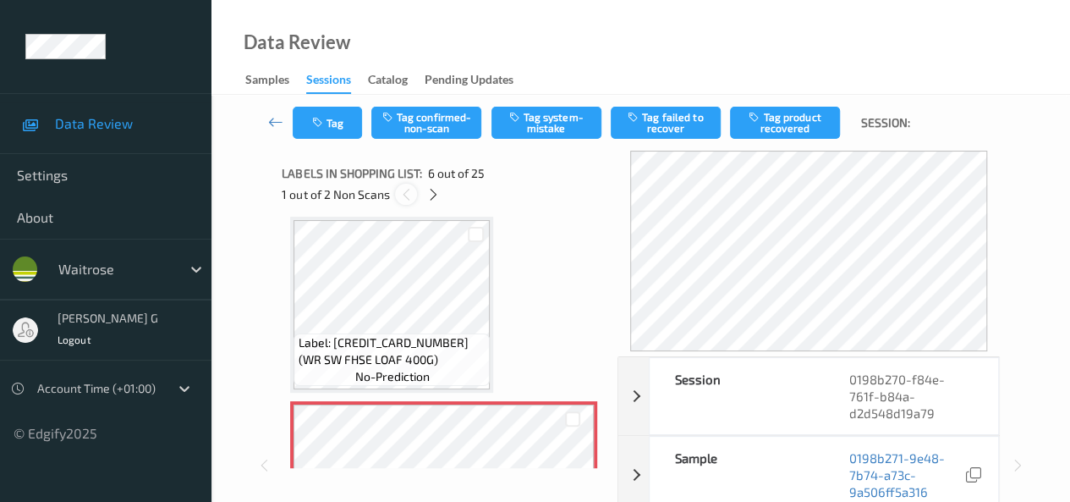
click at [406, 199] on icon at bounding box center [406, 194] width 14 height 15
click at [431, 194] on icon at bounding box center [433, 194] width 14 height 15
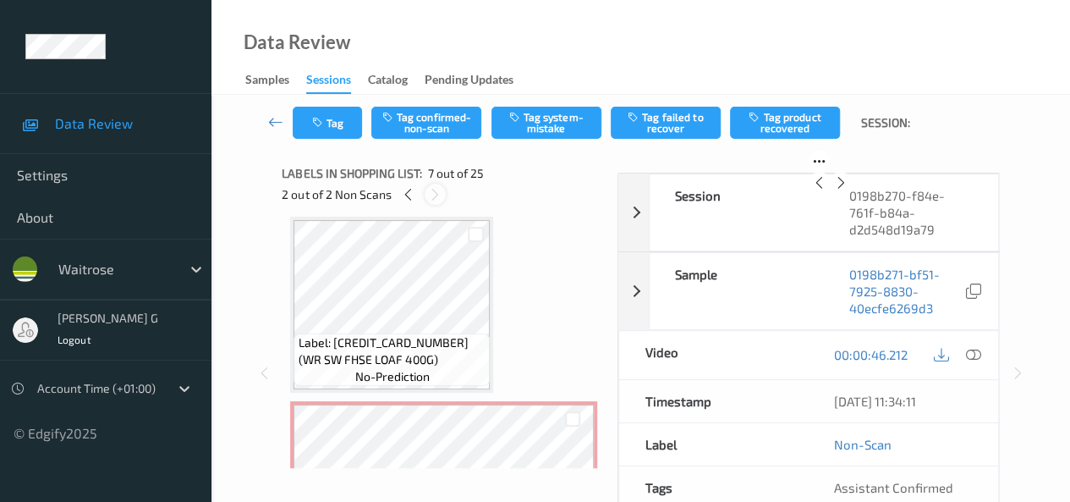
scroll to position [931, 0]
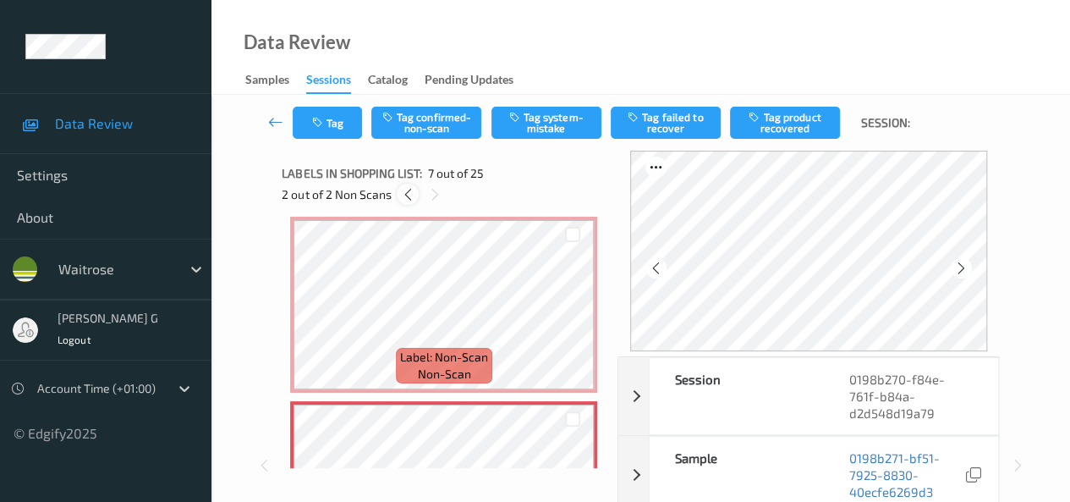
click at [415, 192] on icon at bounding box center [408, 194] width 14 height 15
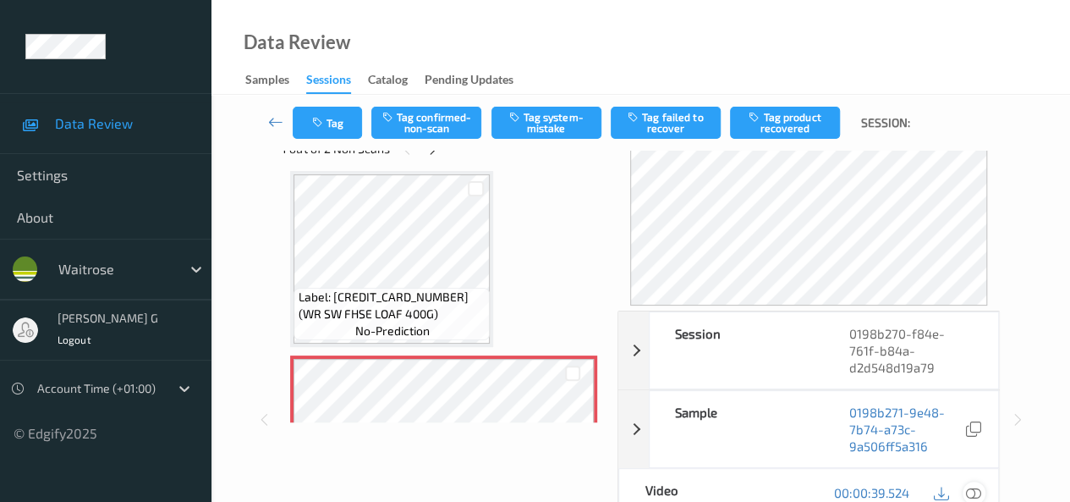
scroll to position [85, 0]
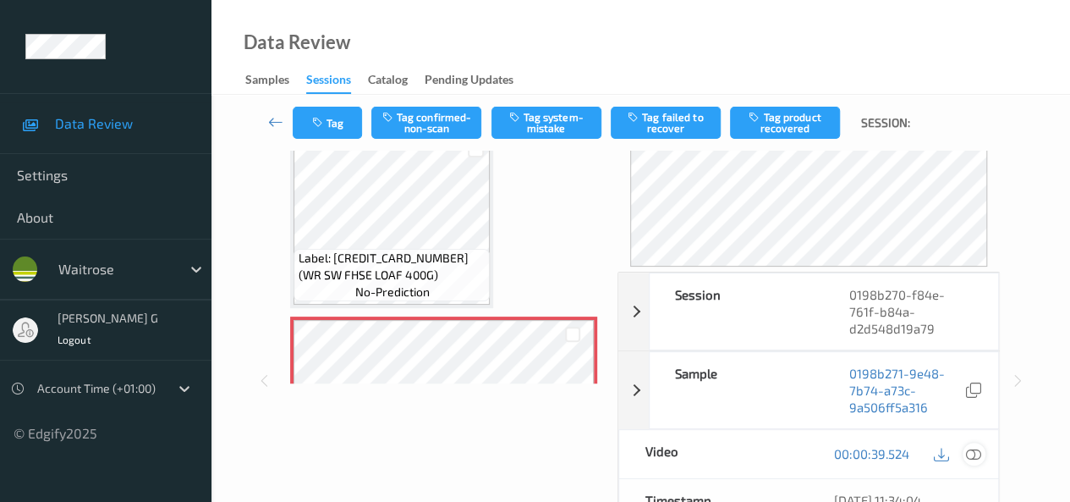
click at [977, 449] on icon at bounding box center [973, 453] width 15 height 15
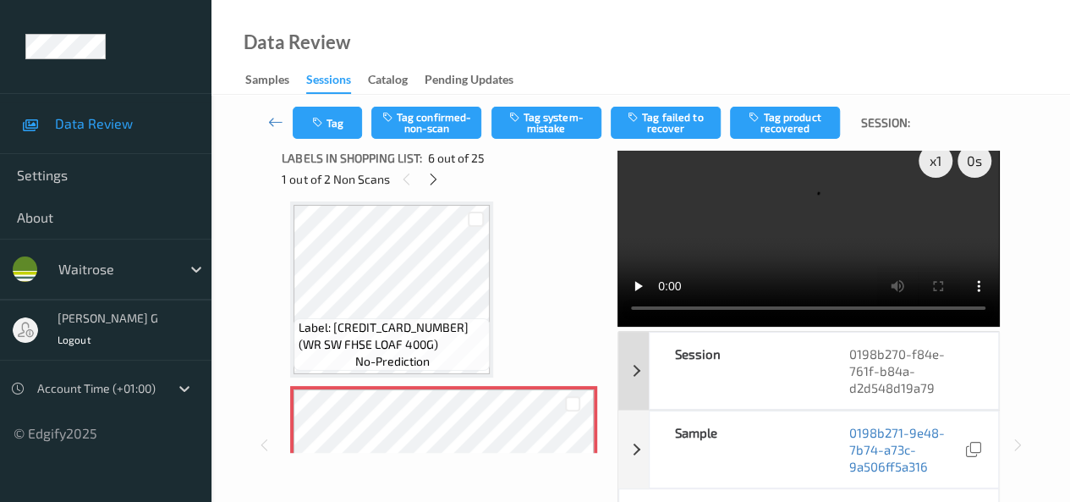
scroll to position [0, 0]
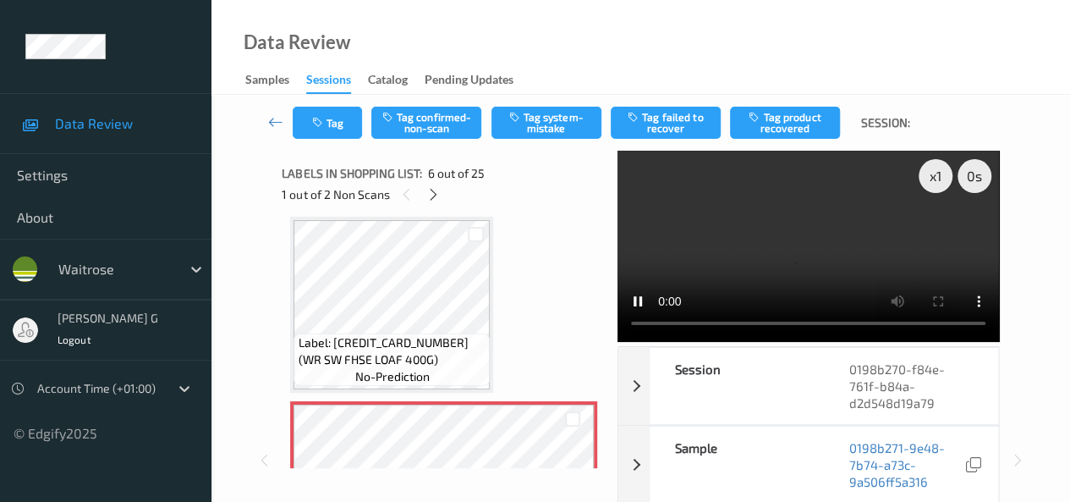
click at [637, 338] on video at bounding box center [809, 246] width 382 height 191
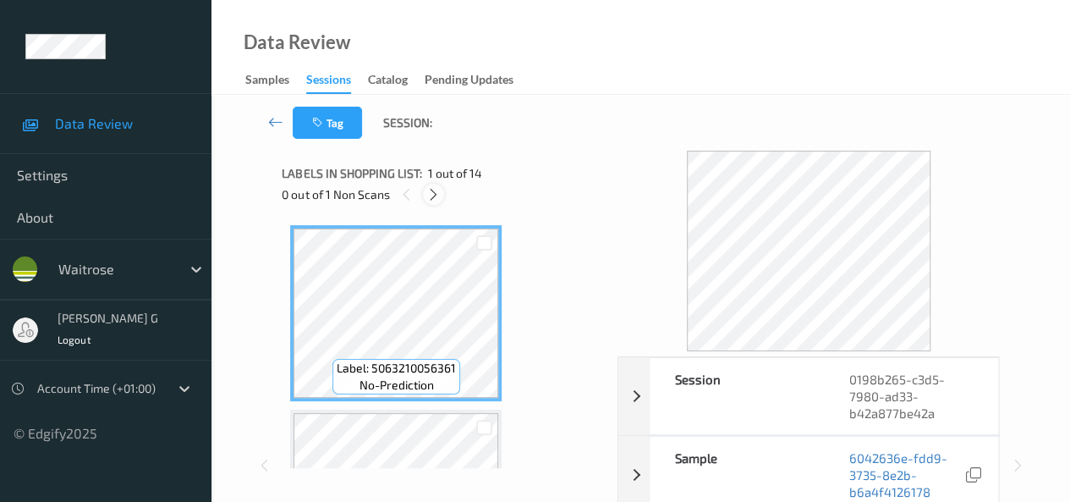
click at [428, 192] on icon at bounding box center [433, 194] width 14 height 15
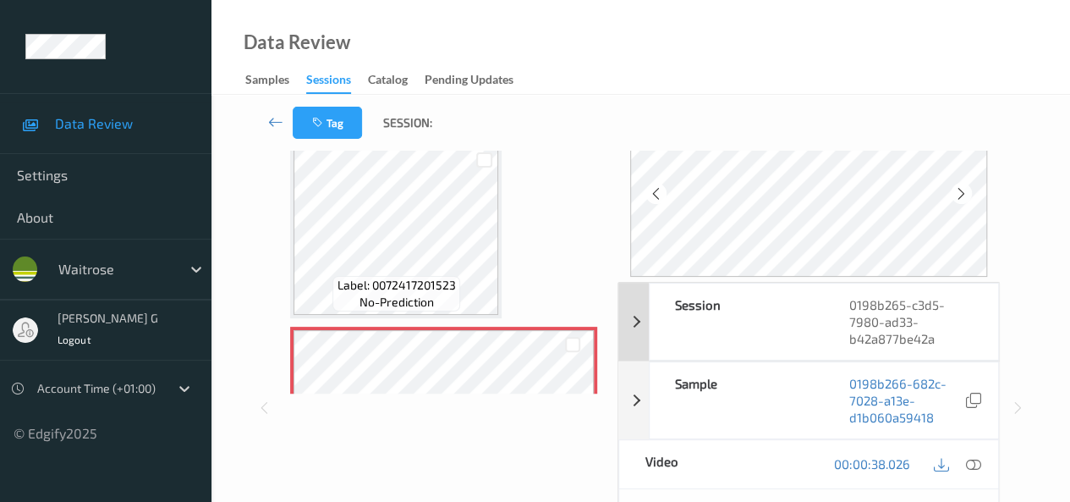
scroll to position [169, 0]
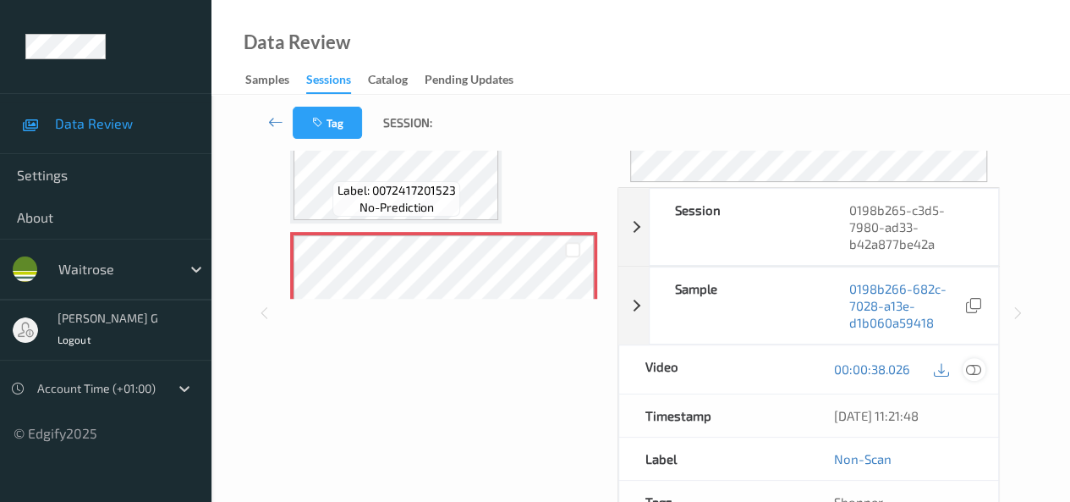
click at [975, 370] on icon at bounding box center [973, 368] width 15 height 15
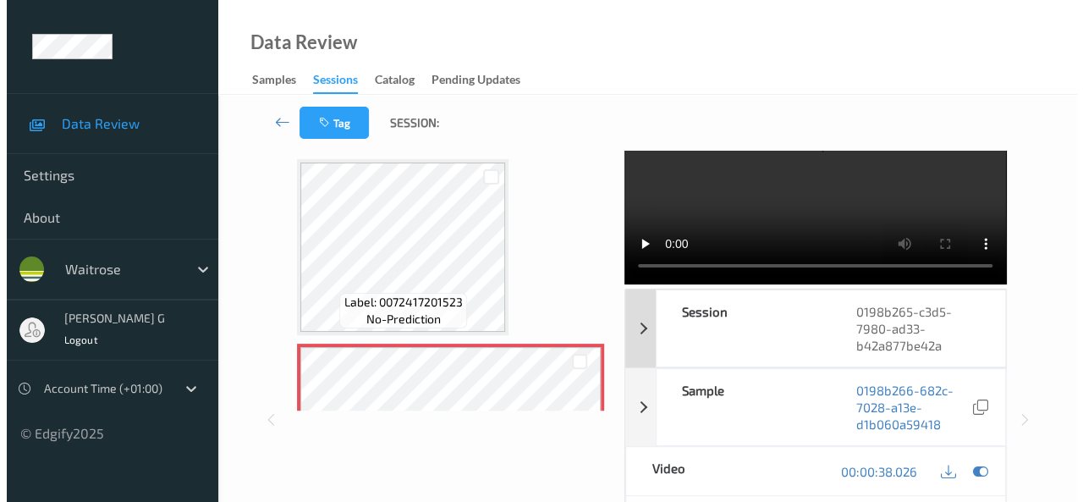
scroll to position [0, 0]
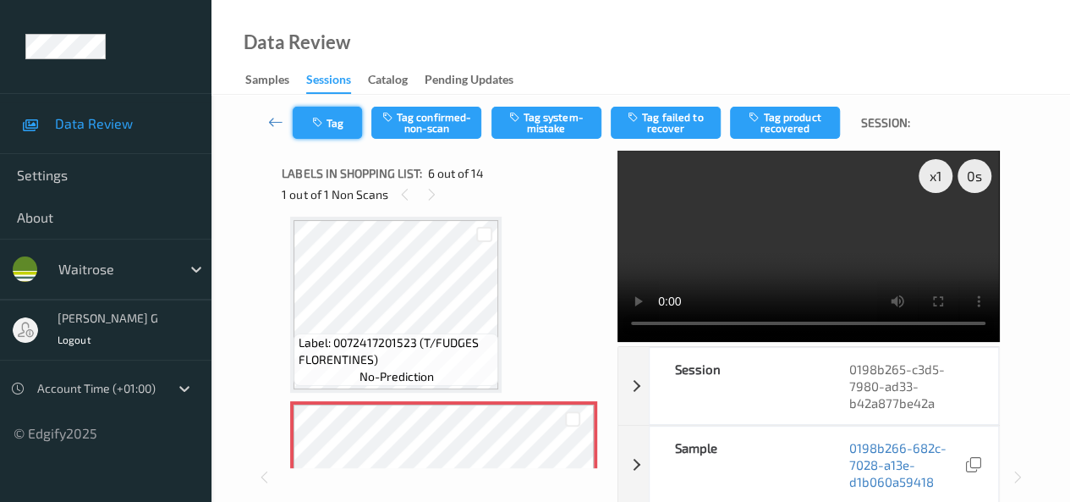
click at [337, 124] on button "Tag" at bounding box center [327, 123] width 69 height 32
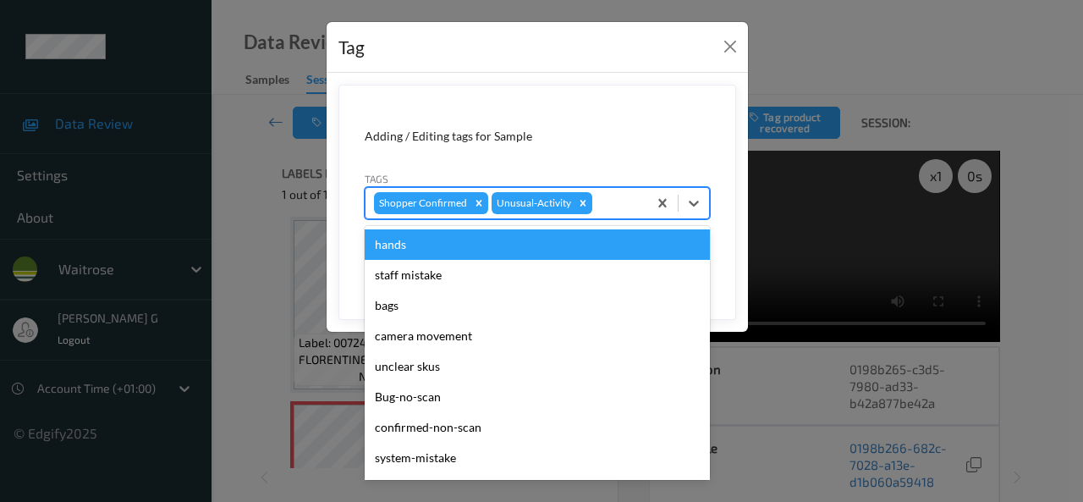
click at [615, 201] on div at bounding box center [617, 203] width 43 height 20
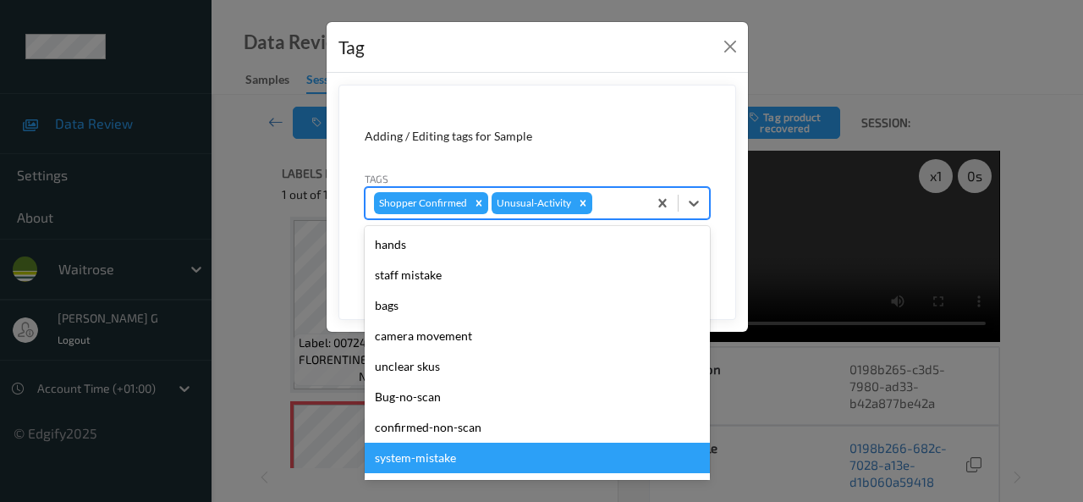
click at [400, 465] on div "system-mistake" at bounding box center [537, 457] width 345 height 30
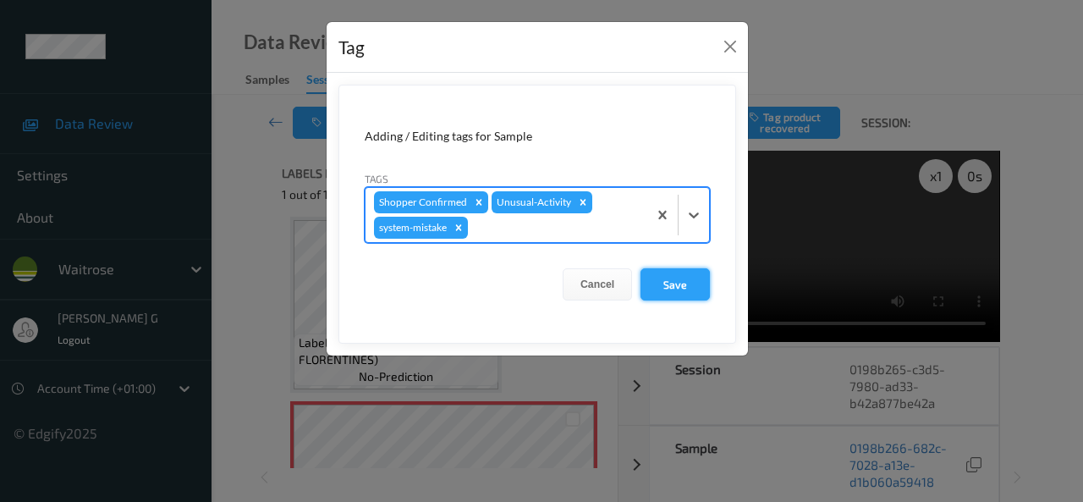
click at [686, 285] on button "Save" at bounding box center [674, 284] width 69 height 32
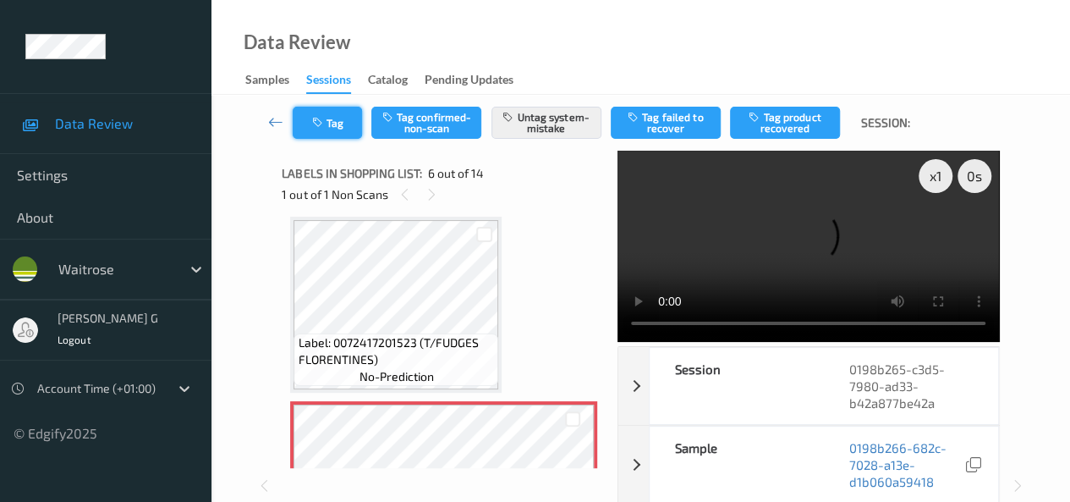
click at [305, 123] on button "Tag" at bounding box center [327, 123] width 69 height 32
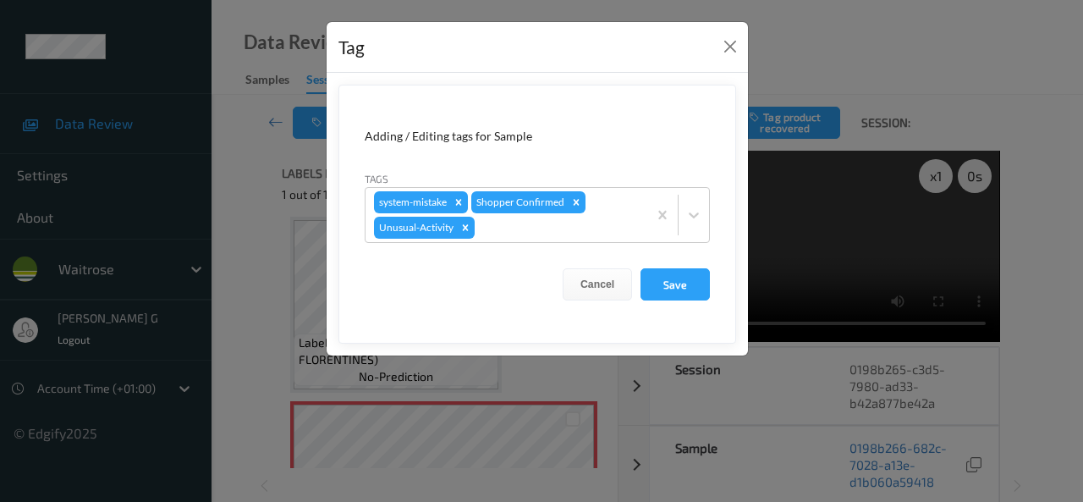
click at [274, 231] on div "Tag Adding / Editing tags for Sample Tags system-mistake Shopper Confirmed Unus…" at bounding box center [541, 251] width 1083 height 502
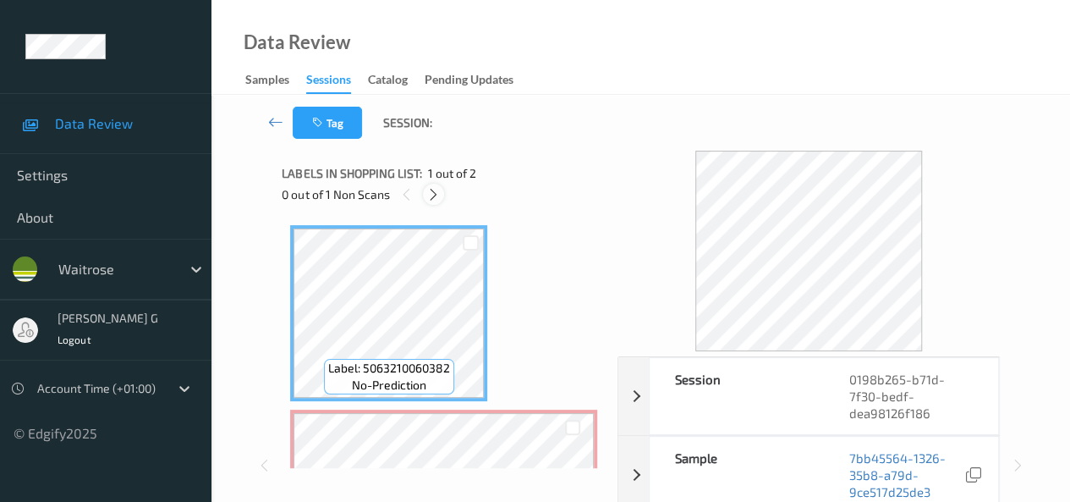
click at [439, 188] on icon at bounding box center [433, 194] width 14 height 15
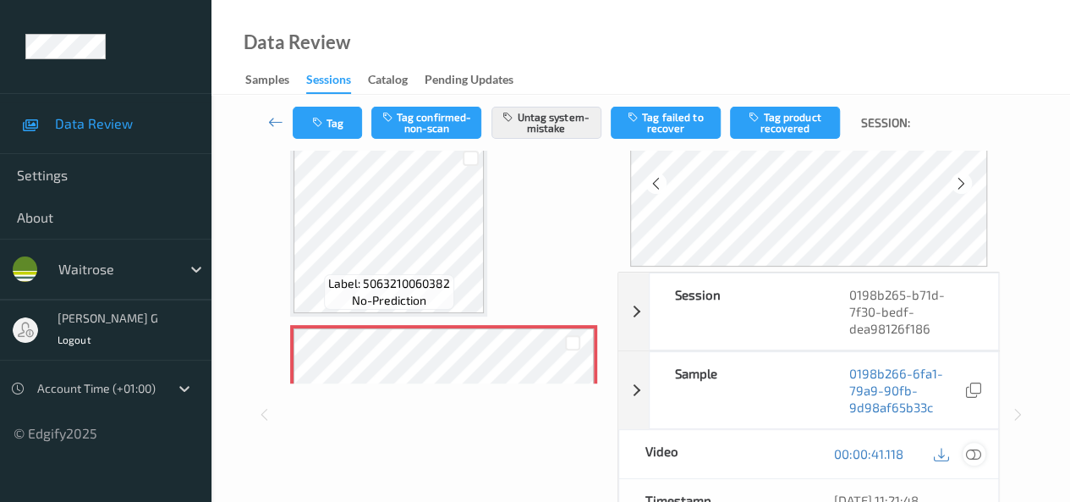
click at [973, 454] on icon at bounding box center [973, 453] width 15 height 15
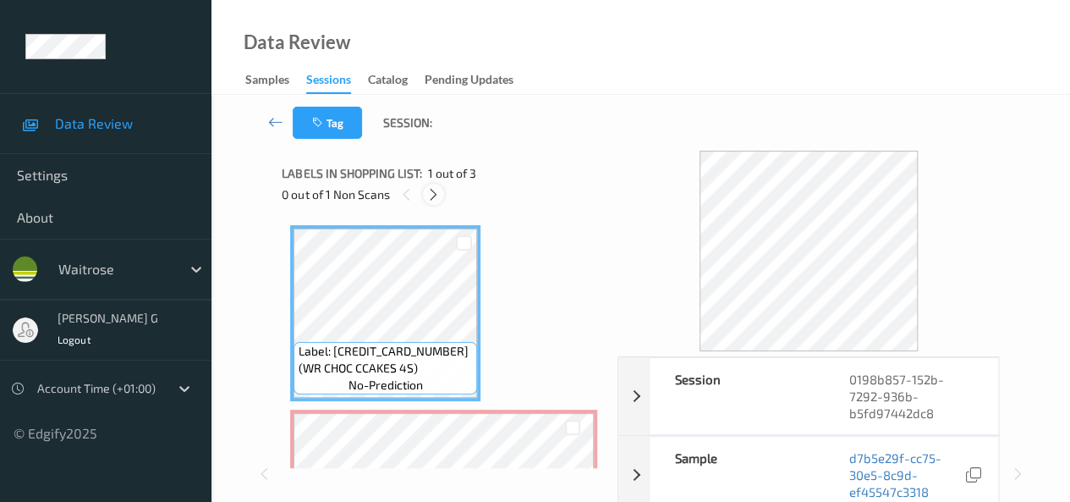
click at [423, 193] on div at bounding box center [433, 194] width 21 height 21
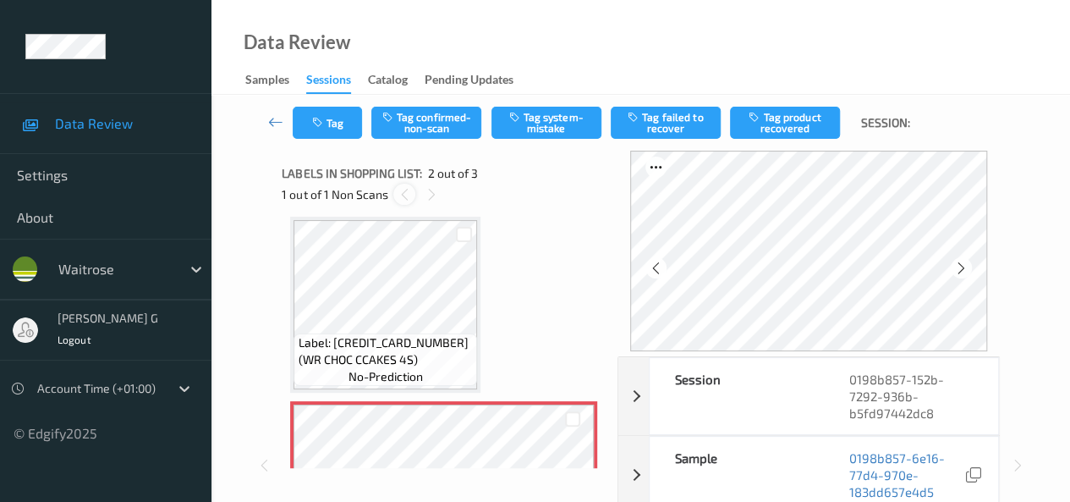
click at [410, 195] on div at bounding box center [403, 194] width 21 height 21
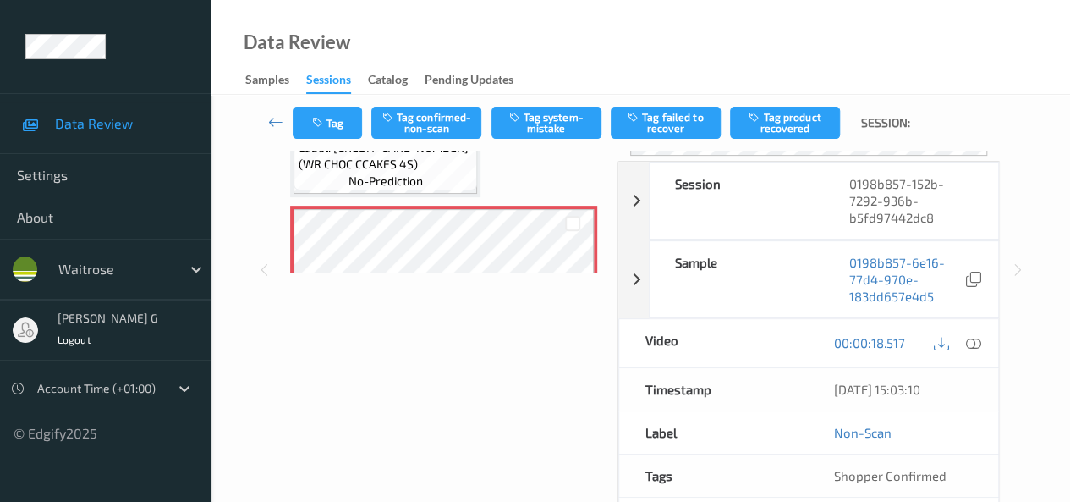
scroll to position [169, 0]
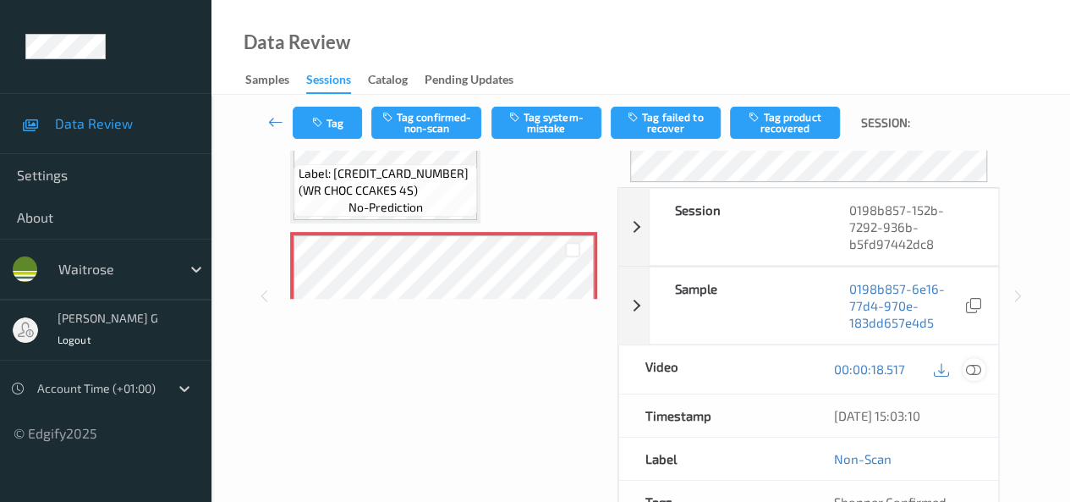
click at [981, 369] on icon at bounding box center [973, 368] width 15 height 15
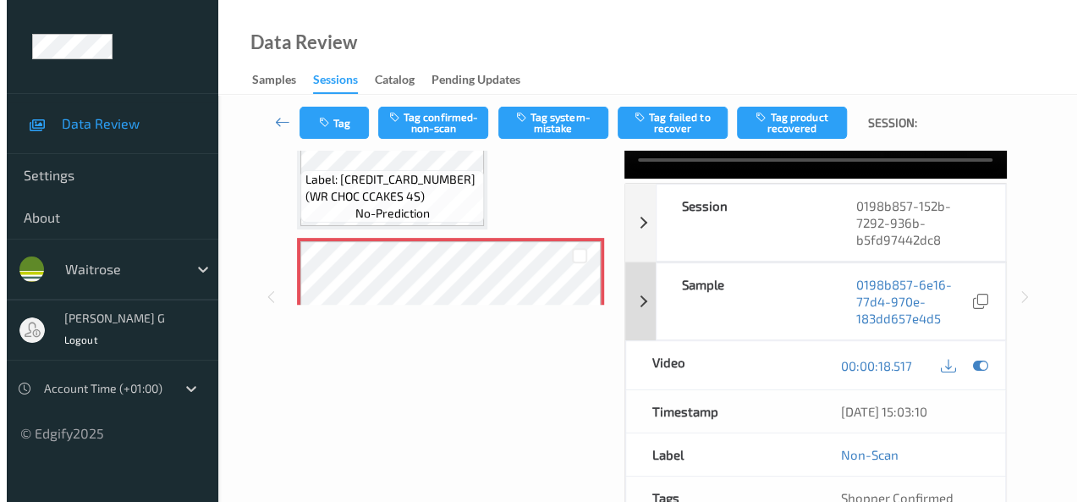
scroll to position [0, 0]
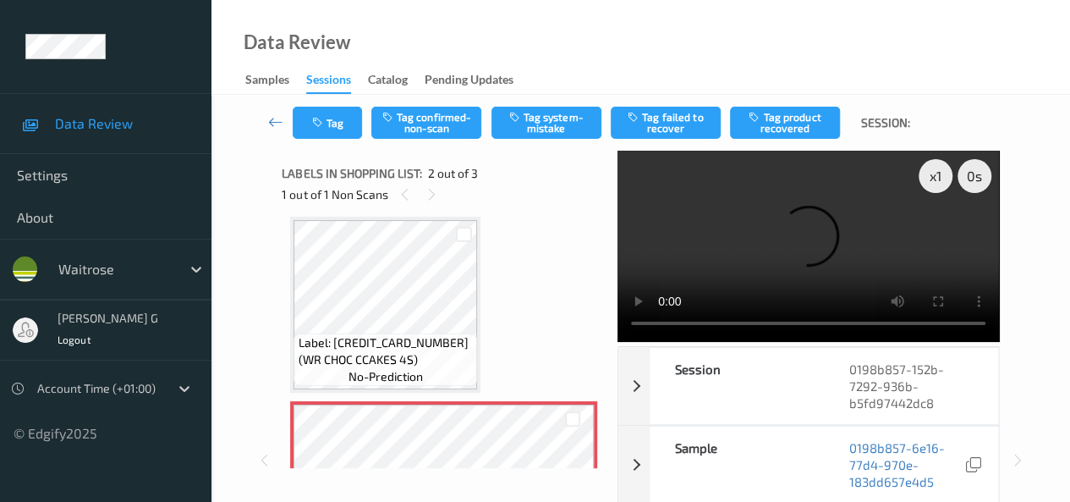
click at [596, 266] on div "x 1 0 s Session 0198b857-152b-7292-936b-b5fd97442dc8 Session ID 0198b857-152b-7…" at bounding box center [640, 460] width 717 height 619
click at [327, 121] on button "Tag" at bounding box center [327, 123] width 69 height 32
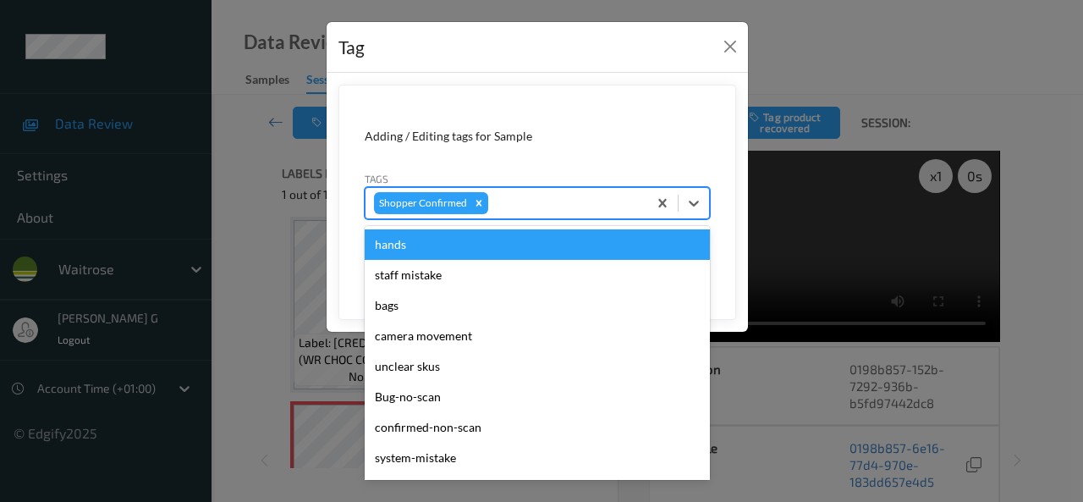
click at [536, 205] on div at bounding box center [565, 203] width 147 height 20
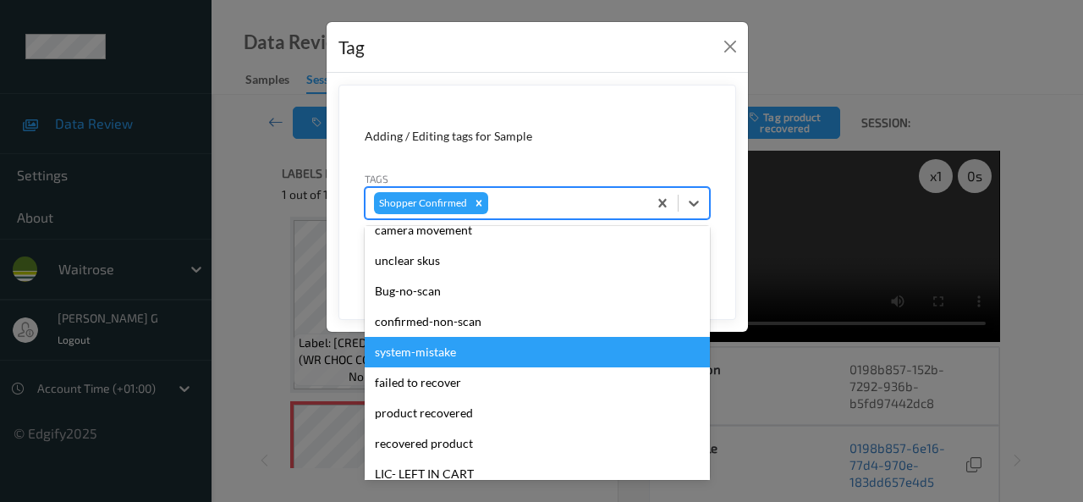
scroll to position [85, 0]
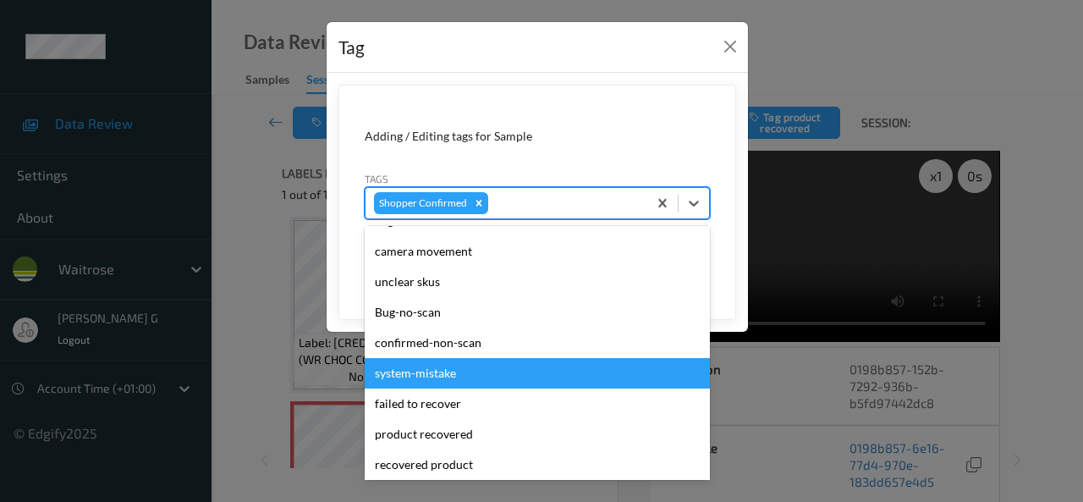
click at [428, 375] on div "system-mistake" at bounding box center [537, 373] width 345 height 30
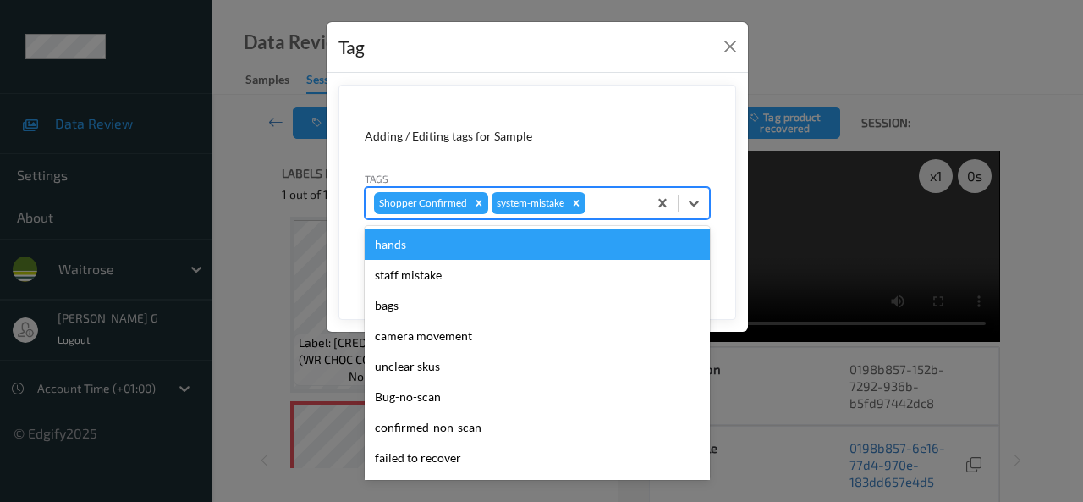
click at [618, 189] on div "Shopper Confirmed system-mistake" at bounding box center [506, 203] width 282 height 29
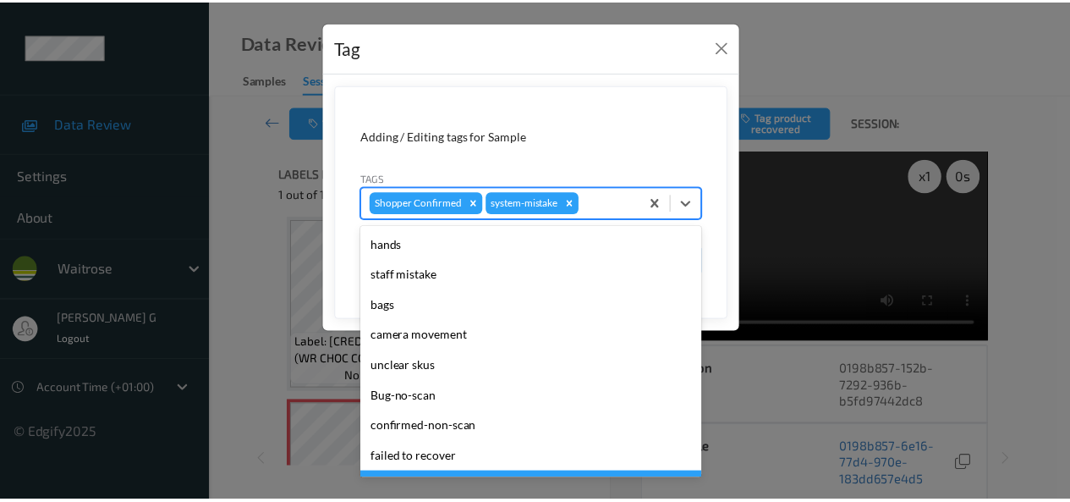
scroll to position [332, 0]
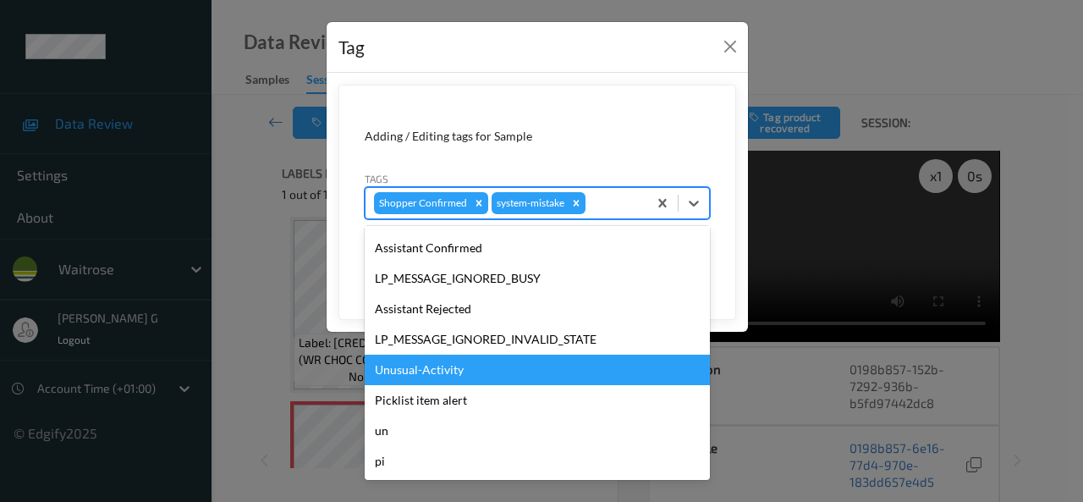
click at [427, 366] on div "Unusual-Activity" at bounding box center [537, 369] width 345 height 30
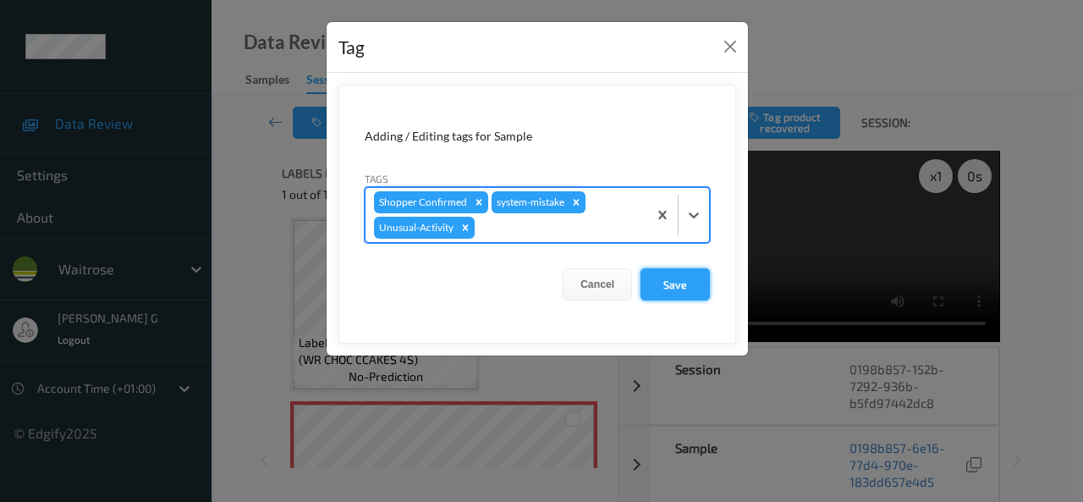
click at [687, 285] on button "Save" at bounding box center [674, 284] width 69 height 32
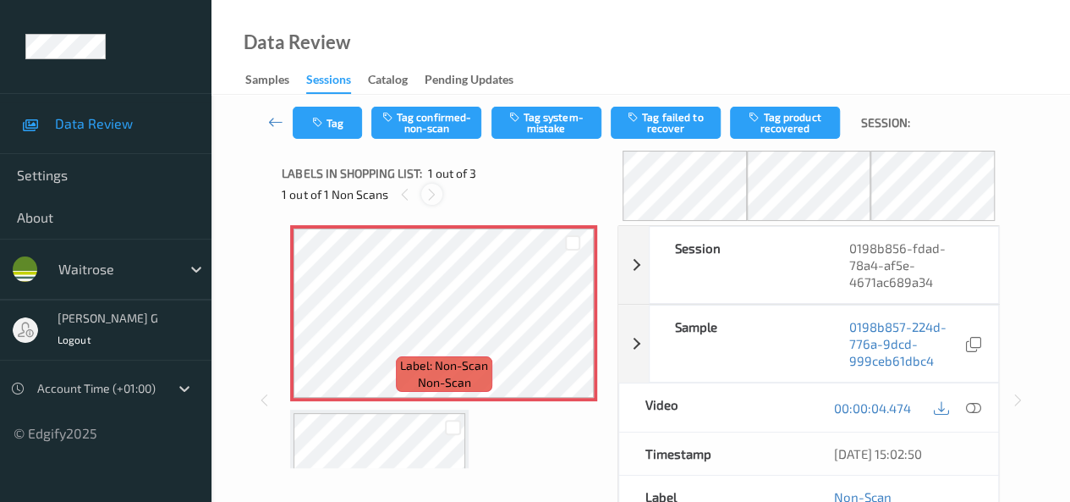
click at [427, 194] on icon at bounding box center [432, 194] width 14 height 15
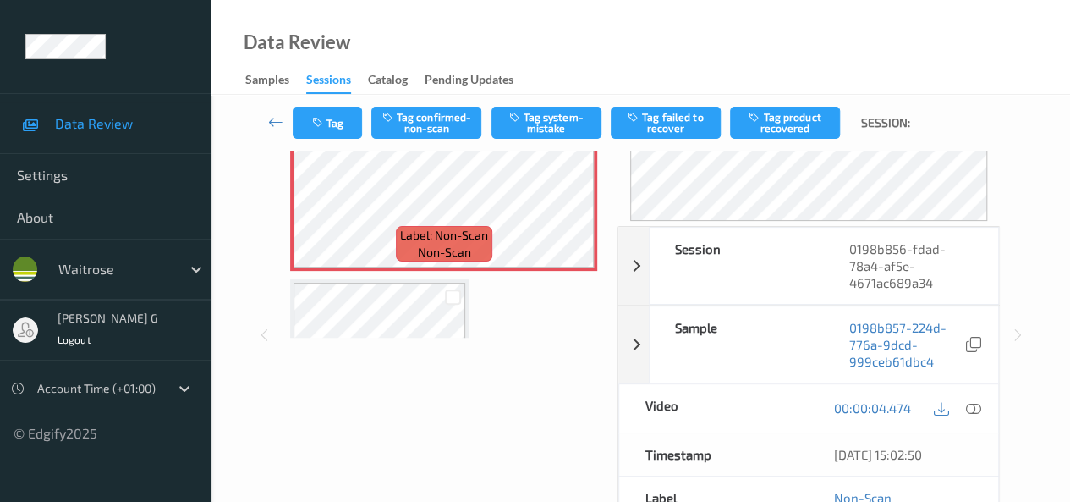
scroll to position [169, 0]
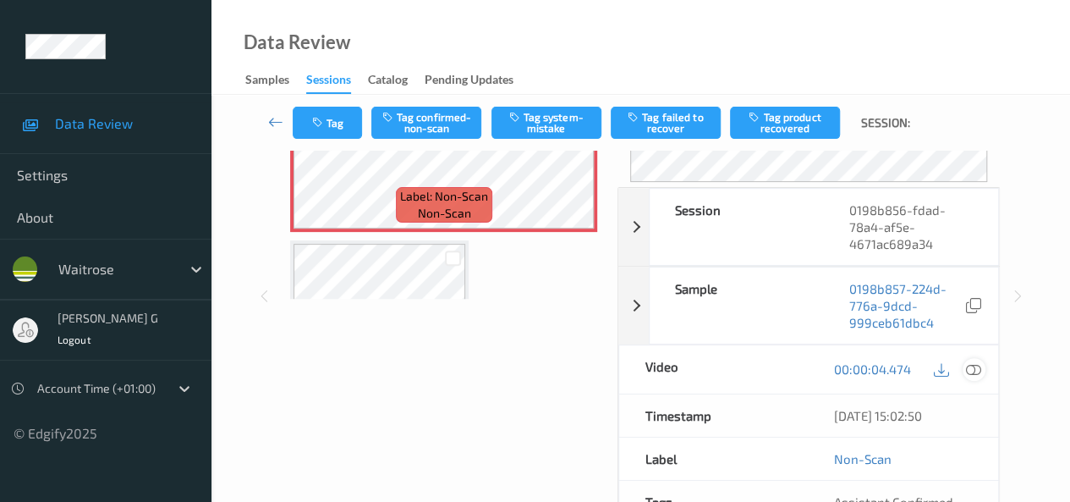
click at [978, 371] on icon at bounding box center [973, 368] width 15 height 15
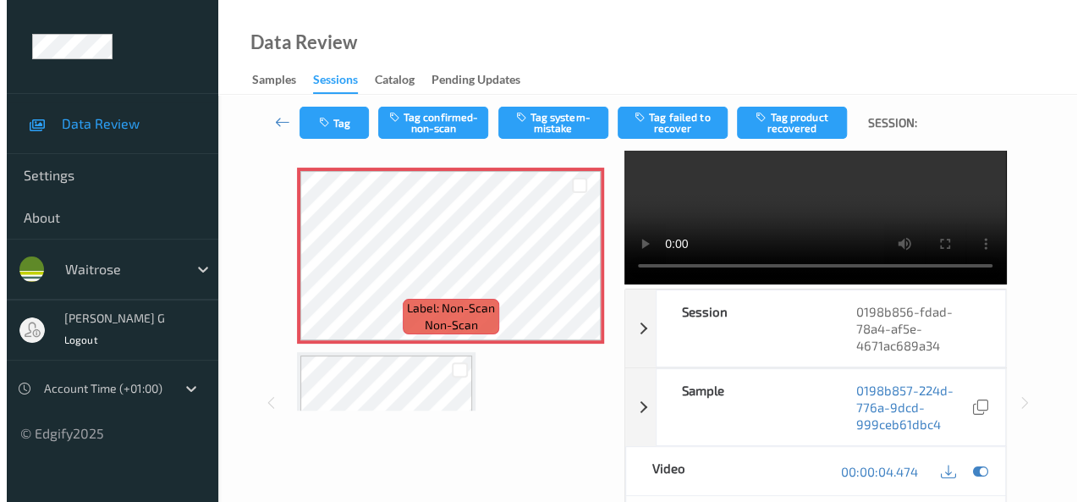
scroll to position [0, 0]
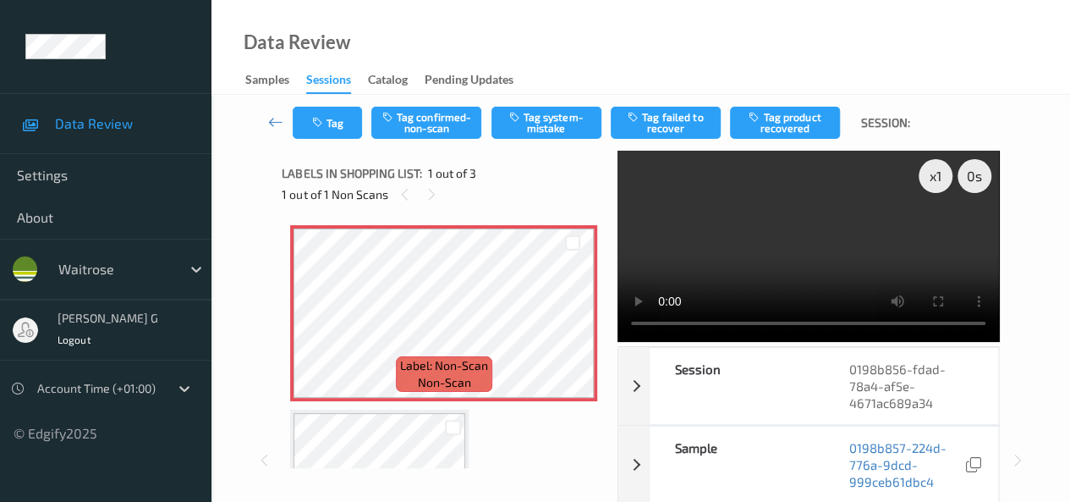
click at [645, 334] on video at bounding box center [809, 246] width 382 height 191
click at [319, 119] on icon "button" at bounding box center [318, 123] width 14 height 12
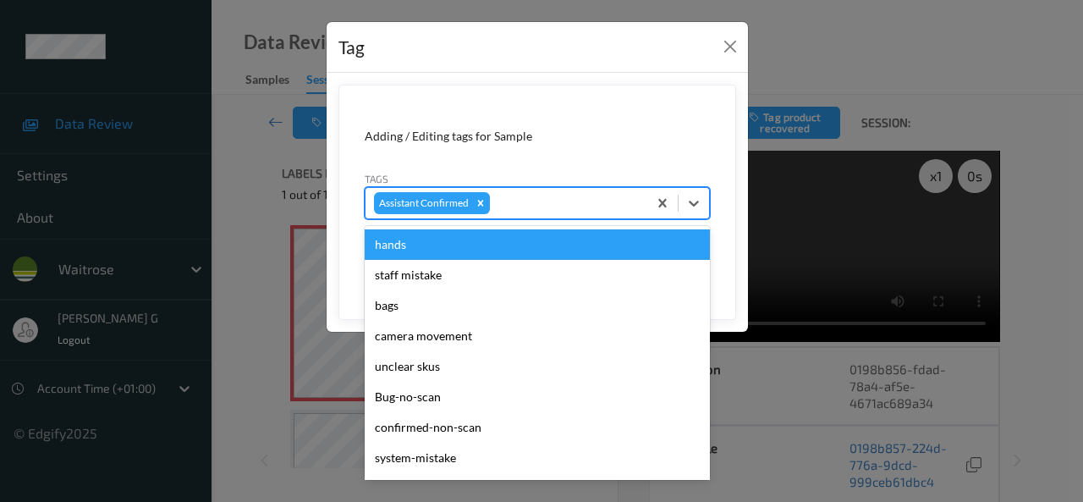
click at [539, 210] on div at bounding box center [566, 203] width 146 height 20
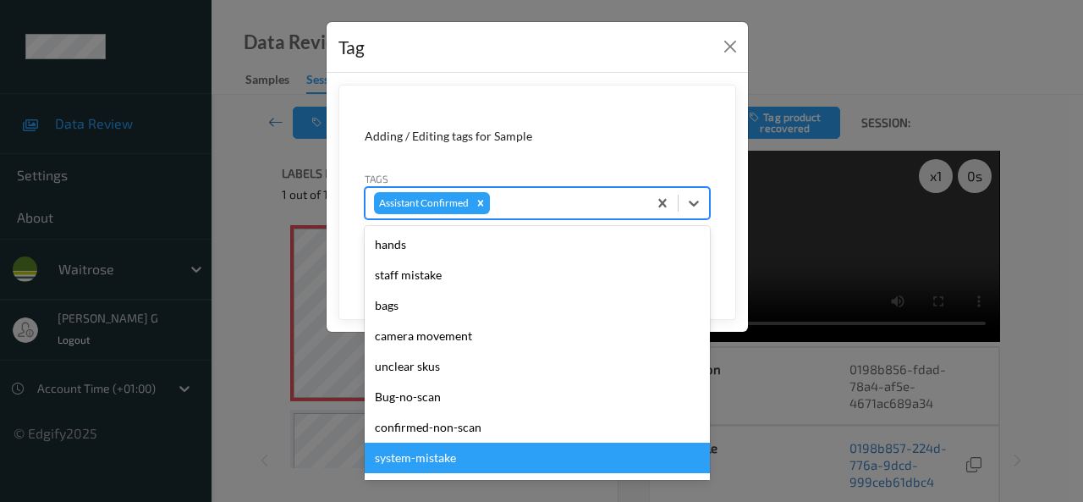
click at [407, 459] on div "system-mistake" at bounding box center [537, 457] width 345 height 30
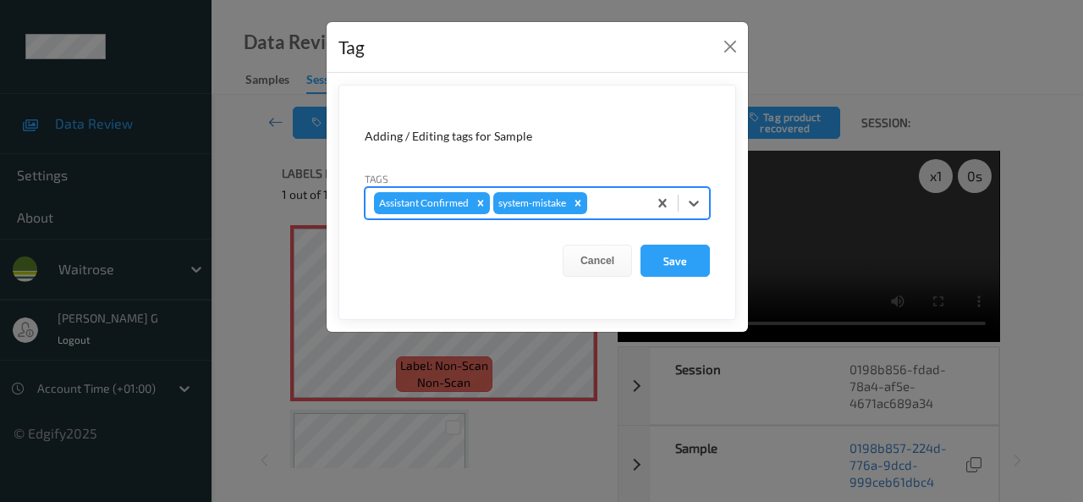
click at [602, 195] on div at bounding box center [615, 203] width 48 height 20
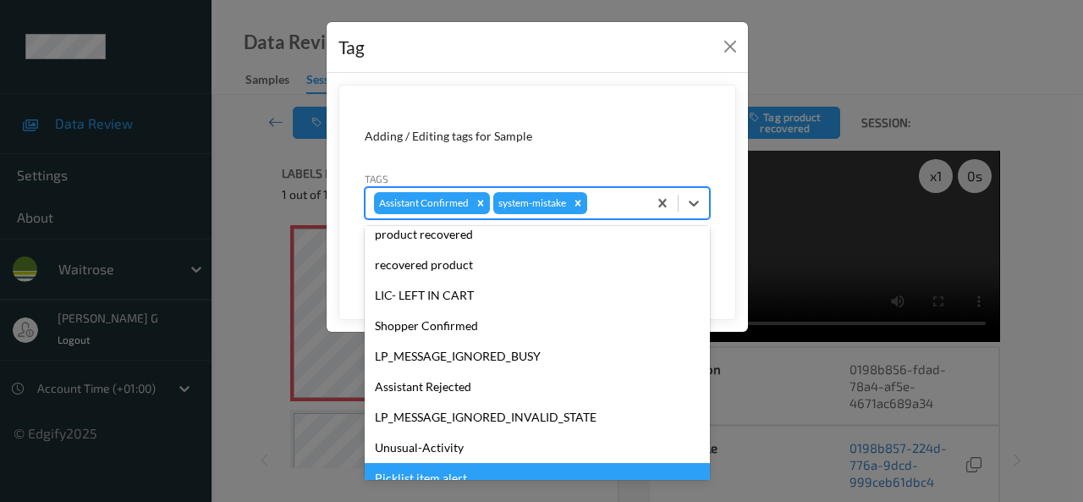
scroll to position [332, 0]
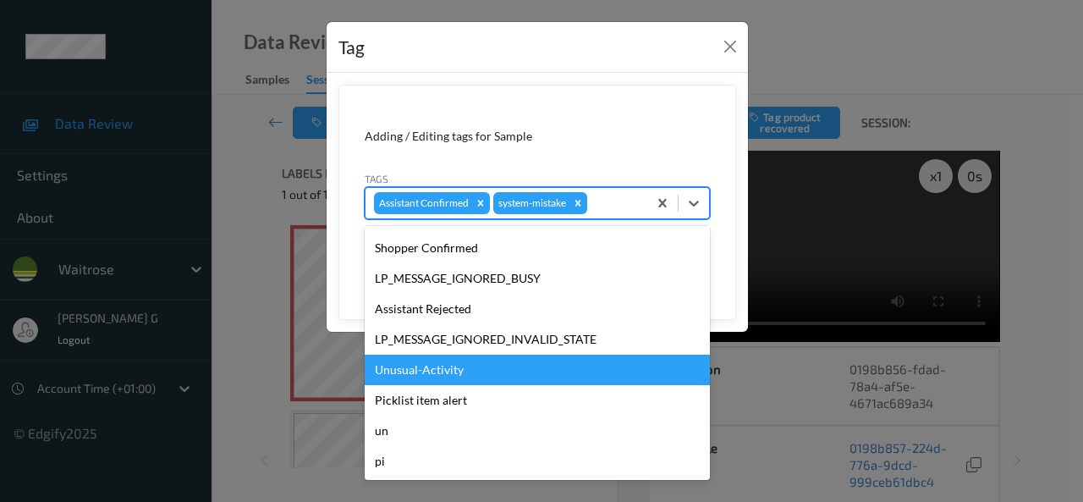
click at [409, 371] on div "Unusual-Activity" at bounding box center [537, 369] width 345 height 30
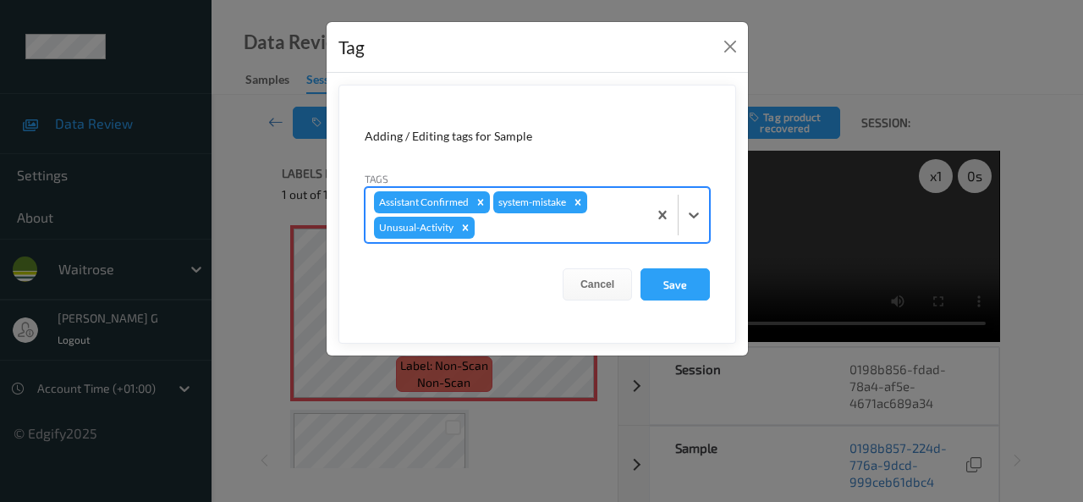
click at [1053, 228] on div "Tag Adding / Editing tags for Sample Tags option Unusual-Activity, selected. Se…" at bounding box center [541, 251] width 1083 height 502
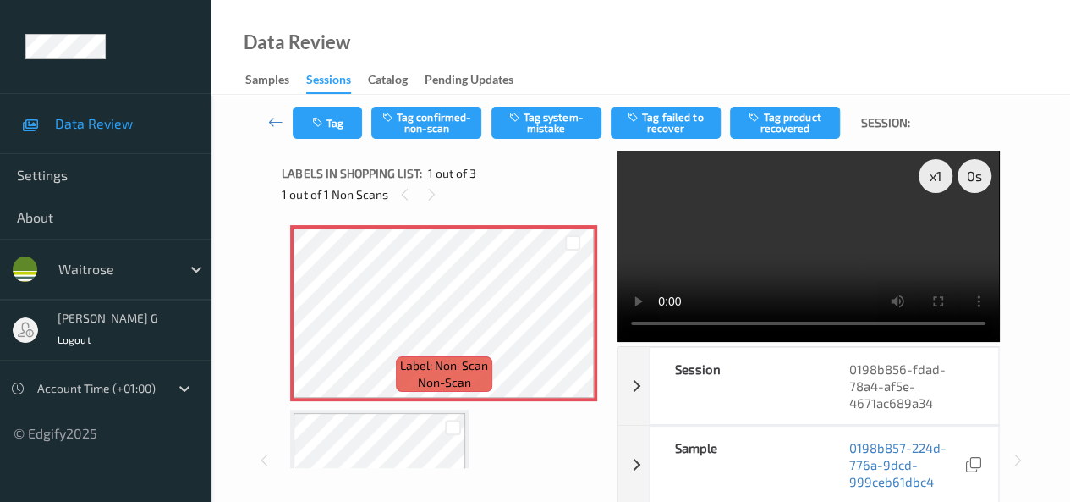
click at [784, 340] on video at bounding box center [809, 246] width 382 height 191
click at [854, 332] on video at bounding box center [809, 246] width 382 height 191
click at [338, 124] on button "Tag" at bounding box center [327, 123] width 69 height 32
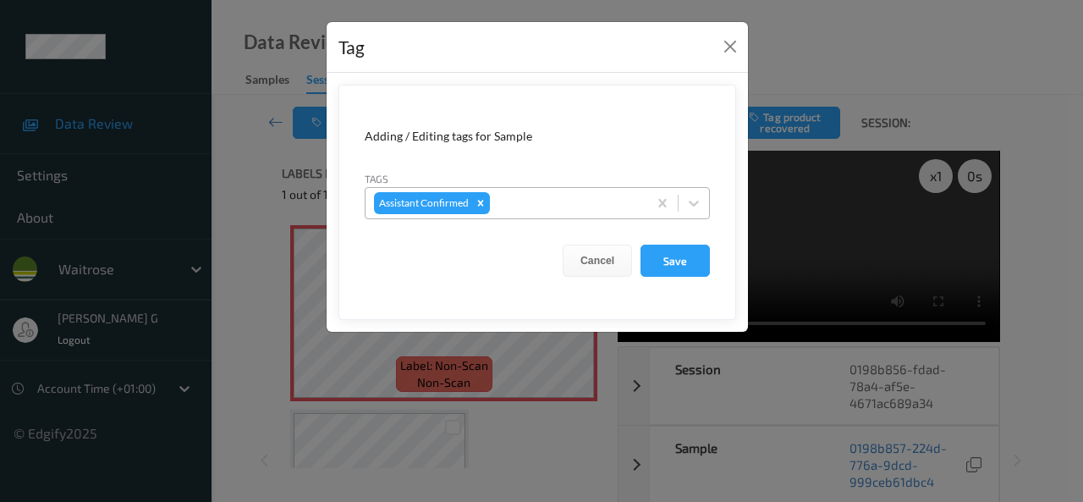
click at [557, 202] on div at bounding box center [566, 203] width 146 height 20
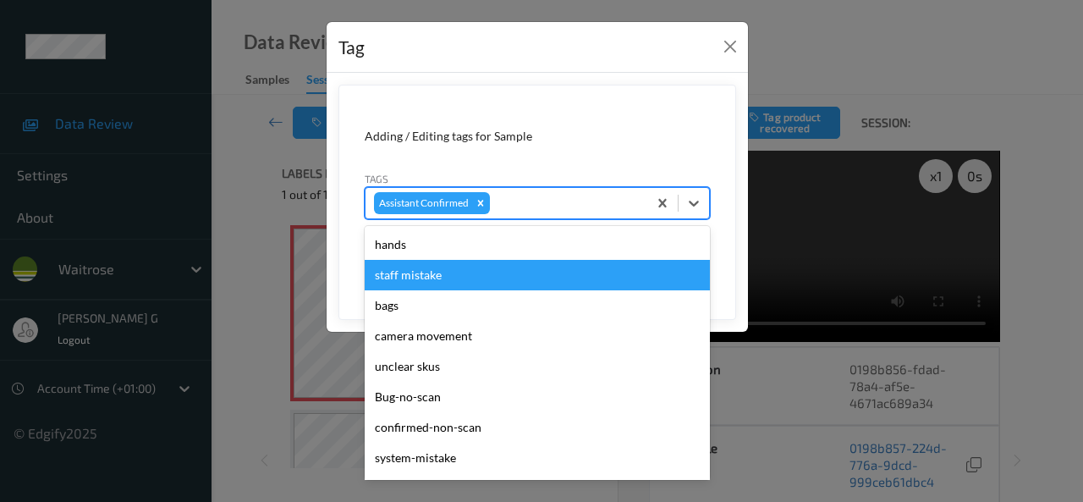
click at [406, 270] on div "staff mistake" at bounding box center [537, 275] width 345 height 30
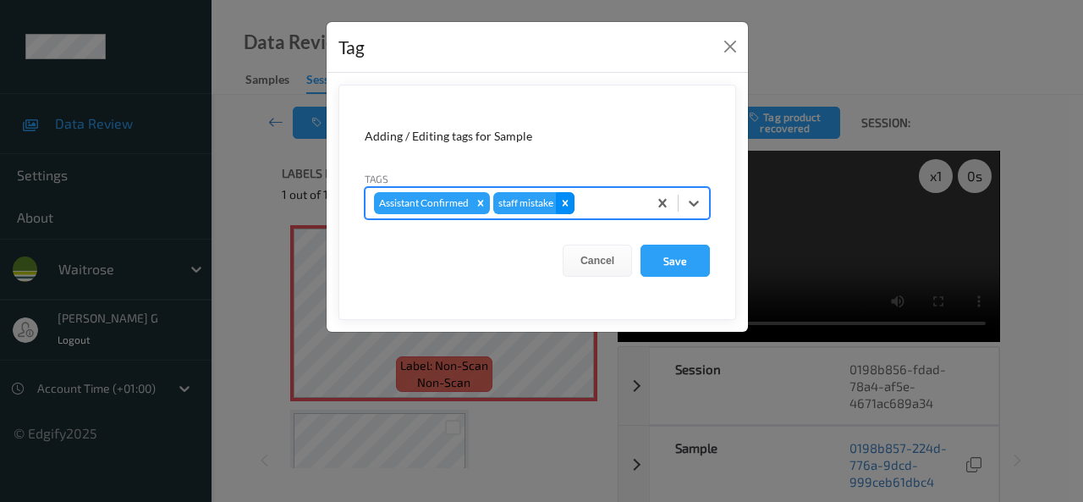
click at [569, 197] on icon "Remove staff mistake" at bounding box center [565, 203] width 12 height 12
click at [530, 201] on div at bounding box center [566, 203] width 146 height 20
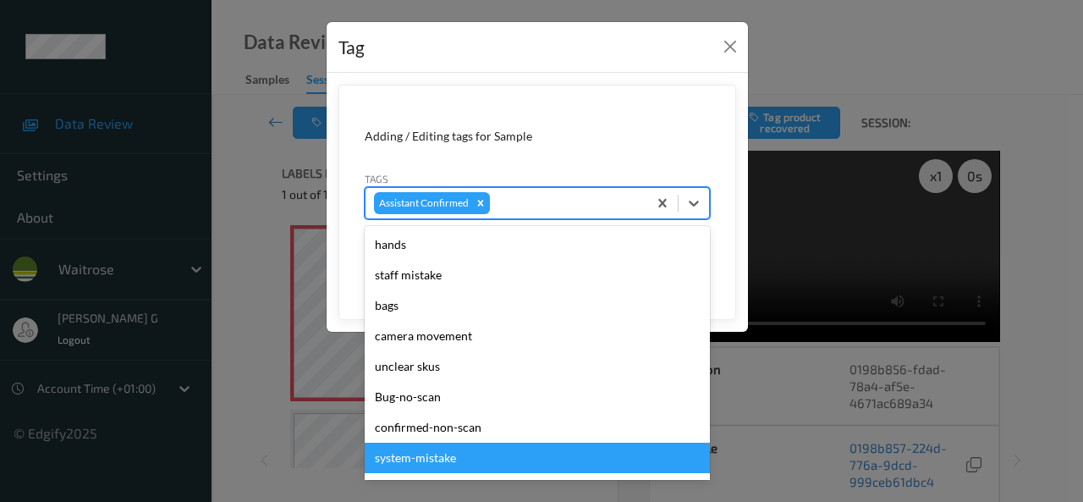
click at [426, 461] on div "system-mistake" at bounding box center [537, 457] width 345 height 30
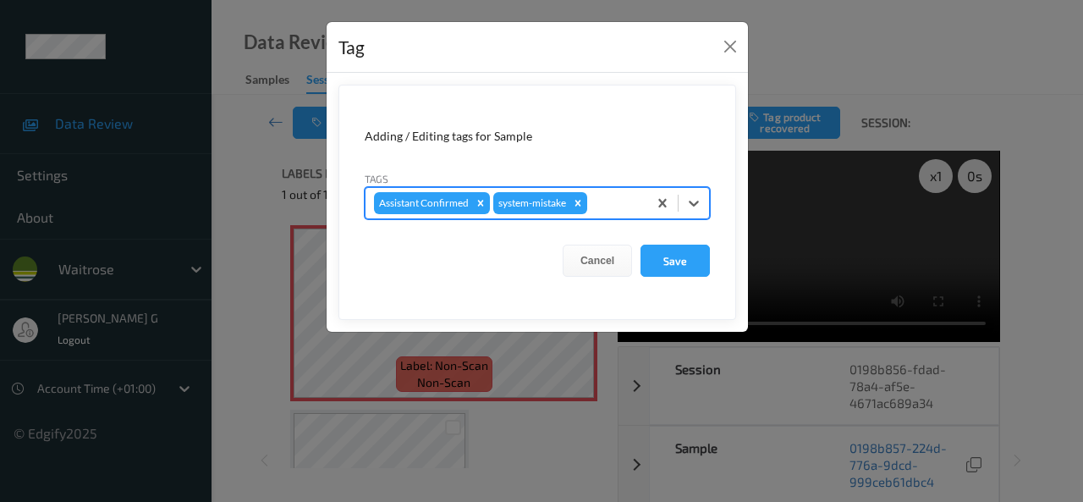
click at [618, 209] on div at bounding box center [615, 203] width 48 height 20
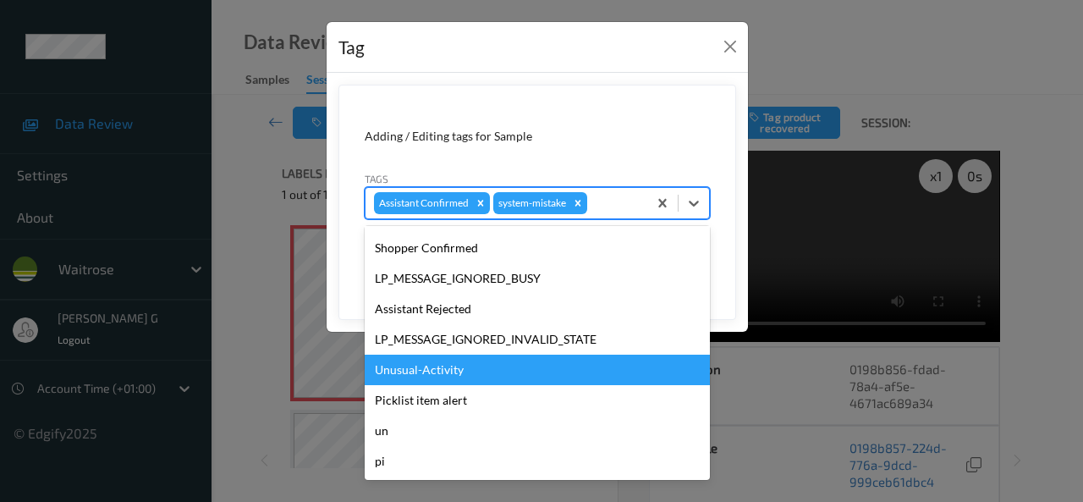
click at [404, 368] on div "Unusual-Activity" at bounding box center [537, 369] width 345 height 30
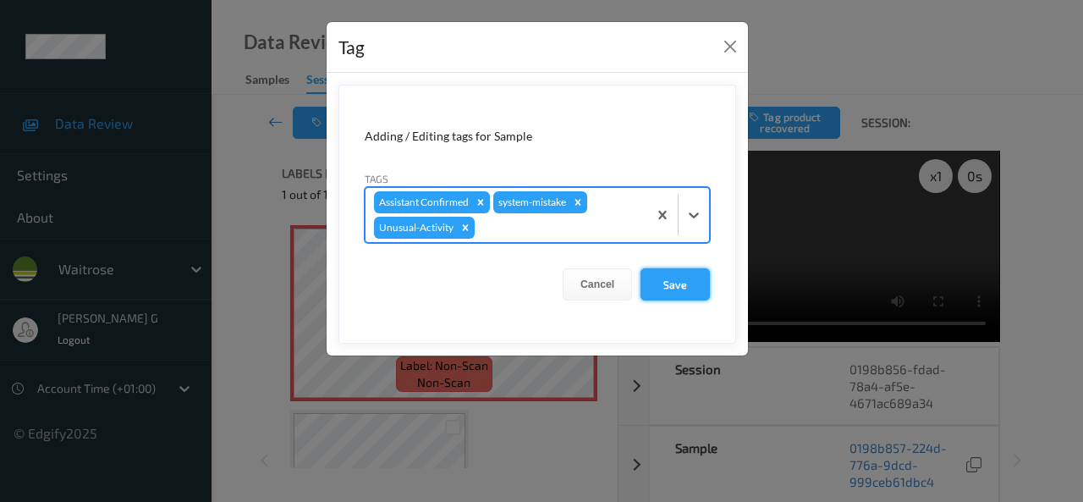
click at [665, 284] on button "Save" at bounding box center [674, 284] width 69 height 32
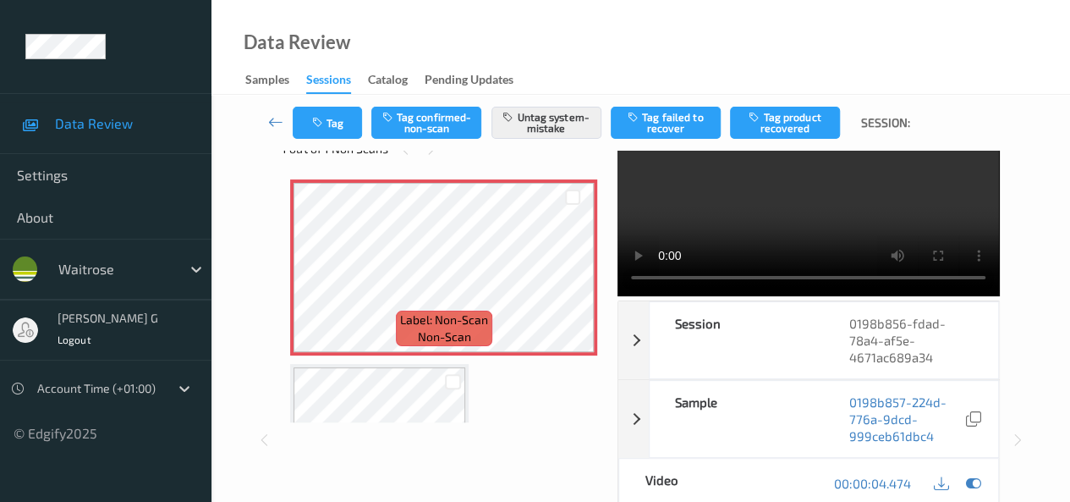
scroll to position [0, 0]
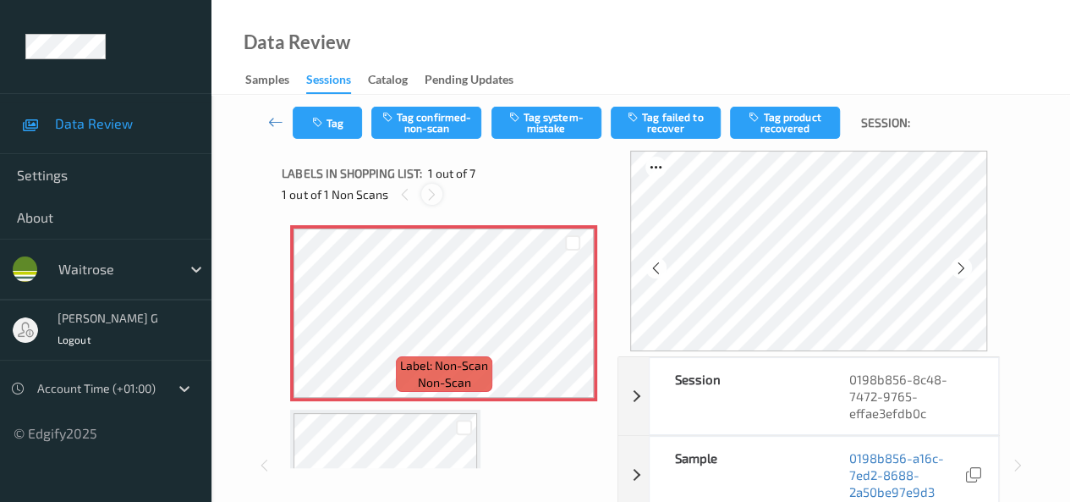
click at [434, 199] on icon at bounding box center [432, 194] width 14 height 15
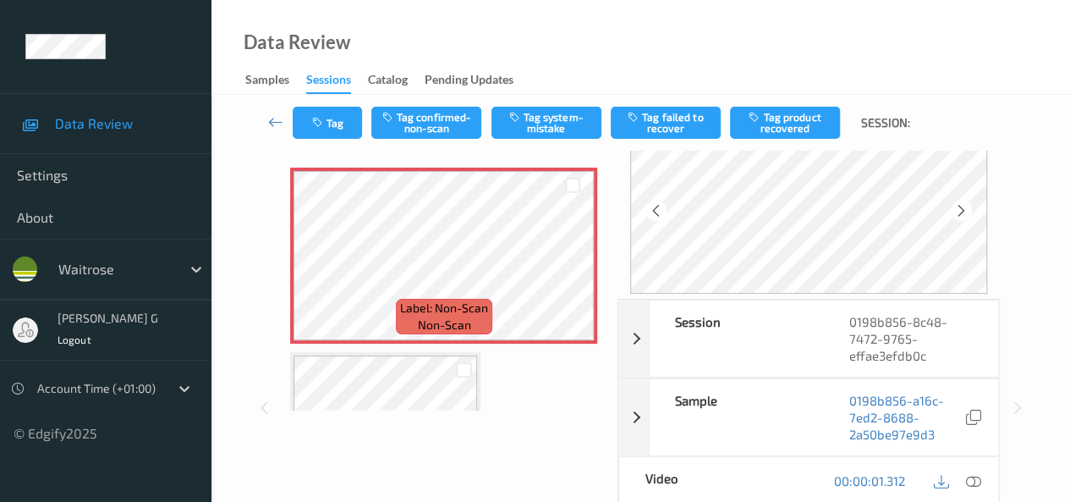
scroll to position [85, 0]
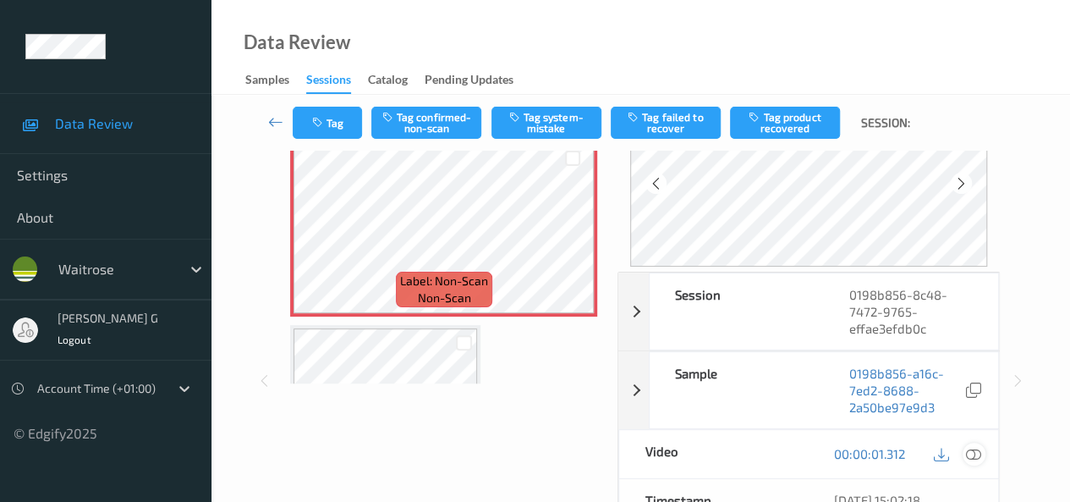
click at [977, 450] on icon at bounding box center [973, 453] width 15 height 15
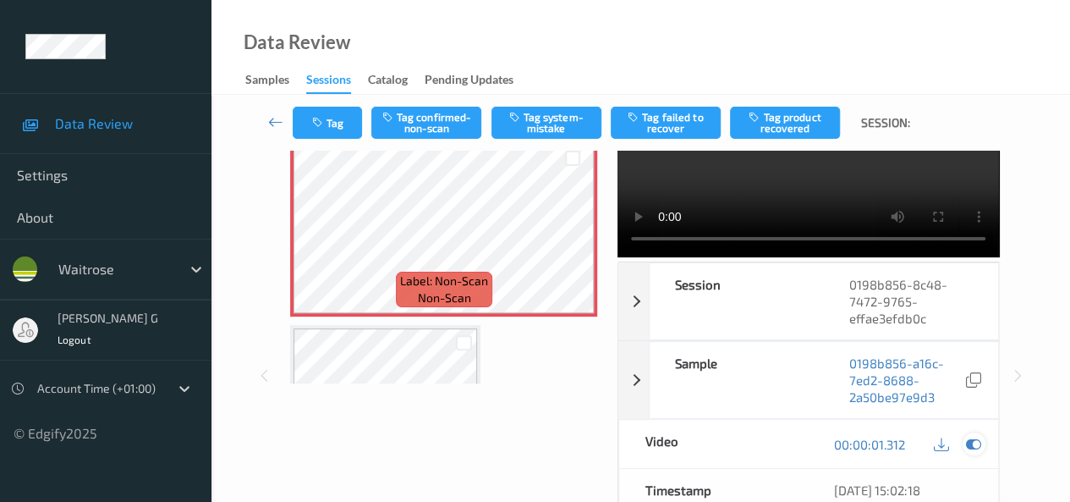
click at [978, 449] on icon at bounding box center [973, 444] width 15 height 15
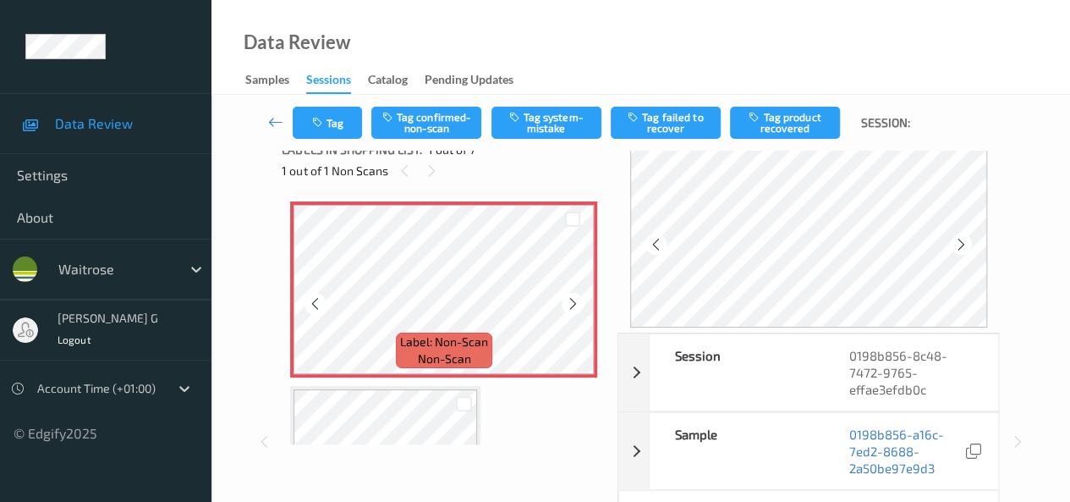
scroll to position [0, 0]
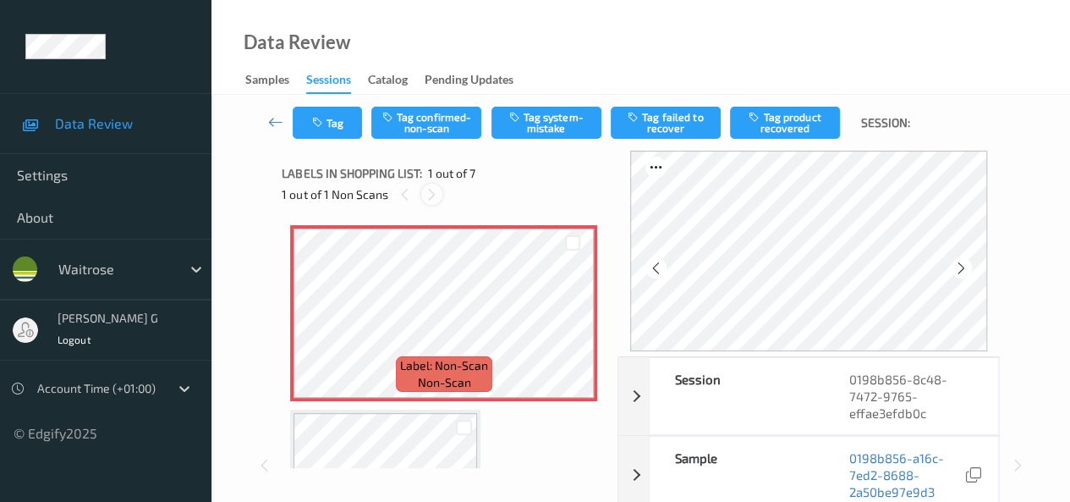
click at [425, 192] on icon at bounding box center [432, 194] width 14 height 15
click at [437, 189] on icon at bounding box center [432, 194] width 14 height 15
click at [963, 270] on icon at bounding box center [961, 267] width 14 height 15
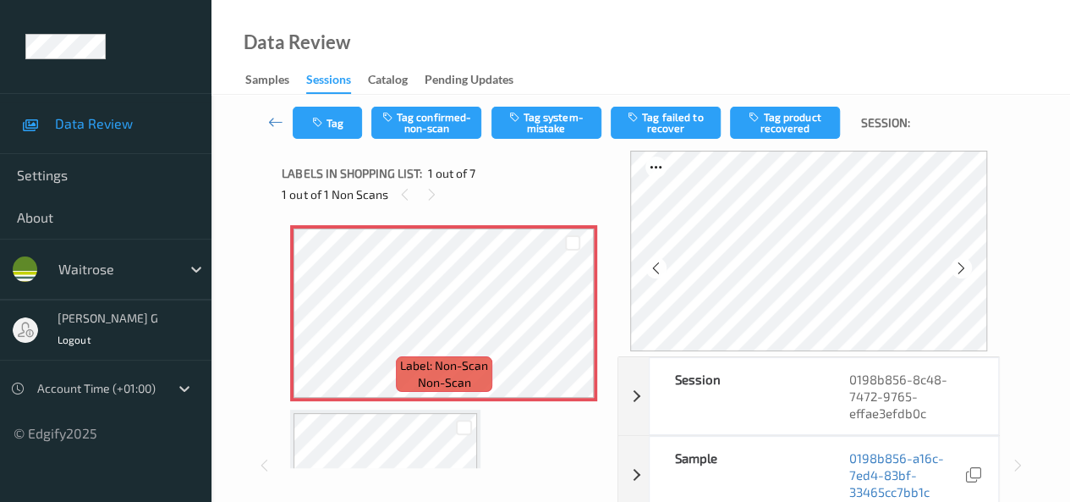
click at [963, 270] on icon at bounding box center [961, 267] width 14 height 15
click at [437, 197] on icon at bounding box center [432, 194] width 14 height 15
click at [964, 269] on icon at bounding box center [961, 267] width 14 height 15
click at [661, 273] on icon at bounding box center [656, 267] width 14 height 15
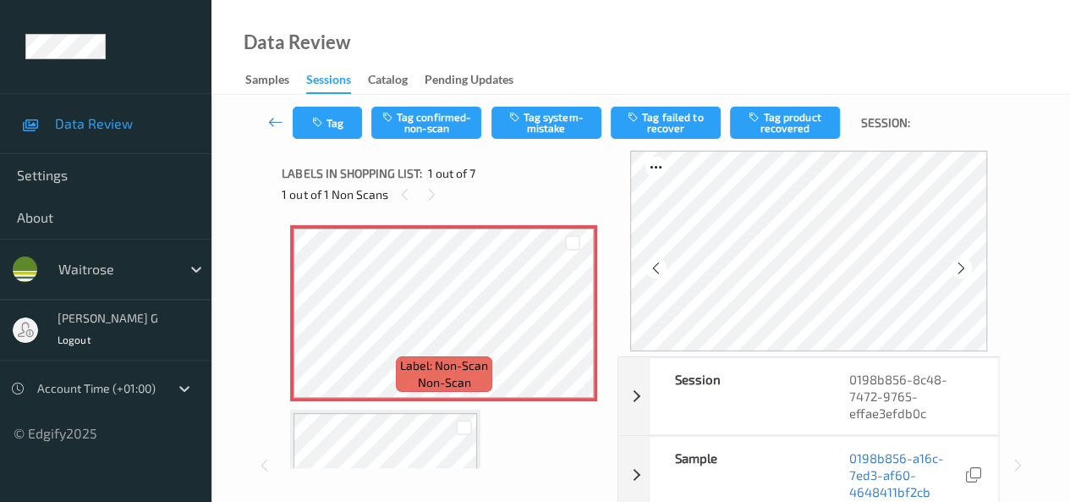
click at [661, 273] on icon at bounding box center [656, 267] width 14 height 15
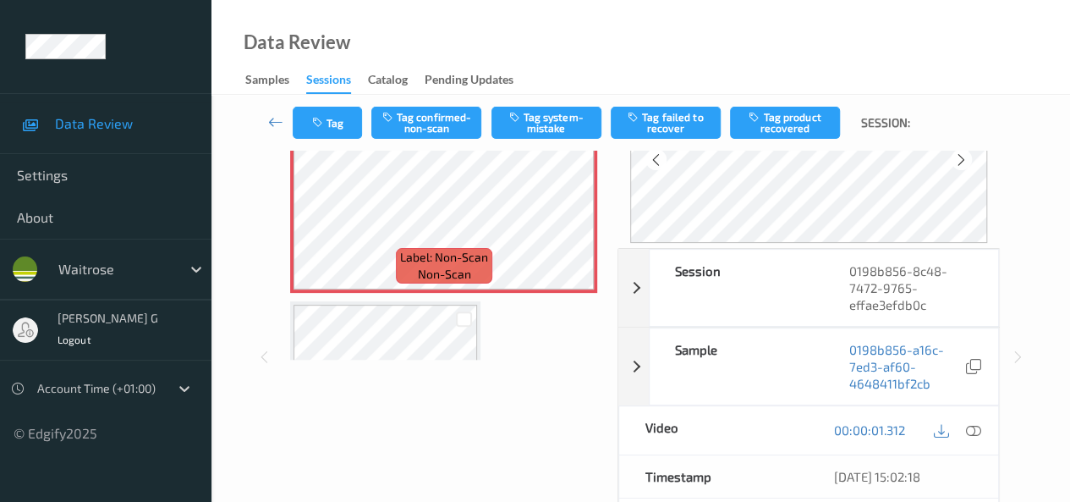
scroll to position [169, 0]
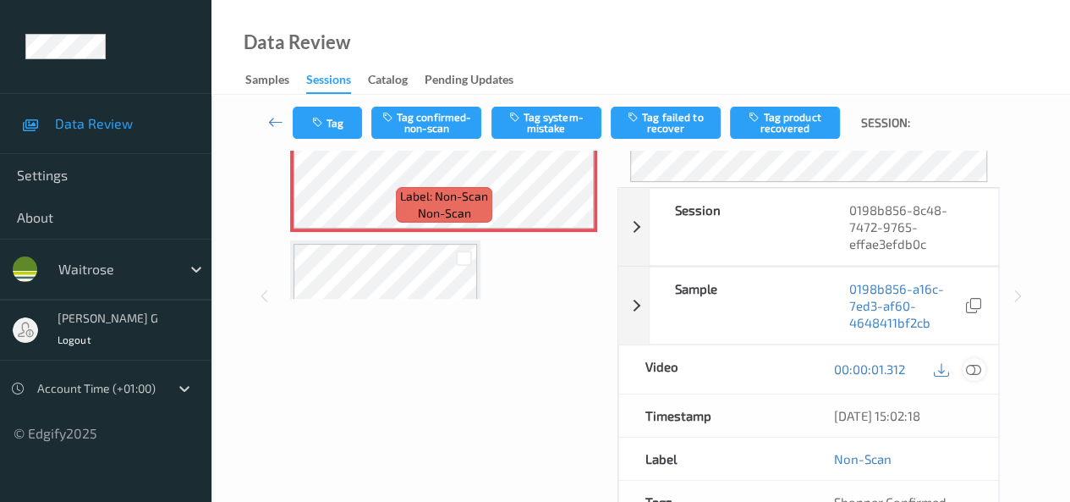
click at [974, 373] on icon at bounding box center [973, 368] width 15 height 15
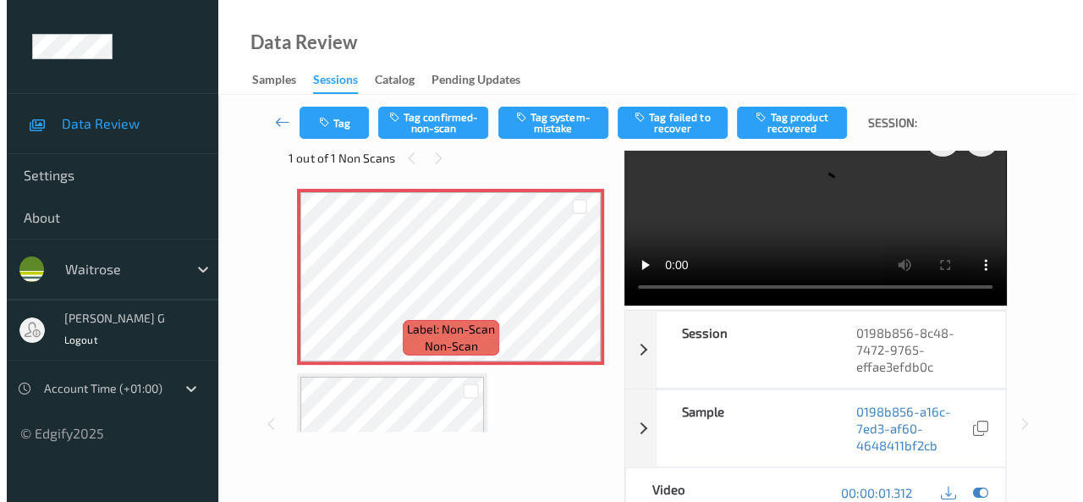
scroll to position [0, 0]
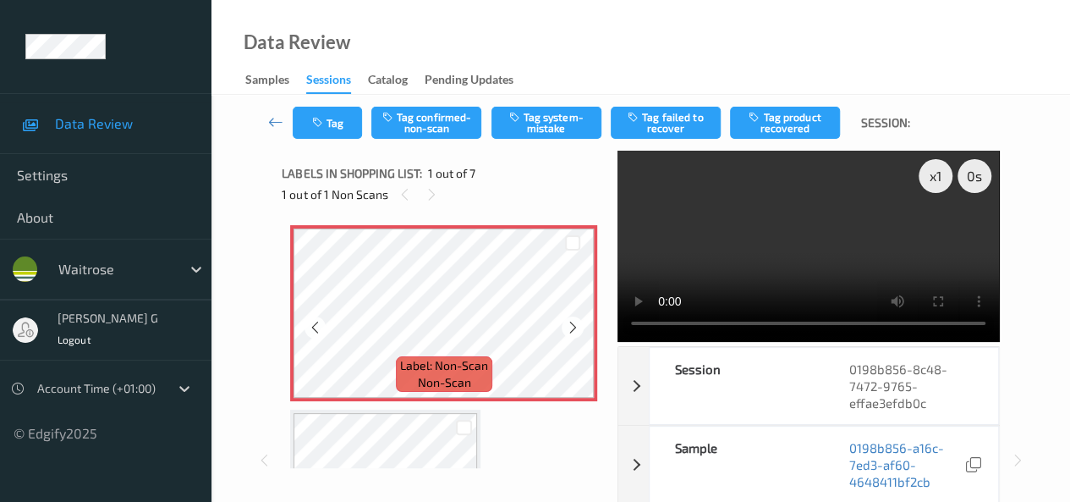
click at [563, 349] on div "x 1 0 s Session 0198b856-8c48-7472-9765-effae3efdb0c Session ID 0198b856-8c48-7…" at bounding box center [640, 460] width 717 height 619
click at [322, 127] on icon "button" at bounding box center [318, 123] width 14 height 12
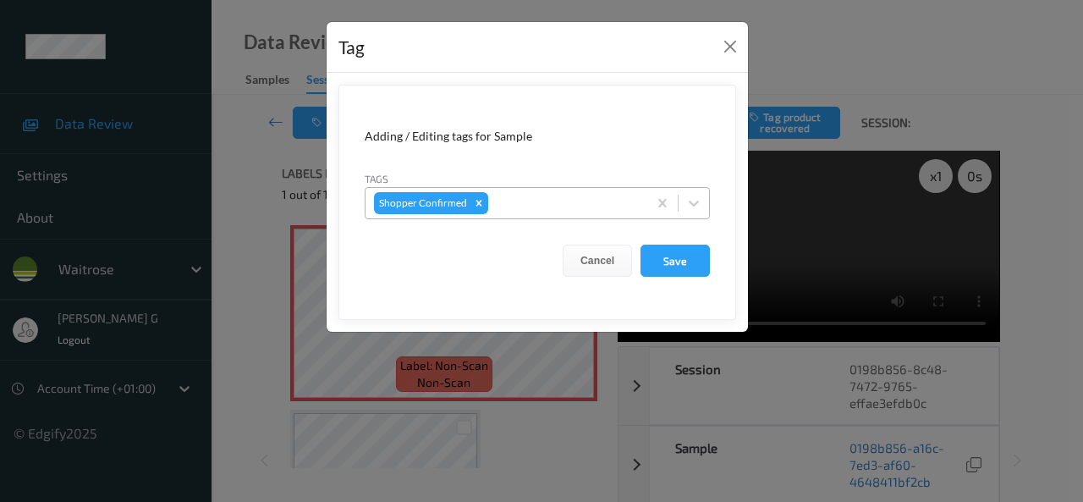
click at [533, 202] on div at bounding box center [565, 203] width 147 height 20
click at [252, 202] on div "Tag Adding / Editing tags for Sample Tags Shopper Confirmed Cancel Save" at bounding box center [541, 251] width 1083 height 502
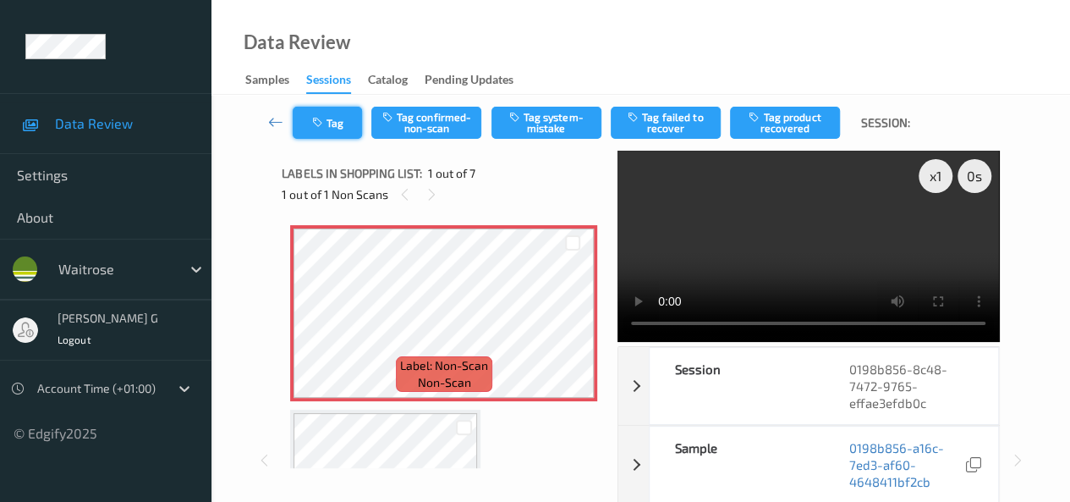
click at [331, 127] on button "Tag" at bounding box center [327, 123] width 69 height 32
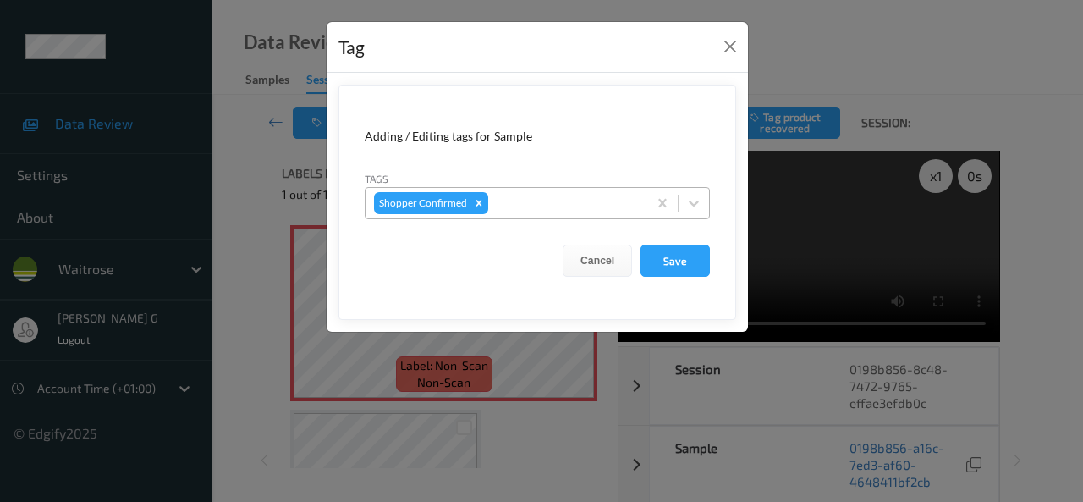
click at [536, 217] on div "Shopper Confirmed" at bounding box center [537, 203] width 345 height 32
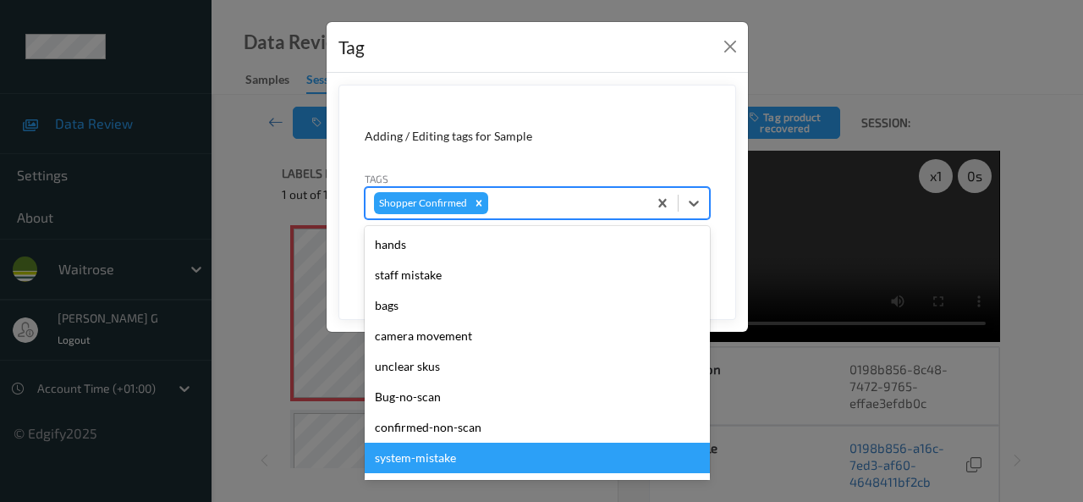
click at [415, 467] on div "system-mistake" at bounding box center [537, 457] width 345 height 30
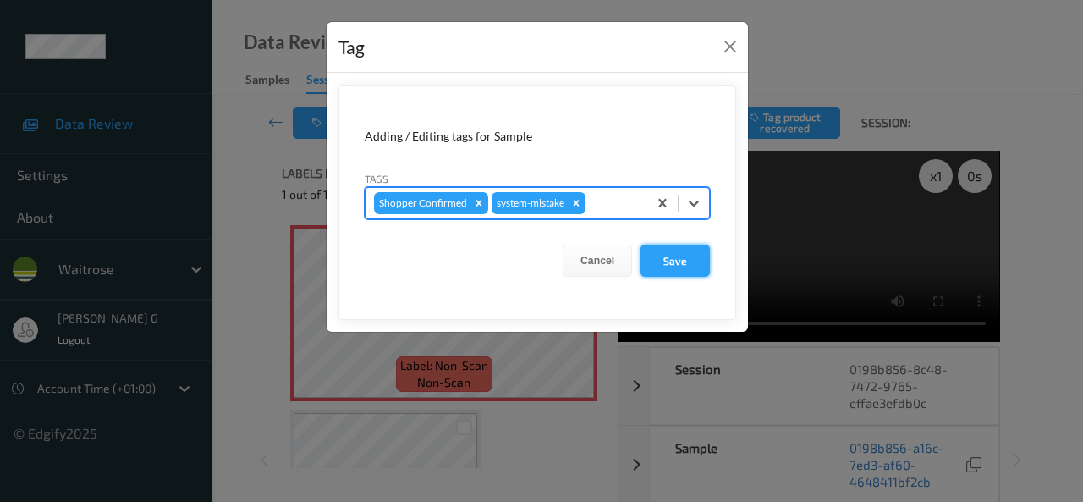
click at [670, 256] on button "Save" at bounding box center [674, 260] width 69 height 32
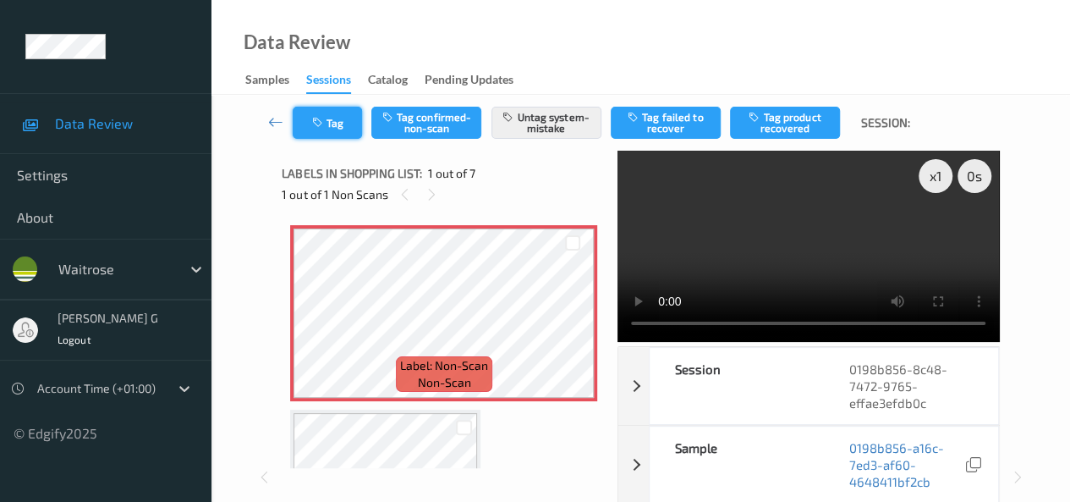
click at [327, 112] on button "Tag" at bounding box center [327, 123] width 69 height 32
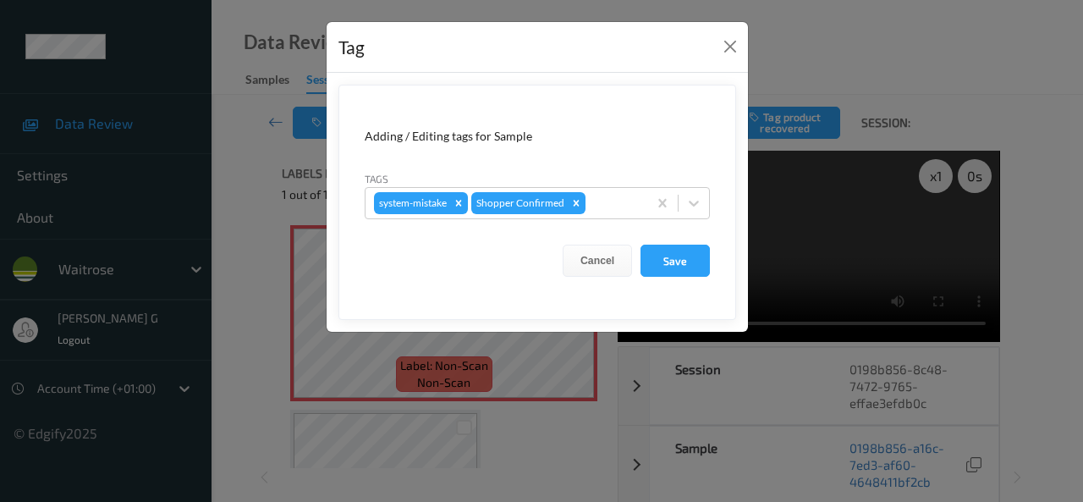
click at [247, 231] on div "Tag Adding / Editing tags for Sample Tags system-mistake Shopper Confirmed Canc…" at bounding box center [541, 251] width 1083 height 502
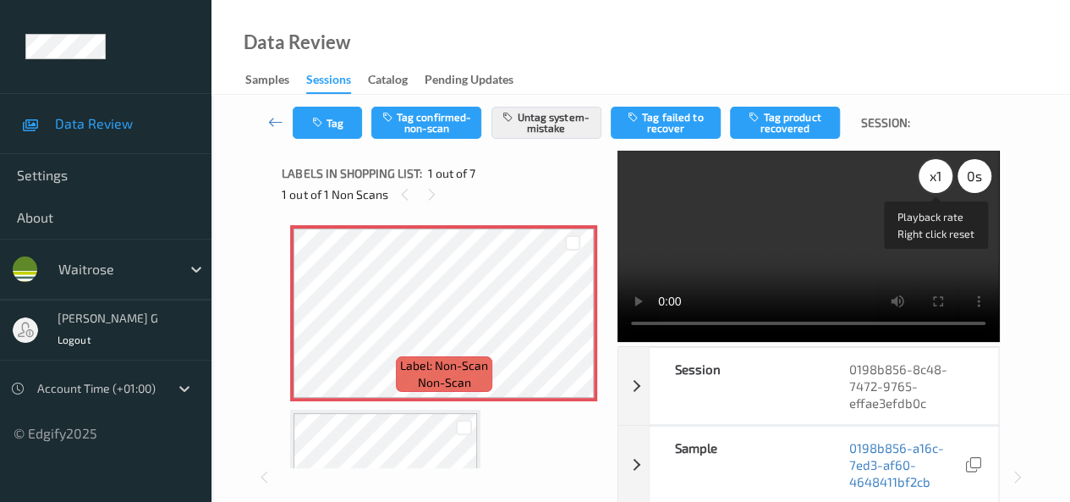
click at [936, 179] on div "x 1" at bounding box center [936, 176] width 34 height 34
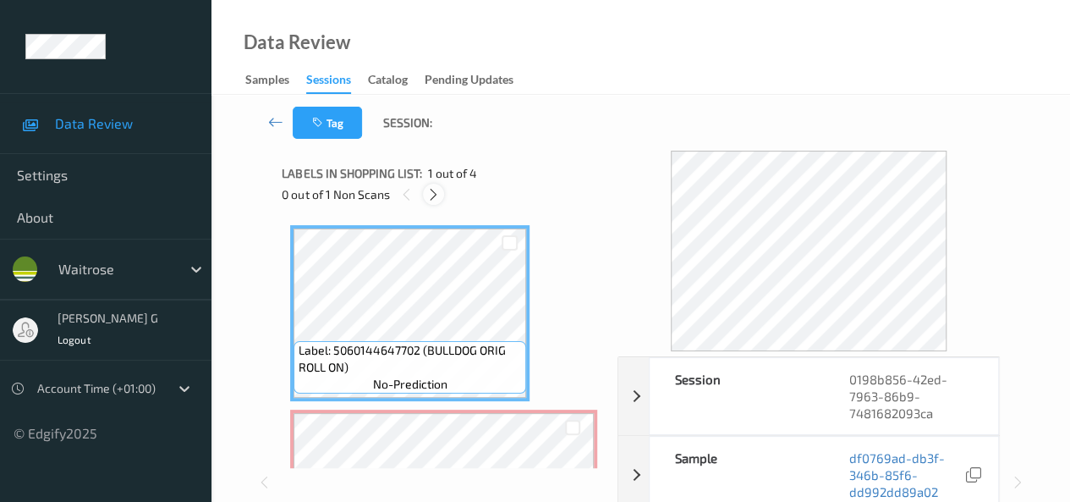
click at [429, 190] on icon at bounding box center [433, 194] width 14 height 15
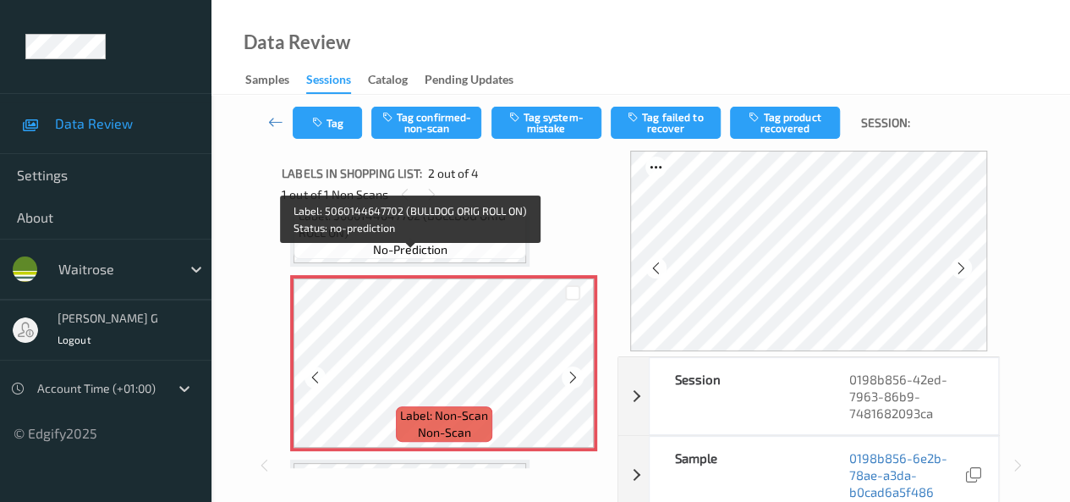
scroll to position [254, 0]
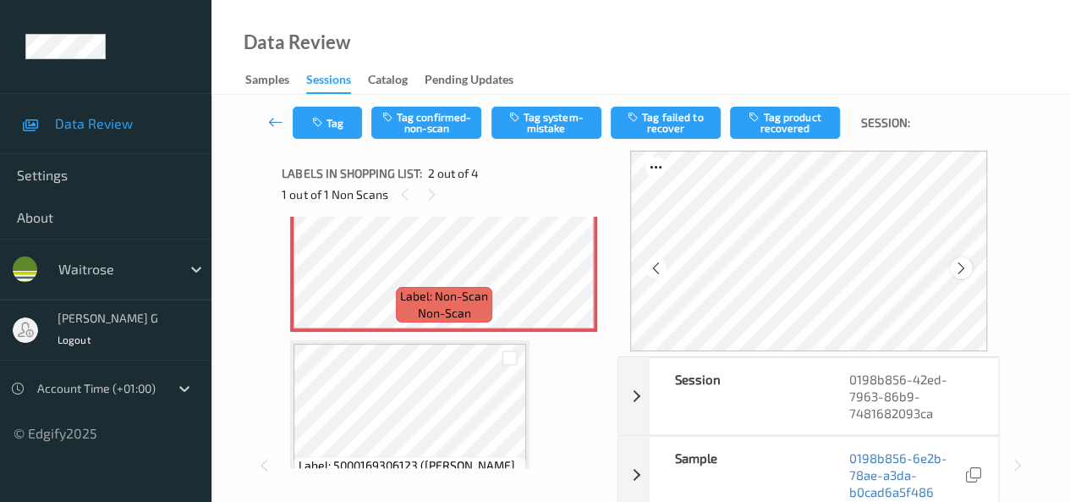
click at [965, 266] on icon at bounding box center [961, 267] width 14 height 15
click at [663, 271] on icon at bounding box center [656, 267] width 14 height 15
click at [956, 264] on div at bounding box center [961, 267] width 21 height 21
click at [958, 264] on div at bounding box center [961, 267] width 21 height 21
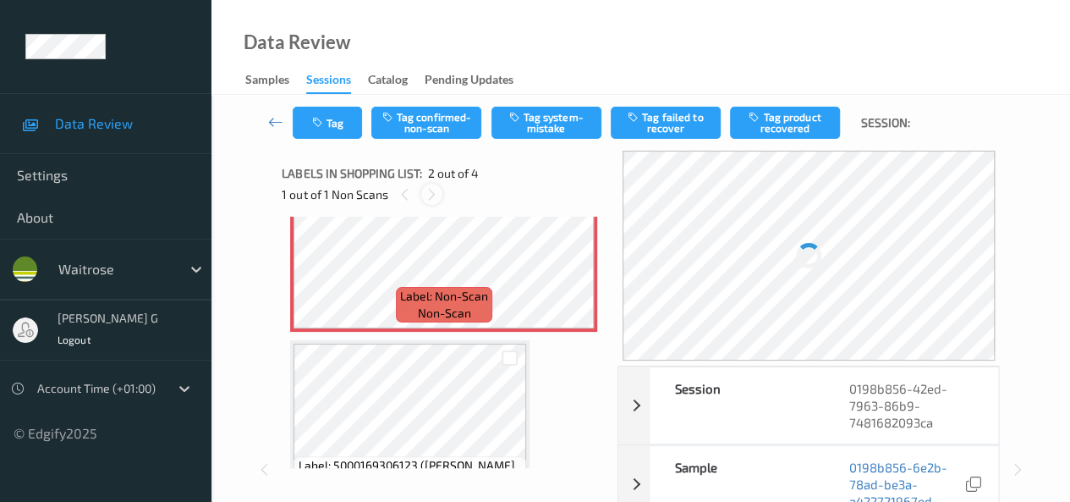
click at [431, 193] on icon at bounding box center [432, 194] width 14 height 15
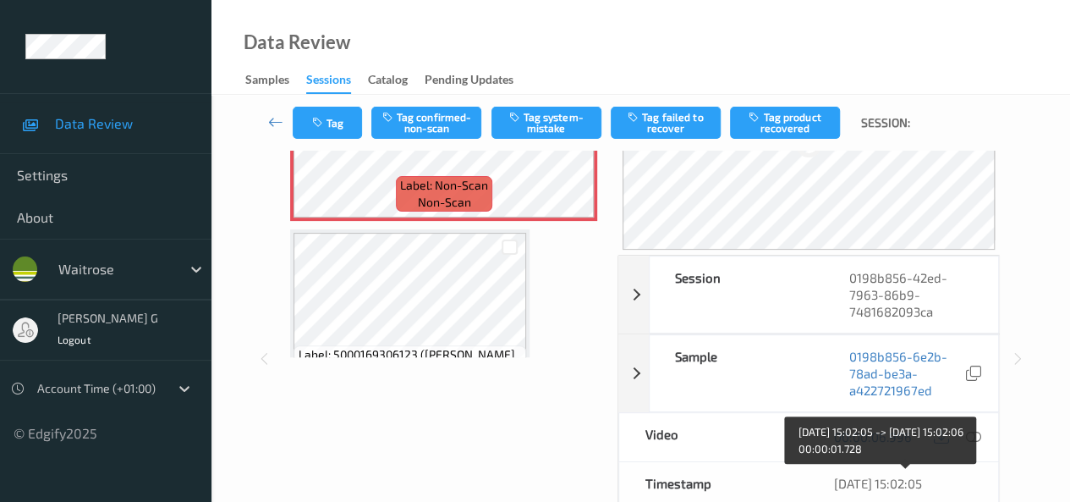
scroll to position [85, 0]
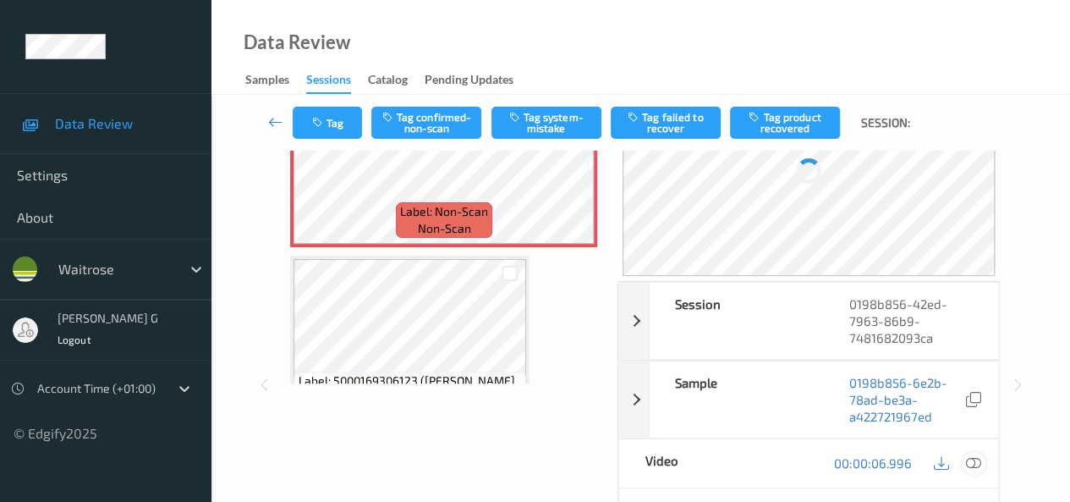
click at [975, 461] on icon at bounding box center [973, 462] width 15 height 15
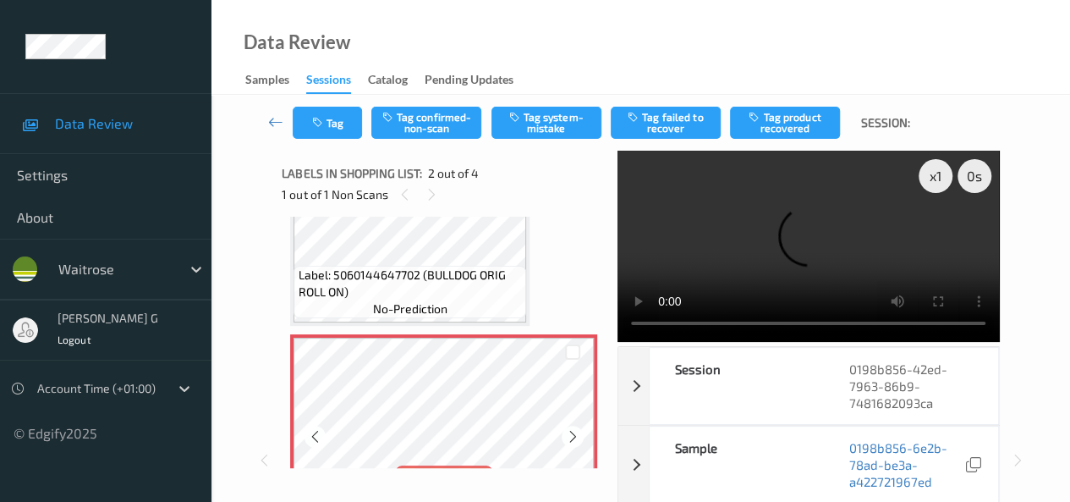
scroll to position [0, 0]
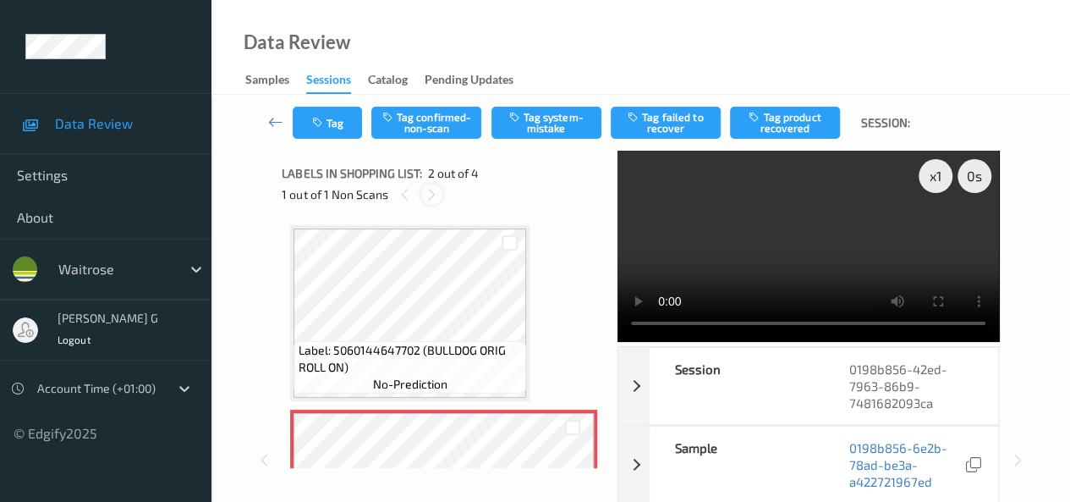
click at [427, 195] on icon at bounding box center [432, 194] width 14 height 15
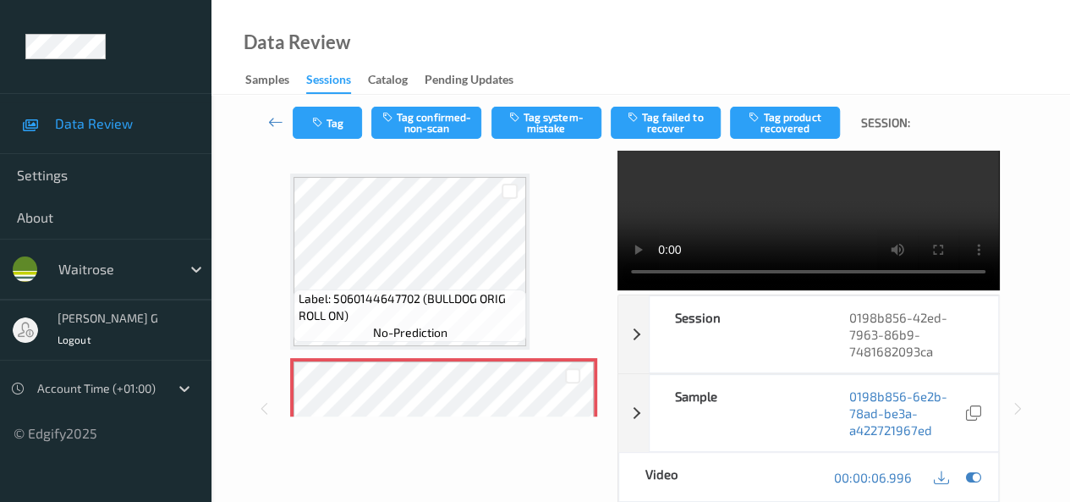
scroll to position [169, 0]
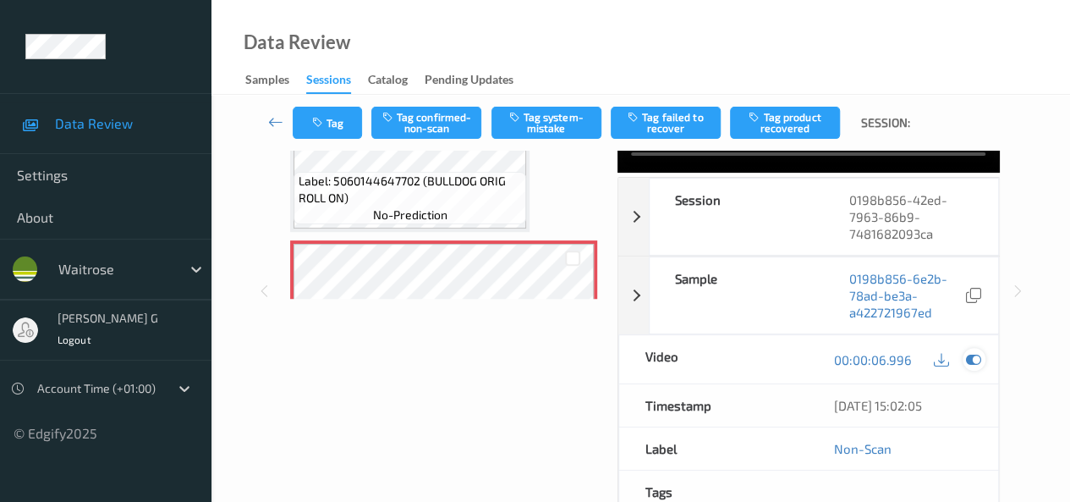
click at [971, 367] on icon at bounding box center [973, 359] width 15 height 15
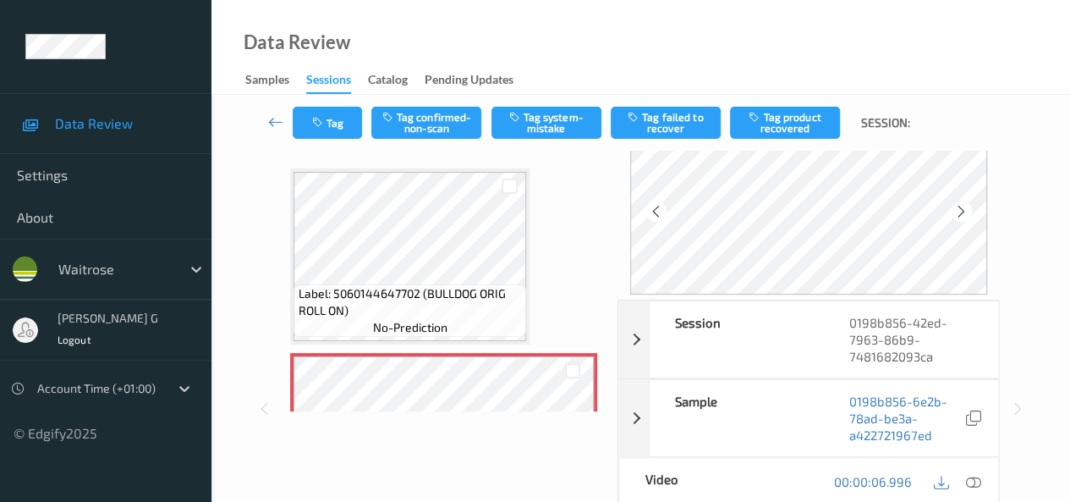
scroll to position [0, 0]
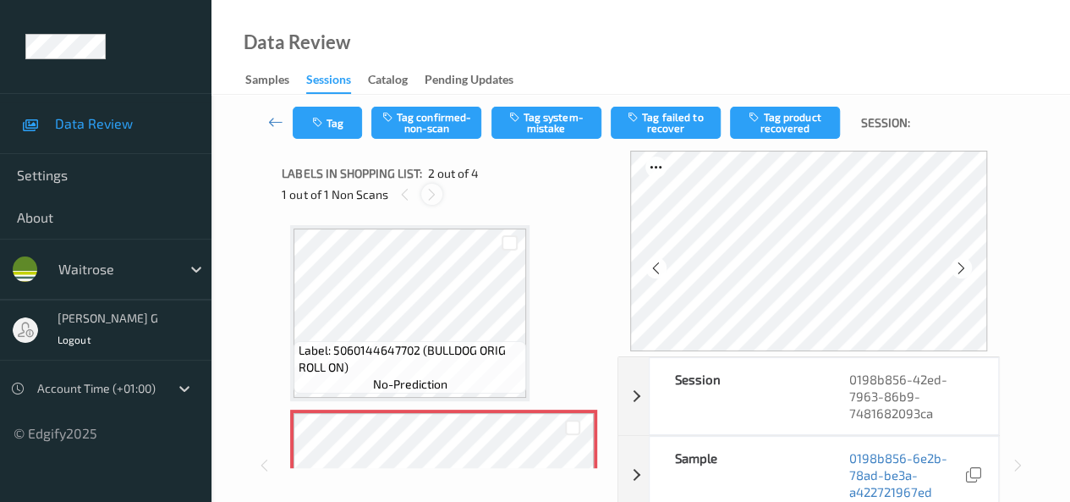
click at [428, 190] on icon at bounding box center [432, 194] width 14 height 15
click at [406, 192] on icon at bounding box center [405, 194] width 14 height 15
click at [968, 272] on icon at bounding box center [961, 267] width 14 height 15
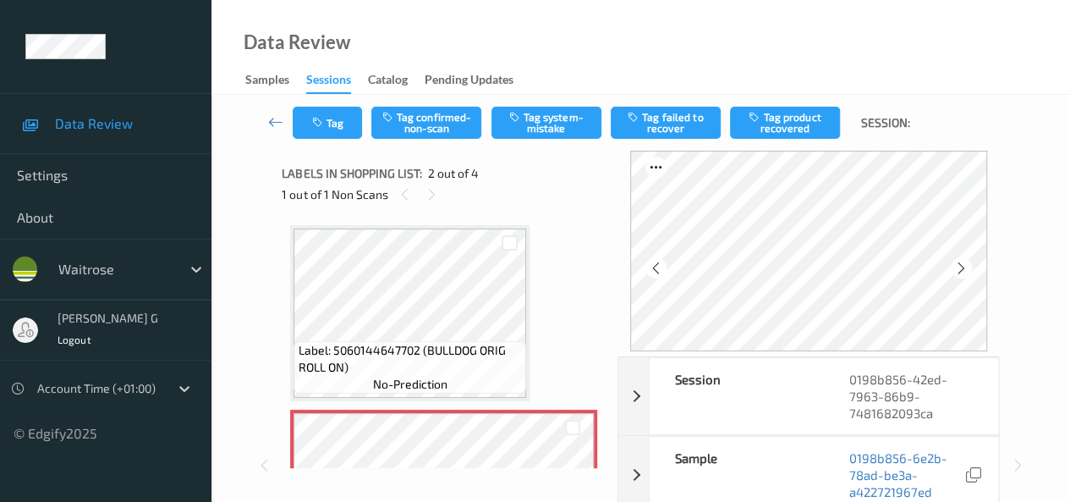
click at [968, 272] on icon at bounding box center [961, 267] width 14 height 15
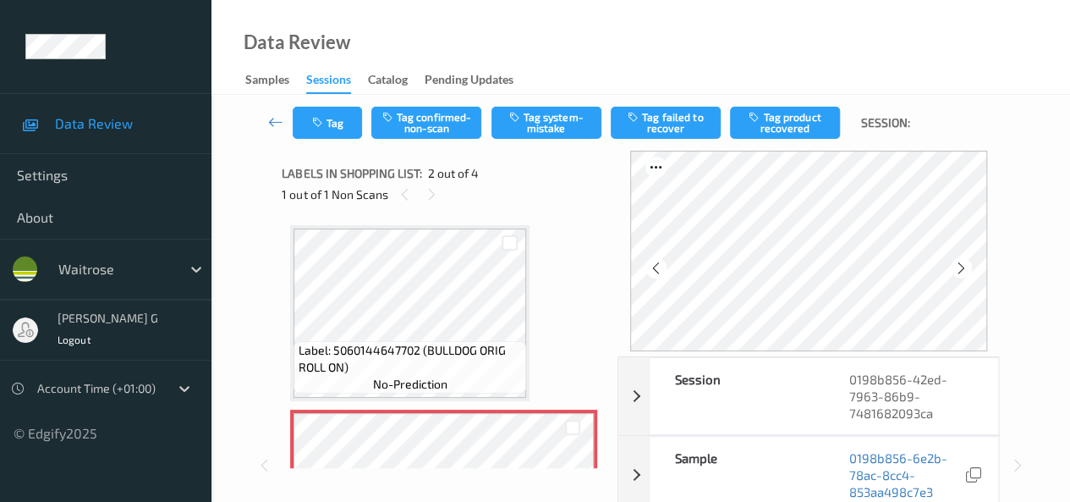
click at [968, 272] on icon at bounding box center [961, 267] width 14 height 15
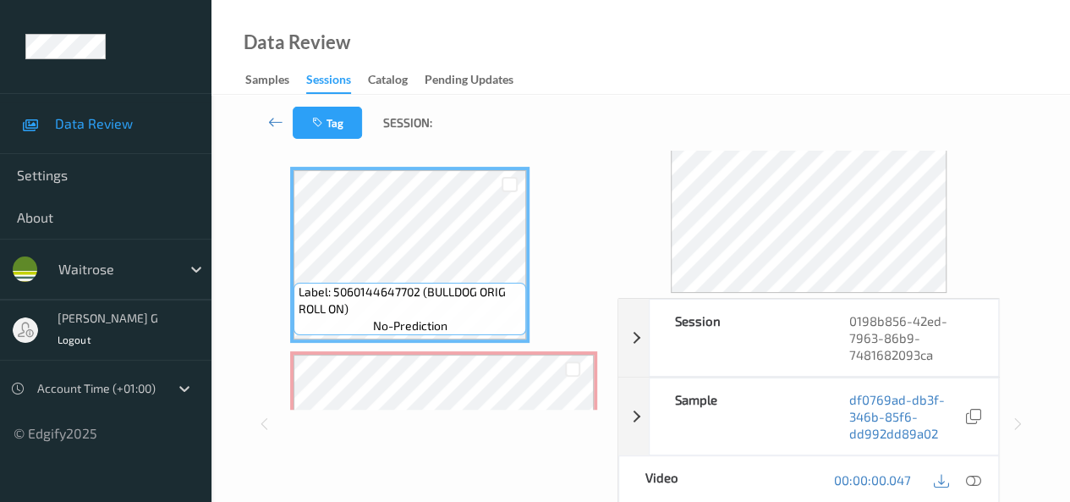
scroll to position [85, 0]
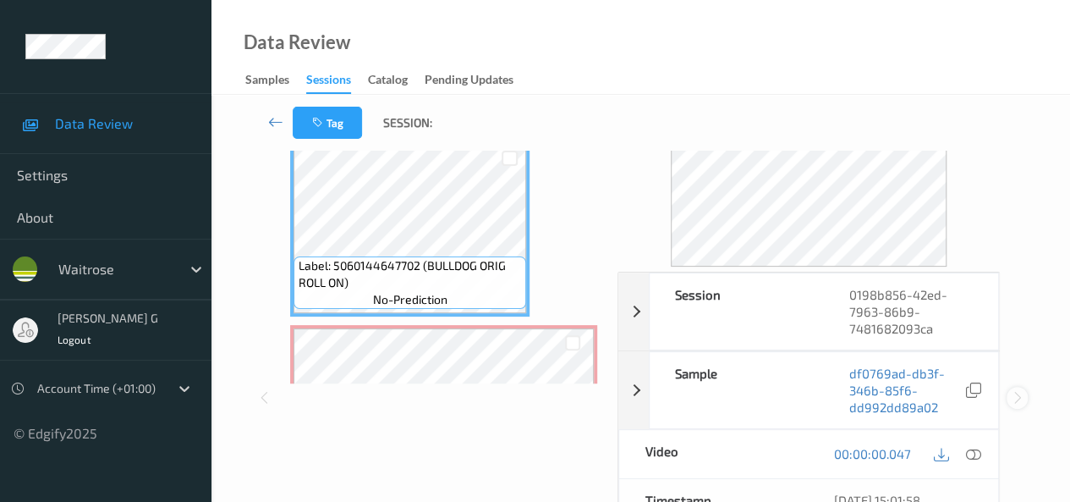
click at [1015, 396] on icon at bounding box center [1017, 397] width 14 height 15
click at [974, 446] on icon at bounding box center [973, 453] width 15 height 15
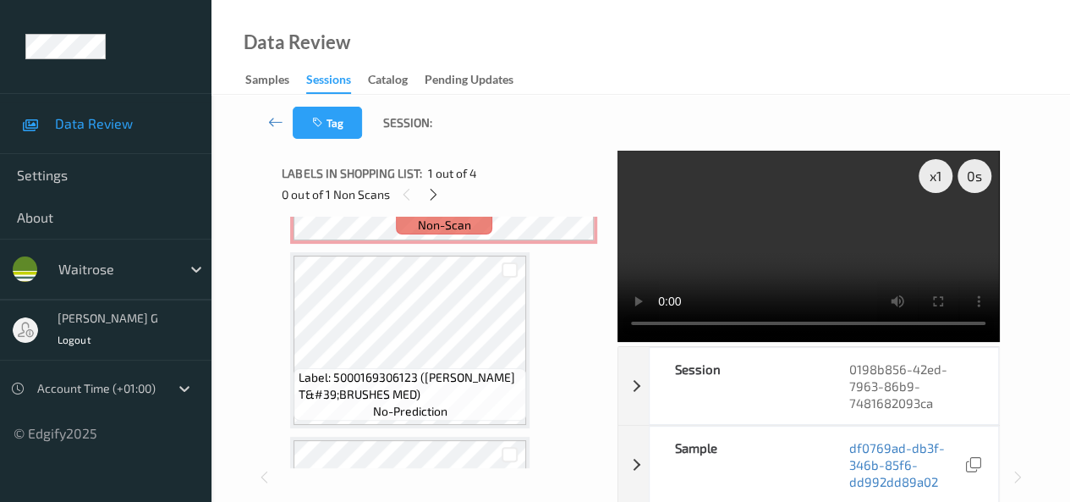
scroll to position [326, 0]
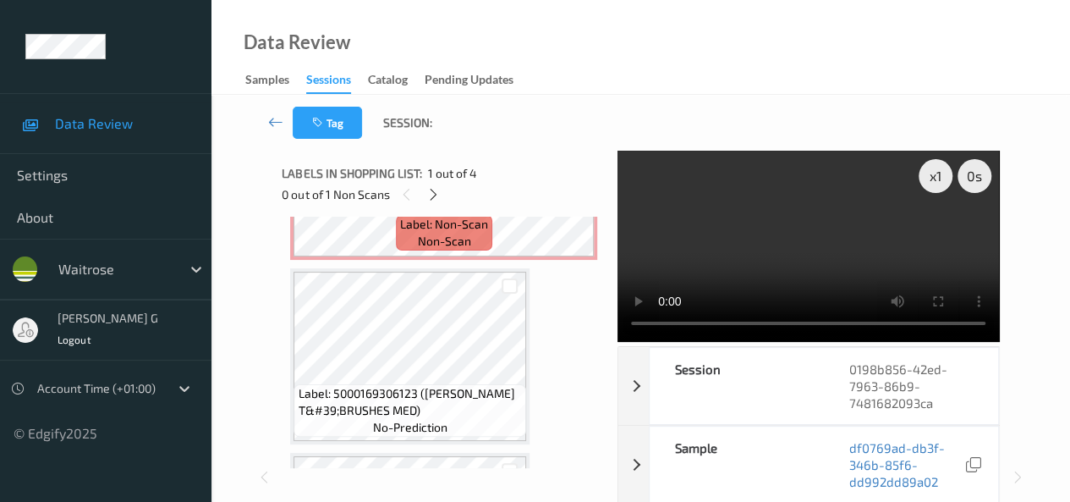
click at [233, 187] on div "Tag Session: x 1 0 s Session 0198b856-42ed-7963-86b9-7481682093ca Session ID 01…" at bounding box center [640, 467] width 859 height 744
click at [429, 189] on icon at bounding box center [433, 194] width 14 height 15
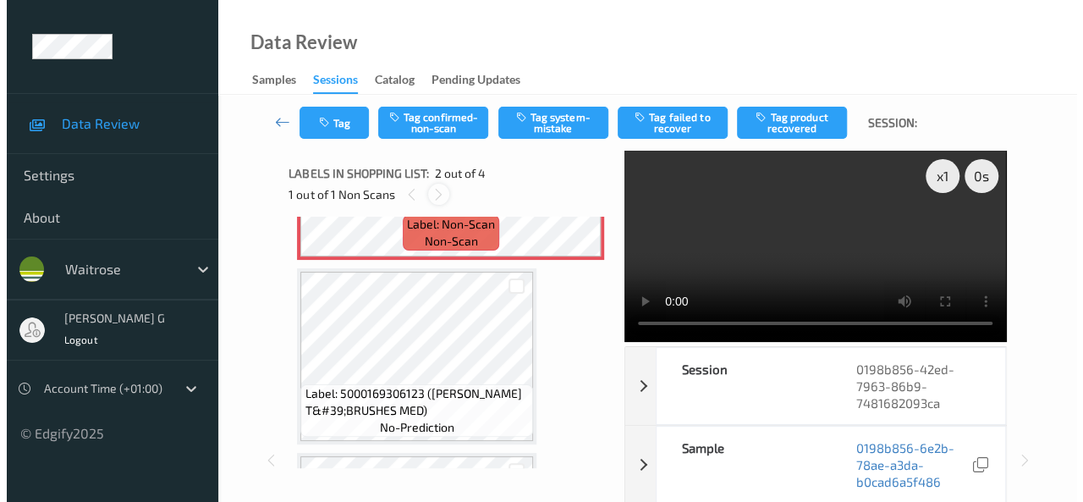
scroll to position [8, 0]
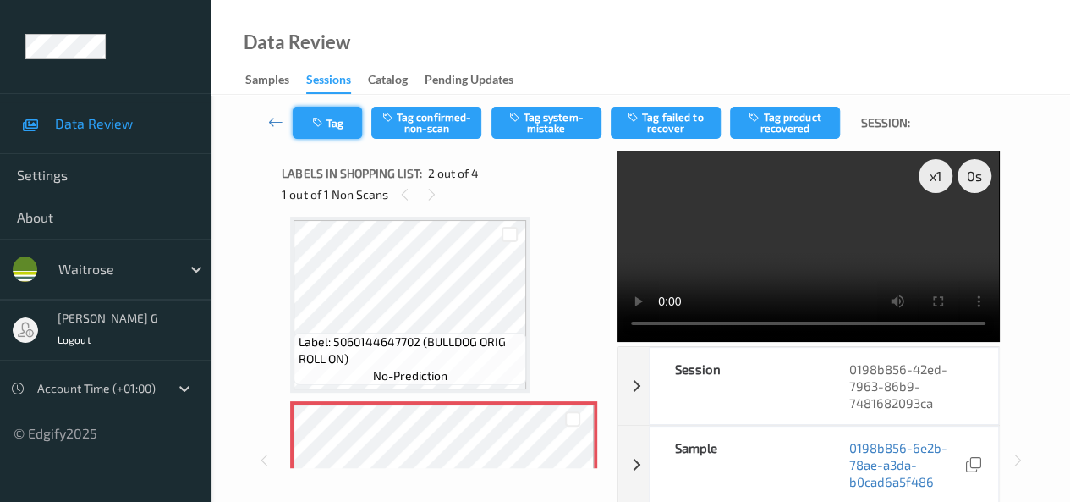
click at [339, 129] on button "Tag" at bounding box center [327, 123] width 69 height 32
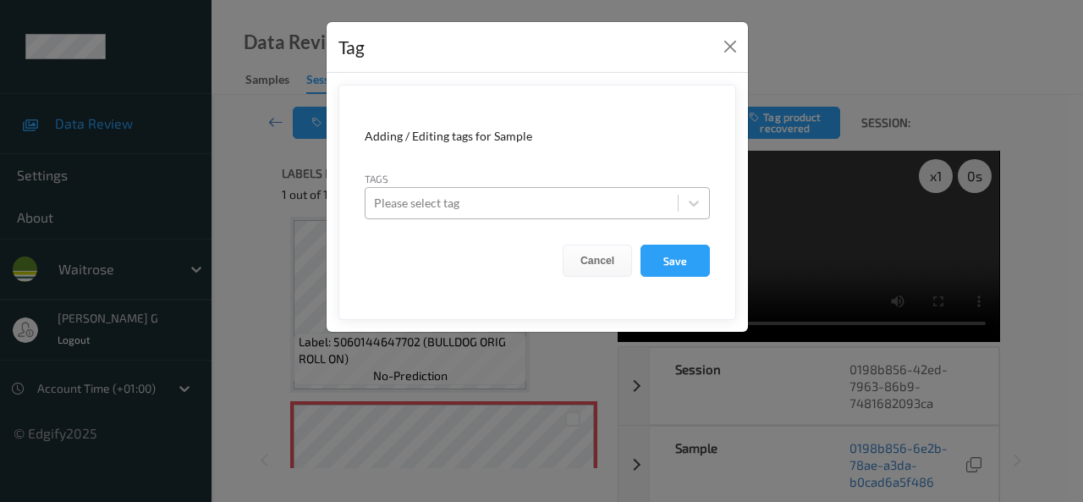
click at [504, 198] on div at bounding box center [521, 203] width 295 height 20
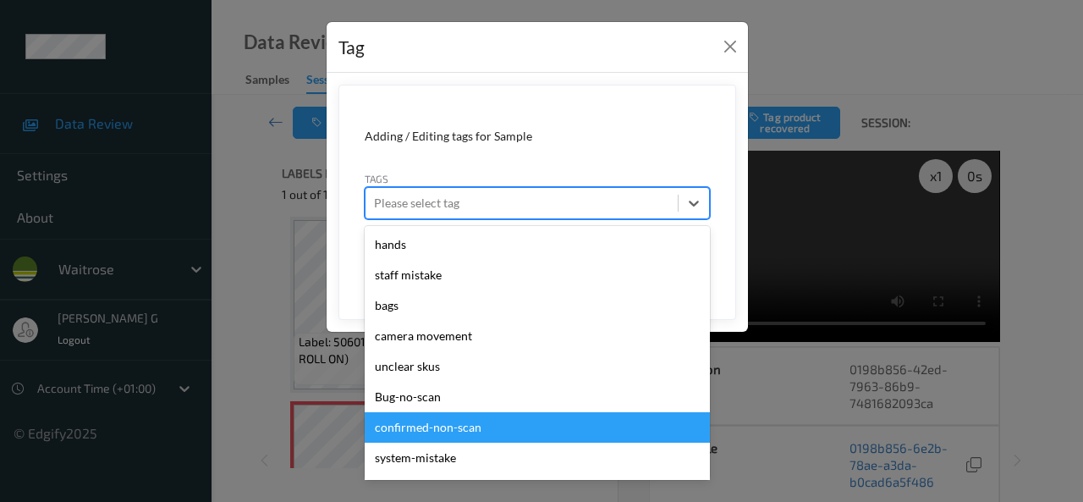
click at [433, 423] on div "confirmed-non-scan" at bounding box center [537, 427] width 345 height 30
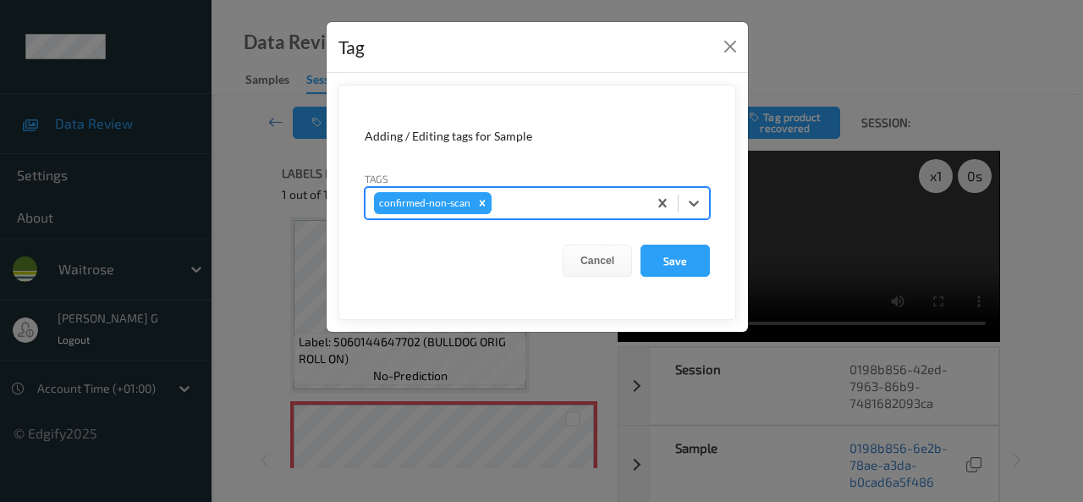
click at [553, 202] on div at bounding box center [567, 203] width 144 height 20
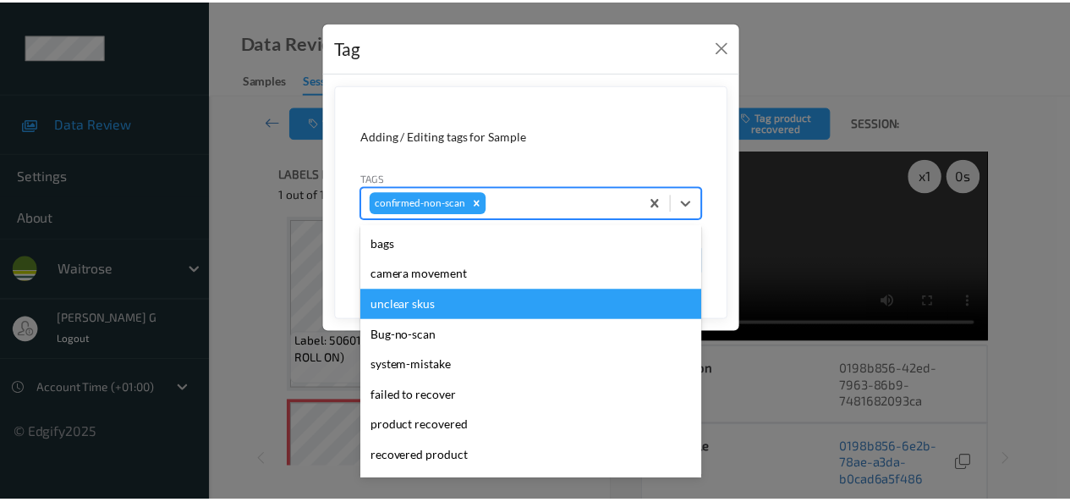
scroll to position [85, 0]
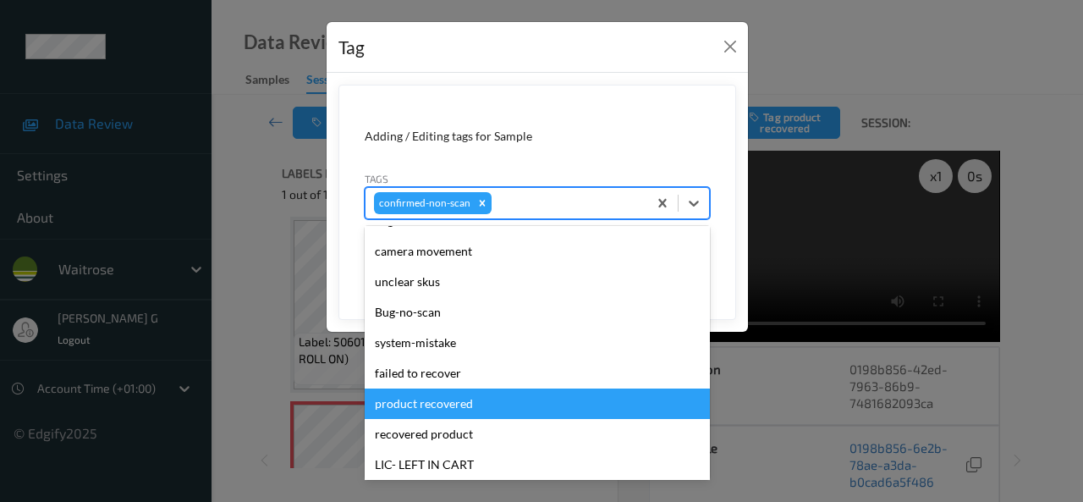
click at [438, 410] on div "product recovered" at bounding box center [537, 403] width 345 height 30
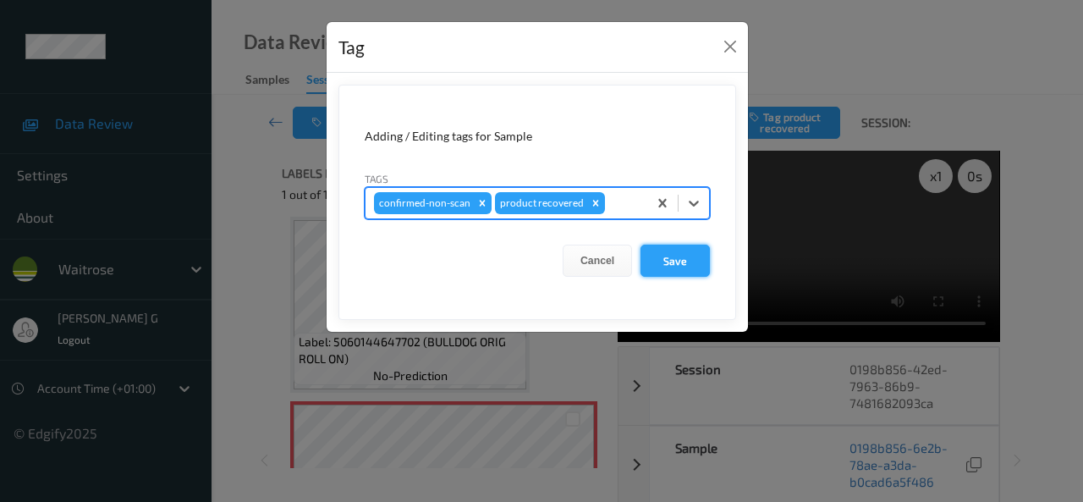
click at [674, 263] on button "Save" at bounding box center [674, 260] width 69 height 32
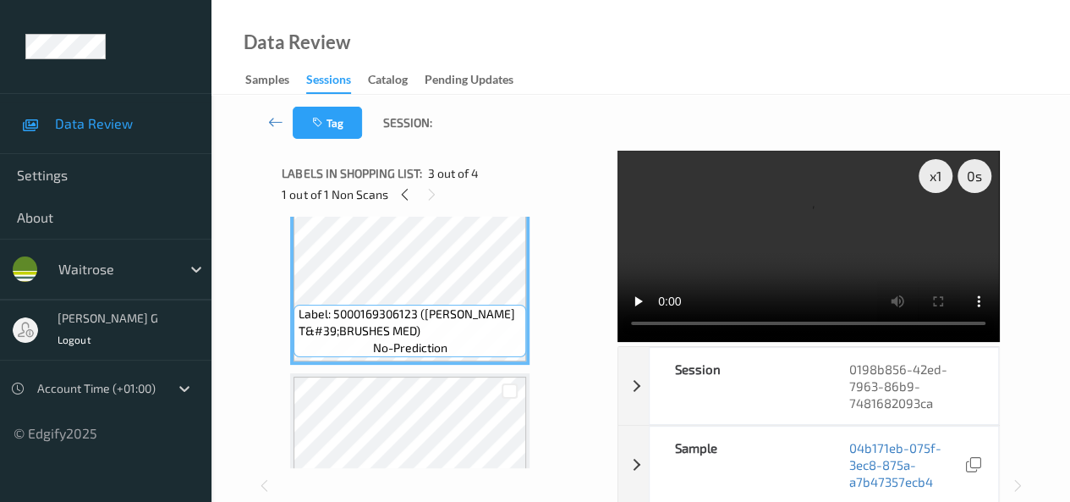
scroll to position [431, 0]
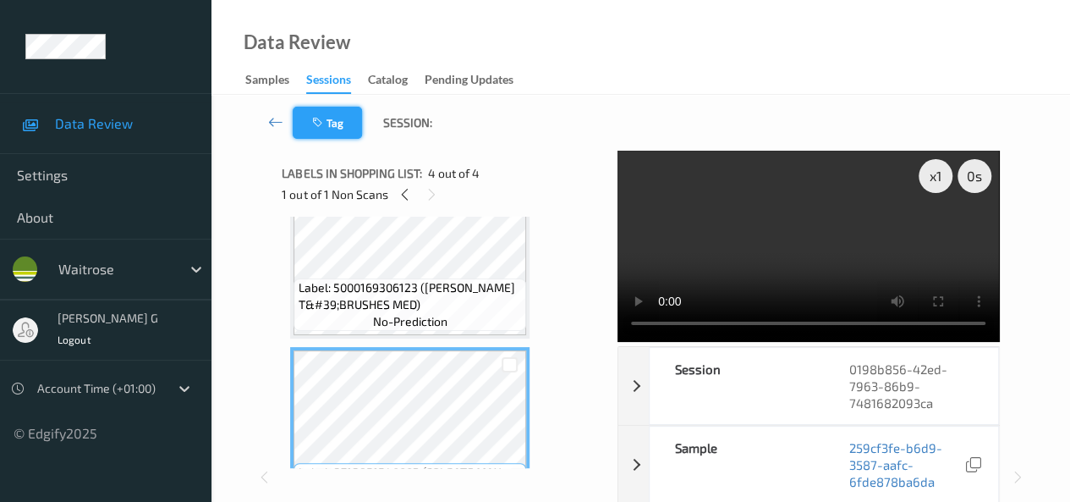
click at [321, 121] on icon "button" at bounding box center [318, 123] width 14 height 12
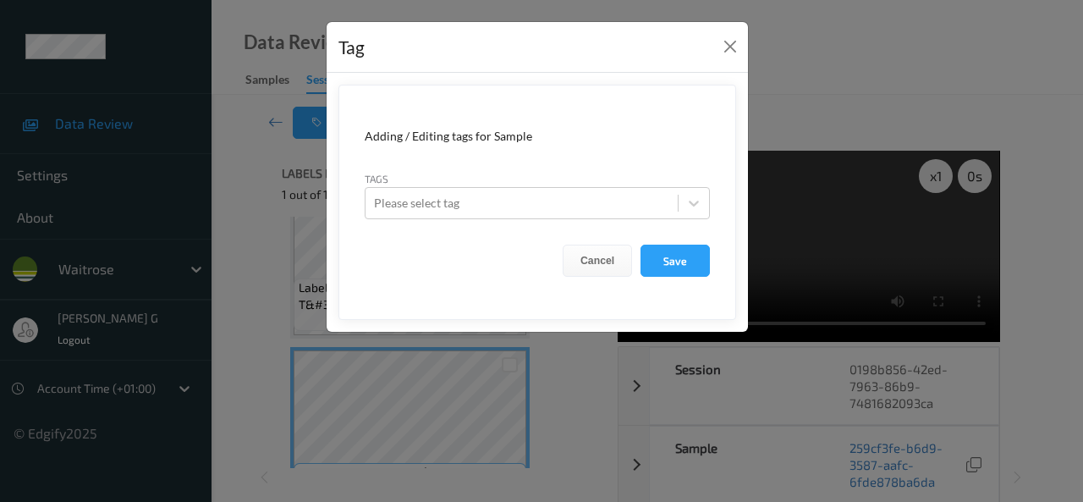
click at [370, 397] on div "Tag Adding / Editing tags for Sample Tags Please select tag Cancel Save" at bounding box center [541, 251] width 1083 height 502
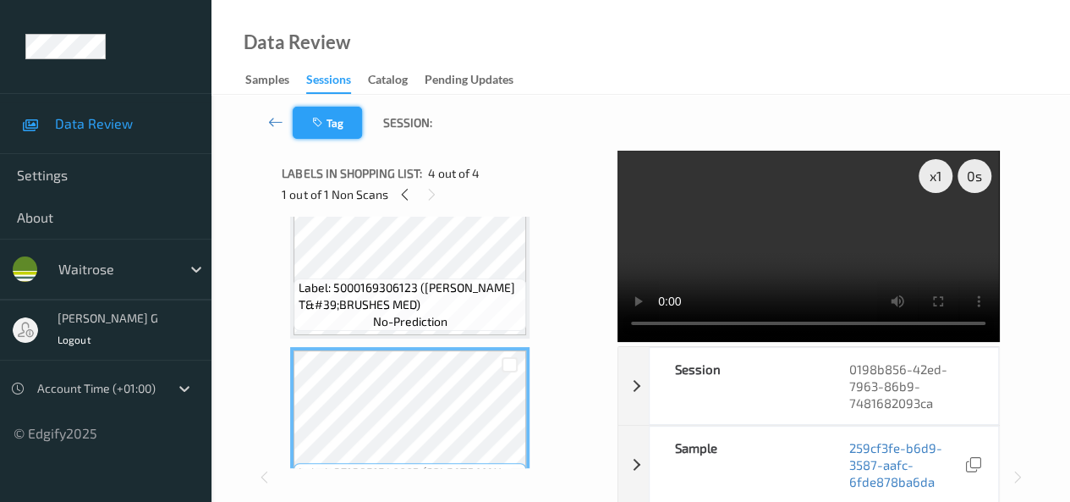
click at [344, 135] on button "Tag" at bounding box center [327, 123] width 69 height 32
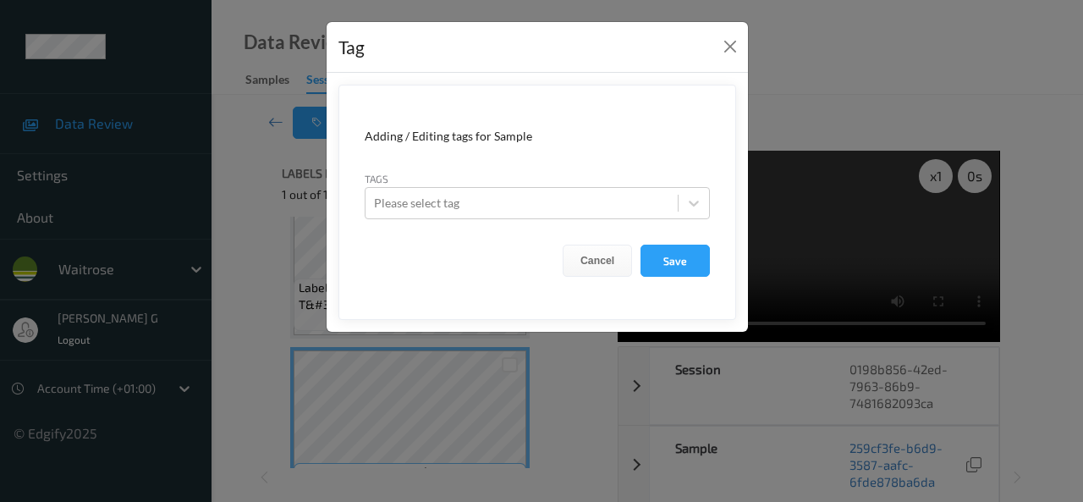
click at [235, 294] on div "Tag Adding / Editing tags for Sample Tags Please select tag Cancel Save" at bounding box center [541, 251] width 1083 height 502
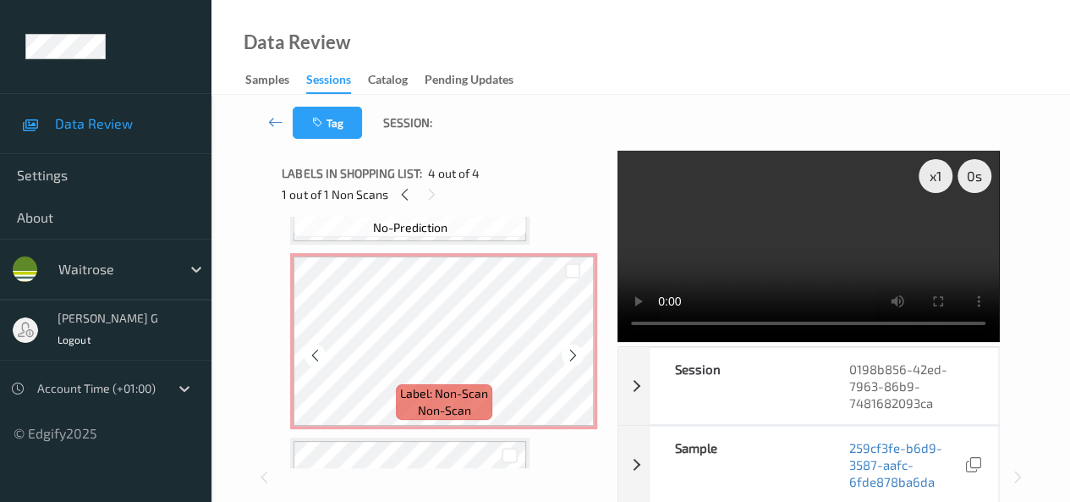
scroll to position [0, 0]
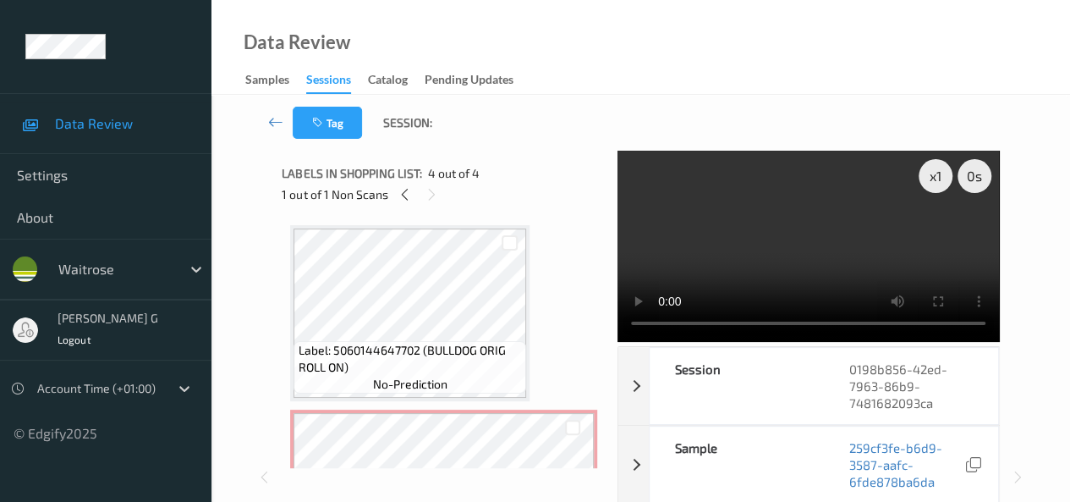
click at [1035, 243] on div "Tag Session: x 1 0 s Session 0198b856-42ed-7963-86b9-7481682093ca Session ID 01…" at bounding box center [640, 467] width 859 height 744
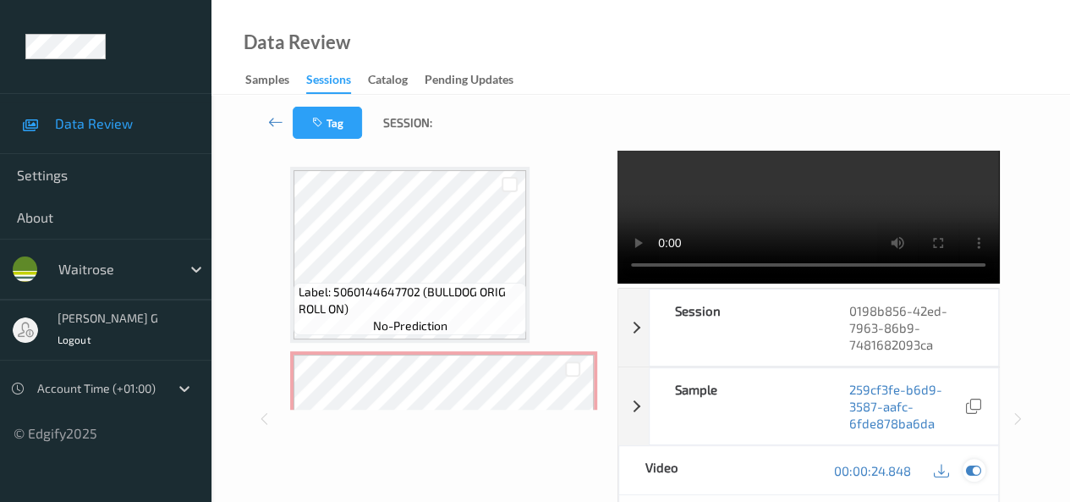
scroll to position [85, 0]
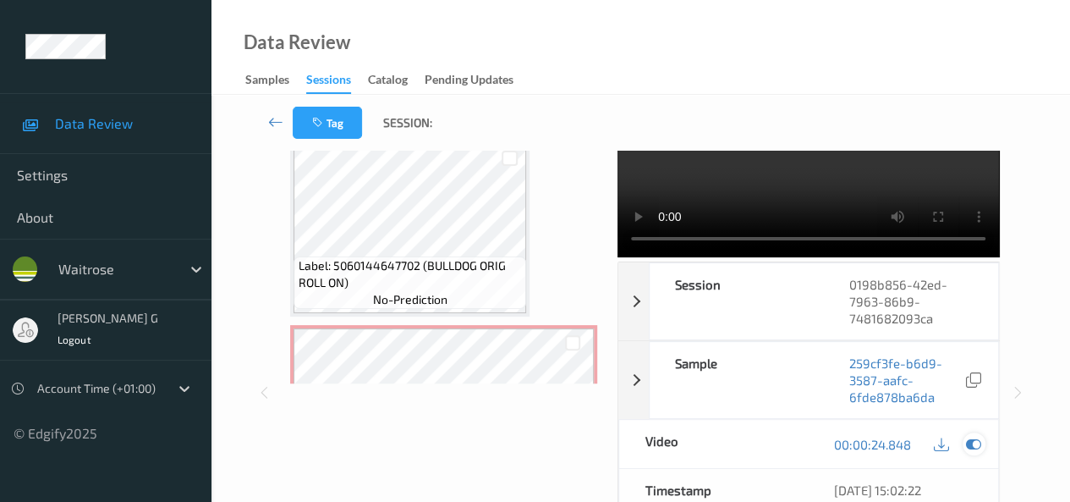
click at [971, 452] on icon at bounding box center [973, 444] width 15 height 15
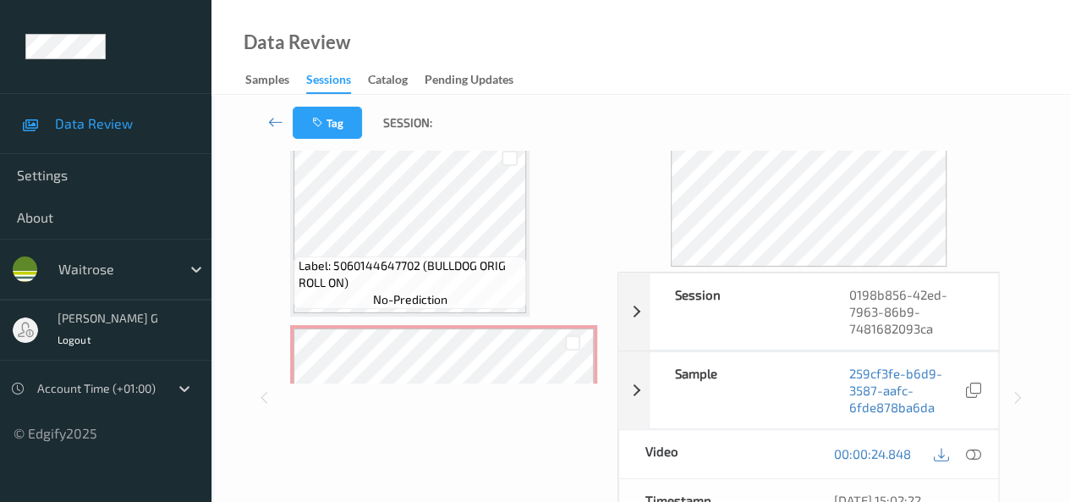
click at [1030, 251] on div "Session 0198b856-42ed-7963-86b9-7481682093ca Session ID 0198b856-42ed-7963-86b9…" at bounding box center [640, 397] width 789 height 663
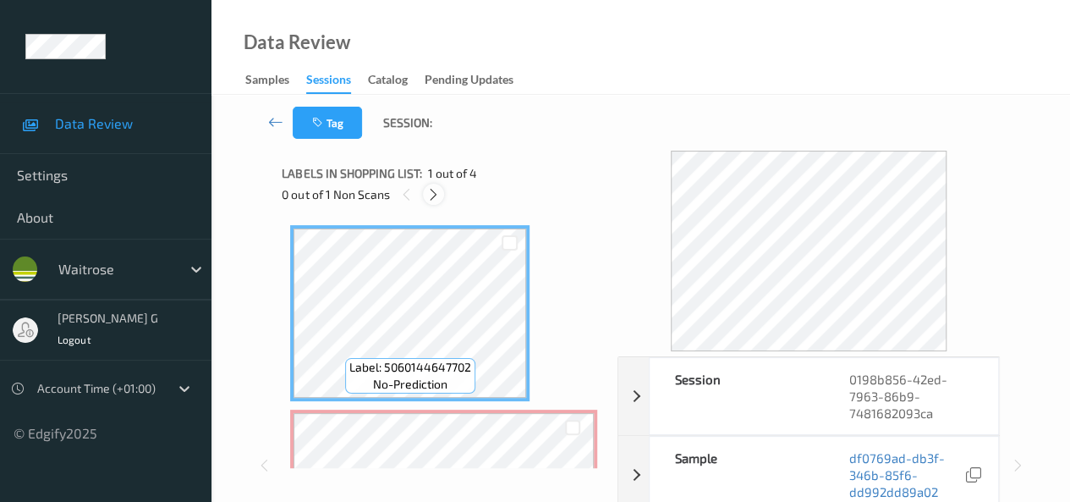
click at [437, 193] on icon at bounding box center [433, 194] width 14 height 15
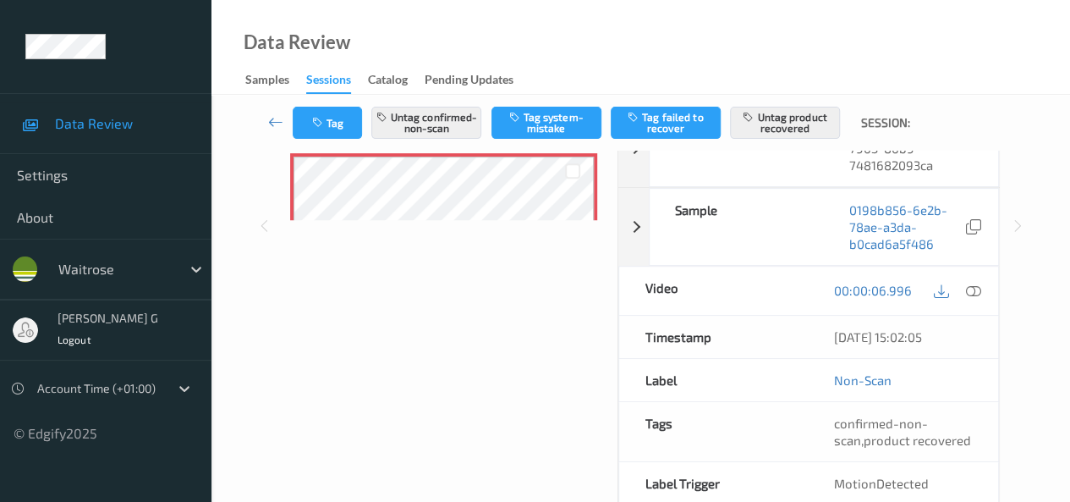
scroll to position [169, 0]
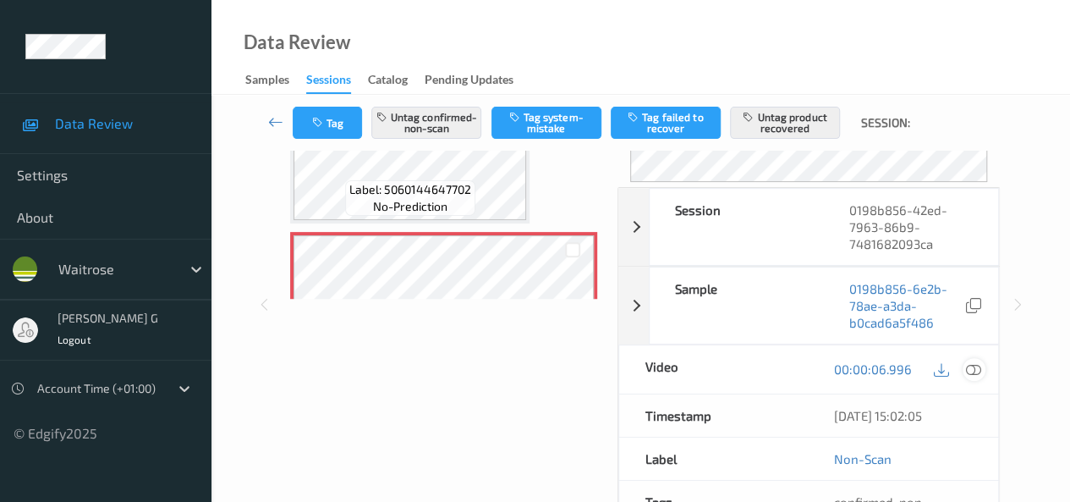
click at [978, 361] on icon at bounding box center [973, 368] width 15 height 15
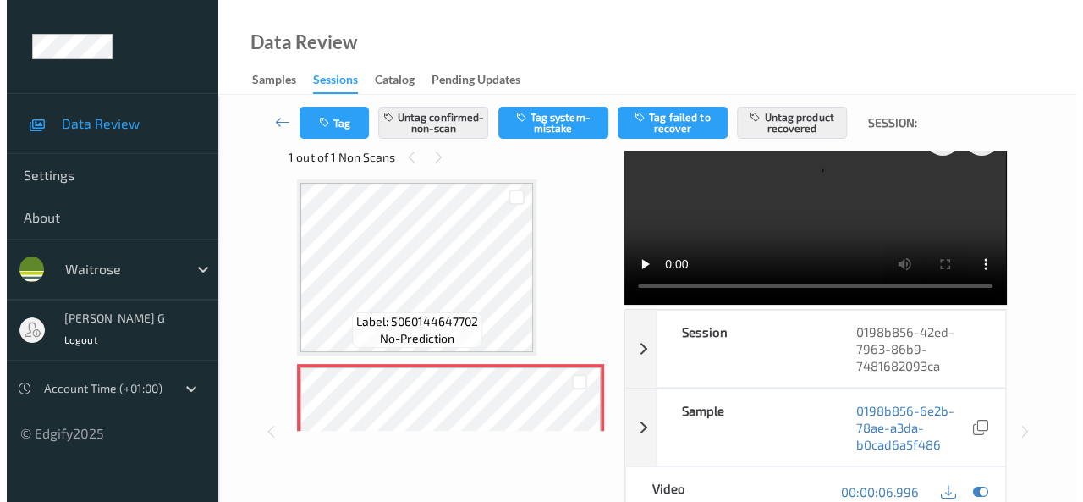
scroll to position [0, 0]
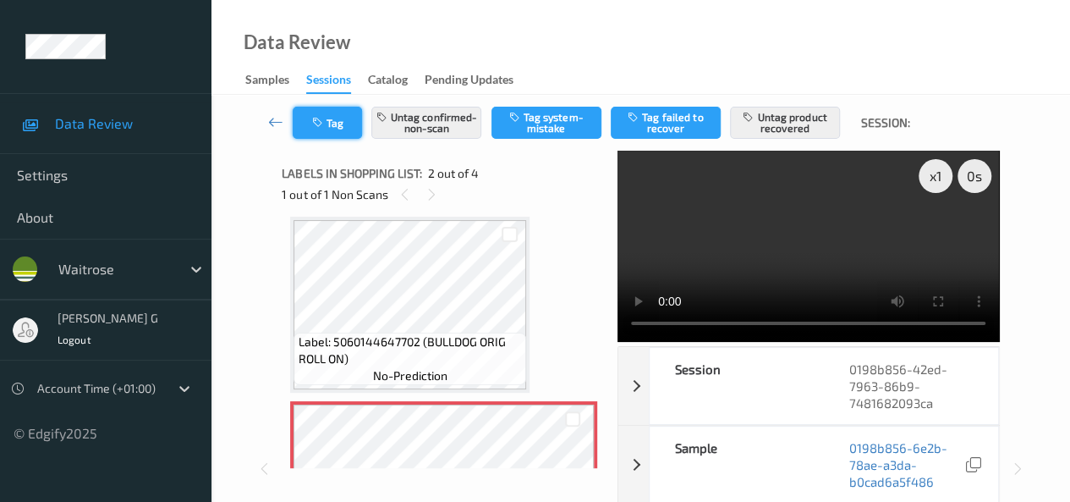
click at [331, 131] on button "Tag" at bounding box center [327, 123] width 69 height 32
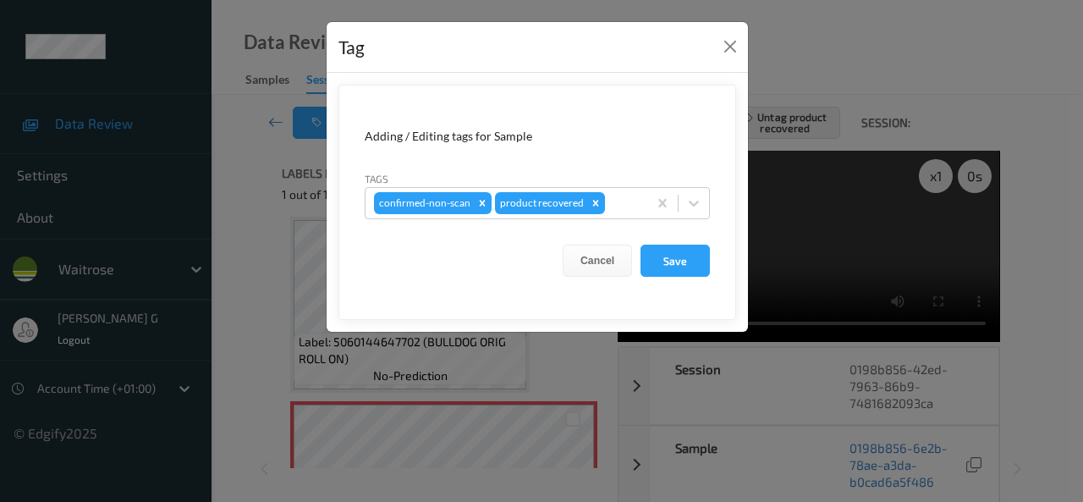
click at [253, 180] on div "Tag Adding / Editing tags for Sample Tags confirmed-non-scan product recovered …" at bounding box center [541, 251] width 1083 height 502
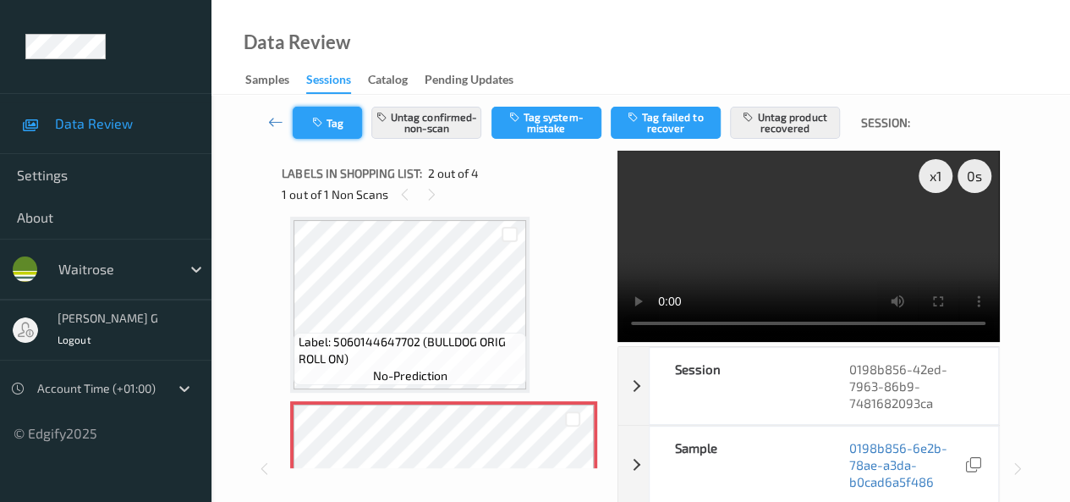
click at [335, 133] on button "Tag" at bounding box center [327, 123] width 69 height 32
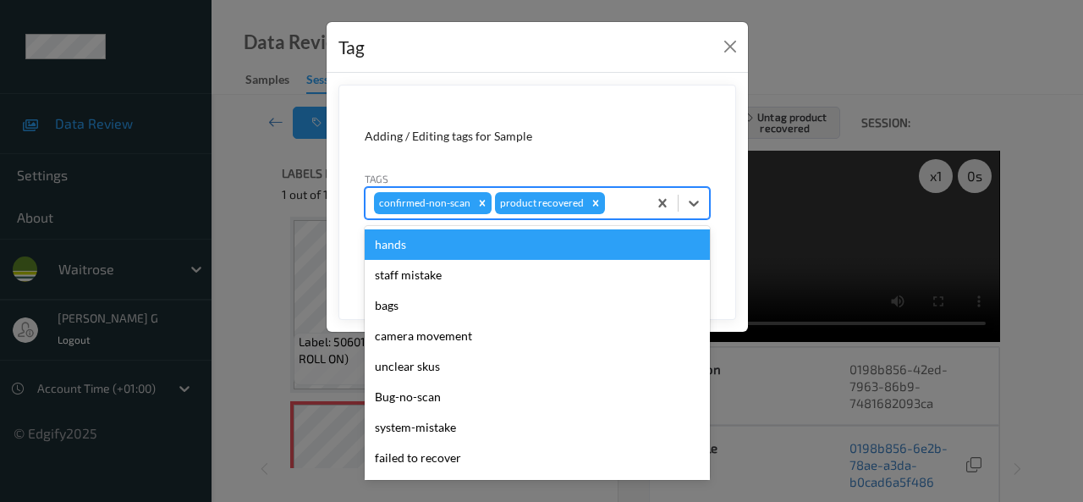
click at [612, 201] on div at bounding box center [623, 203] width 30 height 20
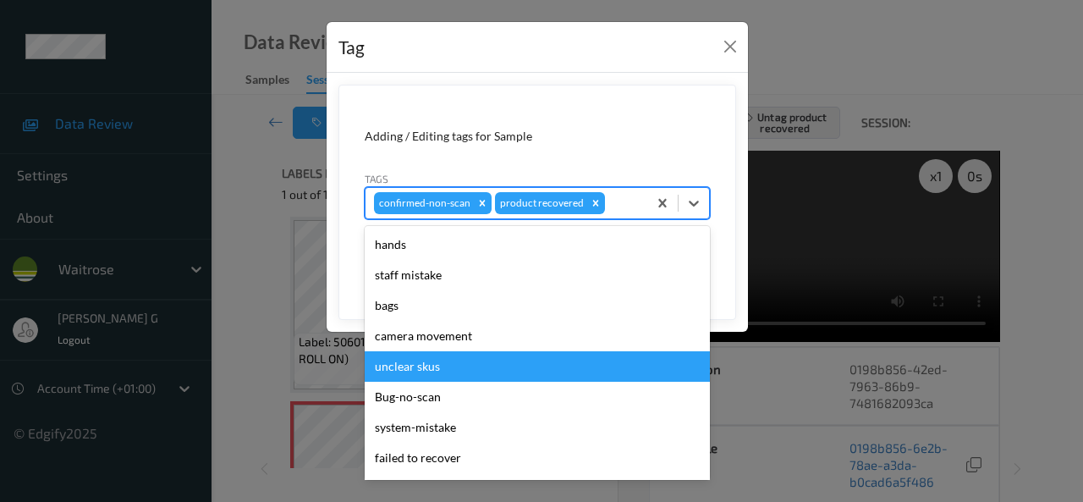
click at [244, 199] on div "Tag Adding / Editing tags for Sample Tags option unclear skus focused, 5 of 19.…" at bounding box center [541, 251] width 1083 height 502
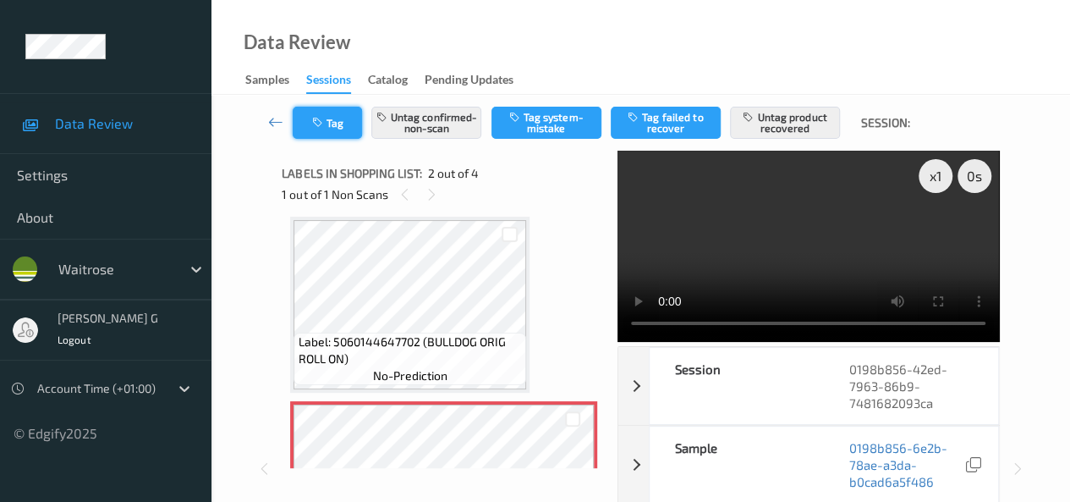
click at [327, 126] on button "Tag" at bounding box center [327, 123] width 69 height 32
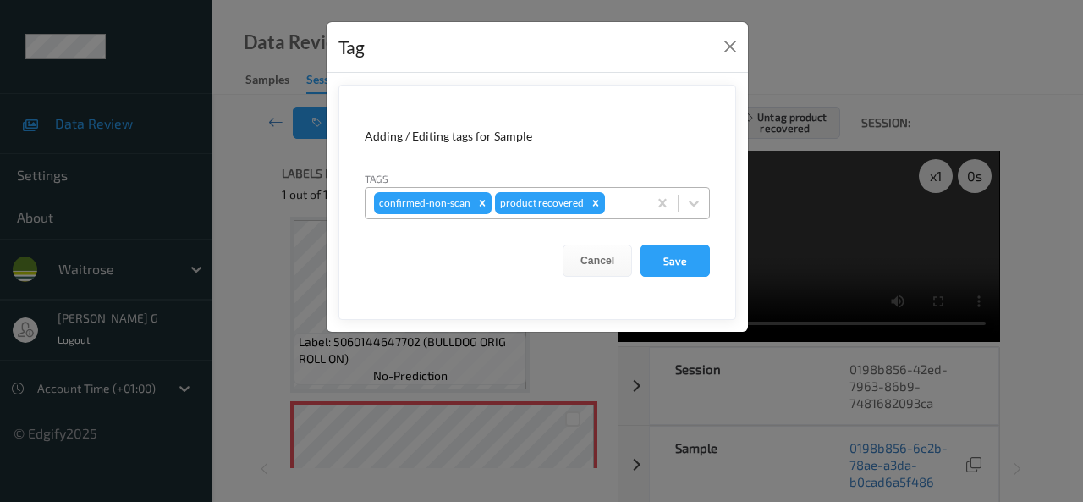
click at [618, 197] on div at bounding box center [623, 203] width 30 height 20
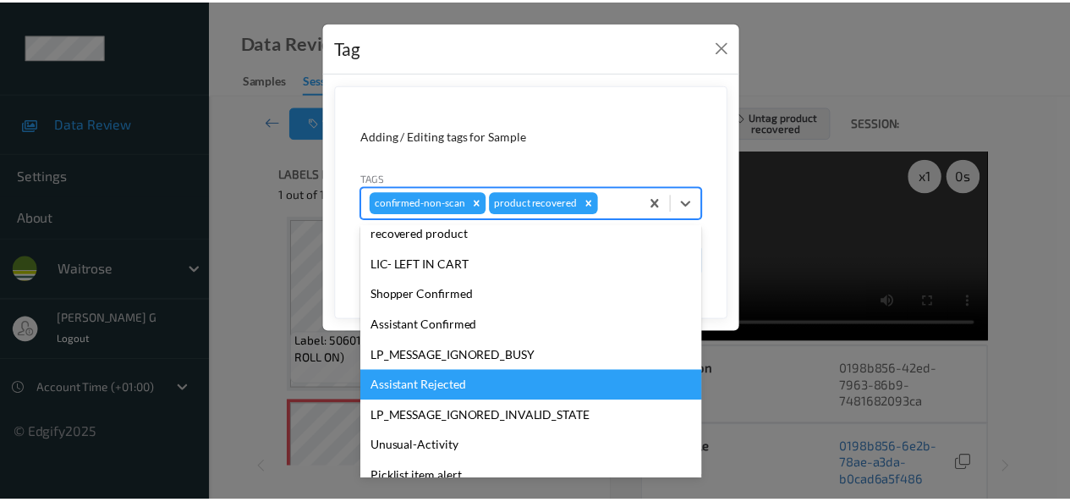
scroll to position [332, 0]
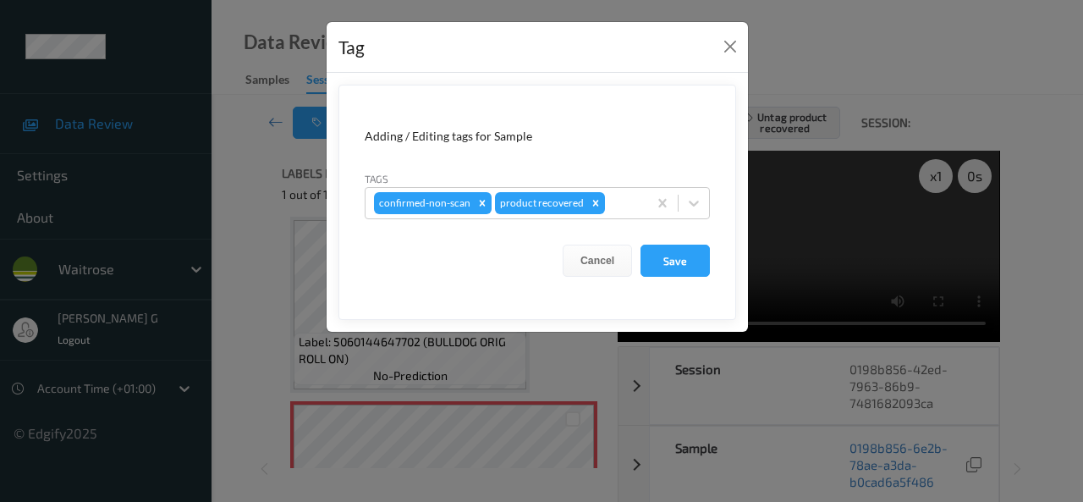
click at [252, 210] on div "Tag Adding / Editing tags for Sample Tags confirmed-non-scan product recovered …" at bounding box center [541, 251] width 1083 height 502
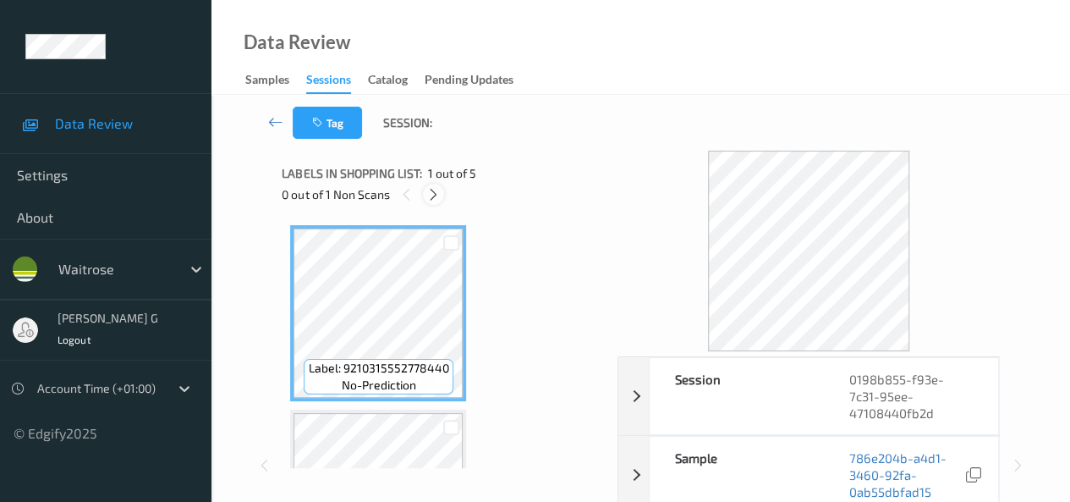
click at [440, 197] on icon at bounding box center [433, 194] width 14 height 15
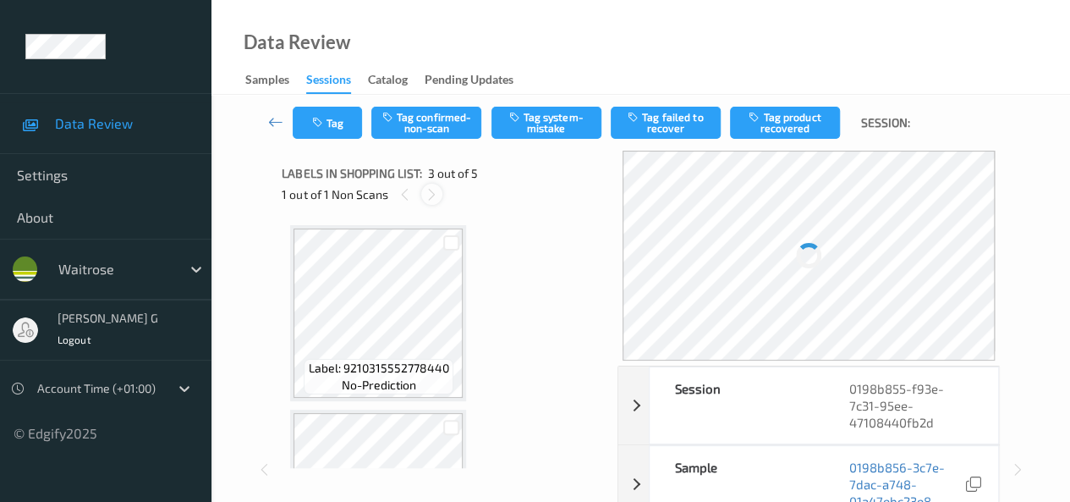
scroll to position [193, 0]
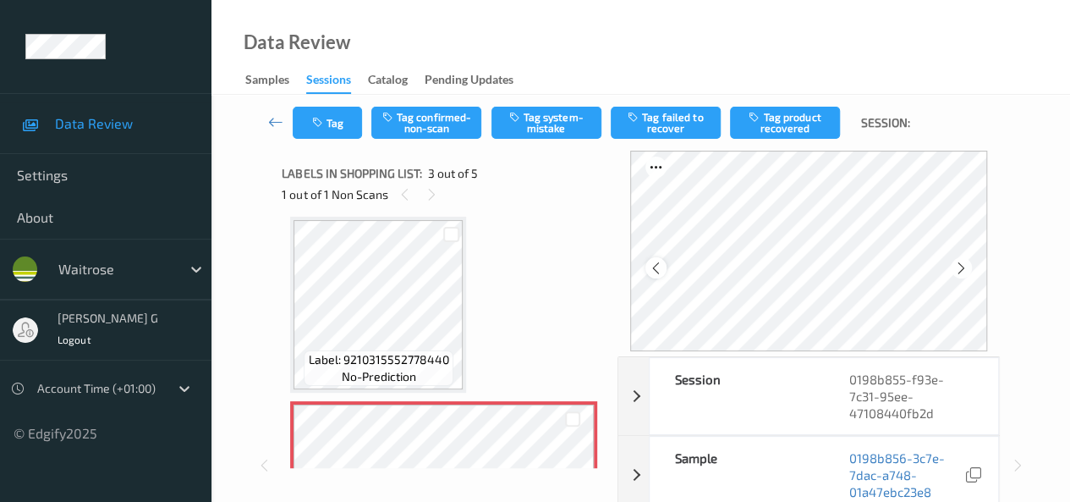
click at [658, 276] on div at bounding box center [655, 267] width 21 height 21
click at [962, 263] on icon at bounding box center [961, 267] width 14 height 15
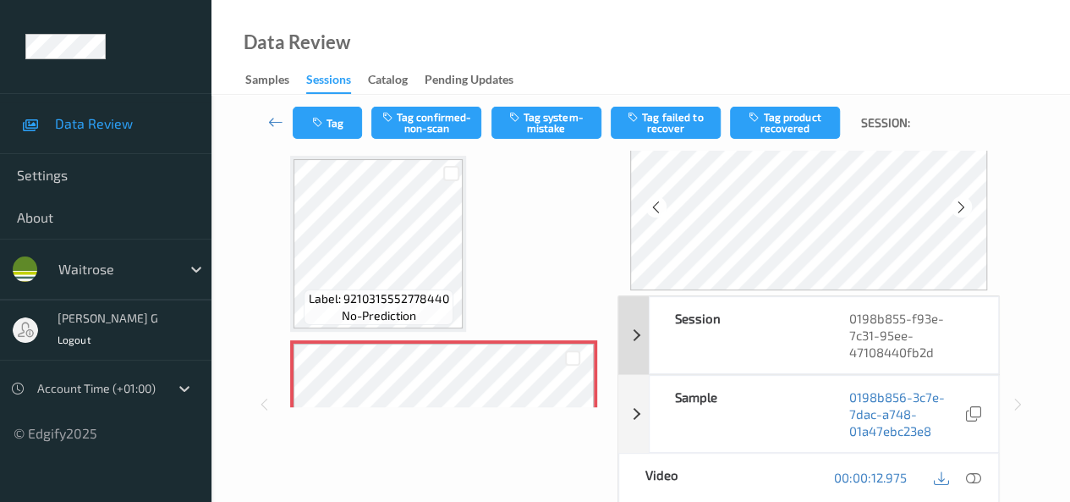
scroll to position [85, 0]
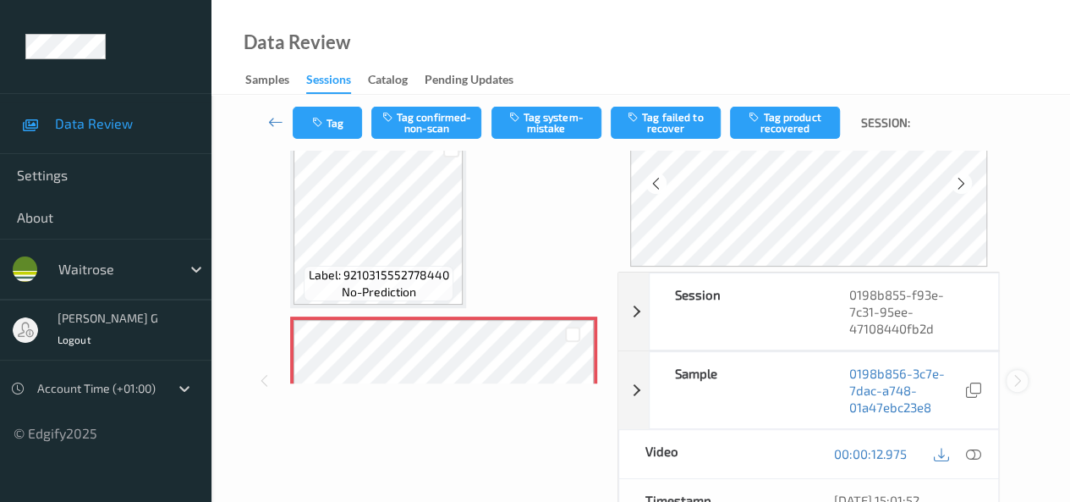
click at [1020, 379] on icon at bounding box center [1017, 380] width 14 height 15
click at [973, 451] on icon at bounding box center [973, 453] width 15 height 15
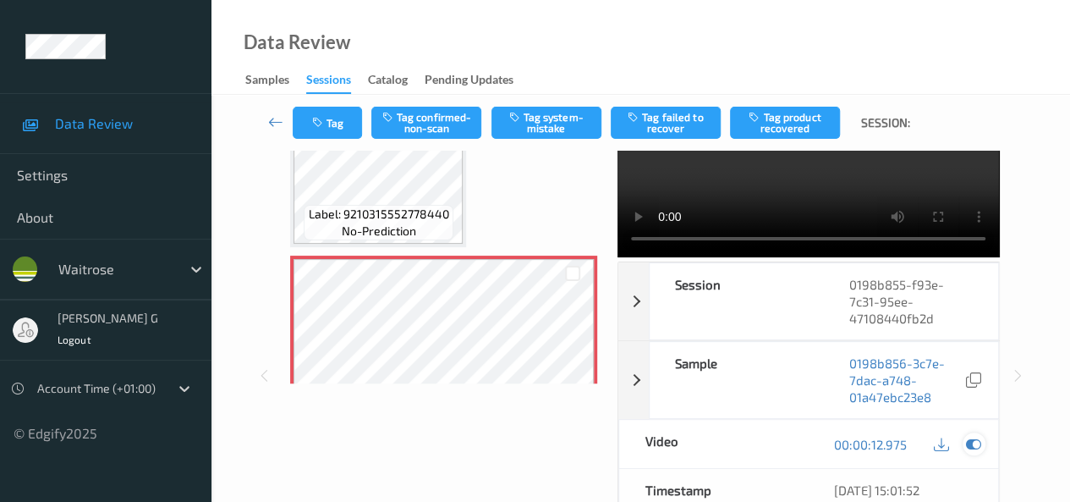
click at [974, 452] on icon at bounding box center [973, 444] width 15 height 15
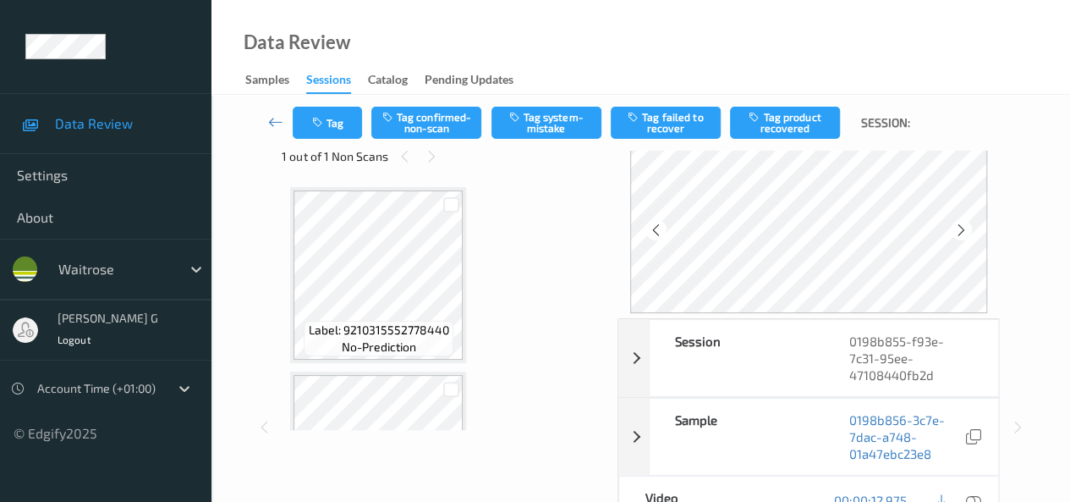
scroll to position [0, 0]
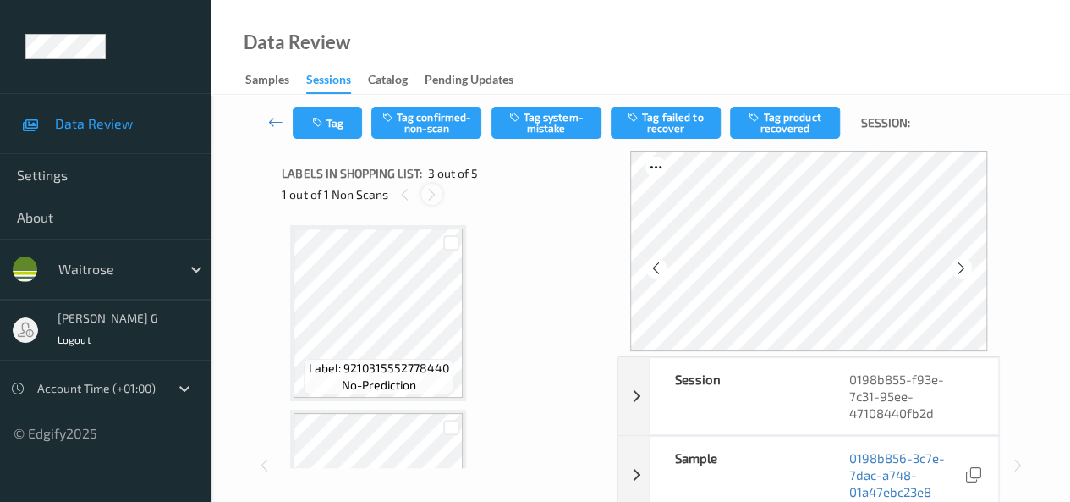
click at [429, 195] on icon at bounding box center [432, 194] width 14 height 15
click at [409, 195] on icon at bounding box center [405, 194] width 14 height 15
click at [968, 265] on icon at bounding box center [961, 267] width 14 height 15
click at [431, 190] on icon at bounding box center [432, 194] width 14 height 15
click at [406, 194] on icon at bounding box center [405, 194] width 14 height 15
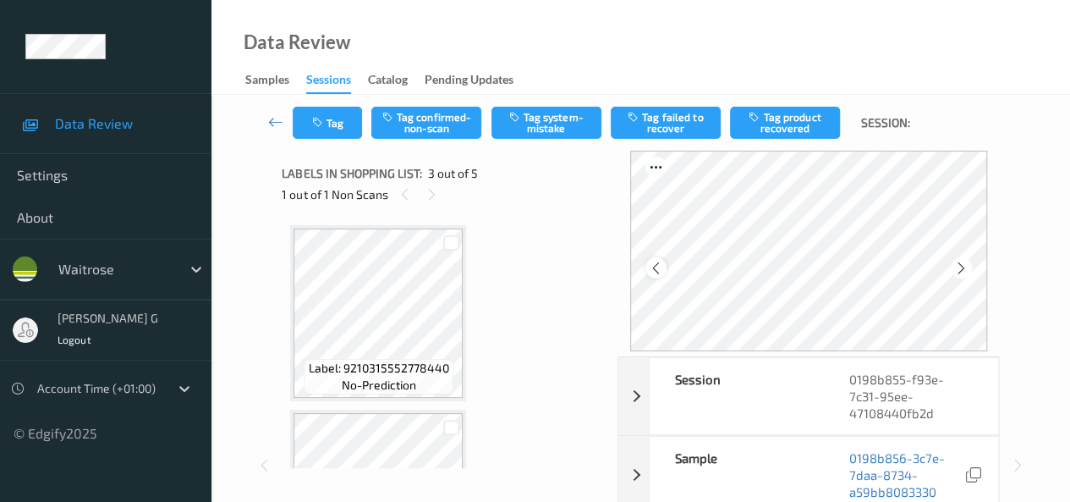
click at [658, 265] on icon at bounding box center [656, 267] width 14 height 15
click at [972, 268] on div at bounding box center [961, 267] width 21 height 21
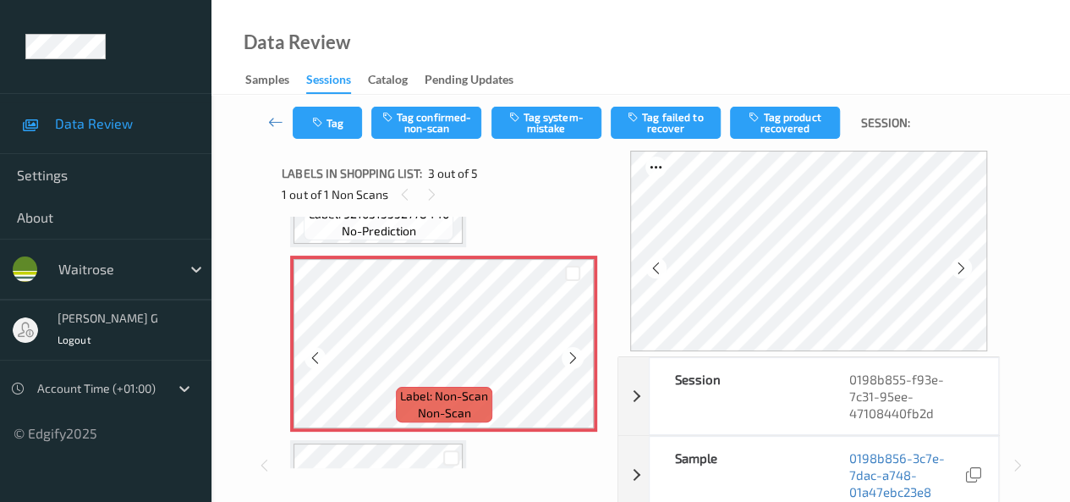
scroll to position [254, 0]
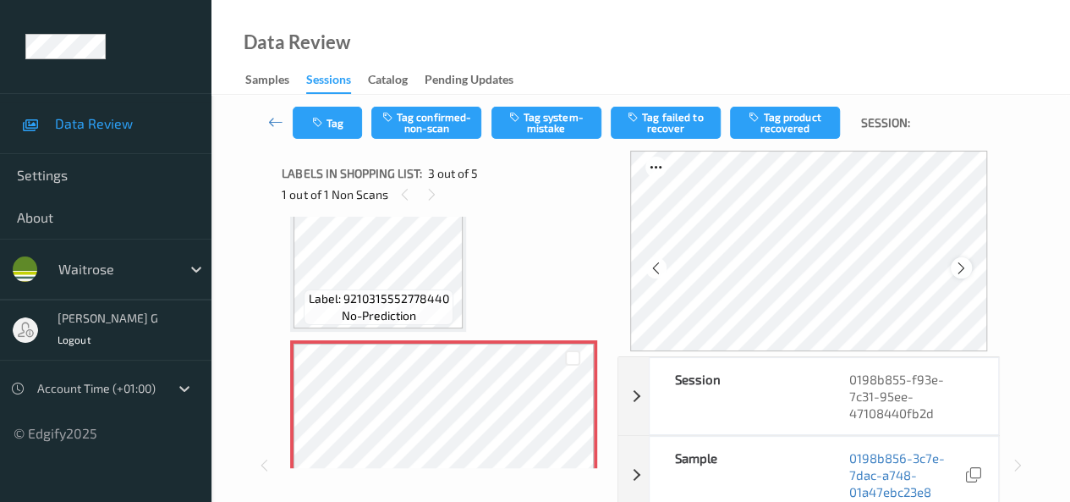
click at [963, 272] on icon at bounding box center [961, 267] width 14 height 15
click at [660, 272] on icon at bounding box center [656, 267] width 14 height 15
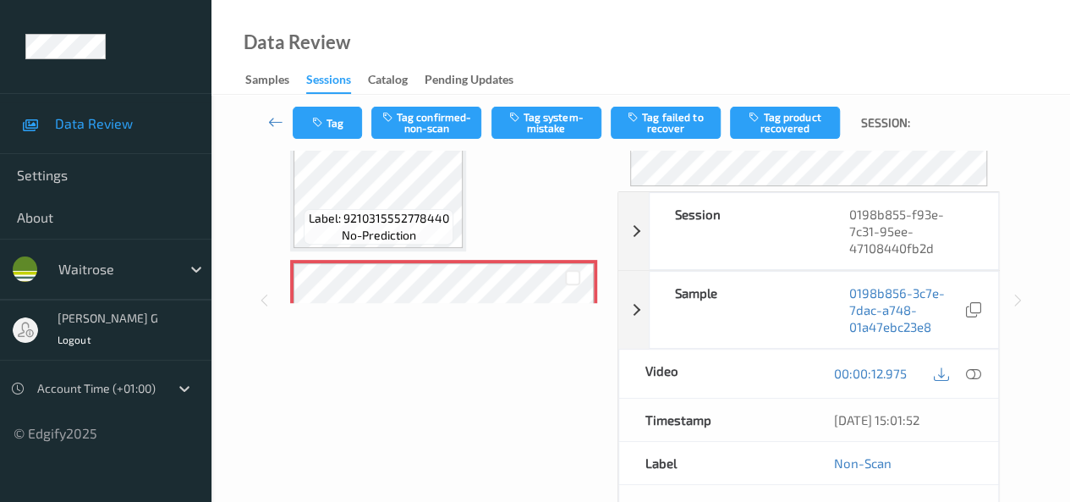
scroll to position [169, 0]
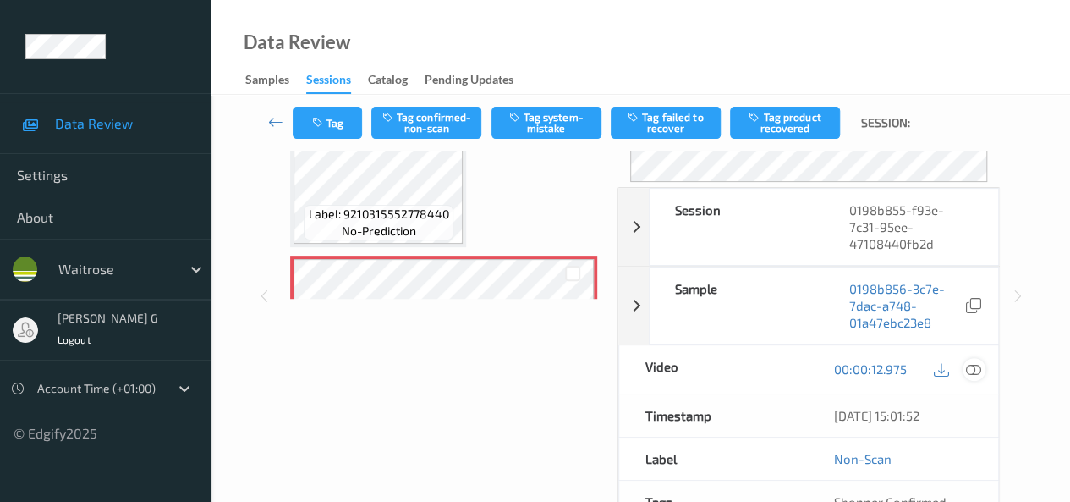
click at [979, 365] on icon at bounding box center [973, 368] width 15 height 15
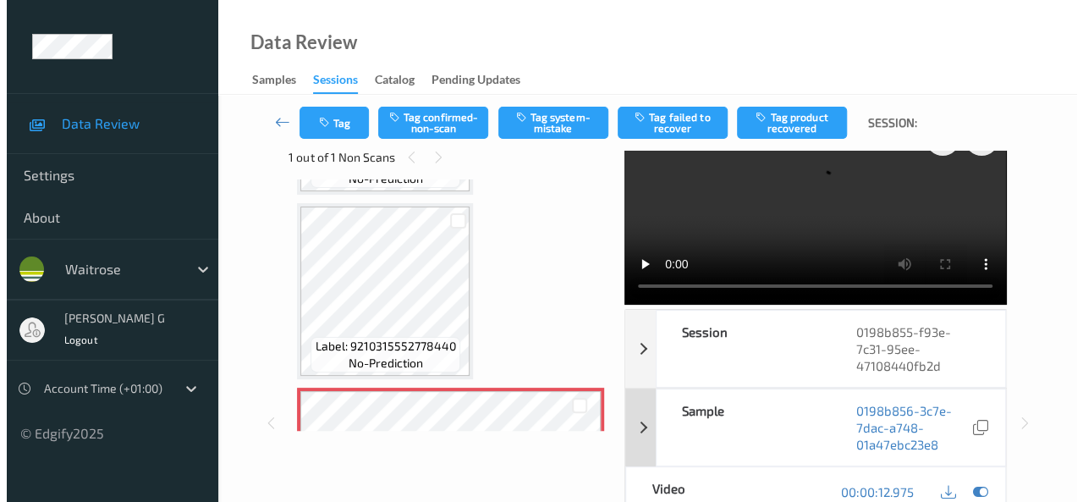
scroll to position [0, 0]
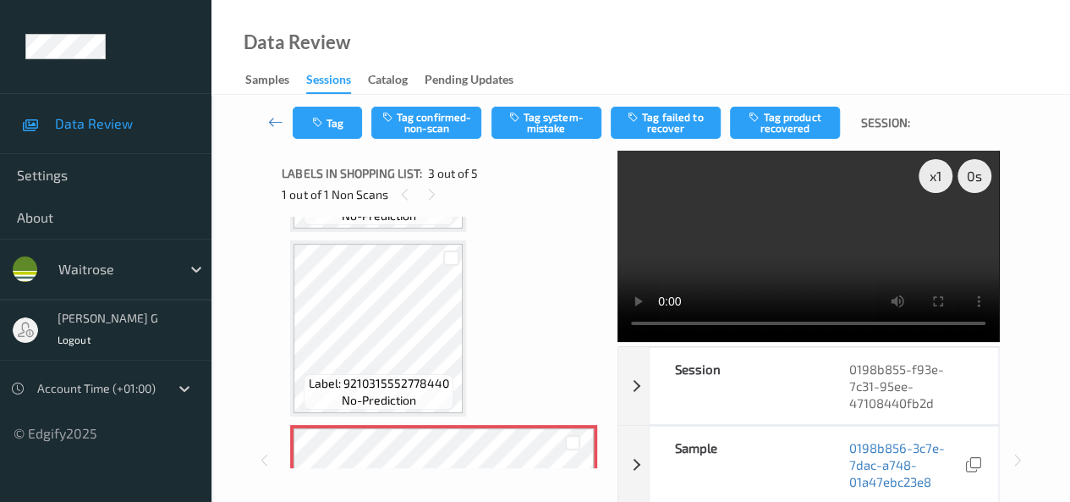
click at [625, 336] on div "x 1 0 s Session 0198b855-f93e-7c31-95ee-47108440fb2d Session ID 0198b855-f93e-7…" at bounding box center [640, 460] width 717 height 619
click at [659, 338] on video at bounding box center [809, 246] width 382 height 191
click at [337, 118] on button "Tag" at bounding box center [327, 123] width 69 height 32
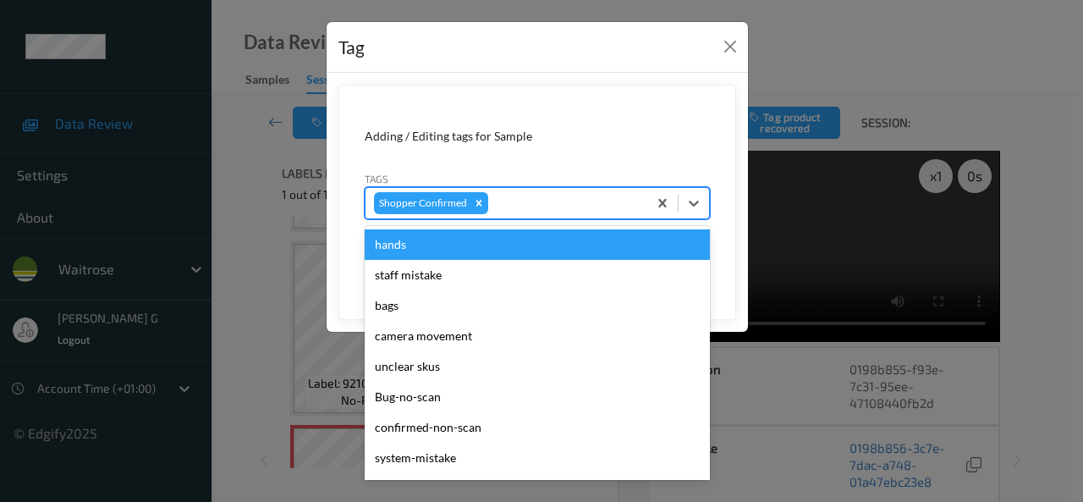
click at [538, 198] on div at bounding box center [565, 203] width 147 height 20
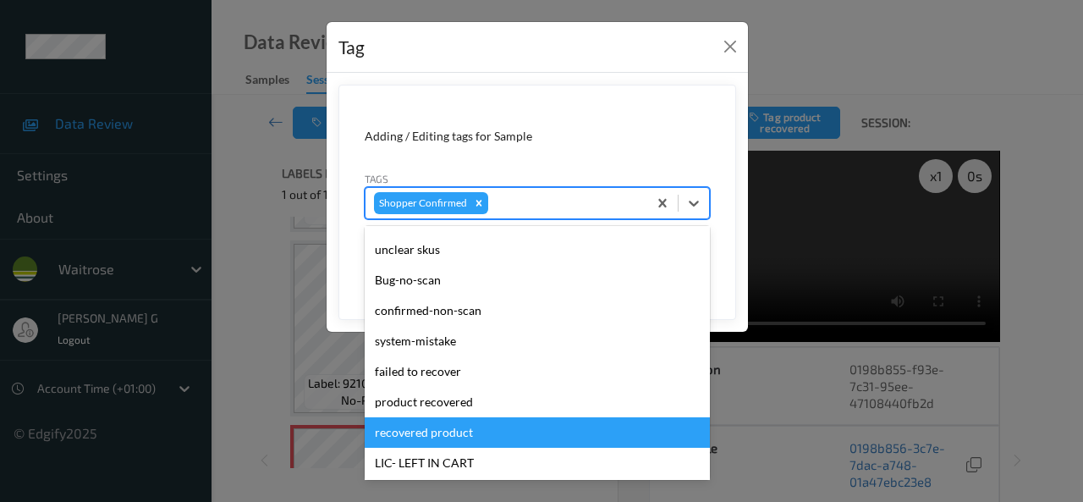
scroll to position [169, 0]
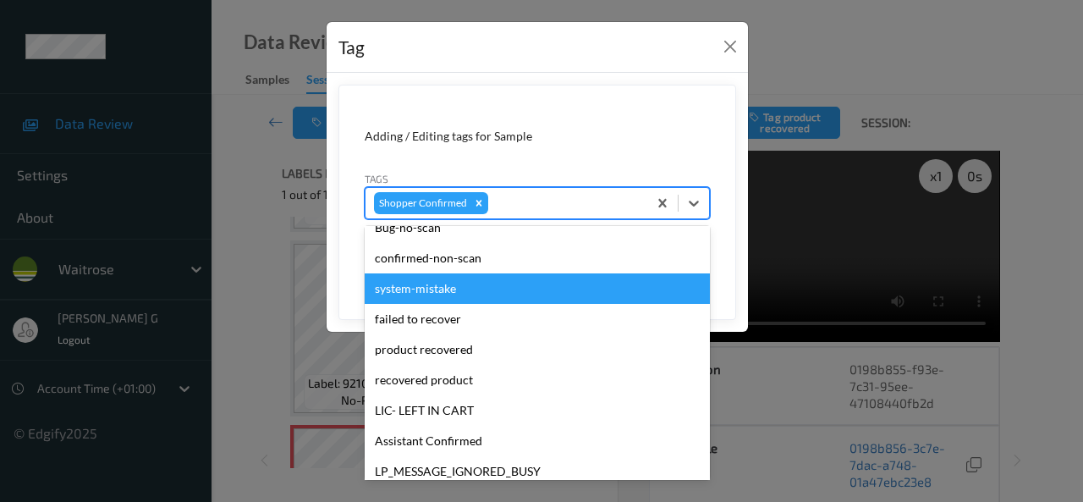
click at [437, 288] on div "system-mistake" at bounding box center [537, 288] width 345 height 30
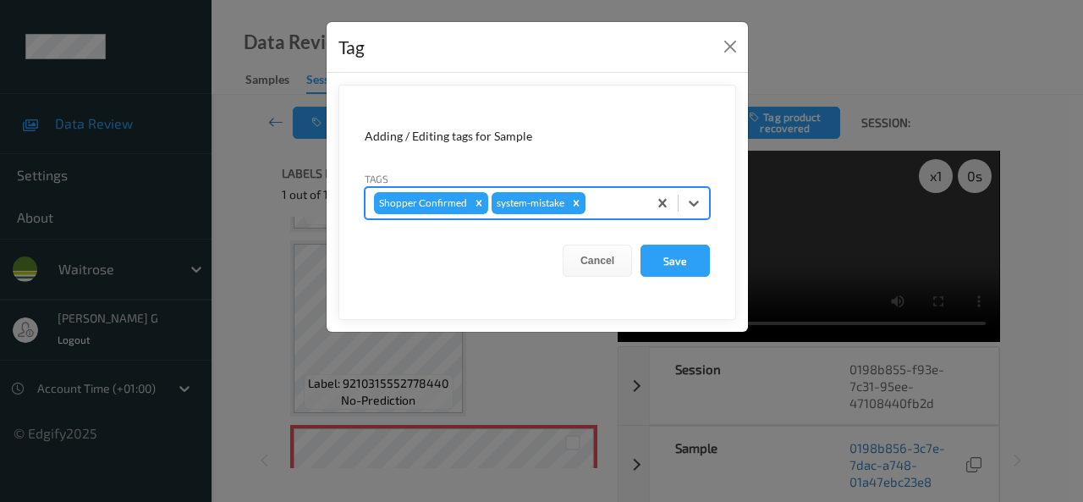
click at [605, 210] on div at bounding box center [614, 203] width 50 height 20
click at [607, 202] on div at bounding box center [614, 203] width 50 height 20
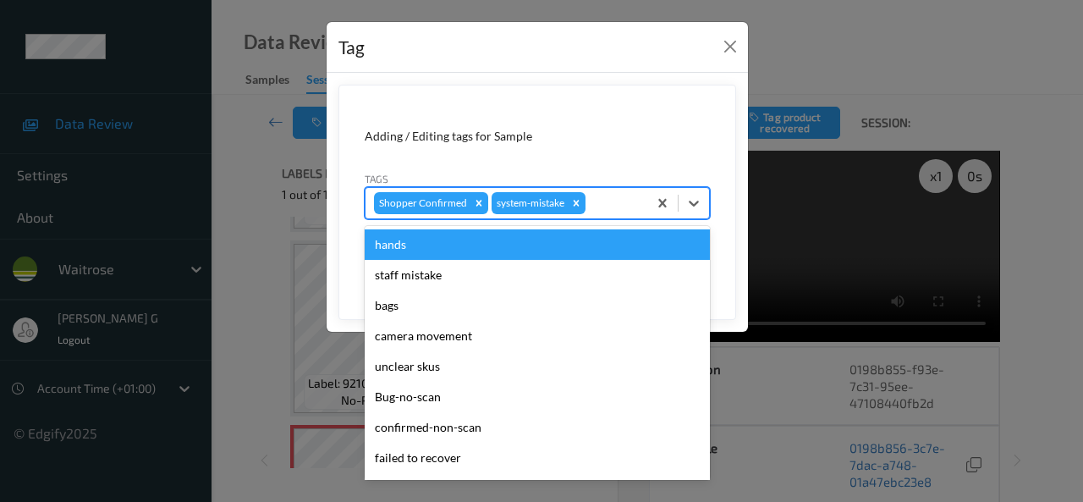
click at [607, 202] on div at bounding box center [614, 203] width 50 height 20
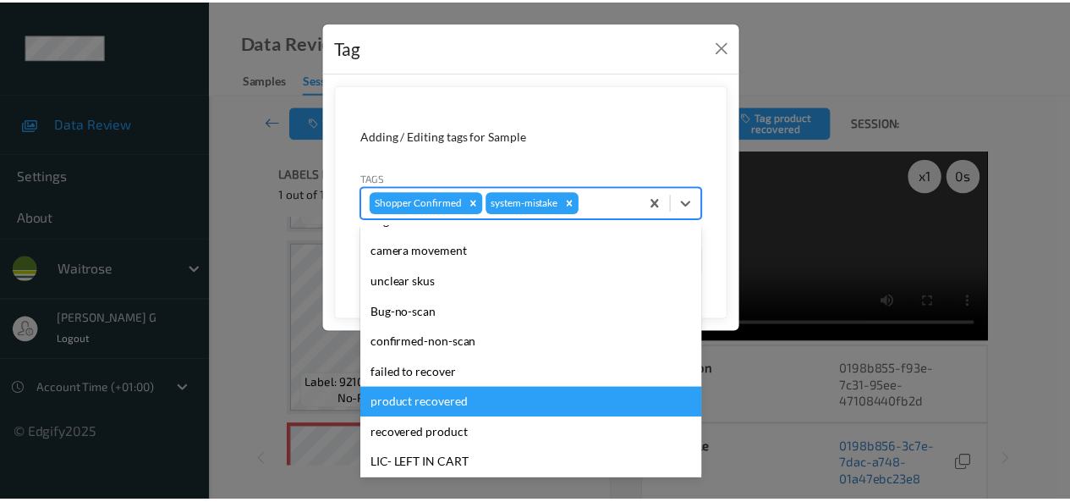
scroll to position [332, 0]
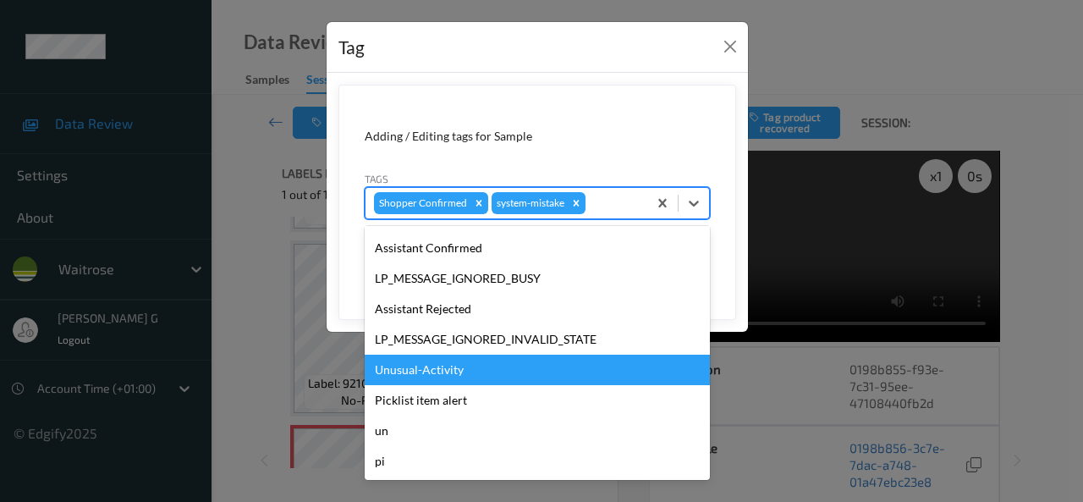
click at [433, 365] on div "Unusual-Activity" at bounding box center [537, 369] width 345 height 30
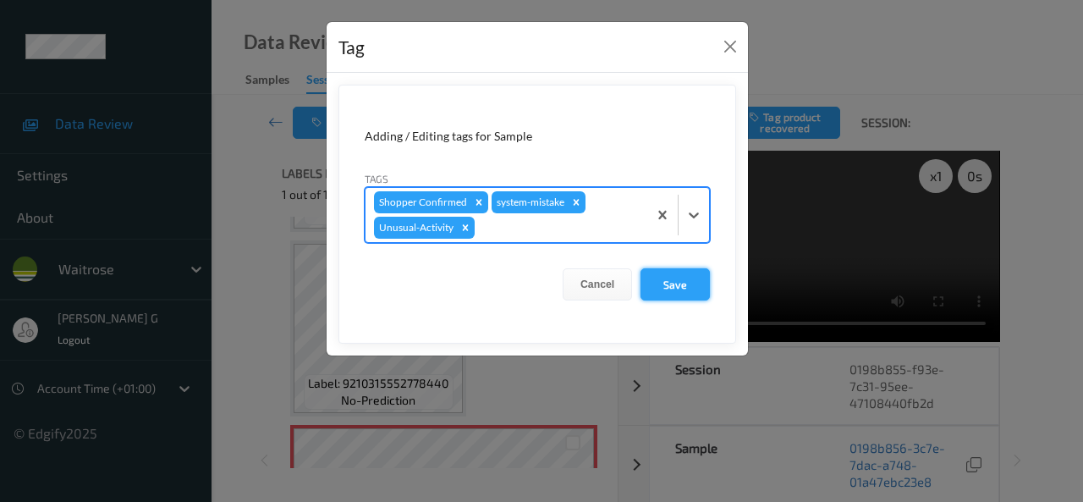
click at [673, 276] on button "Save" at bounding box center [674, 284] width 69 height 32
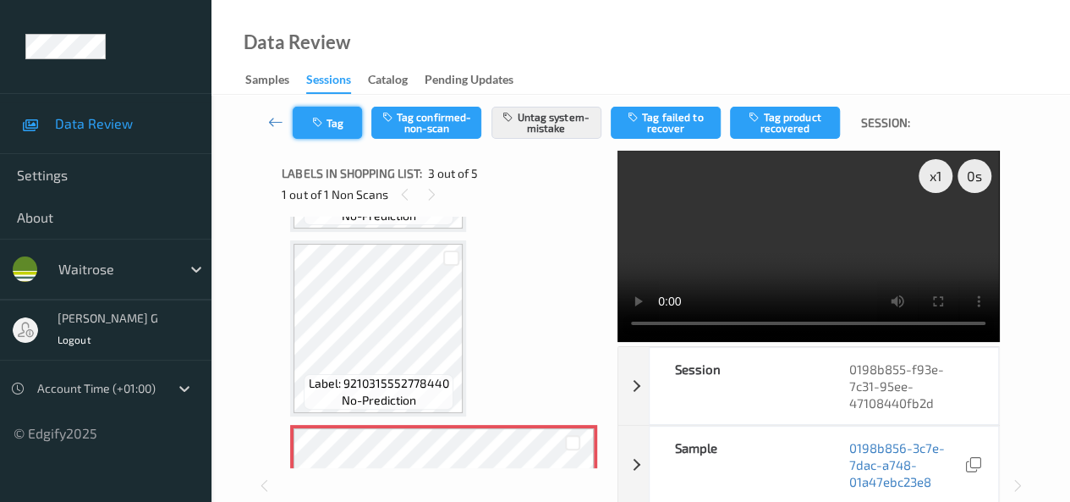
click at [327, 115] on button "Tag" at bounding box center [327, 123] width 69 height 32
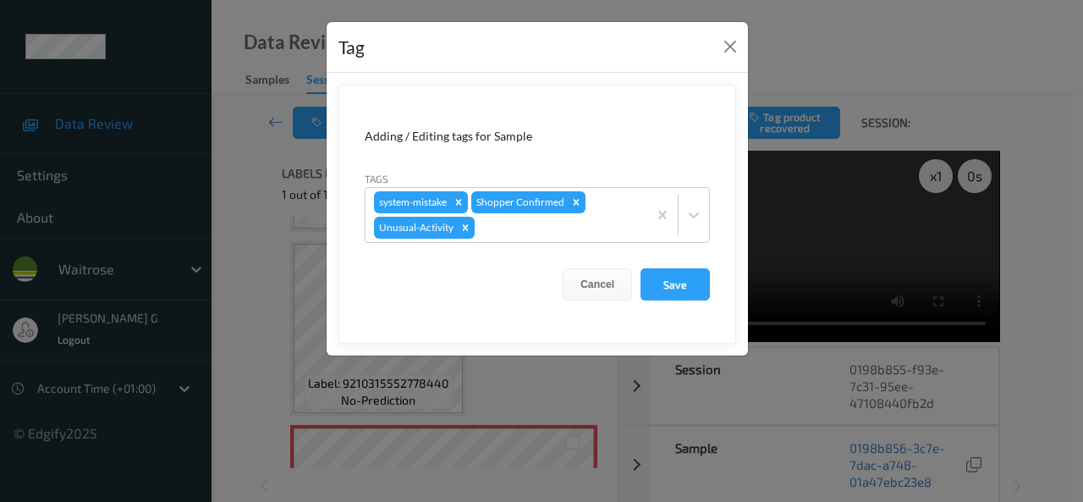
click at [257, 246] on div "Tag Adding / Editing tags for Sample Tags system-mistake Shopper Confirmed Unus…" at bounding box center [541, 251] width 1083 height 502
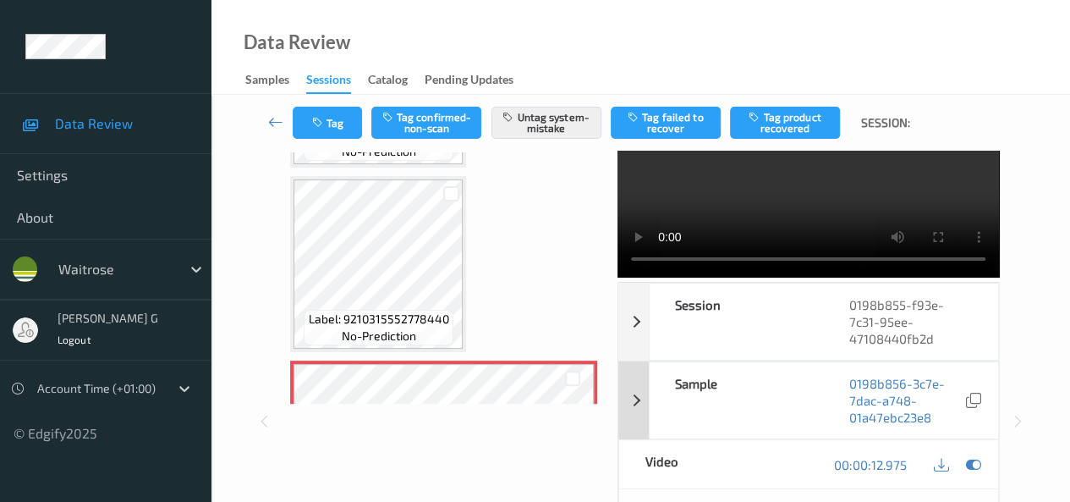
scroll to position [0, 0]
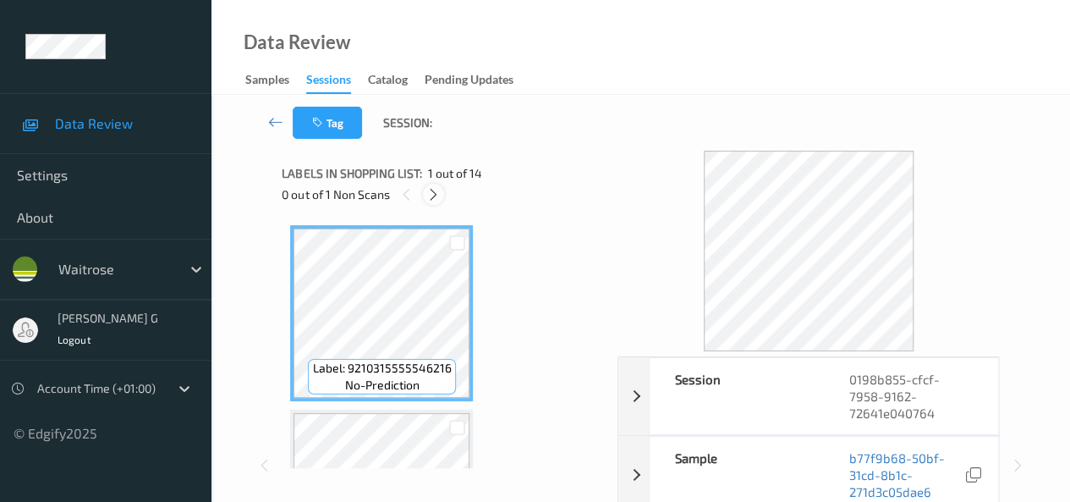
click at [440, 194] on icon at bounding box center [433, 194] width 14 height 15
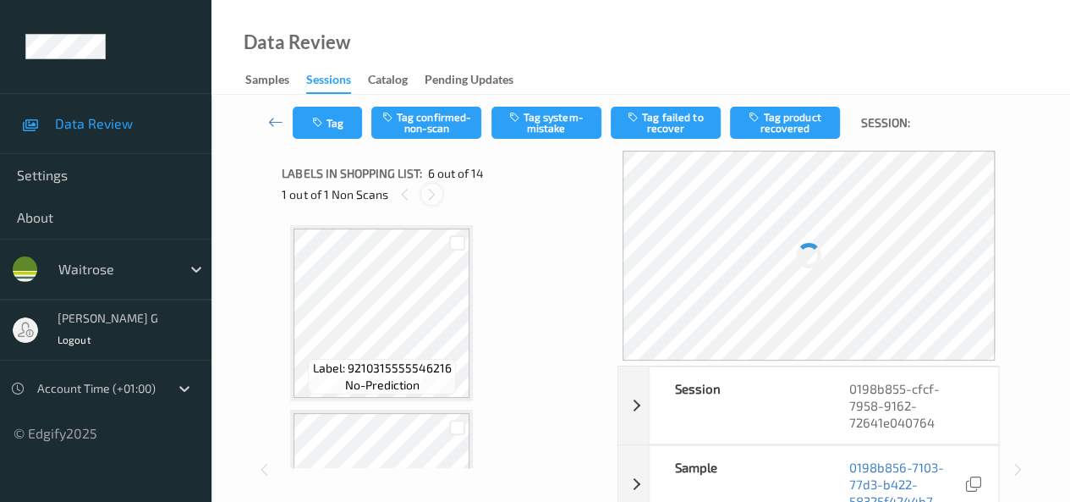
scroll to position [746, 0]
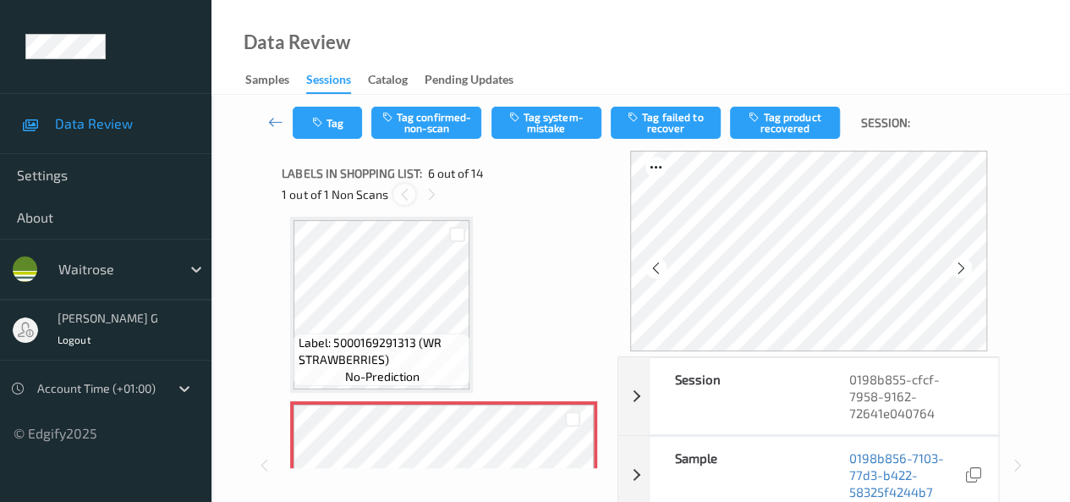
click at [409, 195] on icon at bounding box center [405, 194] width 14 height 15
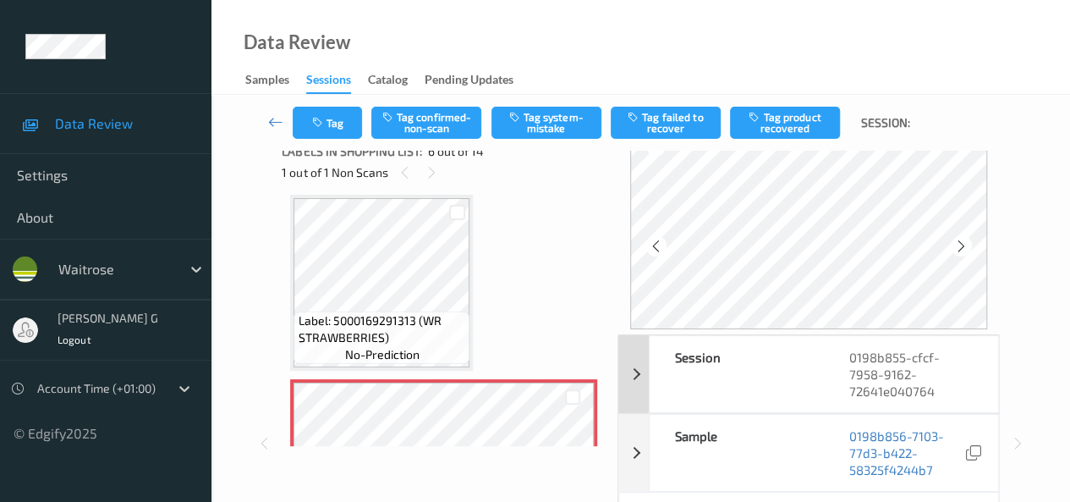
scroll to position [0, 0]
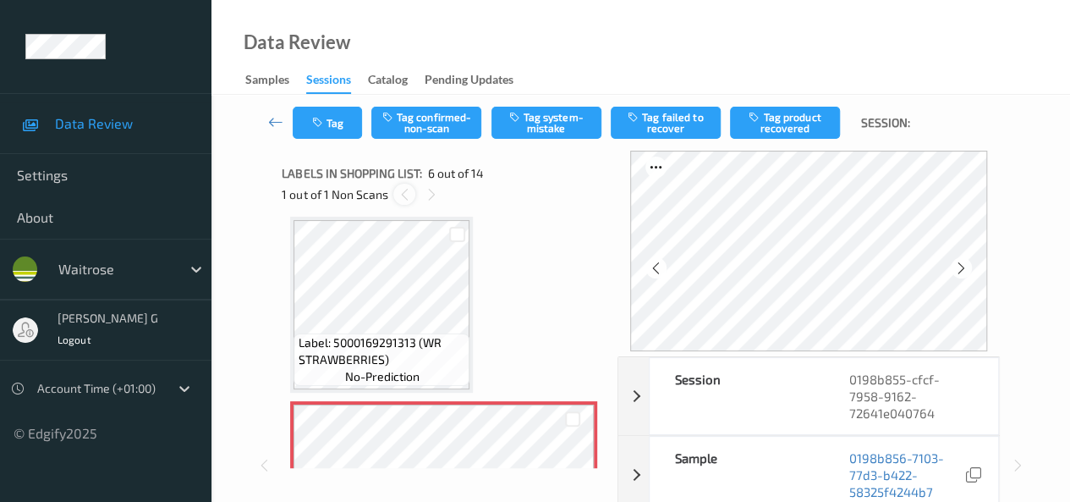
click at [404, 195] on icon at bounding box center [405, 194] width 14 height 15
click at [433, 194] on icon at bounding box center [432, 194] width 14 height 15
click at [966, 270] on icon at bounding box center [961, 267] width 14 height 15
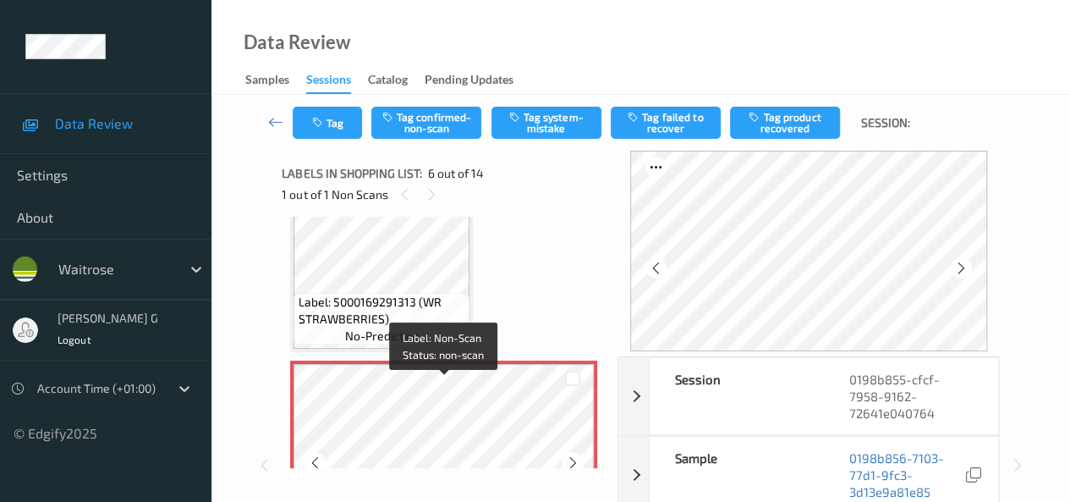
scroll to position [577, 0]
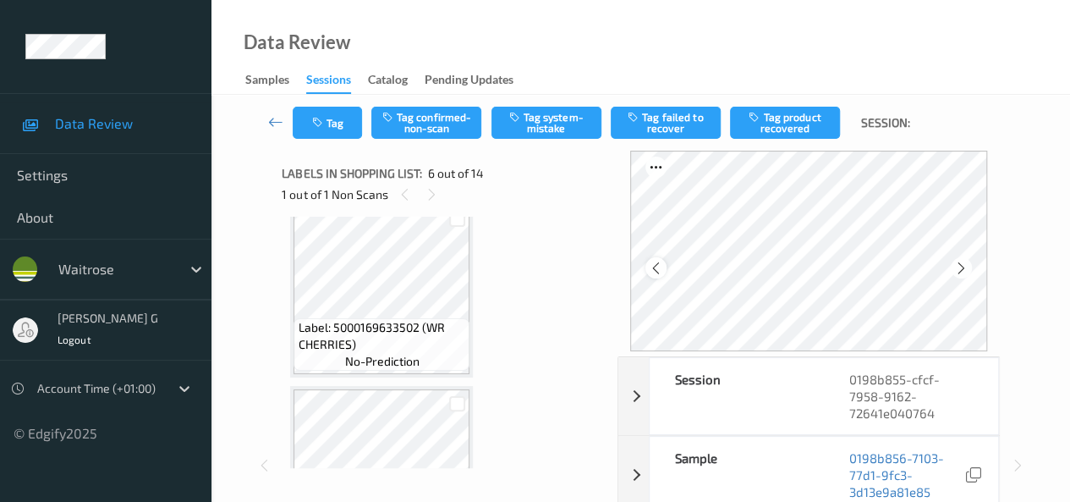
click at [655, 265] on icon at bounding box center [656, 267] width 14 height 15
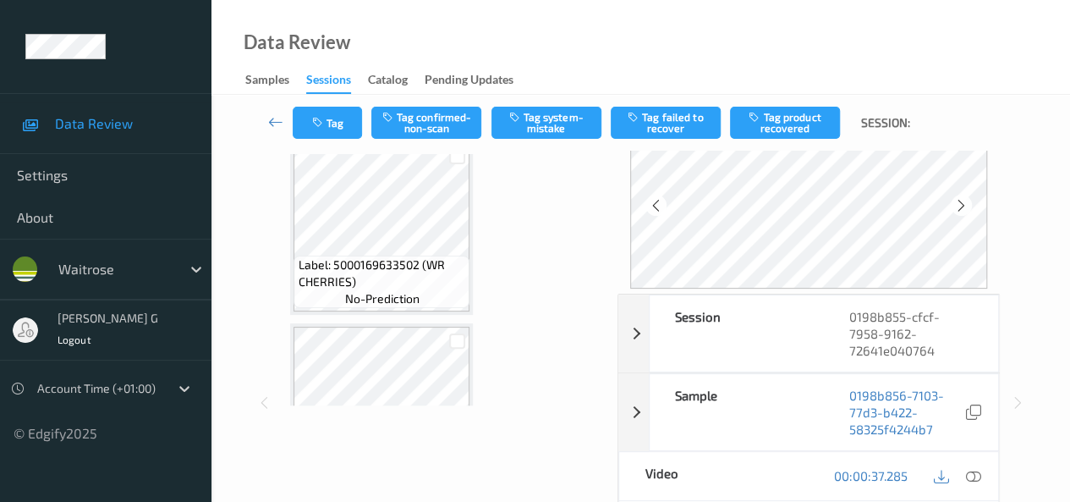
scroll to position [85, 0]
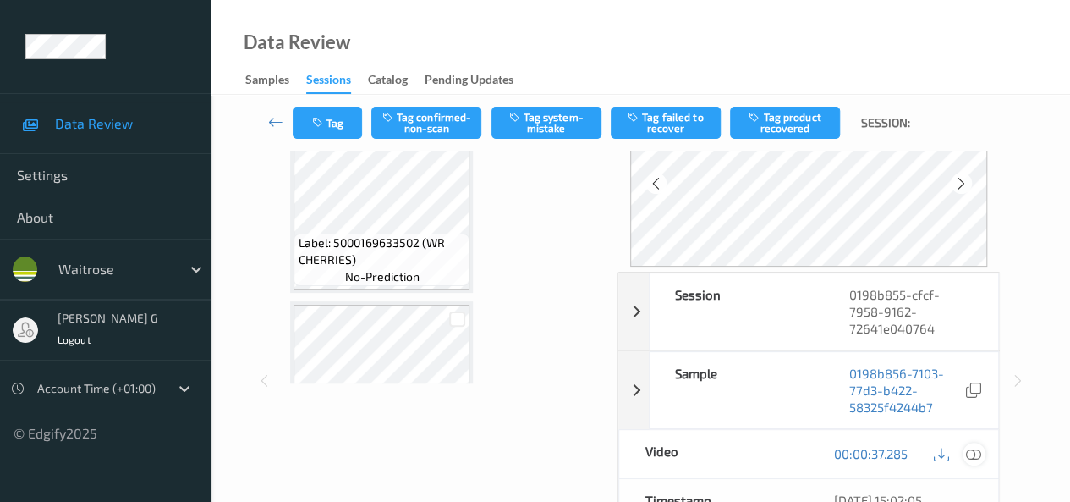
click at [973, 453] on icon at bounding box center [973, 453] width 15 height 15
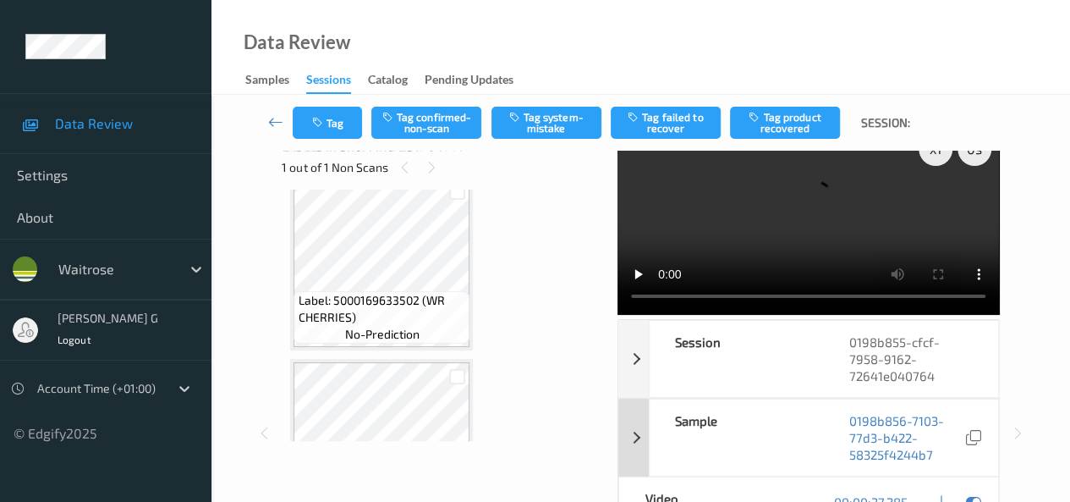
scroll to position [0, 0]
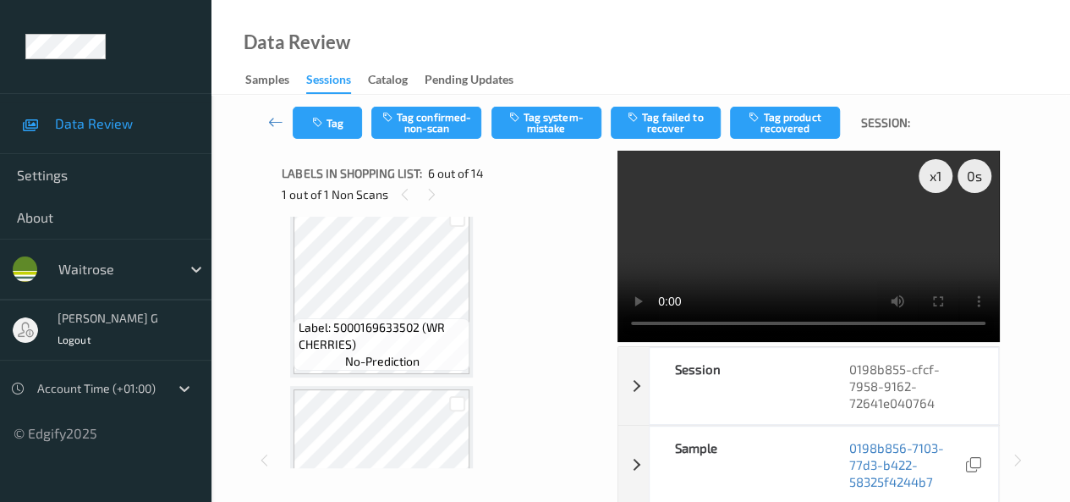
click at [729, 336] on video at bounding box center [809, 246] width 382 height 191
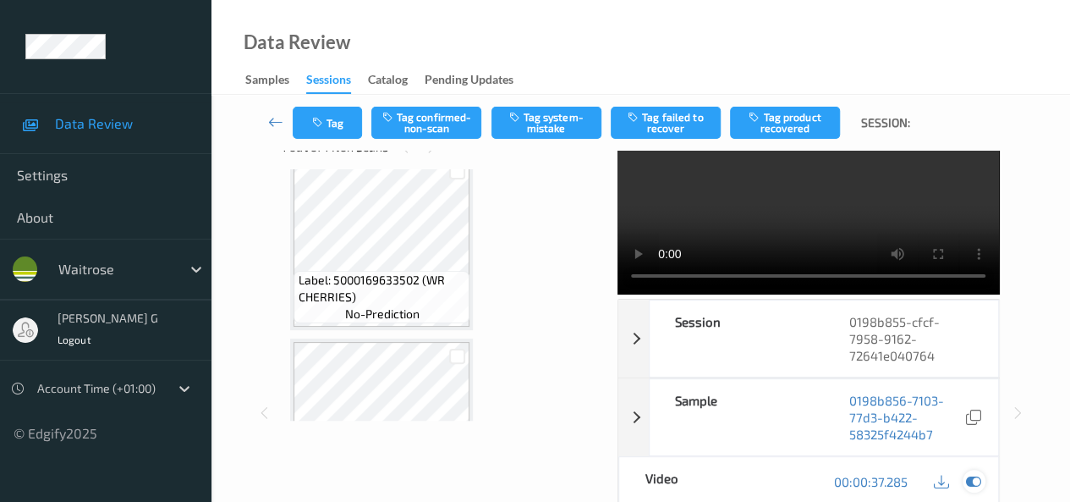
scroll to position [85, 0]
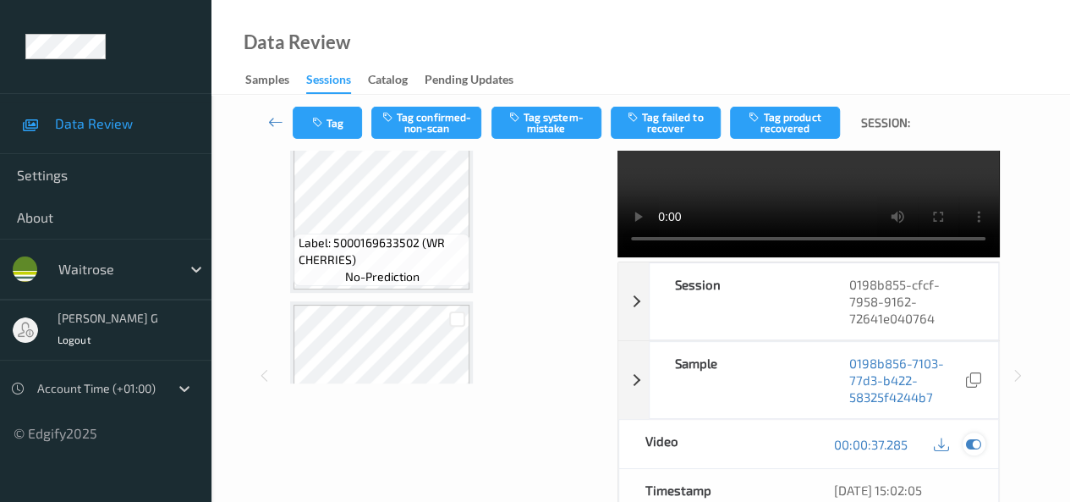
click at [977, 452] on icon at bounding box center [973, 444] width 15 height 15
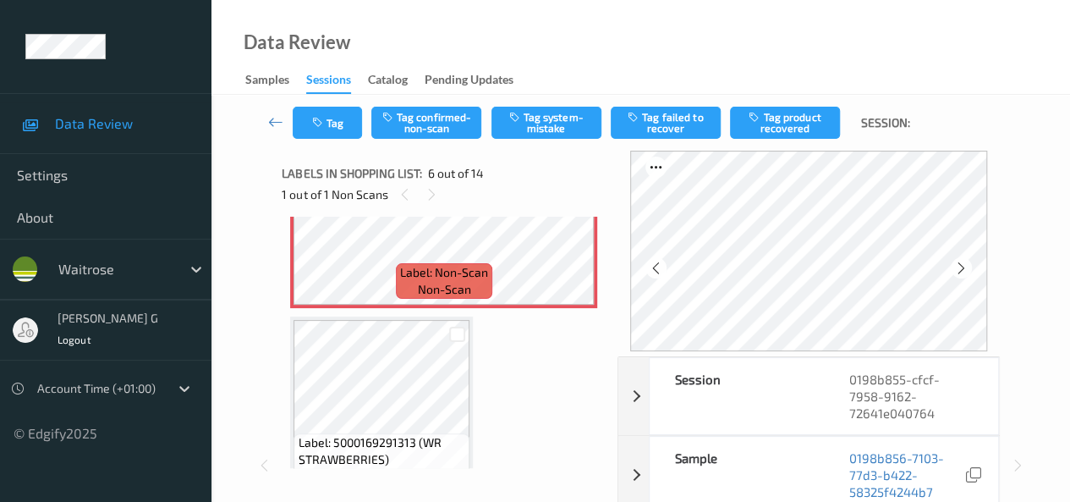
scroll to position [761, 0]
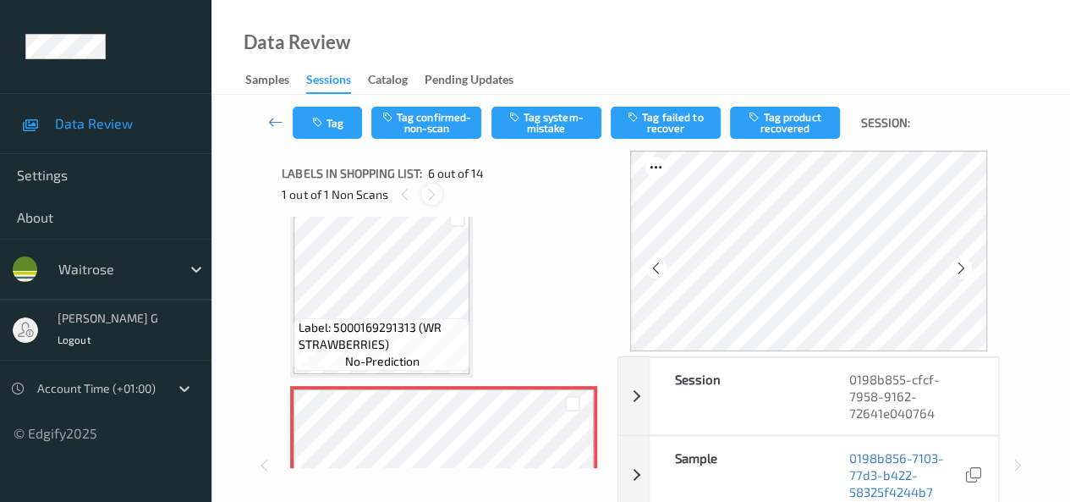
click at [428, 195] on icon at bounding box center [432, 194] width 14 height 15
click at [969, 266] on icon at bounding box center [961, 267] width 14 height 15
click at [650, 265] on div at bounding box center [655, 267] width 21 height 21
click at [969, 263] on icon at bounding box center [961, 267] width 14 height 15
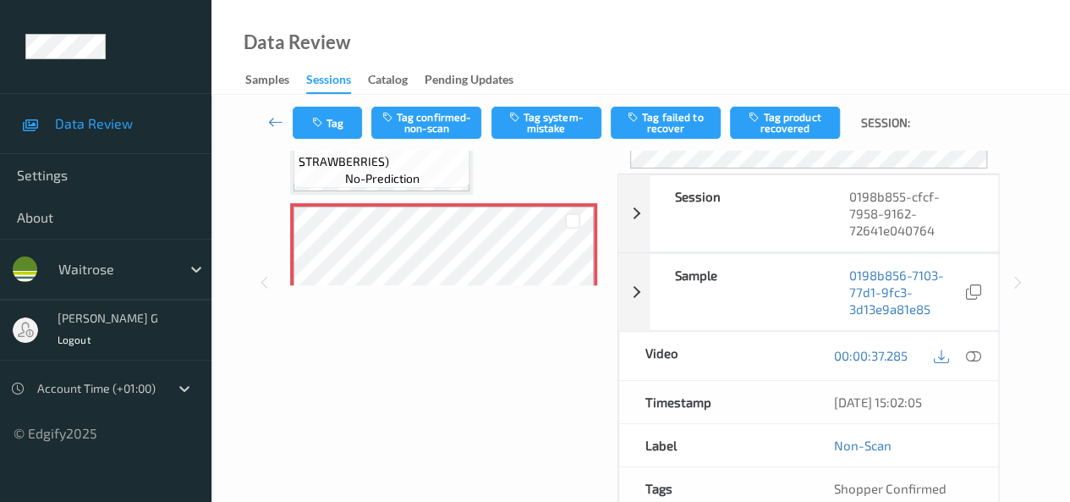
scroll to position [254, 0]
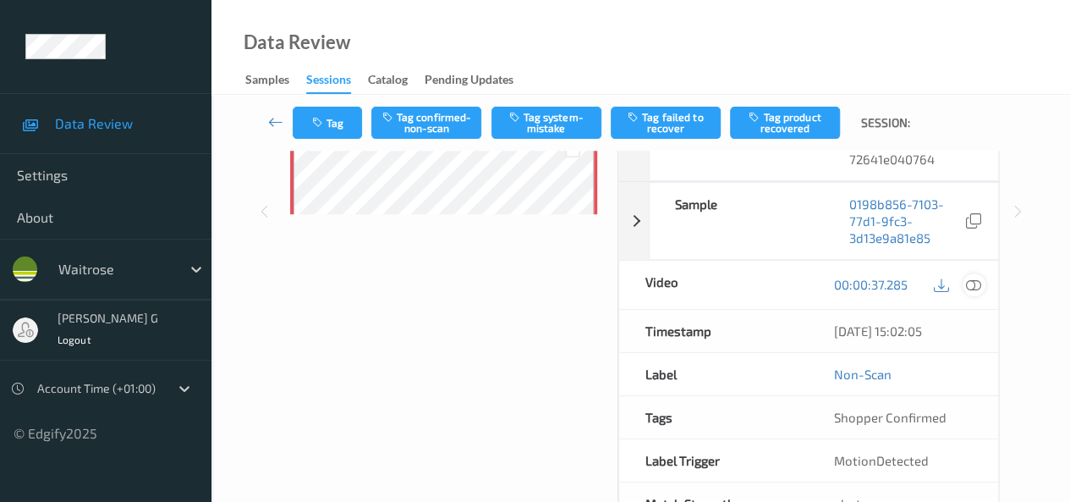
click at [974, 288] on icon at bounding box center [973, 284] width 15 height 15
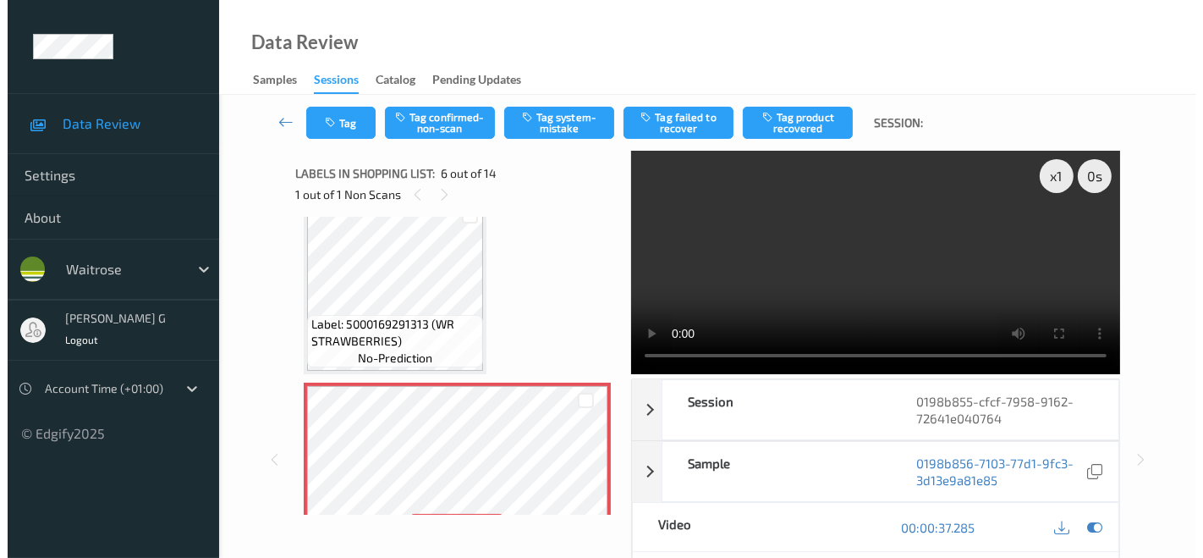
scroll to position [788, 0]
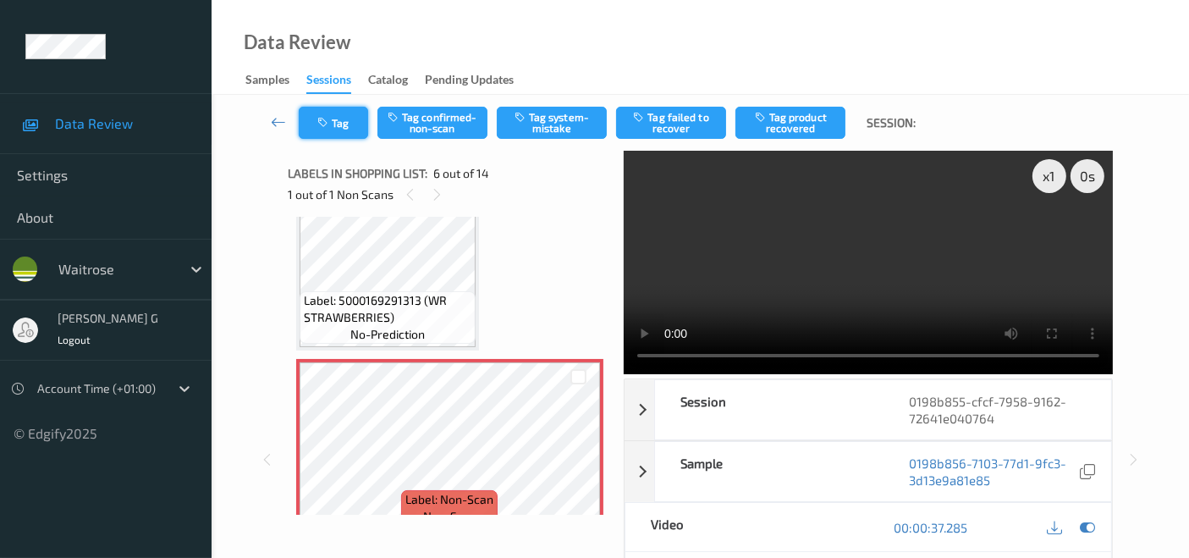
click at [343, 122] on button "Tag" at bounding box center [333, 123] width 69 height 32
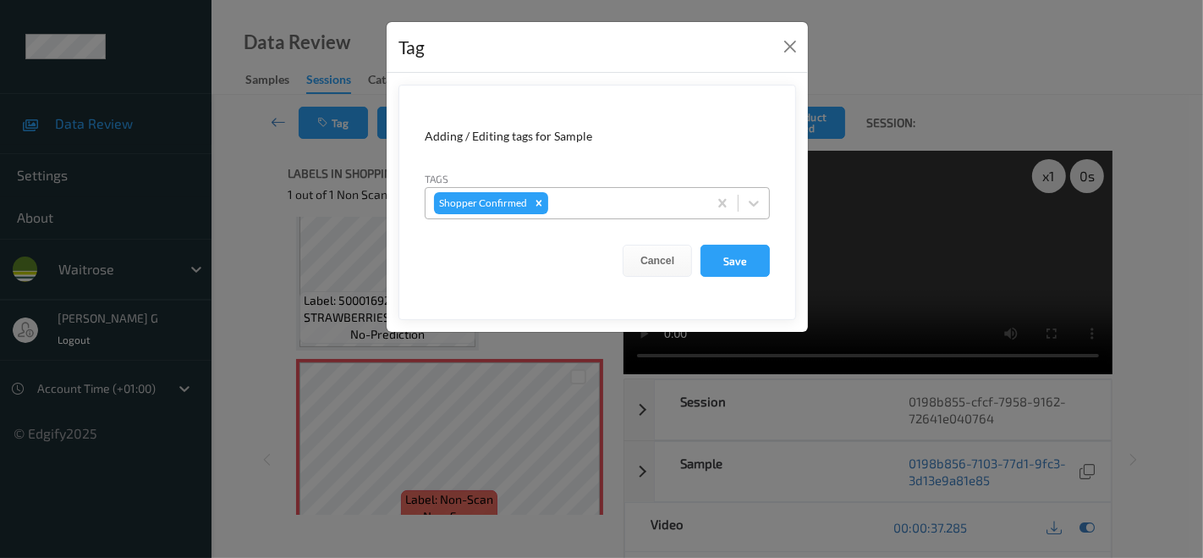
click at [585, 209] on div at bounding box center [625, 203] width 147 height 20
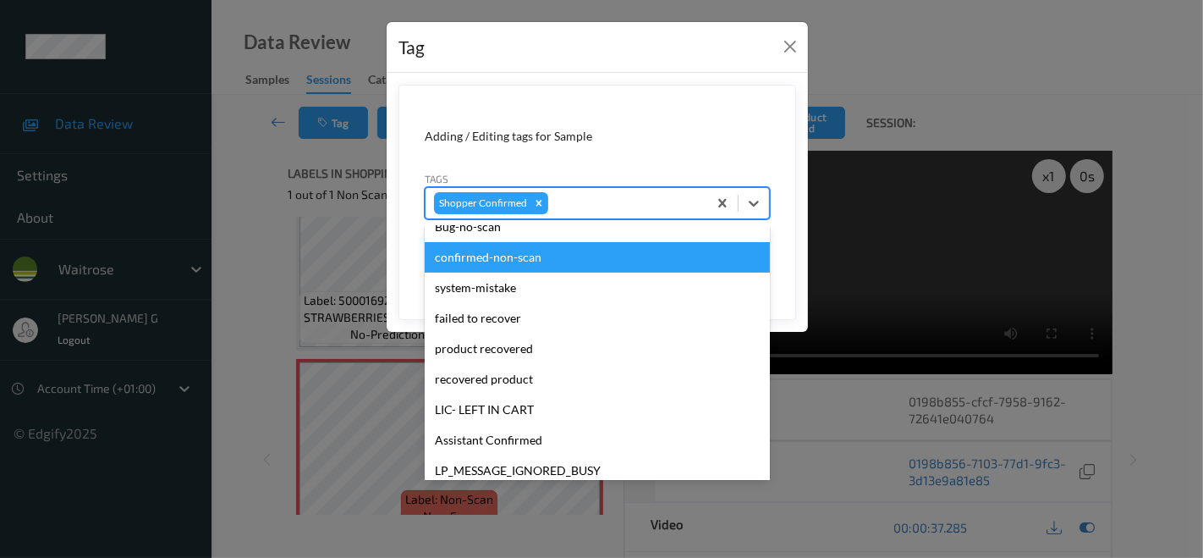
scroll to position [188, 0]
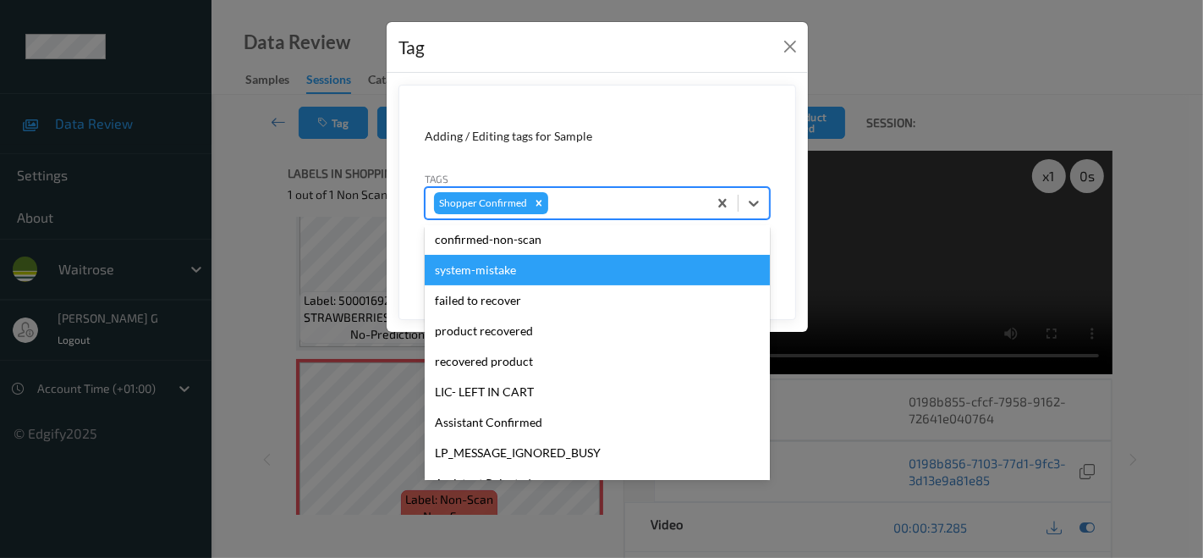
click at [491, 274] on div "system-mistake" at bounding box center [597, 270] width 345 height 30
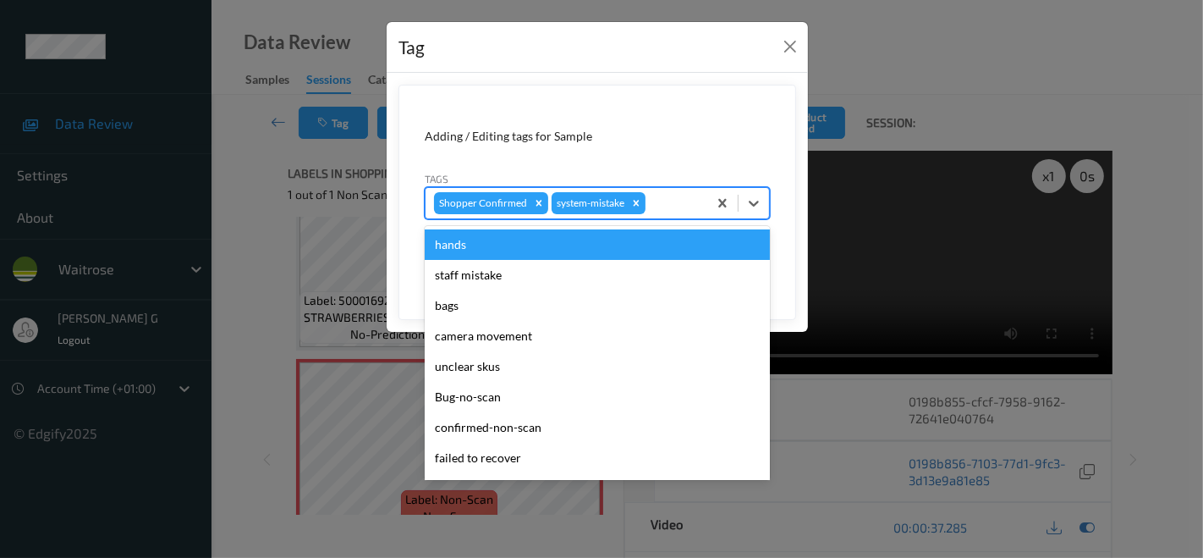
click at [660, 207] on div at bounding box center [674, 203] width 50 height 20
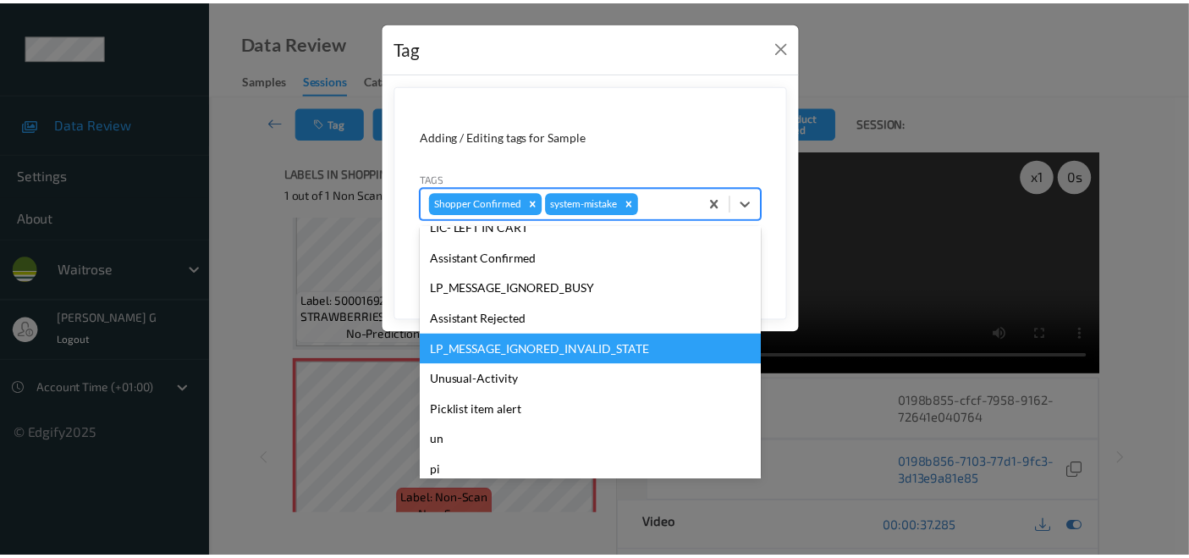
scroll to position [331, 0]
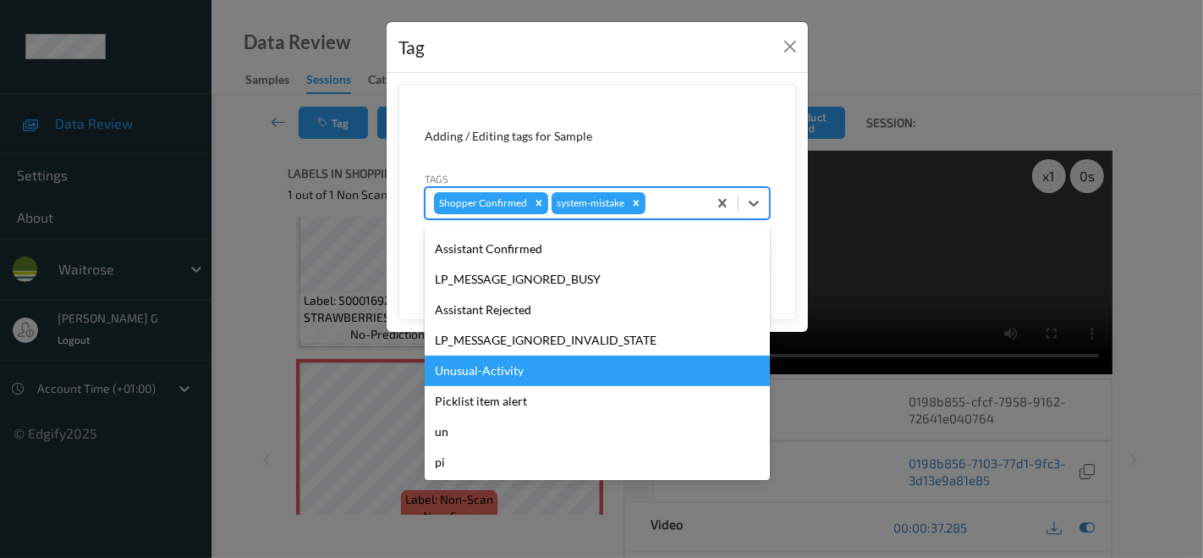
click at [511, 371] on div "Unusual-Activity" at bounding box center [597, 370] width 345 height 30
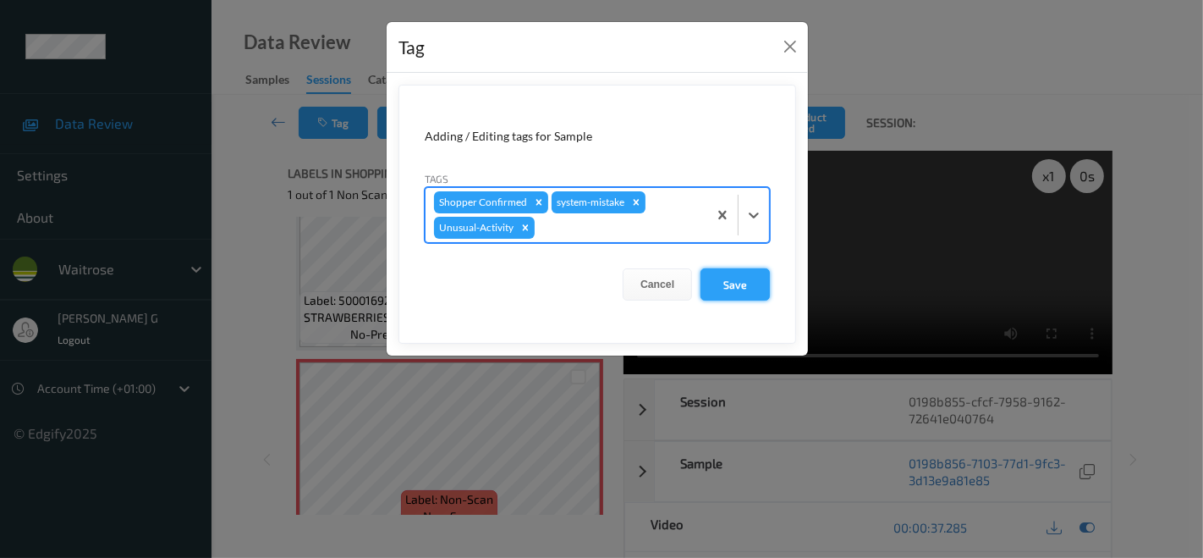
click at [722, 277] on button "Save" at bounding box center [734, 284] width 69 height 32
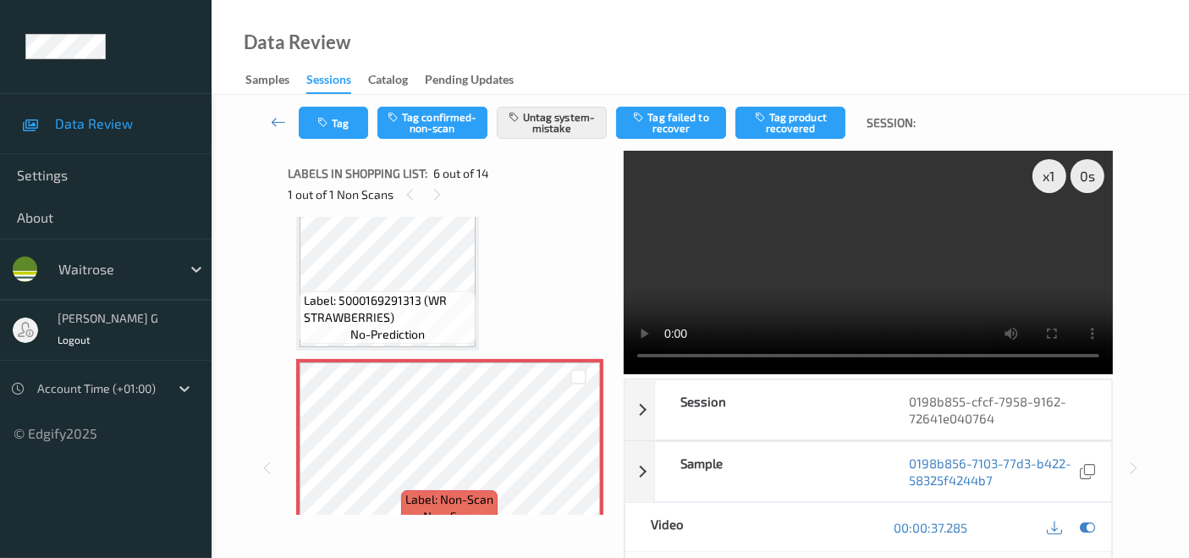
click at [1082, 285] on div "Tag Tag confirmed-non-scan Untag system-mistake Tag failed to recover Tag produ…" at bounding box center [699, 457] width 977 height 725
click at [1082, 501] on icon at bounding box center [1086, 526] width 15 height 15
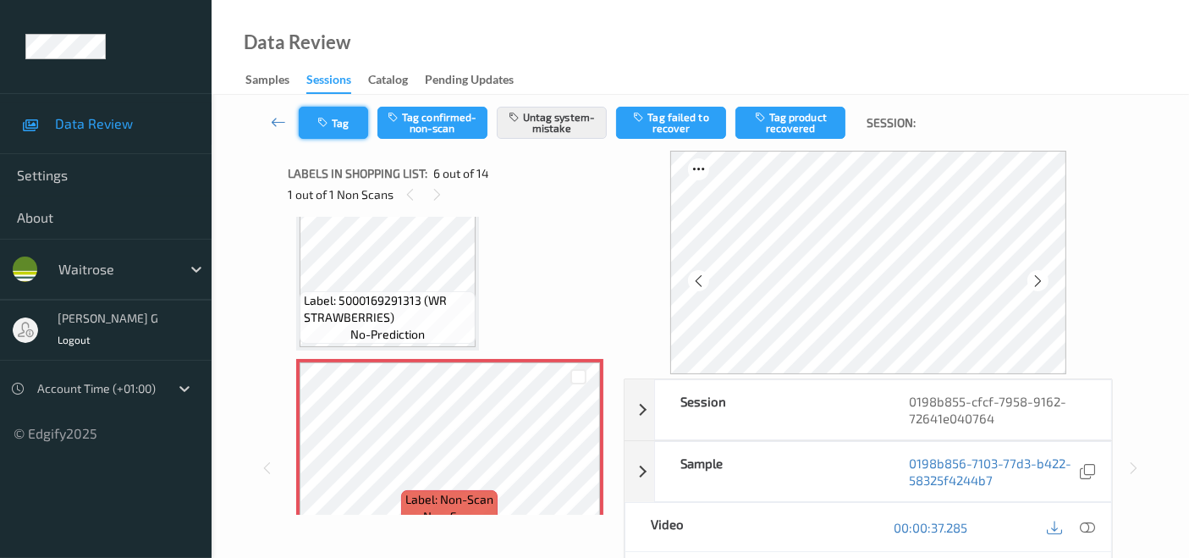
click at [328, 118] on icon "button" at bounding box center [324, 123] width 14 height 12
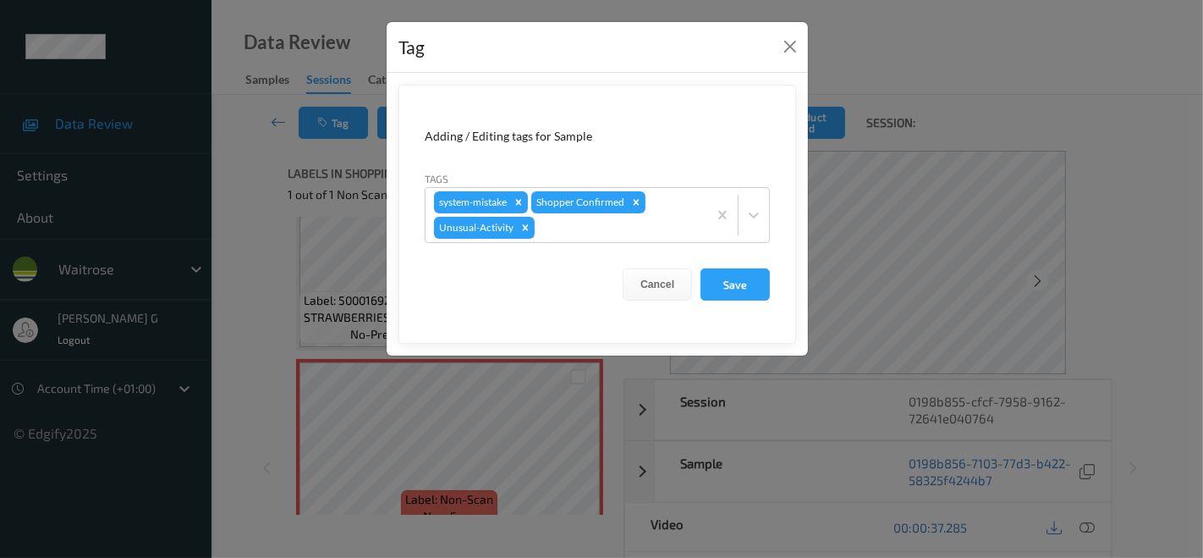
click at [241, 240] on div "Tag Adding / Editing tags for Sample Tags system-mistake Shopper Confirmed Unus…" at bounding box center [601, 279] width 1203 height 558
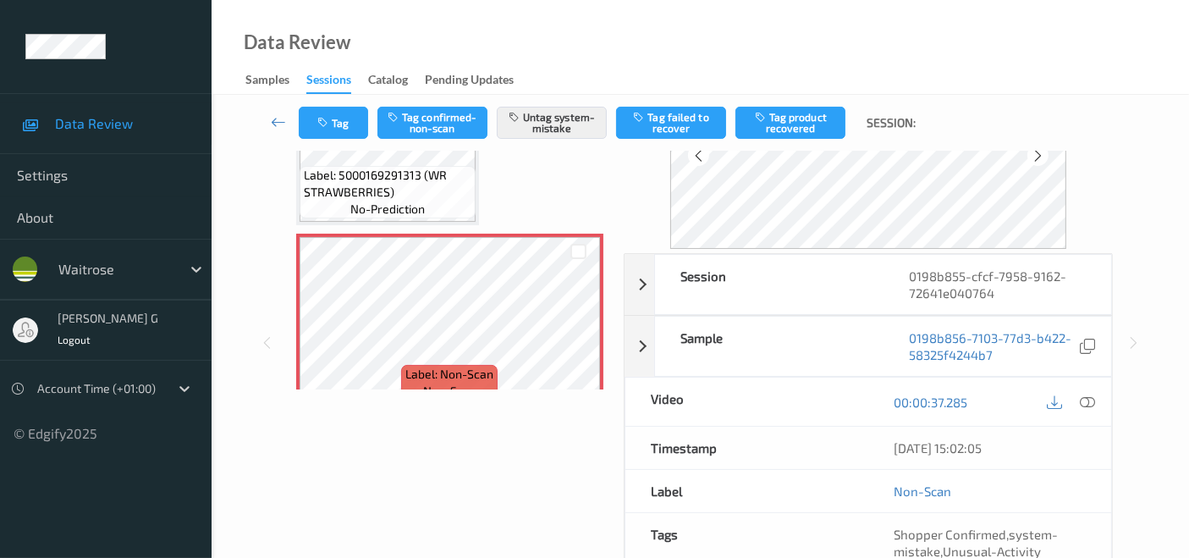
scroll to position [0, 0]
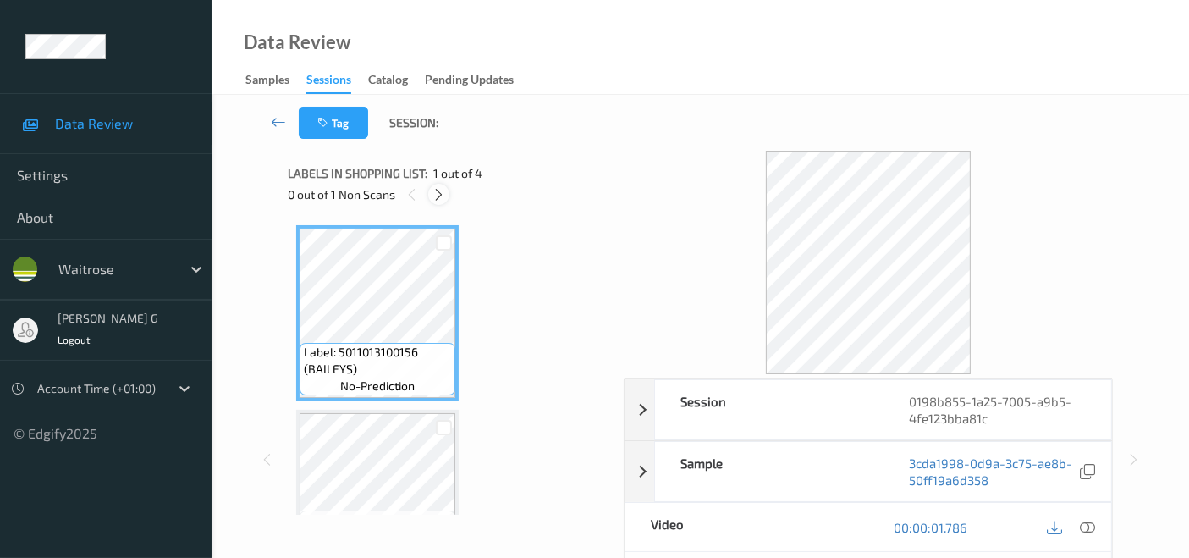
click at [434, 195] on icon at bounding box center [438, 194] width 14 height 15
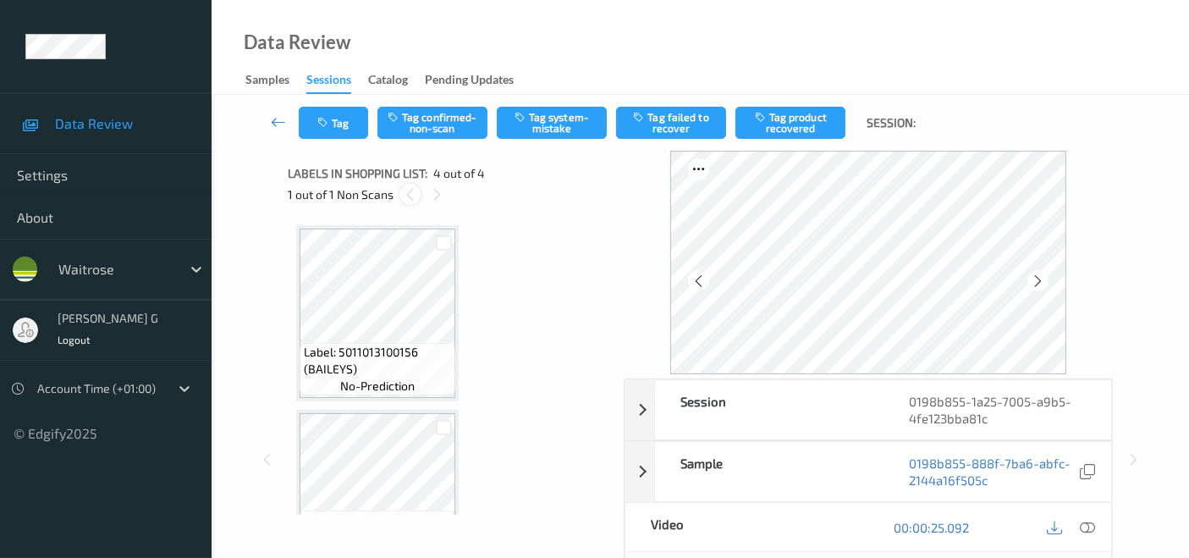
click at [406, 199] on icon at bounding box center [410, 194] width 14 height 15
click at [1090, 526] on icon at bounding box center [1086, 526] width 15 height 15
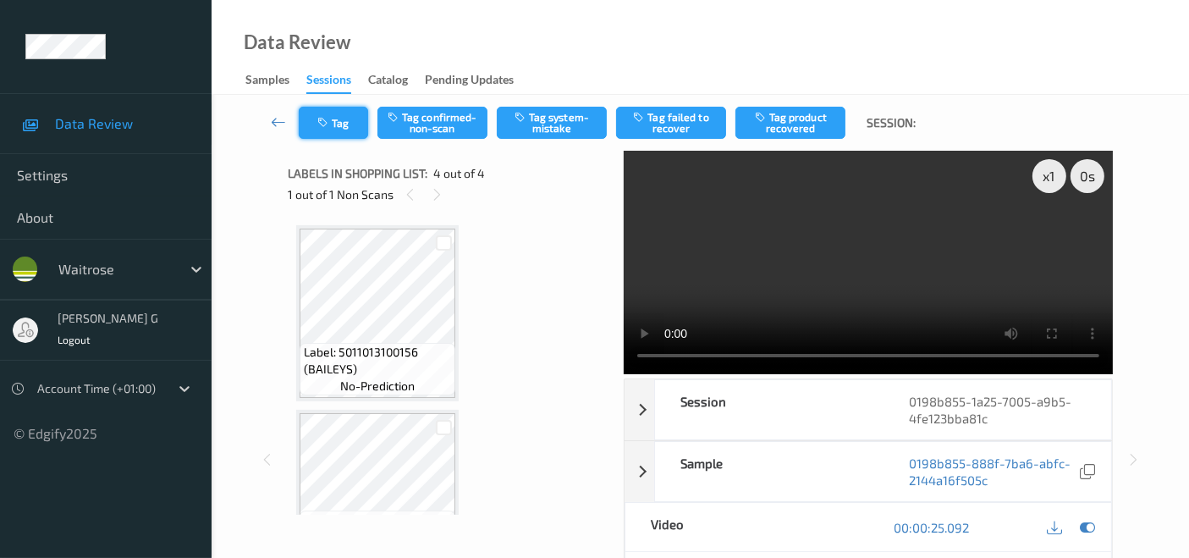
click at [332, 116] on button "Tag" at bounding box center [333, 123] width 69 height 32
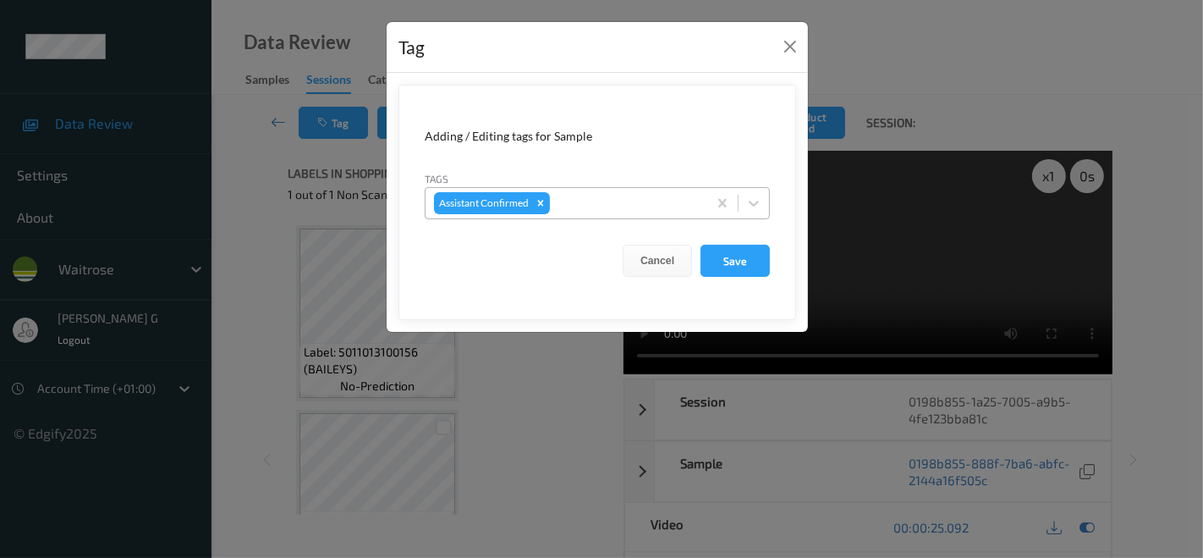
click at [603, 205] on div at bounding box center [626, 203] width 146 height 20
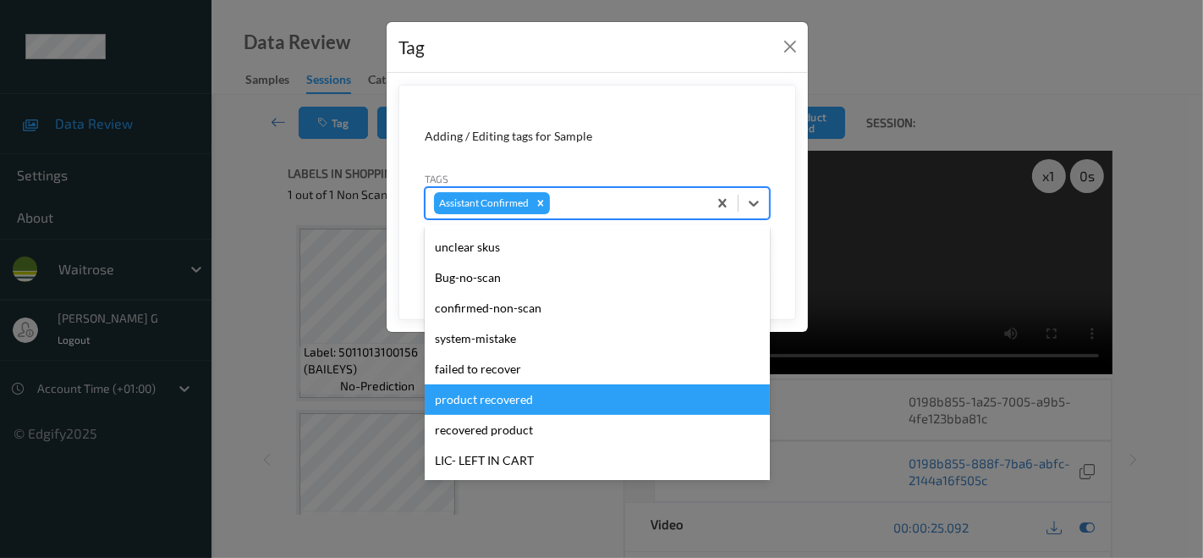
scroll to position [94, 0]
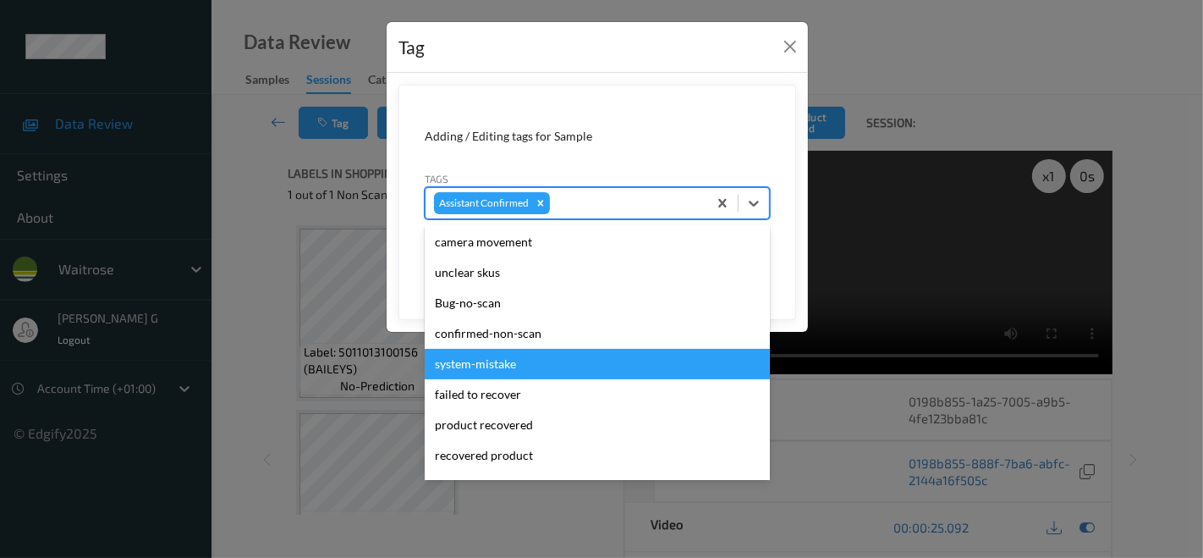
click at [488, 357] on div "system-mistake" at bounding box center [597, 364] width 345 height 30
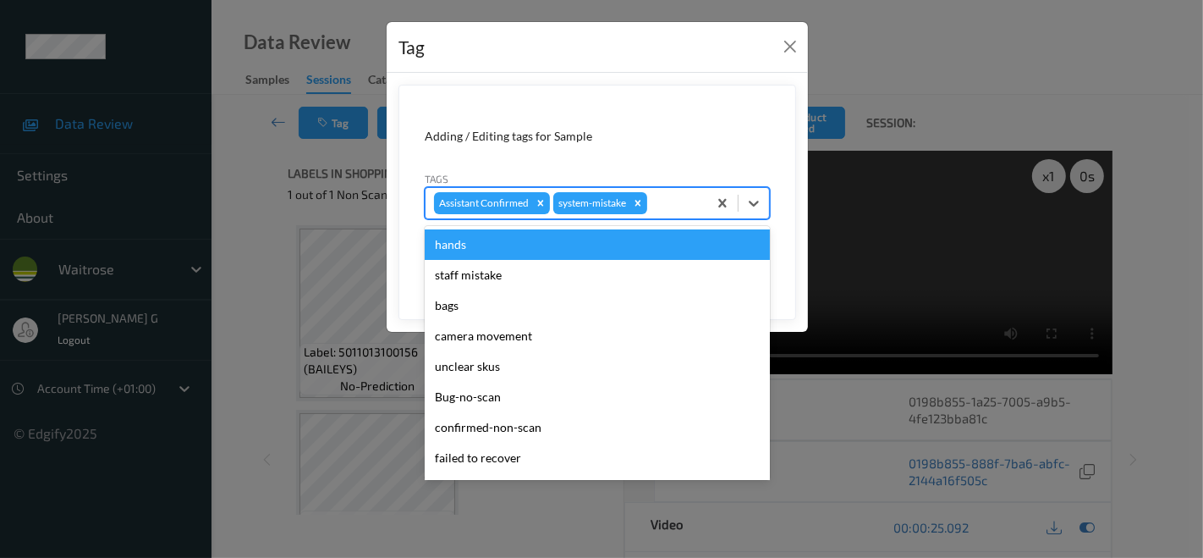
click at [677, 201] on div at bounding box center [675, 203] width 48 height 20
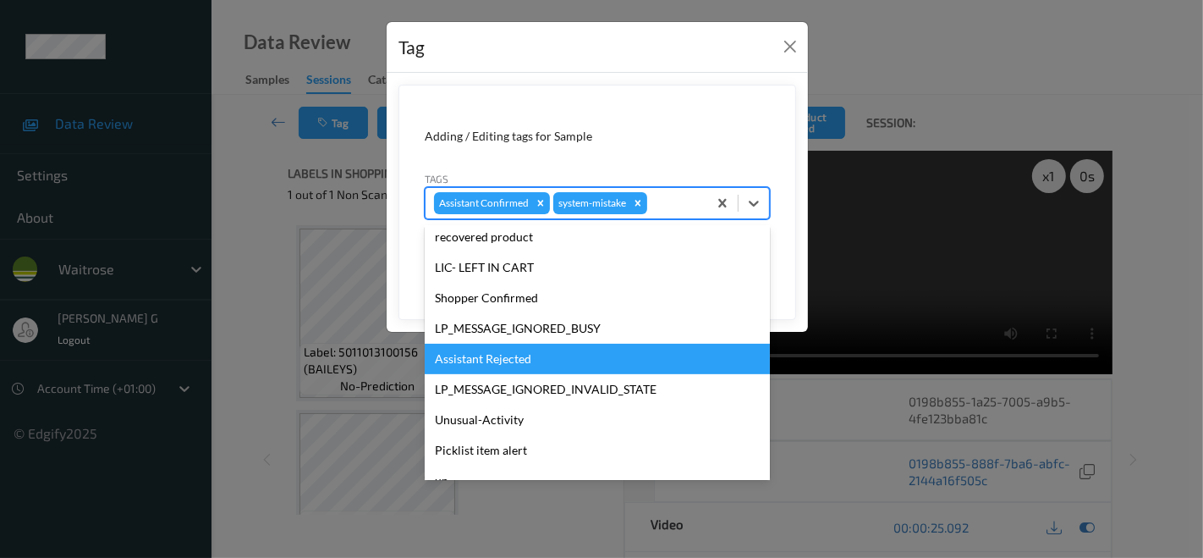
scroll to position [331, 0]
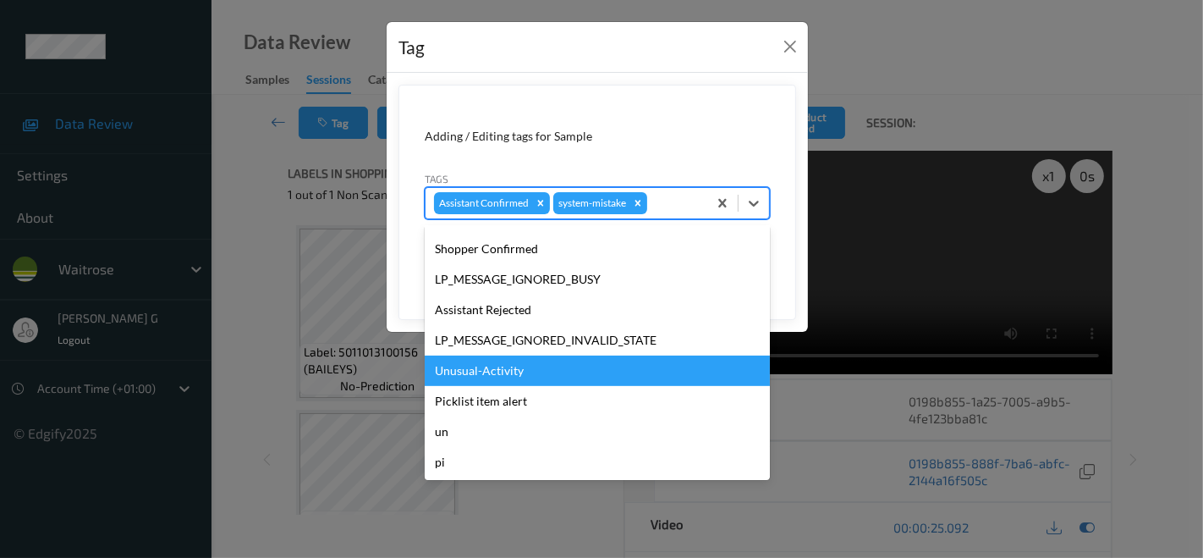
click at [474, 374] on div "Unusual-Activity" at bounding box center [597, 370] width 345 height 30
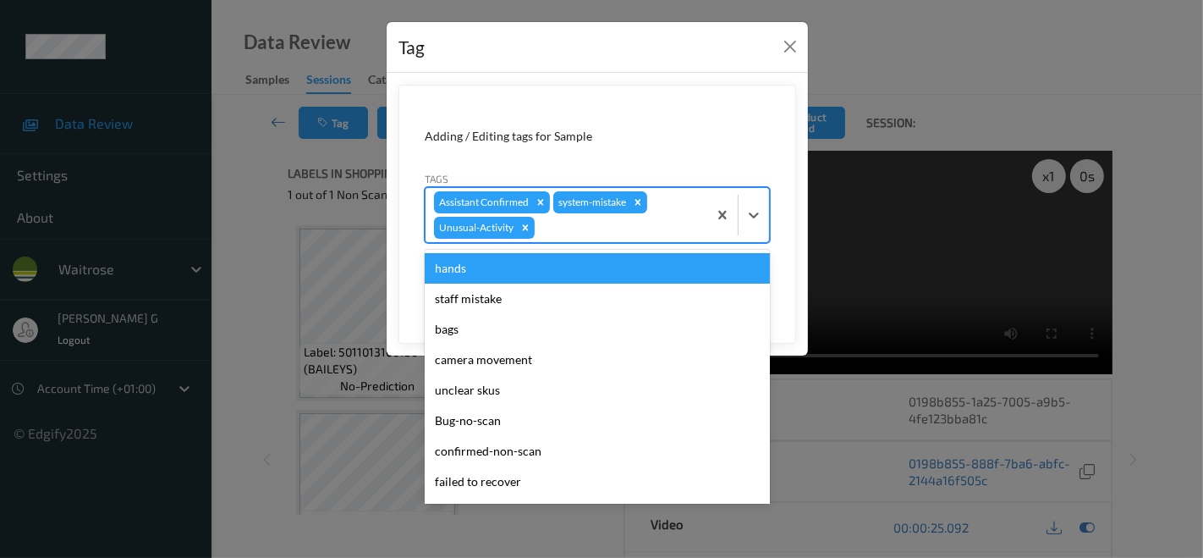
click at [642, 232] on div at bounding box center [618, 227] width 161 height 20
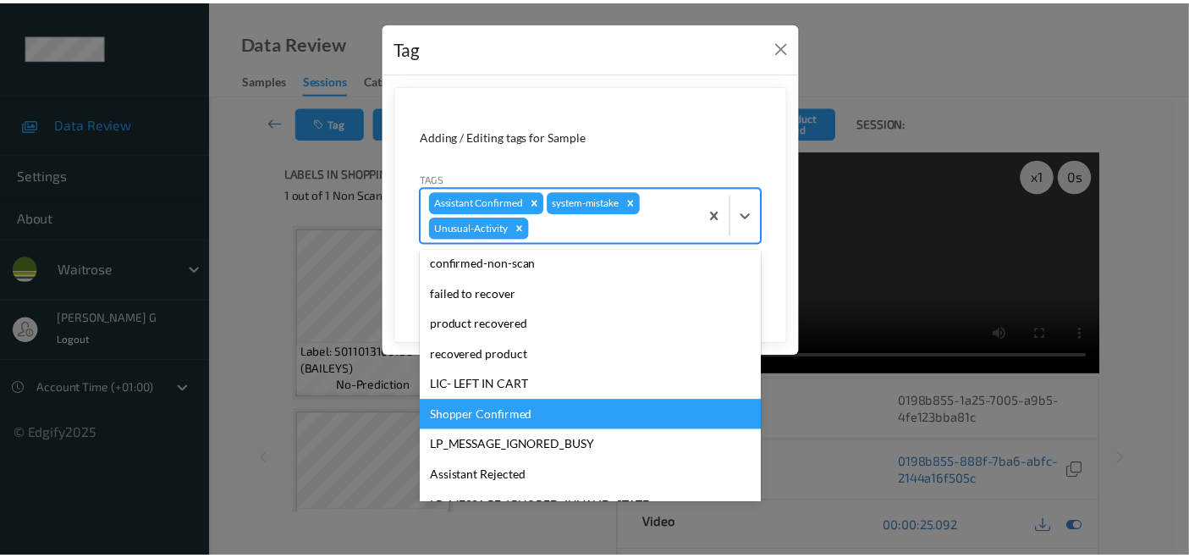
scroll to position [282, 0]
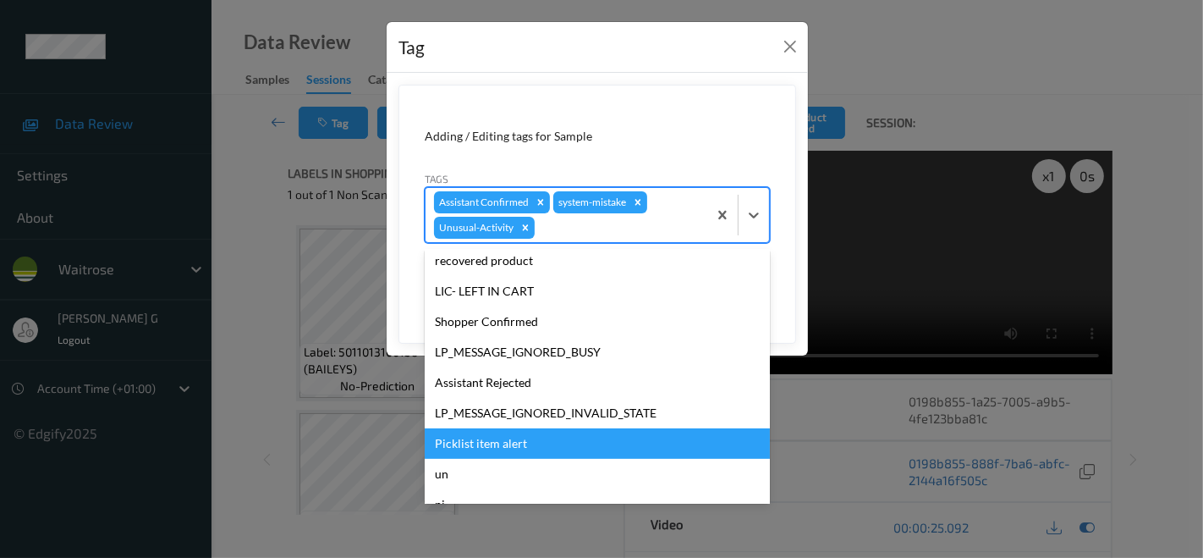
click at [472, 441] on div "Picklist item alert" at bounding box center [597, 443] width 345 height 30
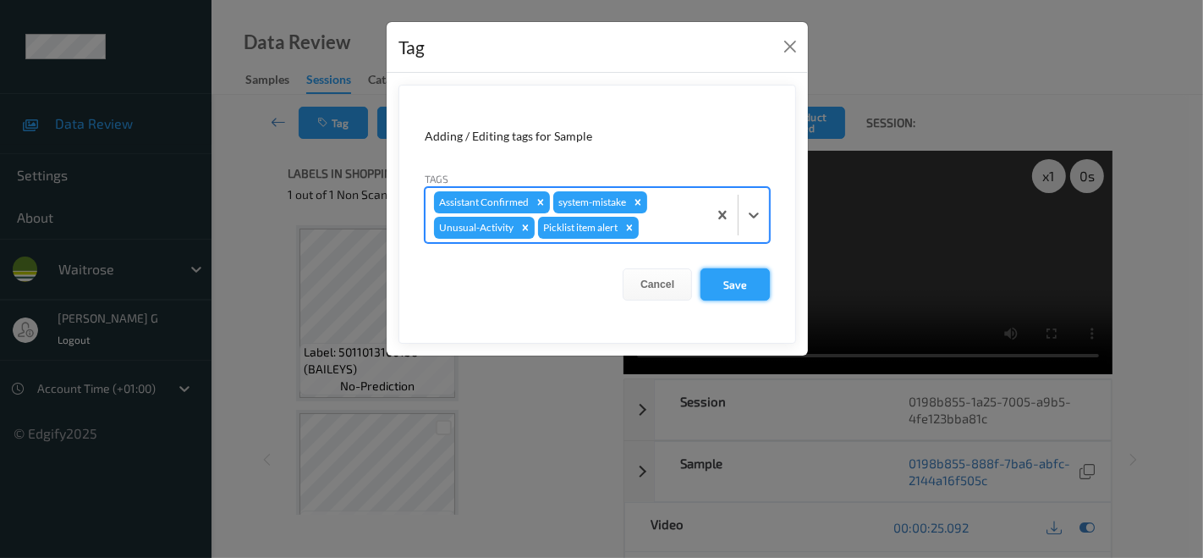
click at [732, 283] on button "Save" at bounding box center [734, 284] width 69 height 32
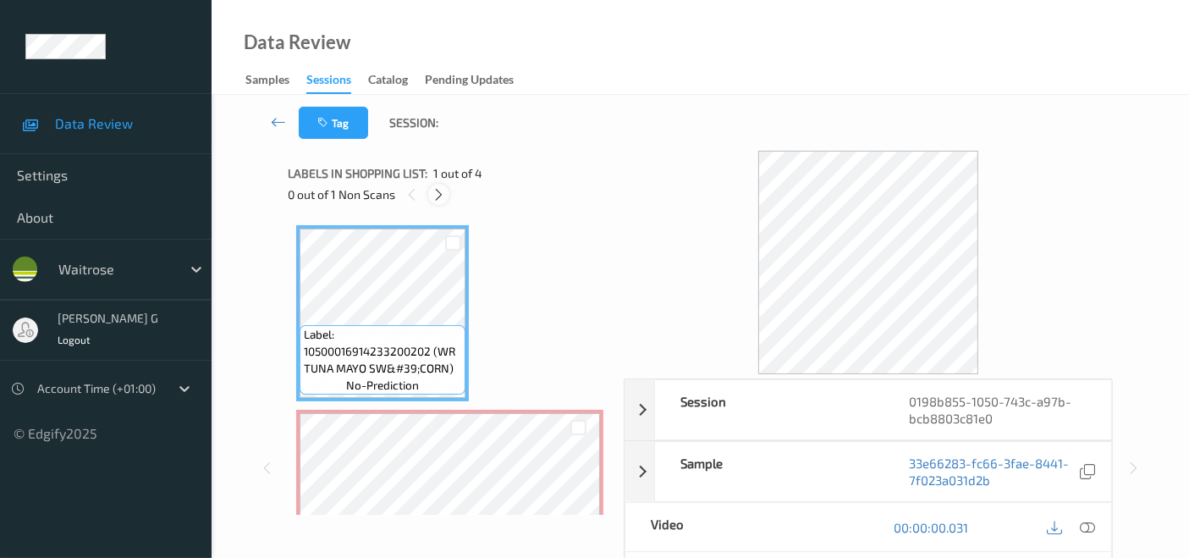
click at [440, 199] on icon at bounding box center [438, 194] width 14 height 15
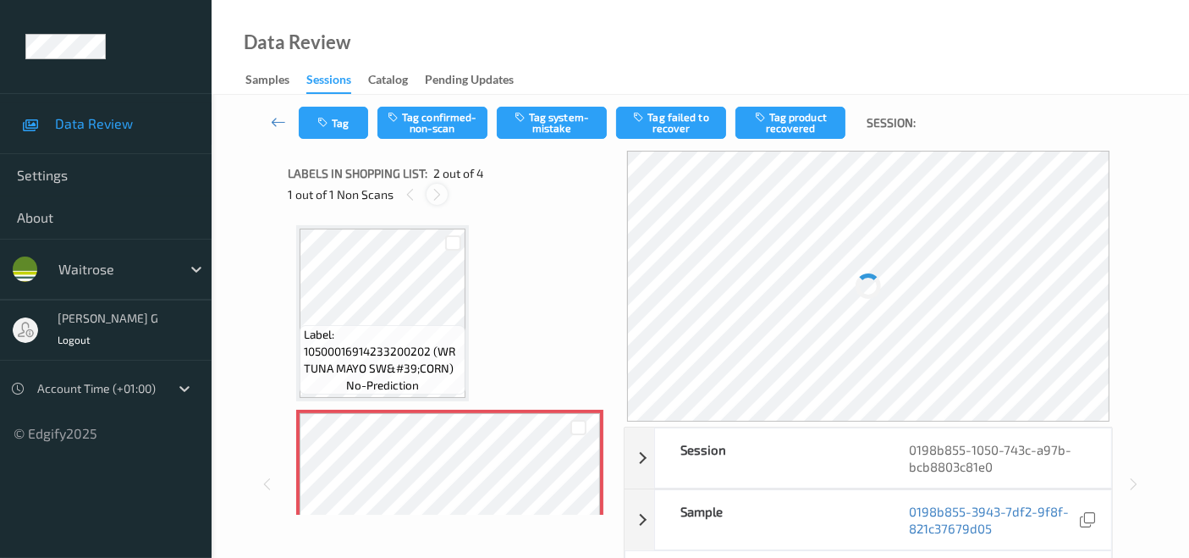
scroll to position [8, 0]
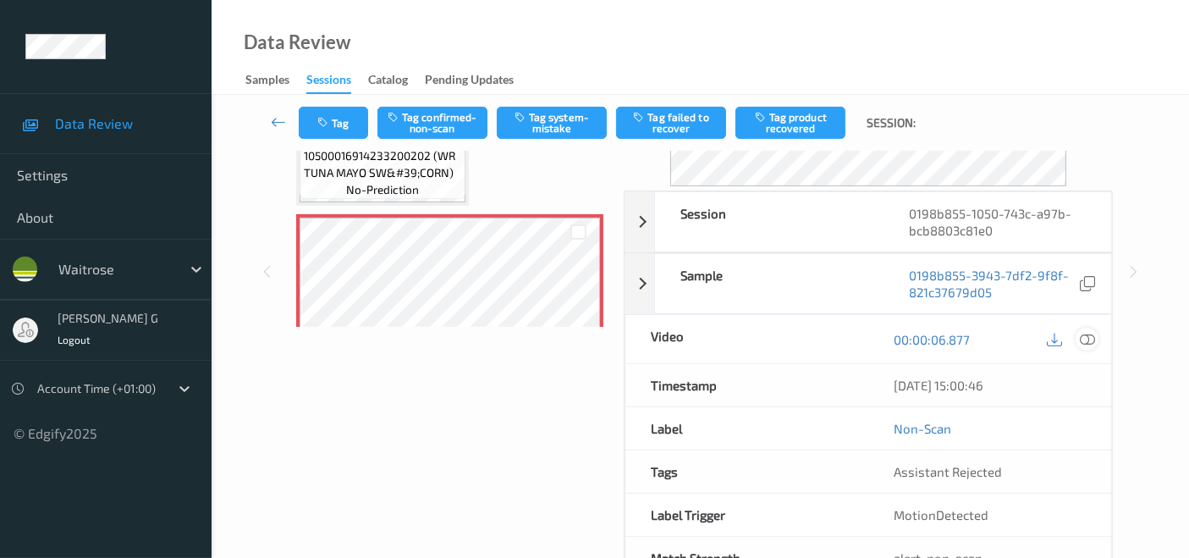
click at [1090, 337] on icon at bounding box center [1086, 339] width 15 height 15
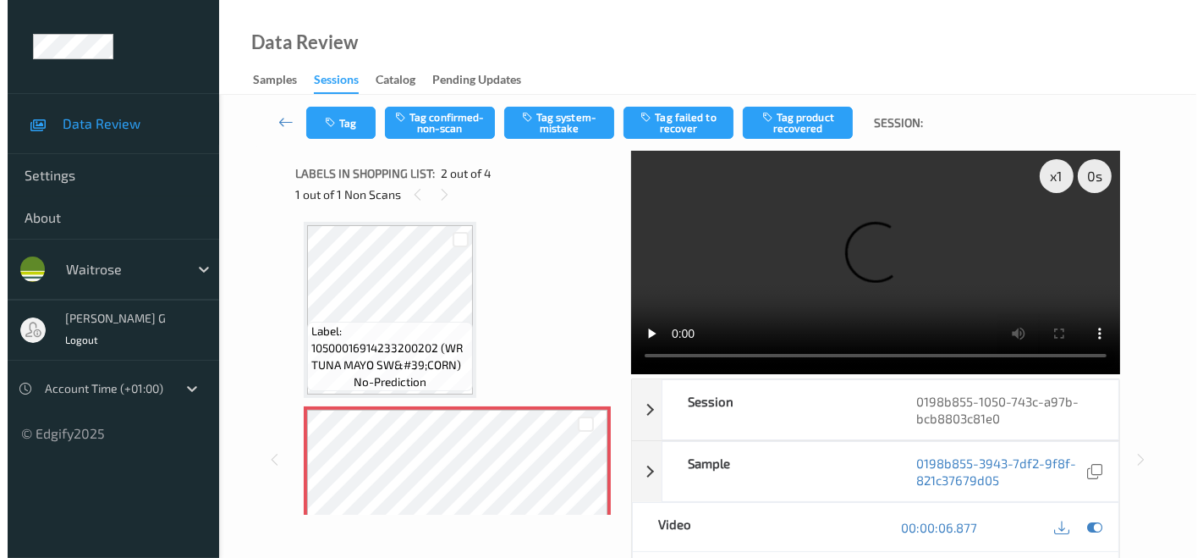
scroll to position [0, 0]
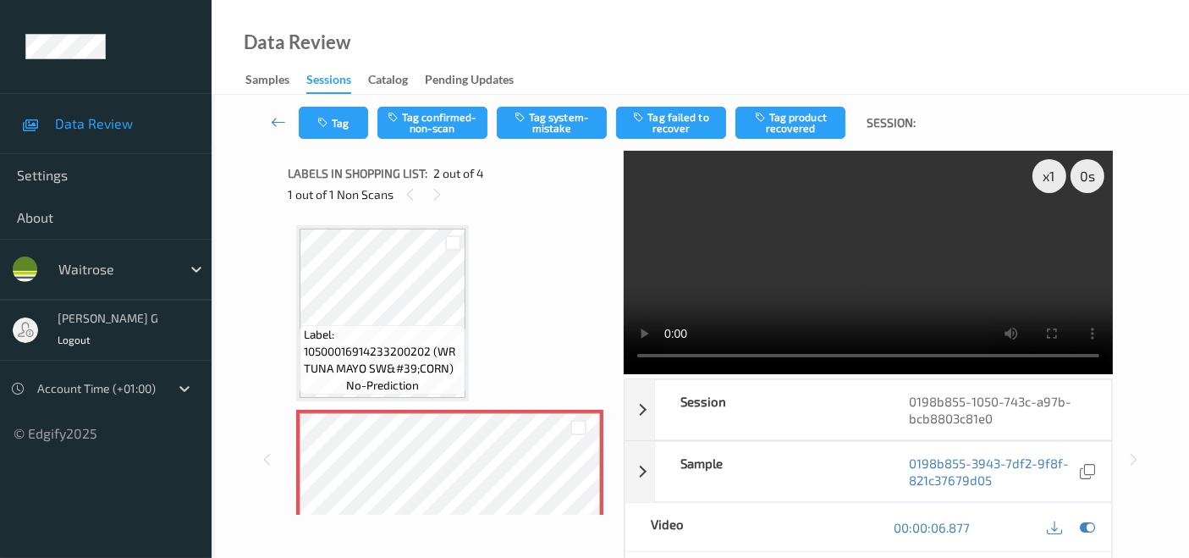
click at [656, 358] on video at bounding box center [867, 262] width 489 height 223
click at [632, 356] on video at bounding box center [867, 262] width 489 height 223
click at [609, 388] on div "x 1 0 s Session 0198b855-1050-743c-a97b-bcb8803c81e0 Session ID 0198b855-1050-7…" at bounding box center [700, 460] width 825 height 618
click at [340, 121] on button "Tag" at bounding box center [333, 123] width 69 height 32
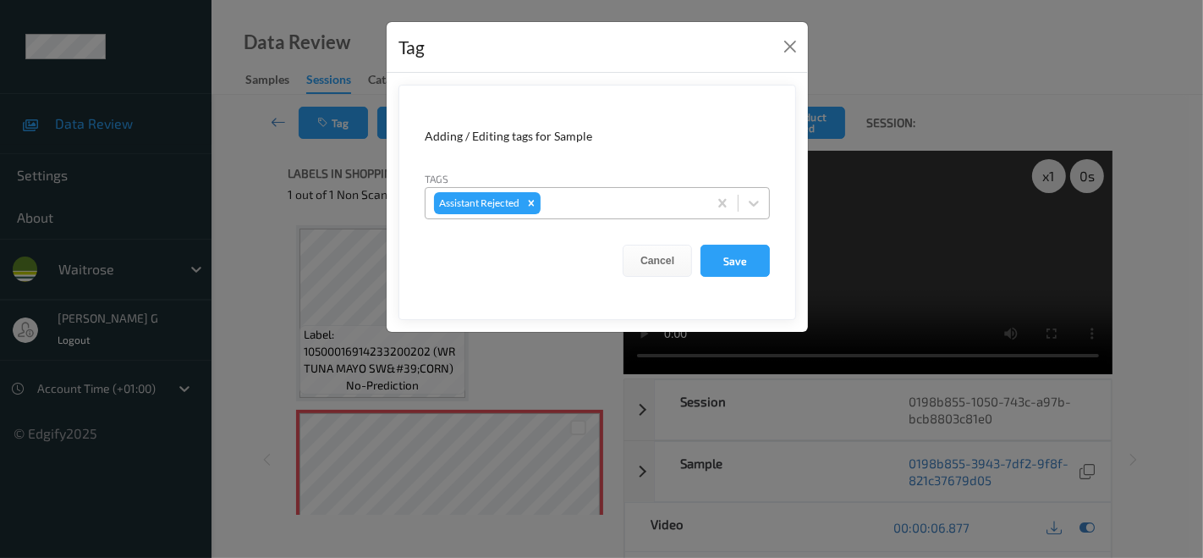
click at [599, 198] on div at bounding box center [621, 203] width 155 height 20
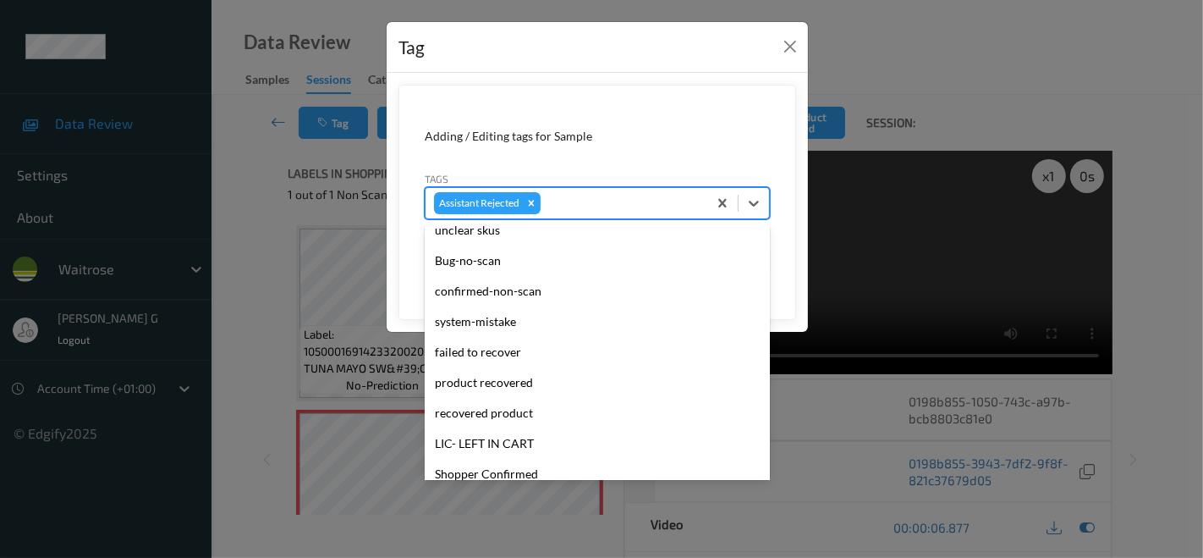
scroll to position [188, 0]
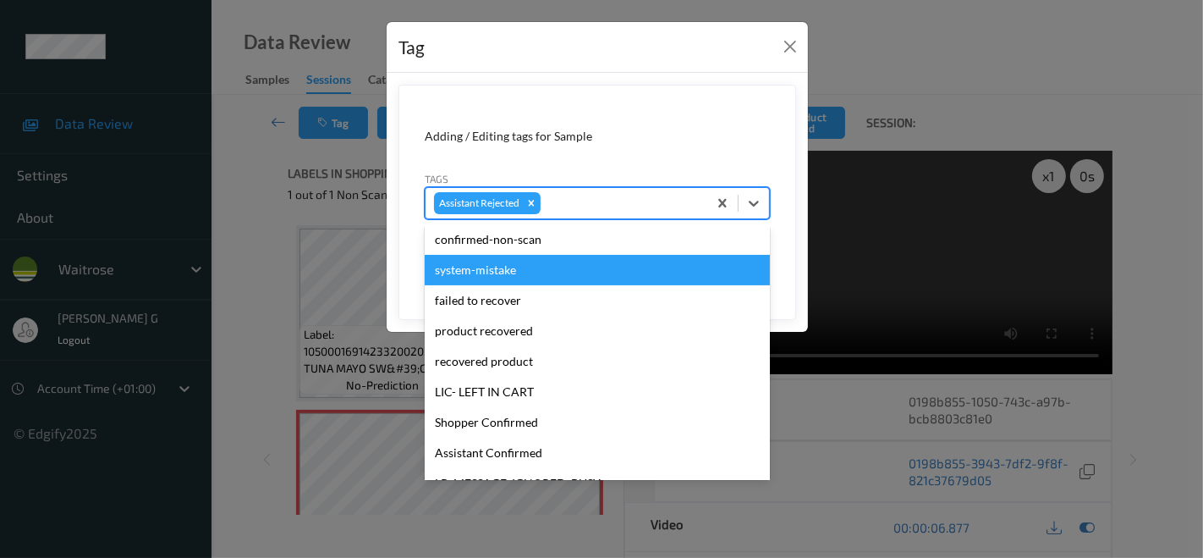
click at [508, 272] on div "system-mistake" at bounding box center [597, 270] width 345 height 30
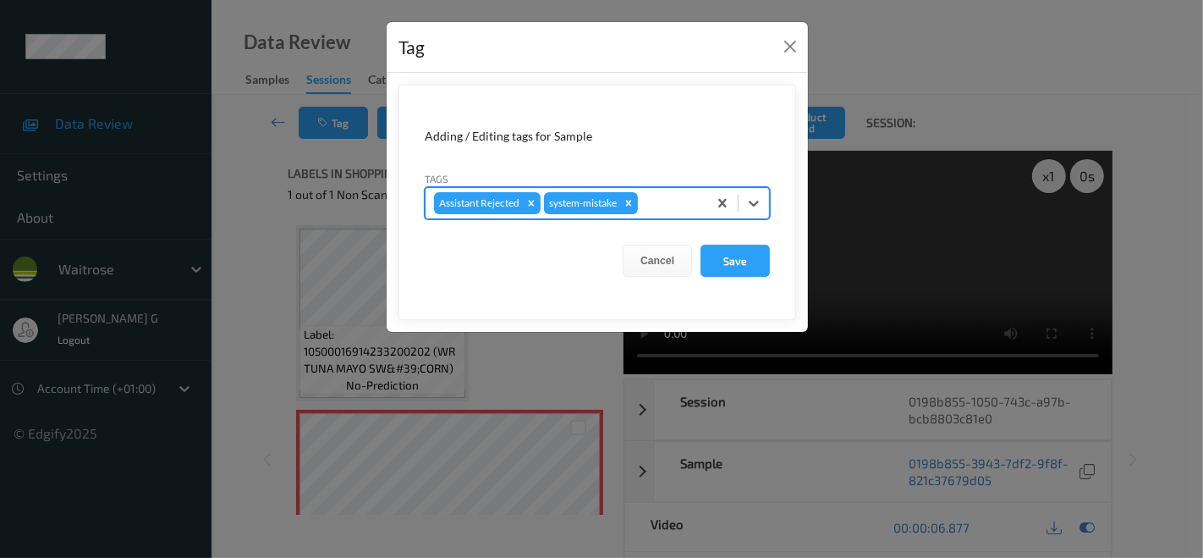
click at [674, 200] on div at bounding box center [670, 203] width 58 height 20
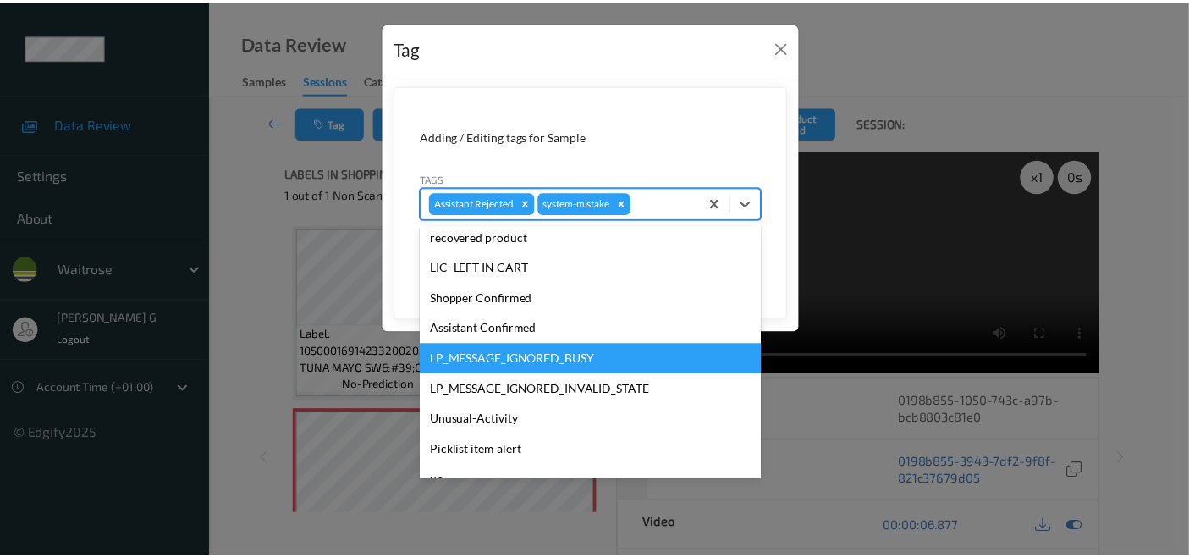
scroll to position [331, 0]
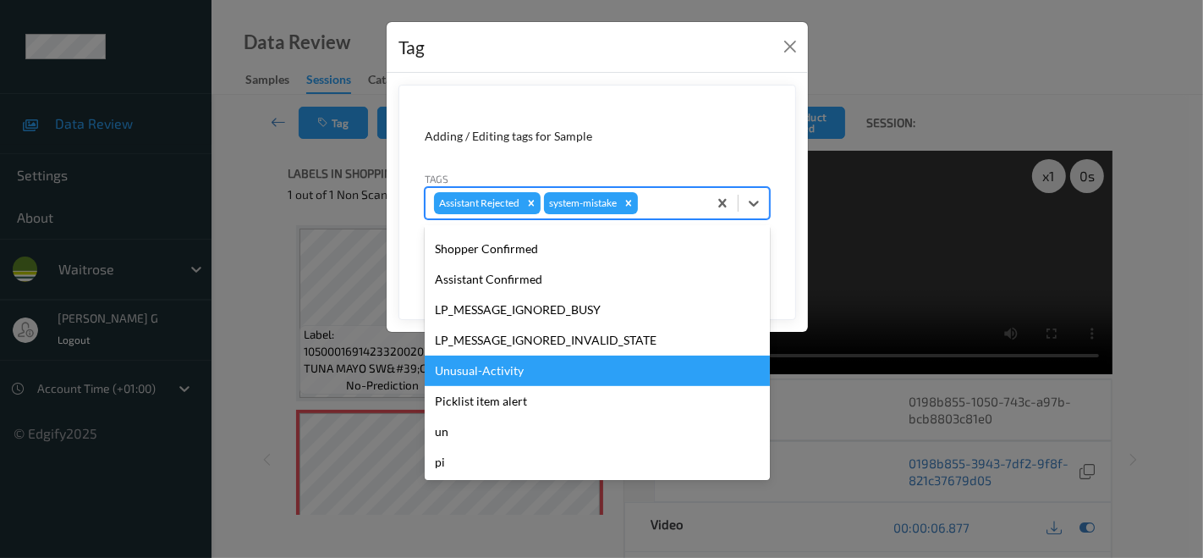
click at [497, 373] on div "Unusual-Activity" at bounding box center [597, 370] width 345 height 30
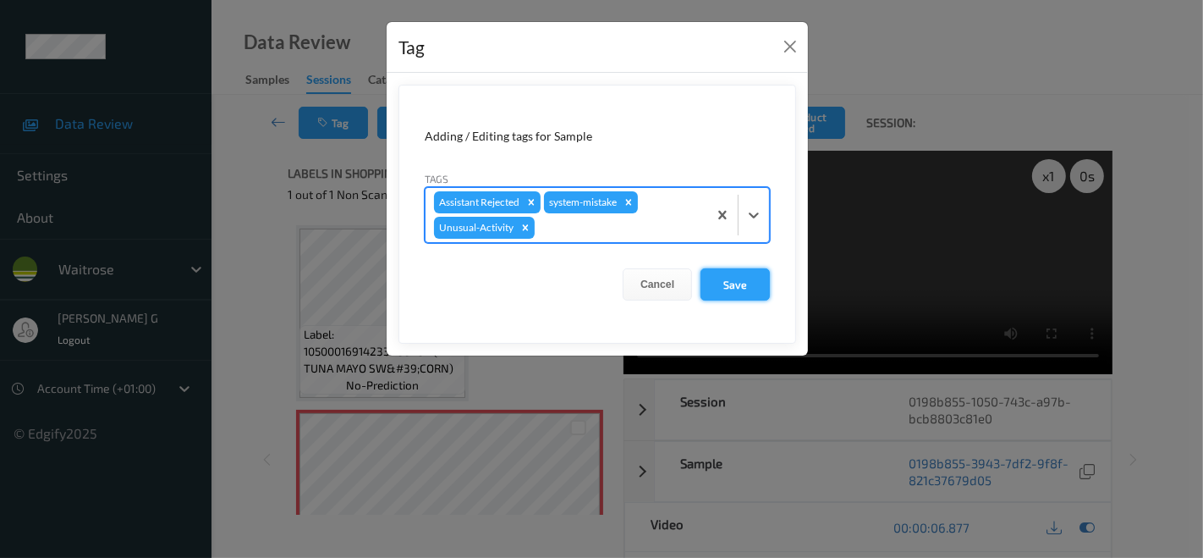
click at [749, 283] on button "Save" at bounding box center [734, 284] width 69 height 32
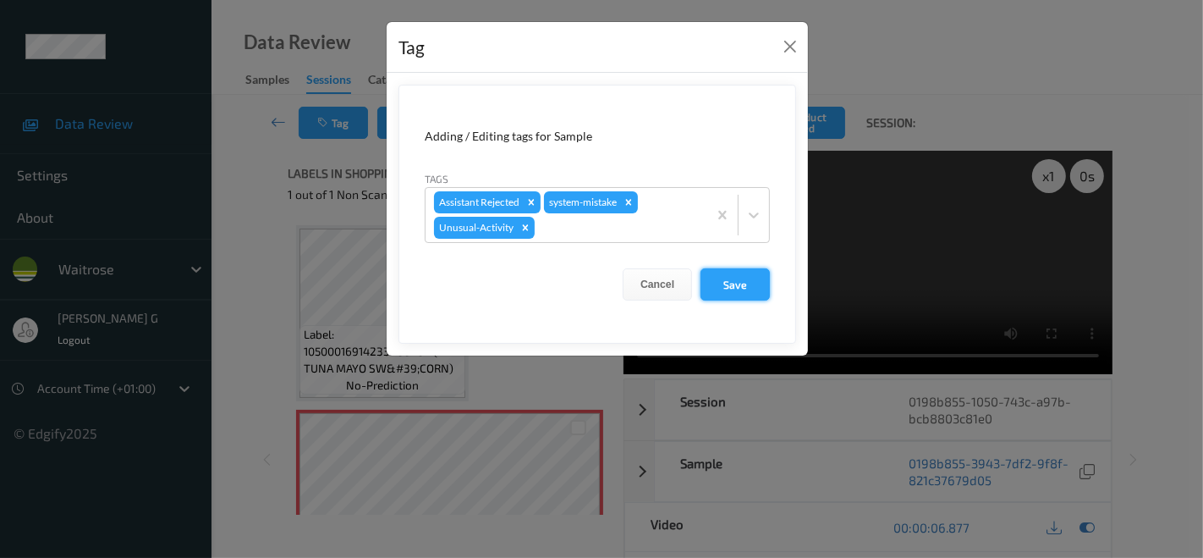
click at [728, 282] on button "Save" at bounding box center [734, 284] width 69 height 32
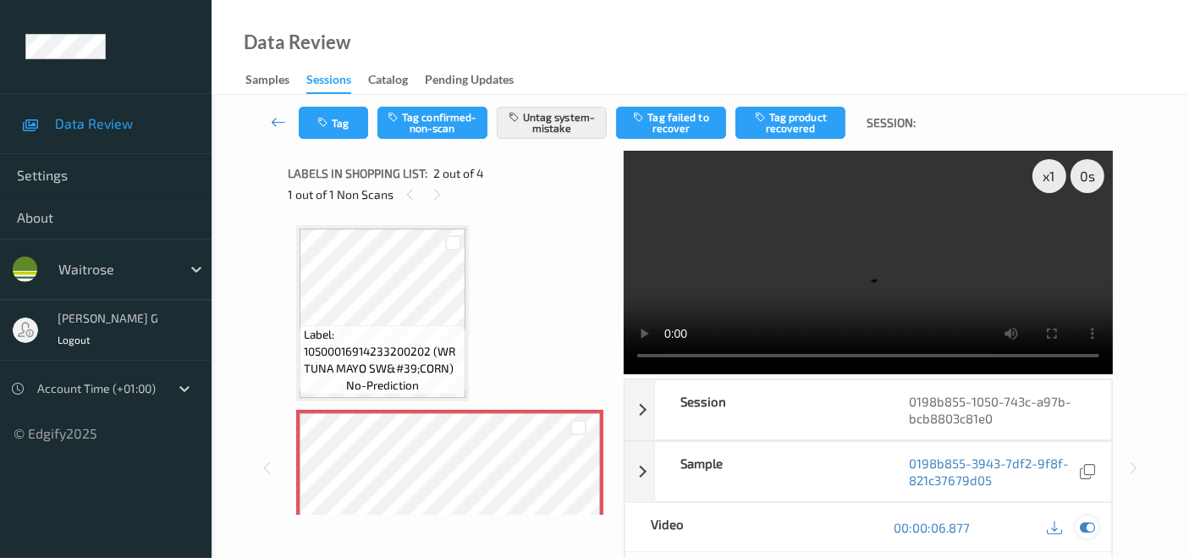
click at [1088, 515] on div at bounding box center [1086, 526] width 23 height 23
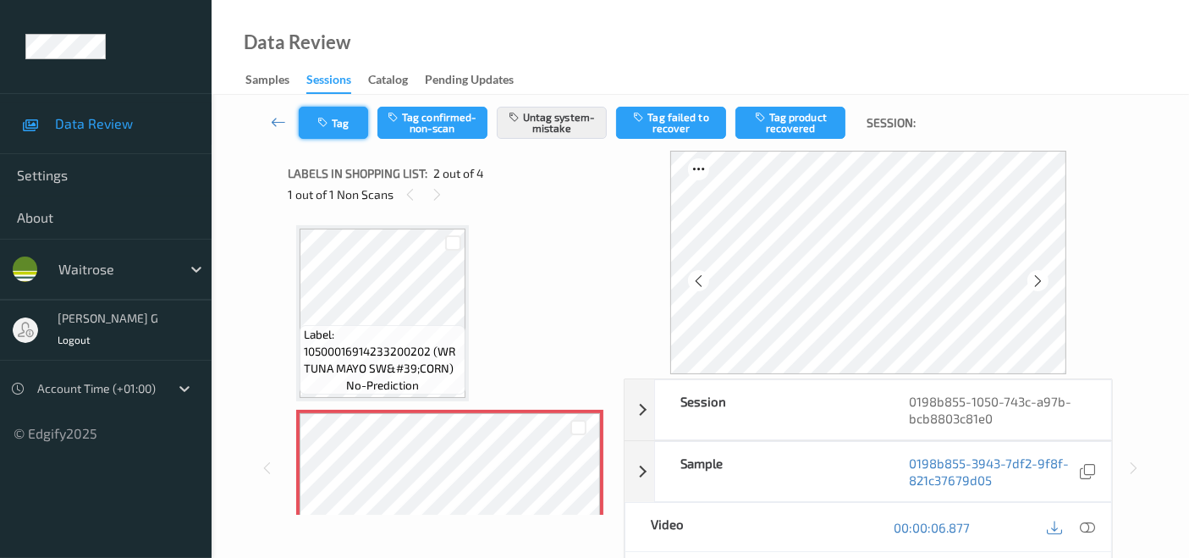
click at [324, 117] on icon "button" at bounding box center [324, 123] width 14 height 12
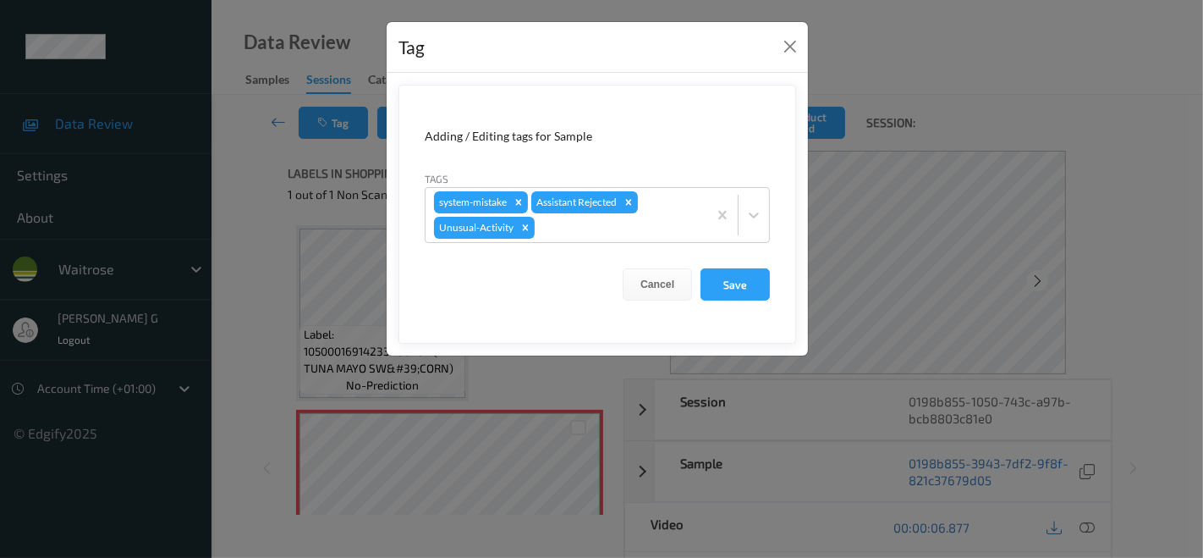
click at [241, 247] on div "Tag Adding / Editing tags for Sample Tags system-mistake Assistant Rejected Unu…" at bounding box center [601, 279] width 1203 height 558
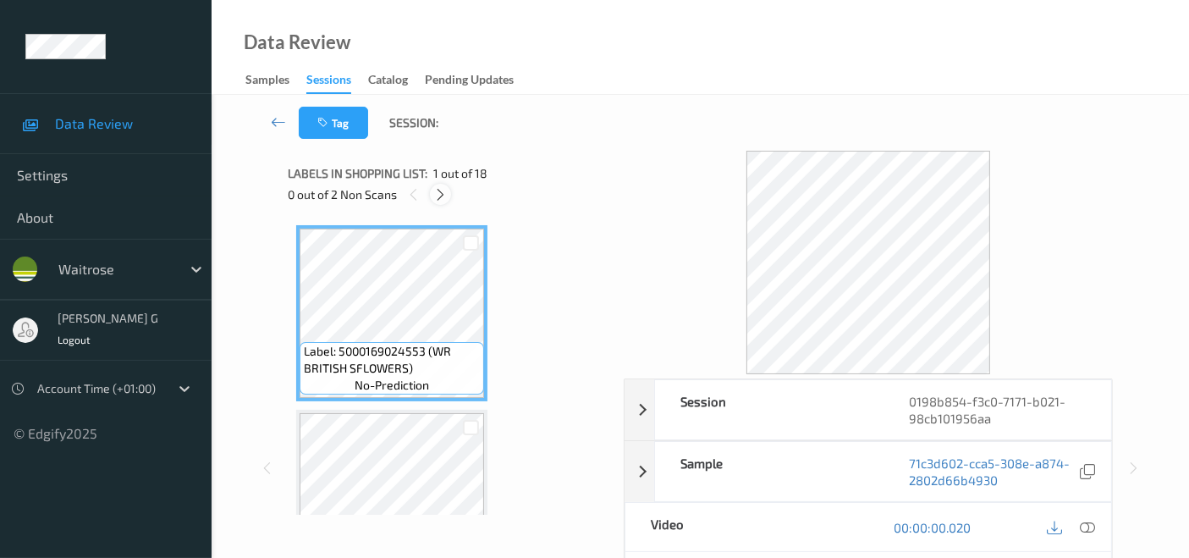
click at [438, 196] on icon at bounding box center [440, 194] width 14 height 15
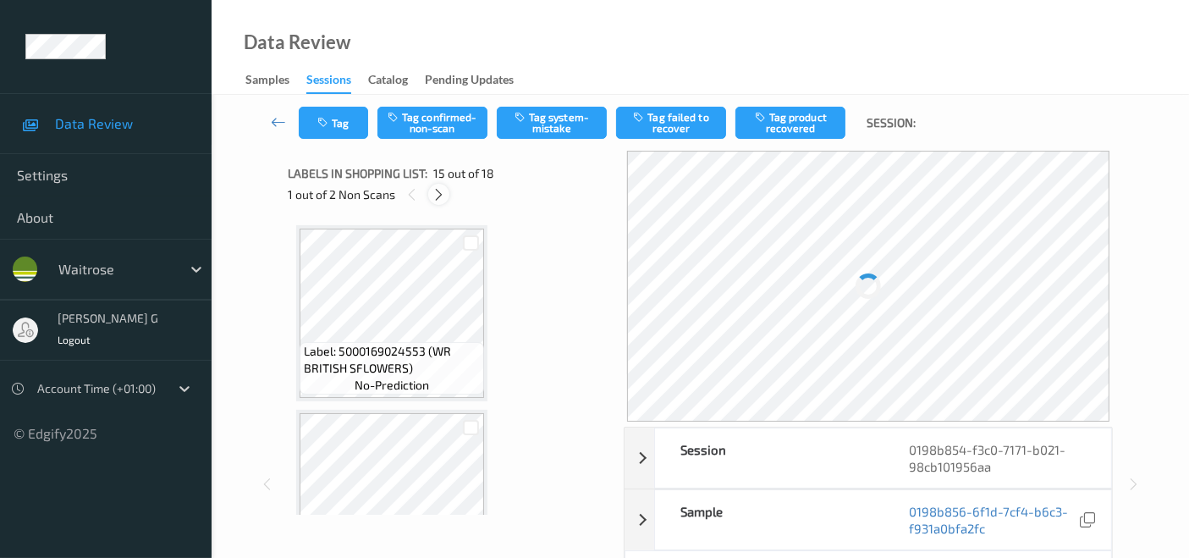
scroll to position [2399, 0]
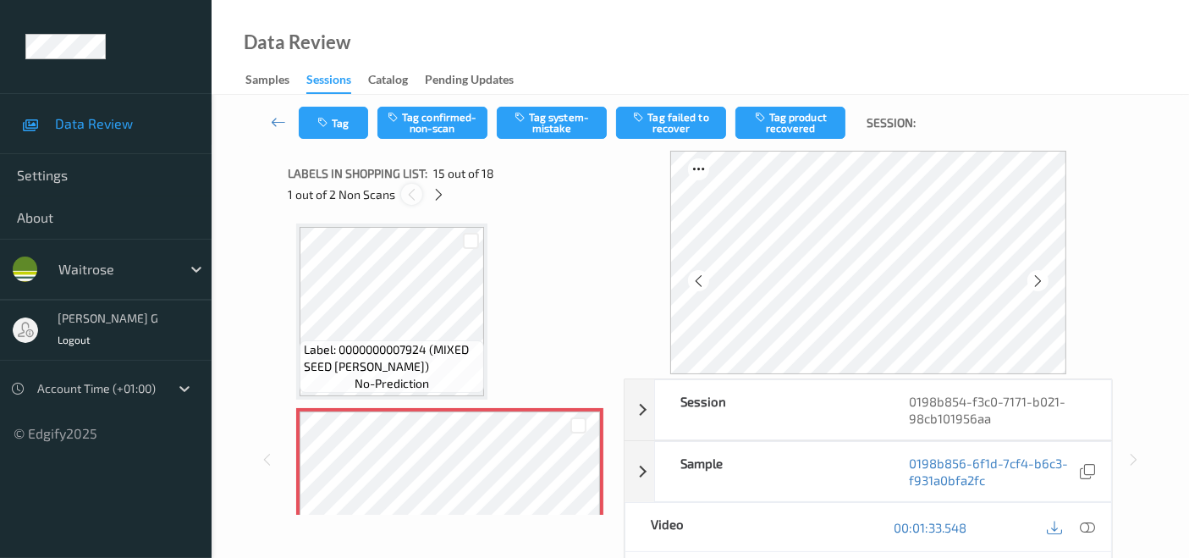
click at [410, 194] on icon at bounding box center [411, 194] width 14 height 15
click at [440, 195] on icon at bounding box center [438, 194] width 14 height 15
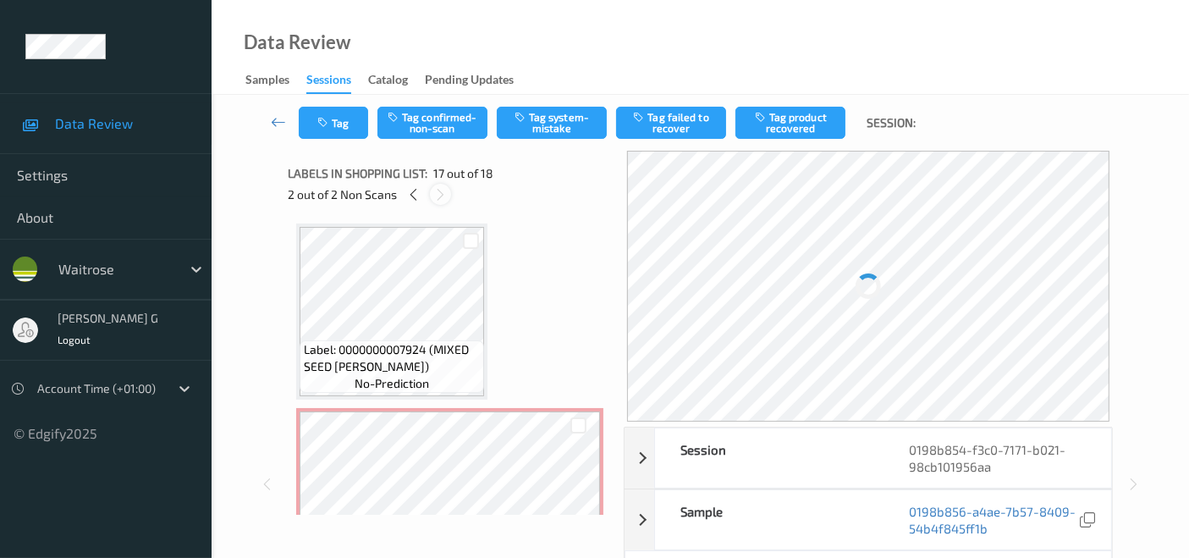
scroll to position [2767, 0]
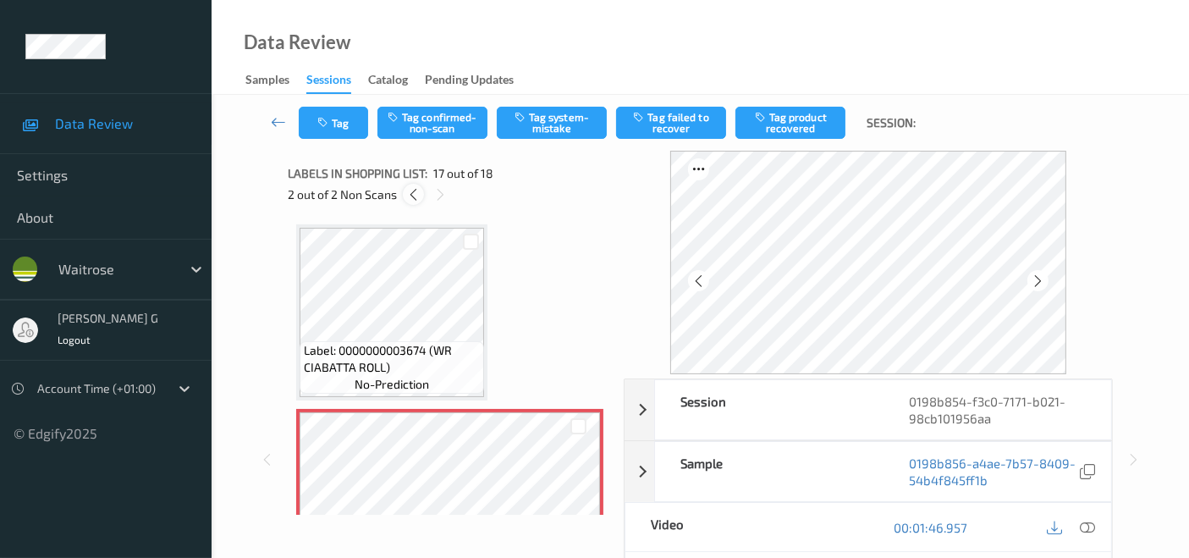
click at [410, 198] on icon at bounding box center [413, 194] width 14 height 15
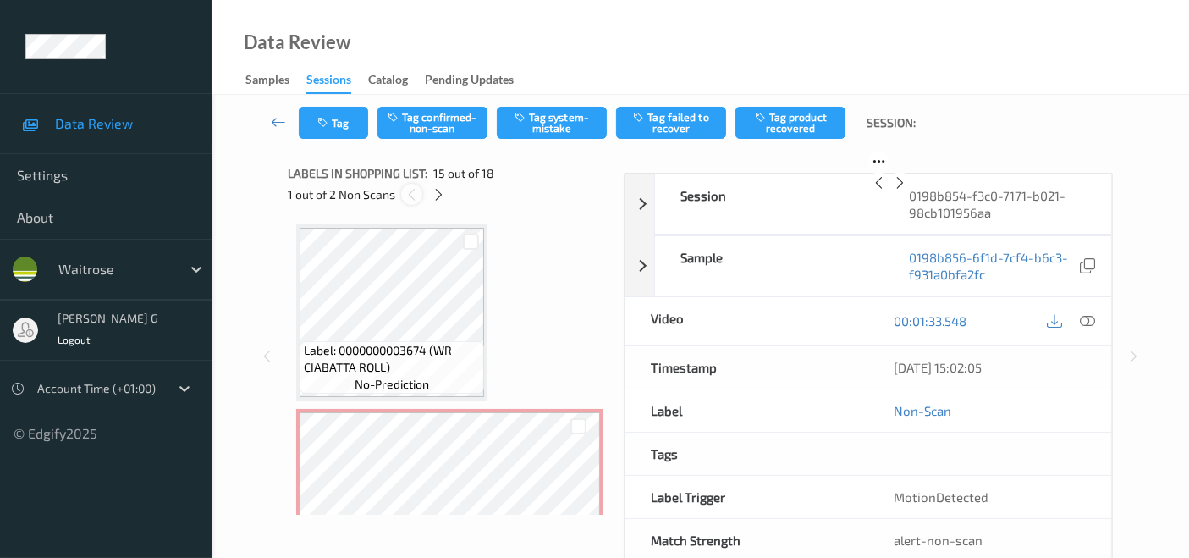
scroll to position [2399, 0]
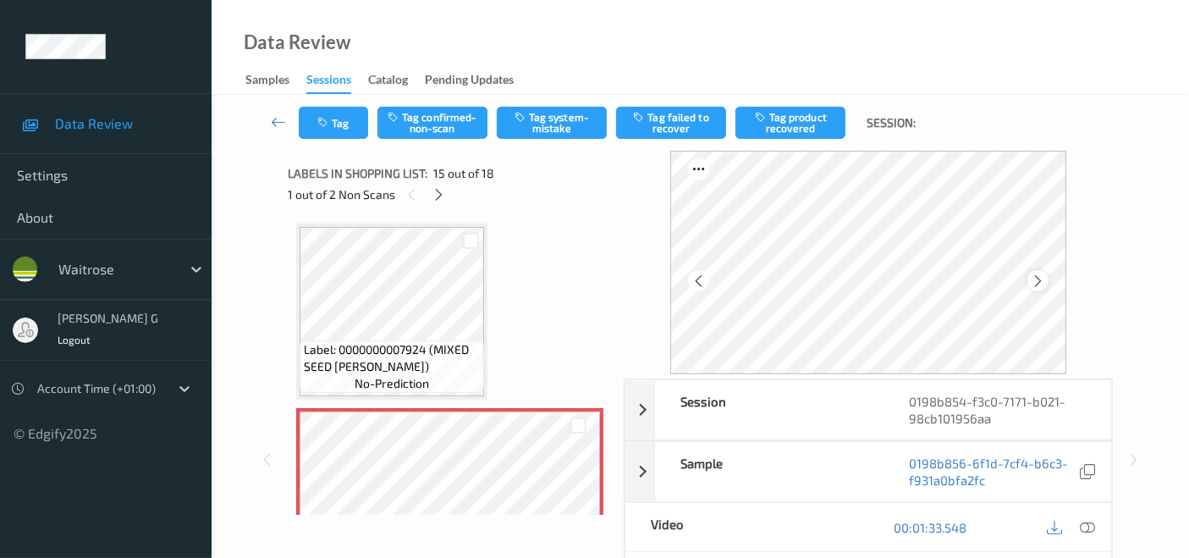
click at [1045, 277] on icon at bounding box center [1037, 280] width 14 height 15
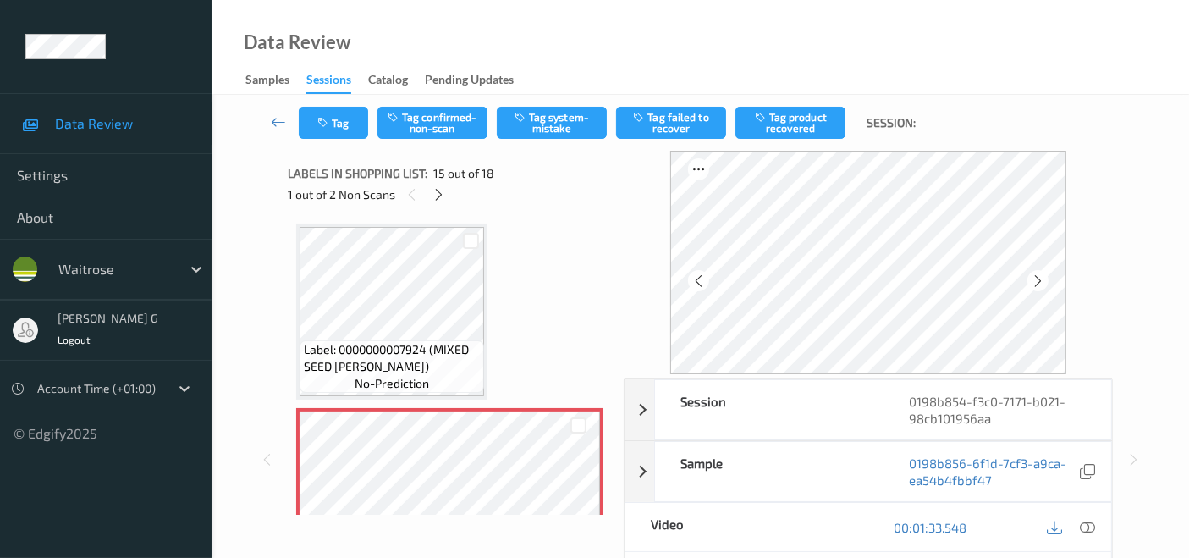
click at [1045, 277] on icon at bounding box center [1037, 280] width 14 height 15
click at [437, 193] on icon at bounding box center [438, 194] width 14 height 15
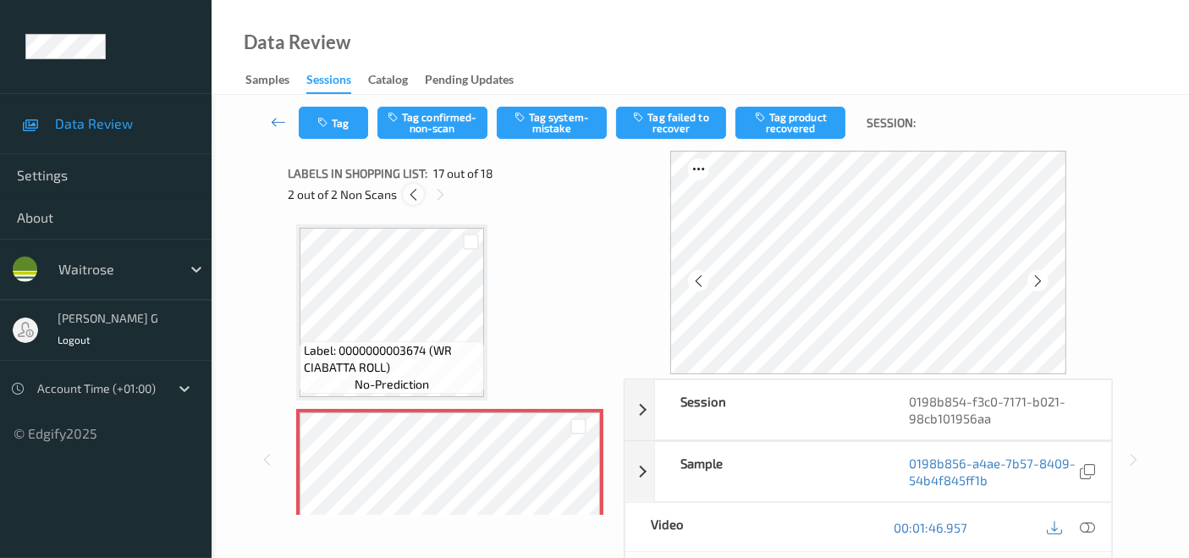
click at [413, 190] on icon at bounding box center [413, 194] width 14 height 15
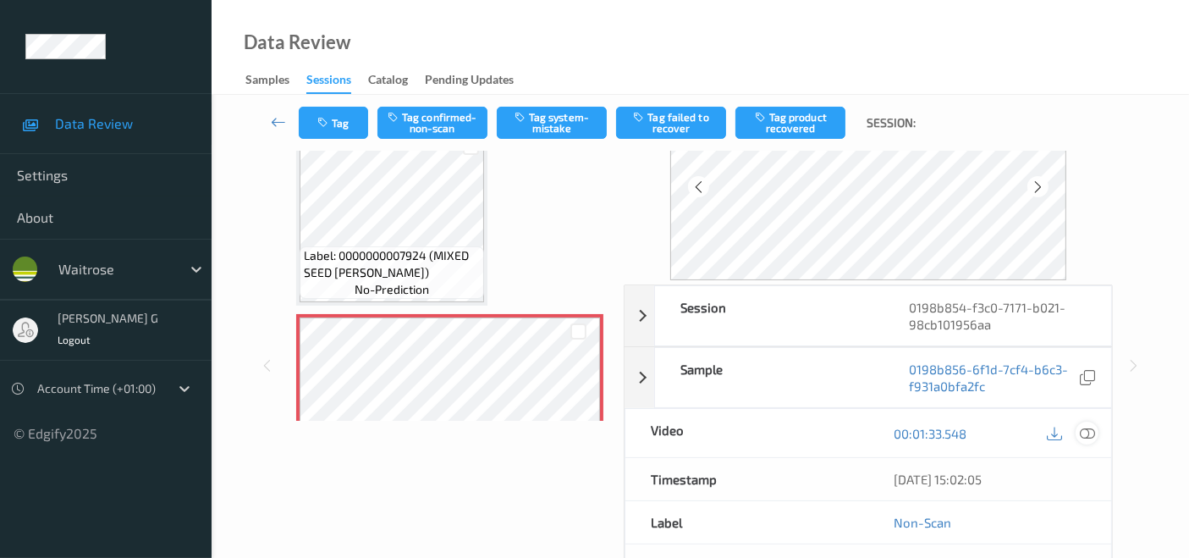
click at [1093, 431] on icon at bounding box center [1086, 433] width 15 height 15
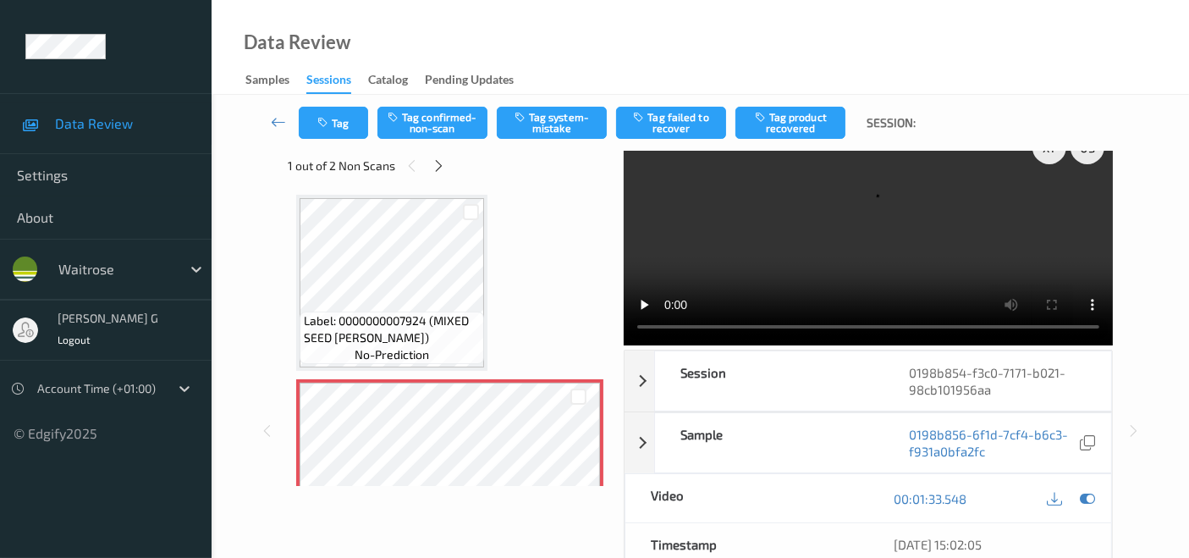
scroll to position [0, 0]
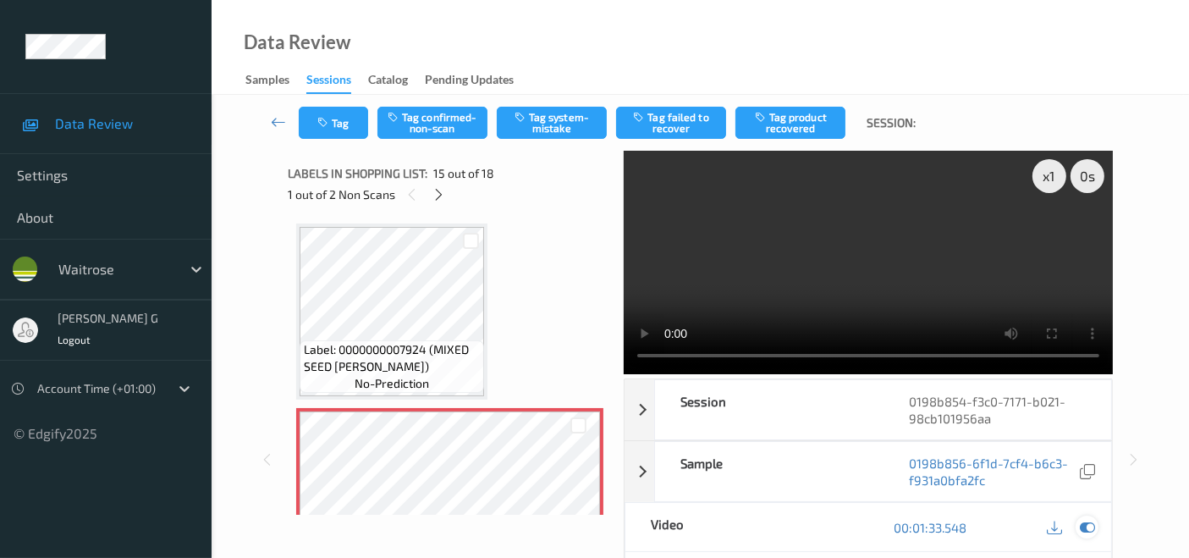
click at [1089, 526] on icon at bounding box center [1086, 526] width 15 height 15
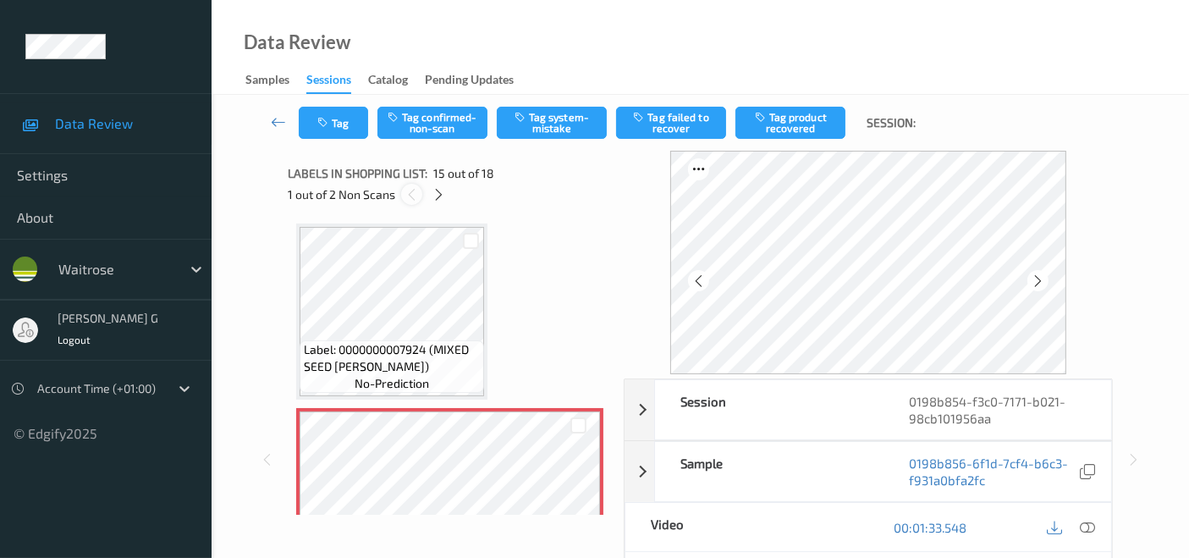
click at [412, 192] on icon at bounding box center [411, 194] width 14 height 15
click at [444, 187] on icon at bounding box center [438, 194] width 14 height 15
click at [409, 188] on icon at bounding box center [413, 194] width 14 height 15
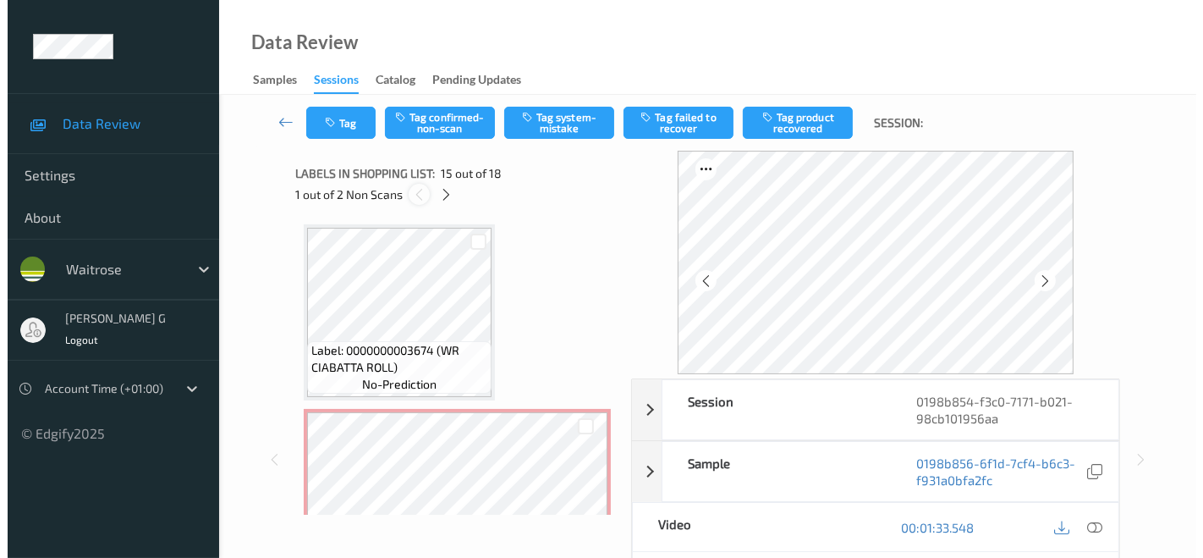
scroll to position [2399, 0]
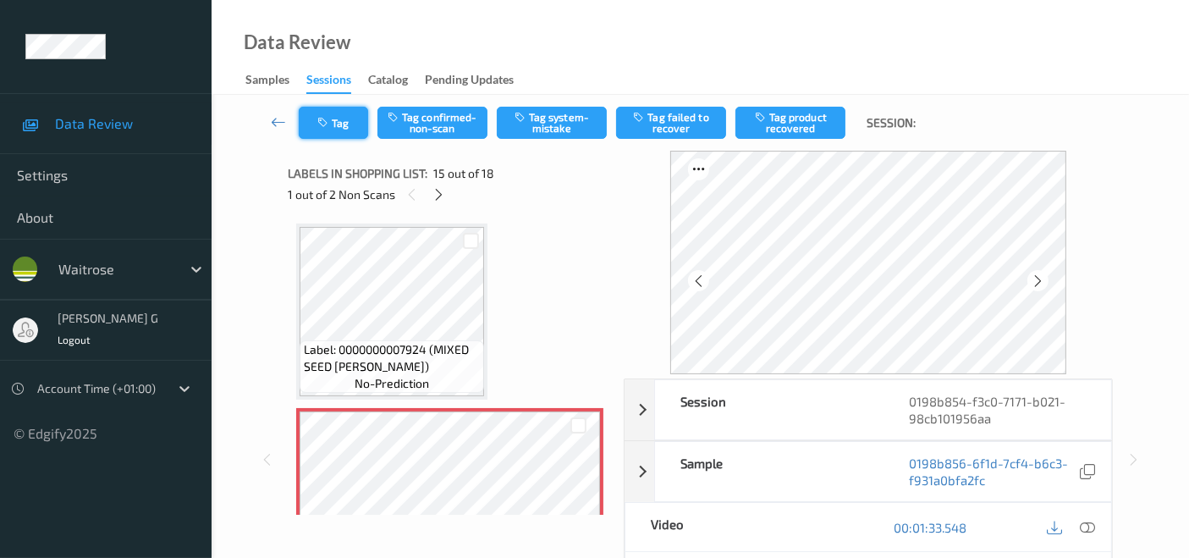
click at [340, 122] on button "Tag" at bounding box center [333, 123] width 69 height 32
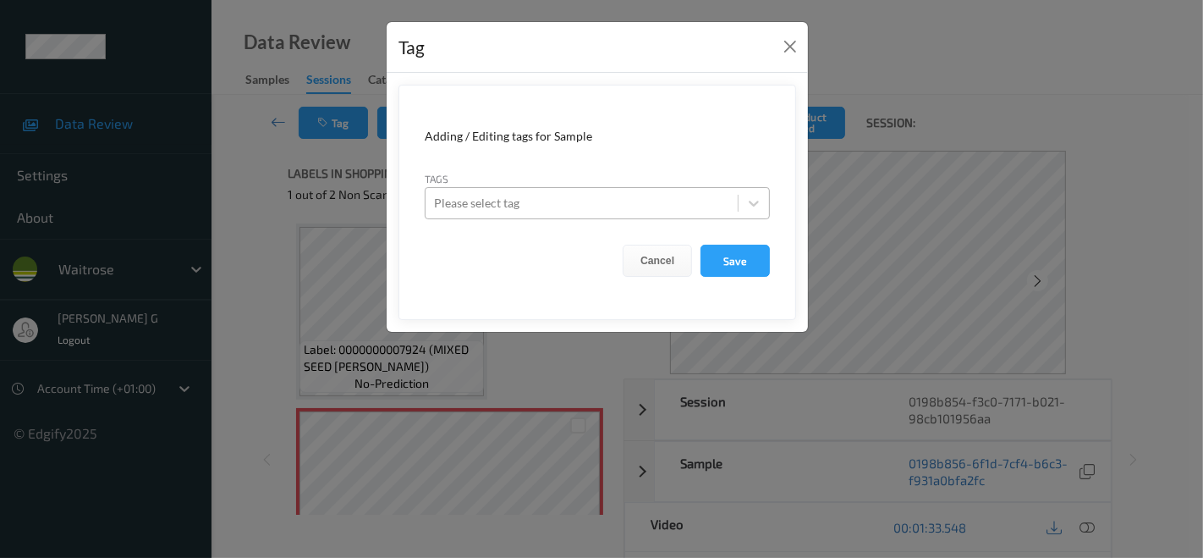
click at [536, 198] on div at bounding box center [581, 203] width 295 height 20
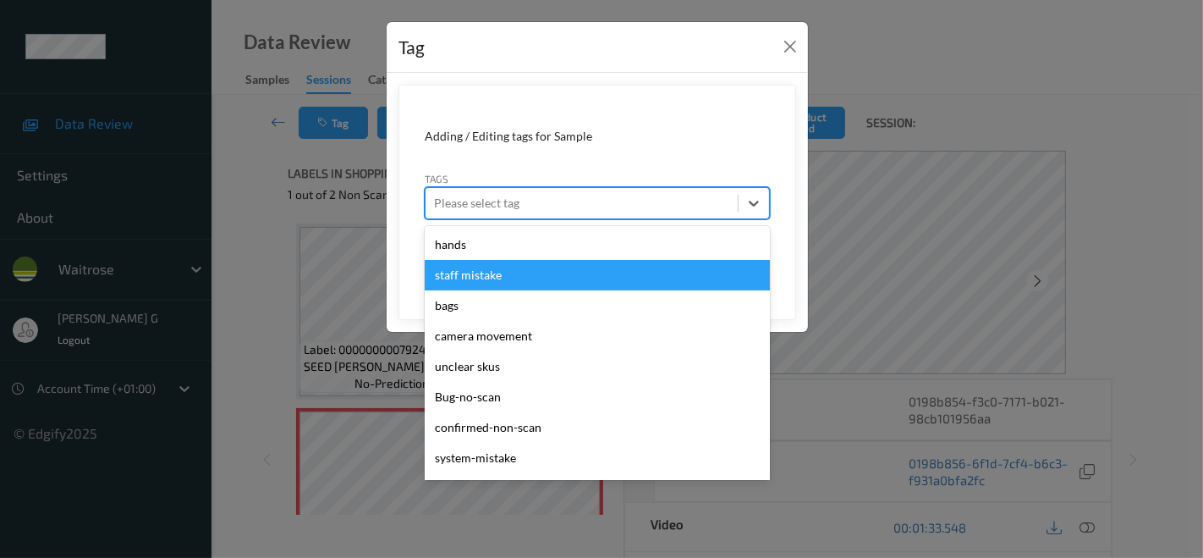
click at [494, 279] on div "staff mistake" at bounding box center [597, 275] width 345 height 30
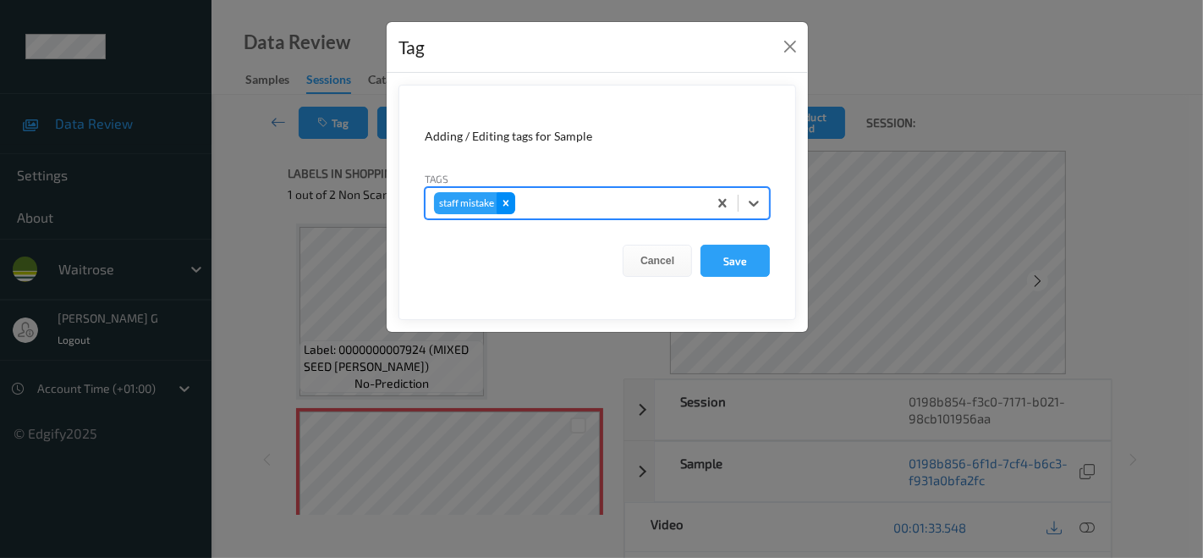
click at [501, 200] on icon "Remove staff mistake" at bounding box center [506, 203] width 12 height 12
click at [501, 200] on div at bounding box center [581, 203] width 295 height 20
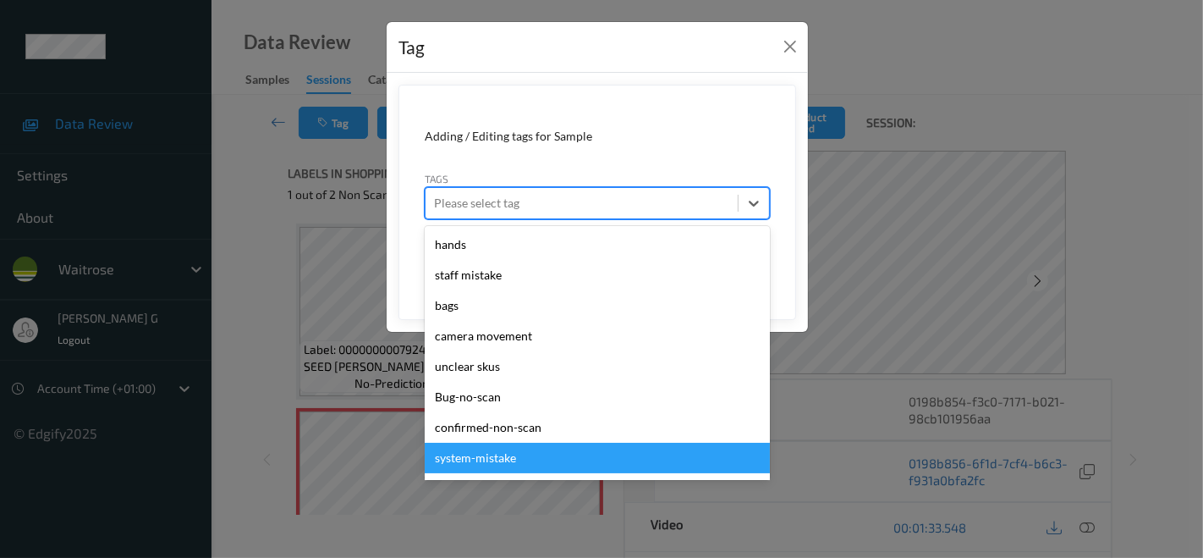
click at [464, 463] on div "system-mistake" at bounding box center [597, 457] width 345 height 30
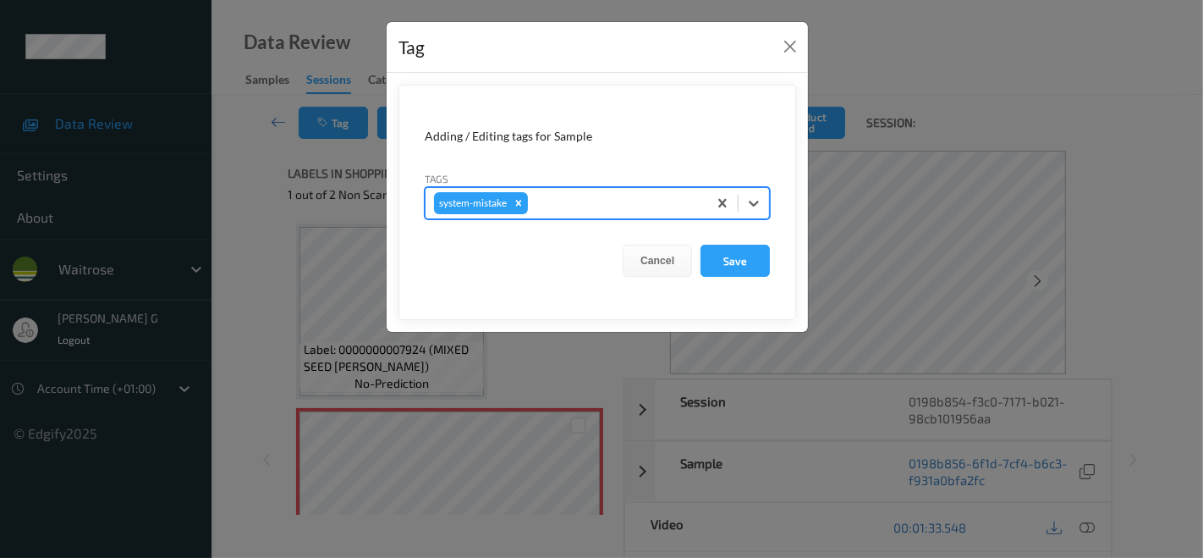
click at [569, 211] on div at bounding box center [615, 203] width 168 height 20
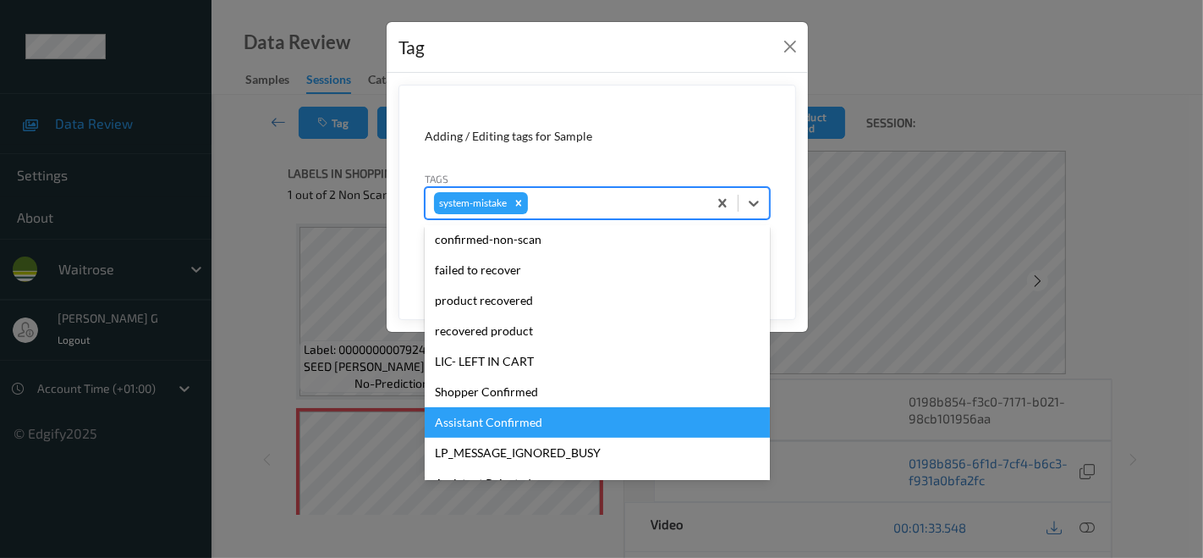
scroll to position [282, 0]
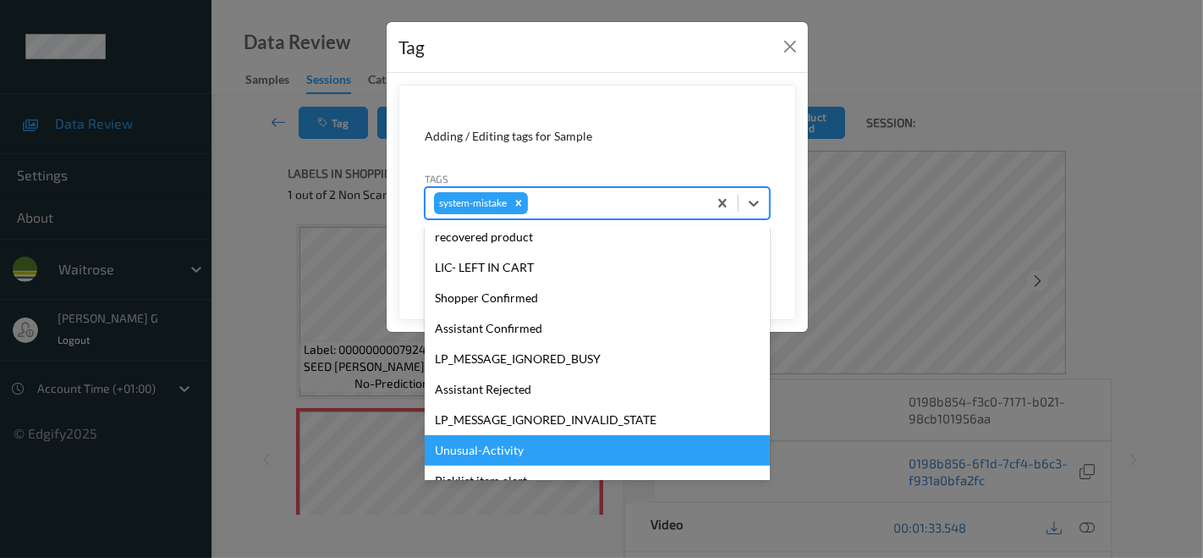
click at [479, 453] on div "Unusual-Activity" at bounding box center [597, 450] width 345 height 30
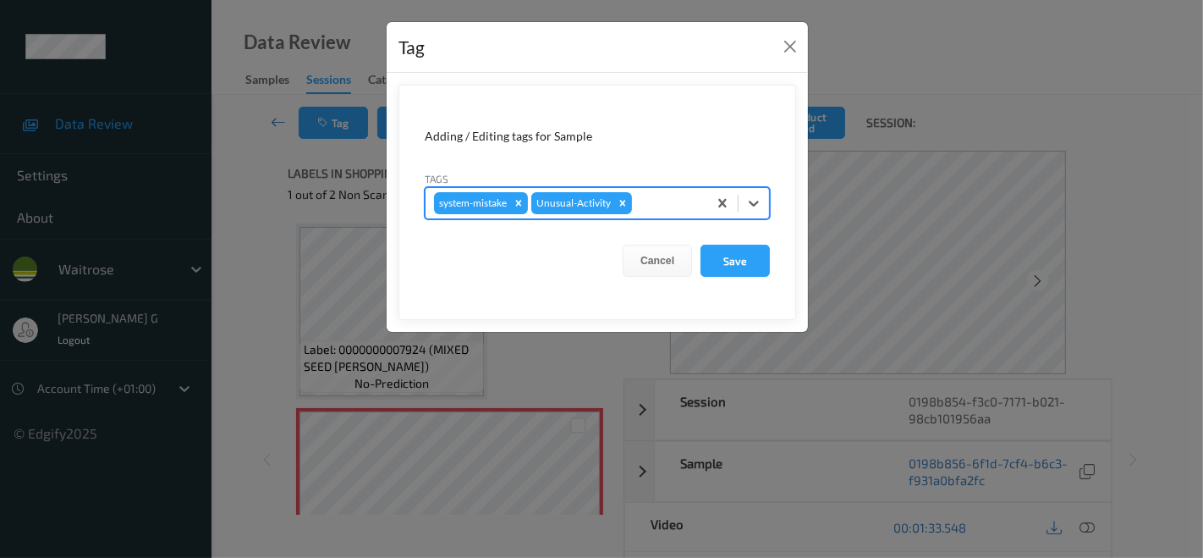
click at [662, 196] on div at bounding box center [666, 203] width 63 height 20
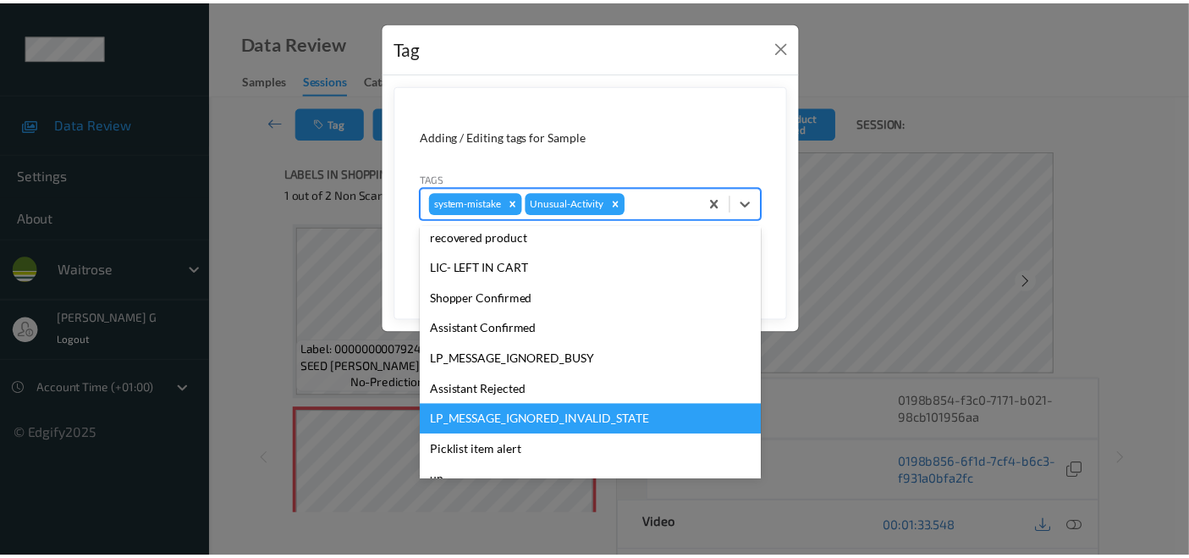
scroll to position [331, 0]
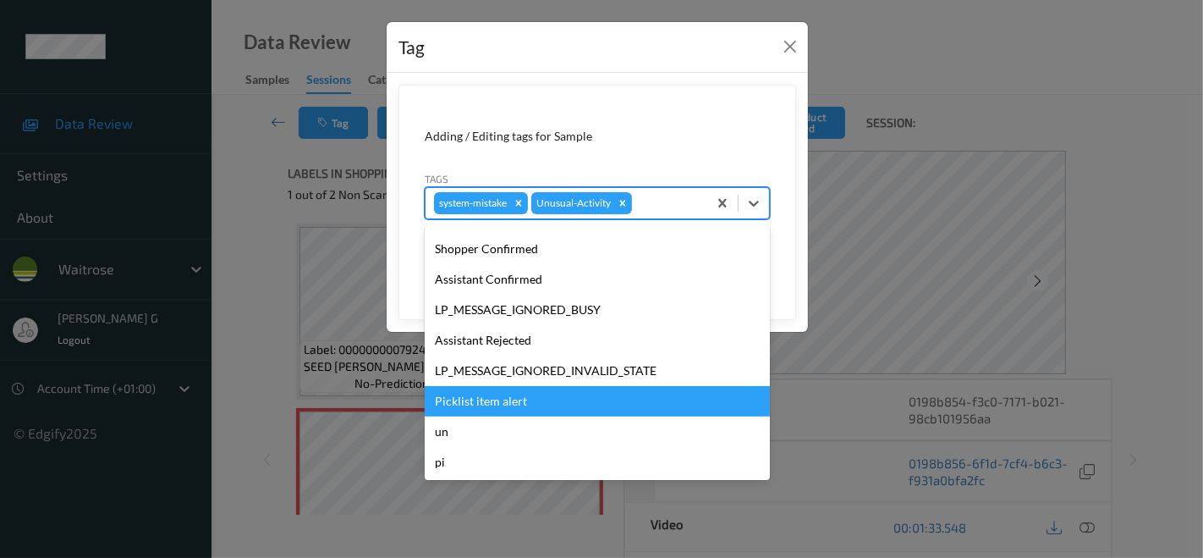
click at [492, 398] on div "Picklist item alert" at bounding box center [597, 401] width 345 height 30
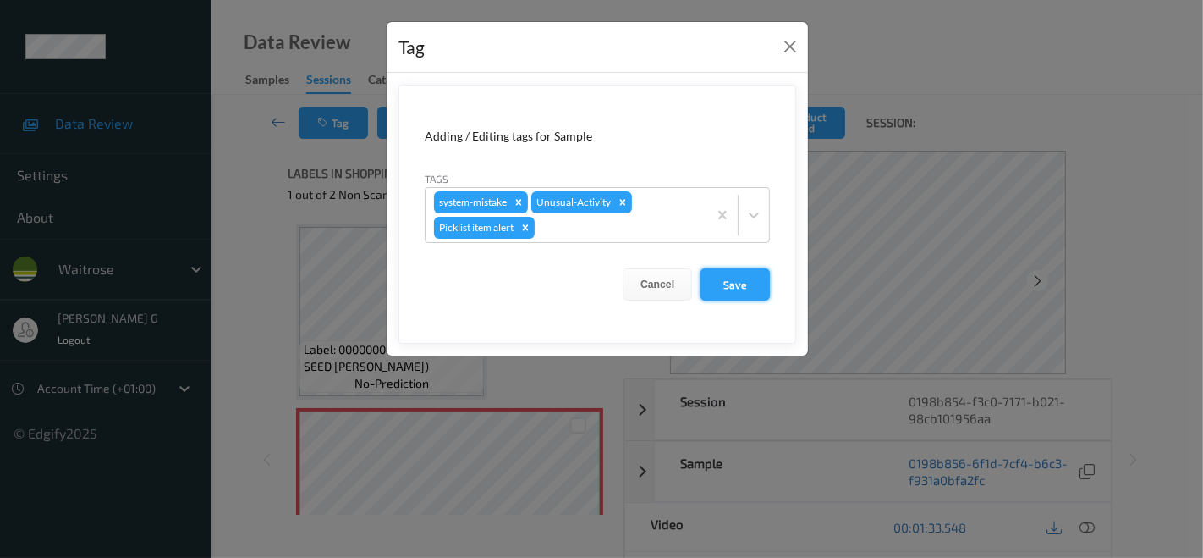
click at [729, 283] on button "Save" at bounding box center [734, 284] width 69 height 32
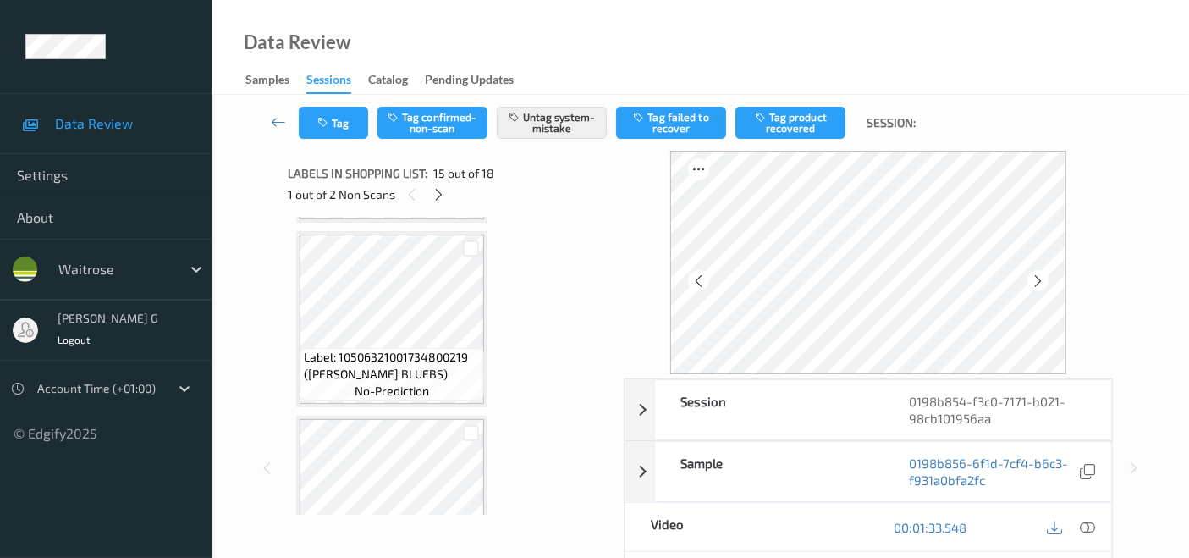
scroll to position [2211, 0]
click at [341, 124] on button "Tag" at bounding box center [333, 123] width 69 height 32
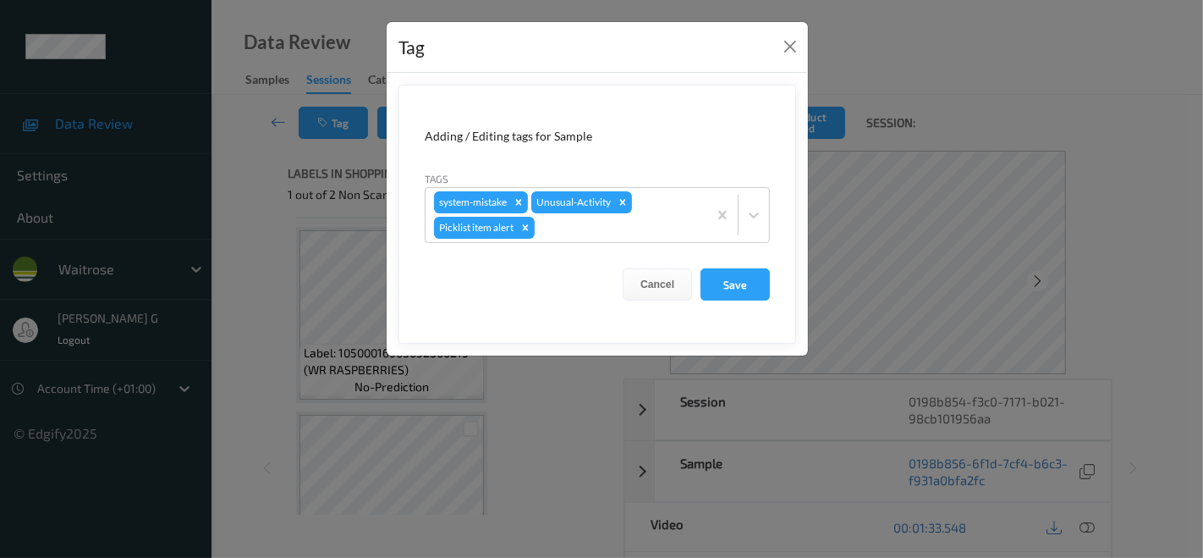
click at [268, 187] on div "Tag Adding / Editing tags for Sample Tags system-mistake Unusual-Activity Pickl…" at bounding box center [601, 279] width 1203 height 558
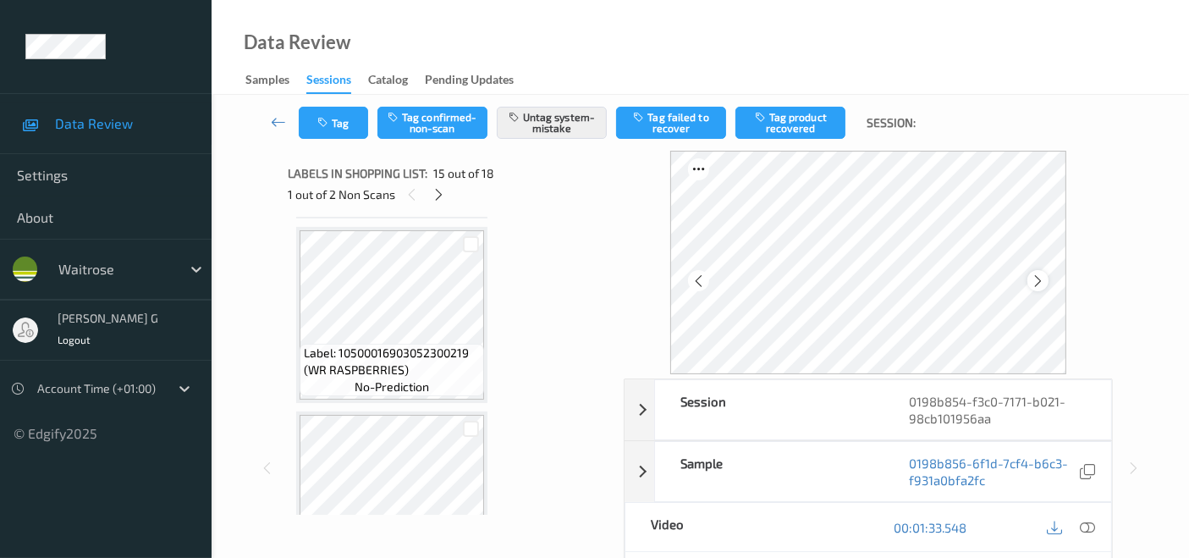
click at [1045, 280] on icon at bounding box center [1037, 280] width 14 height 15
click at [321, 127] on icon "button" at bounding box center [324, 123] width 14 height 12
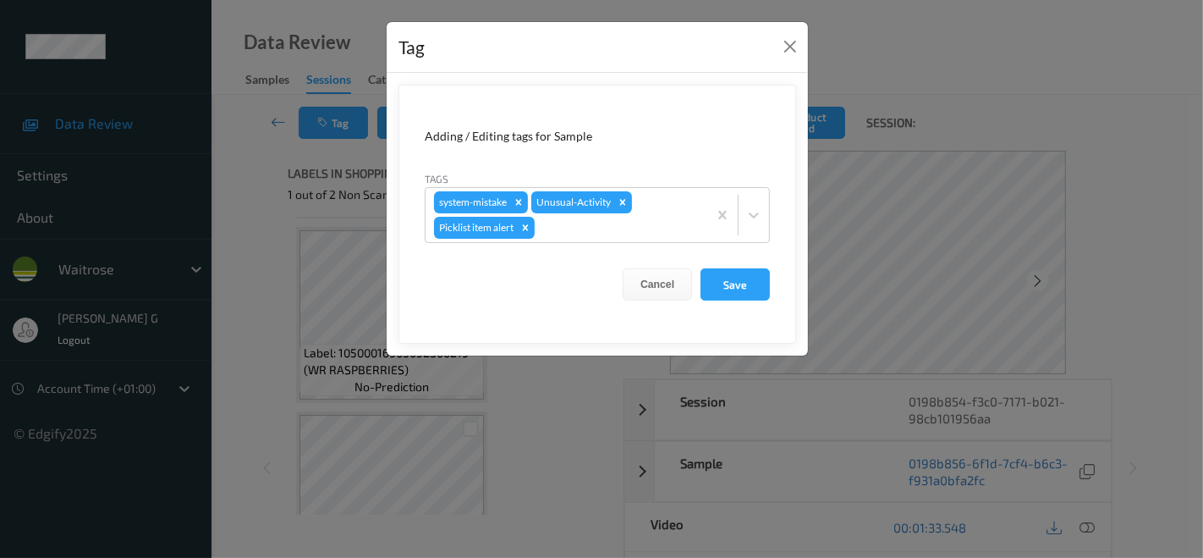
click at [251, 294] on div "Tag Adding / Editing tags for Sample Tags system-mistake Unusual-Activity Pickl…" at bounding box center [601, 279] width 1203 height 558
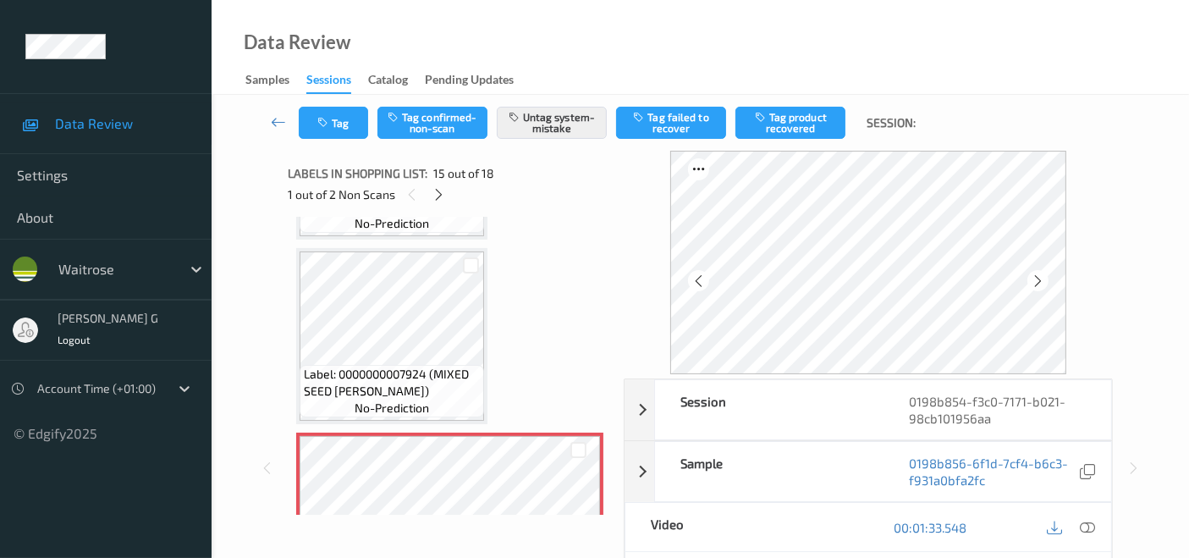
scroll to position [2399, 0]
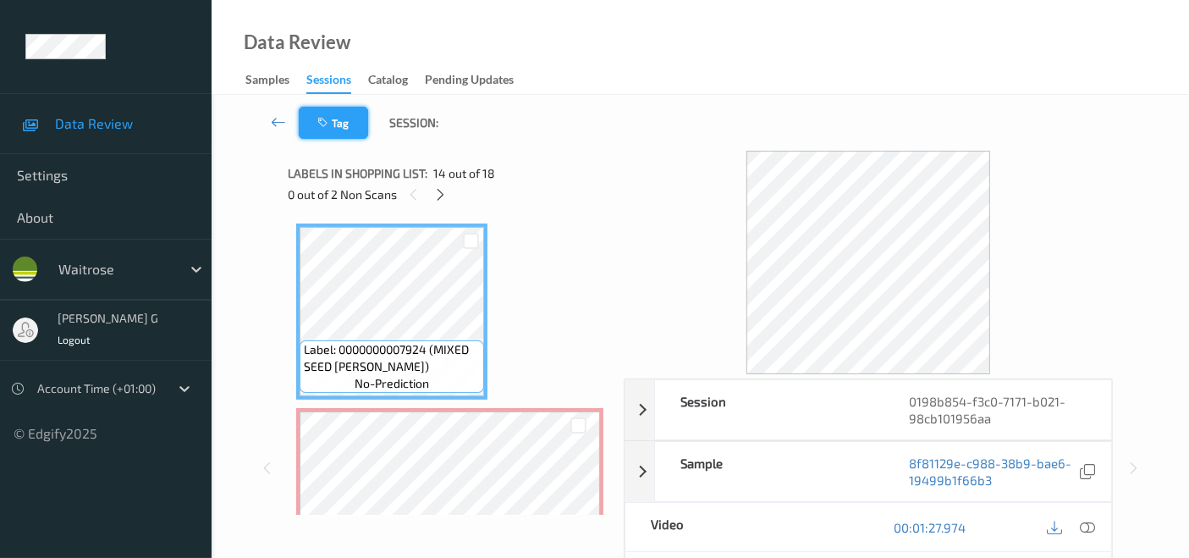
click at [328, 124] on icon "button" at bounding box center [324, 123] width 14 height 12
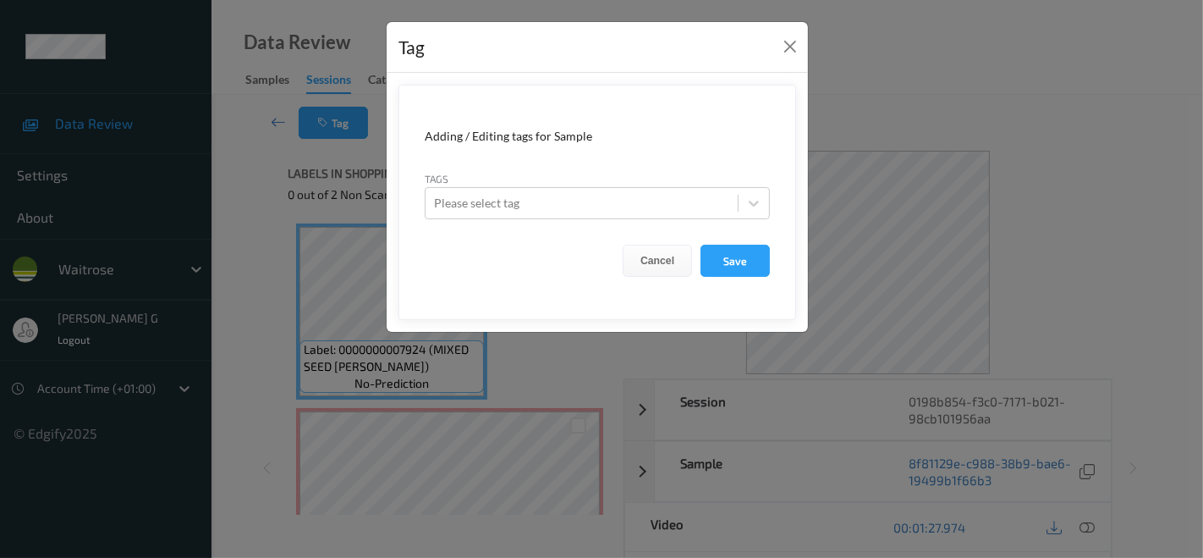
click at [257, 255] on div "Tag Adding / Editing tags for Sample Tags Please select tag Cancel Save" at bounding box center [601, 279] width 1203 height 558
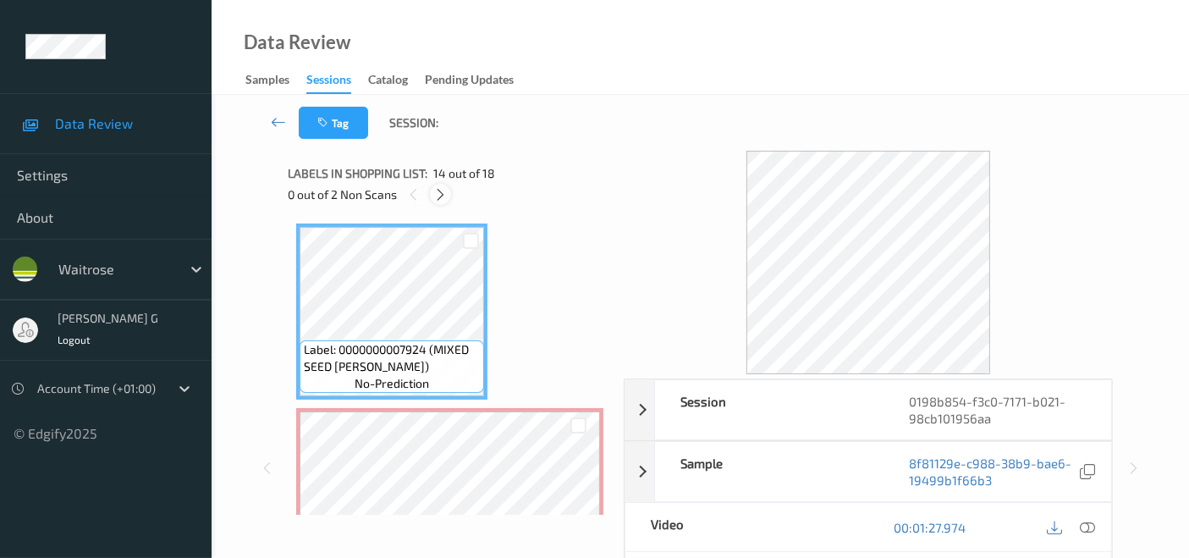
click at [439, 196] on icon at bounding box center [440, 194] width 14 height 15
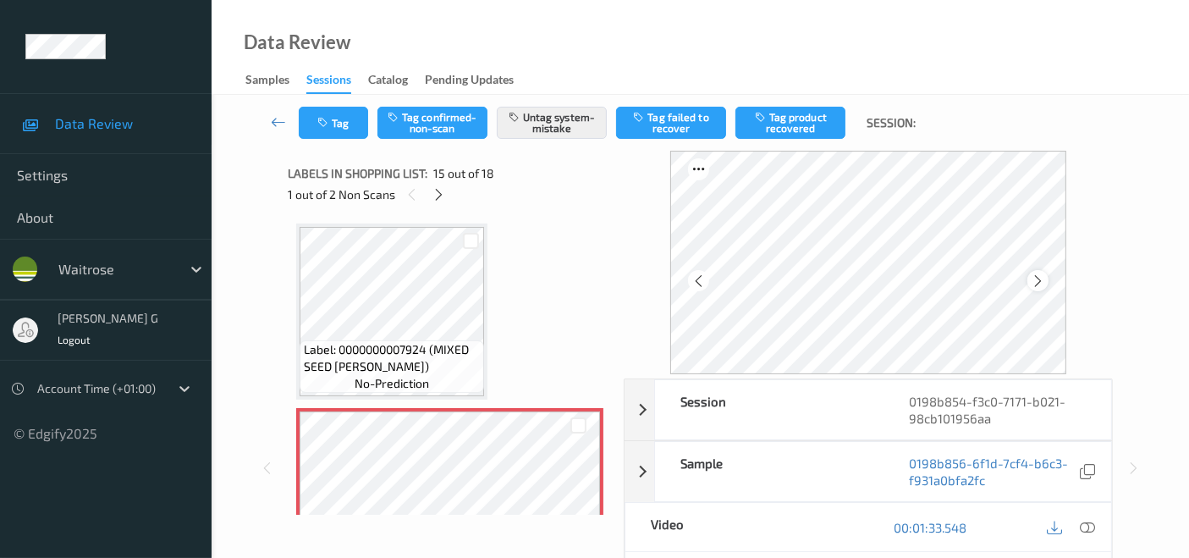
click at [1040, 279] on icon at bounding box center [1037, 280] width 14 height 15
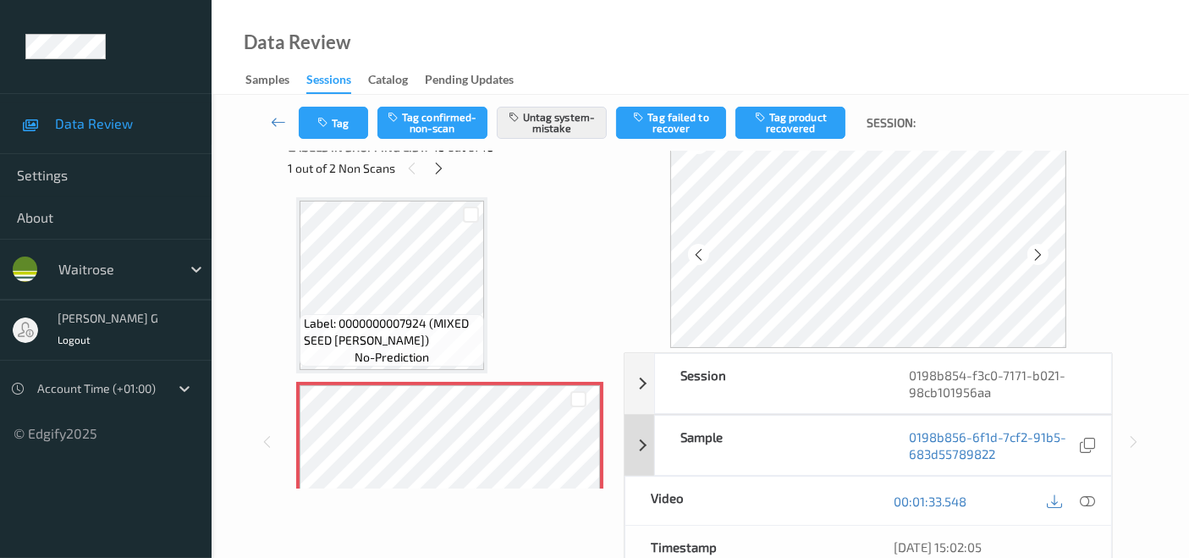
scroll to position [0, 0]
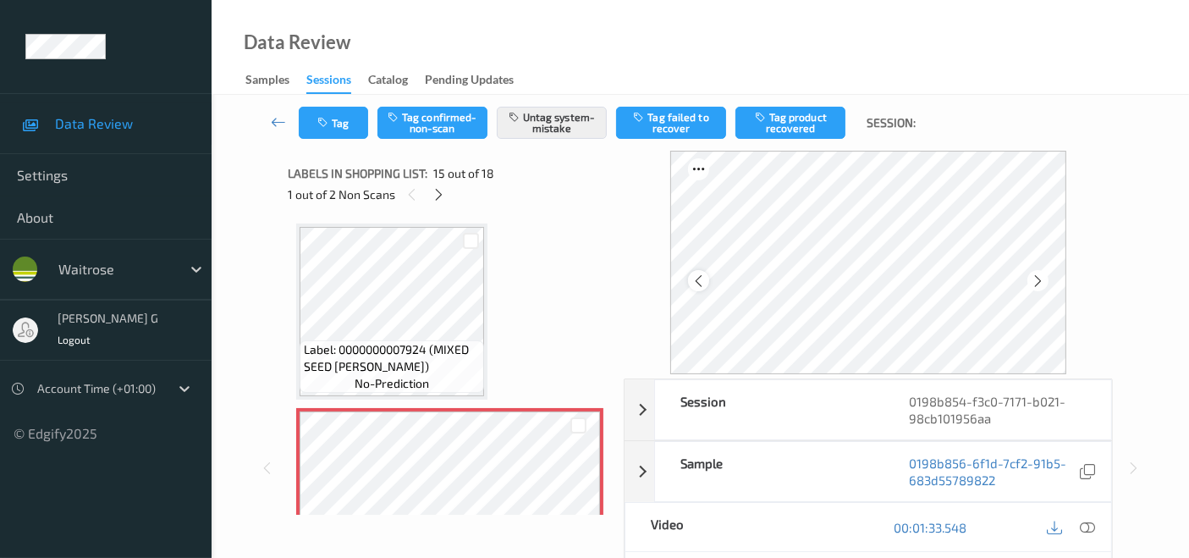
click at [702, 279] on icon at bounding box center [698, 280] width 14 height 15
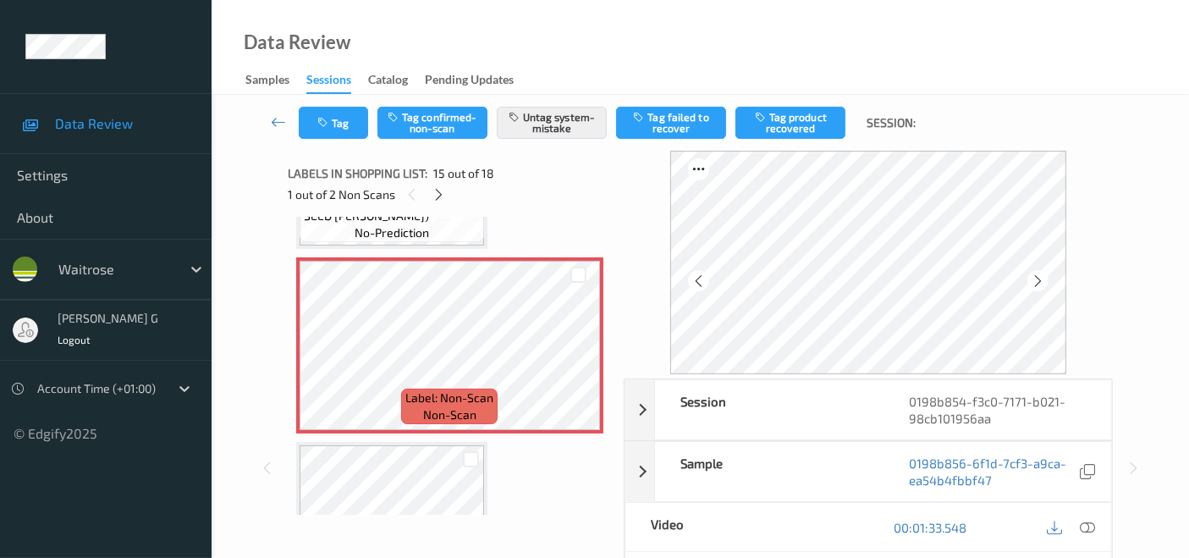
scroll to position [2443, 0]
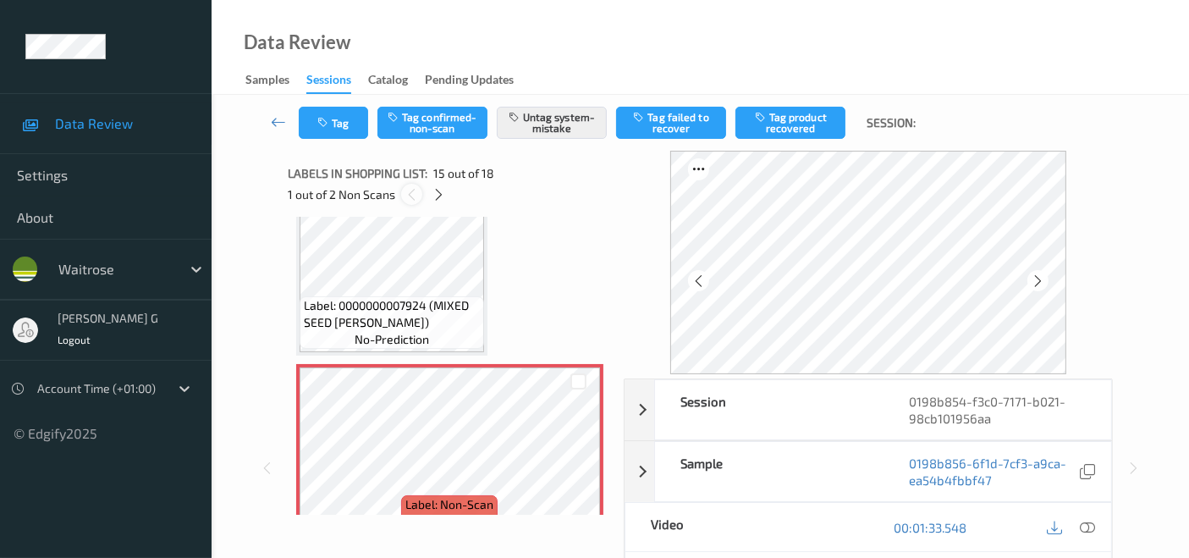
click at [413, 189] on icon at bounding box center [411, 194] width 14 height 15
click at [445, 194] on icon at bounding box center [438, 194] width 14 height 15
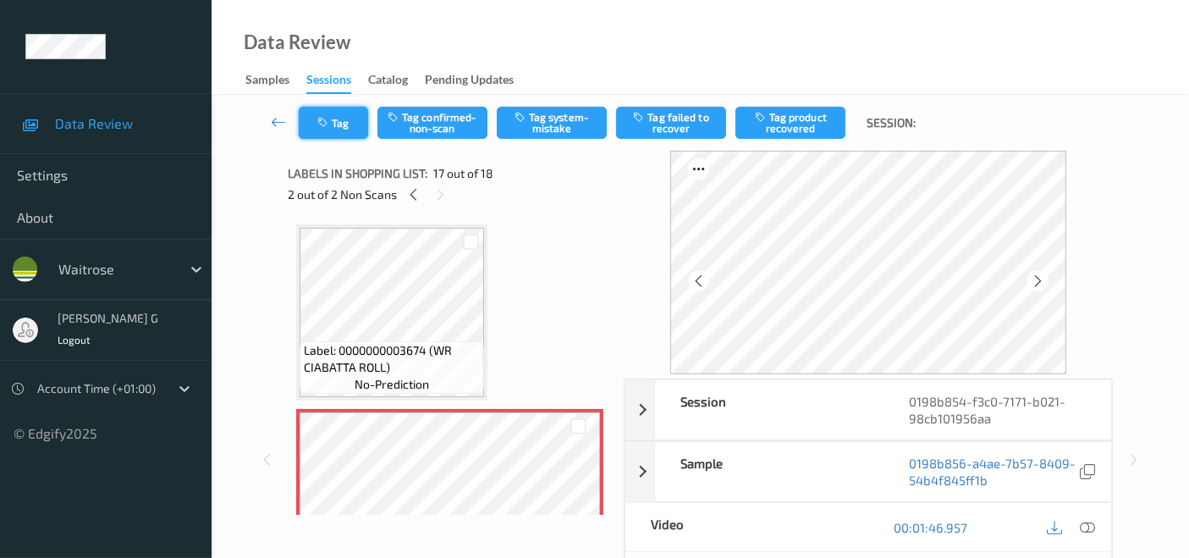
click at [331, 120] on icon "button" at bounding box center [324, 123] width 14 height 12
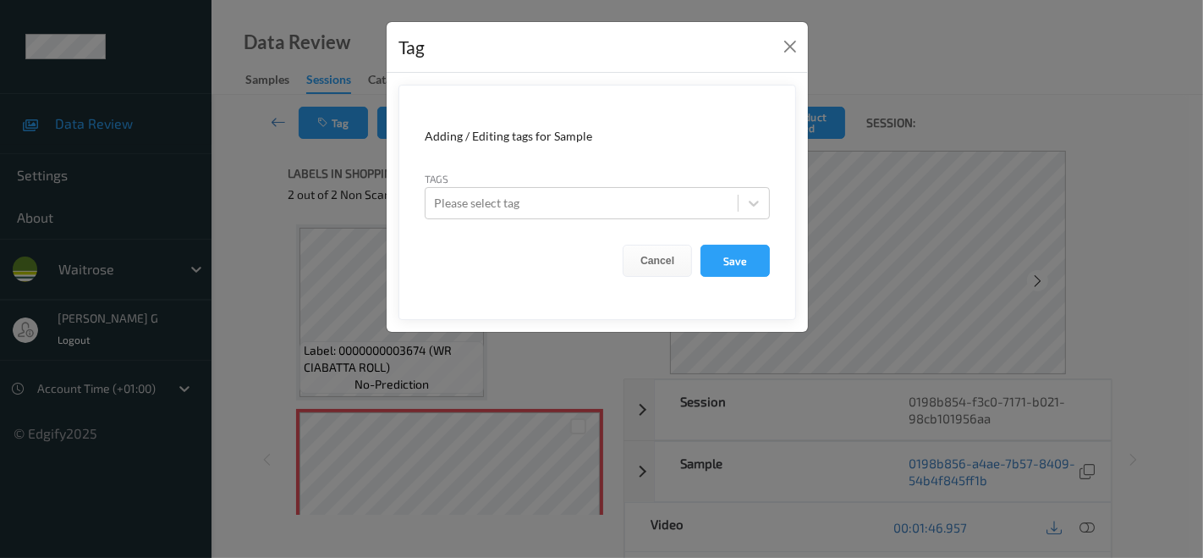
click at [277, 212] on div "Tag Adding / Editing tags for Sample Tags Please select tag Cancel Save" at bounding box center [601, 279] width 1203 height 558
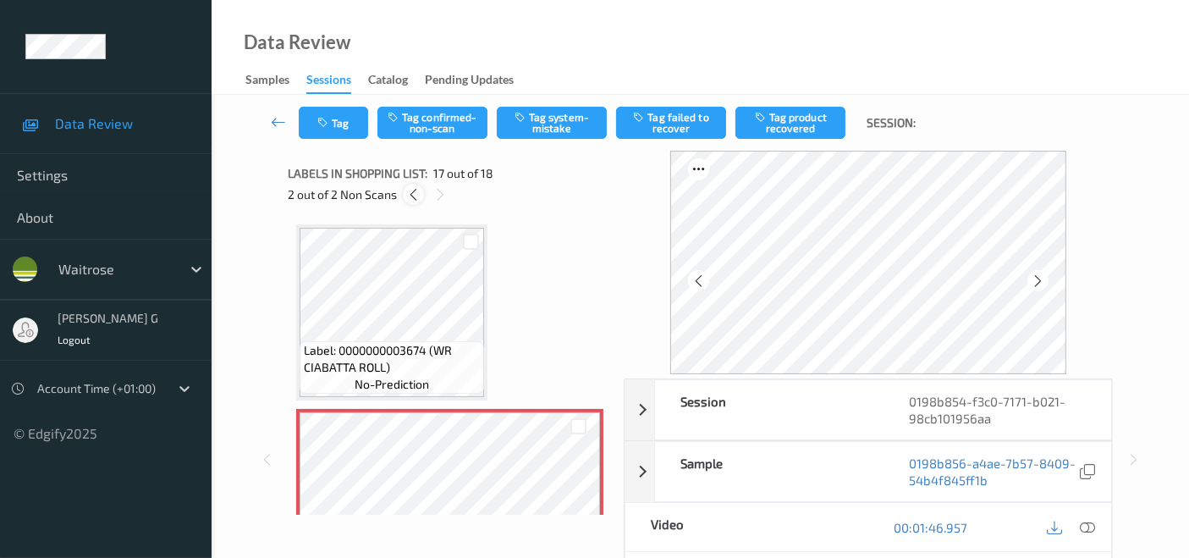
click at [412, 195] on icon at bounding box center [413, 194] width 14 height 15
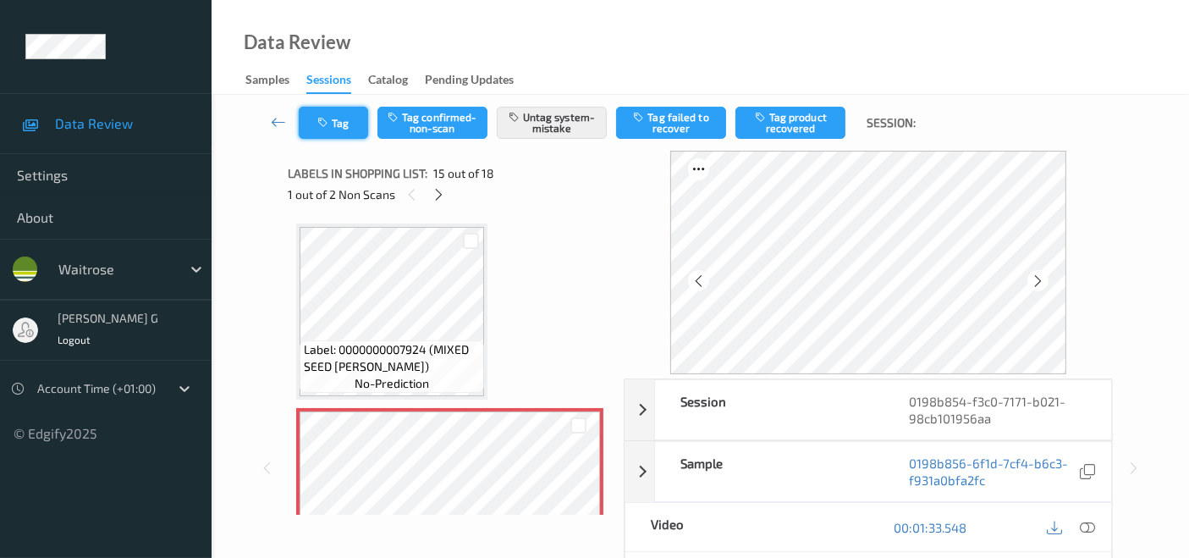
click at [331, 134] on button "Tag" at bounding box center [333, 123] width 69 height 32
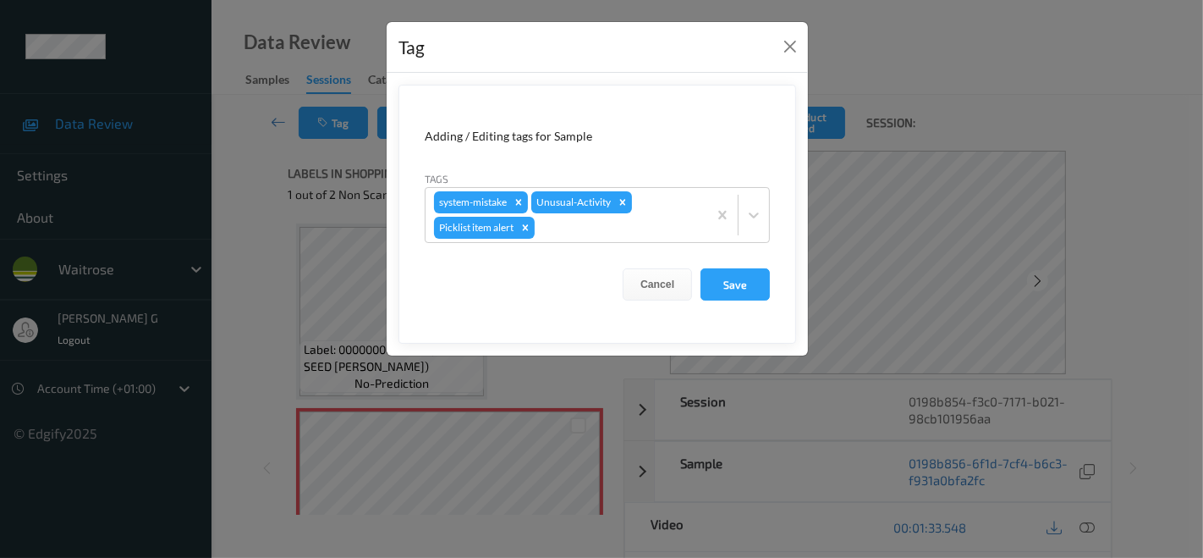
click at [272, 243] on div "Tag Adding / Editing tags for Sample Tags system-mistake Unusual-Activity Pickl…" at bounding box center [601, 279] width 1203 height 558
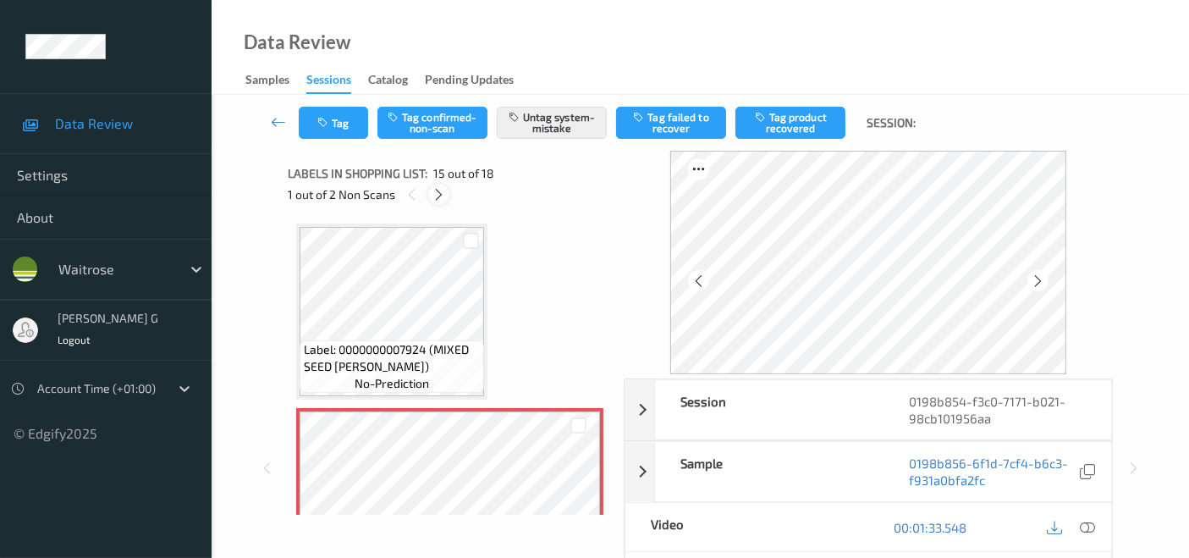
click at [436, 190] on icon at bounding box center [438, 194] width 14 height 15
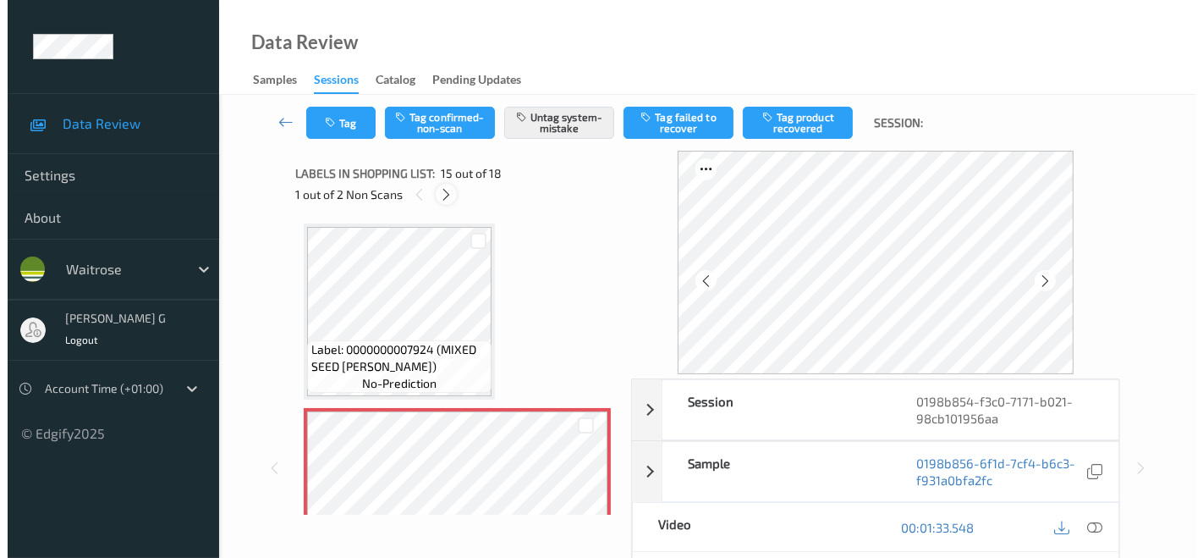
scroll to position [2767, 0]
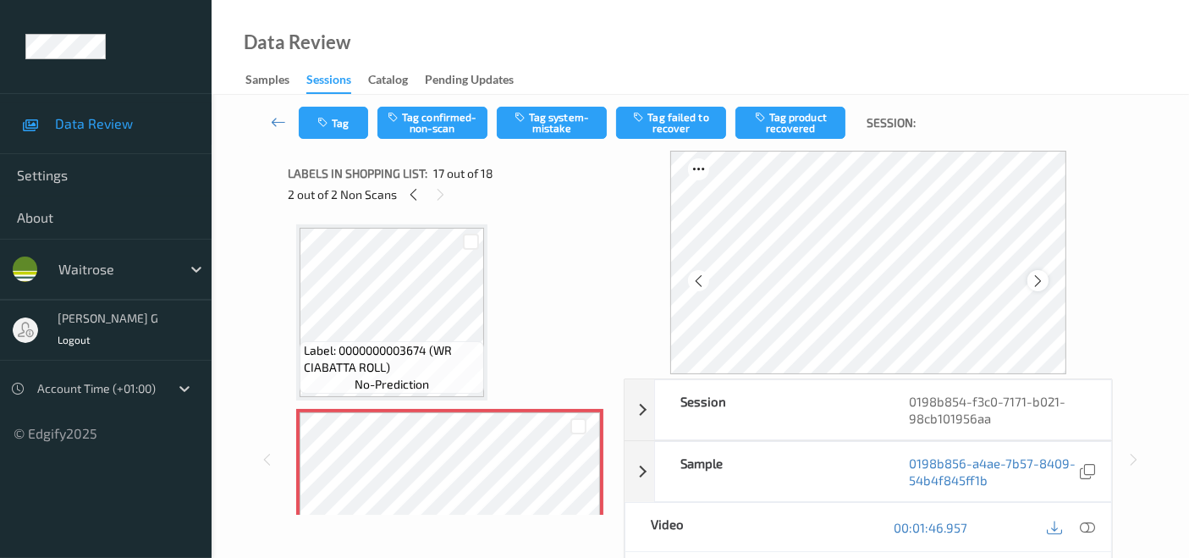
click at [1038, 277] on icon at bounding box center [1037, 280] width 14 height 15
click at [323, 122] on icon "button" at bounding box center [324, 123] width 14 height 12
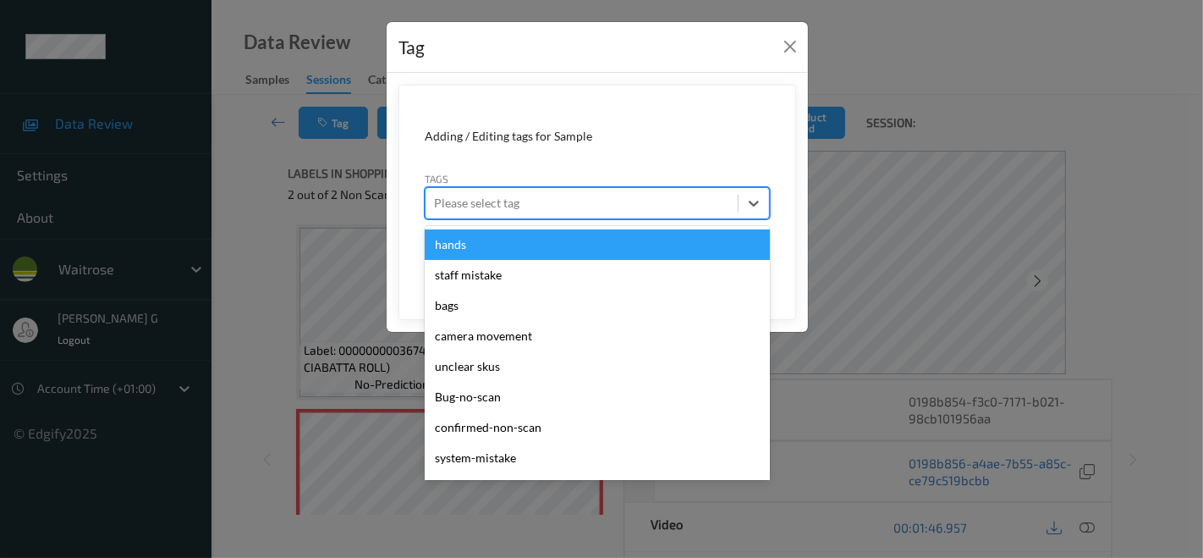
click at [481, 196] on div at bounding box center [581, 203] width 295 height 20
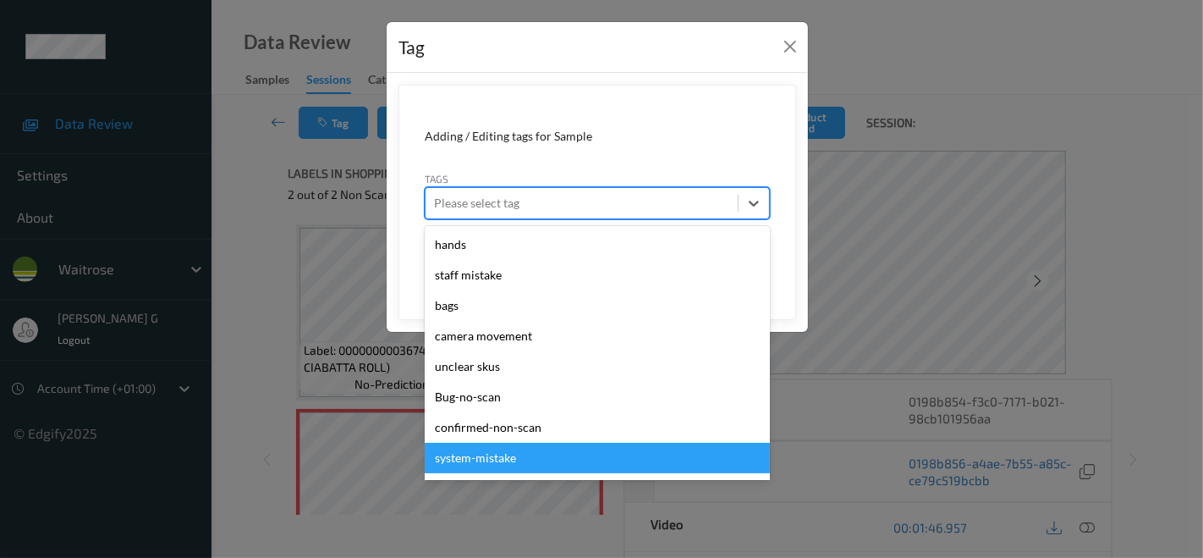
click at [469, 455] on div "system-mistake" at bounding box center [597, 457] width 345 height 30
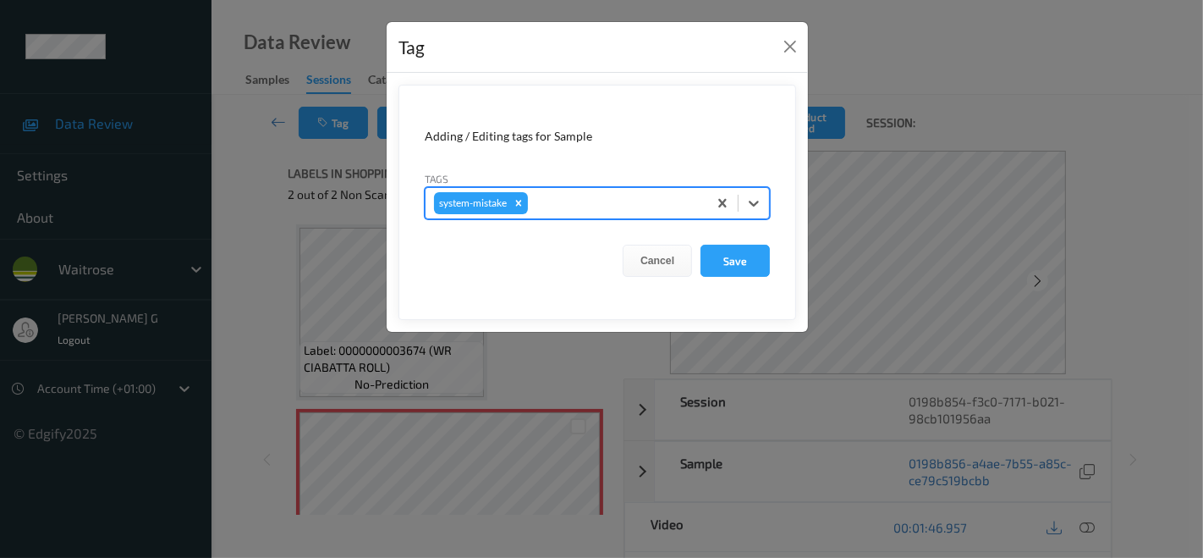
click at [563, 216] on div "system-mistake" at bounding box center [567, 203] width 282 height 29
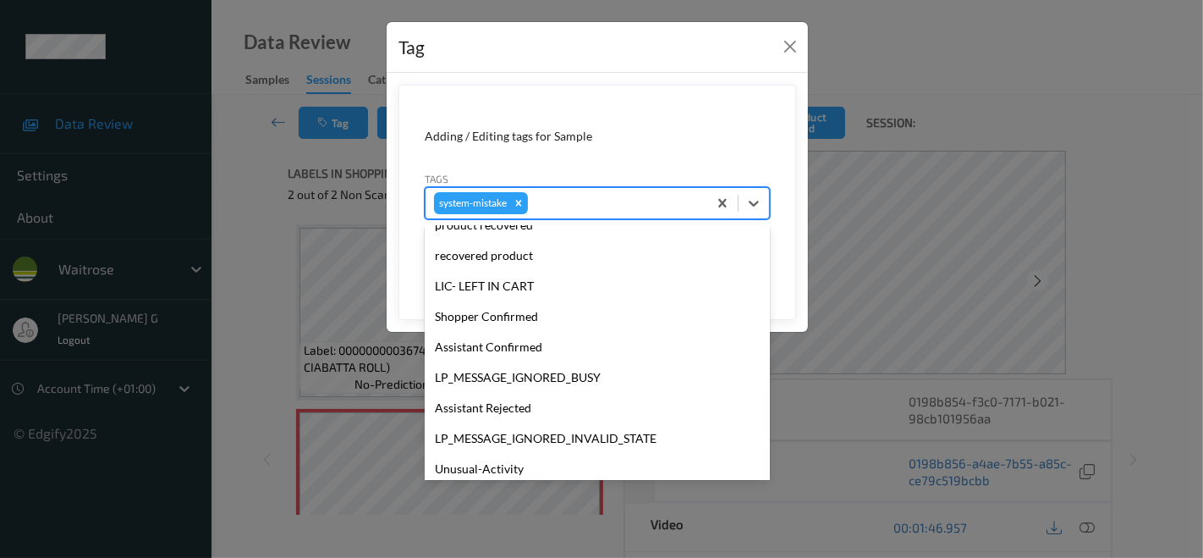
scroll to position [361, 0]
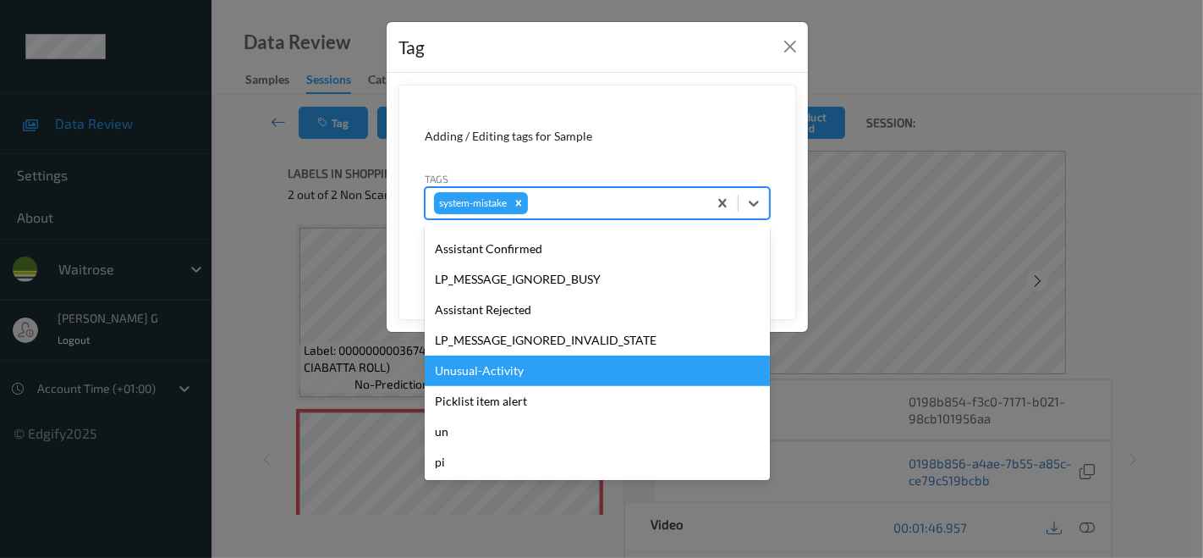
click at [475, 376] on div "Unusual-Activity" at bounding box center [597, 370] width 345 height 30
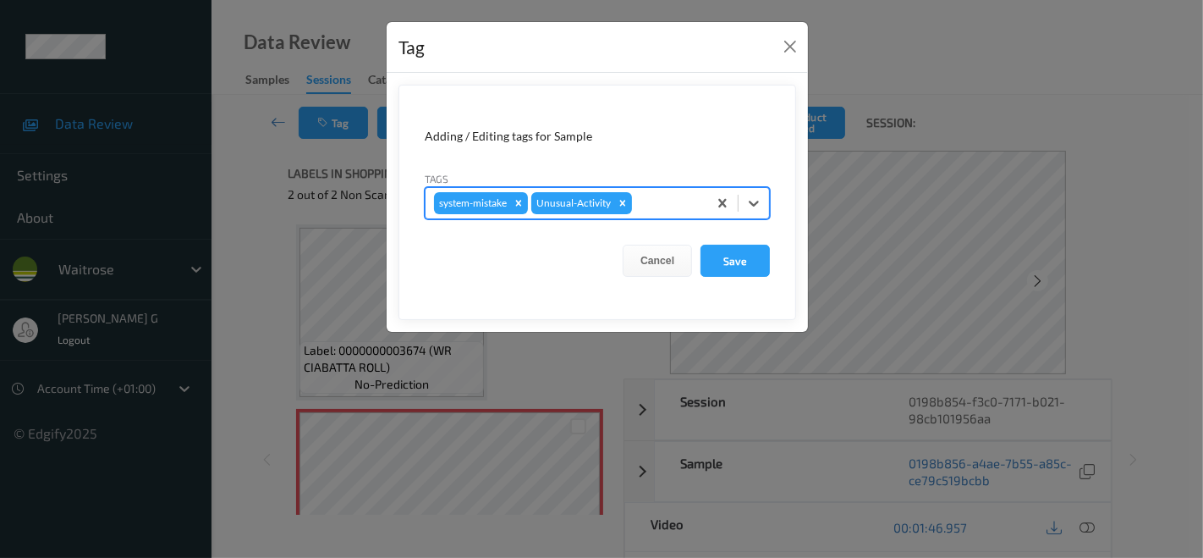
click at [662, 197] on div at bounding box center [666, 203] width 63 height 20
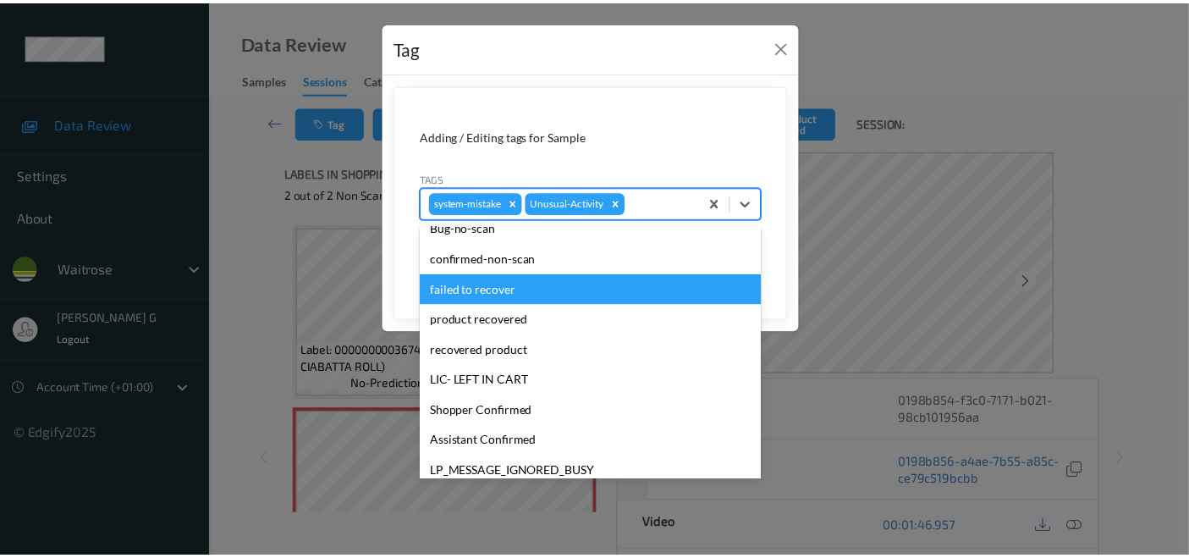
scroll to position [331, 0]
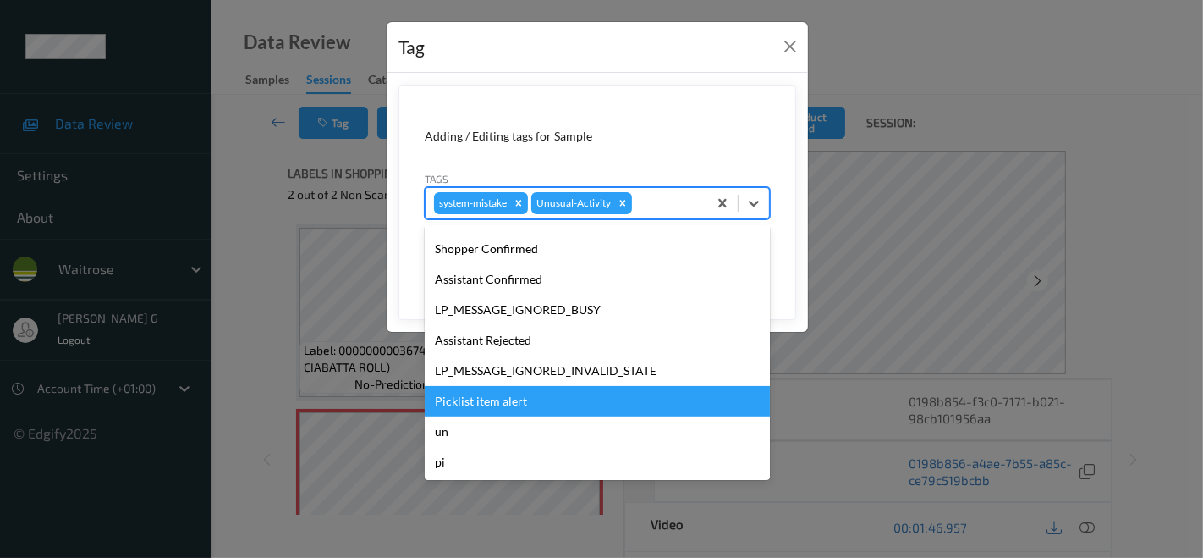
click at [492, 406] on div "Picklist item alert" at bounding box center [597, 401] width 345 height 30
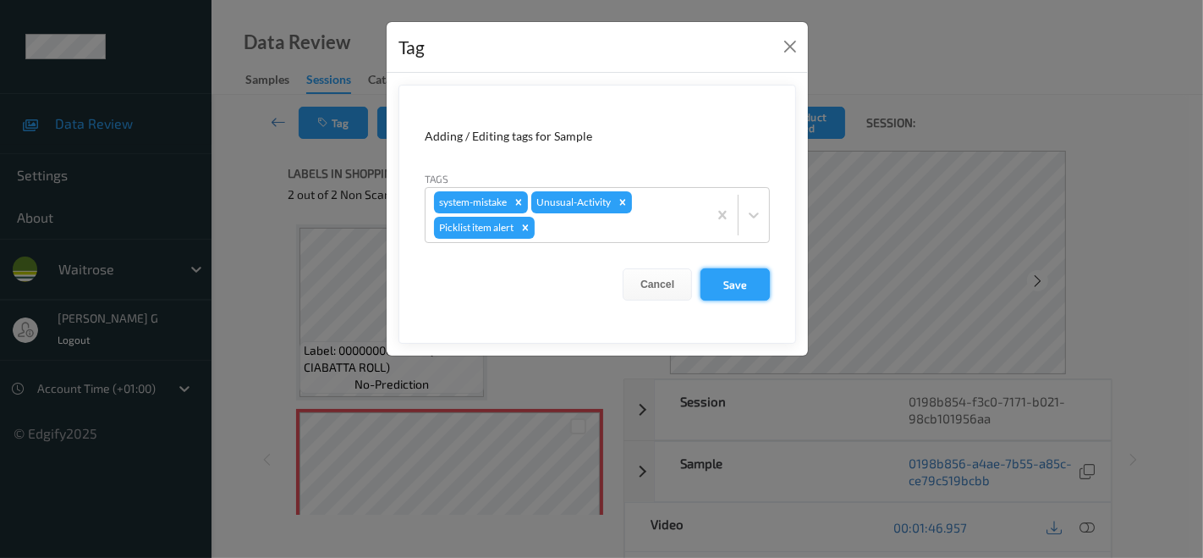
click at [736, 286] on button "Save" at bounding box center [734, 284] width 69 height 32
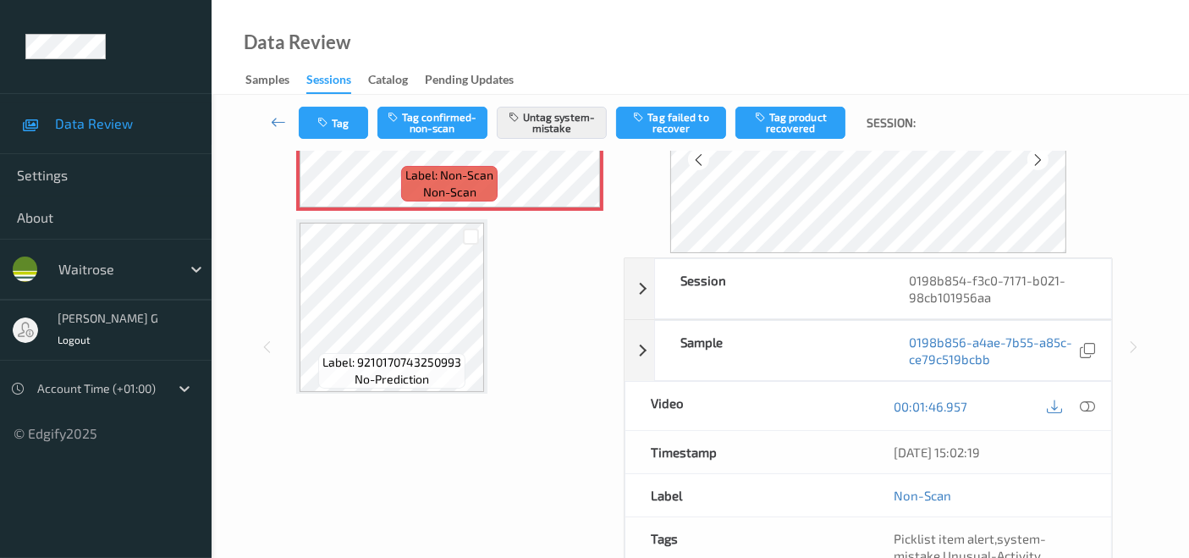
scroll to position [258, 0]
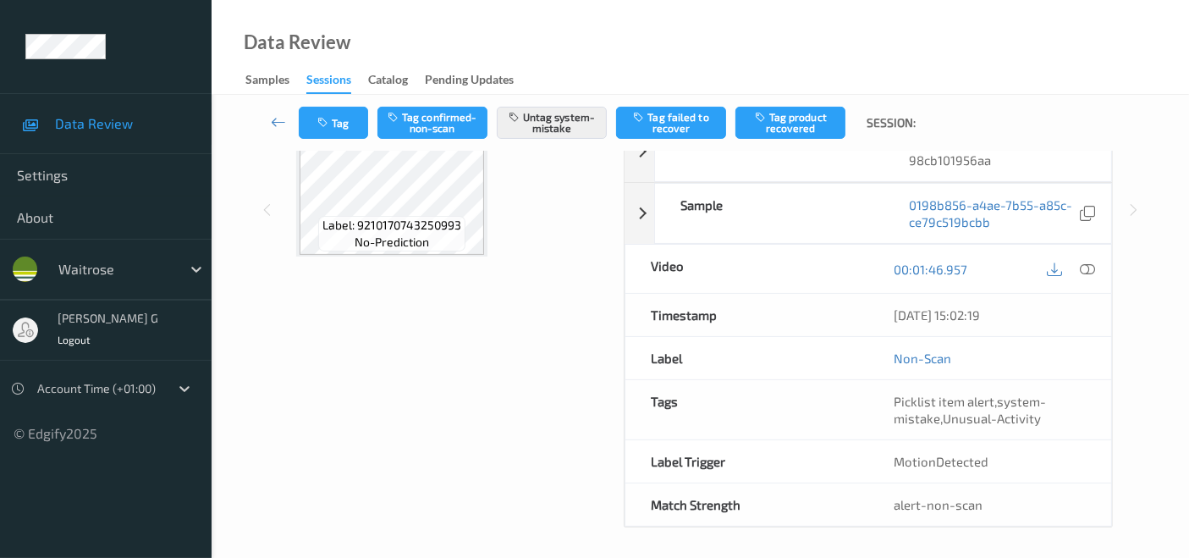
click at [401, 385] on div "Labels in shopping list: 17 out of 18 2 out of 2 Non Scans Label: 5000169024553…" at bounding box center [450, 210] width 324 height 634
